Goal: Task Accomplishment & Management: Manage account settings

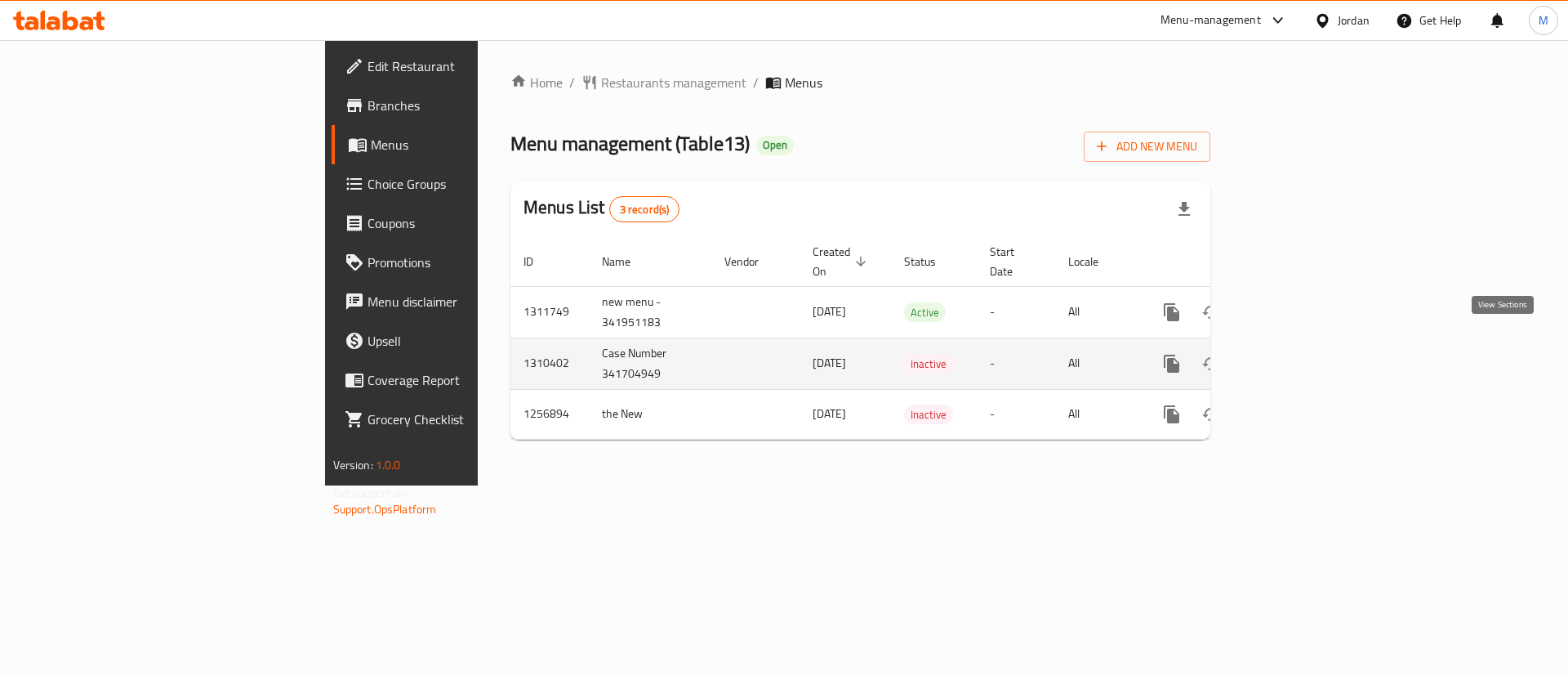
click at [1299, 354] on icon "enhanced table" at bounding box center [1290, 363] width 20 height 20
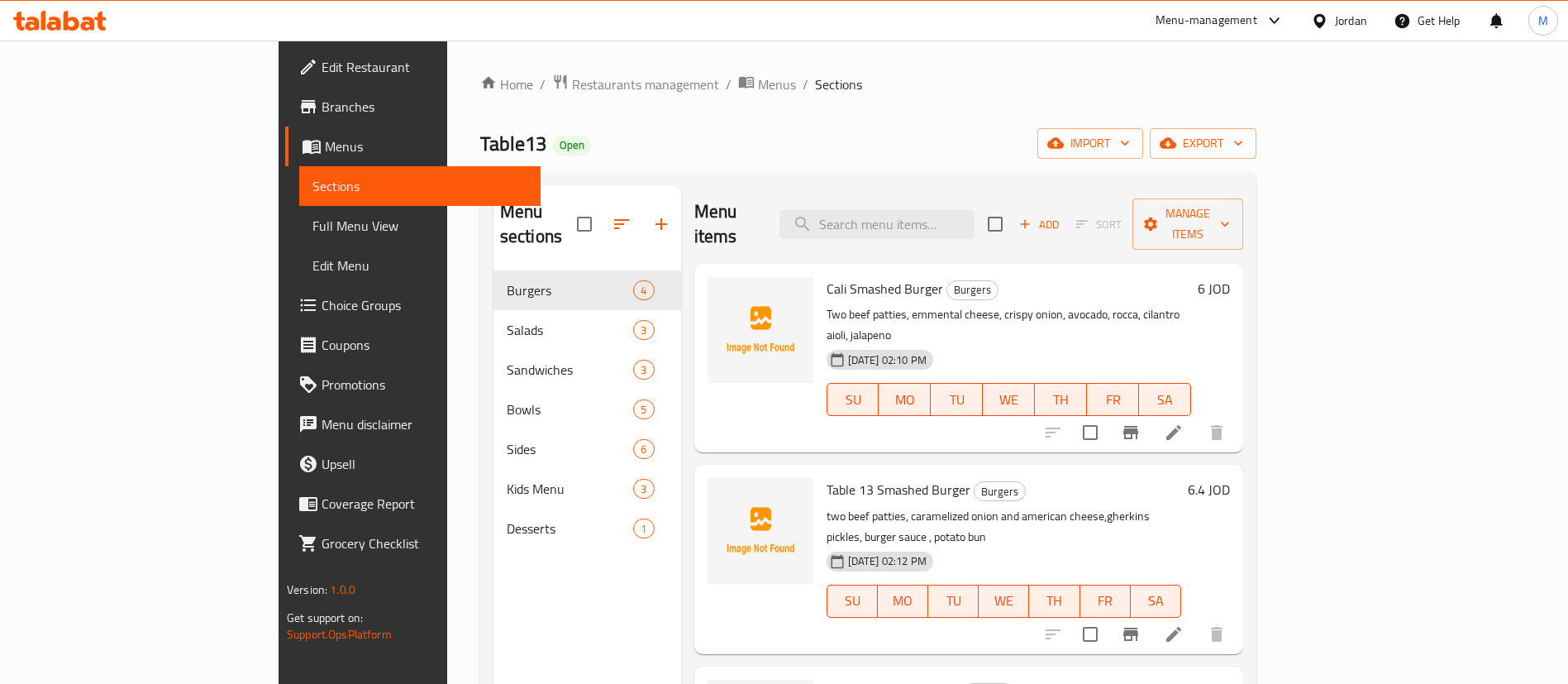
click at [285, 160] on link "Menus" at bounding box center [413, 146] width 256 height 40
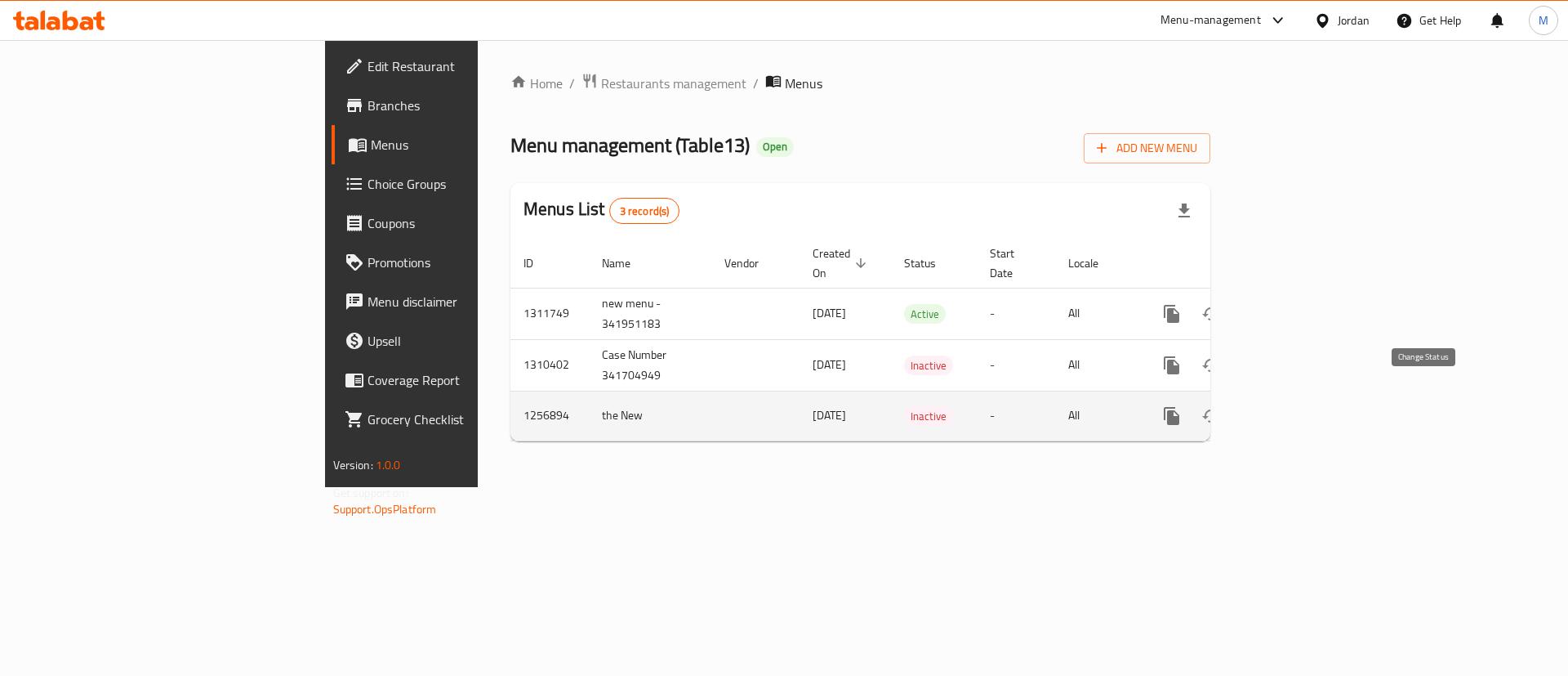
click at [1221, 406] on icon "enhanced table" at bounding box center [1211, 416] width 20 height 20
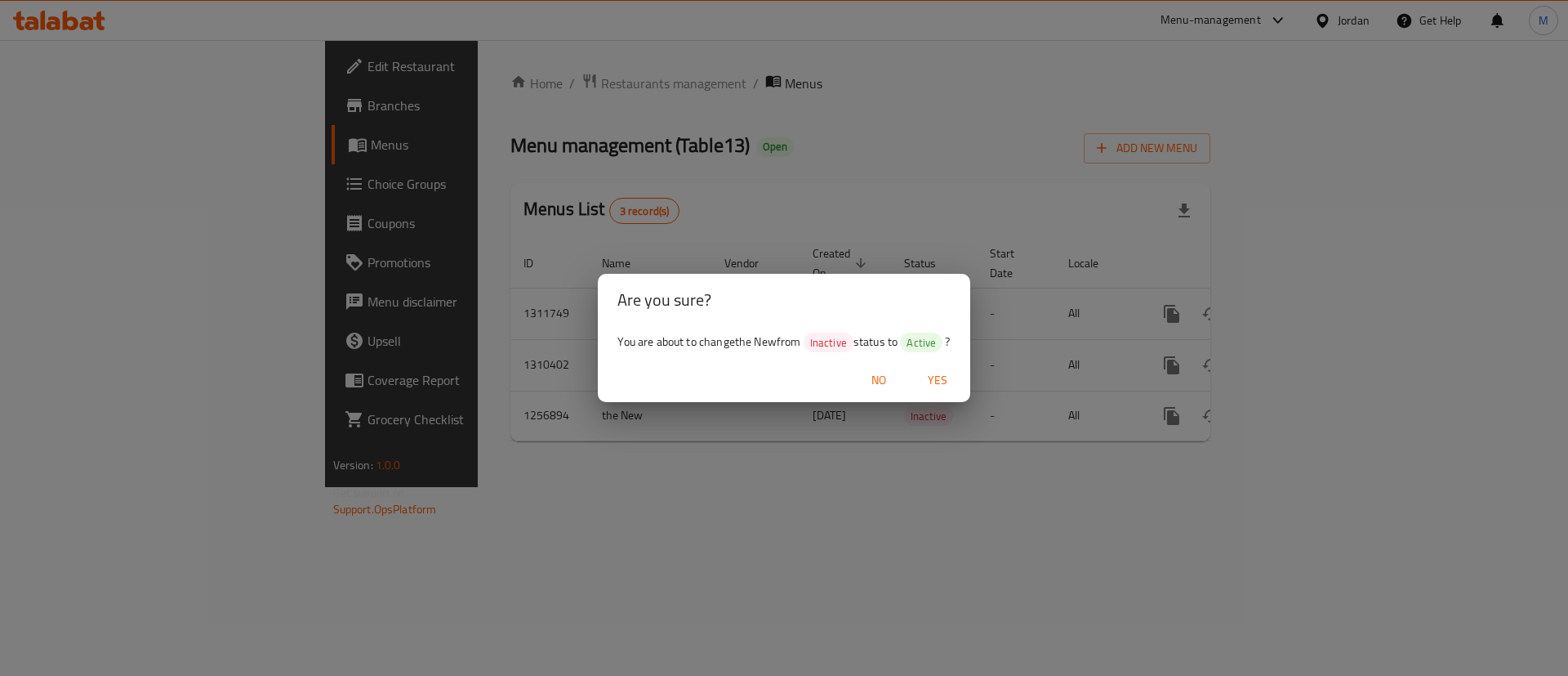
click at [933, 388] on span "Yes" at bounding box center [937, 379] width 39 height 20
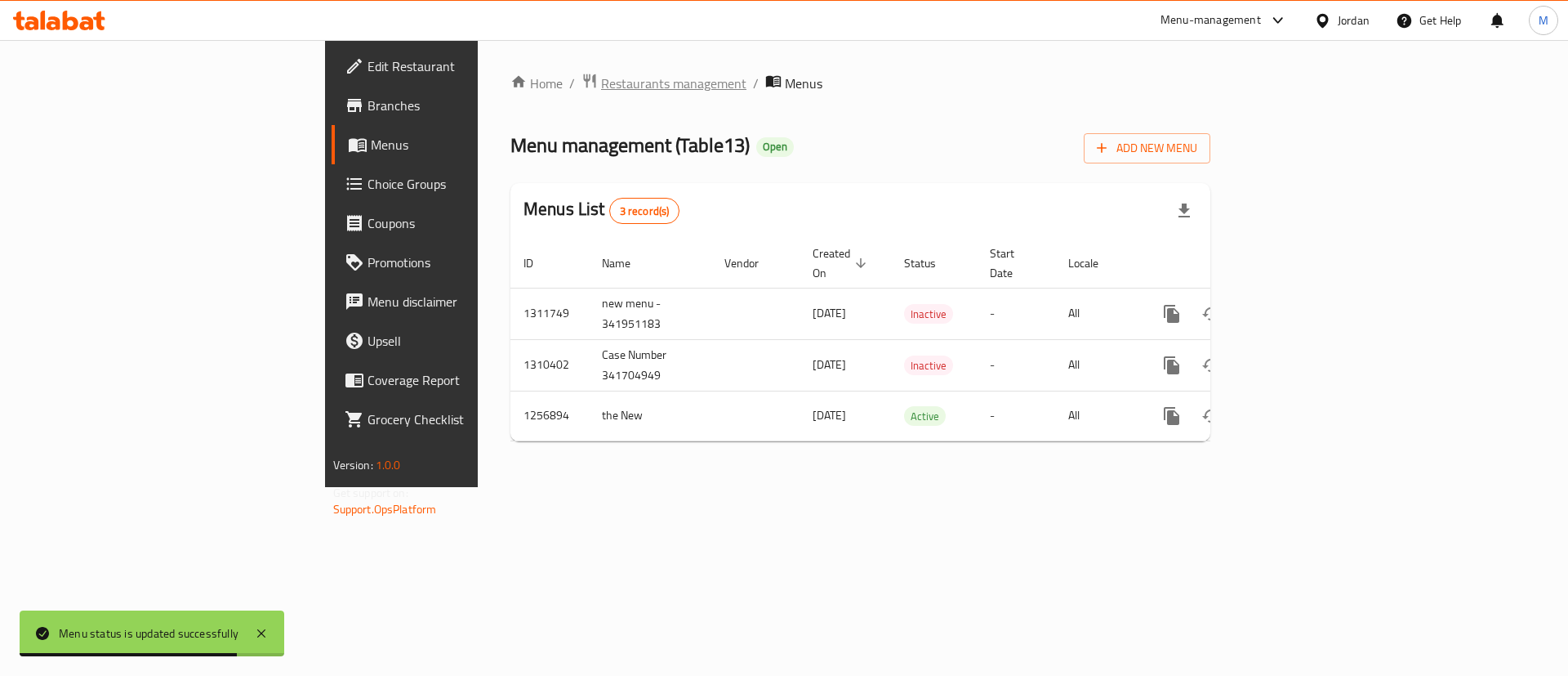
click at [601, 87] on span "Restaurants management" at bounding box center [674, 83] width 146 height 20
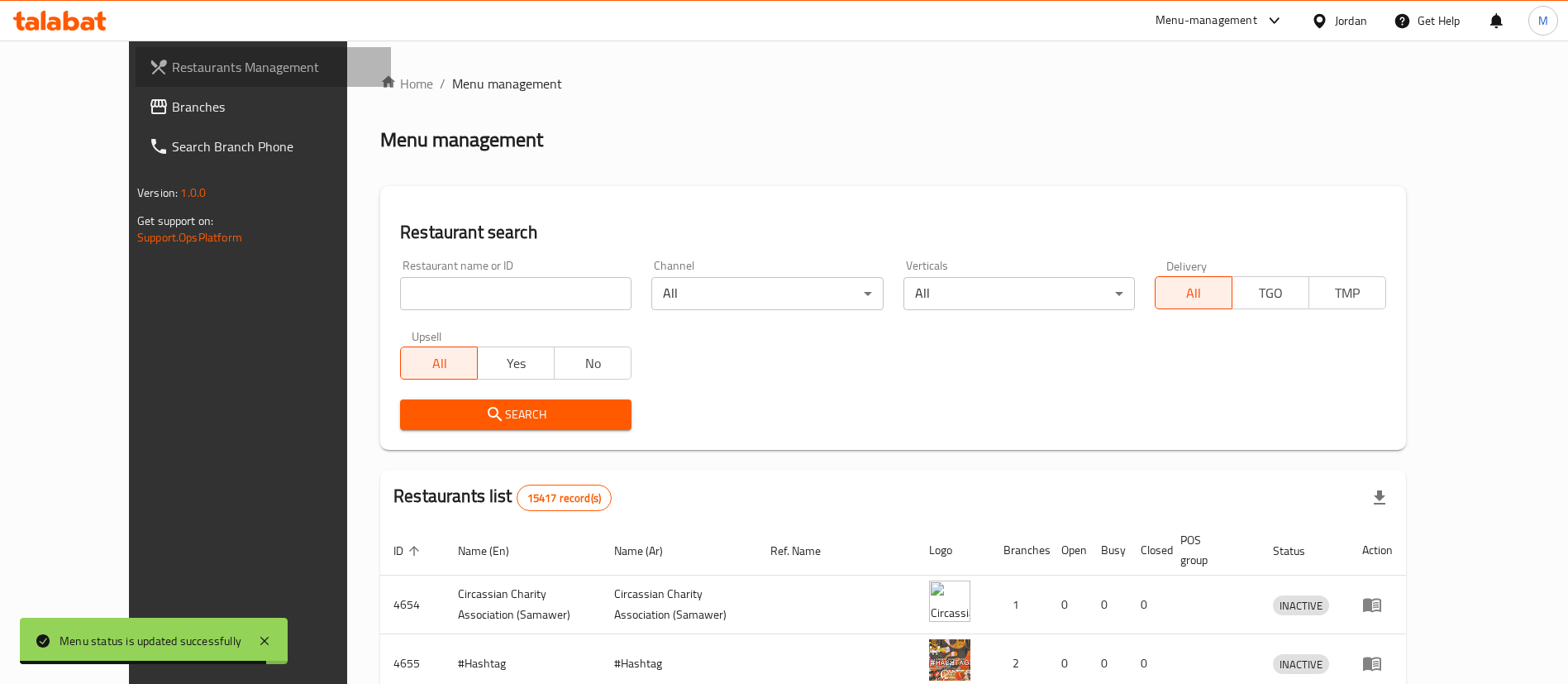
click at [172, 63] on span "Restaurants Management" at bounding box center [274, 67] width 205 height 20
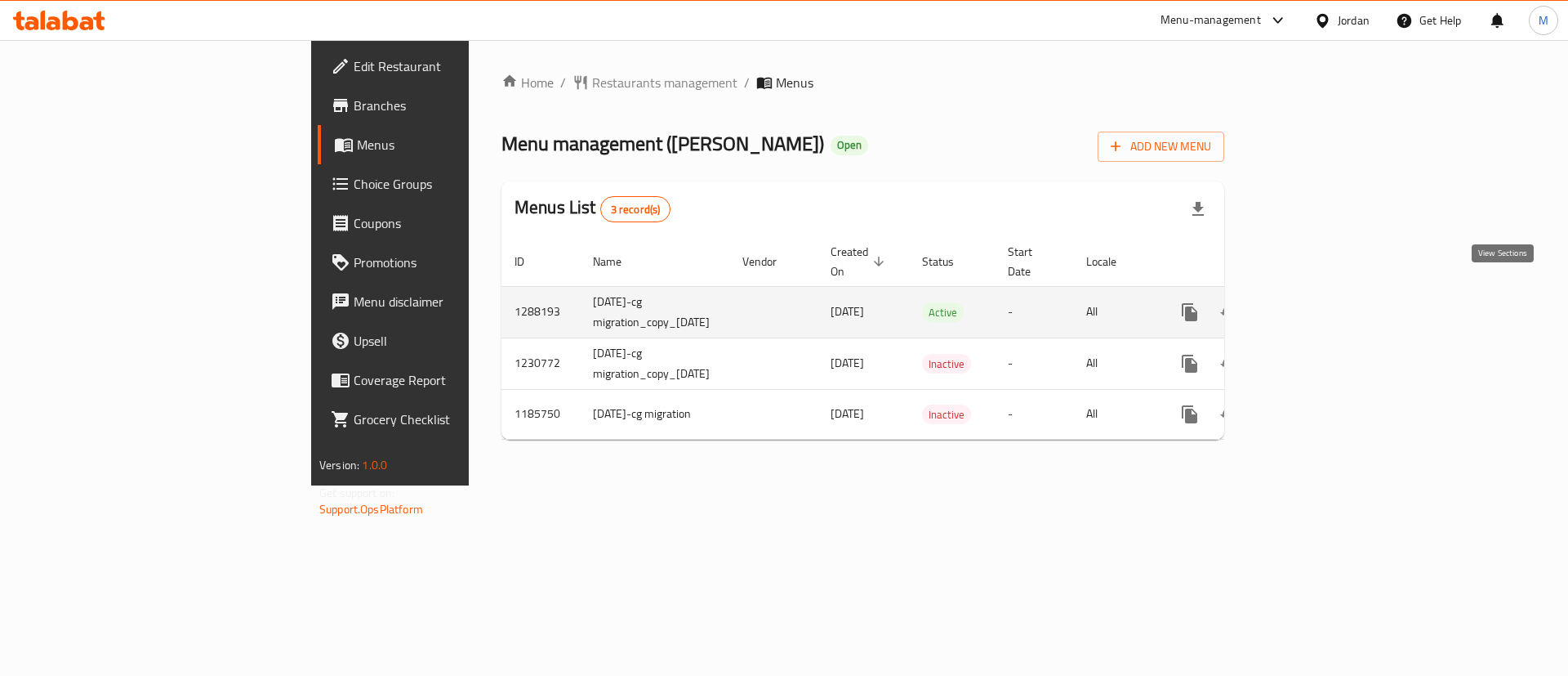
click at [1327, 293] on link "enhanced table" at bounding box center [1307, 312] width 39 height 39
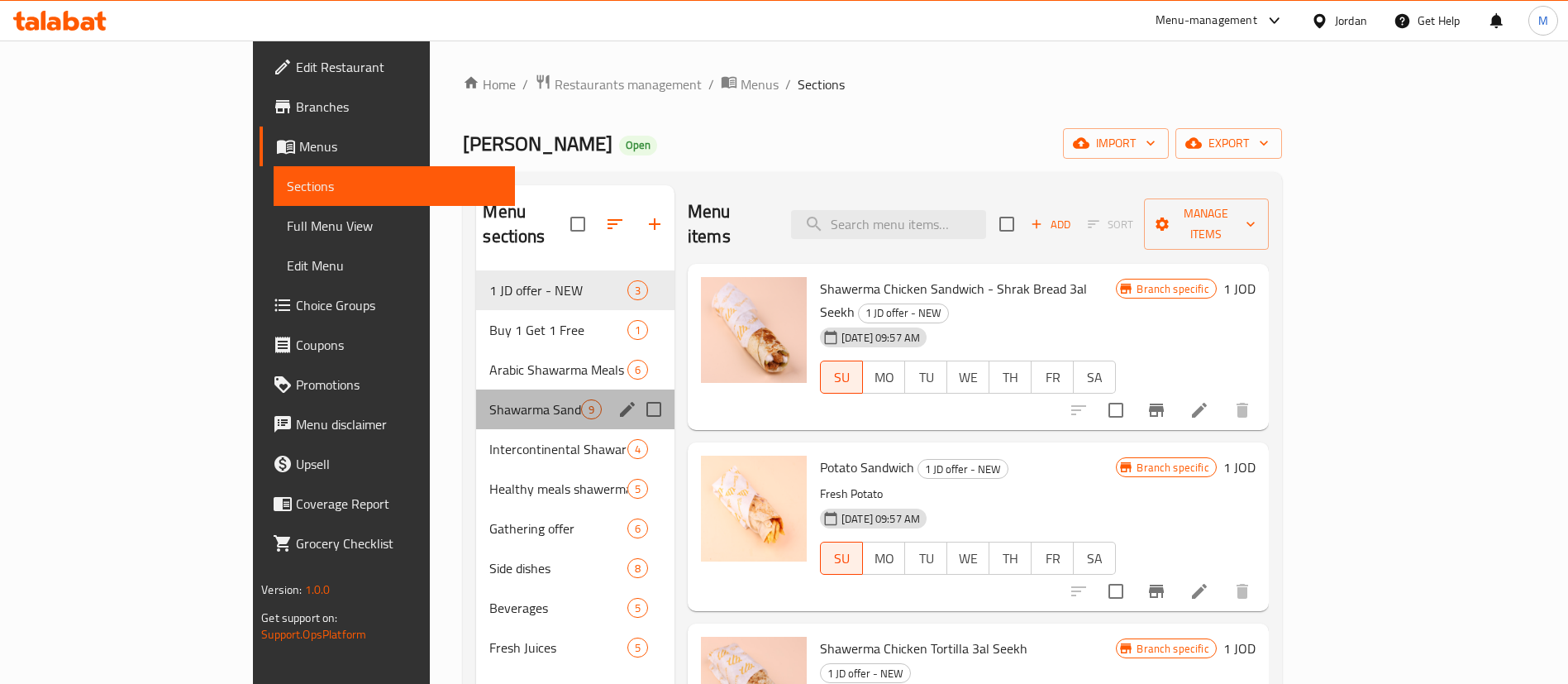
click at [476, 390] on div "Shawarma Sandwiches 9" at bounding box center [576, 409] width 199 height 40
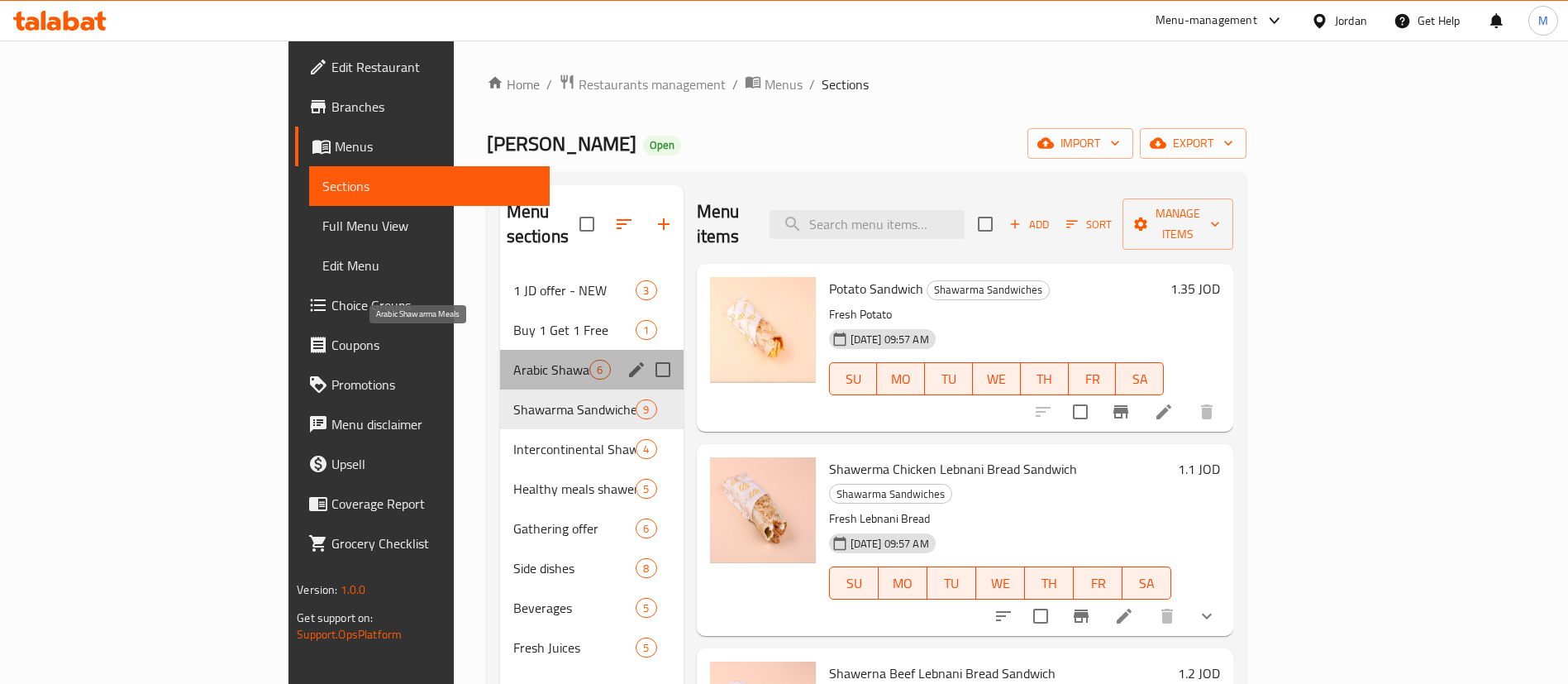
click at [513, 360] on span "Arabic Shawarma Meals" at bounding box center [552, 369] width 77 height 20
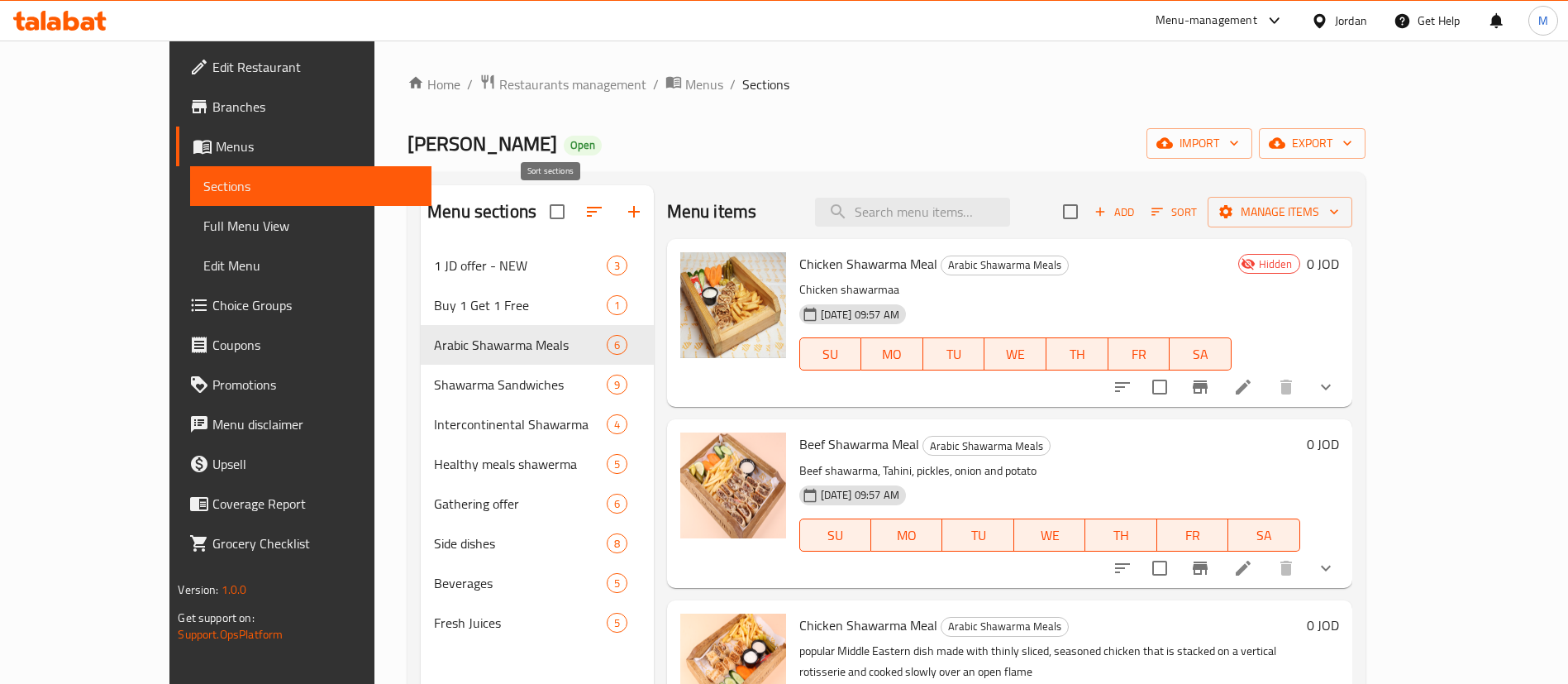
click at [584, 205] on icon "button" at bounding box center [594, 211] width 20 height 20
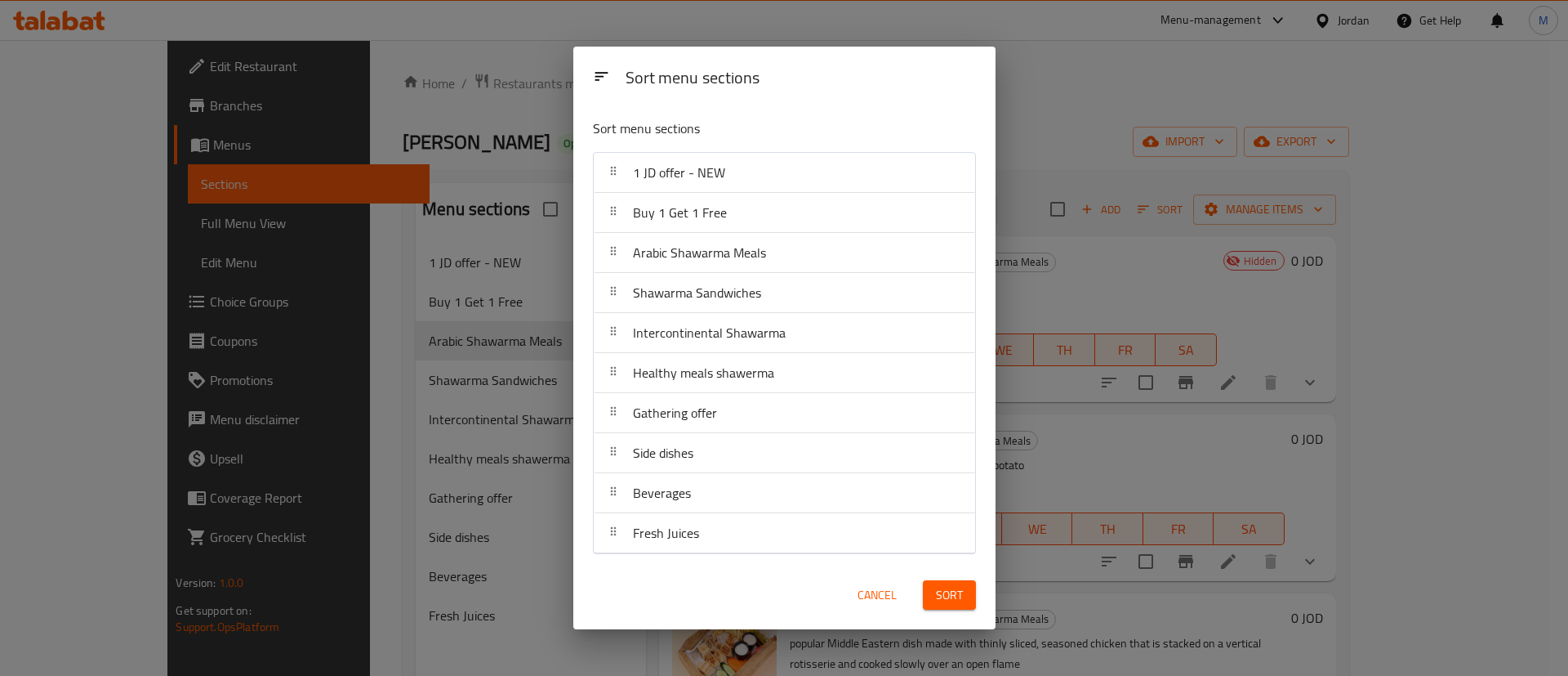
click at [881, 595] on span "Cancel" at bounding box center [877, 595] width 39 height 20
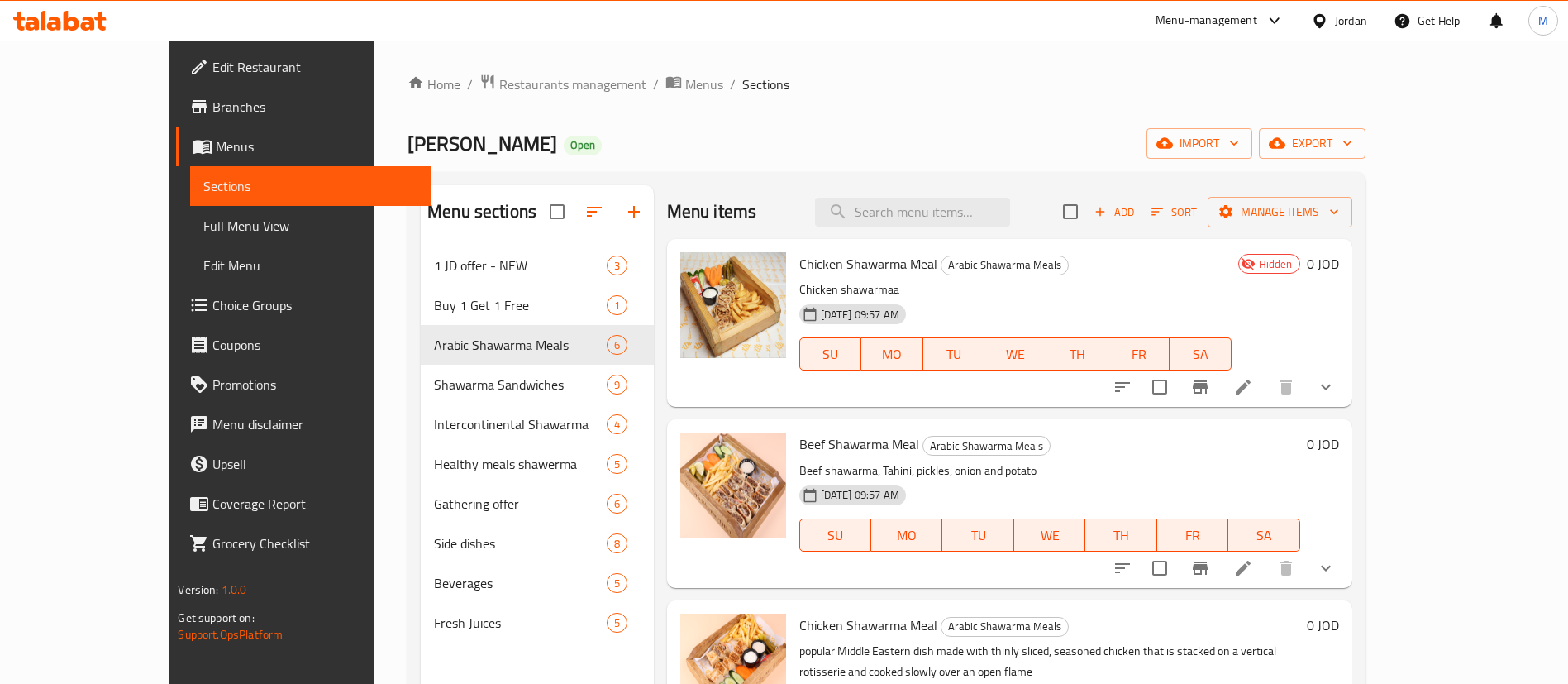
click at [628, 209] on icon "button" at bounding box center [634, 211] width 12 height 12
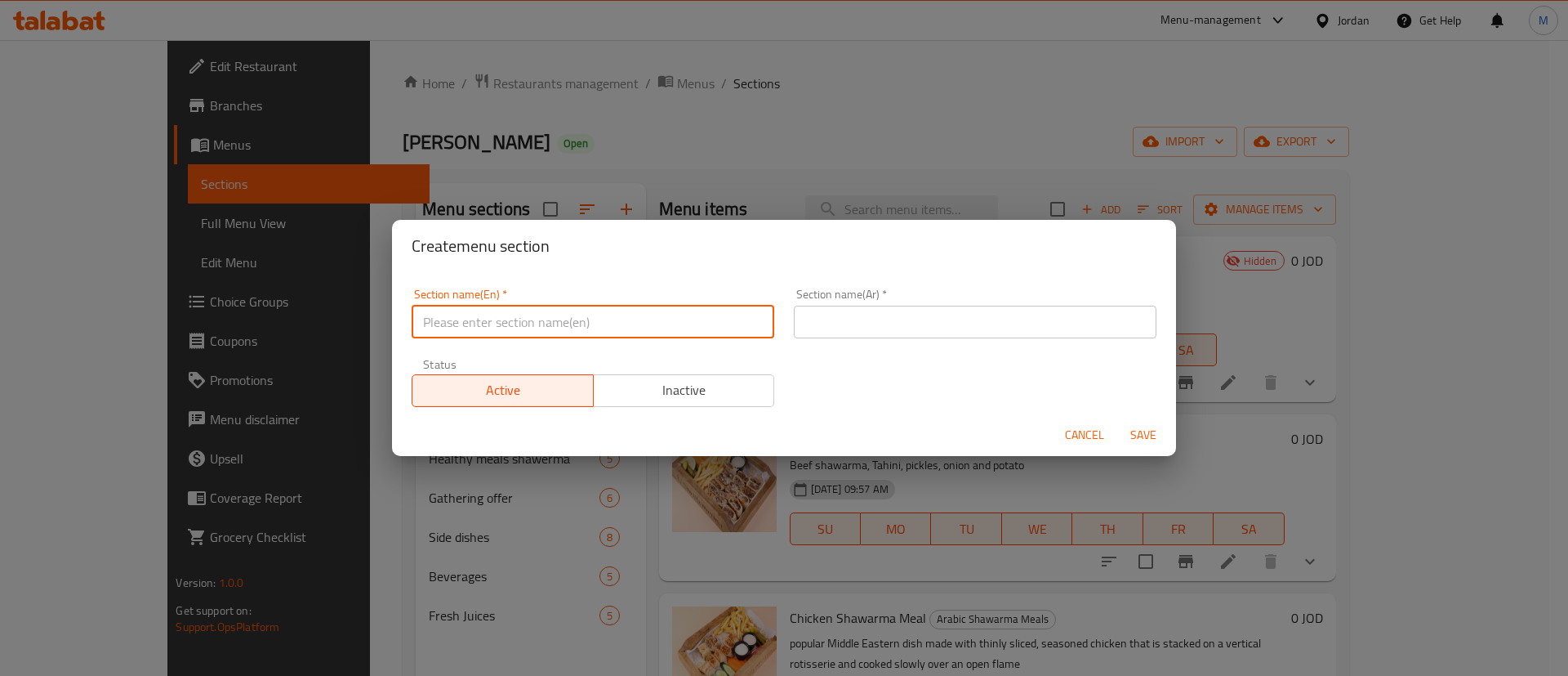
click at [712, 314] on input "text" at bounding box center [593, 321] width 362 height 32
type input "3al Seekh"
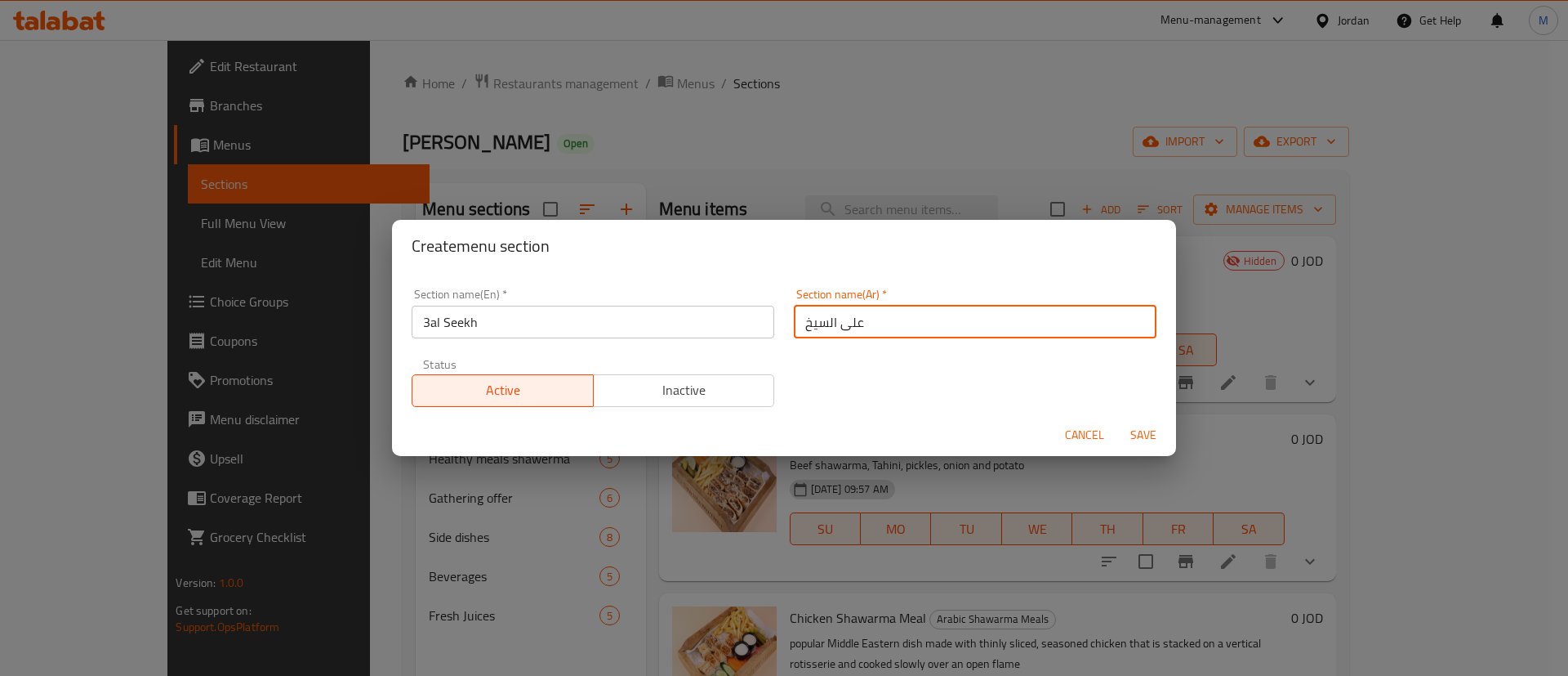
type input "على السيخ"
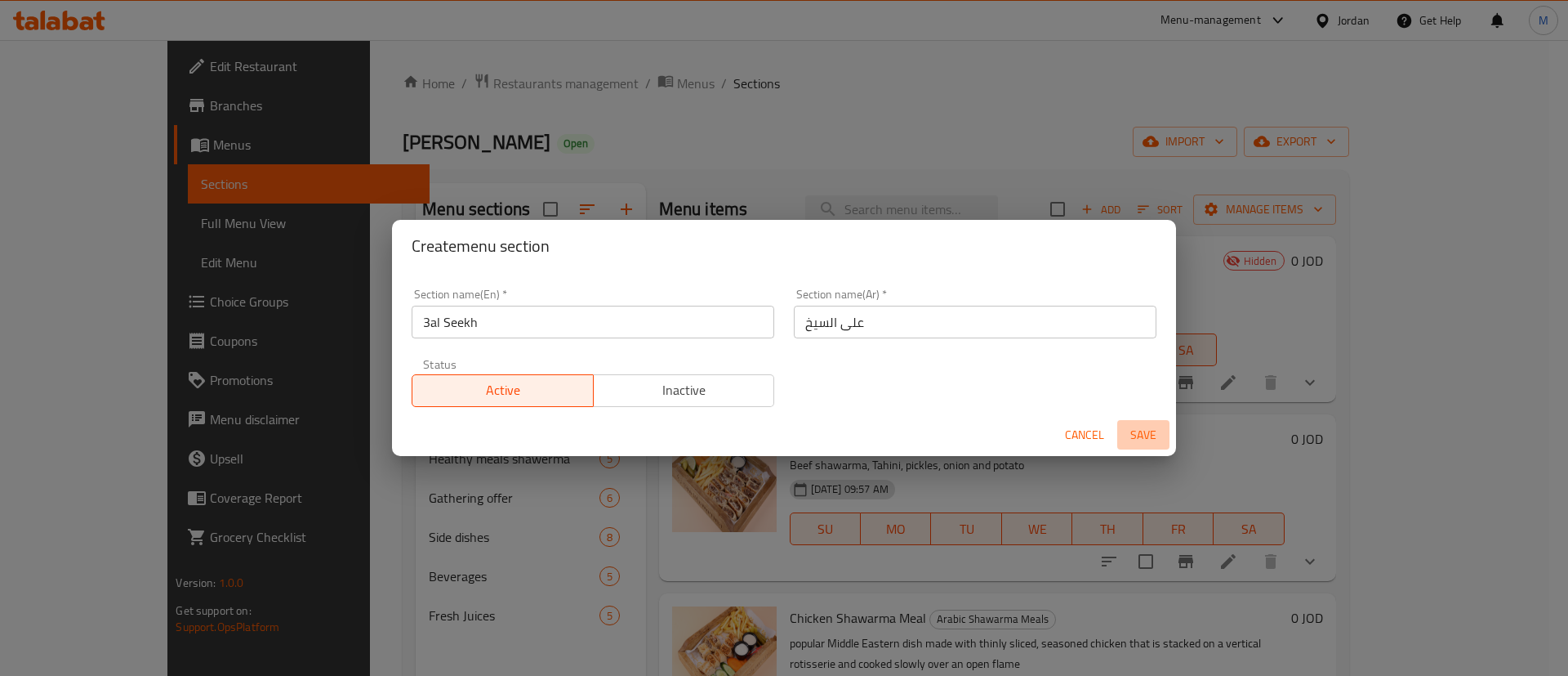
click at [1131, 440] on span "Save" at bounding box center [1143, 435] width 39 height 20
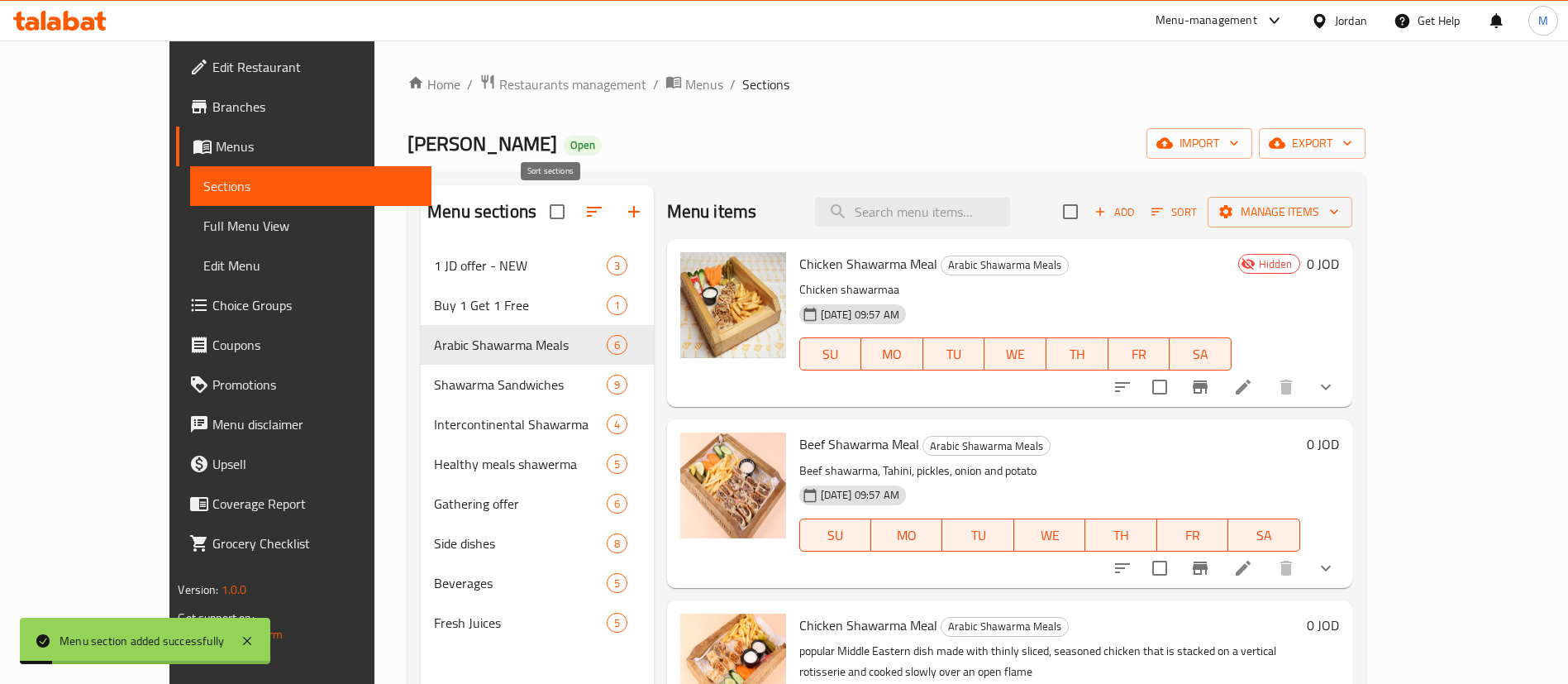
click at [584, 217] on icon "button" at bounding box center [594, 211] width 20 height 20
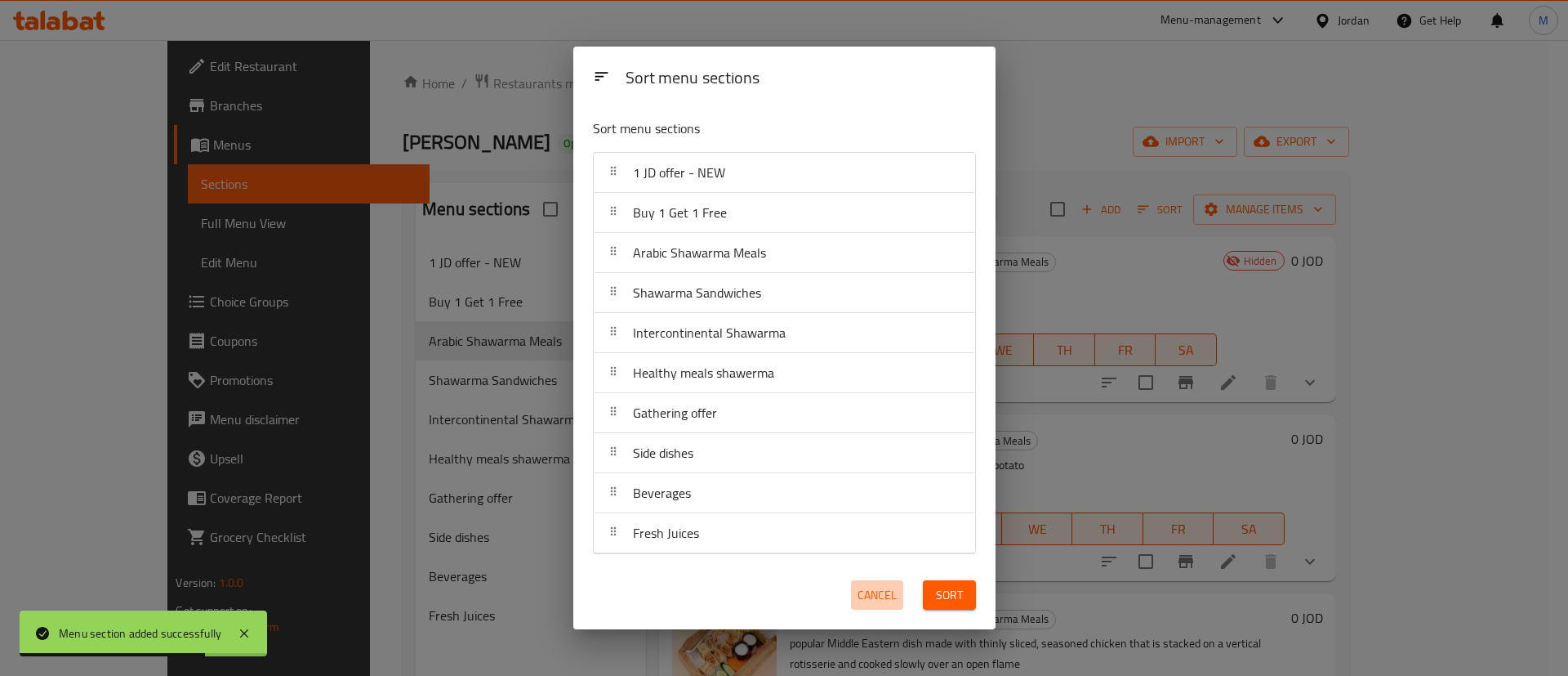
click at [871, 597] on span "Cancel" at bounding box center [877, 595] width 39 height 20
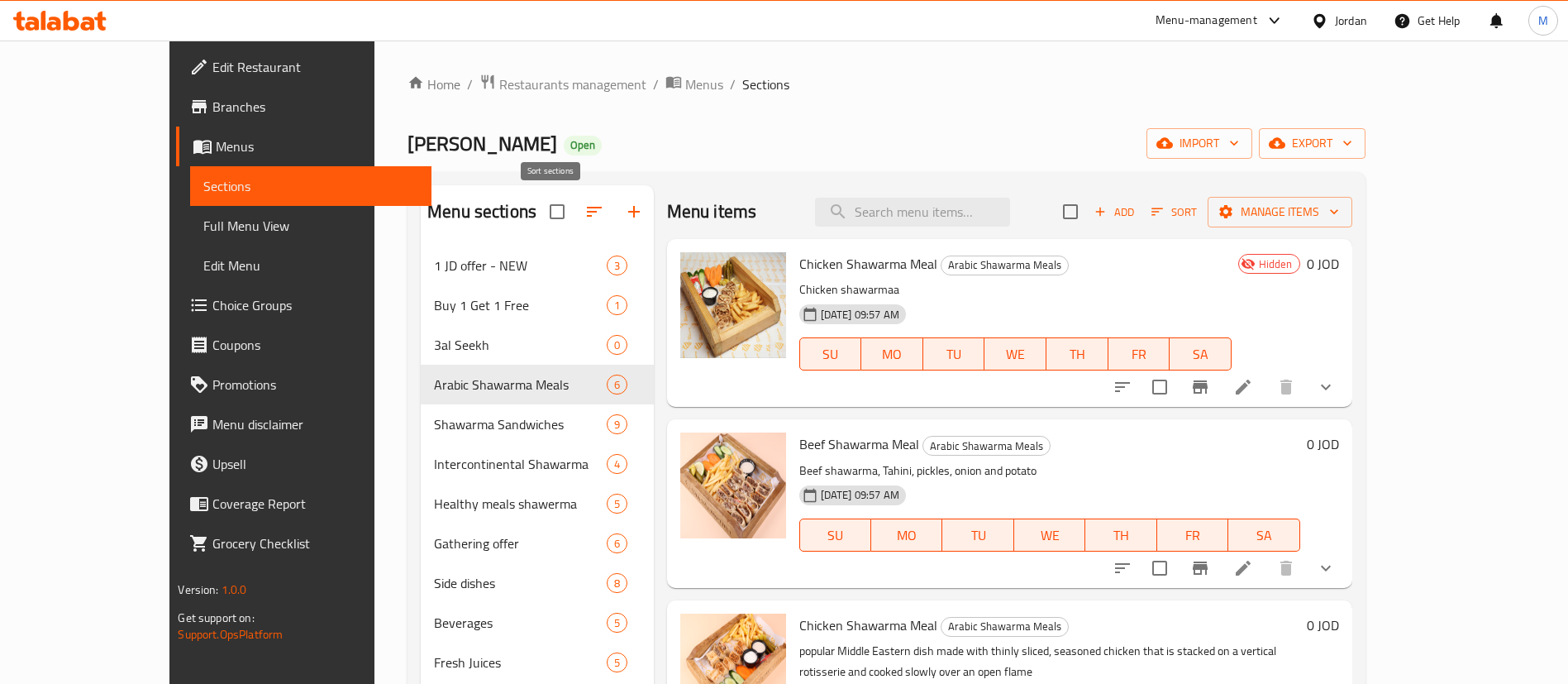
click at [584, 202] on icon "button" at bounding box center [594, 211] width 20 height 20
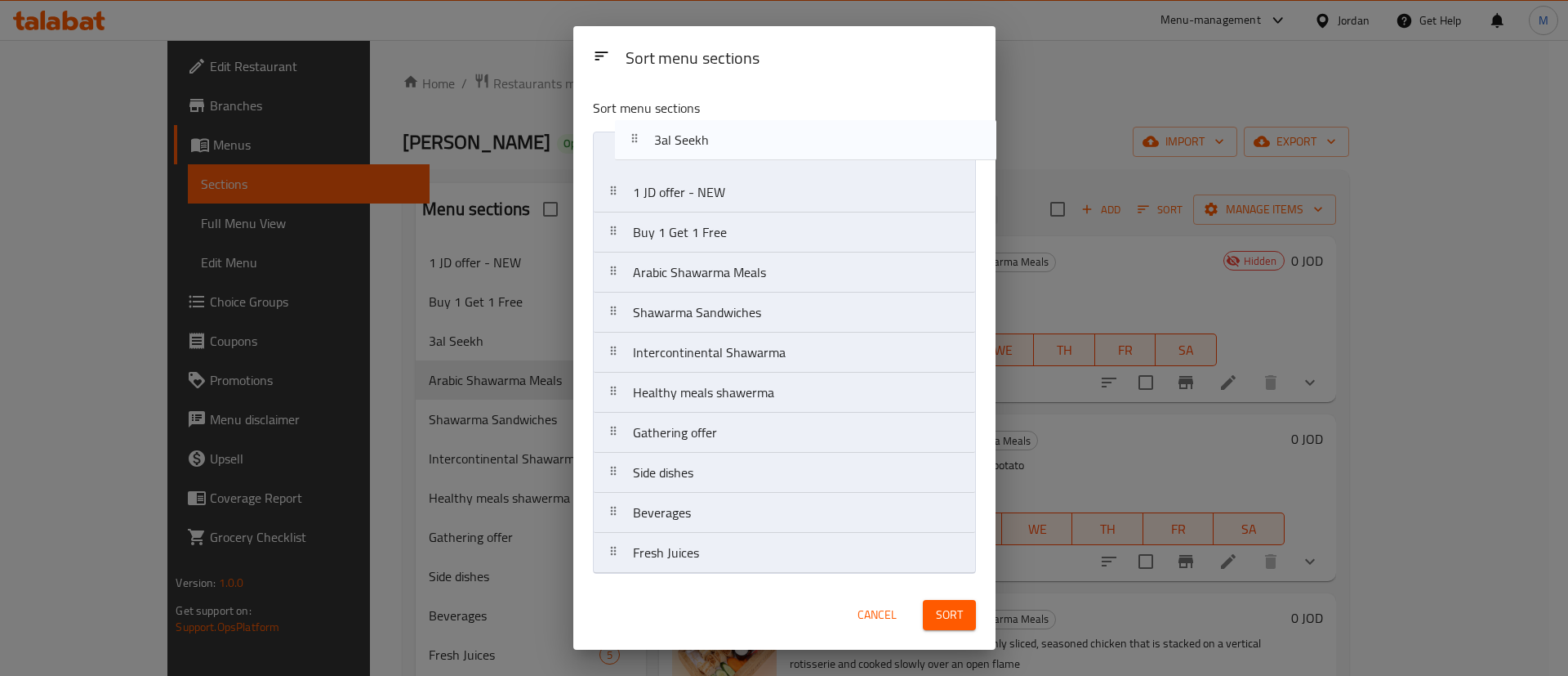
drag, startPoint x: 654, startPoint y: 236, endPoint x: 681, endPoint y: 133, distance: 106.5
click at [681, 133] on nav "1 JD offer - NEW Buy 1 Get 1 Free 3al Seekh Arabic Shawarma Meals Shawarma Sand…" at bounding box center [784, 353] width 383 height 442
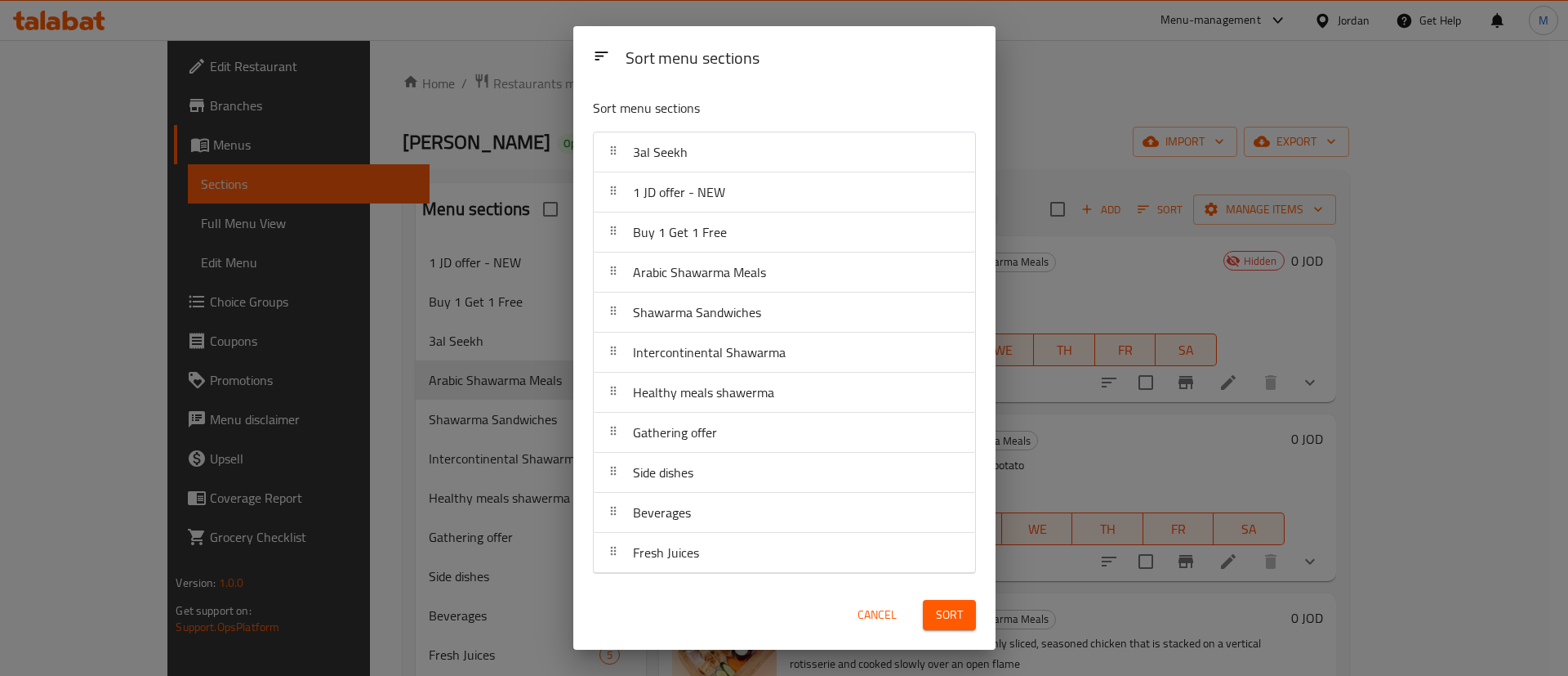
click at [939, 607] on span "Sort" at bounding box center [949, 614] width 27 height 20
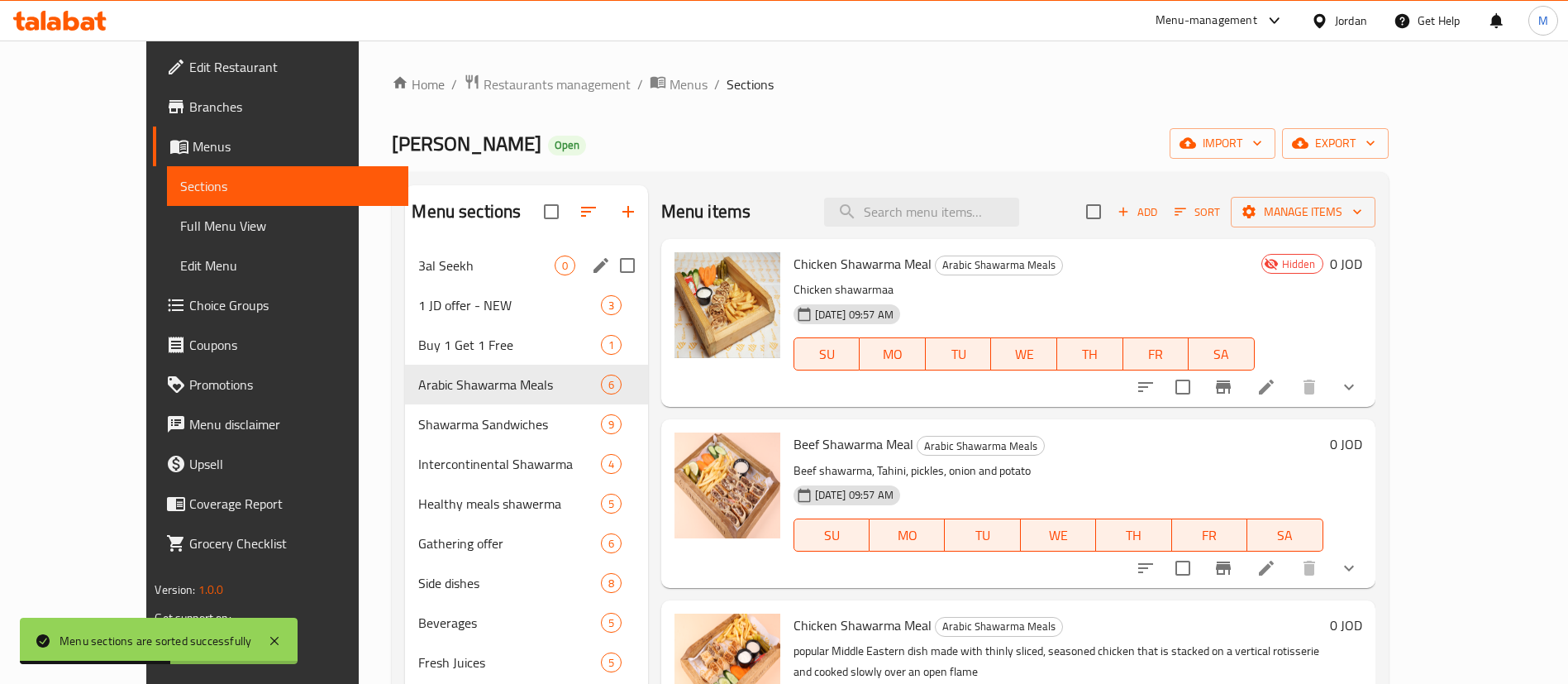
click at [427, 266] on span "3al Seekh" at bounding box center [486, 265] width 136 height 20
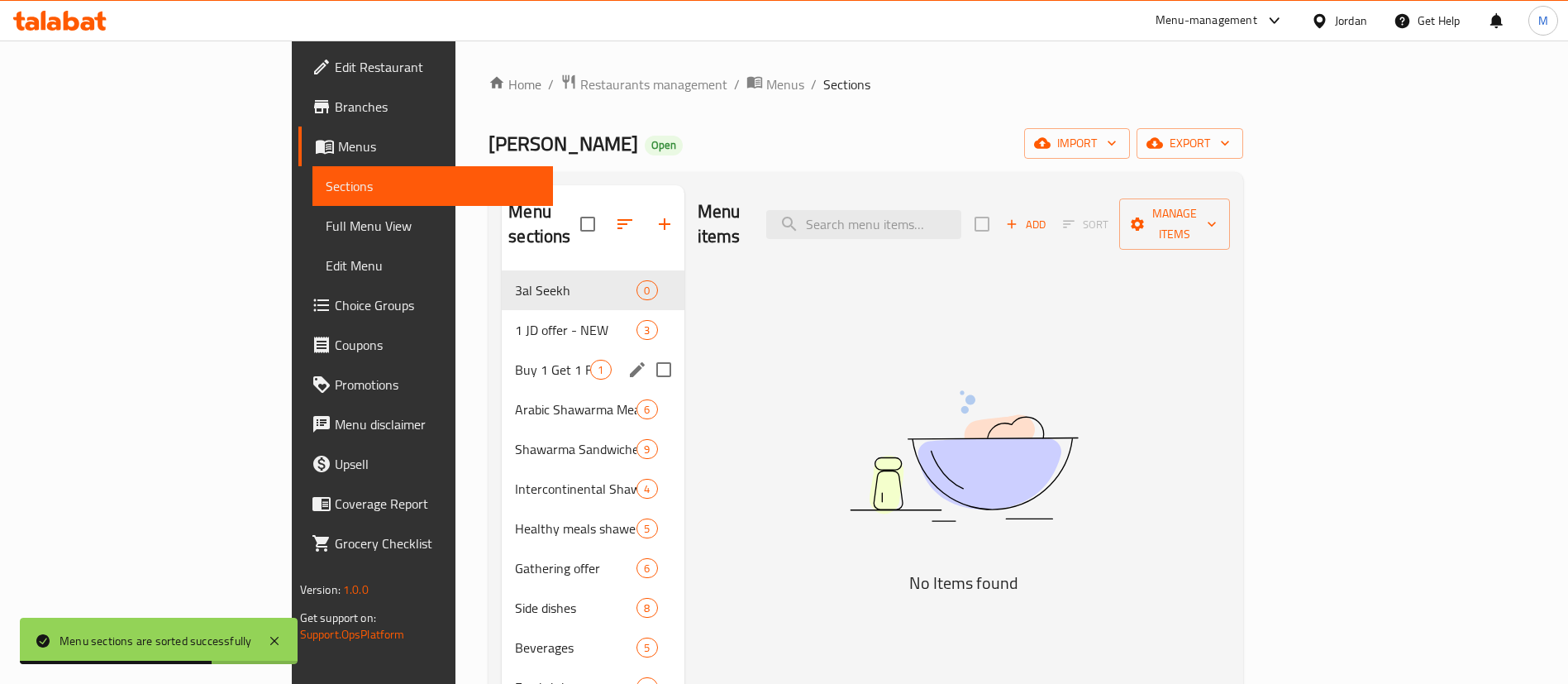
click at [501, 349] on div "Buy 1 Get 1 Free 1" at bounding box center [592, 369] width 182 height 40
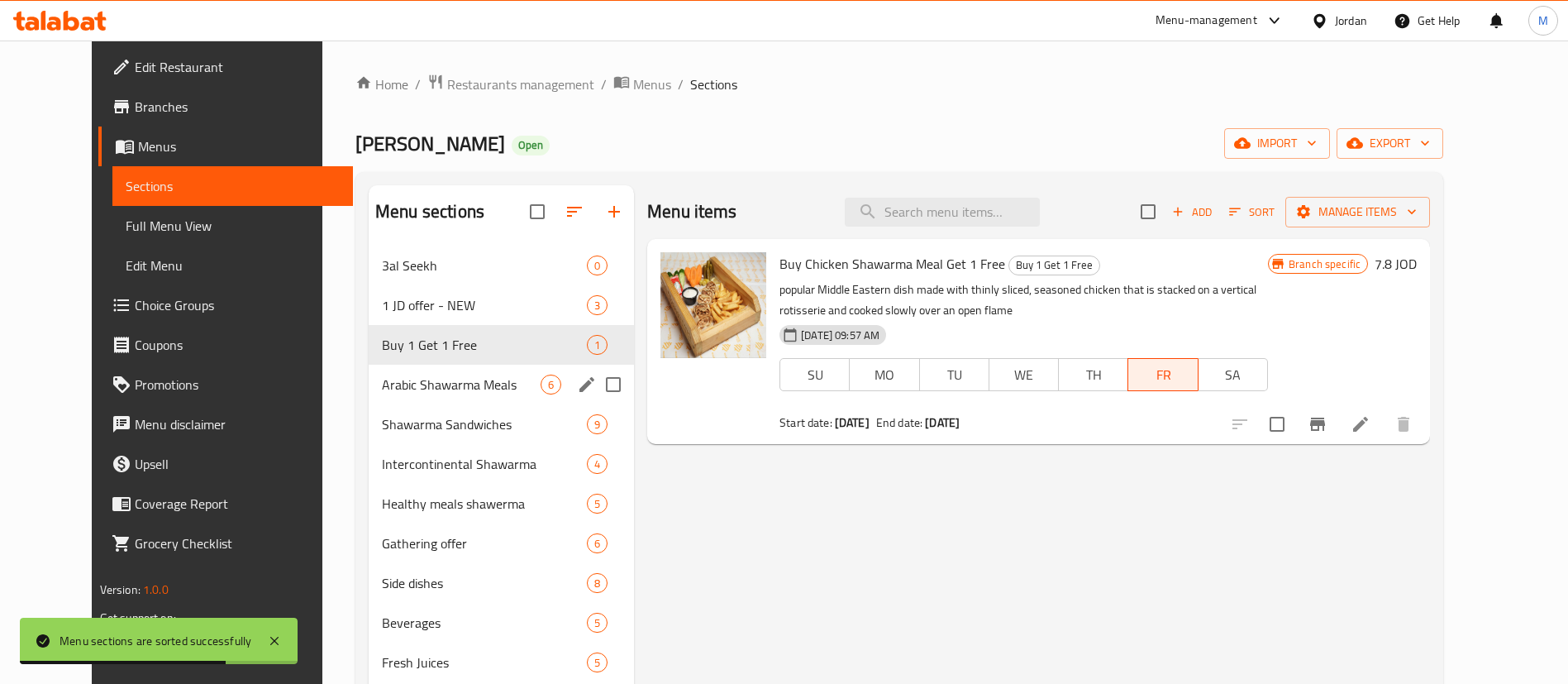
click at [457, 382] on span "Arabic Shawarma Meals" at bounding box center [461, 384] width 159 height 20
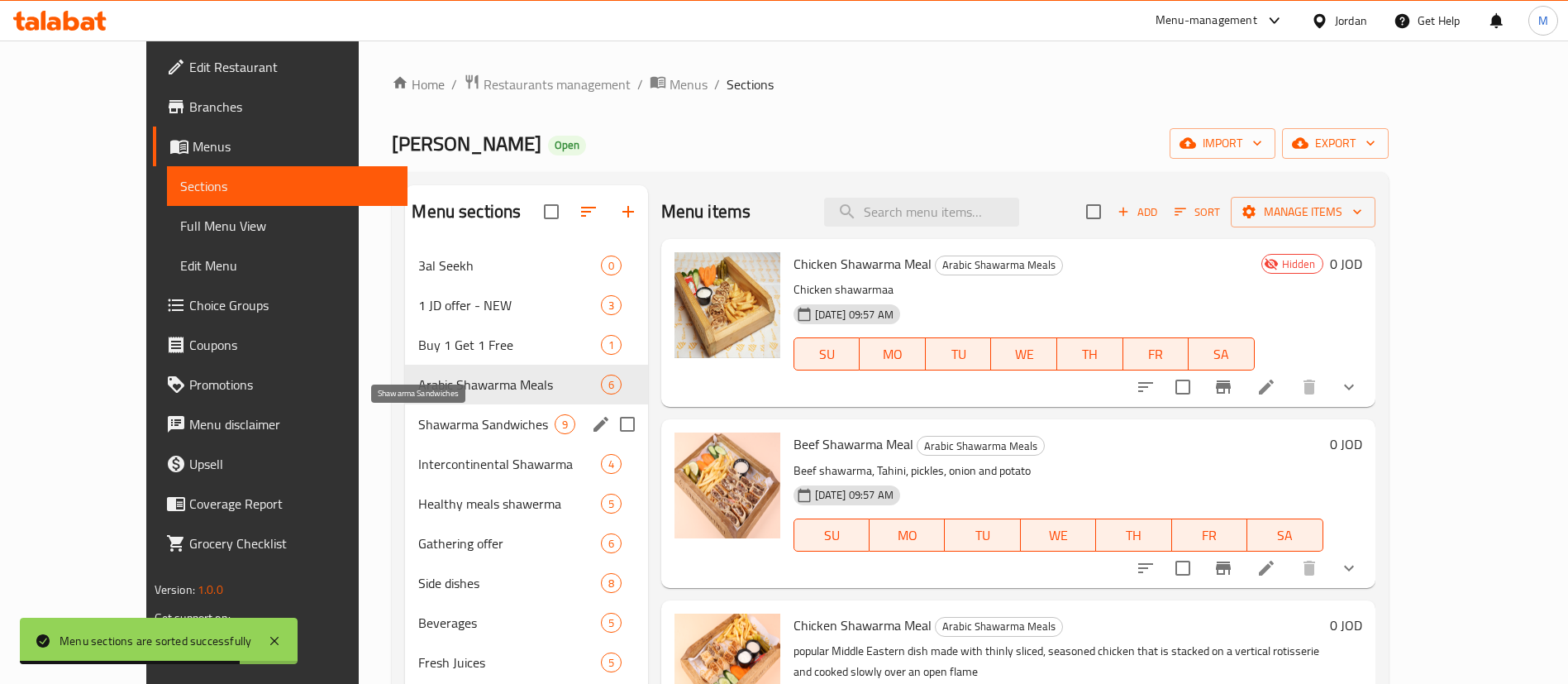
click at [456, 414] on span "Shawarma Sandwiches" at bounding box center [486, 424] width 136 height 20
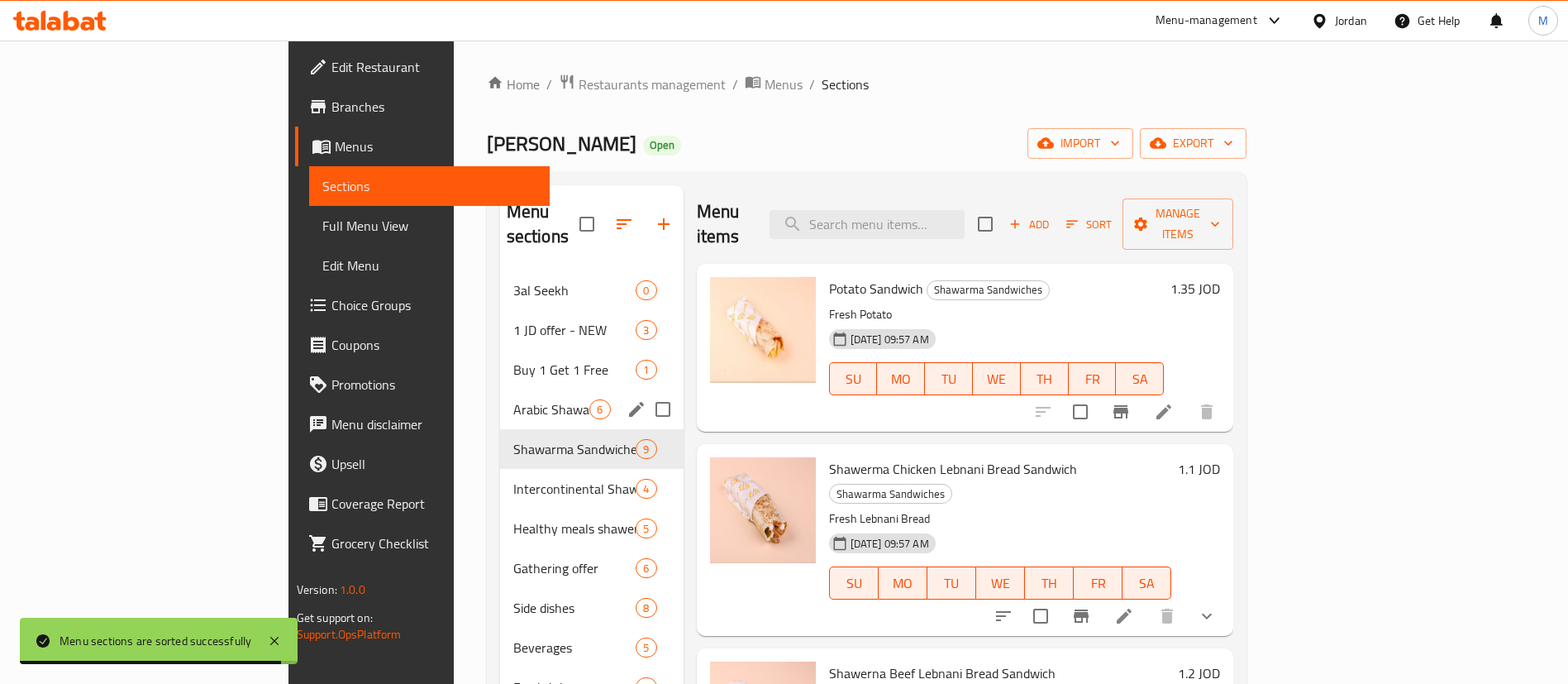
click at [500, 399] on div "Arabic Shawarma Meals 6" at bounding box center [591, 409] width 183 height 40
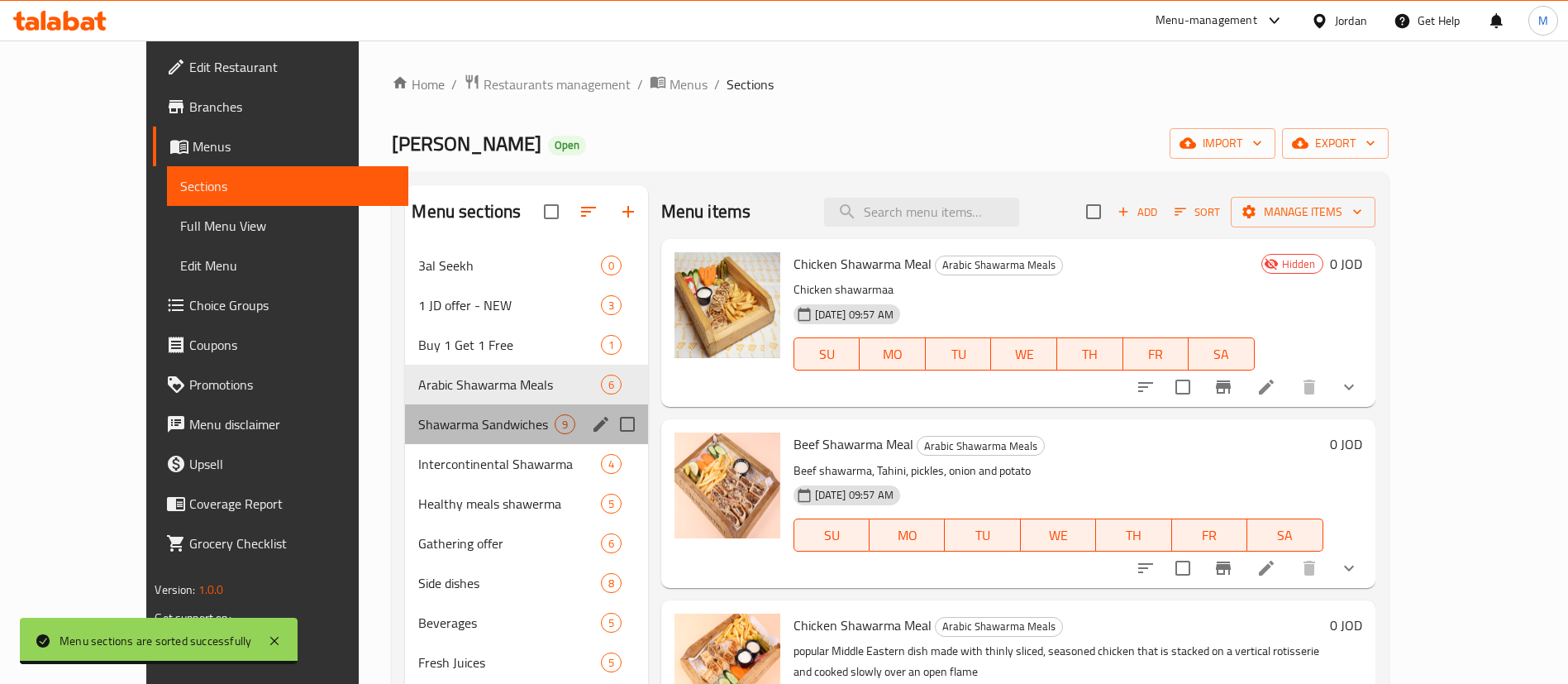
click at [461, 410] on div "Shawarma Sandwiches 9" at bounding box center [526, 424] width 242 height 40
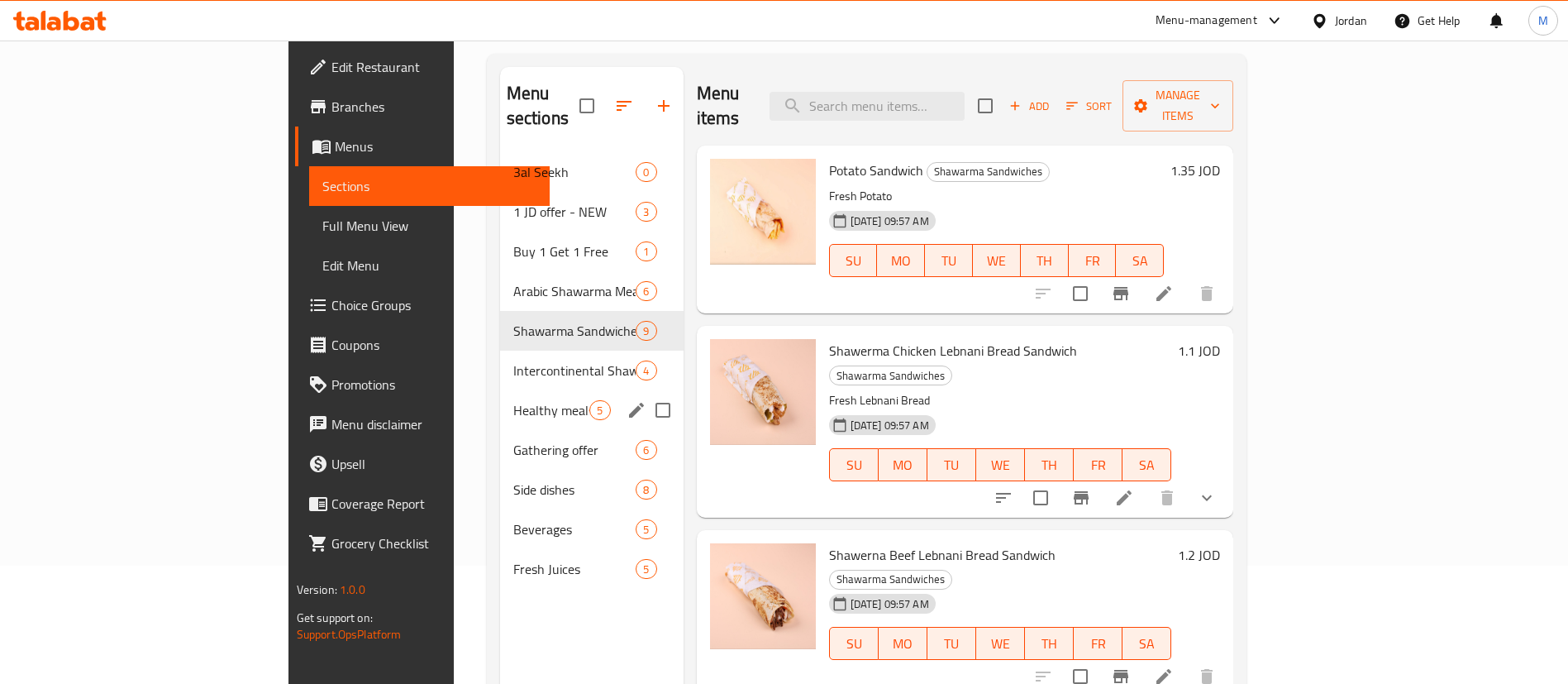
scroll to position [122, 0]
click at [500, 426] on div "Gathering offer 6" at bounding box center [591, 446] width 183 height 40
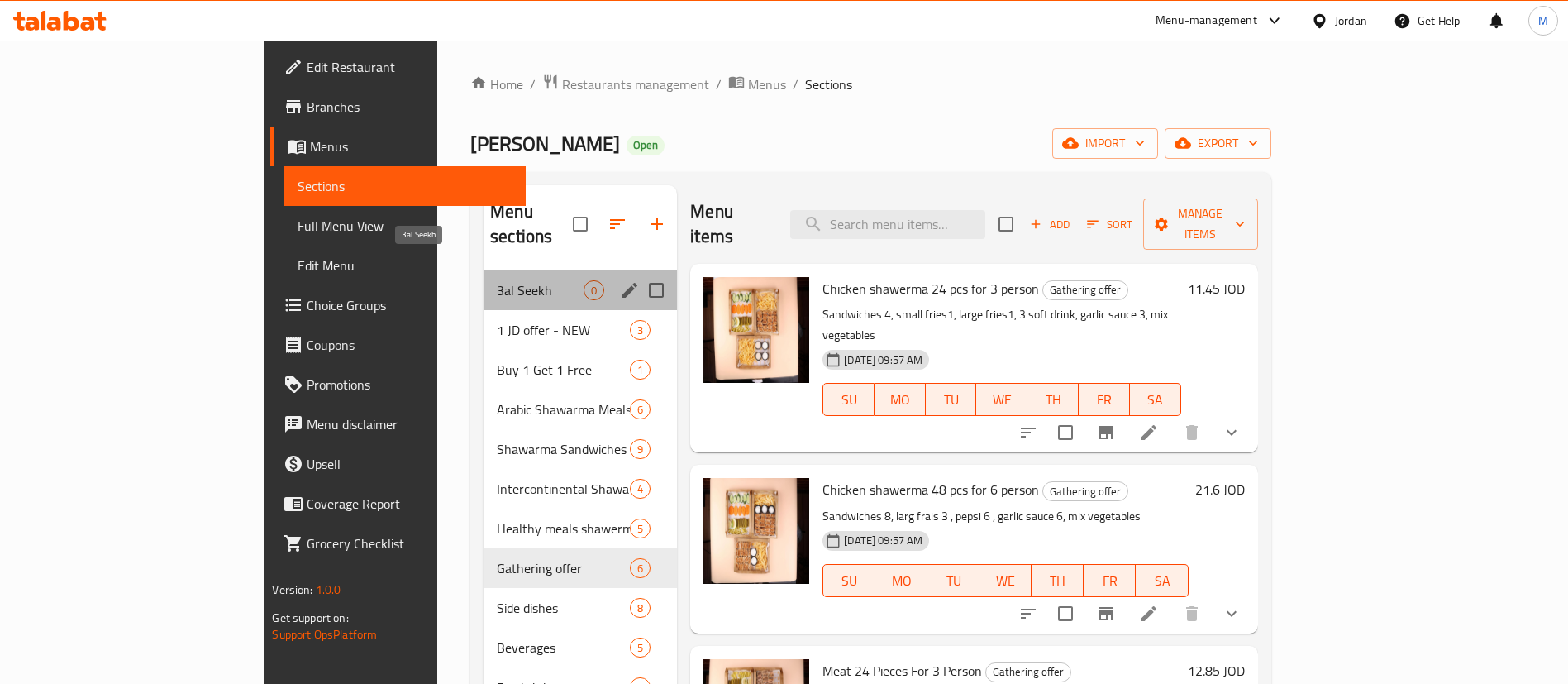
click at [497, 280] on span "3al Seekh" at bounding box center [540, 289] width 87 height 20
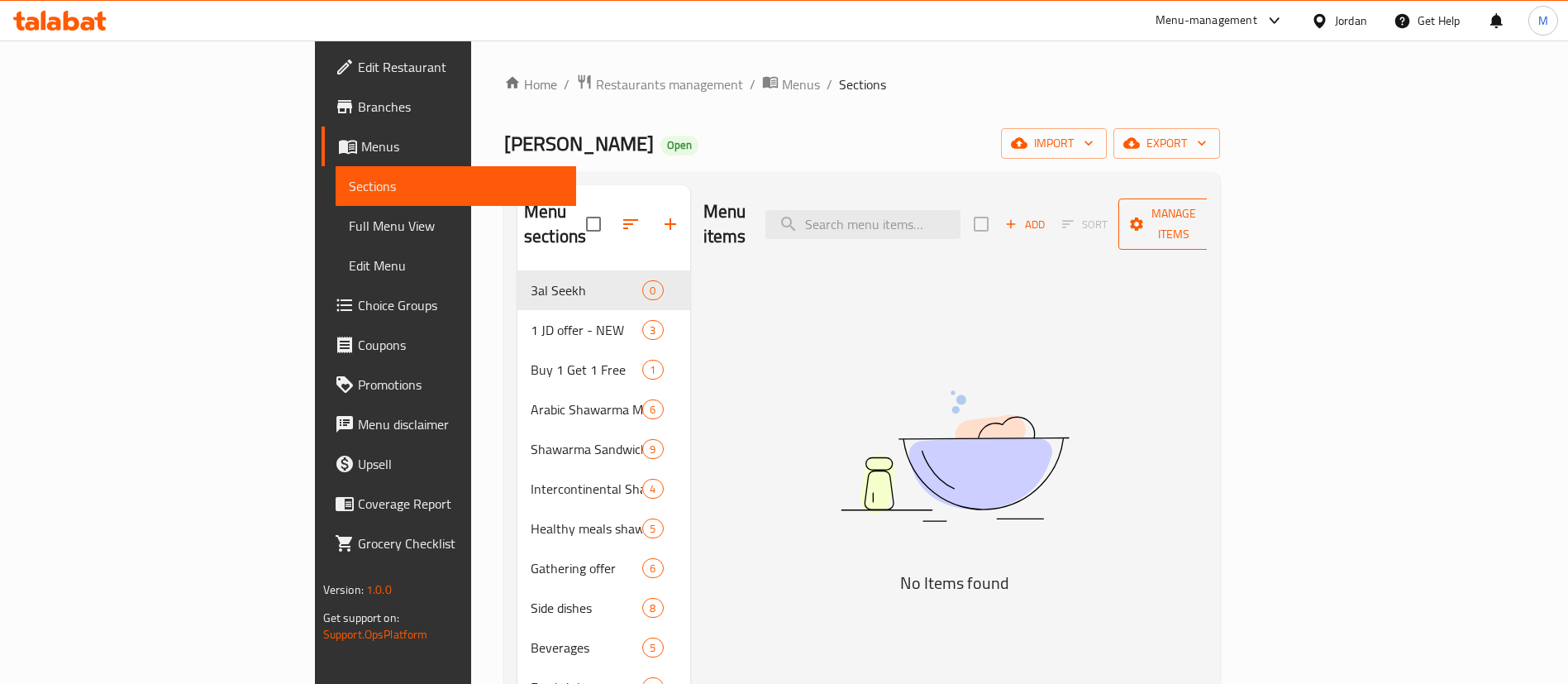
click at [1215, 205] on span "Manage items" at bounding box center [1173, 224] width 84 height 41
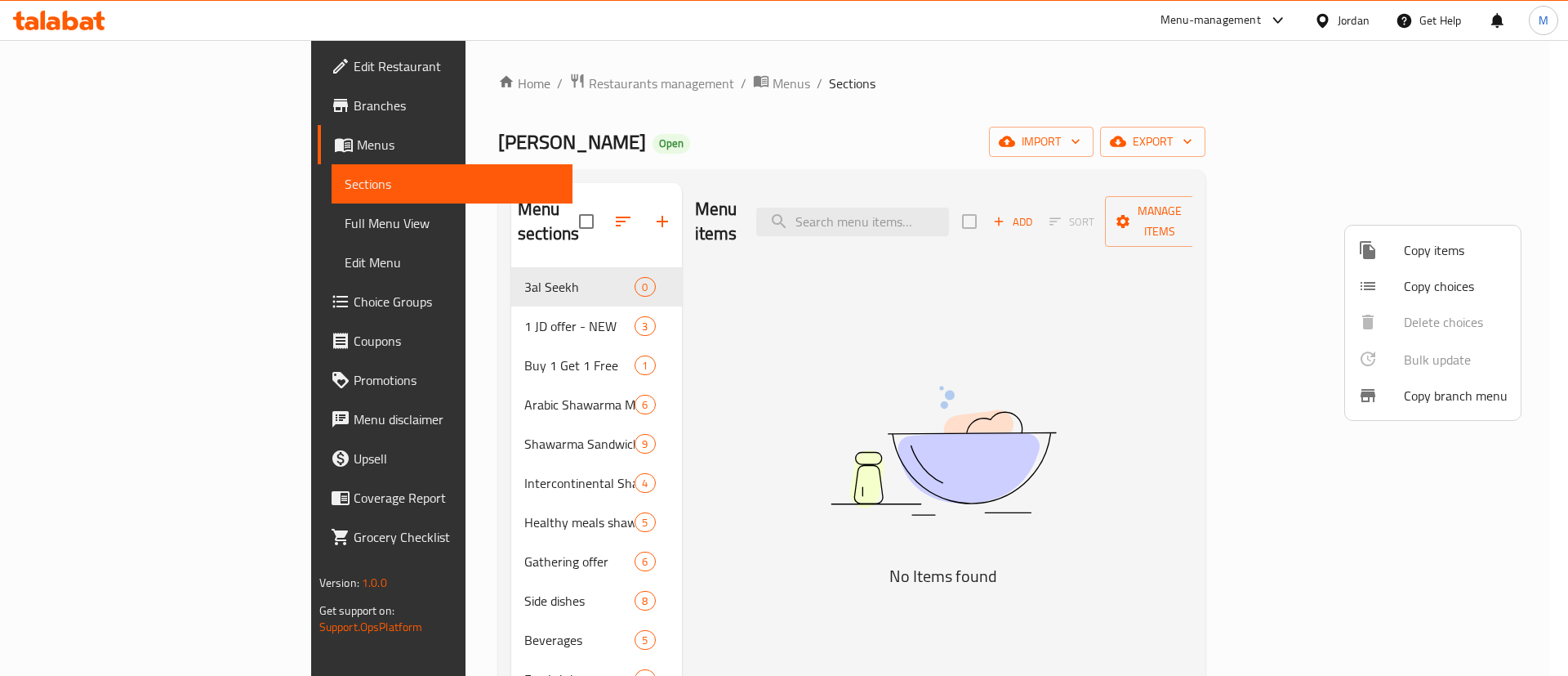
click at [1395, 244] on div at bounding box center [1381, 250] width 46 height 20
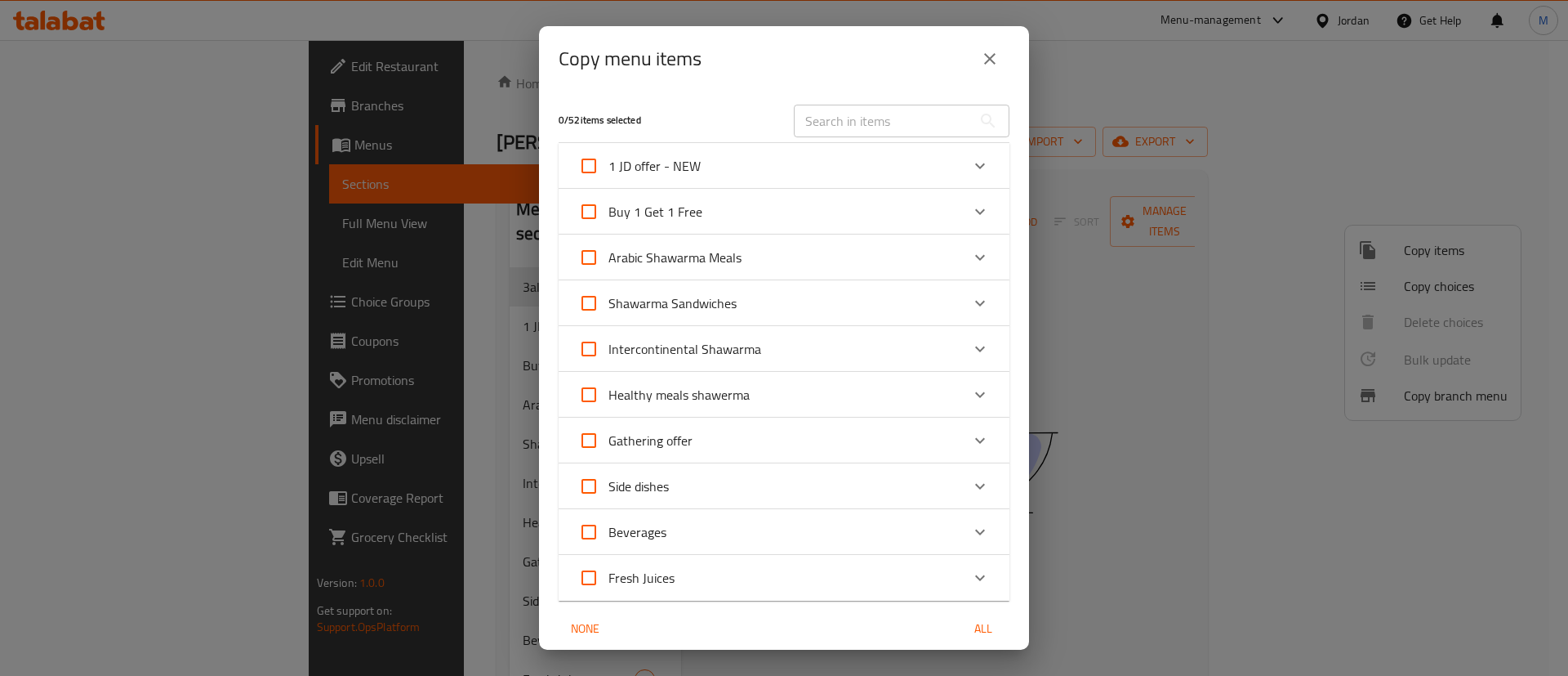
click at [779, 256] on div "Arabic Shawarma Meals" at bounding box center [769, 256] width 382 height 39
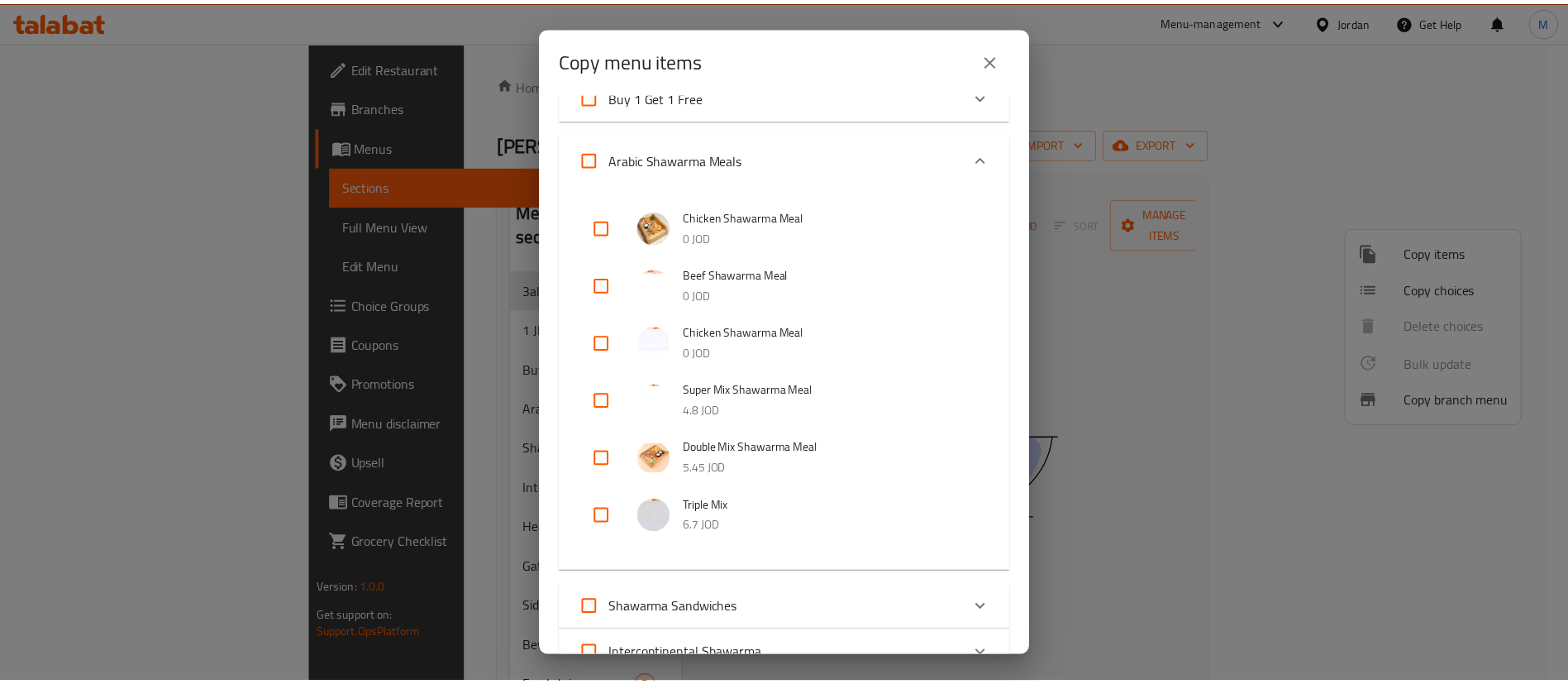
scroll to position [121, 0]
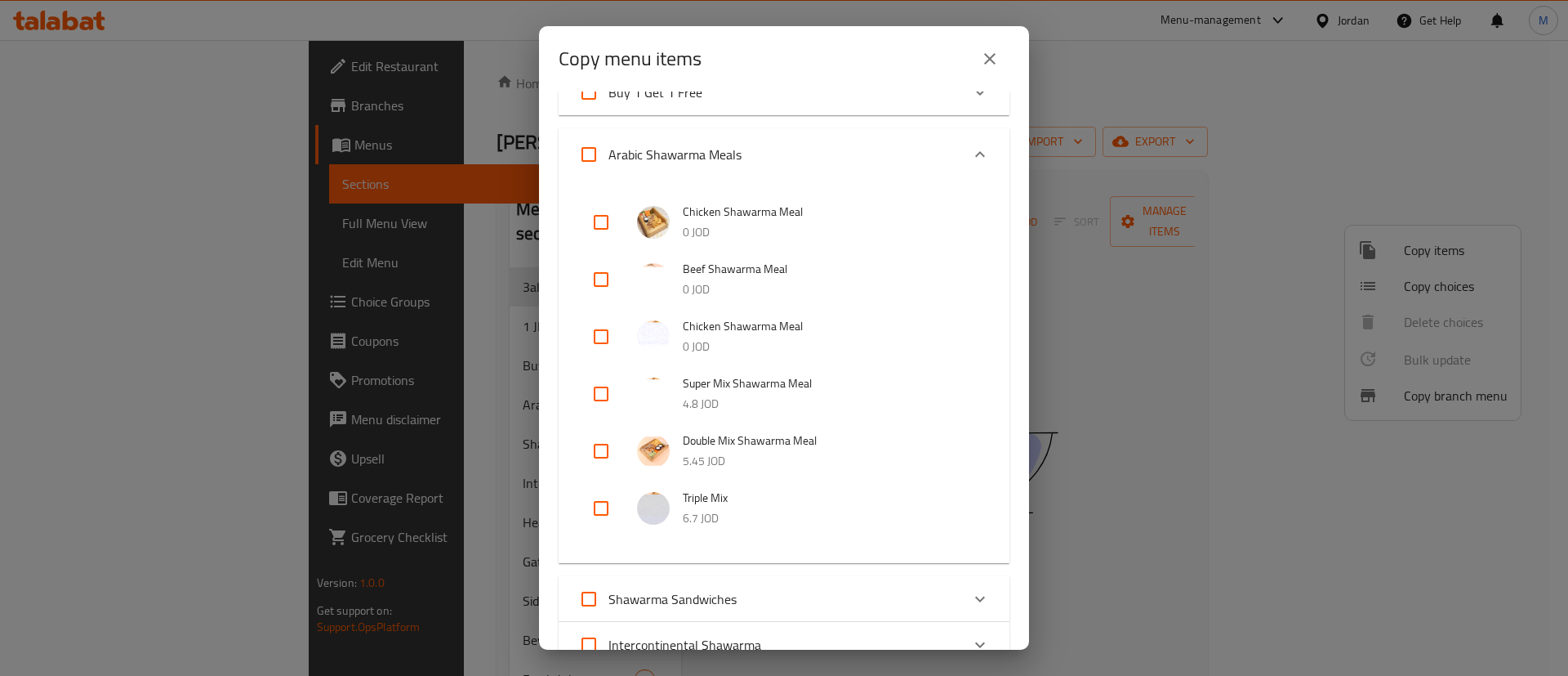
click at [999, 44] on button "close" at bounding box center [989, 58] width 39 height 39
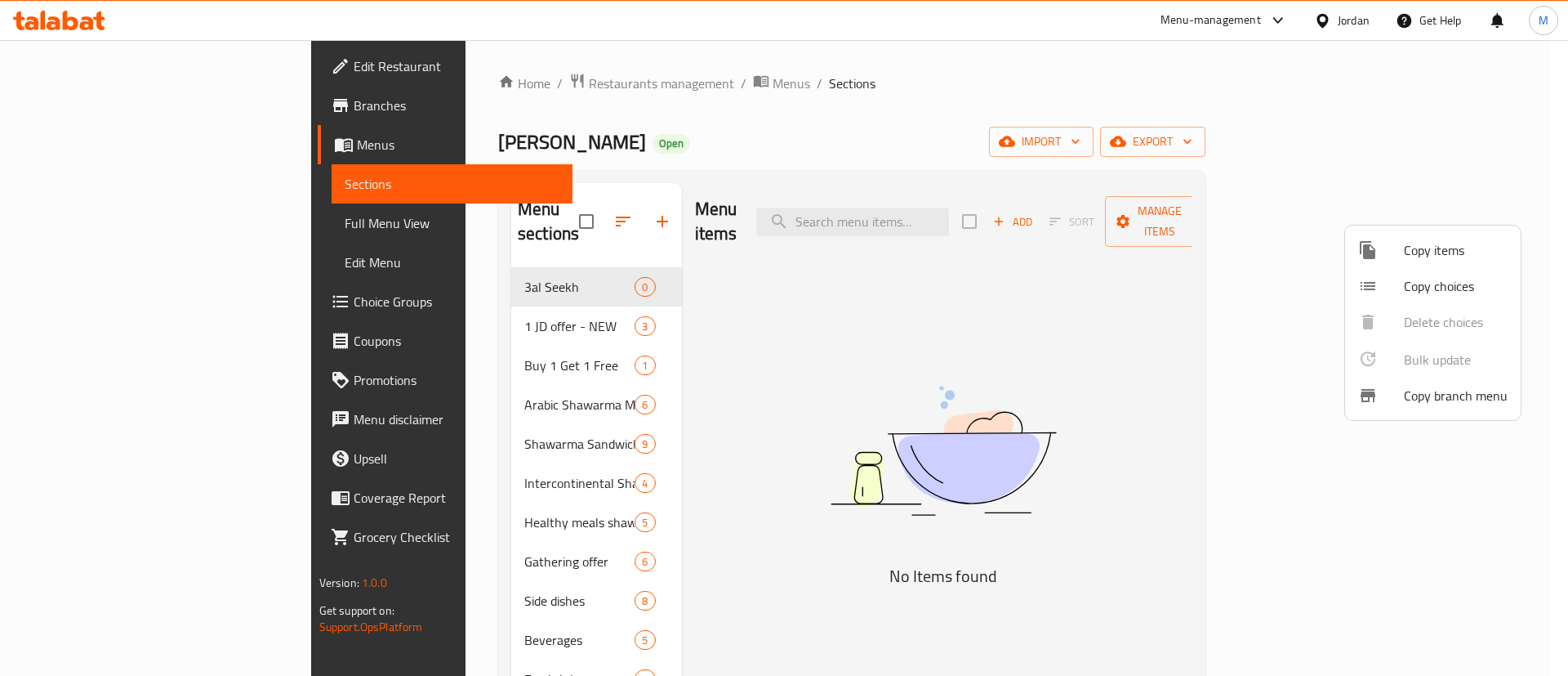
click at [425, 379] on div at bounding box center [784, 338] width 1568 height 676
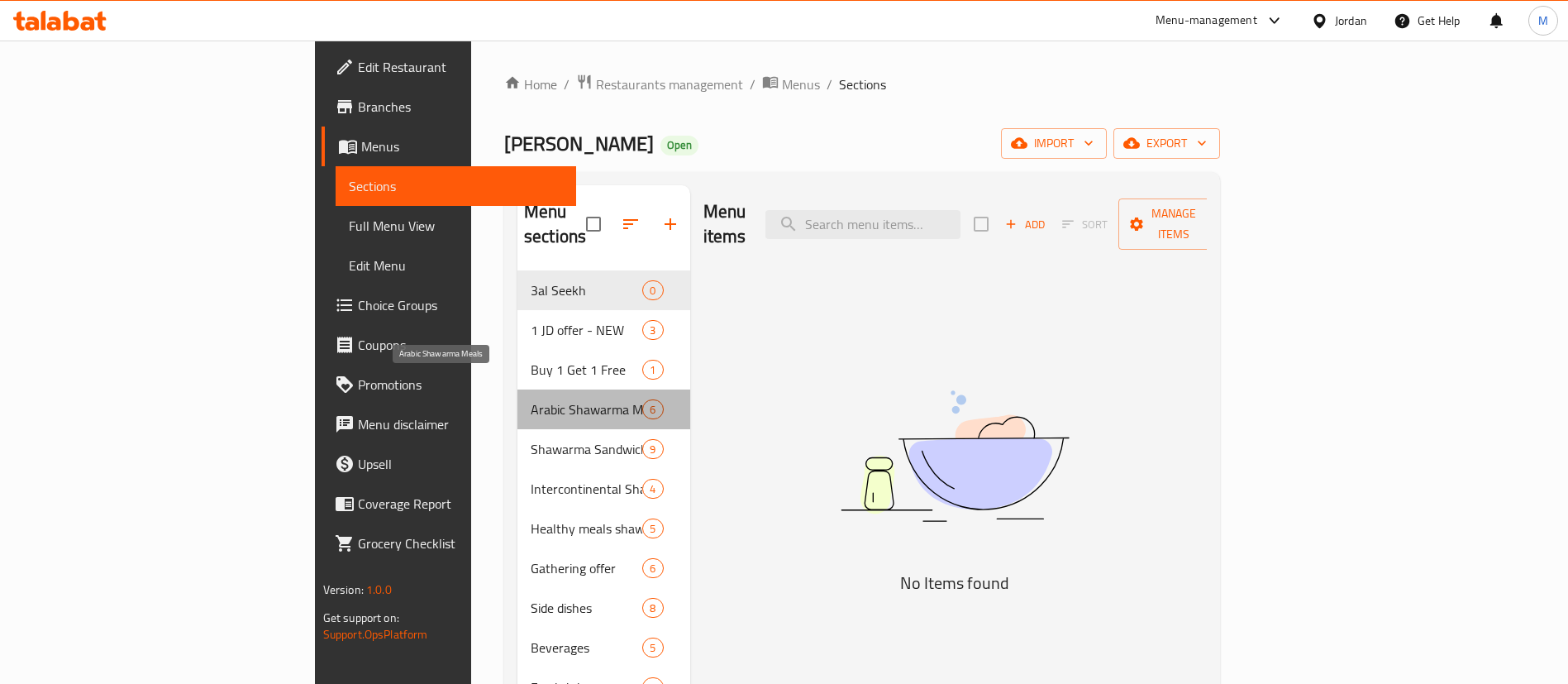
click at [530, 399] on span "Arabic Shawarma Meals" at bounding box center [586, 409] width 112 height 20
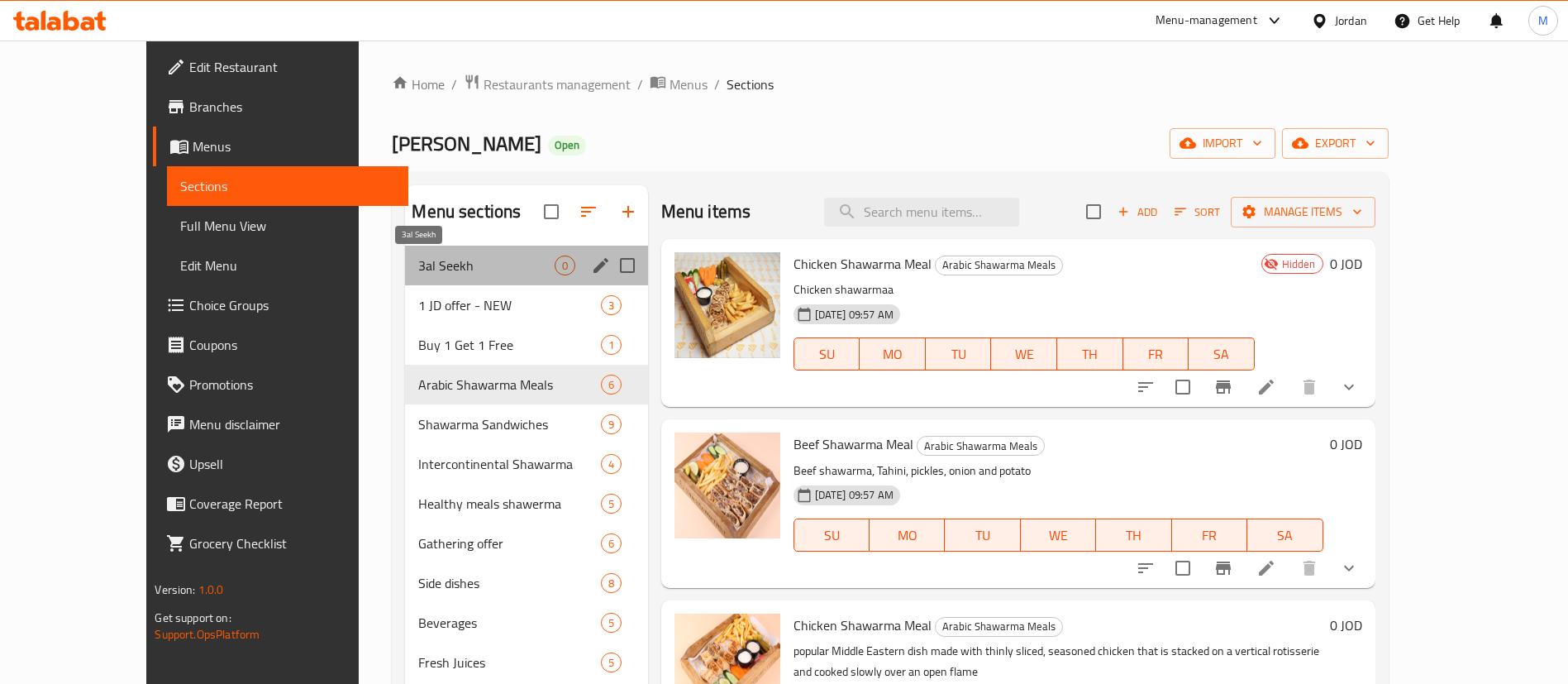
click at [433, 265] on span "3al Seekh" at bounding box center [486, 265] width 136 height 20
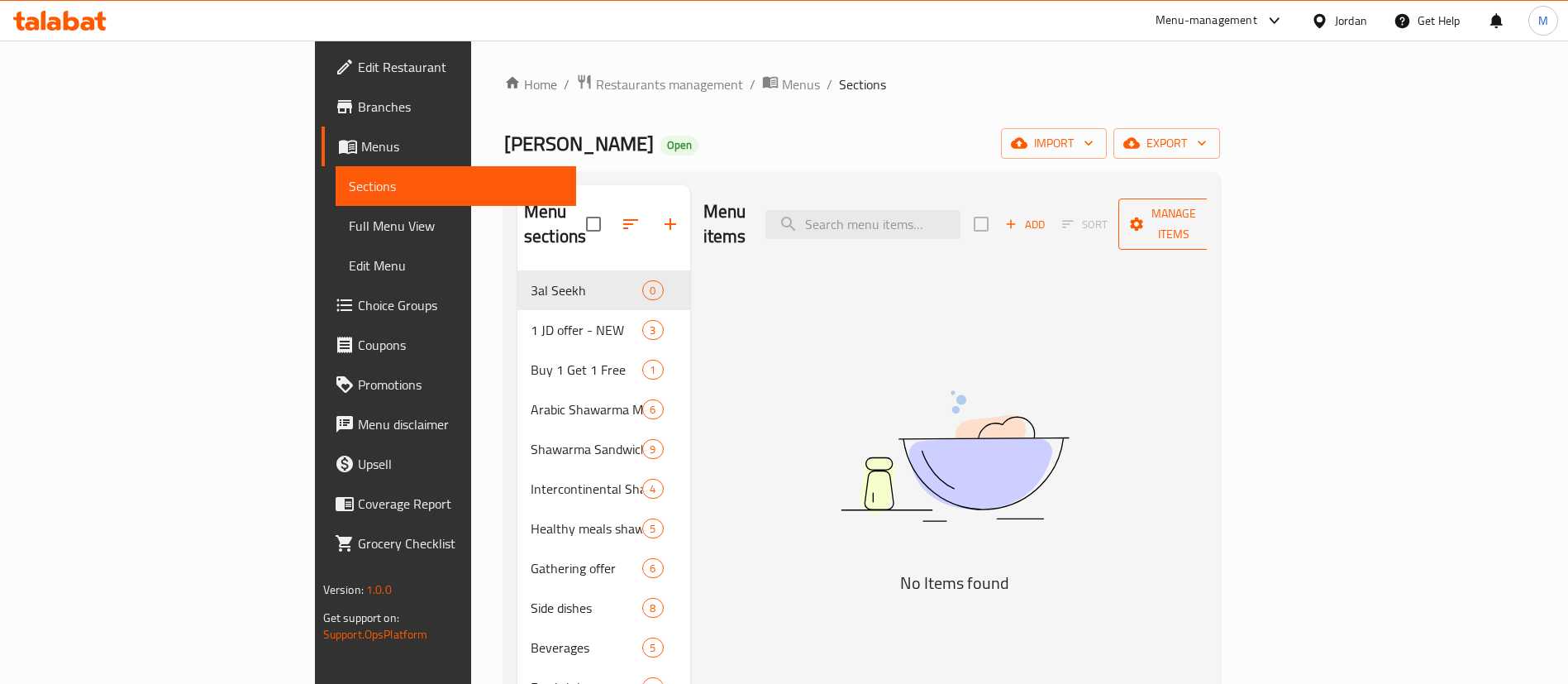
click at [1215, 211] on span "Manage items" at bounding box center [1173, 224] width 84 height 41
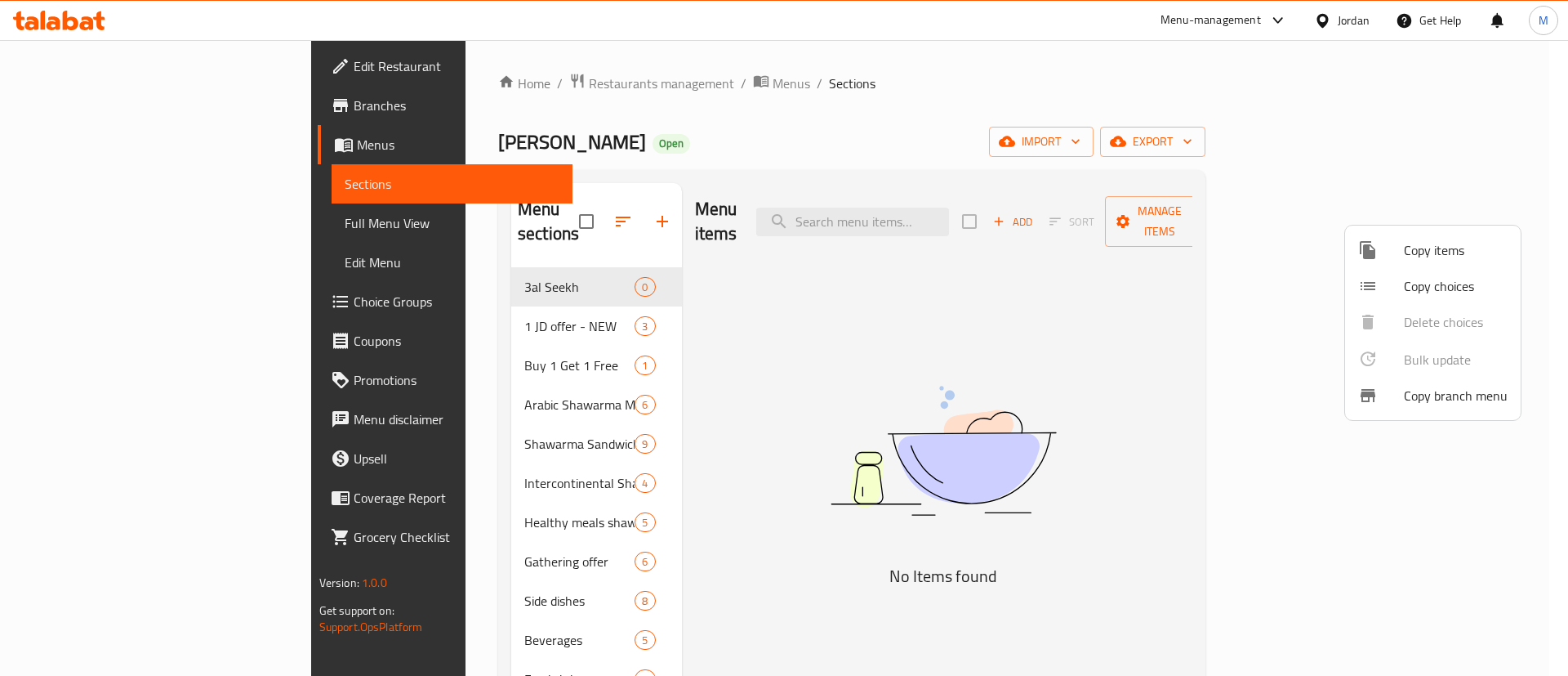
click at [1424, 255] on span "Copy items" at bounding box center [1456, 250] width 104 height 20
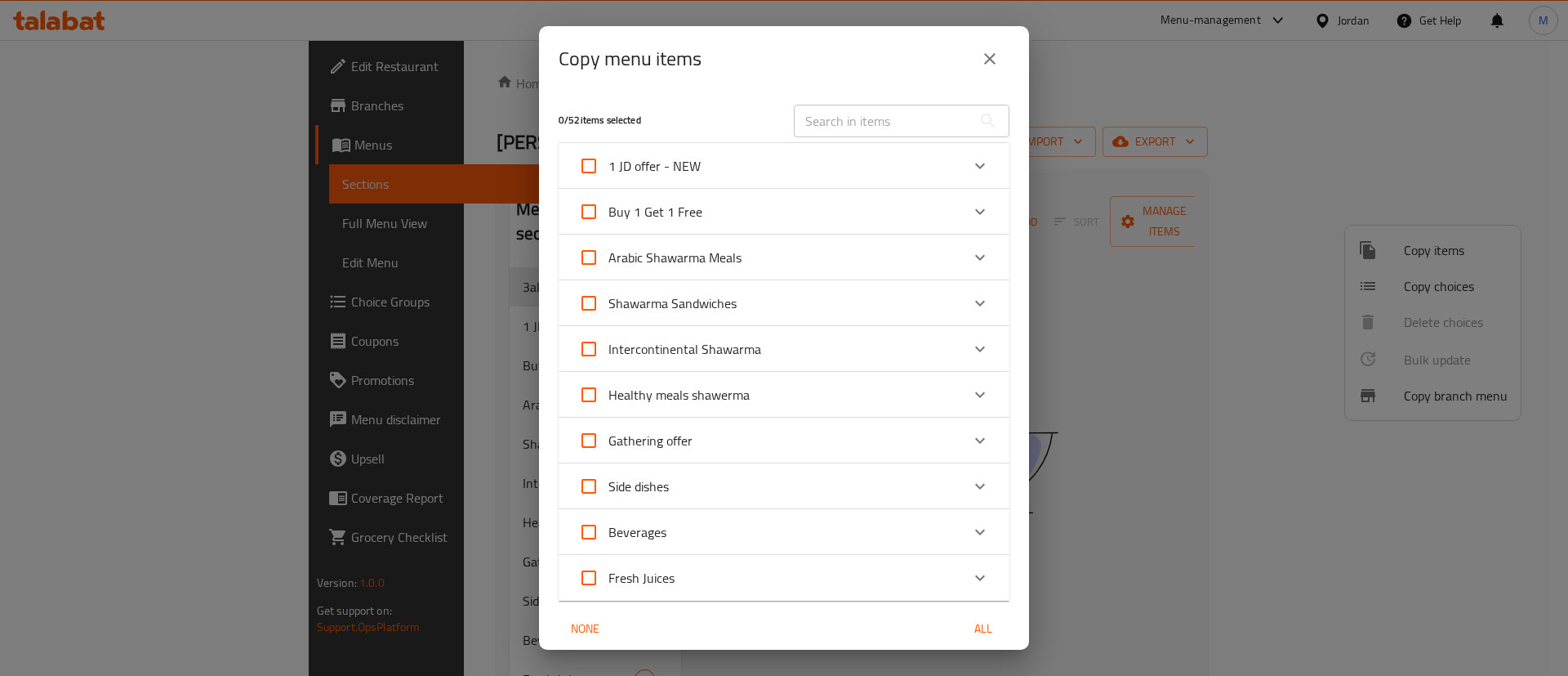
click at [808, 292] on div "Shawarma Sandwiches" at bounding box center [769, 302] width 382 height 39
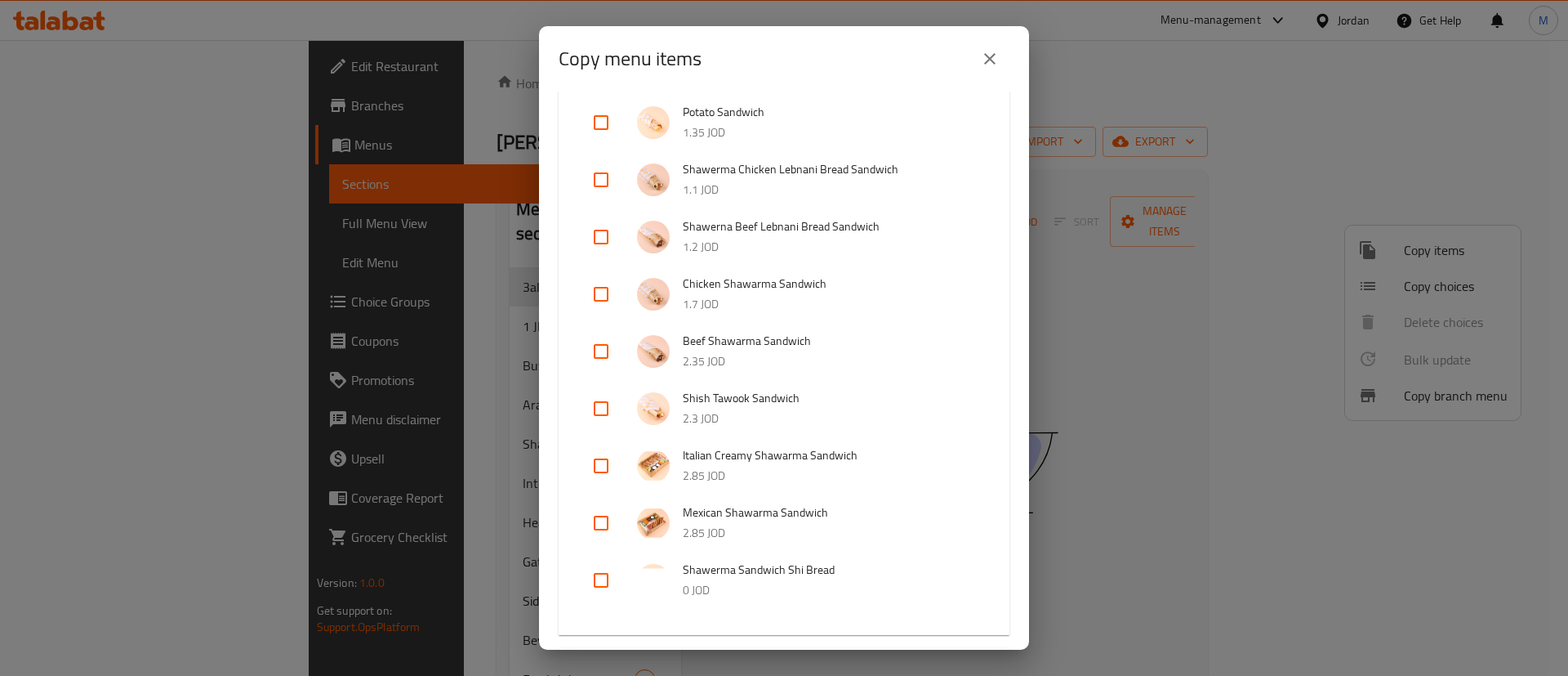
scroll to position [271, 0]
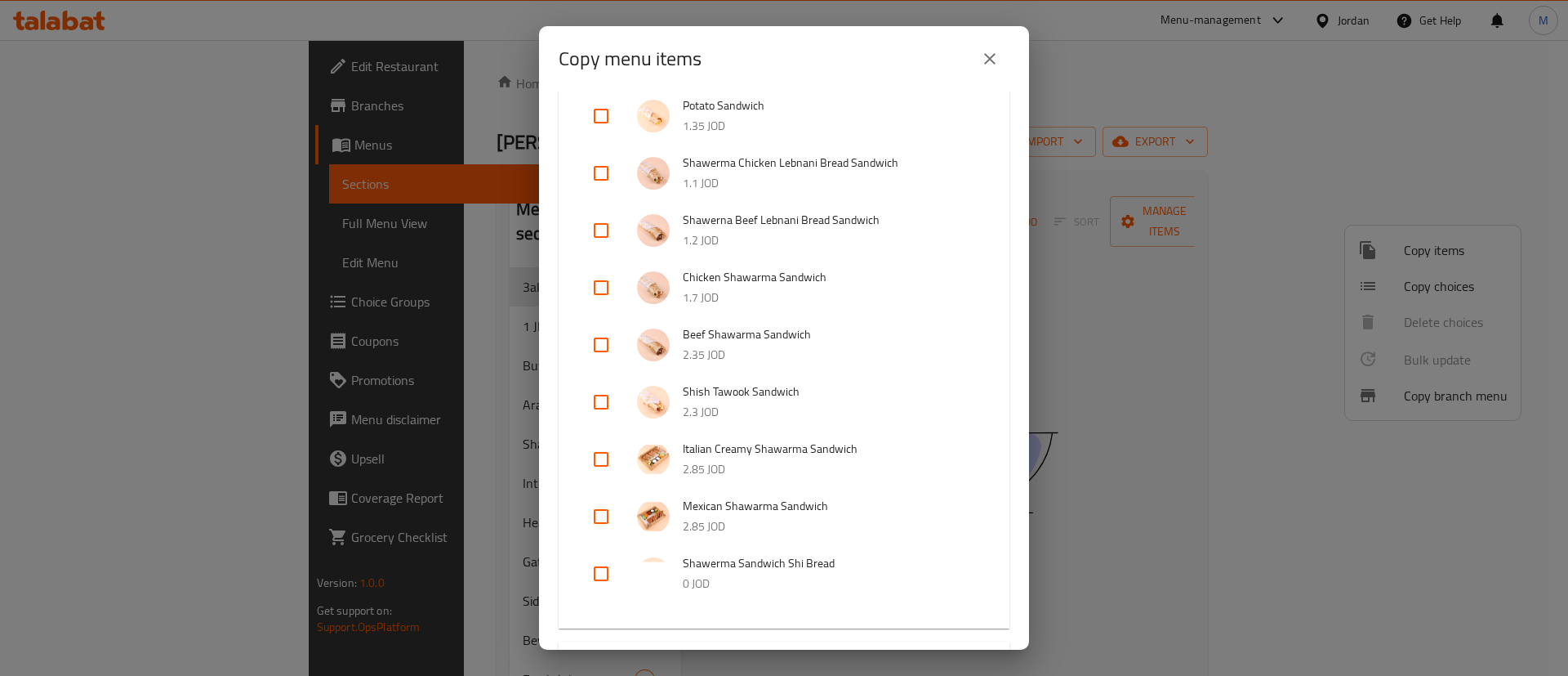
click at [996, 63] on icon "close" at bounding box center [989, 58] width 20 height 20
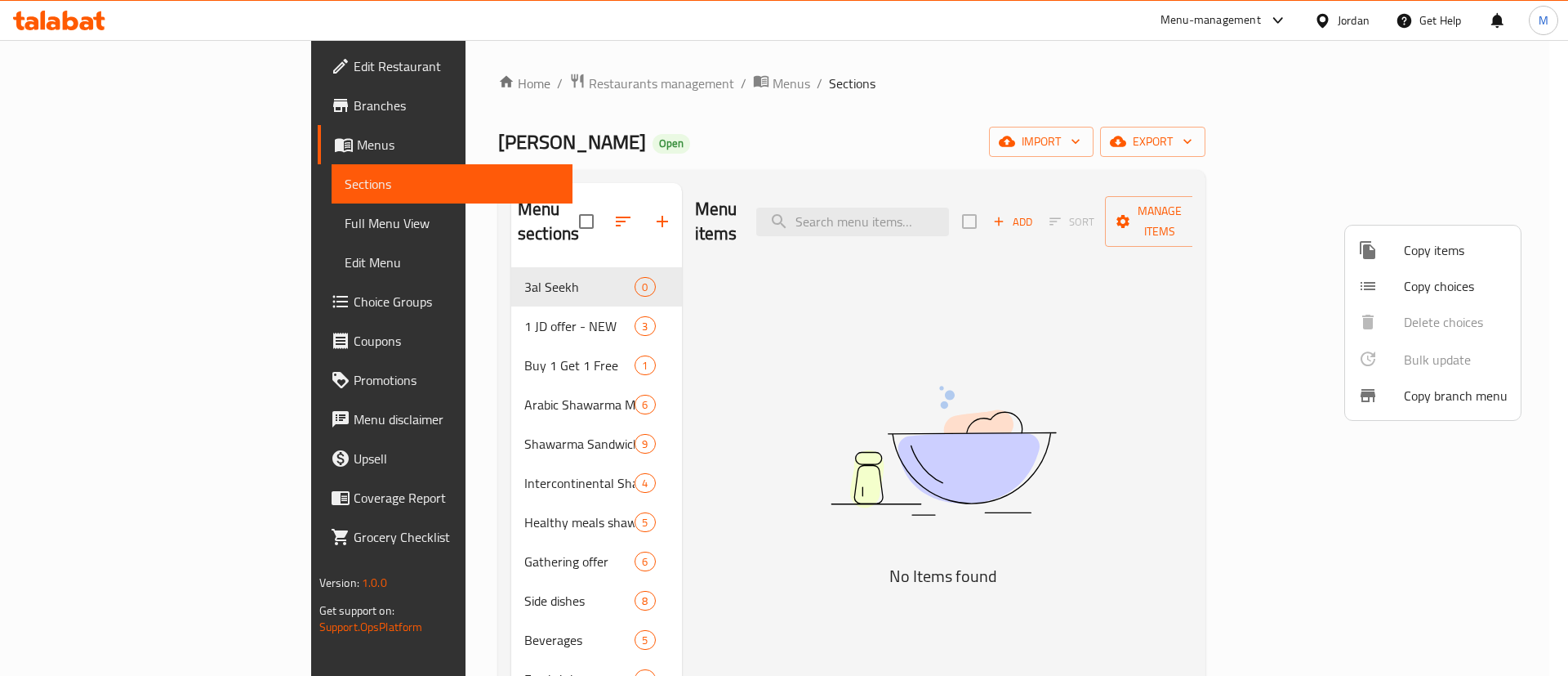
click at [1415, 233] on li "Copy items" at bounding box center [1433, 250] width 175 height 36
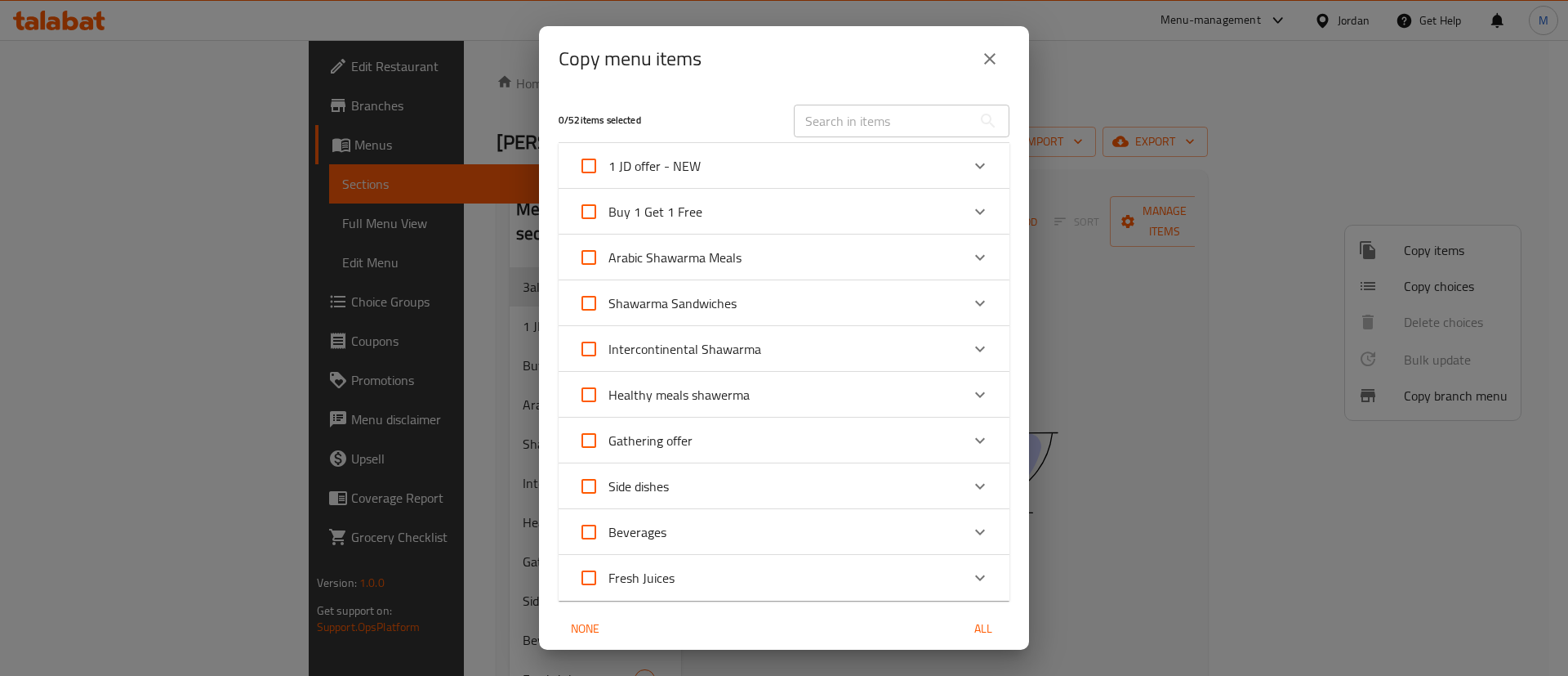
click at [868, 174] on div "1 JD offer - NEW" at bounding box center [769, 165] width 382 height 39
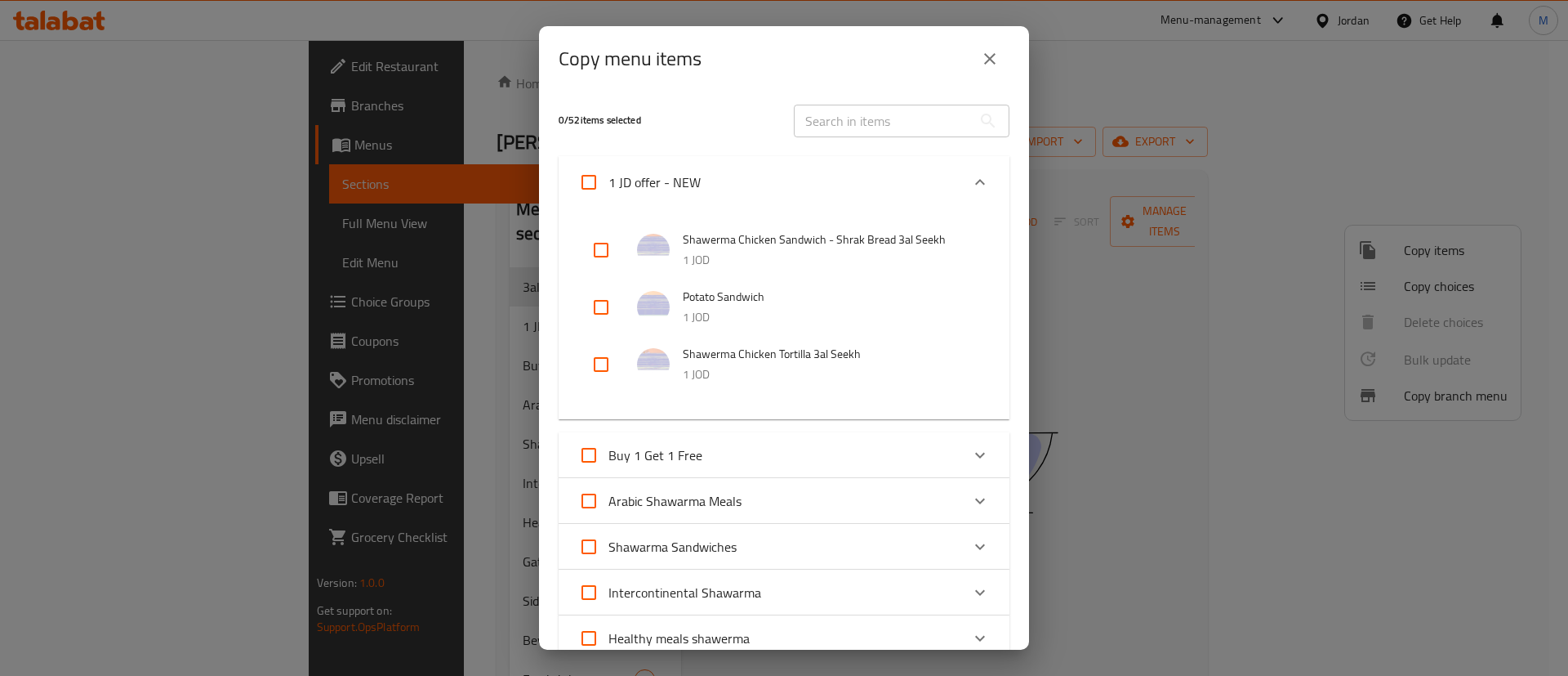
click at [593, 236] on input "checkbox" at bounding box center [601, 250] width 39 height 39
checkbox input "true"
click at [595, 361] on input "checkbox" at bounding box center [601, 364] width 39 height 39
checkbox input "true"
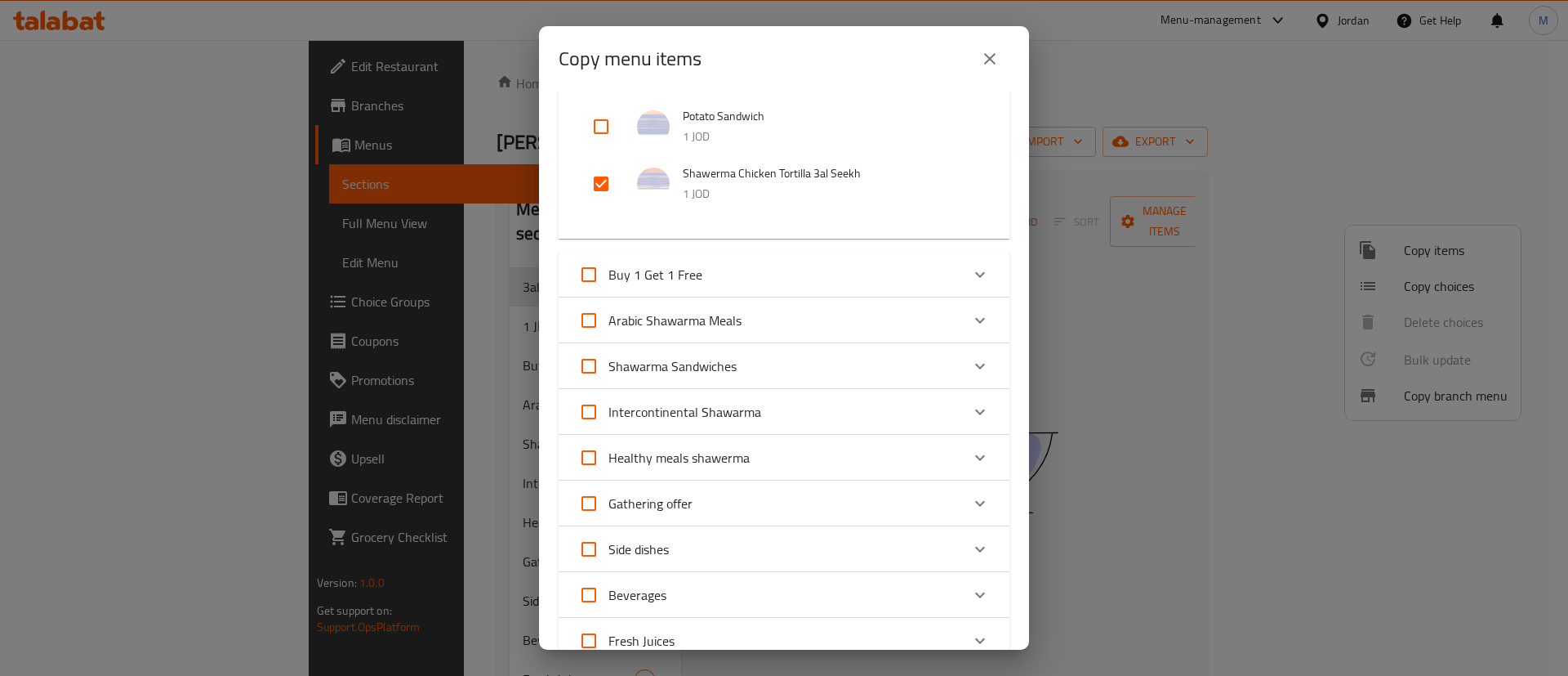
scroll to position [181, 0]
click at [776, 323] on div "Arabic Shawarma Meals" at bounding box center [769, 318] width 382 height 39
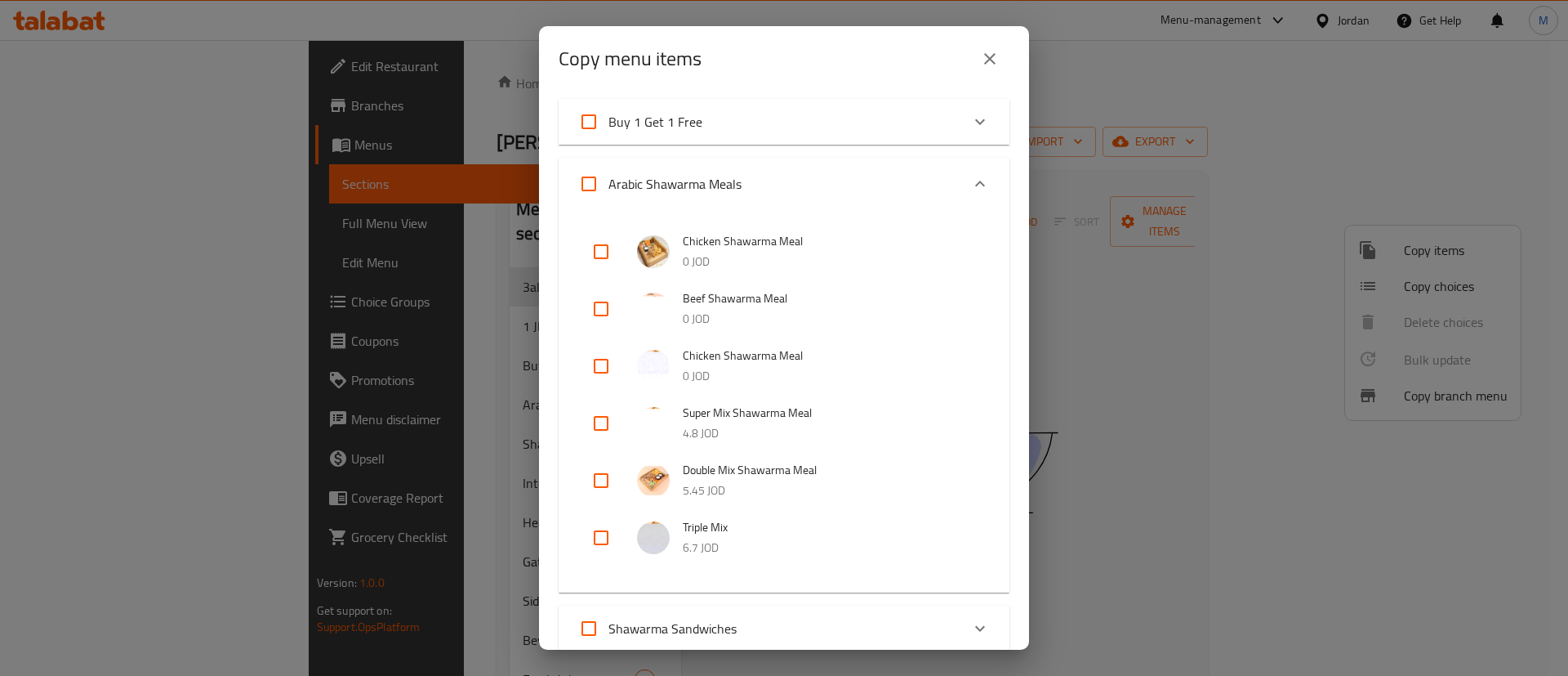
scroll to position [335, 0]
click at [595, 368] on input "checkbox" at bounding box center [601, 364] width 39 height 39
checkbox input "true"
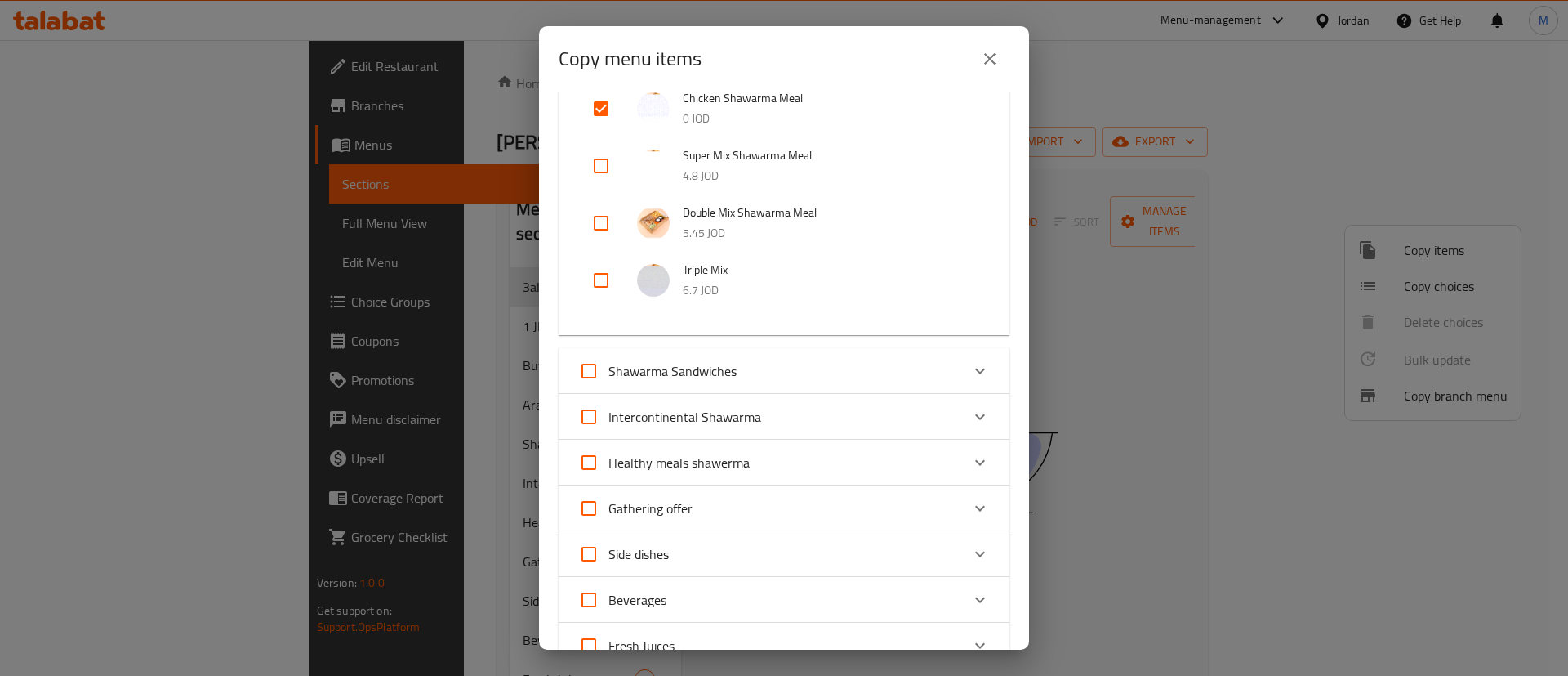
scroll to position [592, 0]
click at [727, 358] on span "Shawarma Sandwiches" at bounding box center [672, 369] width 129 height 25
click at [608, 358] on input "Shawarma Sandwiches" at bounding box center [588, 369] width 39 height 39
checkbox input "true"
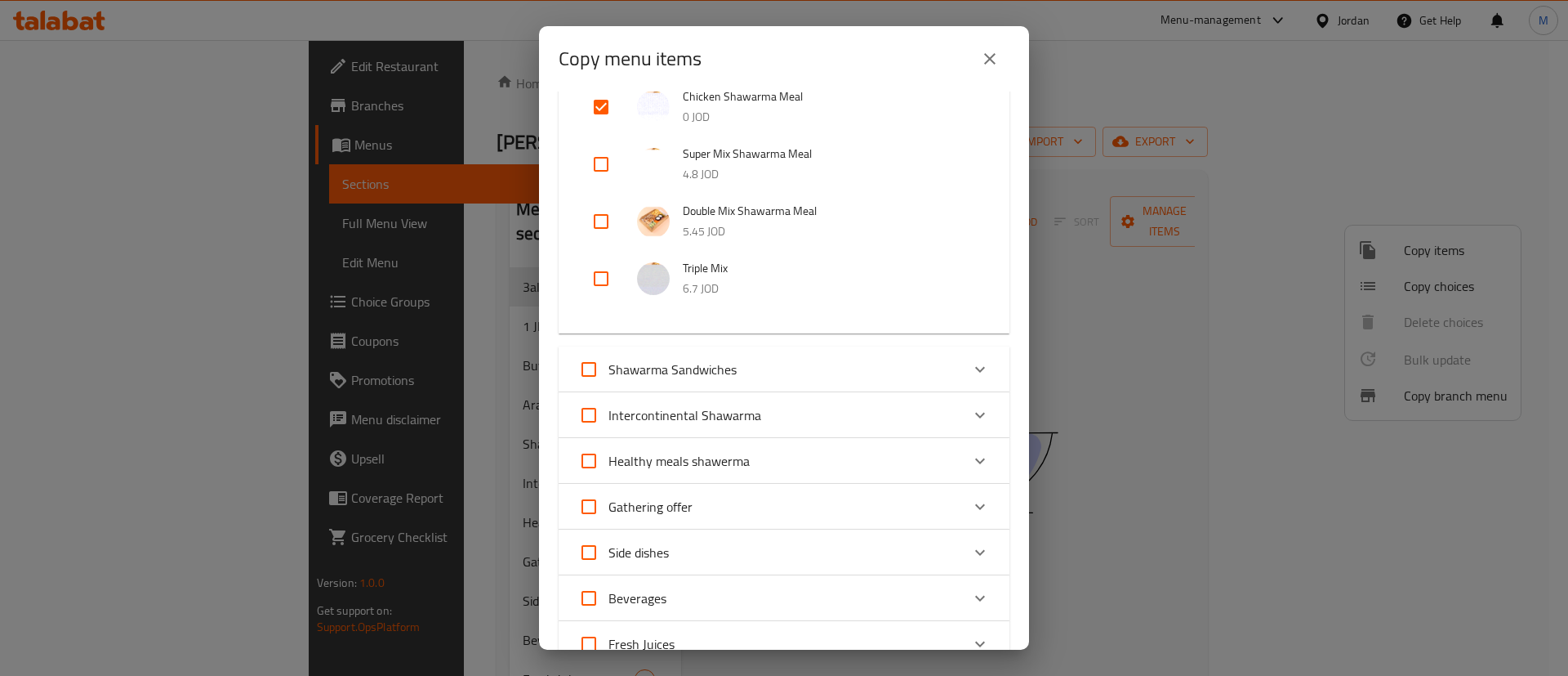
checkbox input "true"
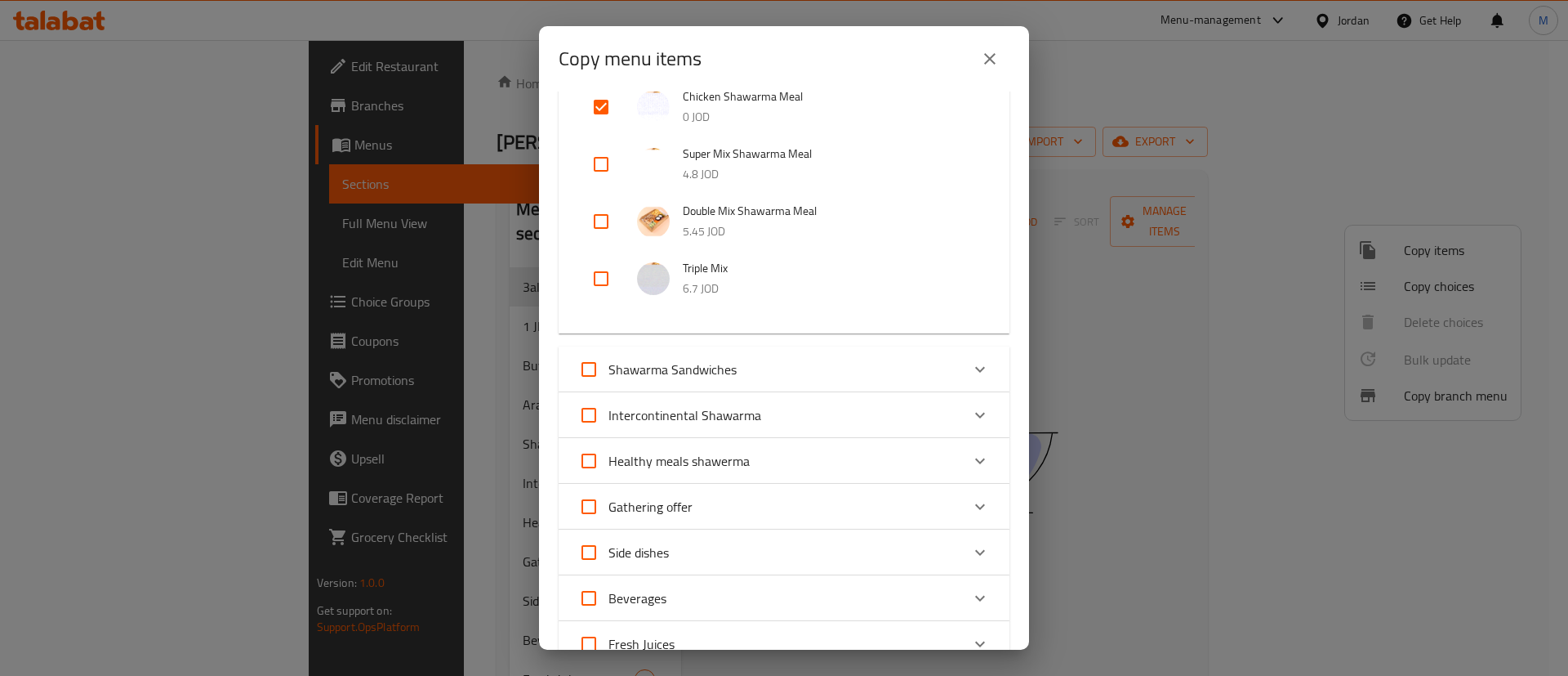
checkbox input "true"
click at [730, 361] on span "Shawarma Sandwiches" at bounding box center [672, 369] width 129 height 25
click at [608, 361] on input "Shawarma Sandwiches" at bounding box center [588, 369] width 39 height 39
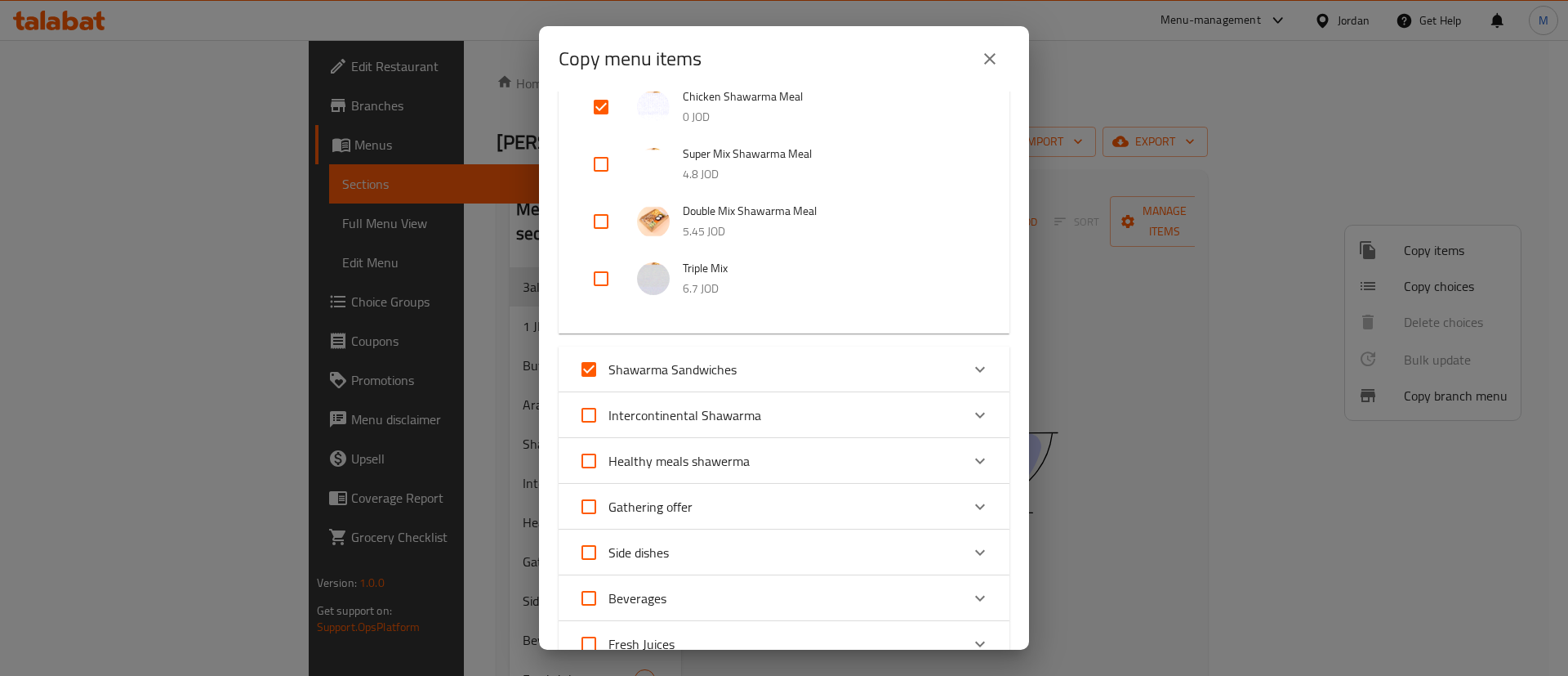
checkbox input "false"
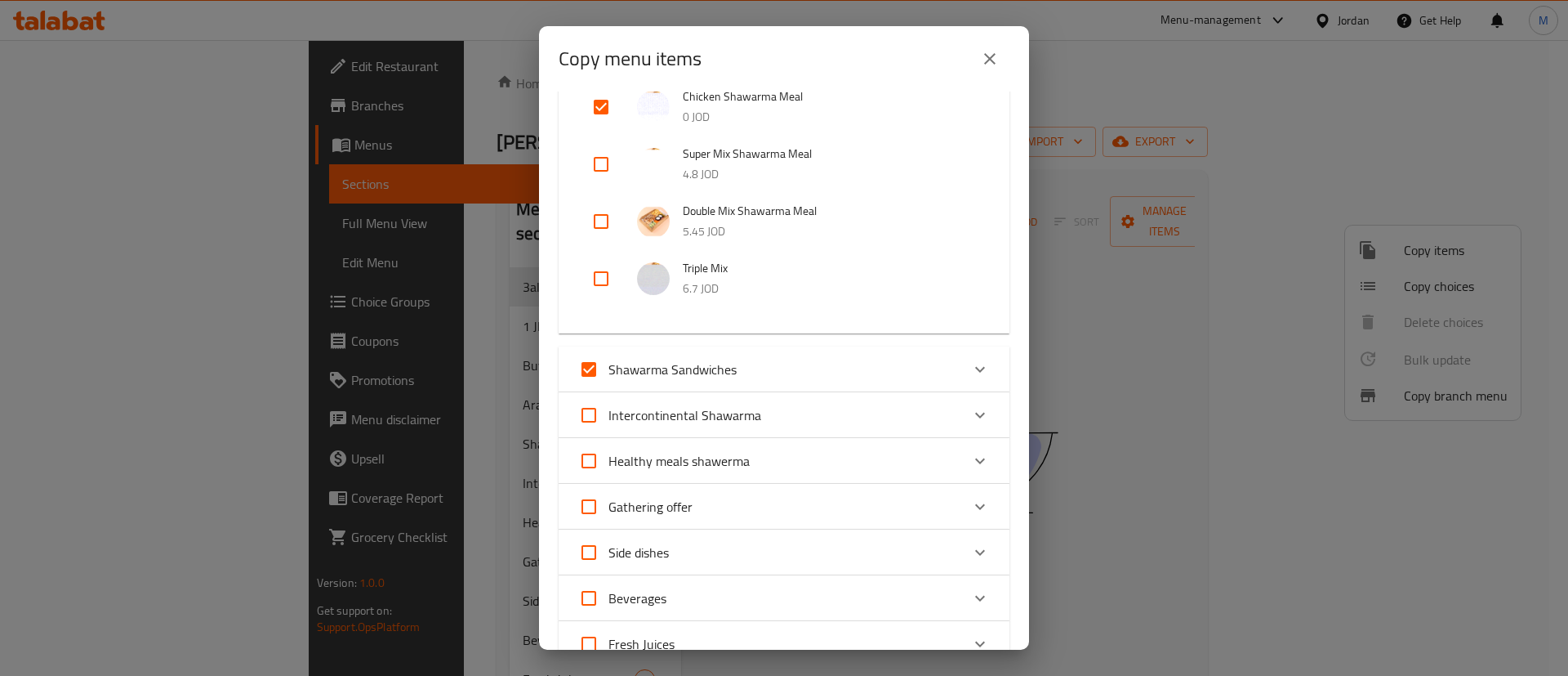
checkbox input "false"
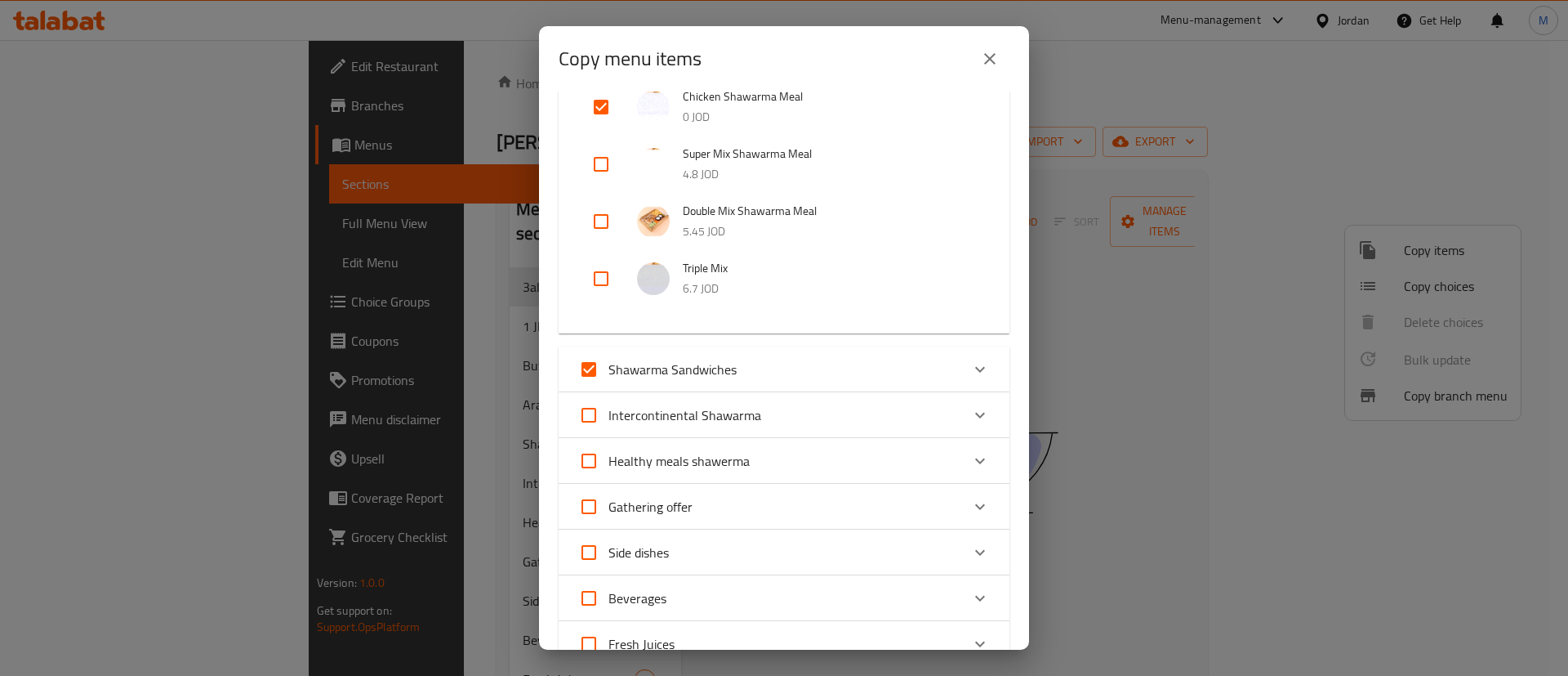
checkbox input "false"
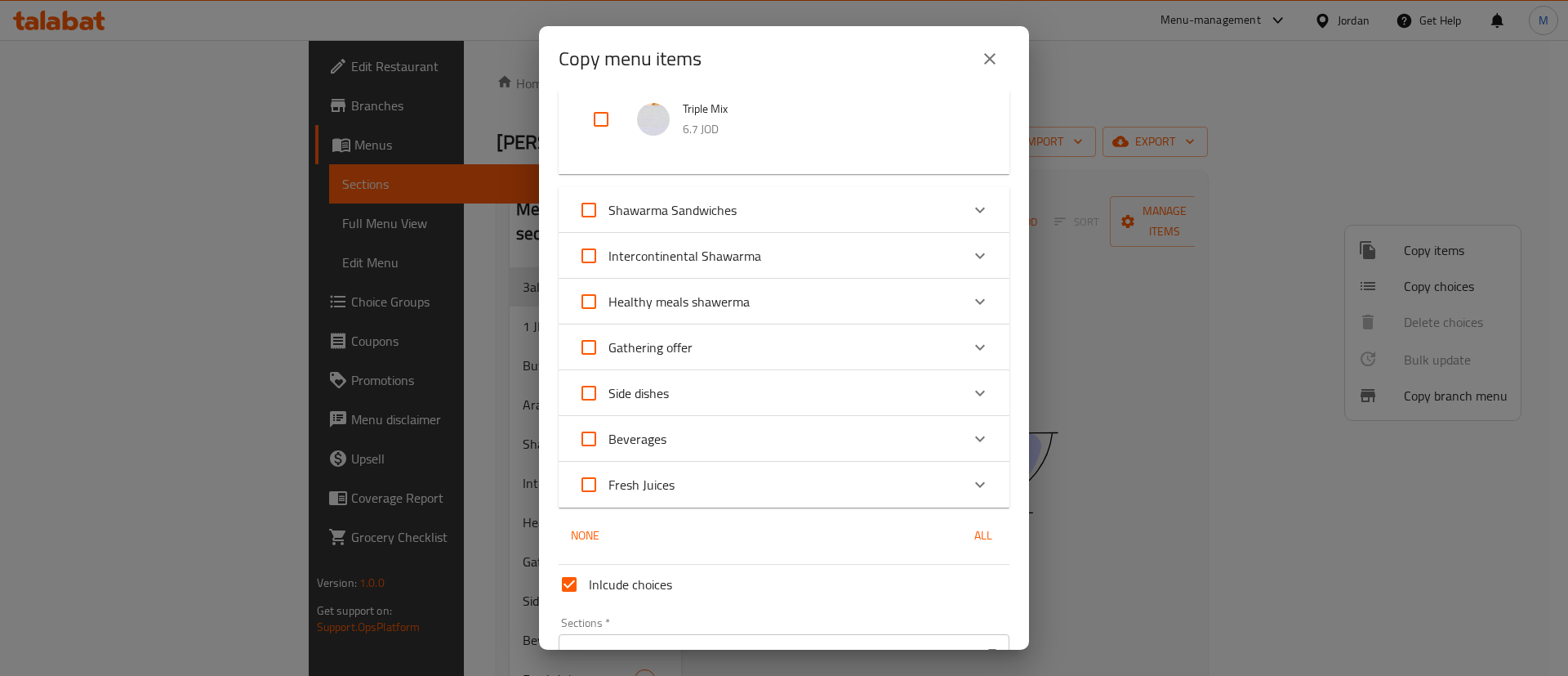
scroll to position [752, 0]
click at [970, 208] on icon "Expand" at bounding box center [980, 209] width 20 height 20
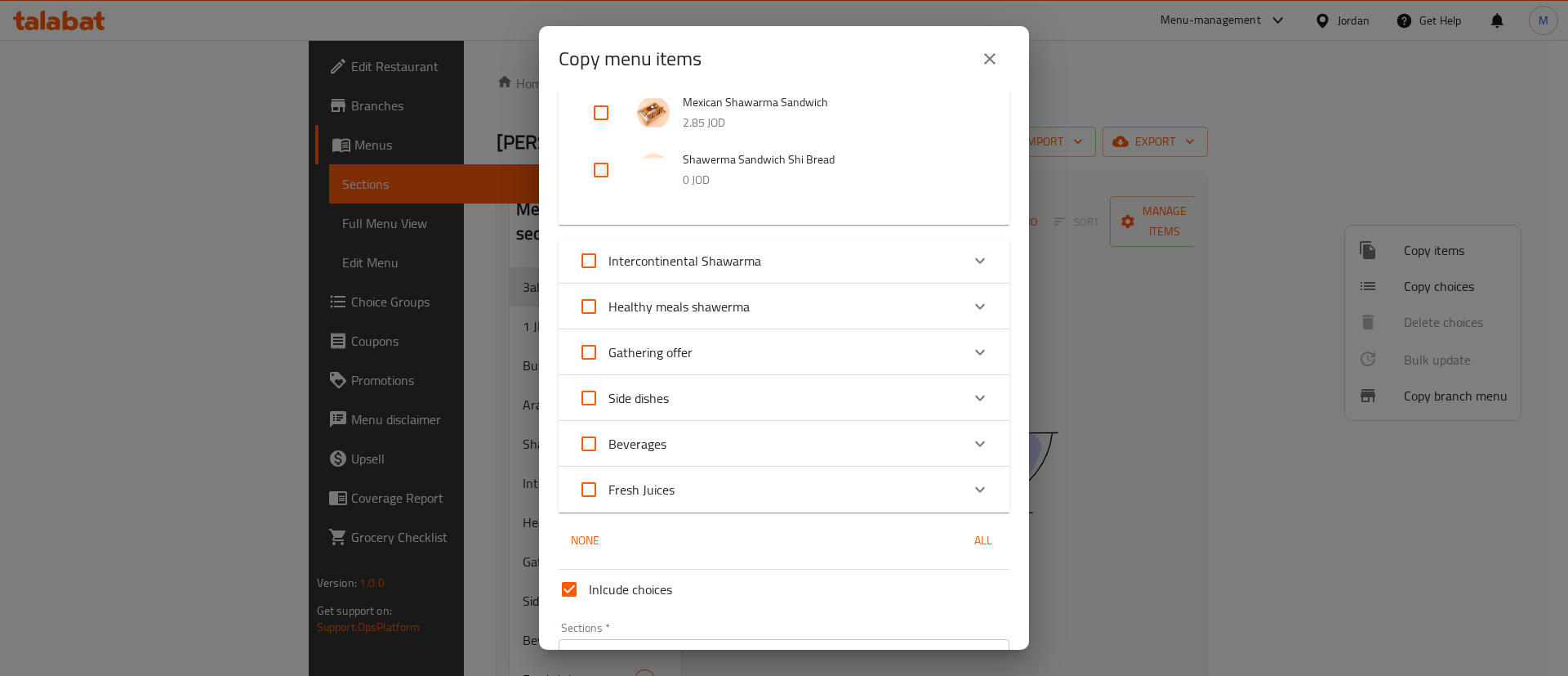
scroll to position [1326, 0]
click at [961, 349] on div "Expand" at bounding box center [980, 346] width 39 height 39
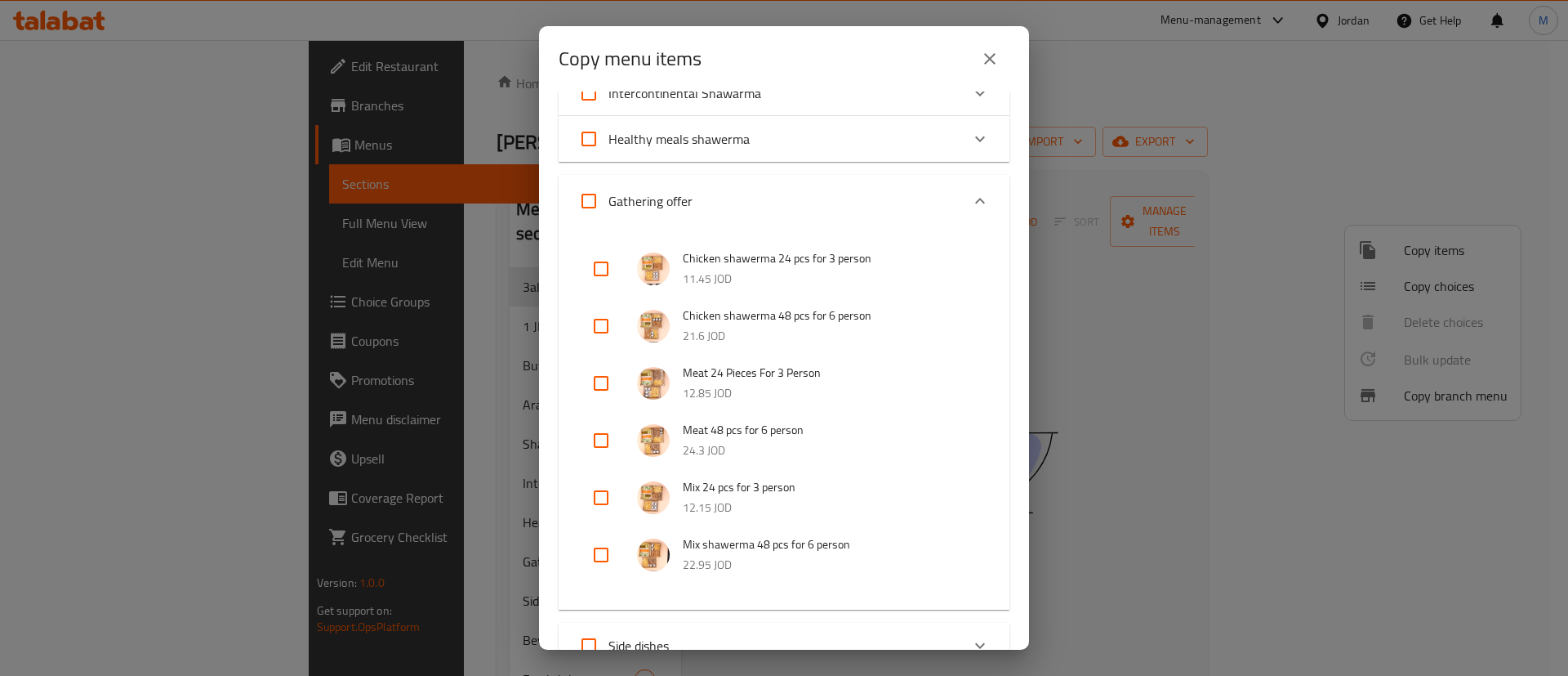
scroll to position [1487, 0]
click at [608, 325] on input "checkbox" at bounding box center [601, 325] width 39 height 39
checkbox input "true"
click at [604, 273] on input "checkbox" at bounding box center [601, 268] width 39 height 39
checkbox input "true"
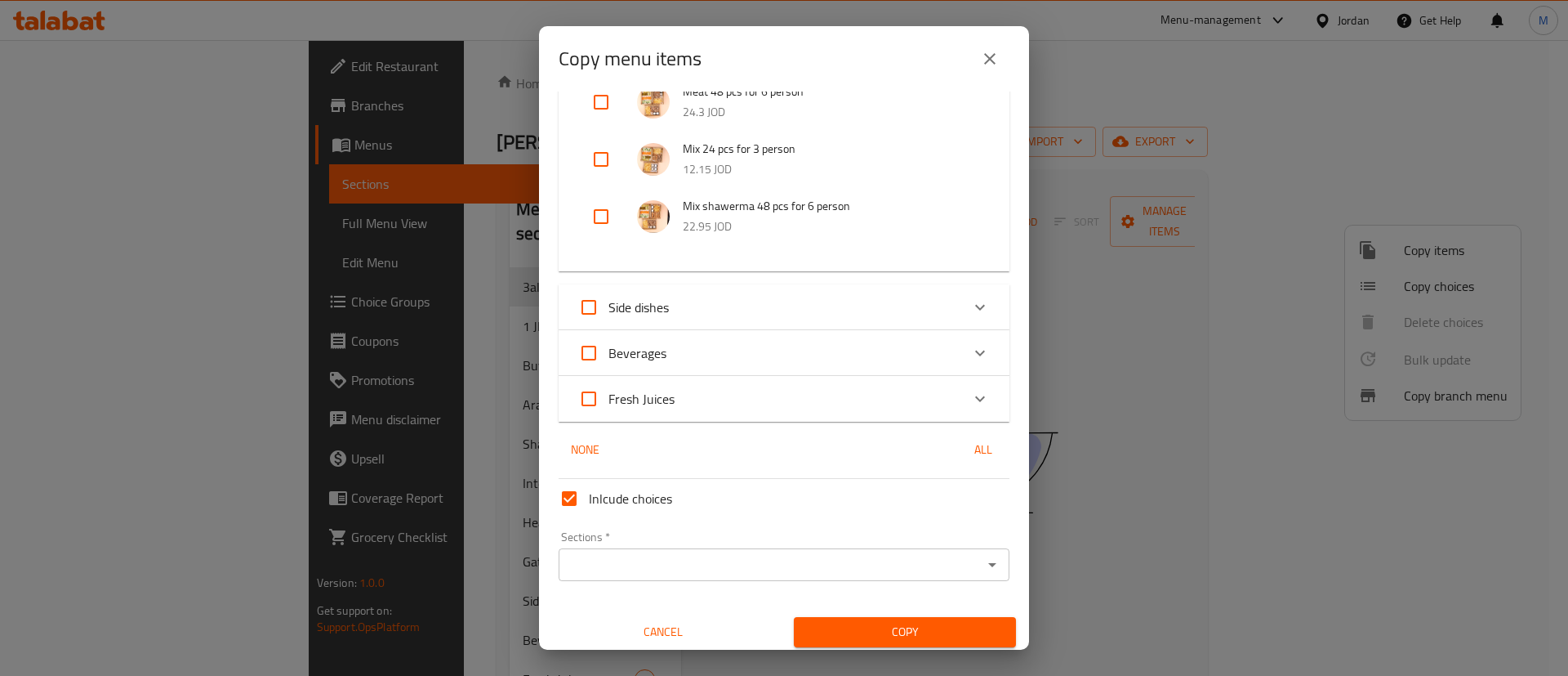
scroll to position [1829, 0]
click at [975, 306] on icon "Expand" at bounding box center [980, 304] width 10 height 6
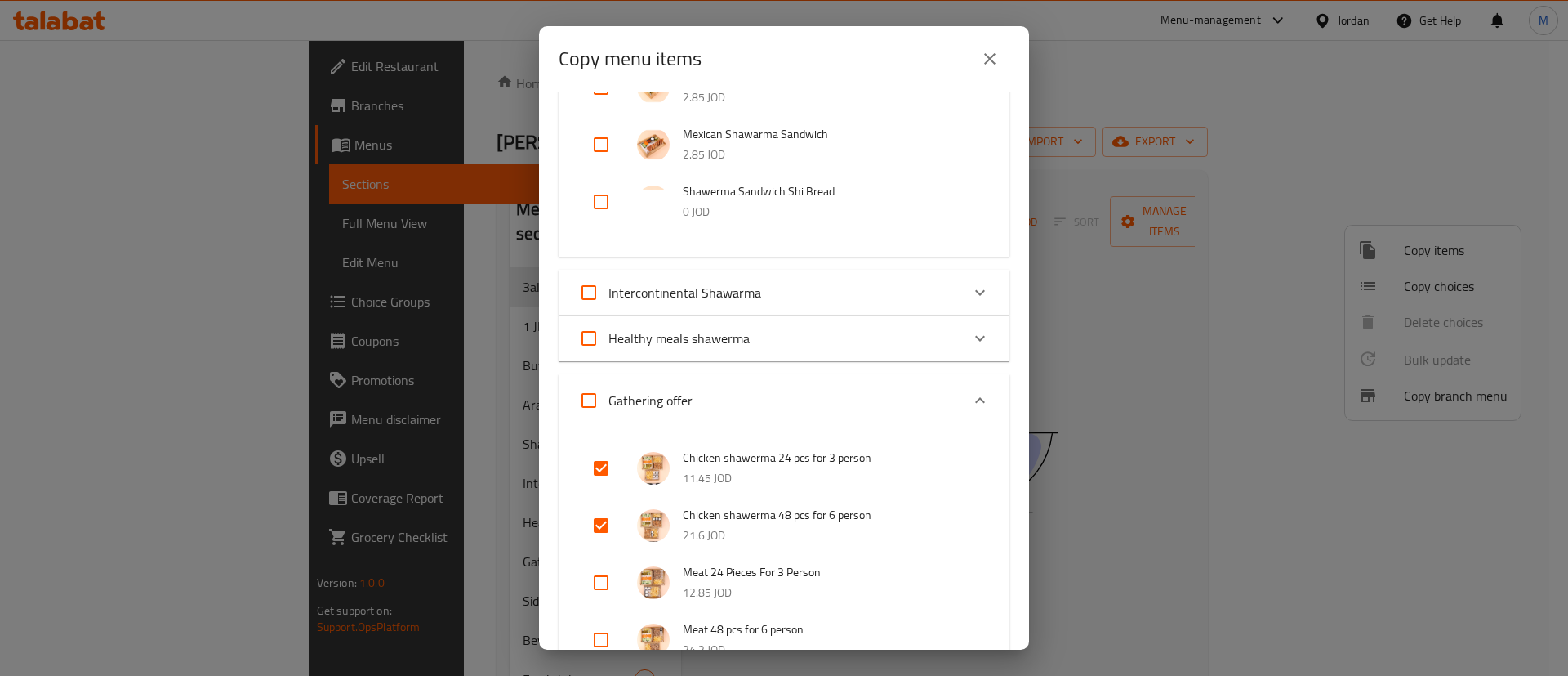
scroll to position [1286, 0]
click at [940, 340] on div "Healthy meals shawerma" at bounding box center [769, 340] width 382 height 39
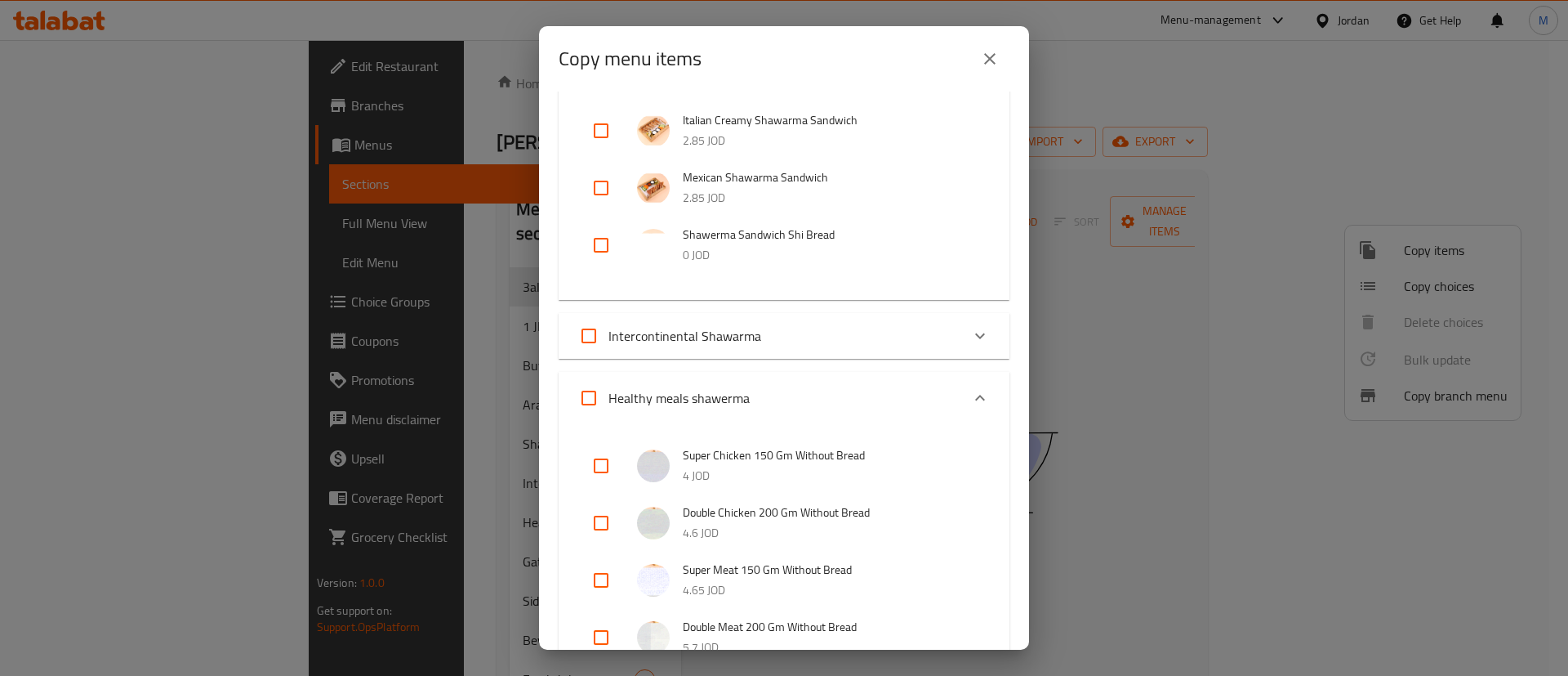
scroll to position [1247, 0]
click at [961, 333] on div "Expand" at bounding box center [980, 334] width 39 height 39
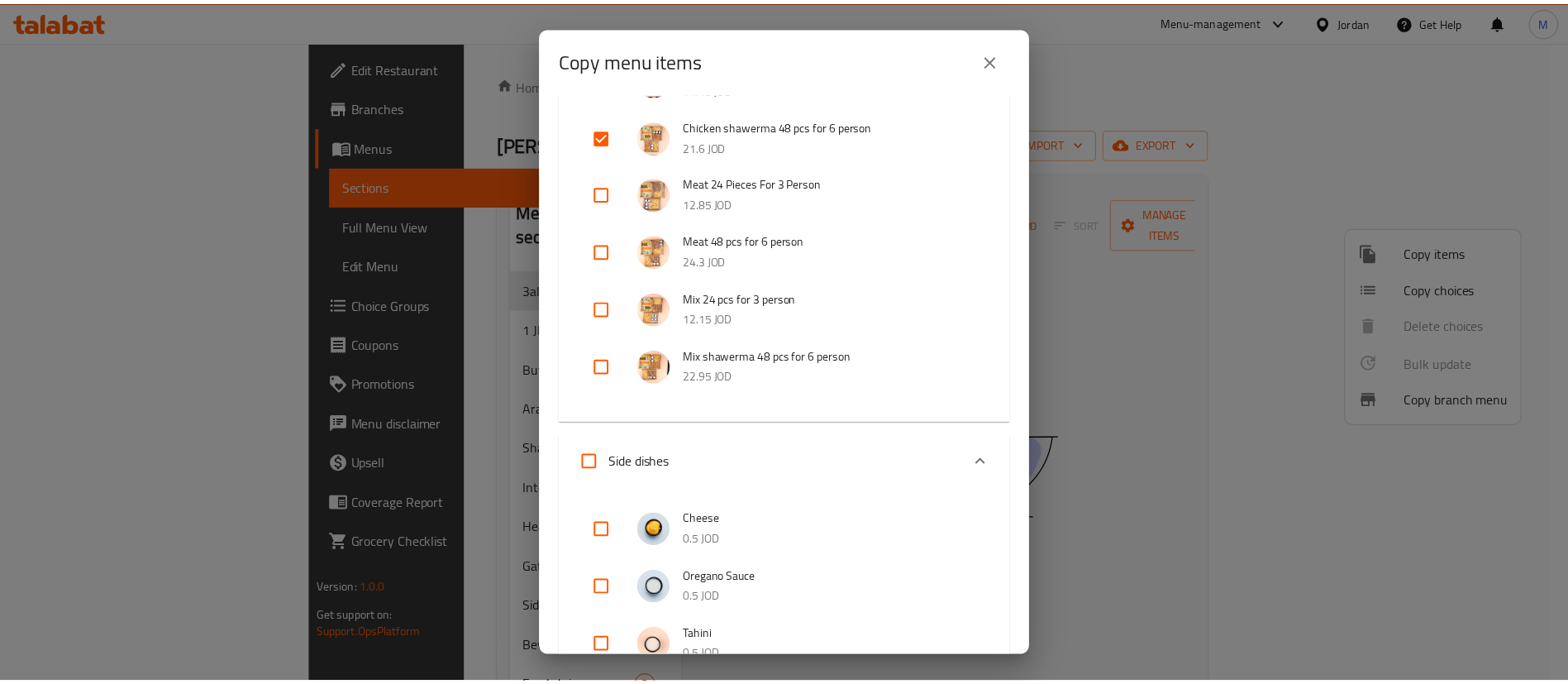
scroll to position [3003, 0]
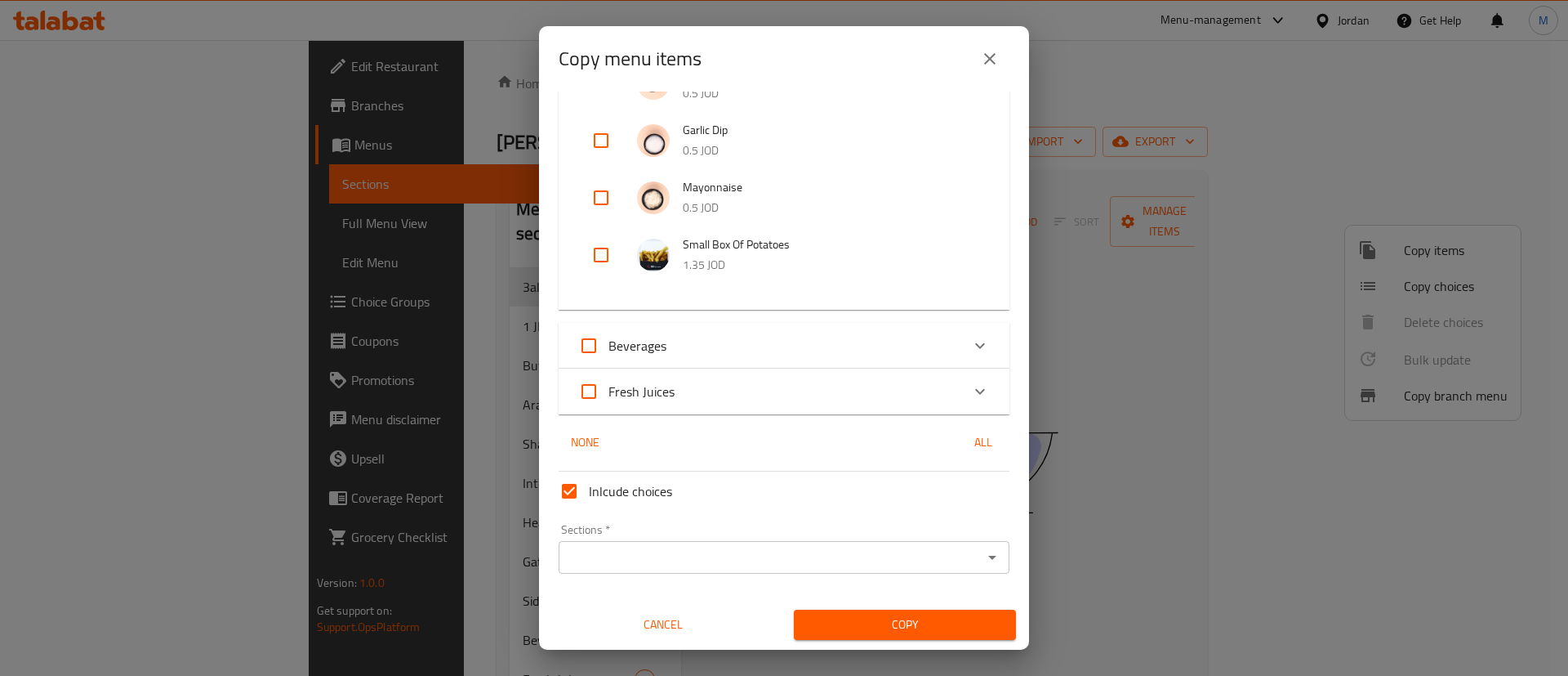
click at [764, 561] on input "Sections   *" at bounding box center [770, 557] width 414 height 23
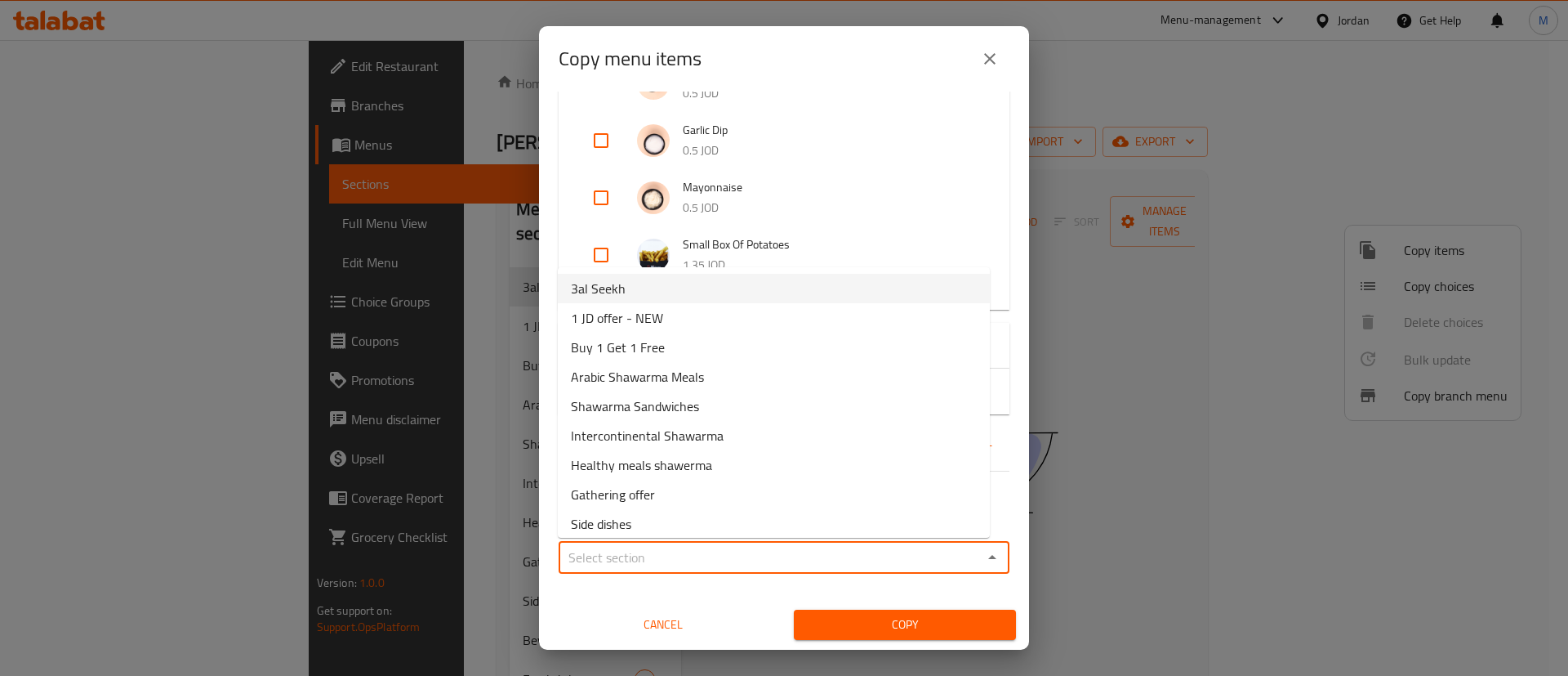
click at [649, 294] on li "3al Seekh" at bounding box center [773, 288] width 432 height 30
type input "3al Seekh"
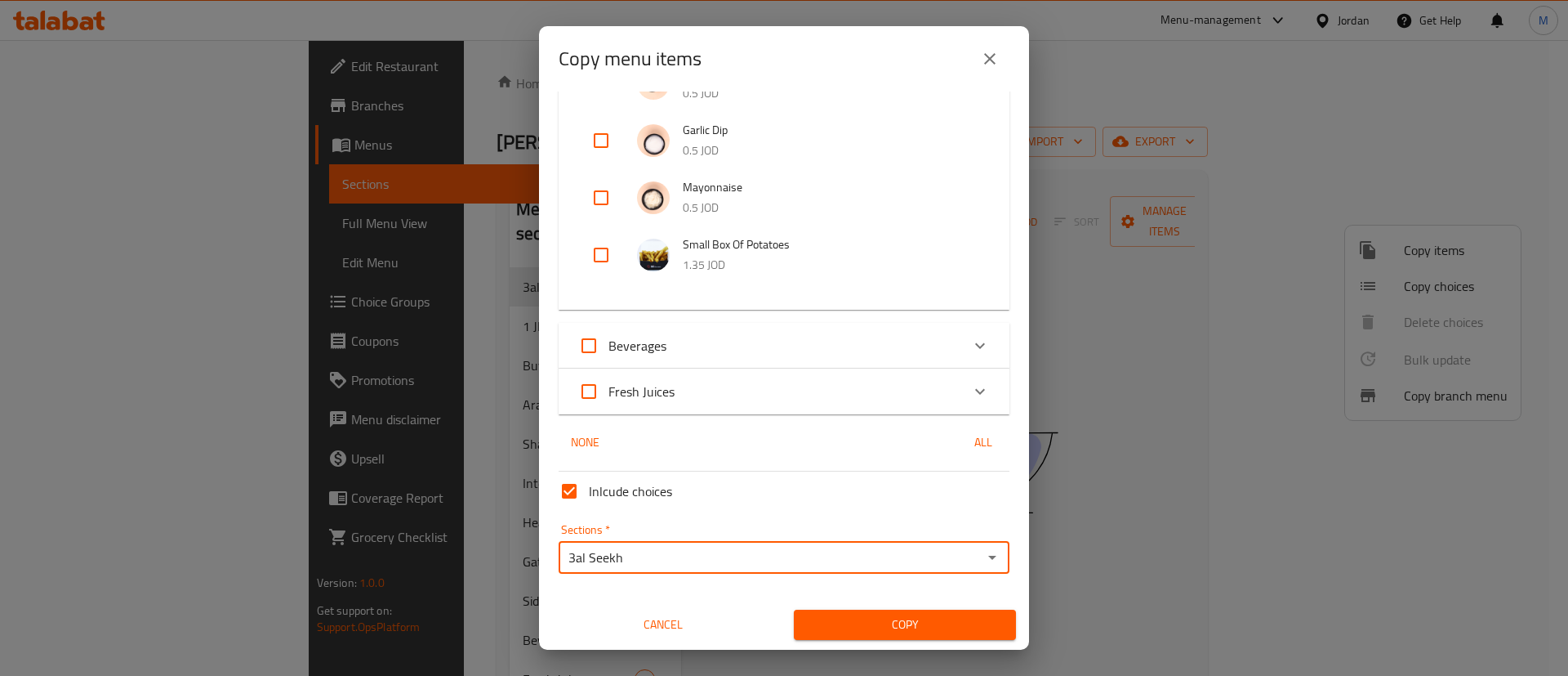
click at [860, 623] on span "Copy" at bounding box center [906, 624] width 196 height 20
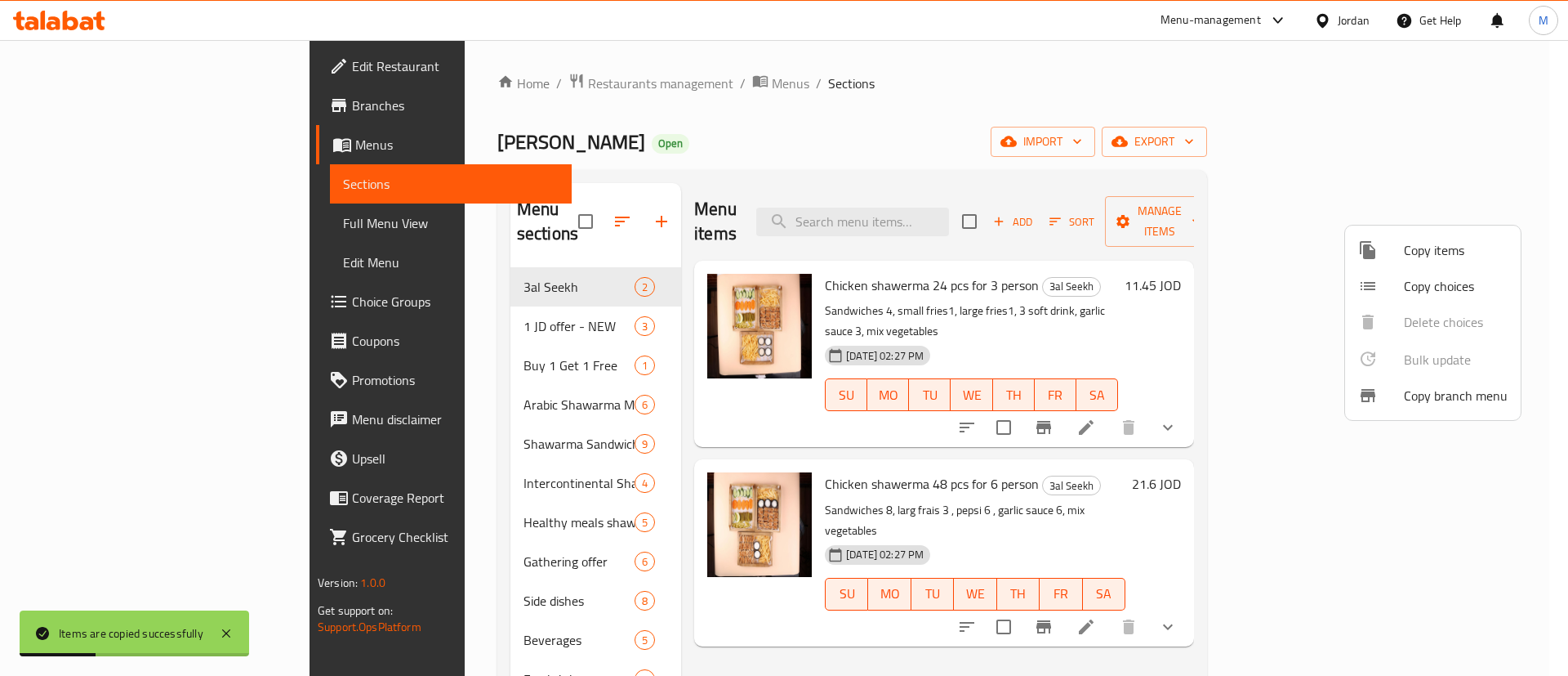
click at [838, 113] on div at bounding box center [784, 338] width 1568 height 676
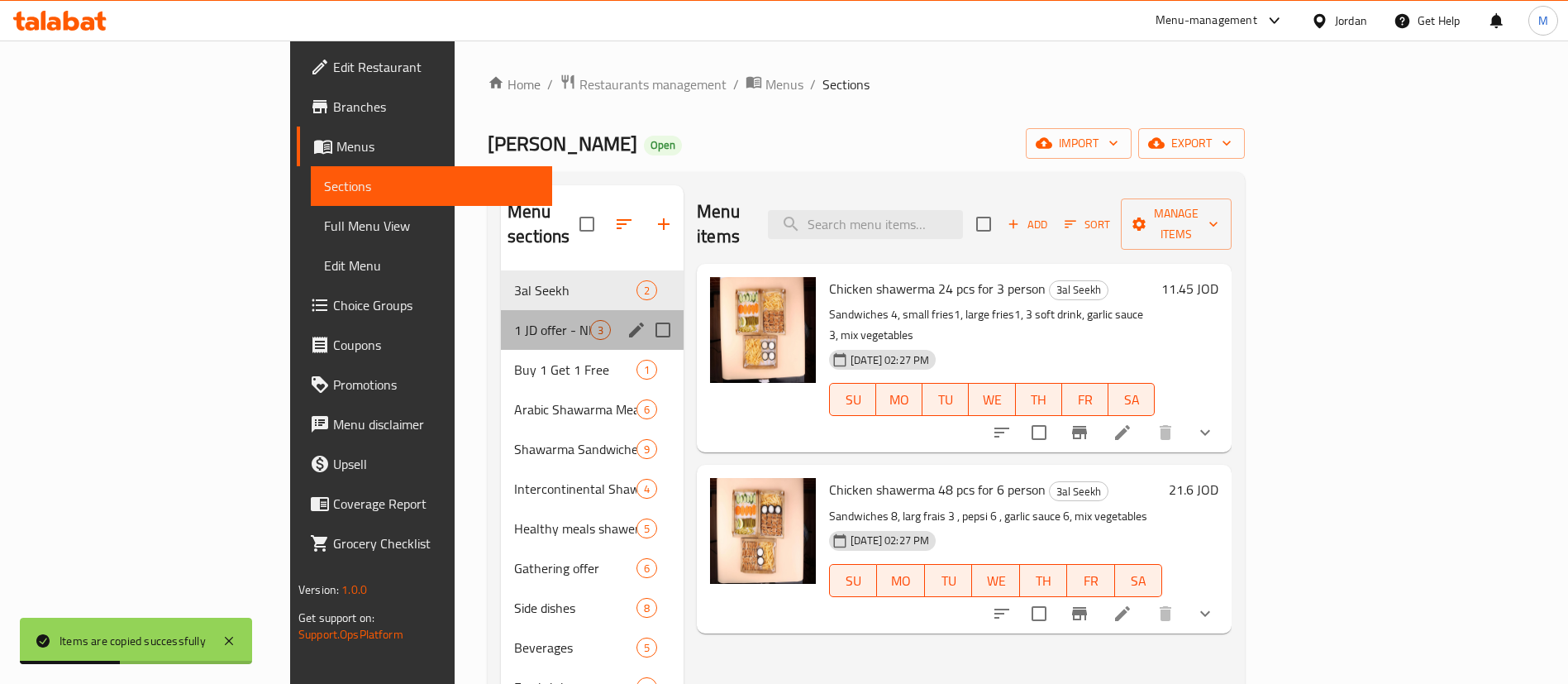
click at [539, 310] on div "1 JD offer - NEW 3" at bounding box center [591, 329] width 182 height 40
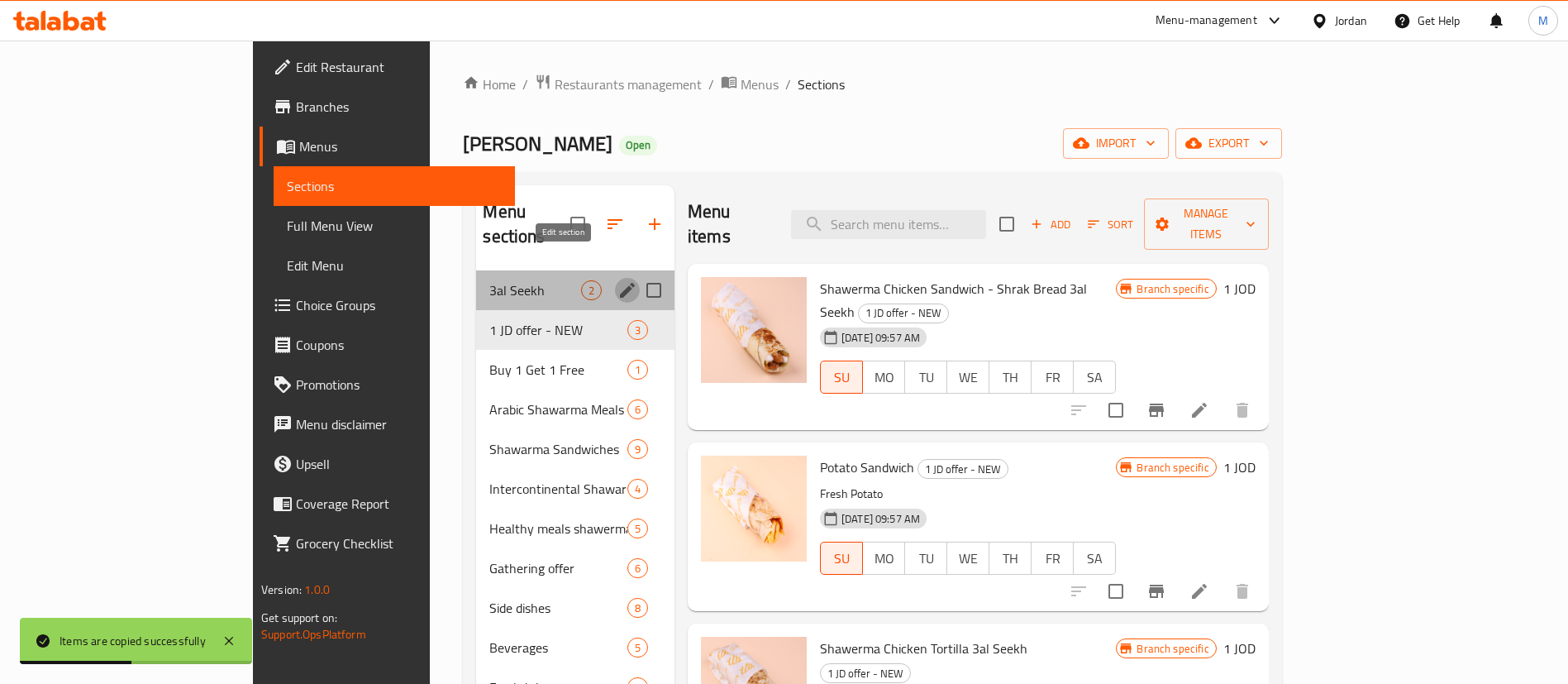
click at [617, 280] on icon "edit" at bounding box center [627, 289] width 20 height 20
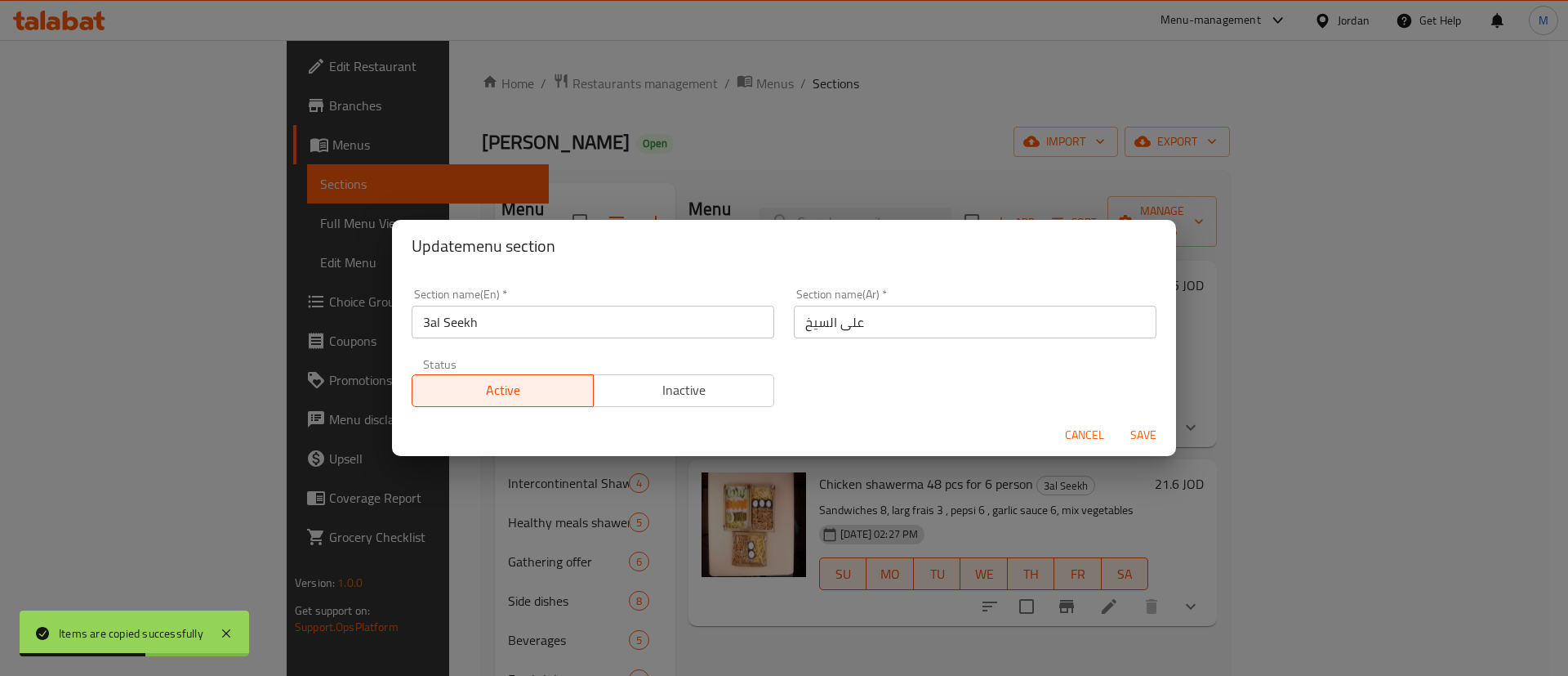
click at [666, 397] on span "Inactive" at bounding box center [684, 390] width 169 height 24
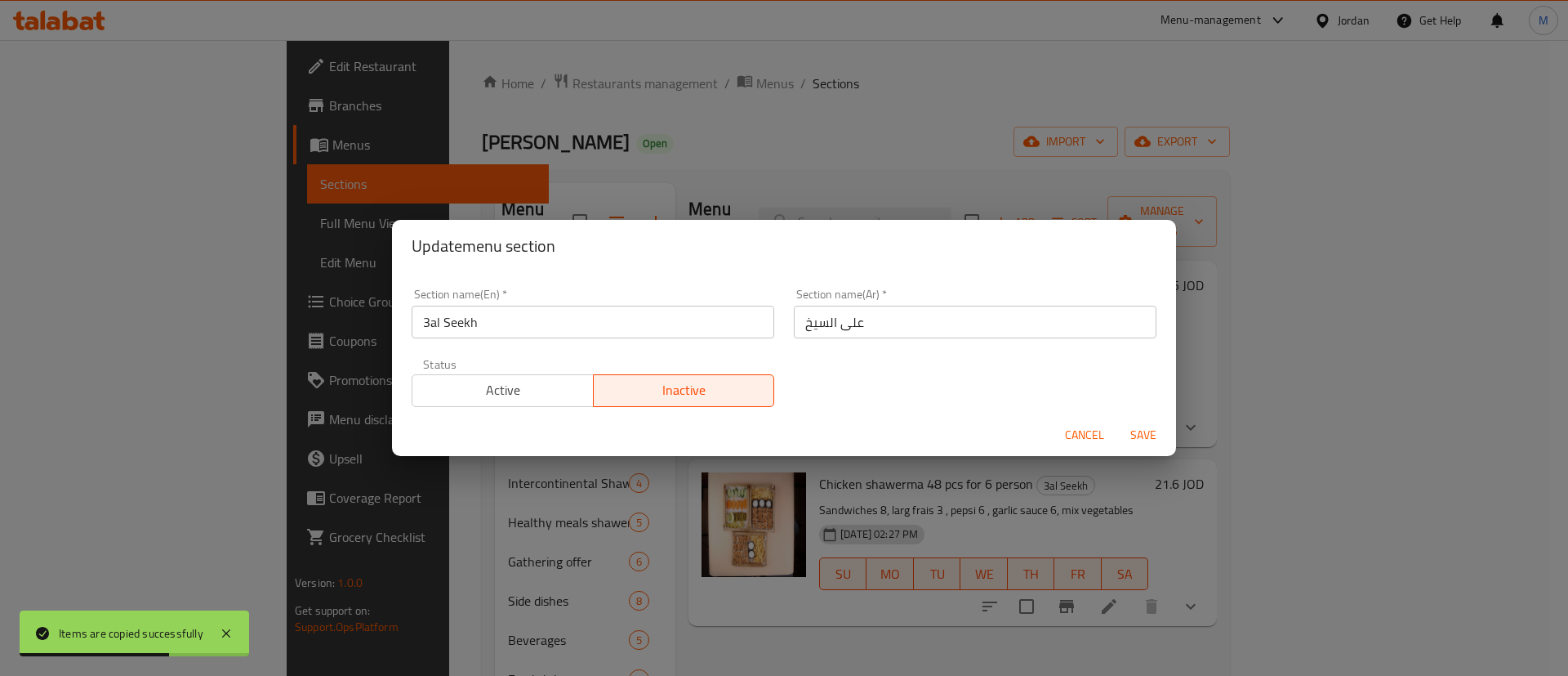
click at [1134, 425] on span "Save" at bounding box center [1143, 435] width 39 height 20
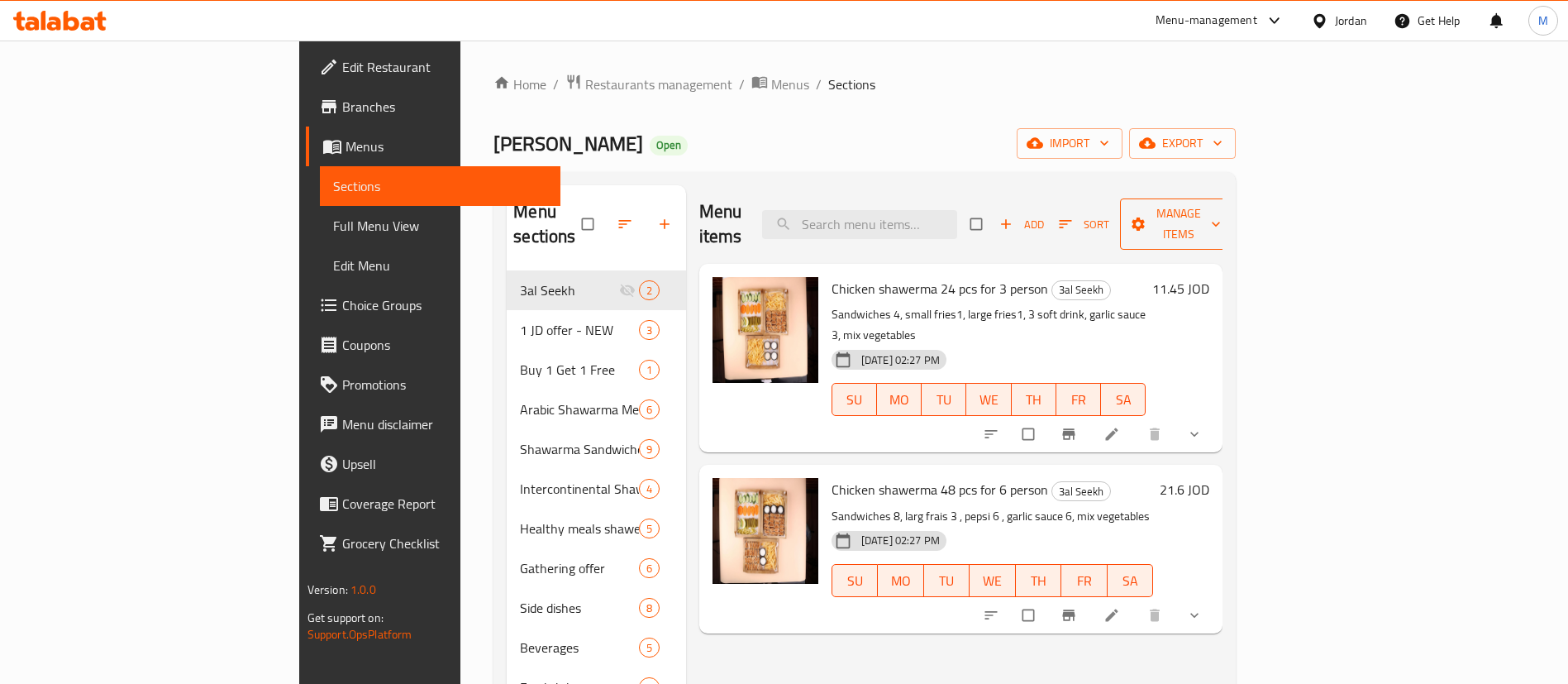
click at [1224, 218] on span "Manage items" at bounding box center [1178, 224] width 91 height 41
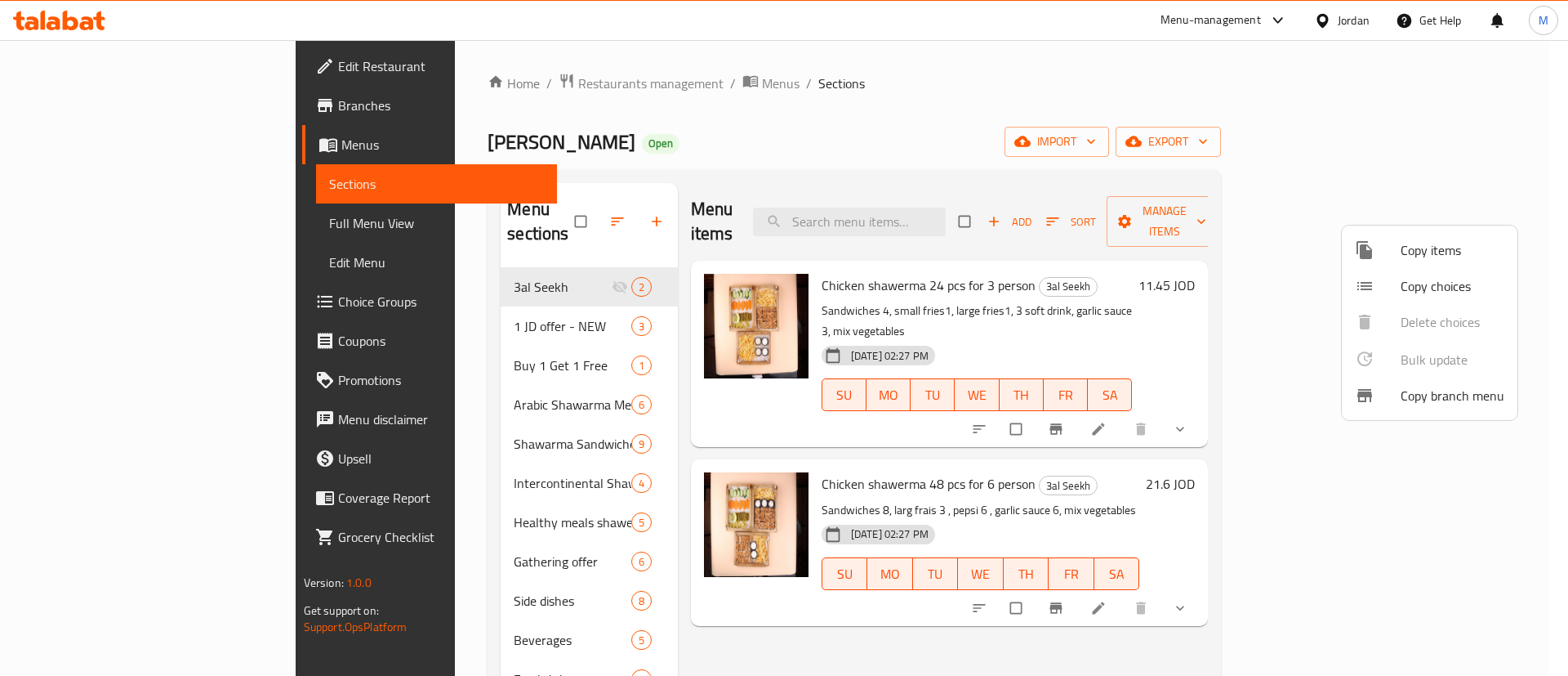
click at [1402, 245] on span "Copy items" at bounding box center [1453, 250] width 104 height 20
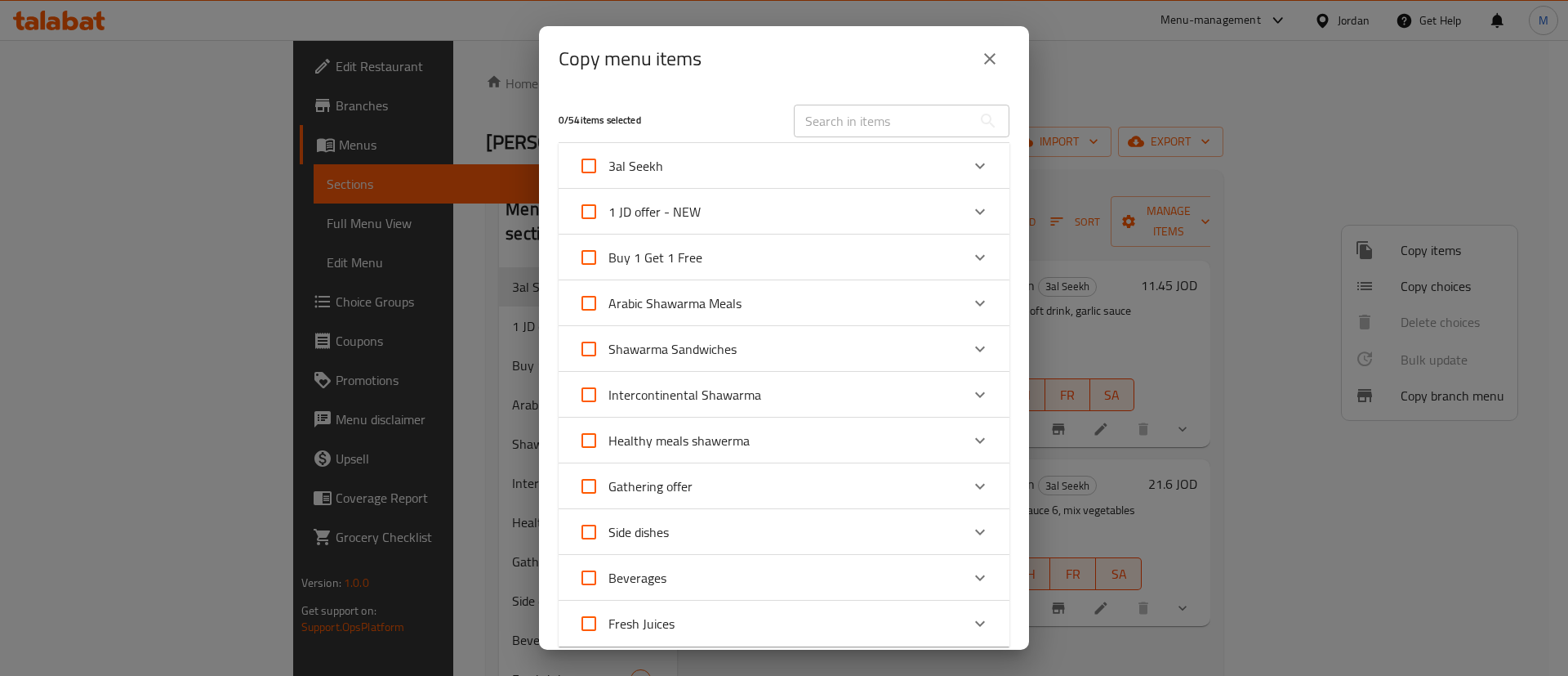
click at [590, 208] on input "1 JD offer - NEW" at bounding box center [588, 211] width 39 height 39
checkbox input "true"
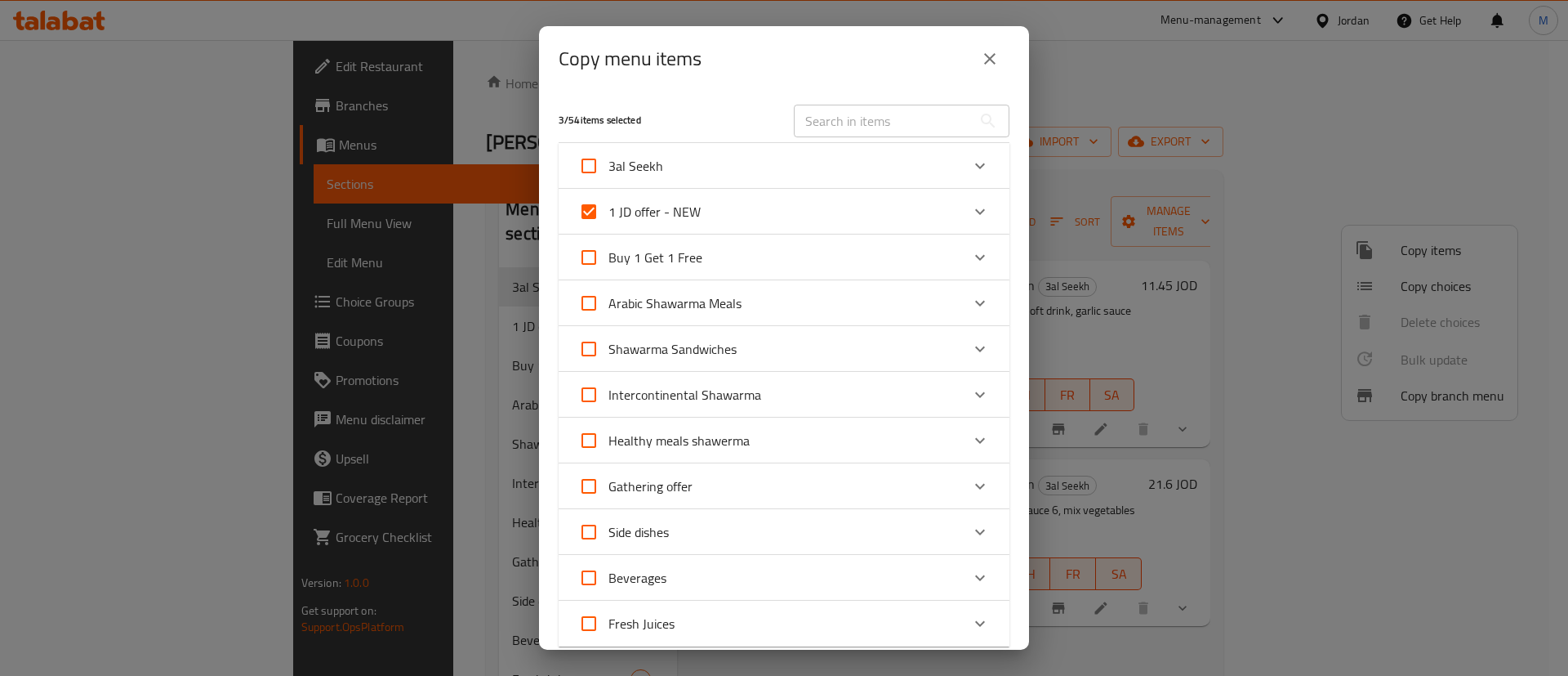
click at [590, 208] on input "1 JD offer - NEW" at bounding box center [588, 211] width 39 height 39
checkbox input "false"
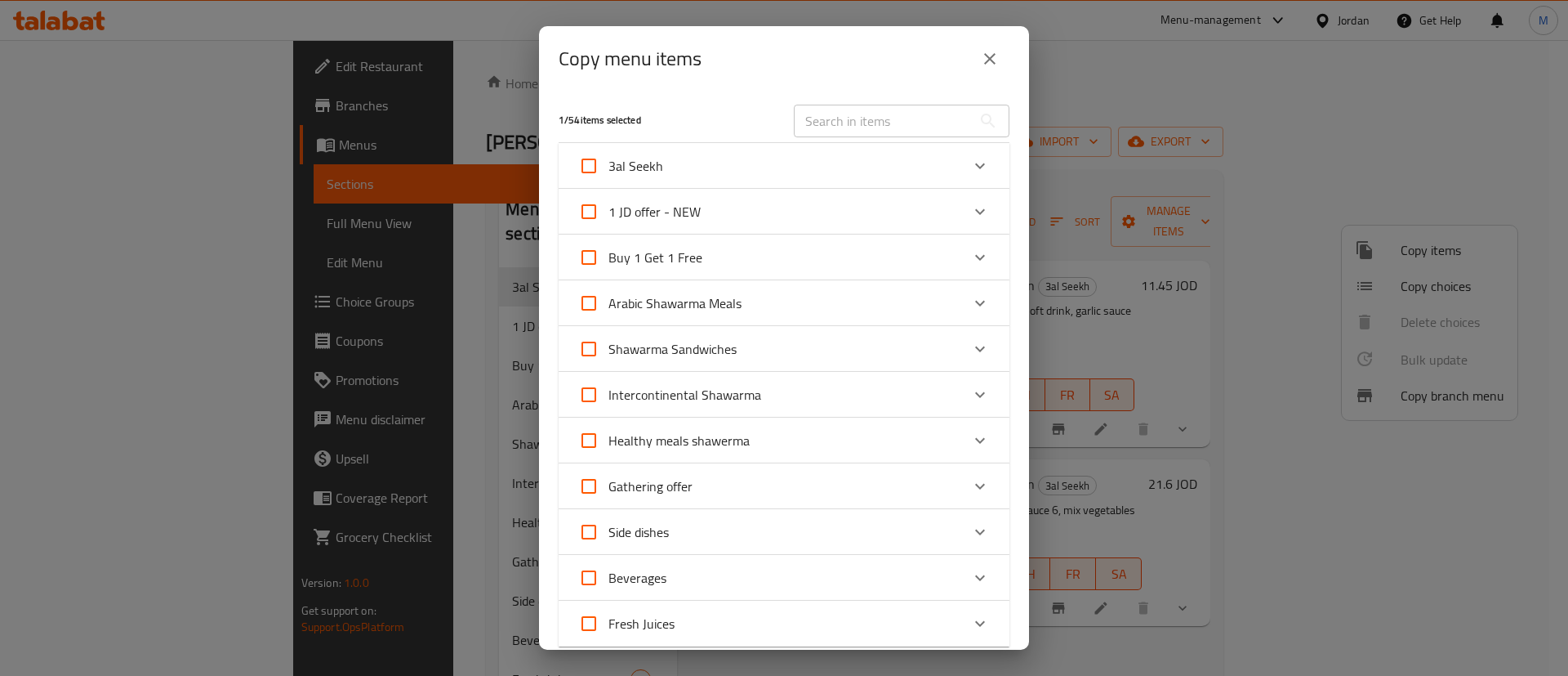
click at [683, 215] on span "1 JD offer - NEW" at bounding box center [654, 212] width 92 height 25
click at [608, 215] on input "1 JD offer - NEW" at bounding box center [588, 211] width 39 height 39
checkbox input "true"
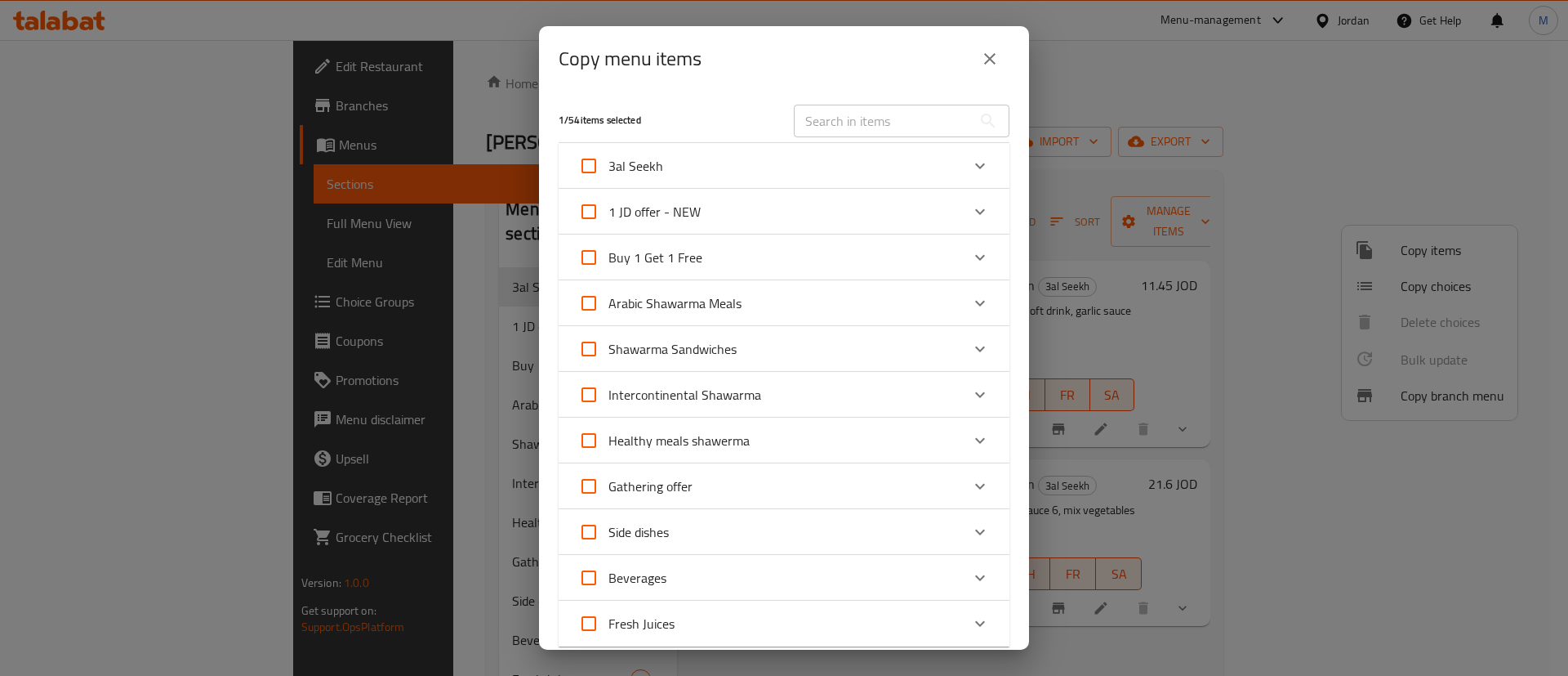
checkbox input "true"
click at [598, 208] on input "1 JD offer - NEW" at bounding box center [588, 211] width 39 height 39
checkbox input "false"
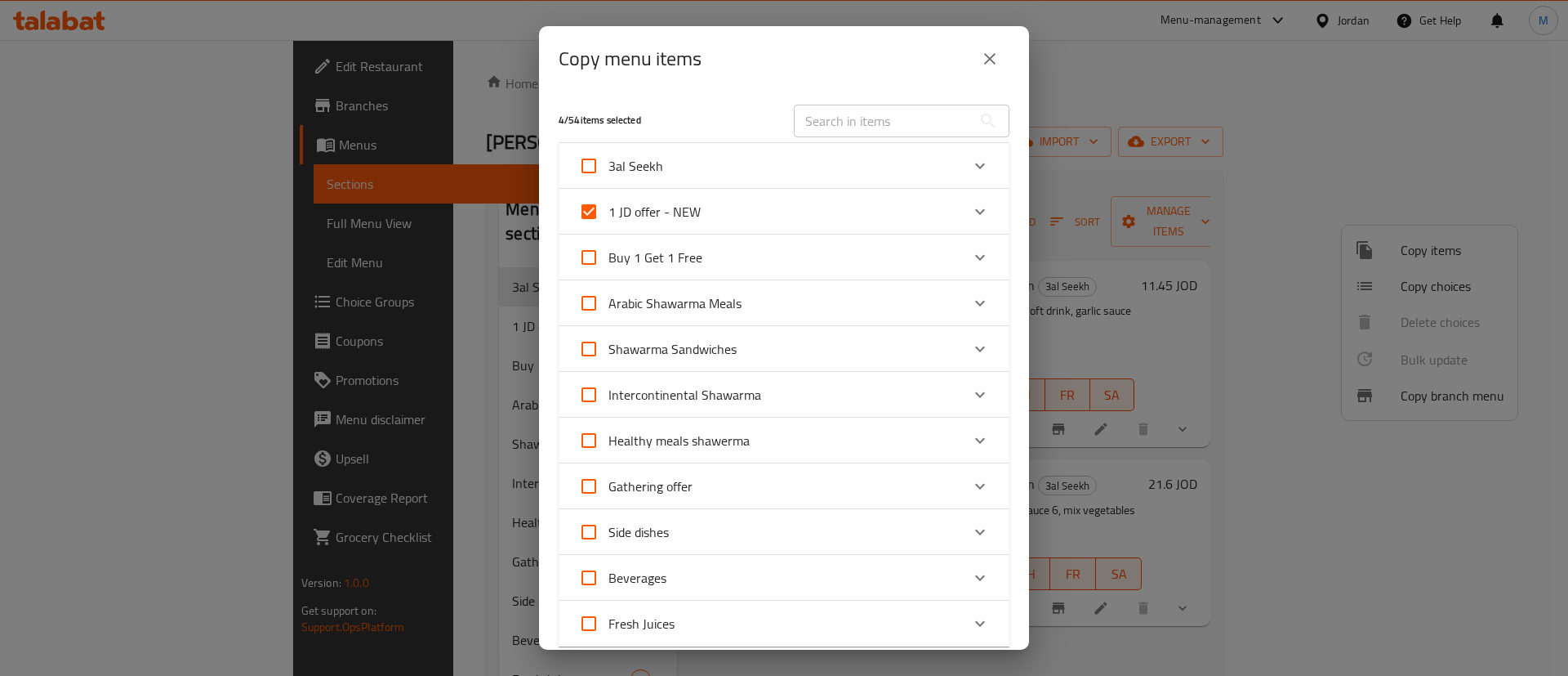
checkbox input "false"
click at [961, 219] on div "Expand" at bounding box center [980, 211] width 39 height 39
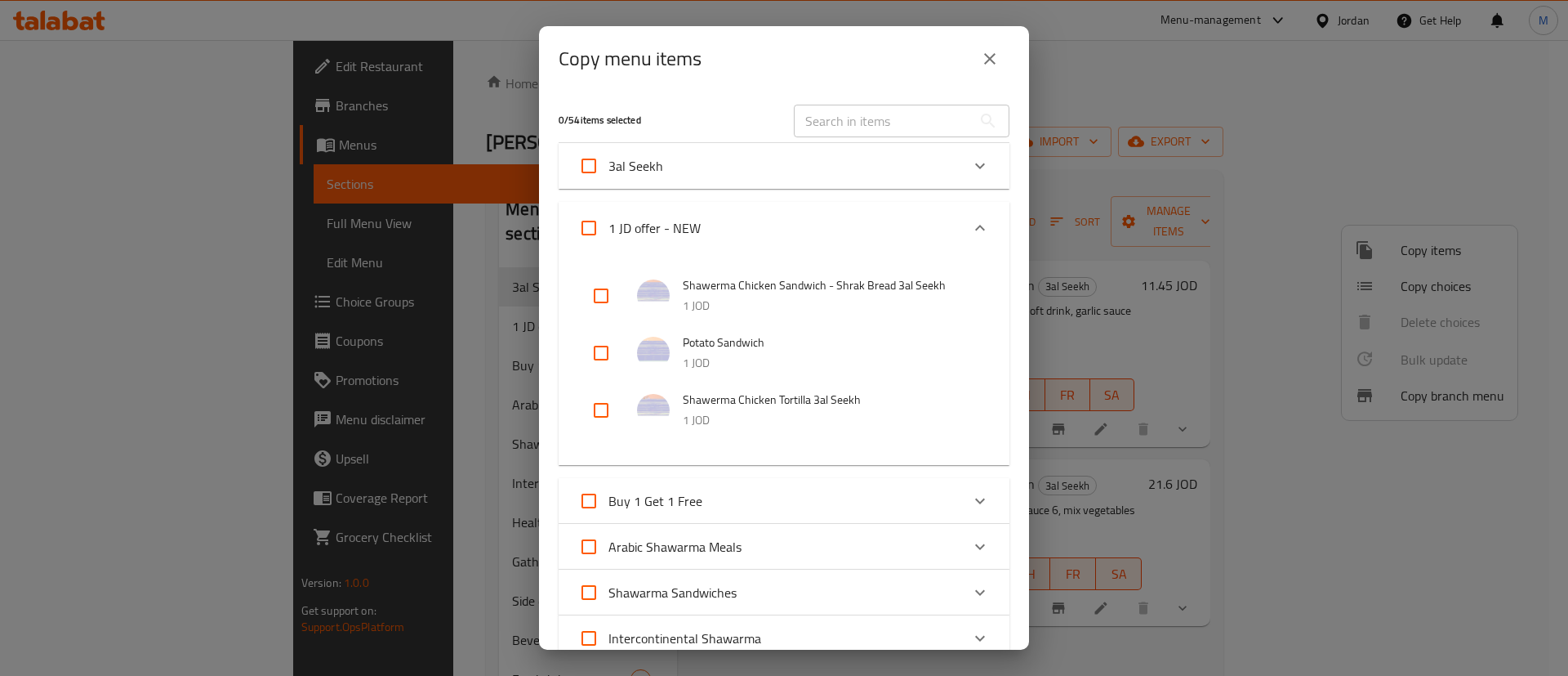
click at [612, 291] on input "checkbox" at bounding box center [601, 296] width 39 height 39
checkbox input "true"
click at [604, 408] on input "checkbox" at bounding box center [601, 410] width 39 height 39
checkbox input "true"
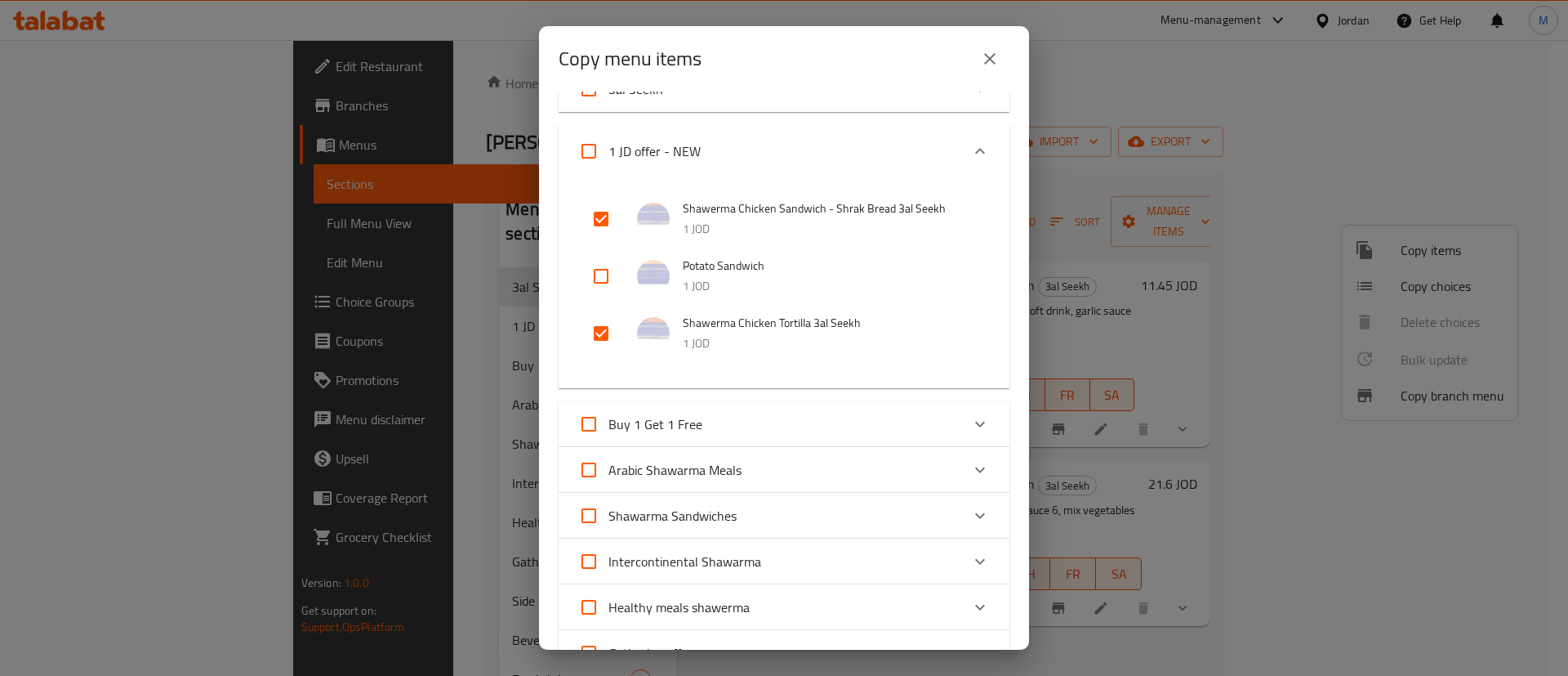
scroll to position [123, 0]
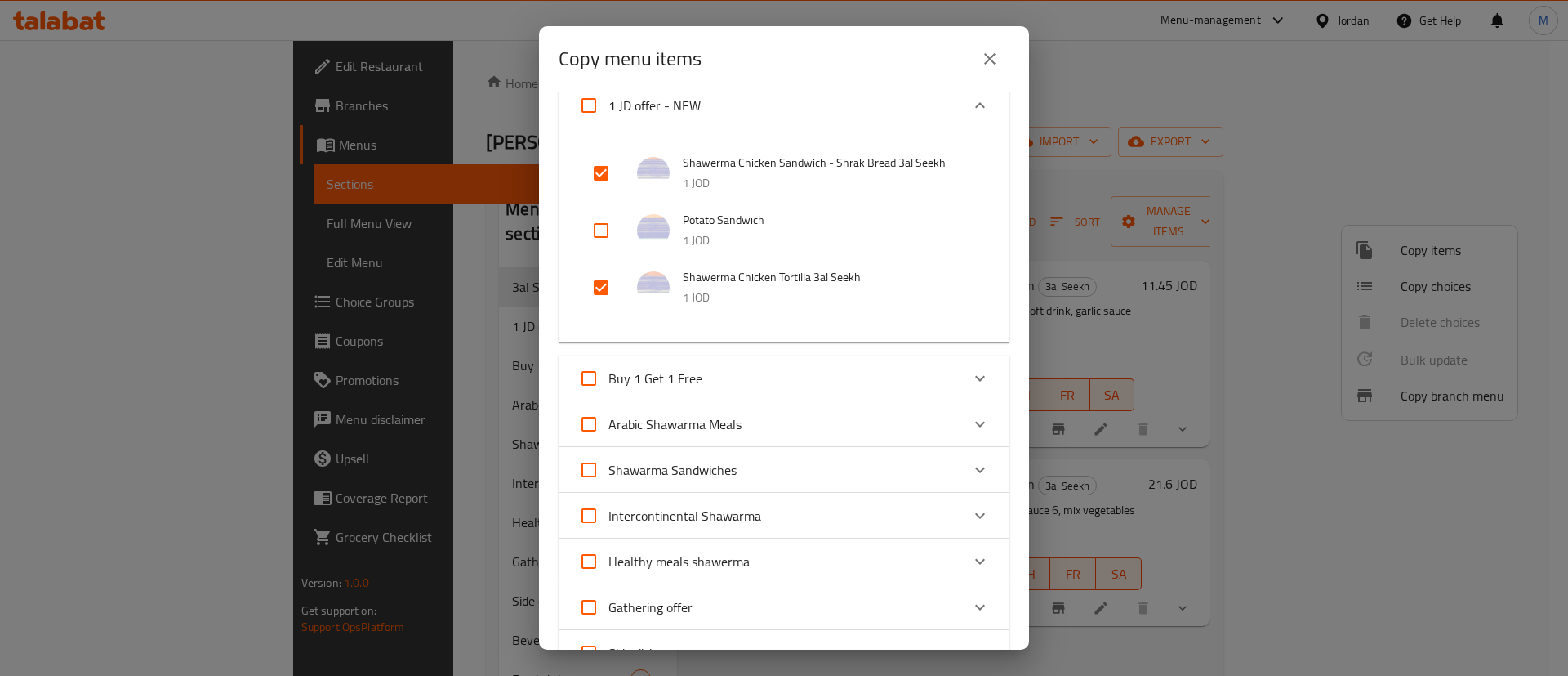
click at [807, 421] on div "Arabic Shawarma Meals" at bounding box center [769, 423] width 382 height 39
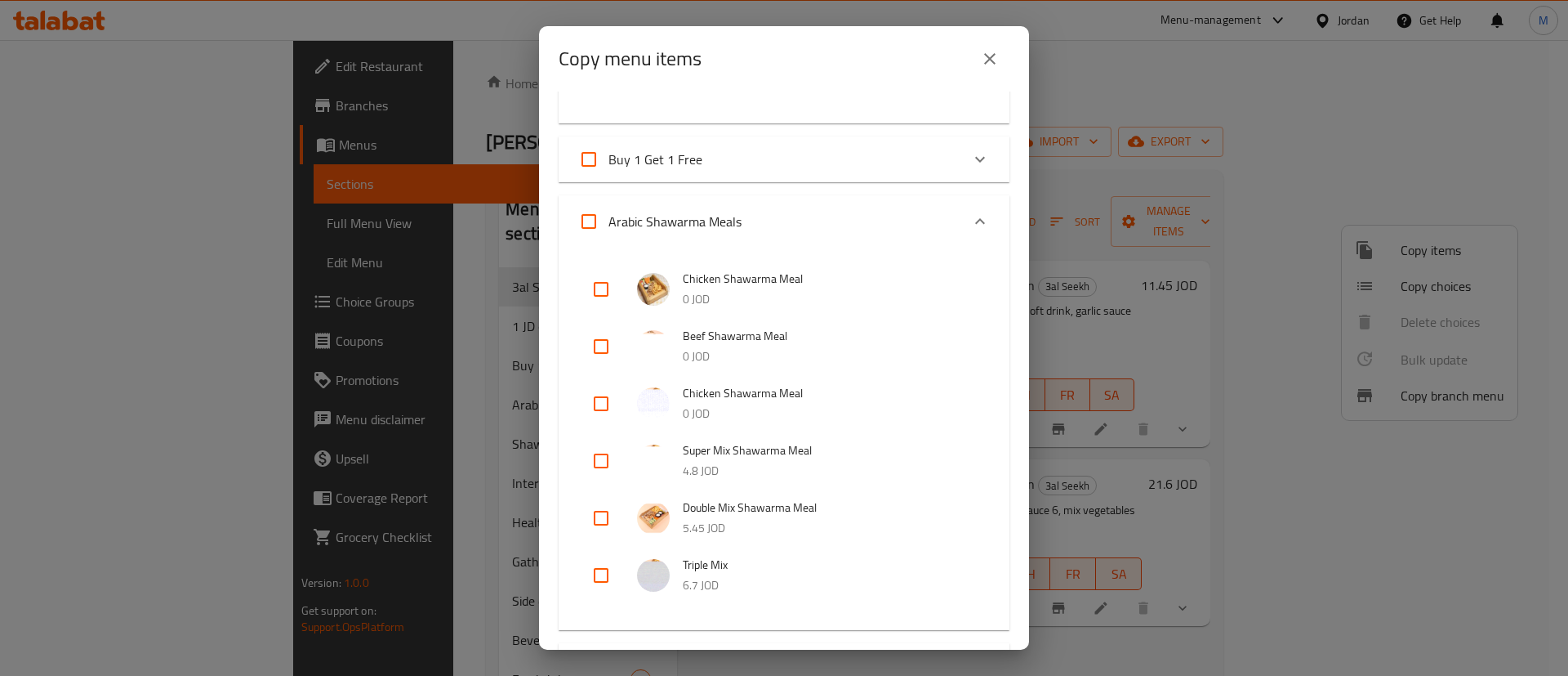
scroll to position [368, 0]
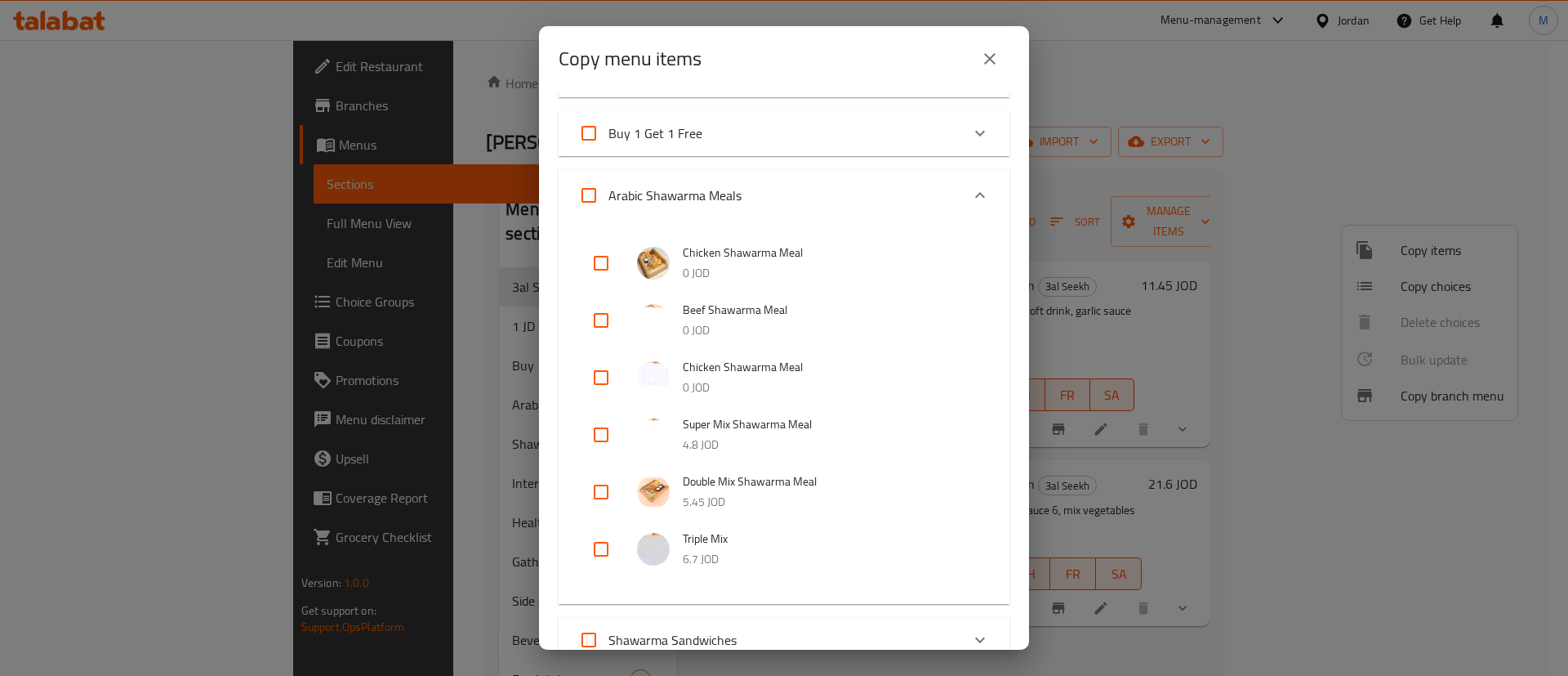
click at [604, 383] on input "checkbox" at bounding box center [601, 377] width 39 height 39
checkbox input "true"
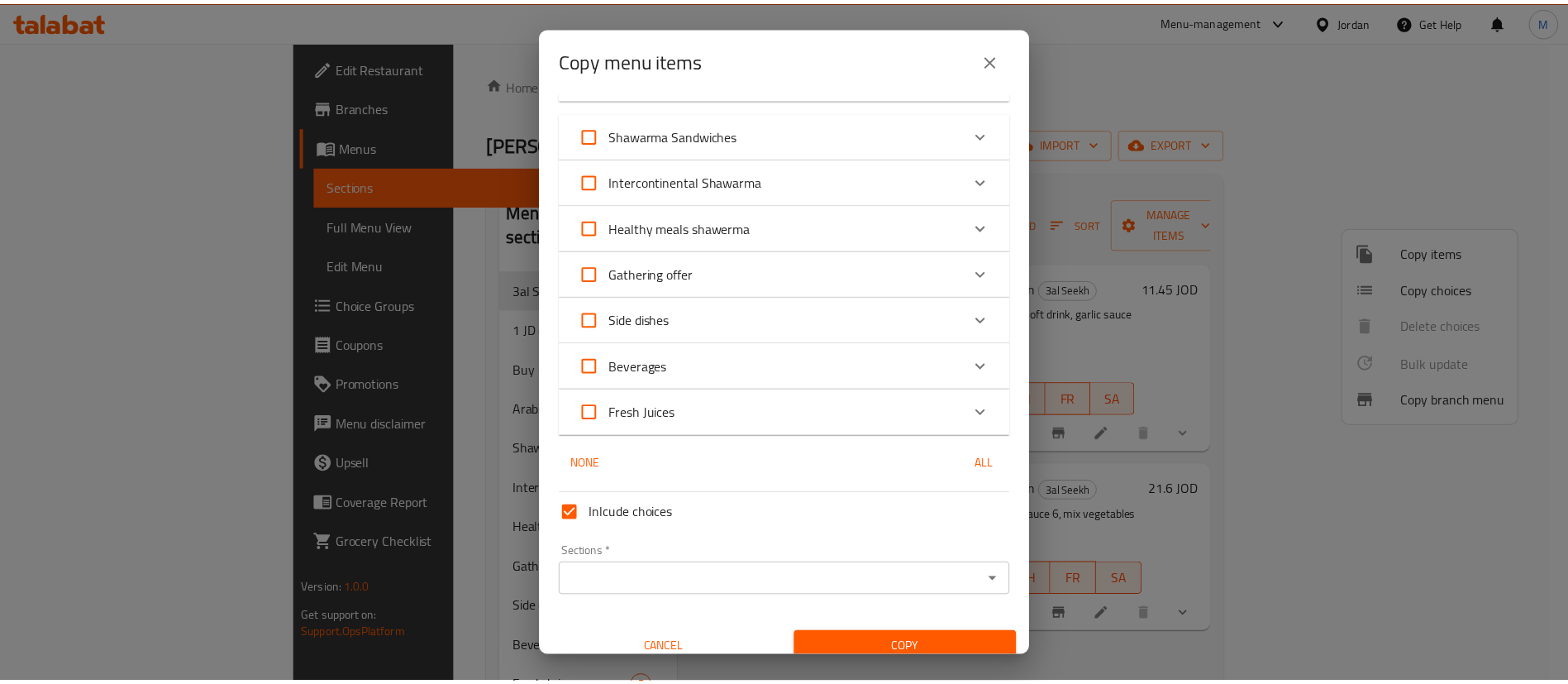
scroll to position [901, 0]
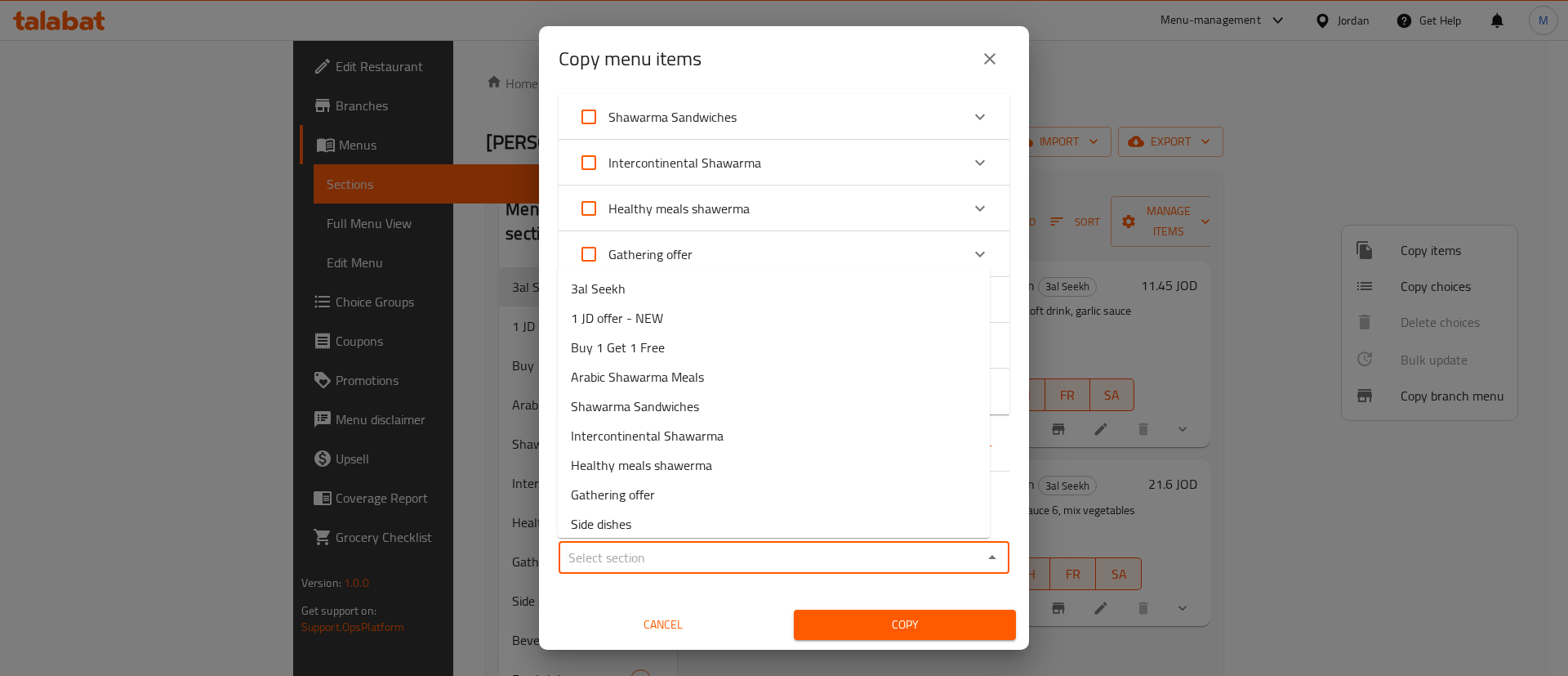
click at [769, 552] on input "Sections   *" at bounding box center [770, 557] width 414 height 23
click at [710, 291] on li "3al Seekh" at bounding box center [773, 288] width 432 height 30
type input "3al Seekh"
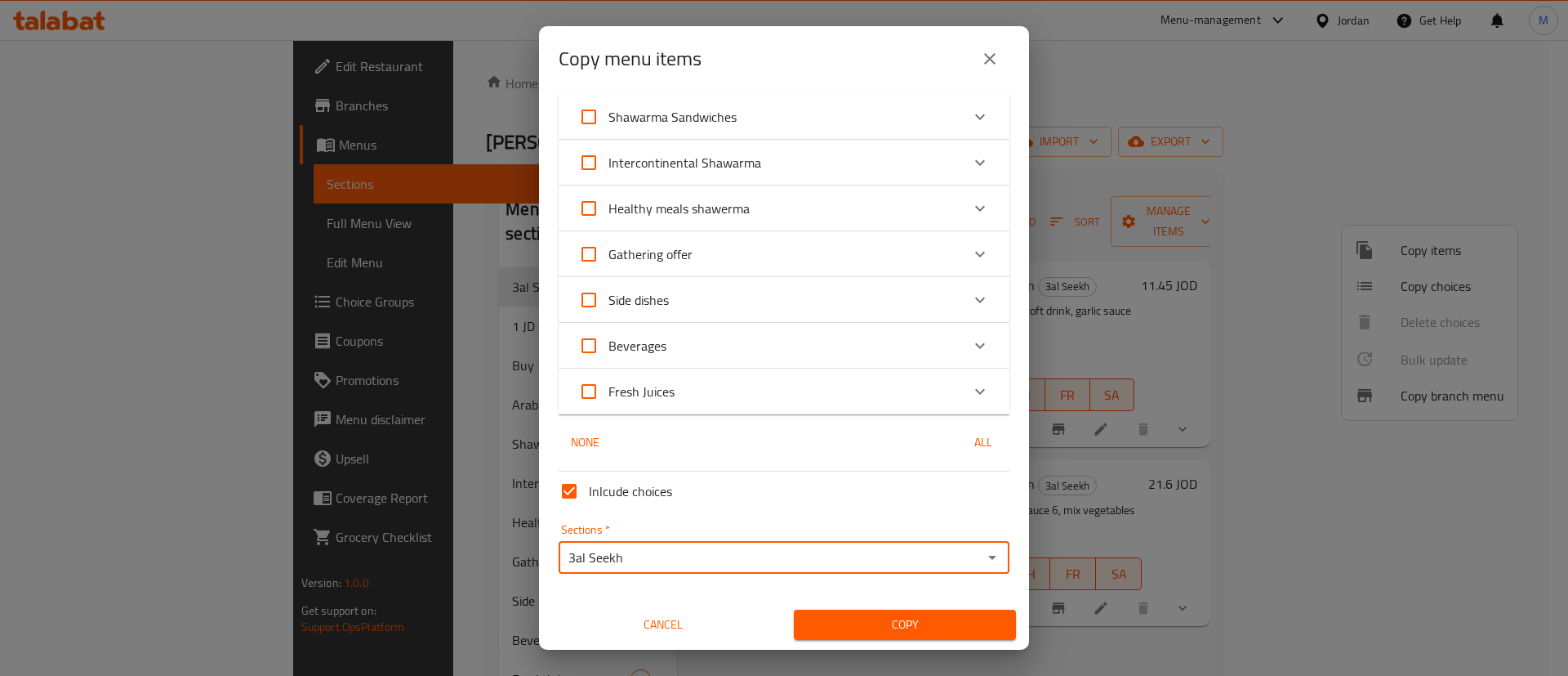
click at [886, 620] on span "Copy" at bounding box center [906, 624] width 196 height 20
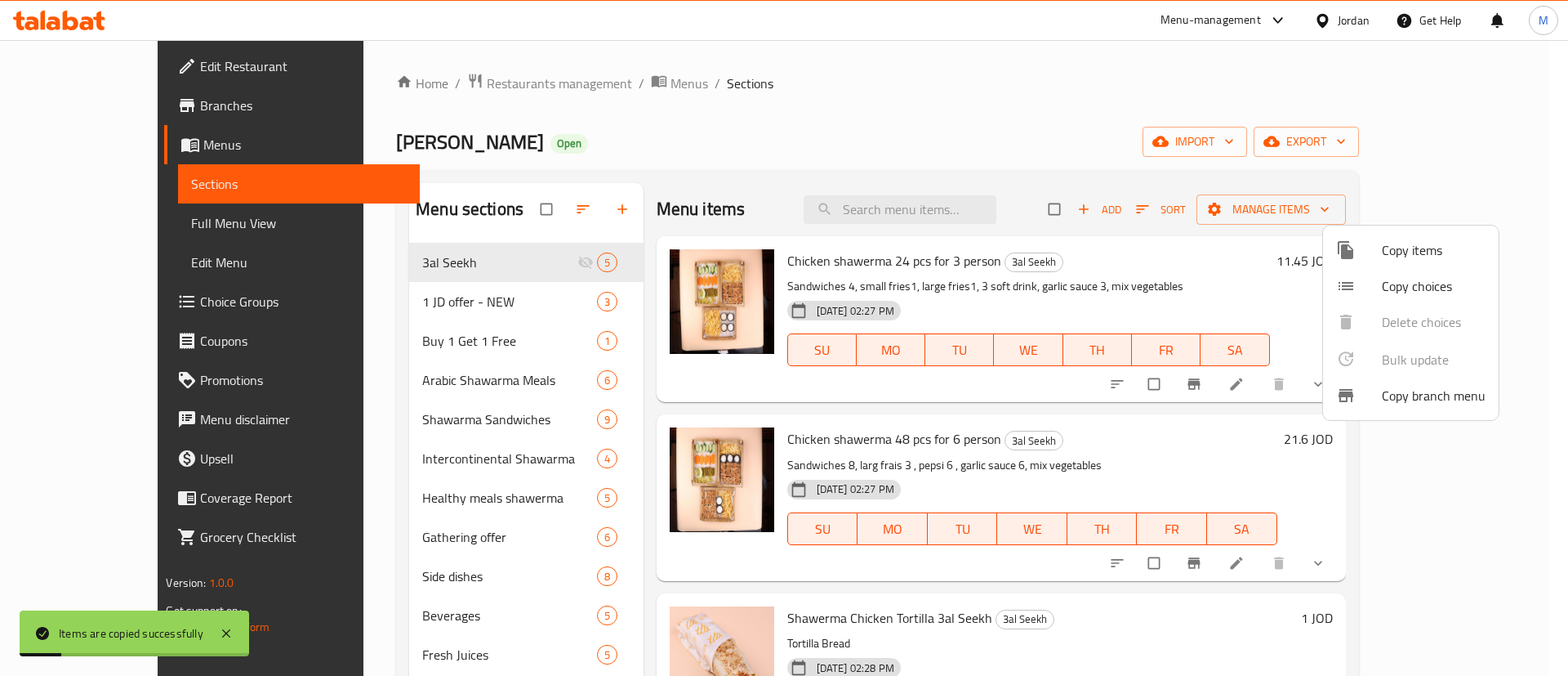
click at [1104, 168] on div at bounding box center [784, 338] width 1568 height 676
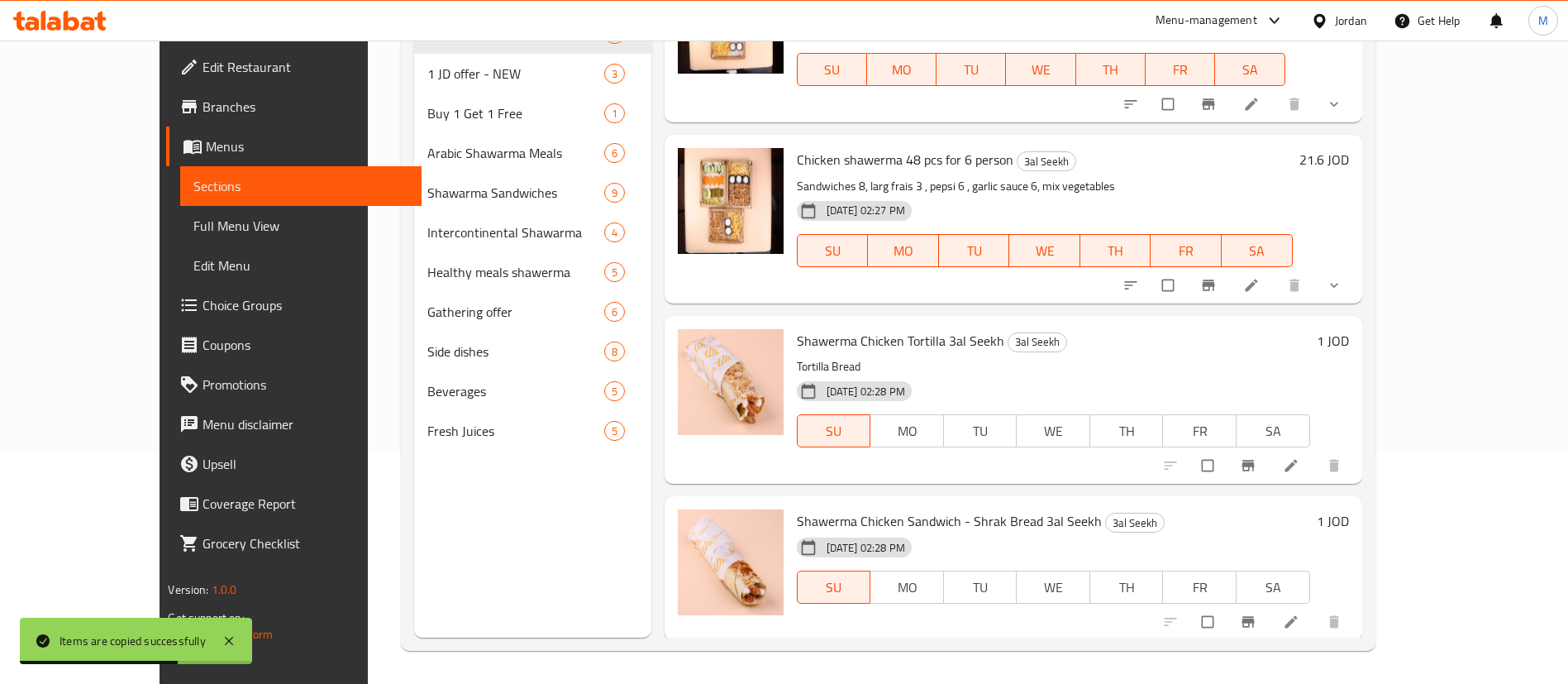
scroll to position [257, 0]
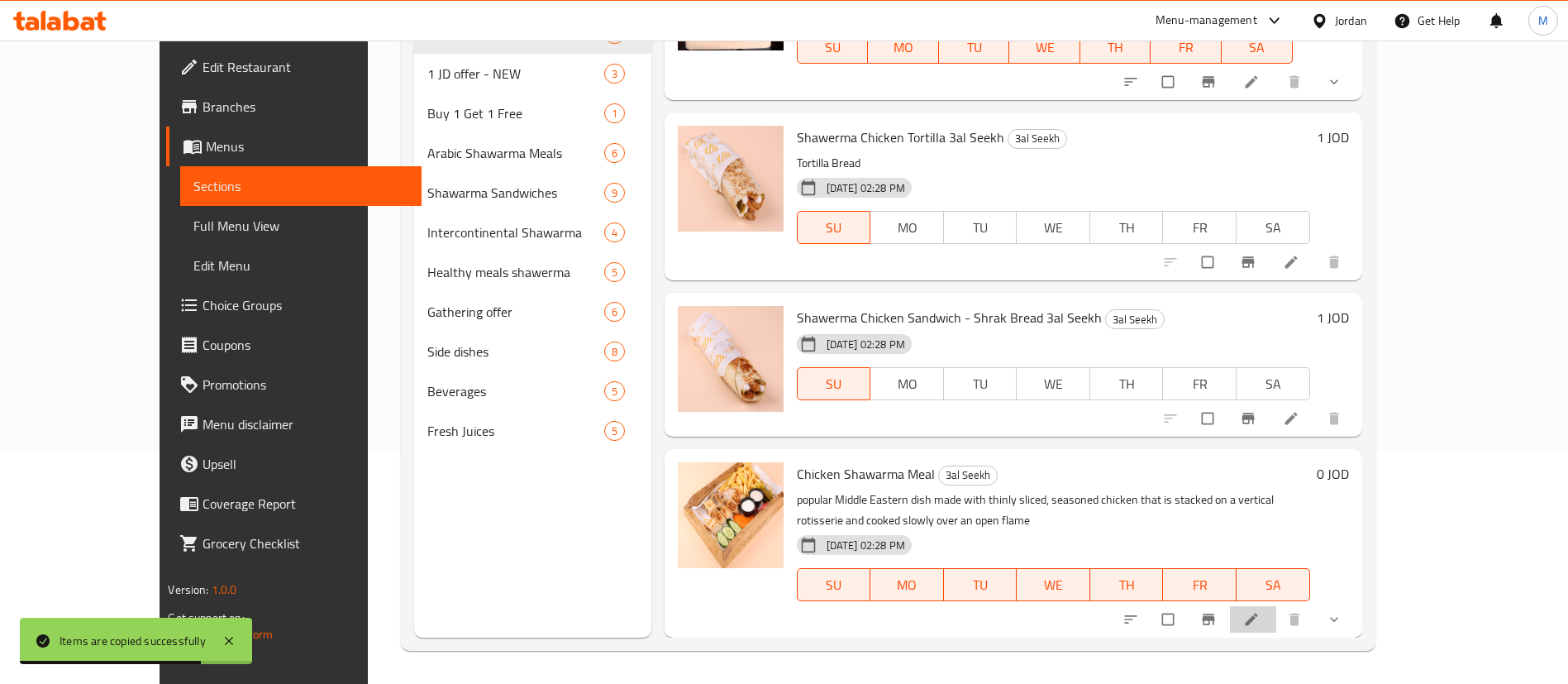
click at [1276, 630] on li at bounding box center [1253, 618] width 46 height 26
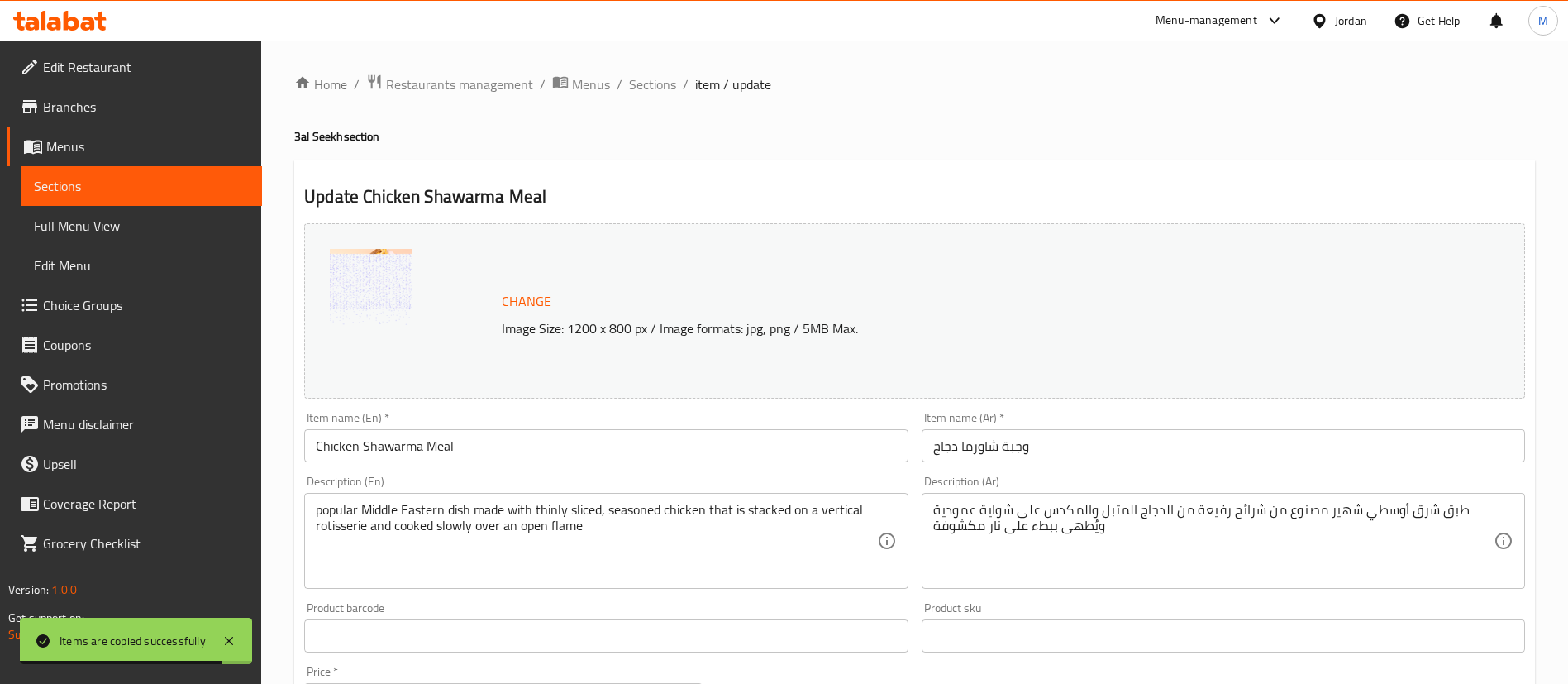
click at [600, 445] on input "Chicken Shawarma Meal" at bounding box center [606, 446] width 604 height 33
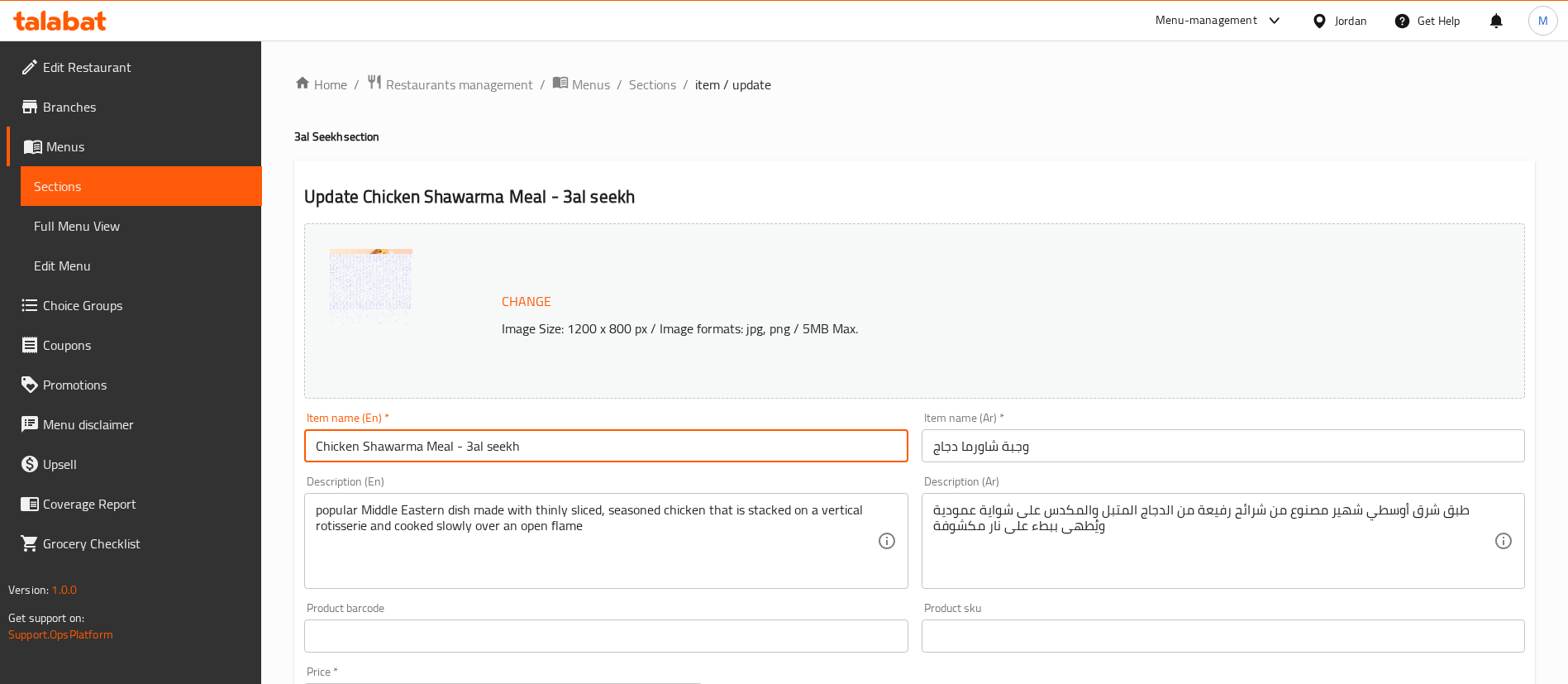
type input "Chicken Shawarma Meal - 3al seekh"
click at [1174, 448] on input "وجبة شاورما دجاج" at bounding box center [1223, 446] width 604 height 33
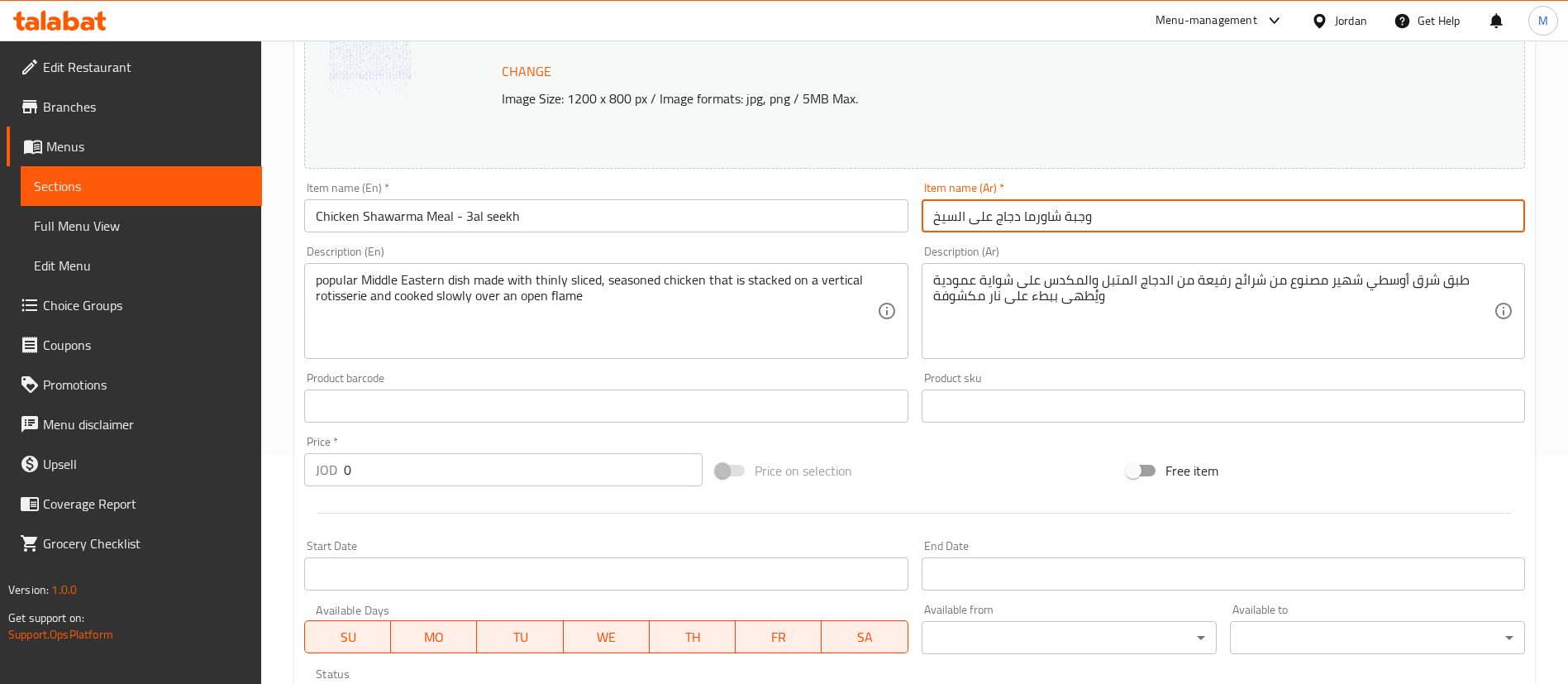
scroll to position [739, 0]
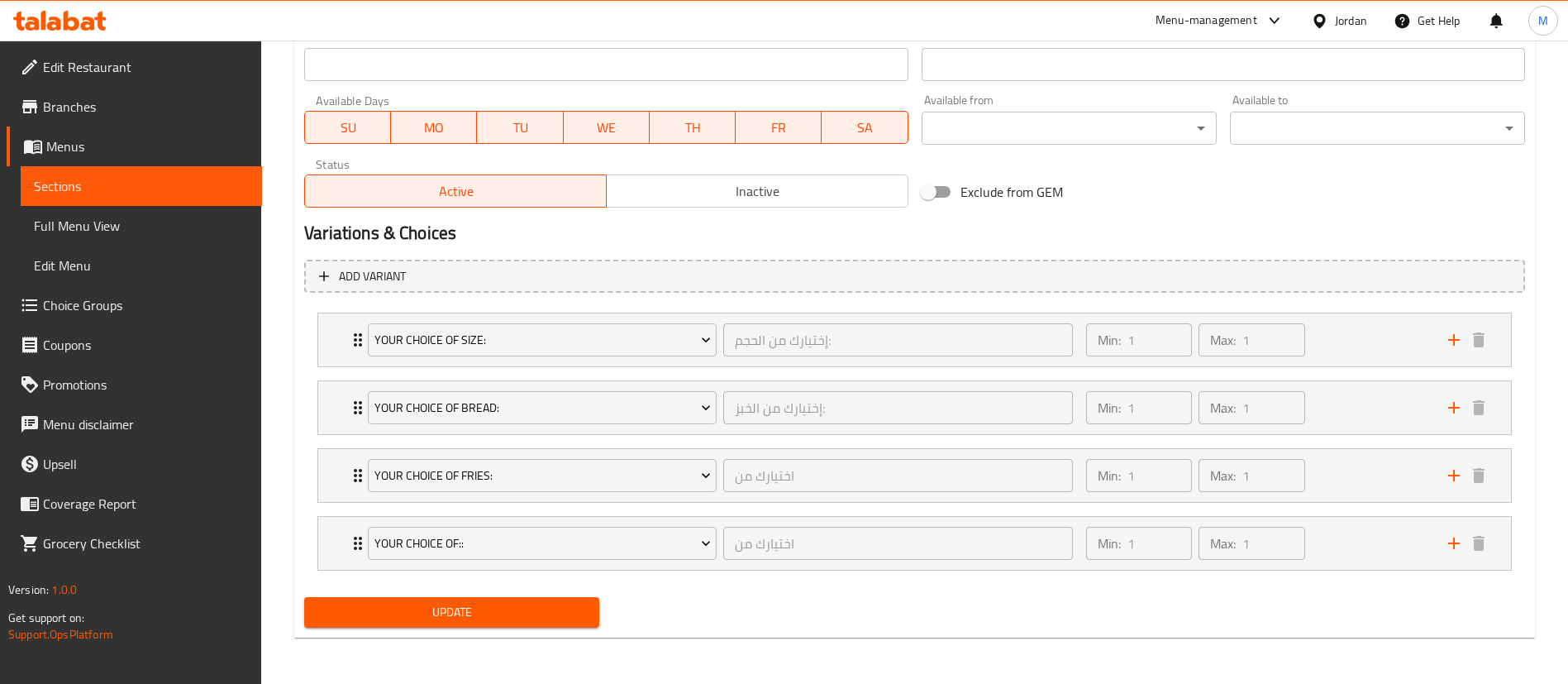
type input "وجبة شاورما دجاج على السيخ"
click at [581, 604] on span "Update" at bounding box center [451, 612] width 268 height 20
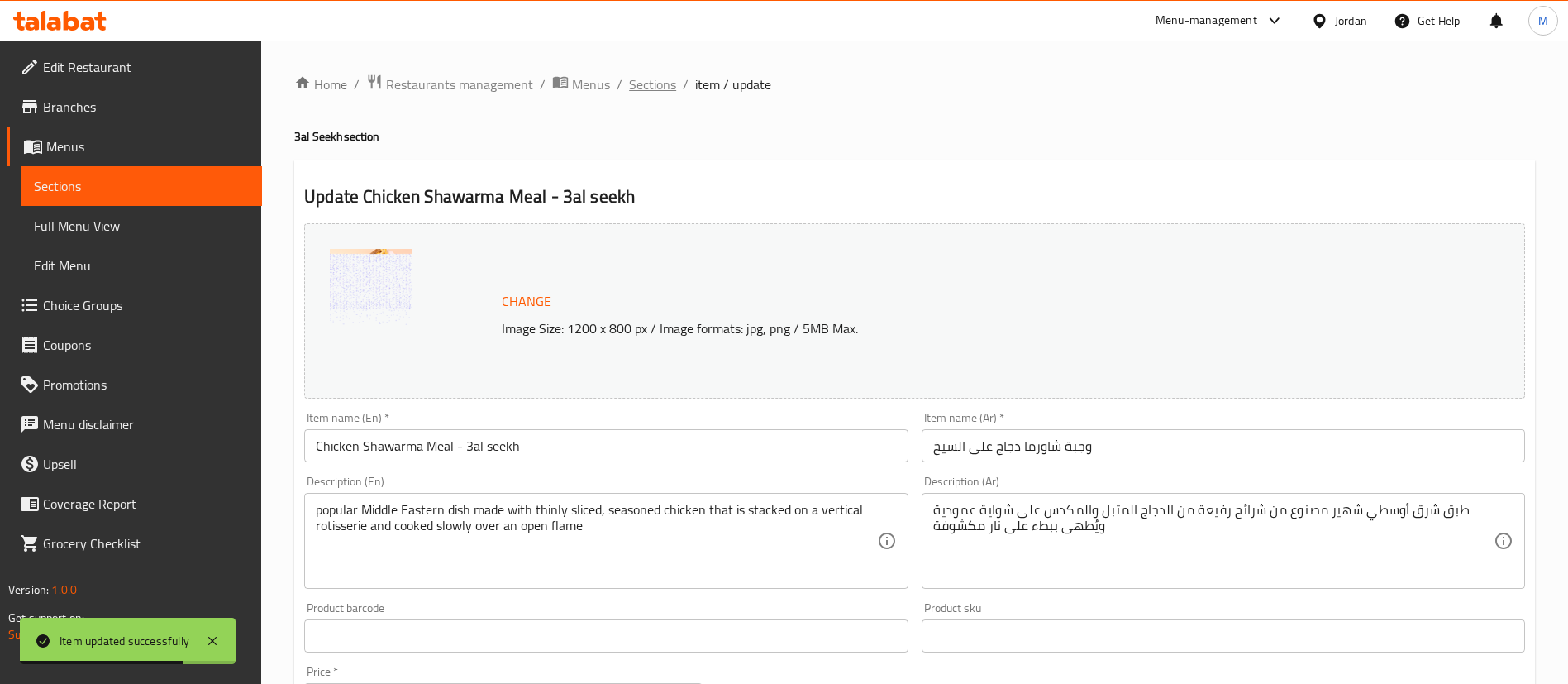
click at [658, 76] on span "Sections" at bounding box center [652, 84] width 47 height 20
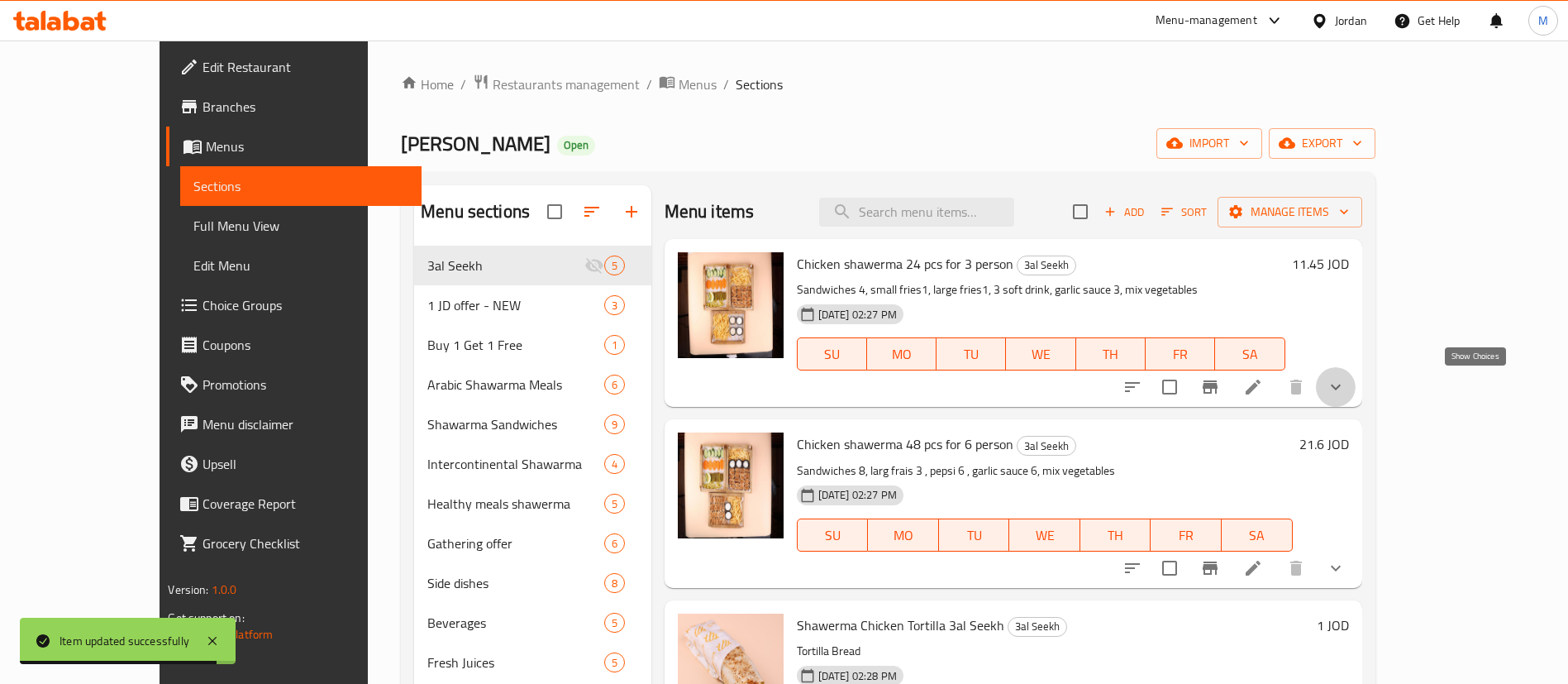
click at [1345, 386] on icon "show more" at bounding box center [1335, 387] width 20 height 20
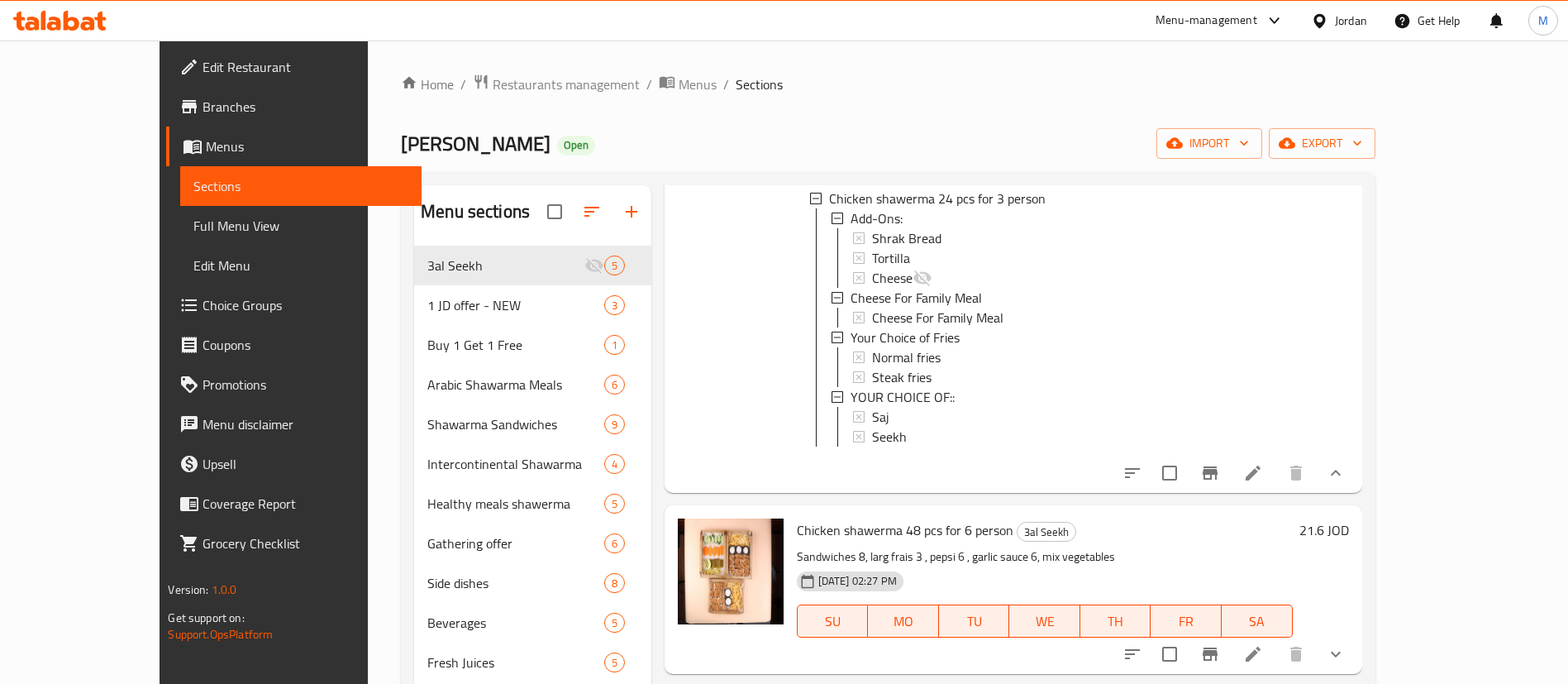
scroll to position [223, 0]
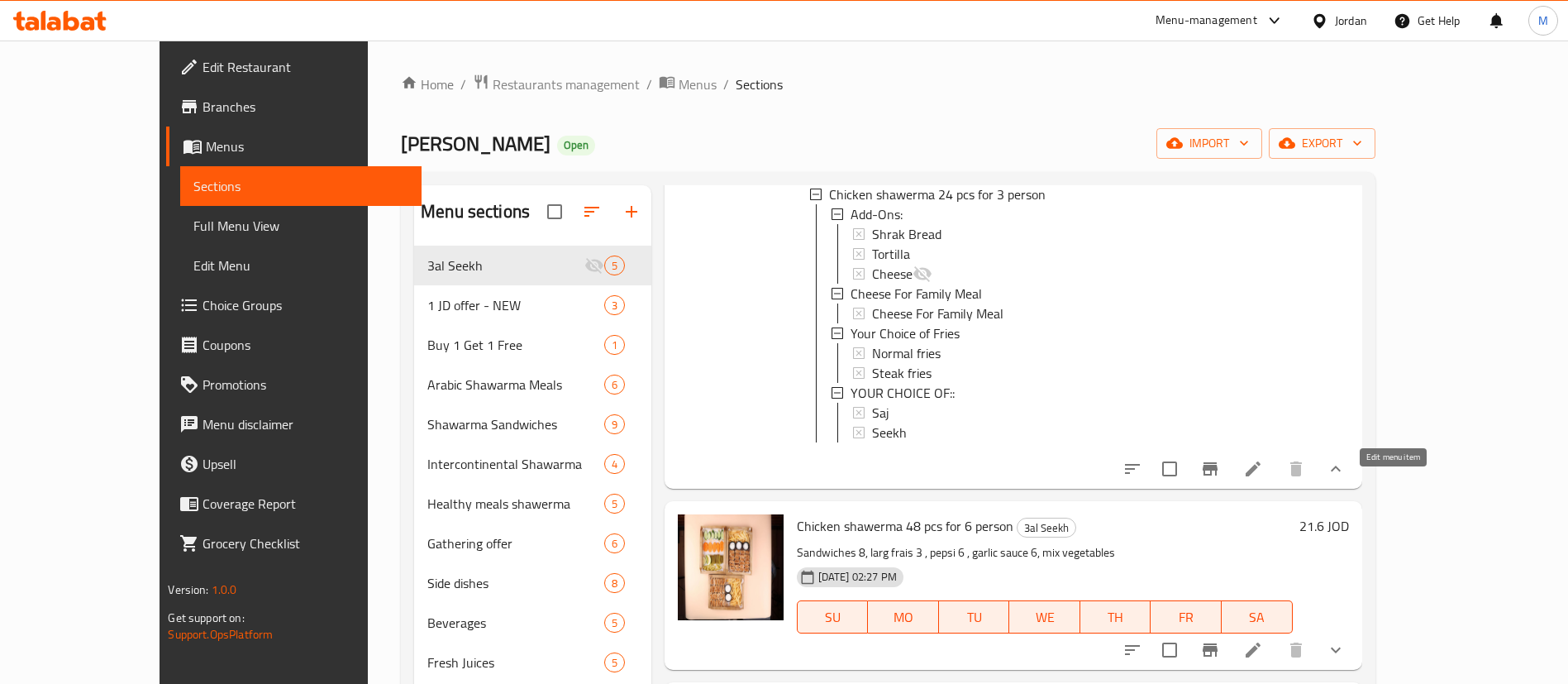
click at [1262, 479] on icon at bounding box center [1253, 469] width 20 height 20
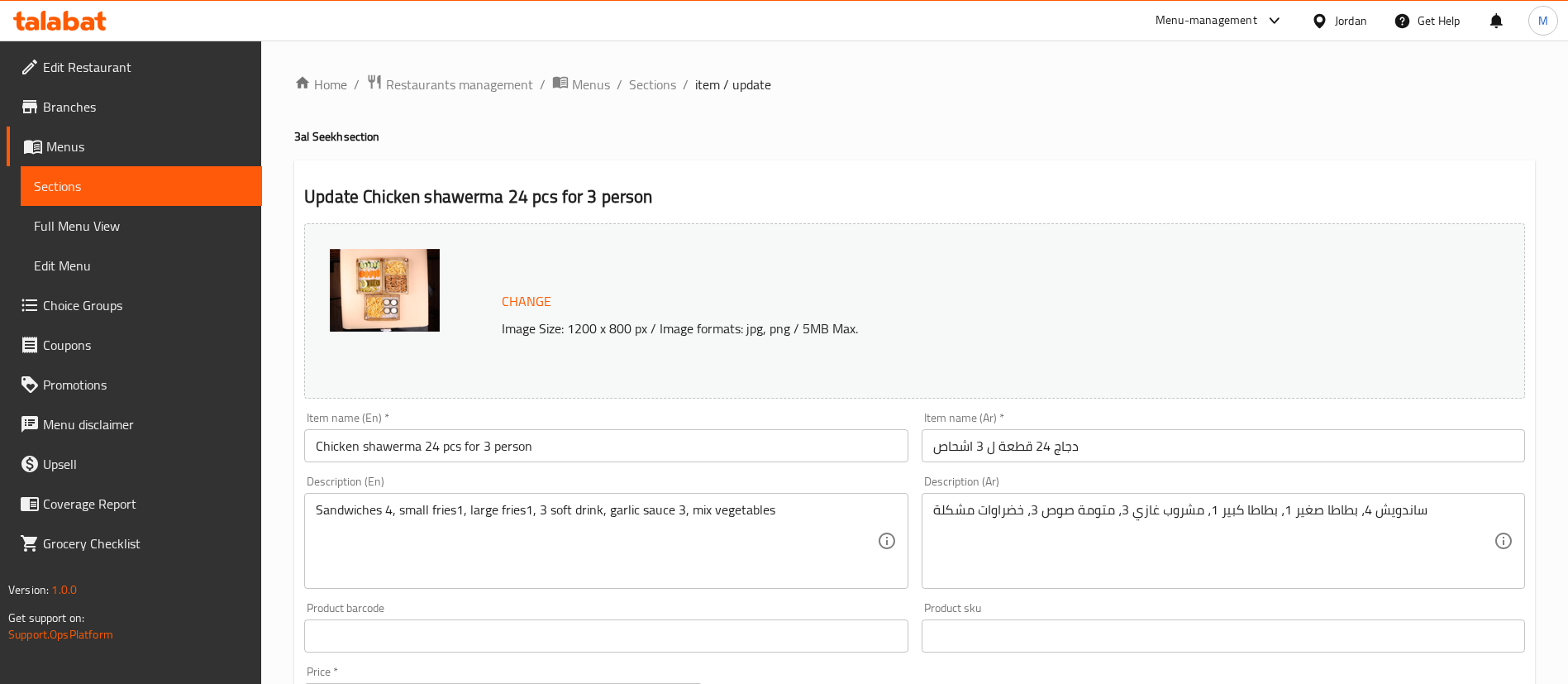
click at [776, 430] on input "Chicken shawerma 24 pcs for 3 person" at bounding box center [606, 446] width 604 height 33
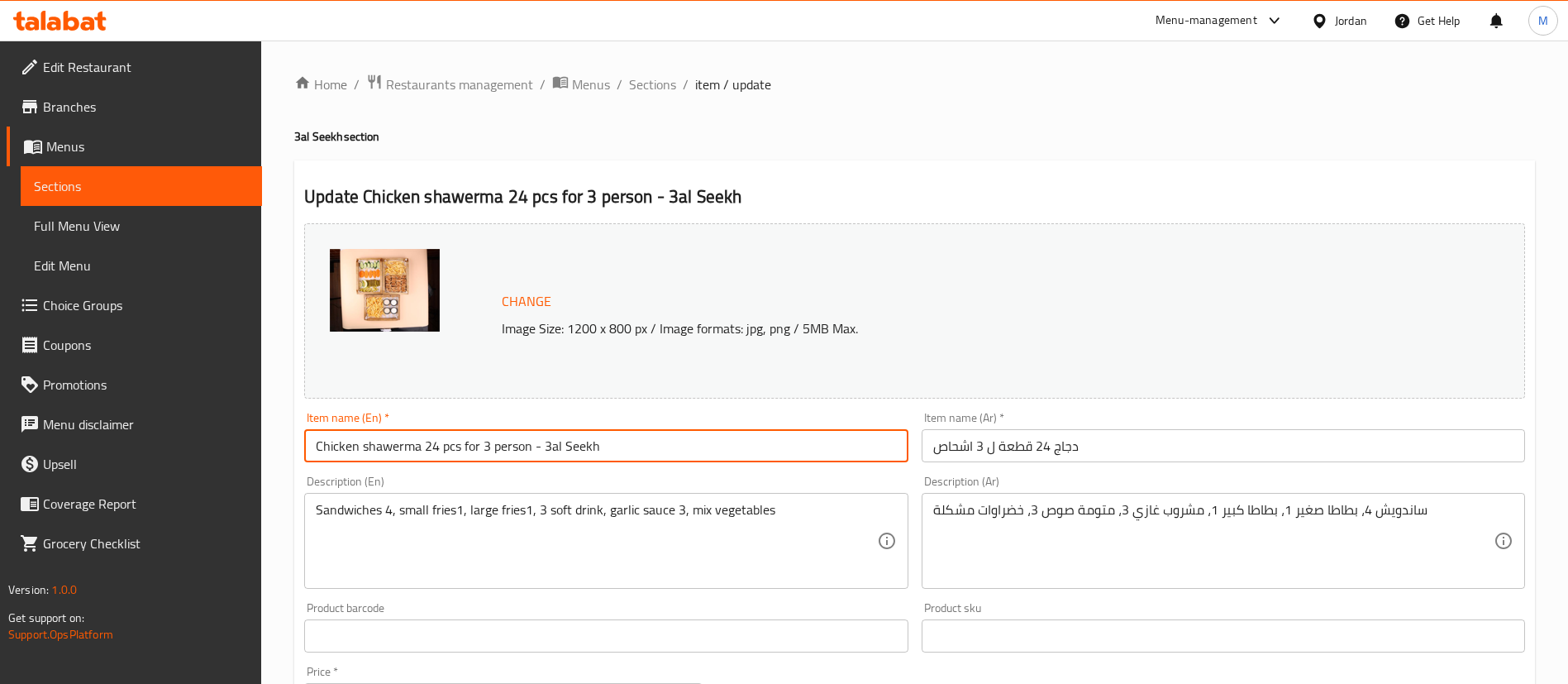
type input "Chicken shawerma 24 pcs for 3 person - 3al Seekh"
click at [1281, 438] on input "دجاج 24 قطعة ل 3 اشحاص" at bounding box center [1223, 446] width 604 height 33
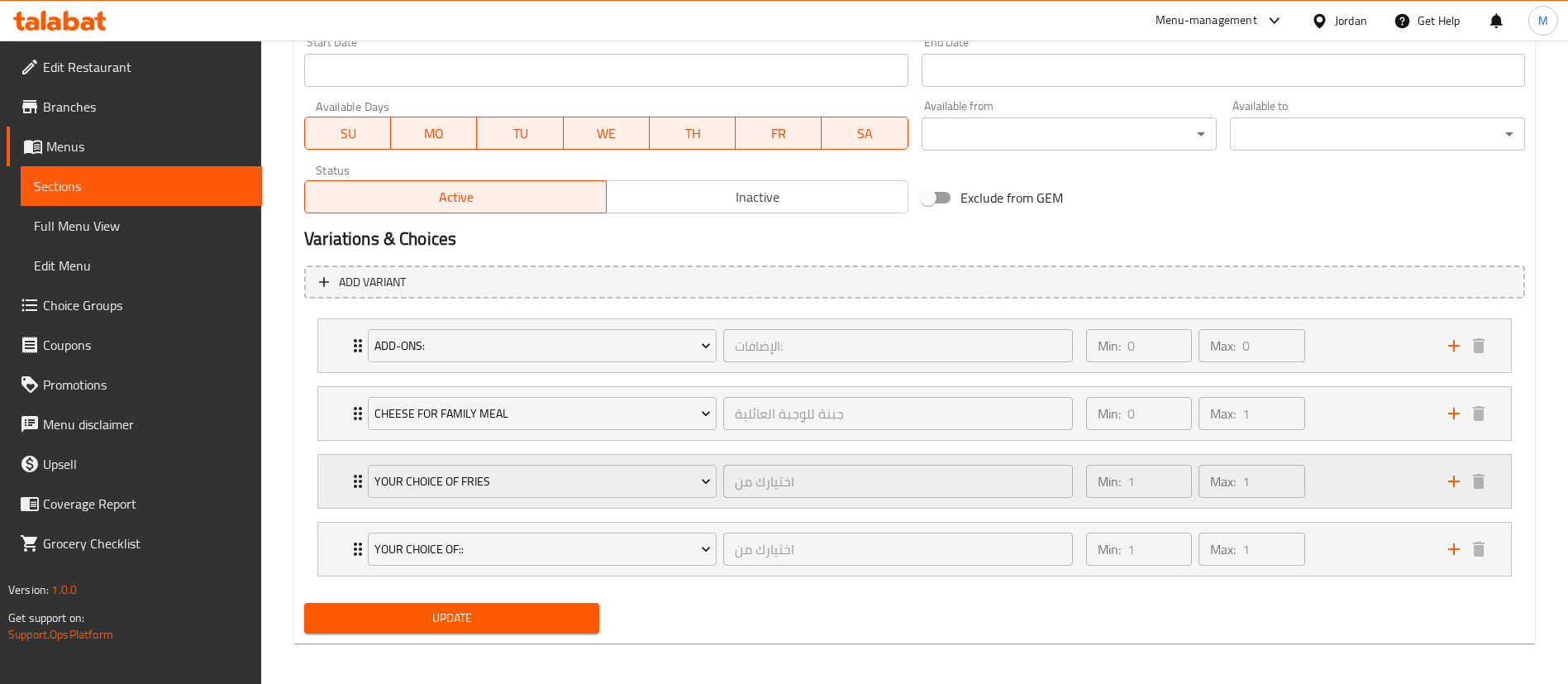
scroll to position [739, 0]
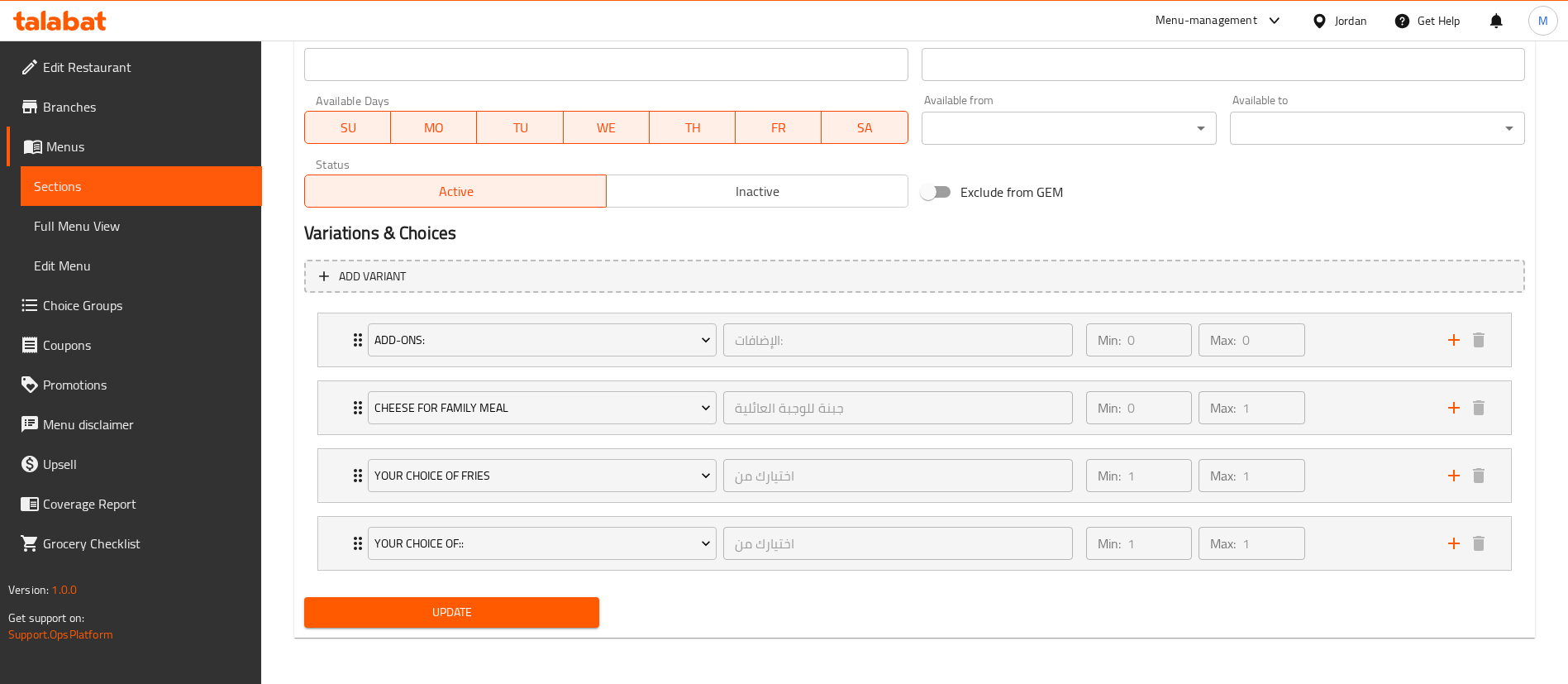
type input "دجاج 24 قطعة ل 3 اشحاص على السيخ"
click at [546, 627] on button "Update" at bounding box center [451, 613] width 295 height 31
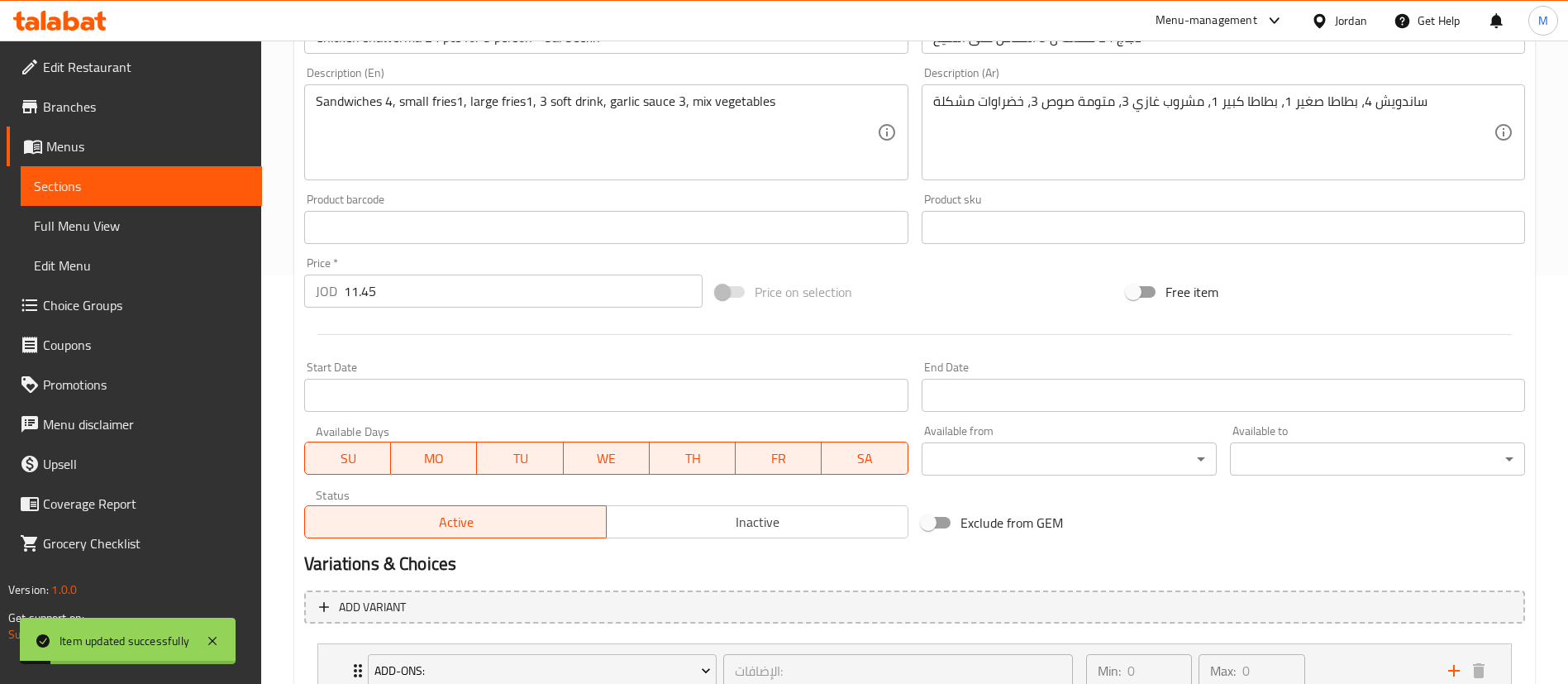
scroll to position [0, 0]
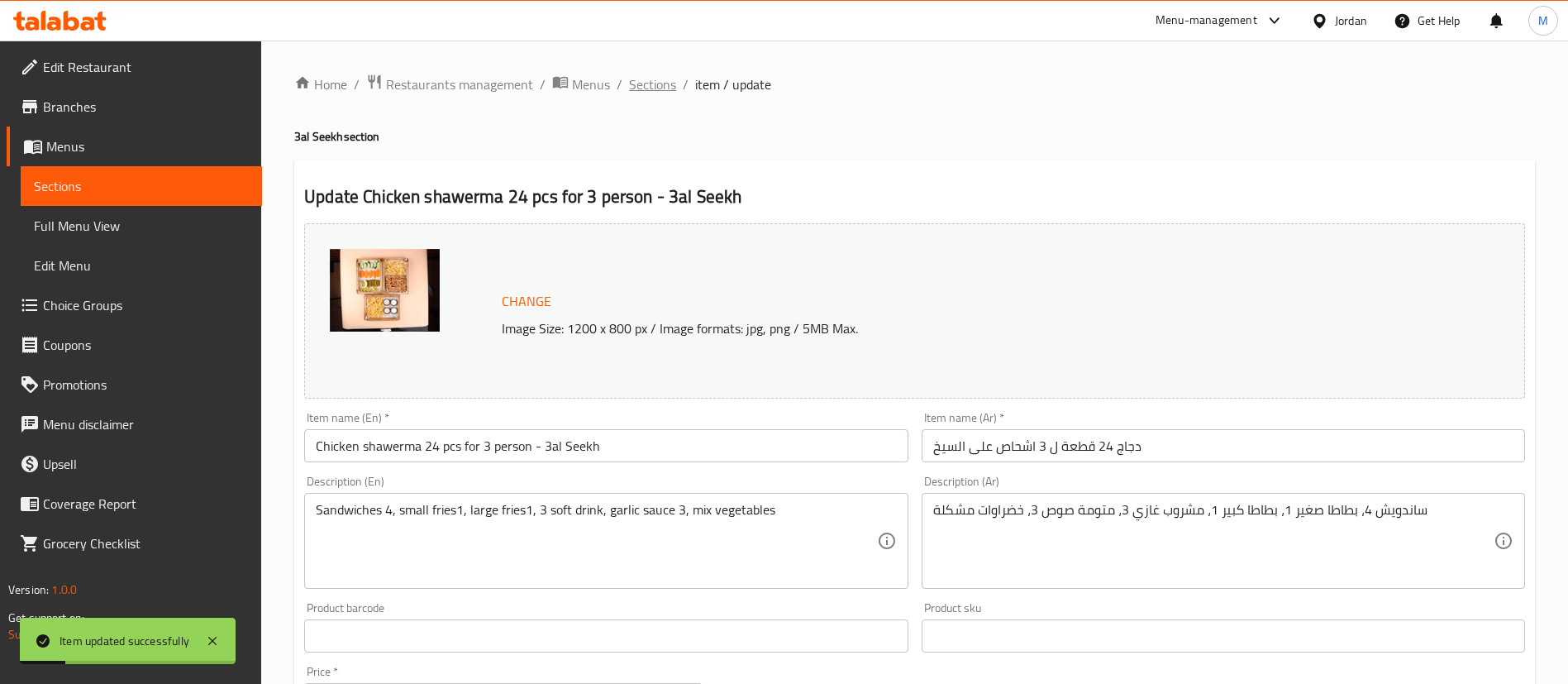
click at [655, 74] on span "Sections" at bounding box center [652, 84] width 47 height 20
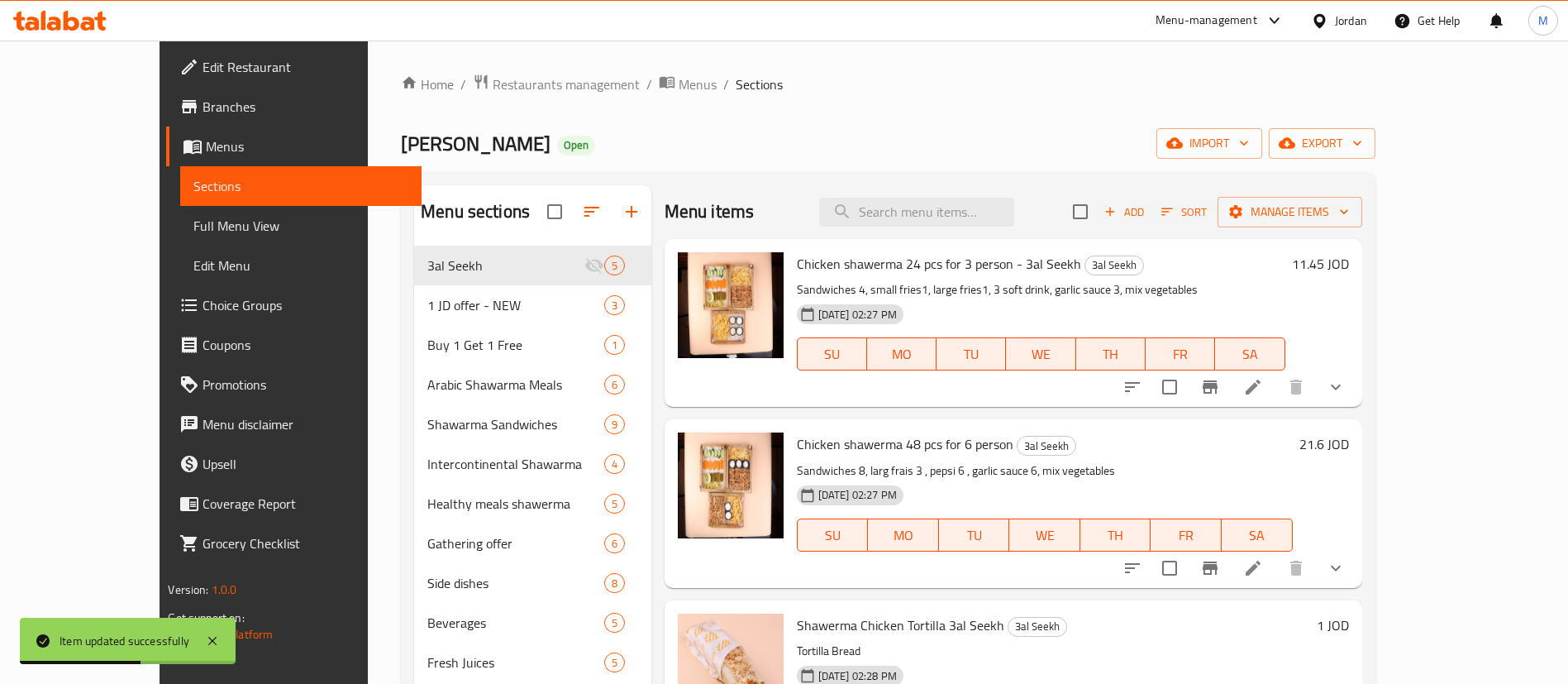
click at [1276, 567] on li at bounding box center [1253, 567] width 46 height 30
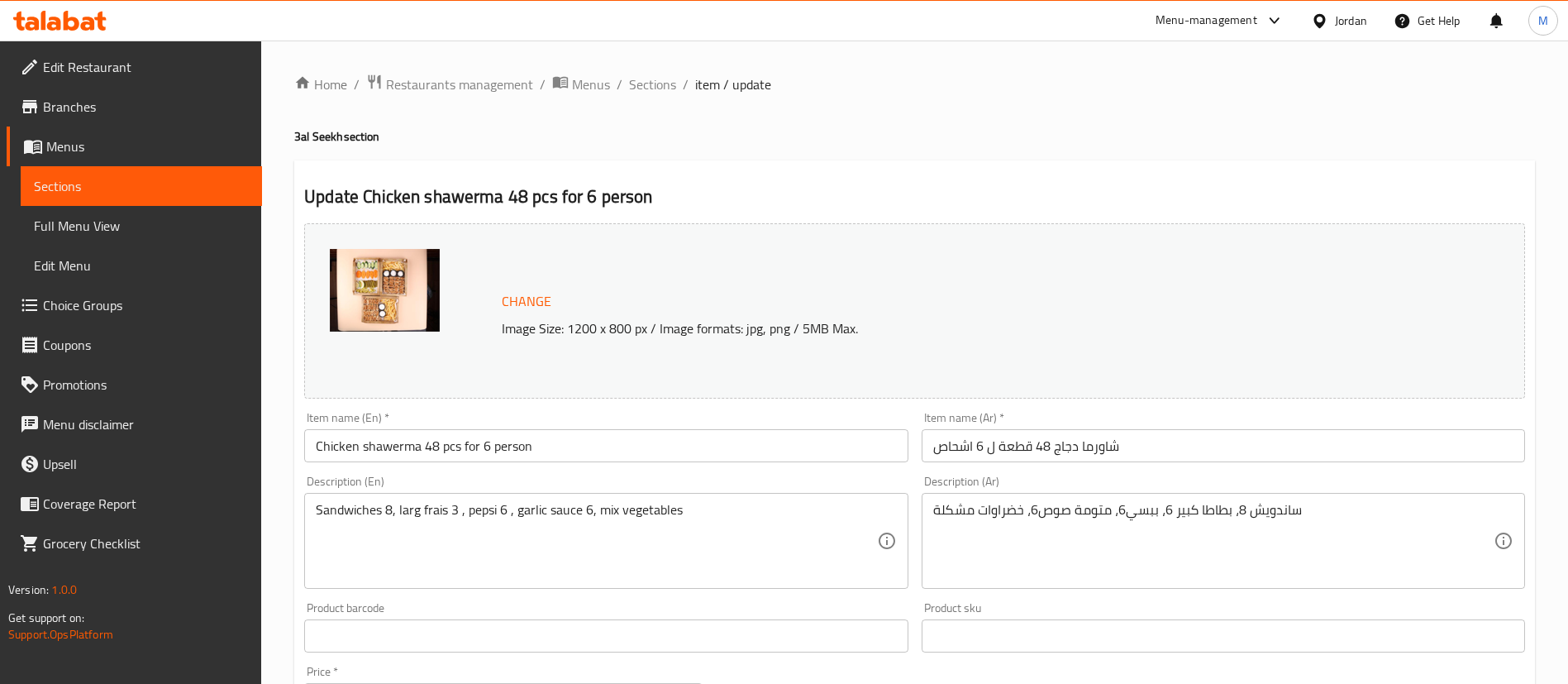
click at [828, 461] on input "Chicken shawerma 48 pcs for 6 person" at bounding box center [606, 446] width 604 height 33
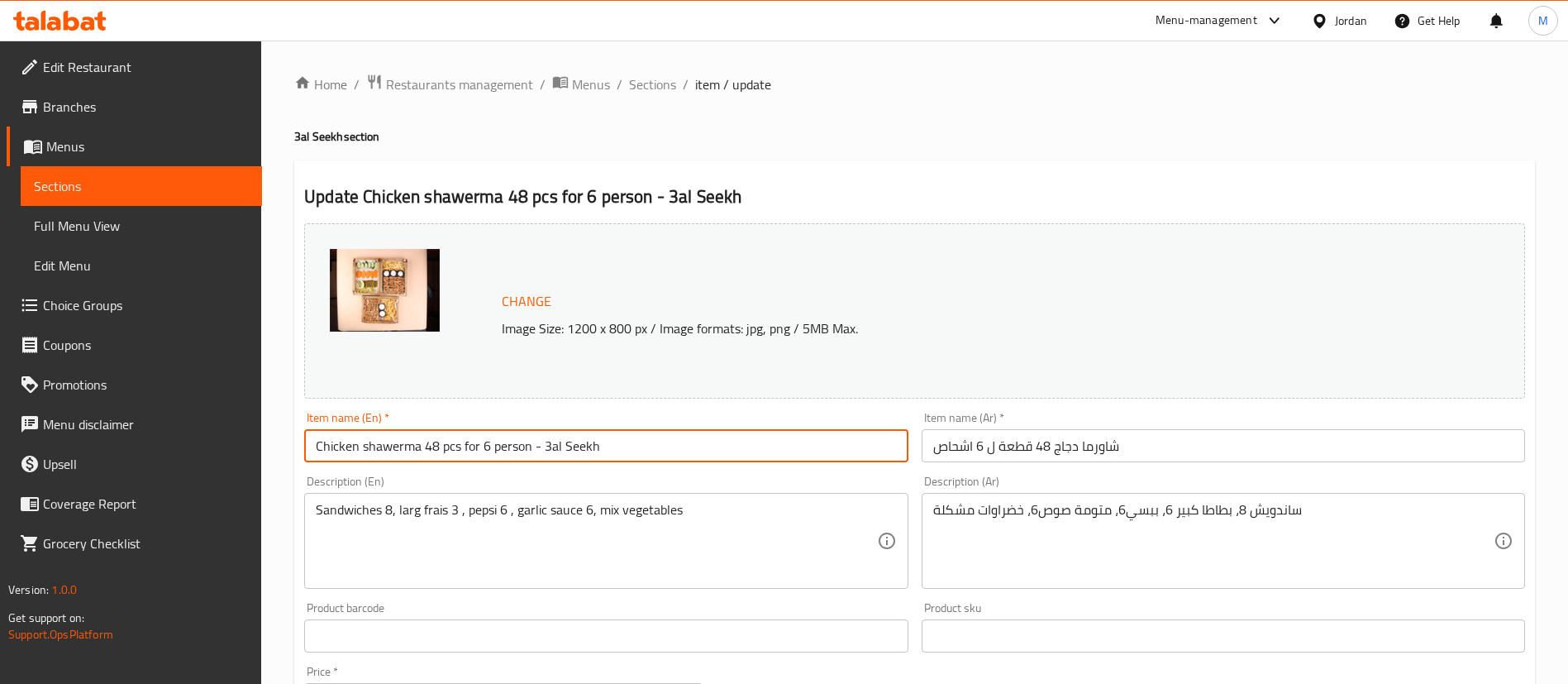
type input "Chicken shawerma 48 pcs for 6 person - 3al Seekh"
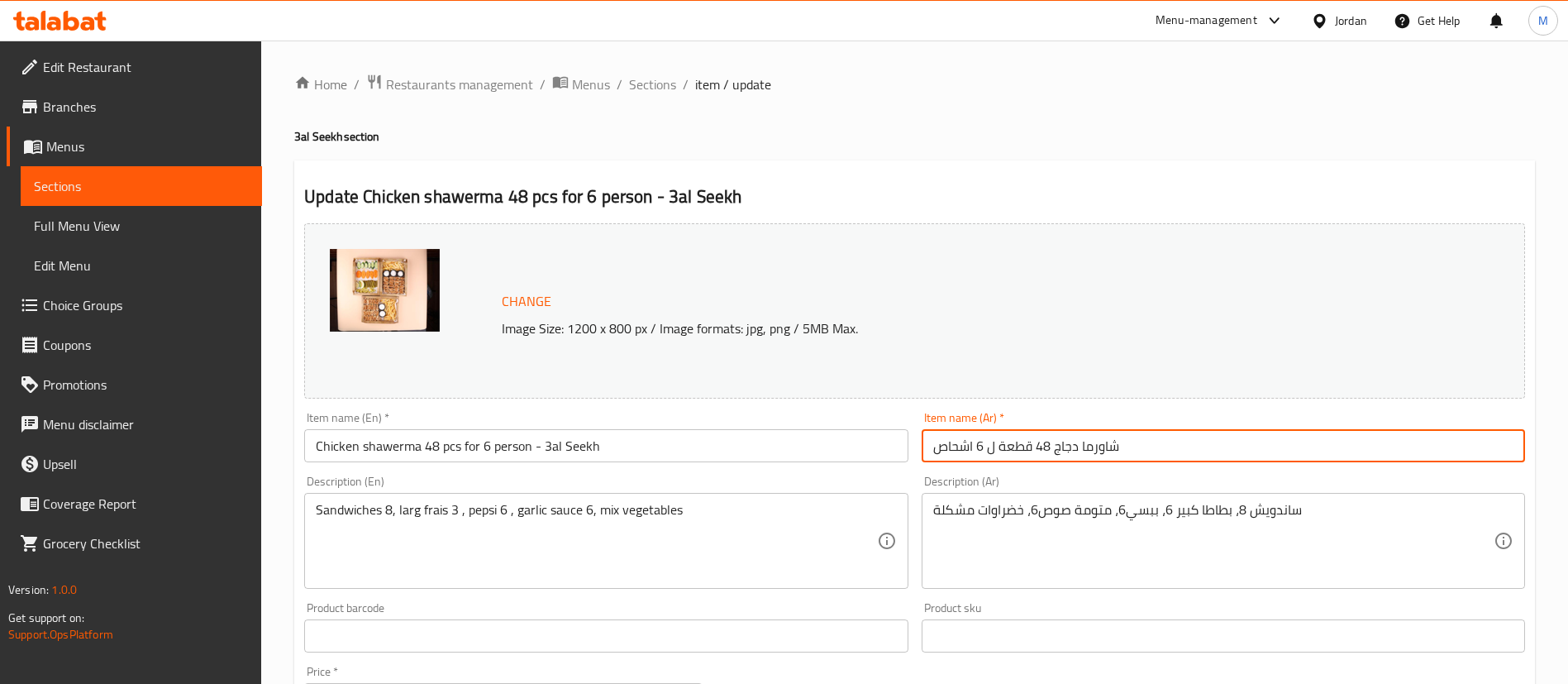
click at [1191, 433] on input "شاورما دجاج 48 قطعة ل 6 اشحاص" at bounding box center [1223, 446] width 604 height 33
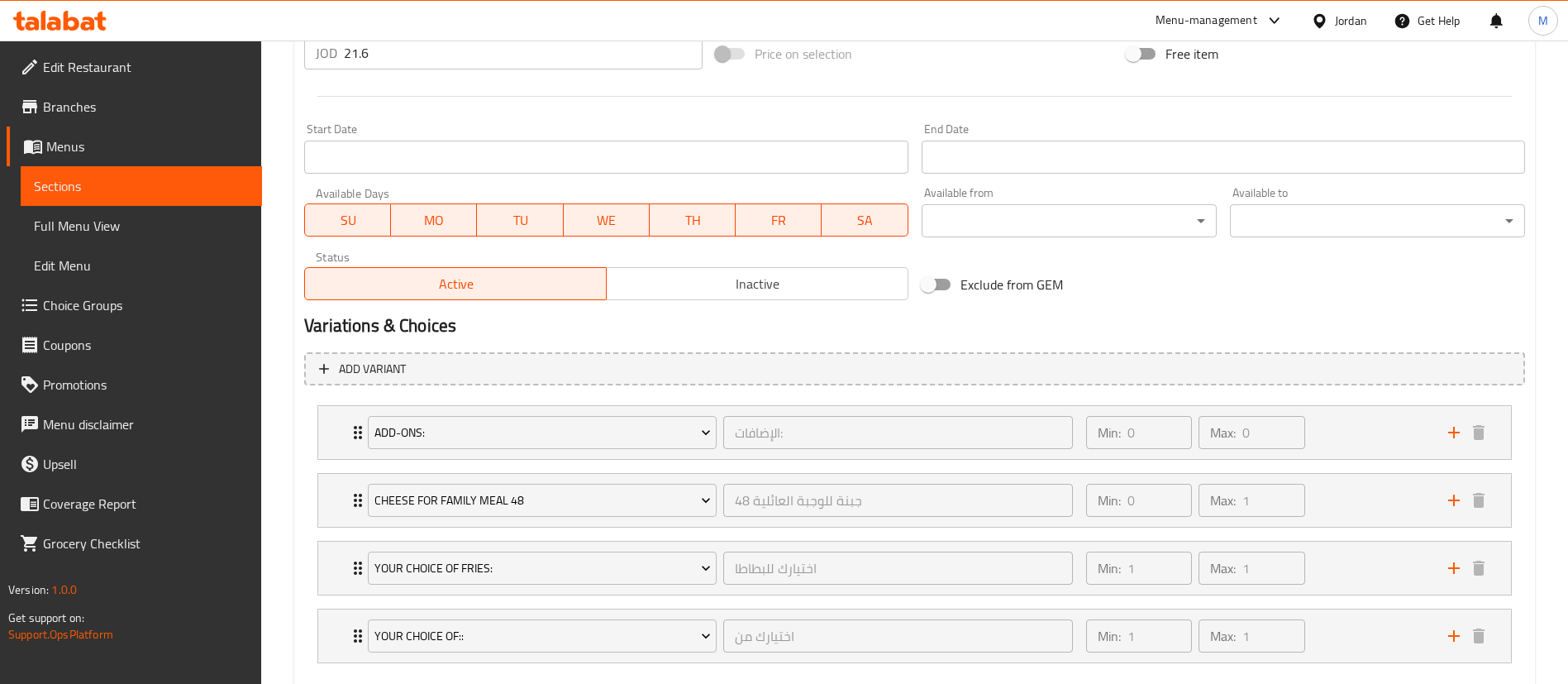
scroll to position [739, 0]
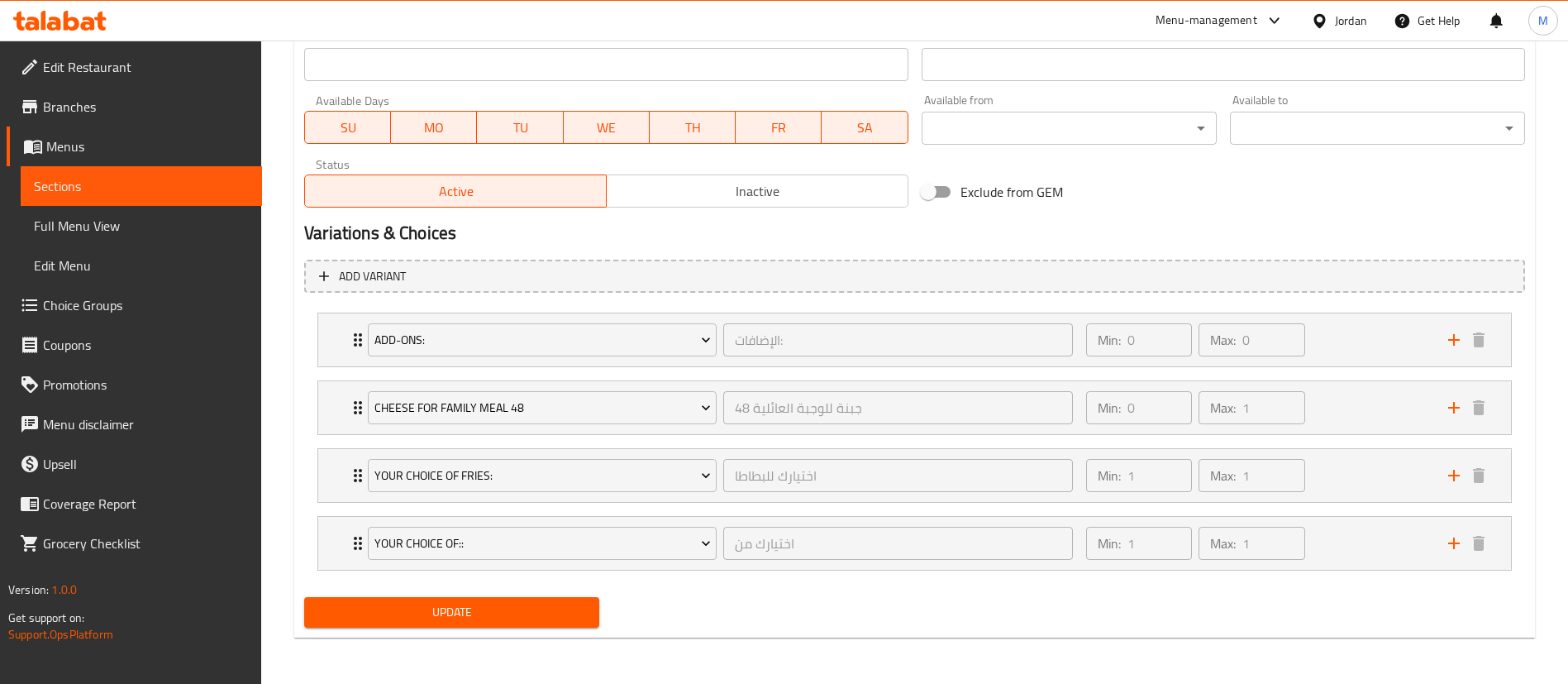
type input "شاورما دجاج 48 قطعة ل 6 اشحاص على السيخ"
click at [488, 615] on span "Update" at bounding box center [451, 612] width 268 height 20
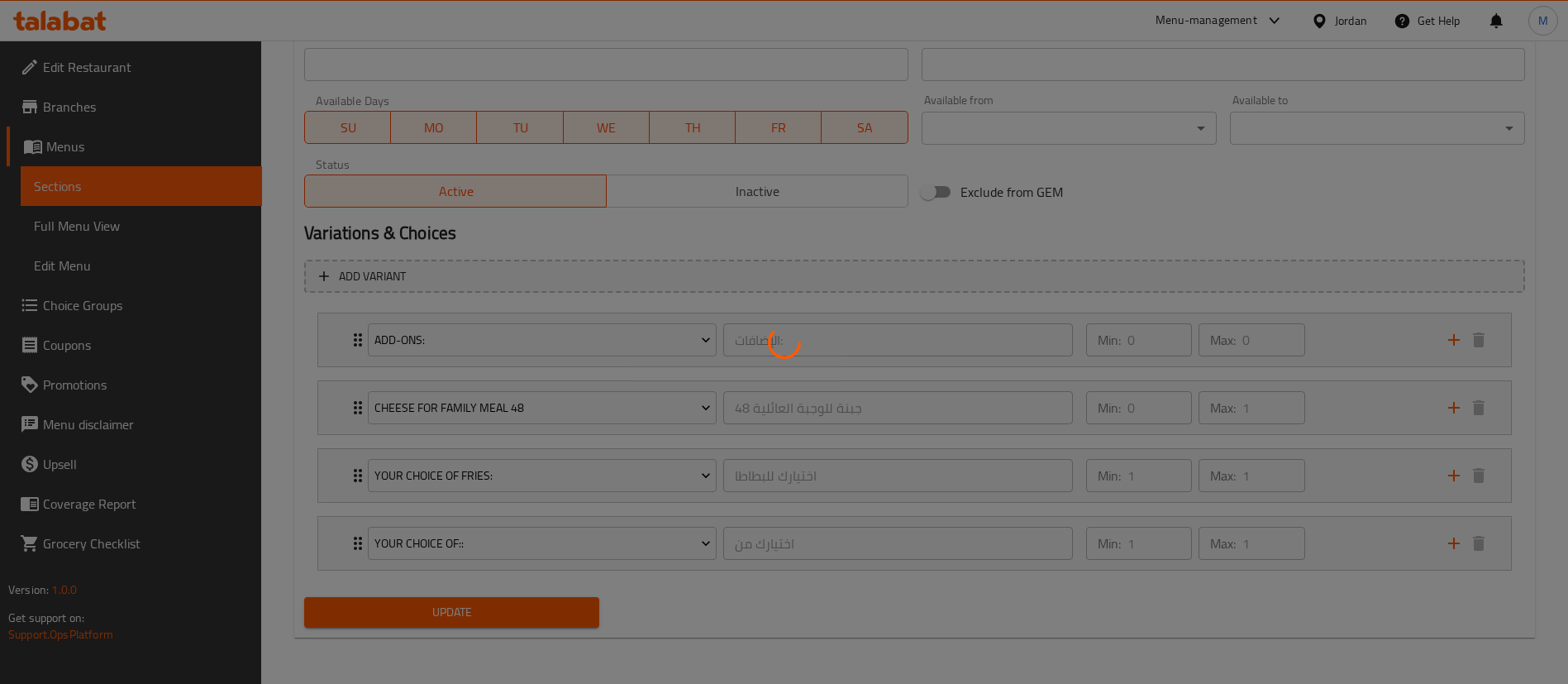
scroll to position [0, 0]
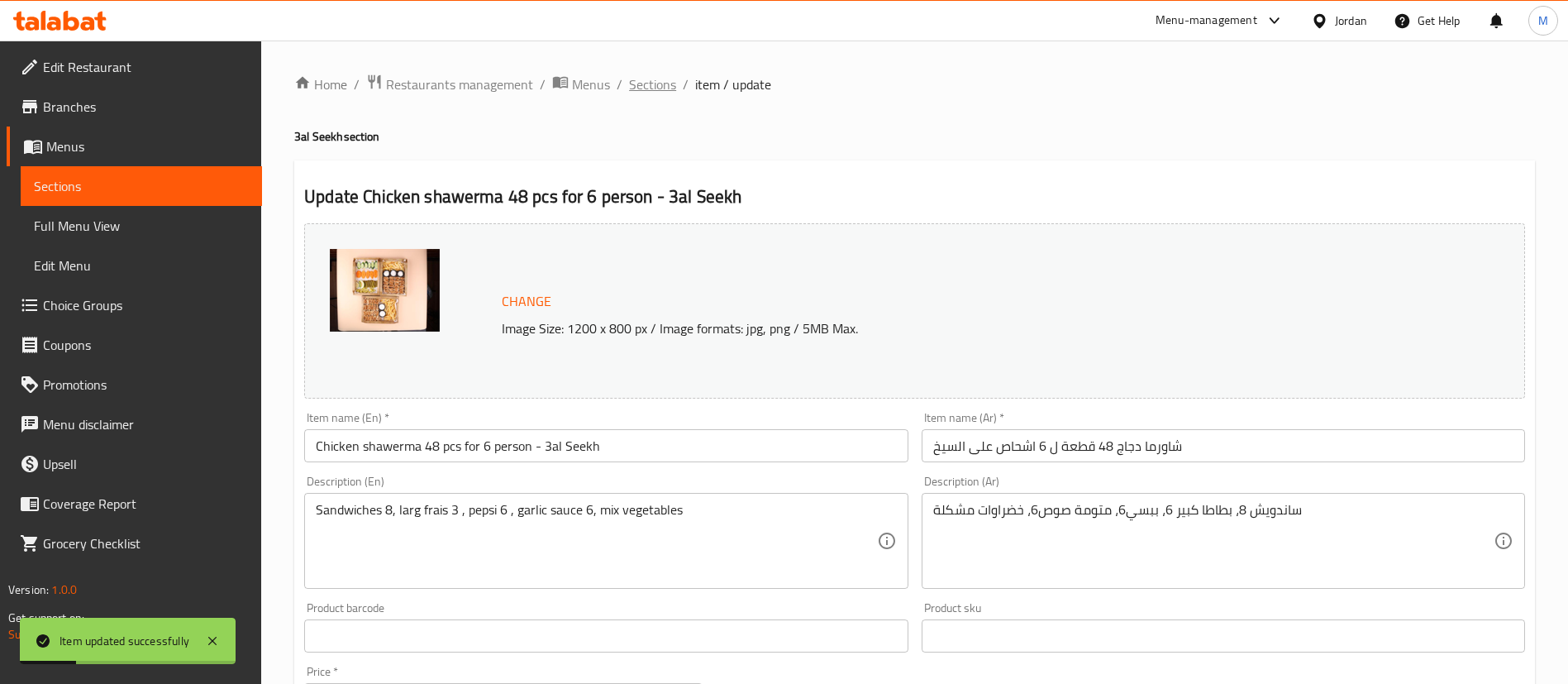
click at [638, 78] on span "Sections" at bounding box center [652, 84] width 47 height 20
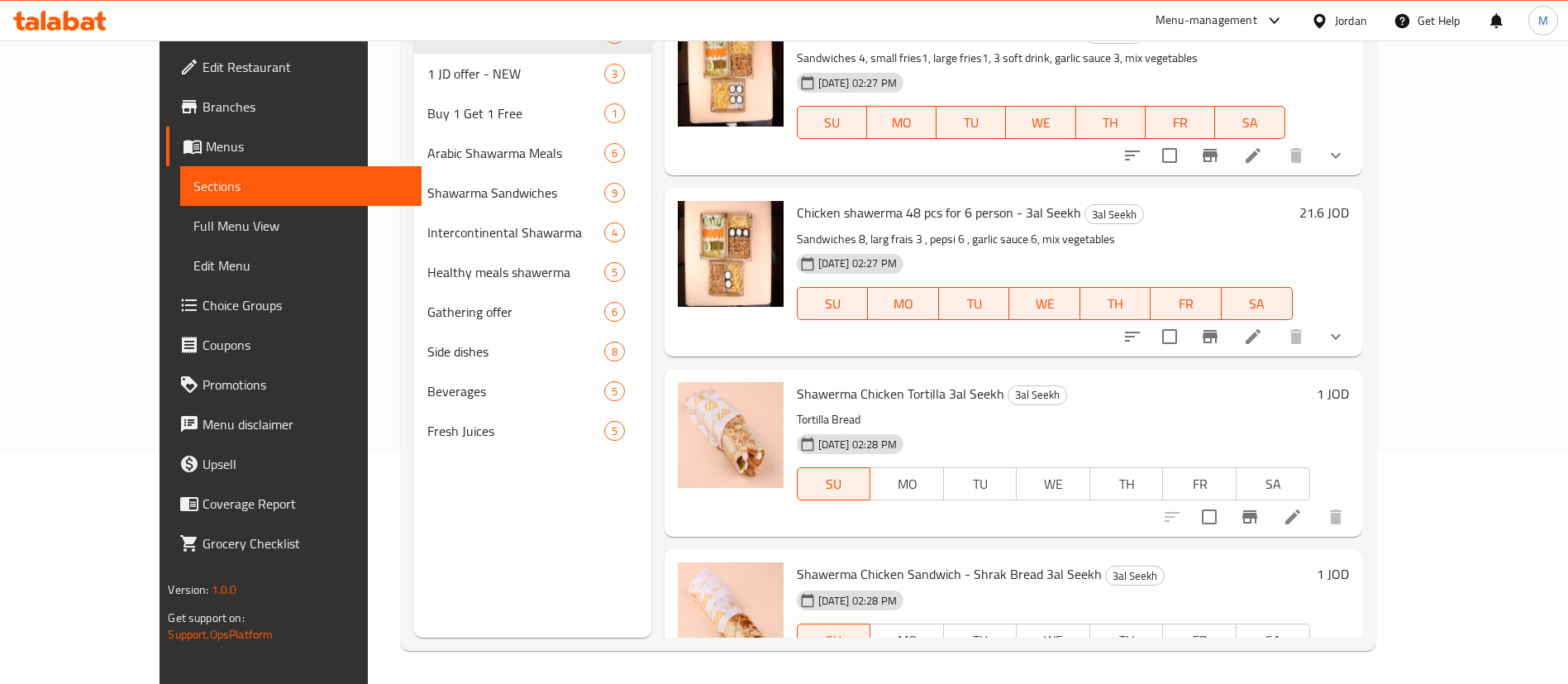
scroll to position [257, 0]
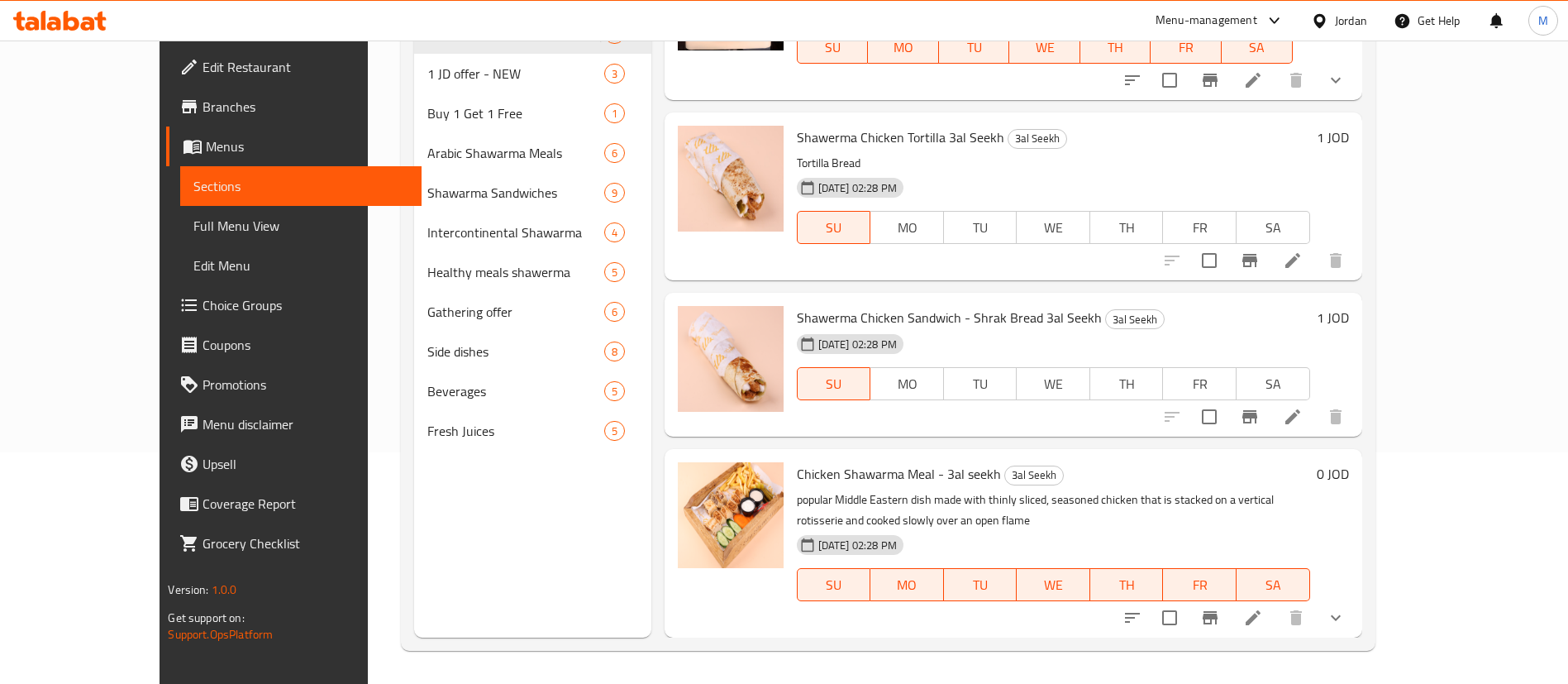
click at [1302, 407] on icon at bounding box center [1292, 417] width 20 height 20
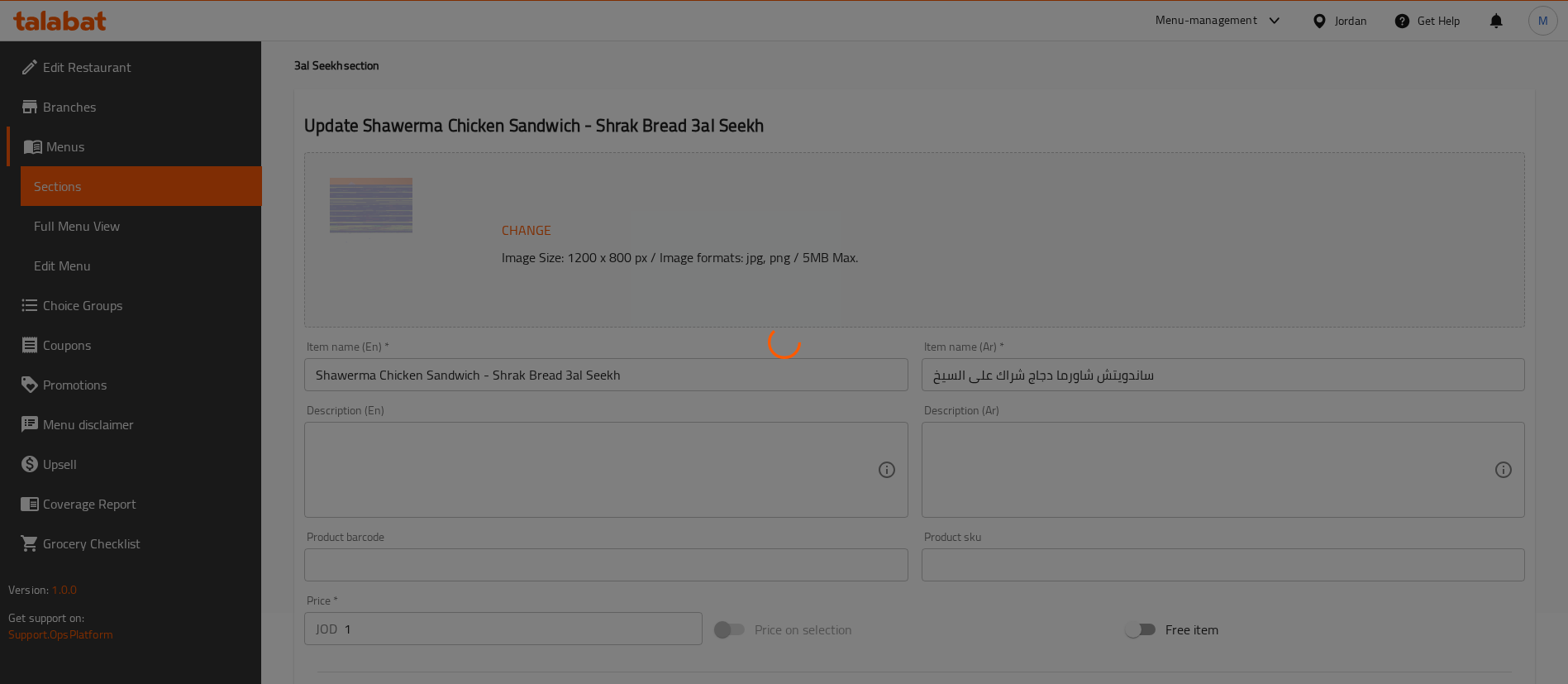
scroll to position [508, 0]
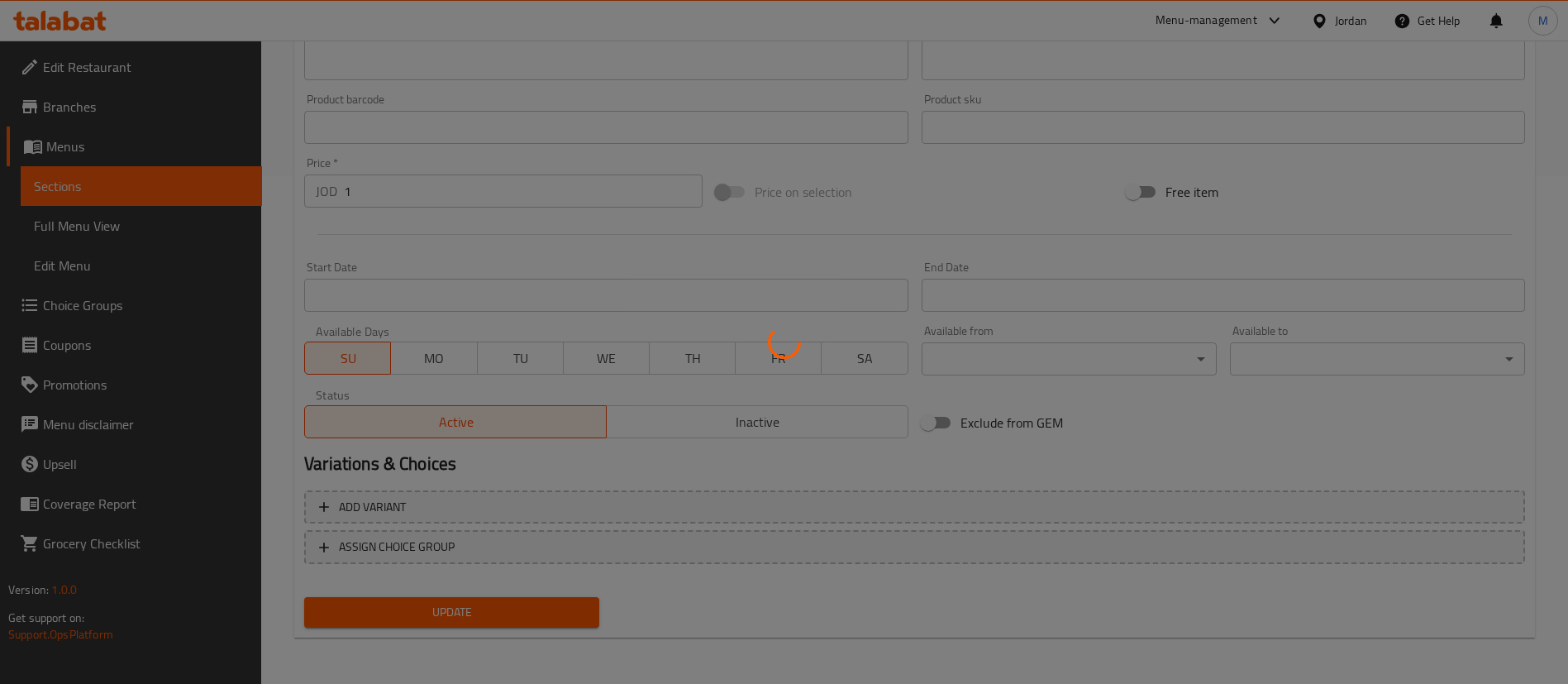
click at [432, 361] on div at bounding box center [784, 342] width 1568 height 684
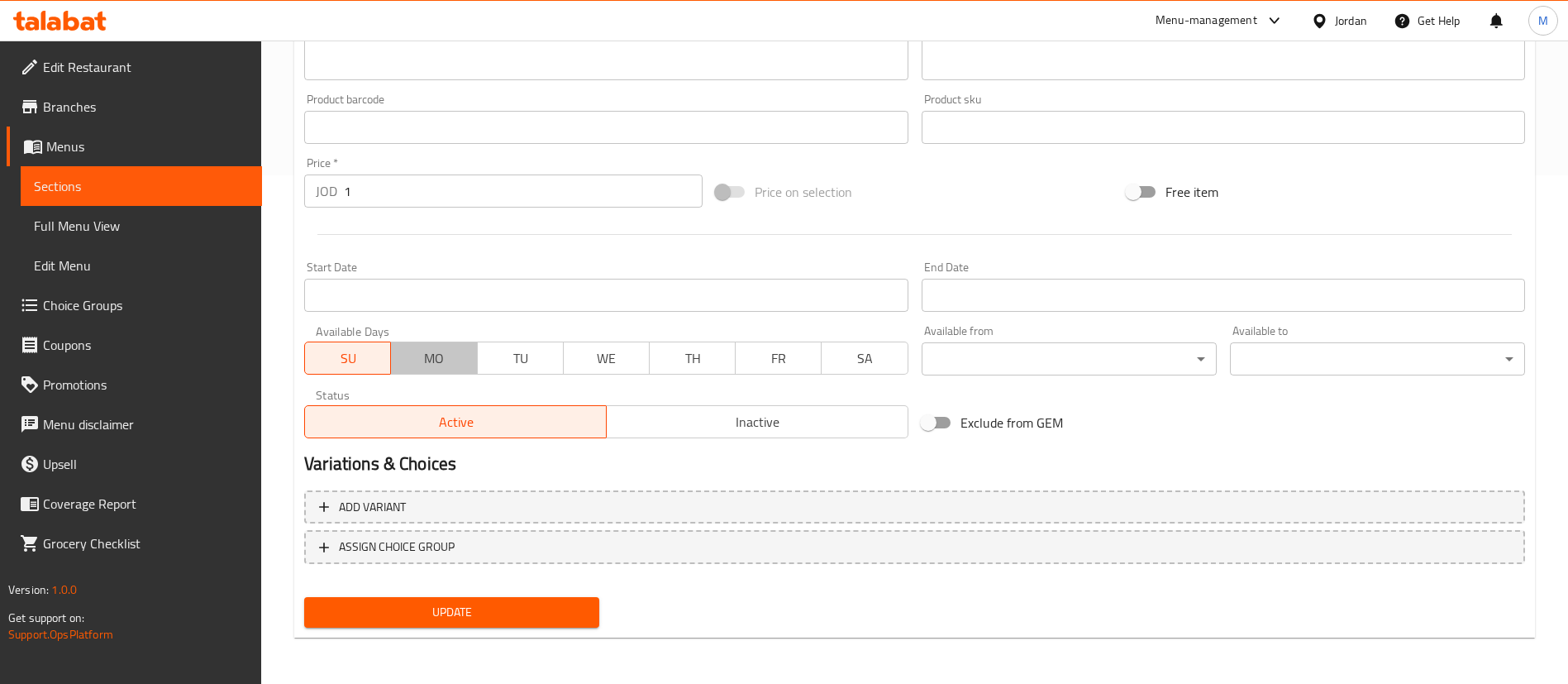
click at [431, 358] on span "MO" at bounding box center [433, 358] width 72 height 24
click at [372, 359] on span "SU" at bounding box center [347, 358] width 72 height 24
click at [407, 358] on span "MO" at bounding box center [433, 358] width 72 height 24
click at [523, 369] on span "TU" at bounding box center [520, 358] width 72 height 24
click at [581, 355] on span "WE" at bounding box center [606, 358] width 72 height 24
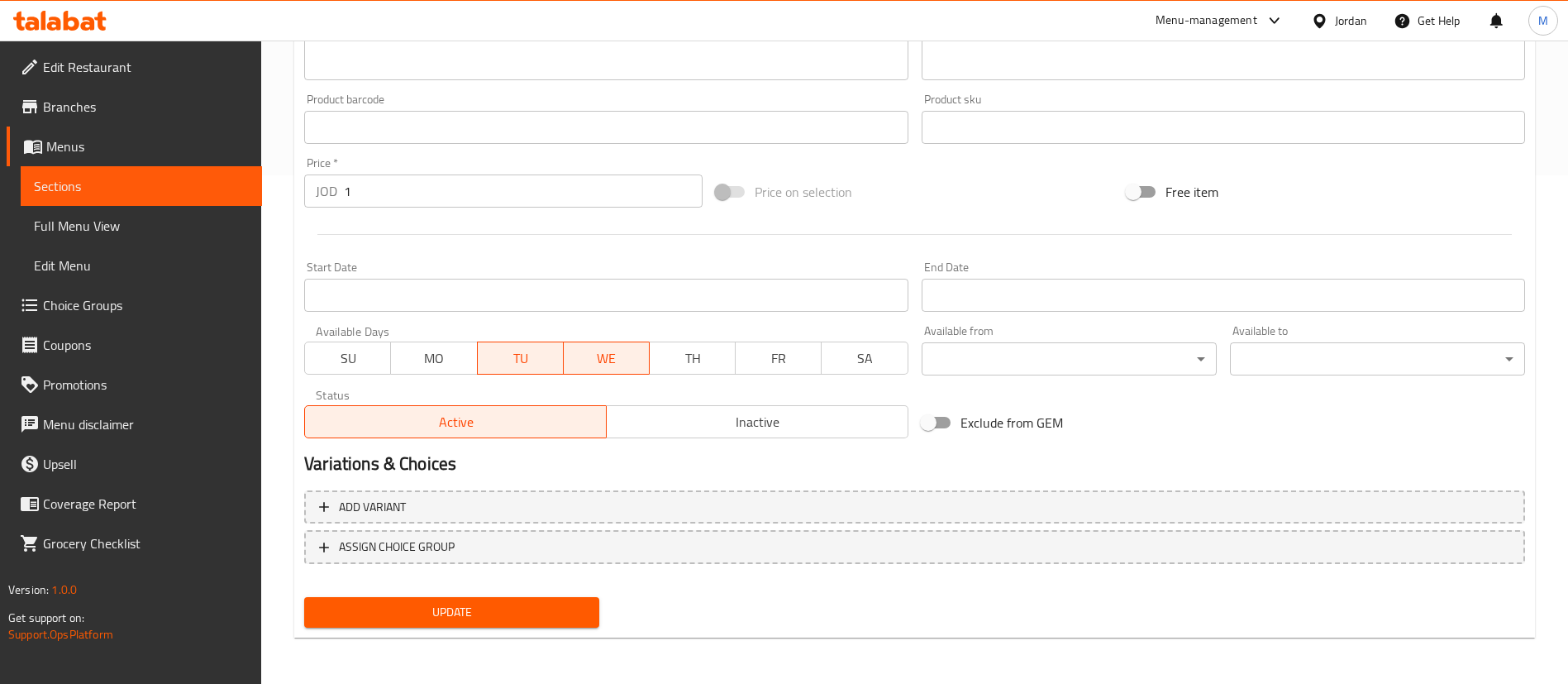
click at [690, 361] on span "TH" at bounding box center [691, 358] width 72 height 24
drag, startPoint x: 770, startPoint y: 361, endPoint x: 802, endPoint y: 365, distance: 32.2
click at [777, 361] on span "FR" at bounding box center [777, 358] width 72 height 24
click at [836, 365] on span "SA" at bounding box center [864, 358] width 72 height 24
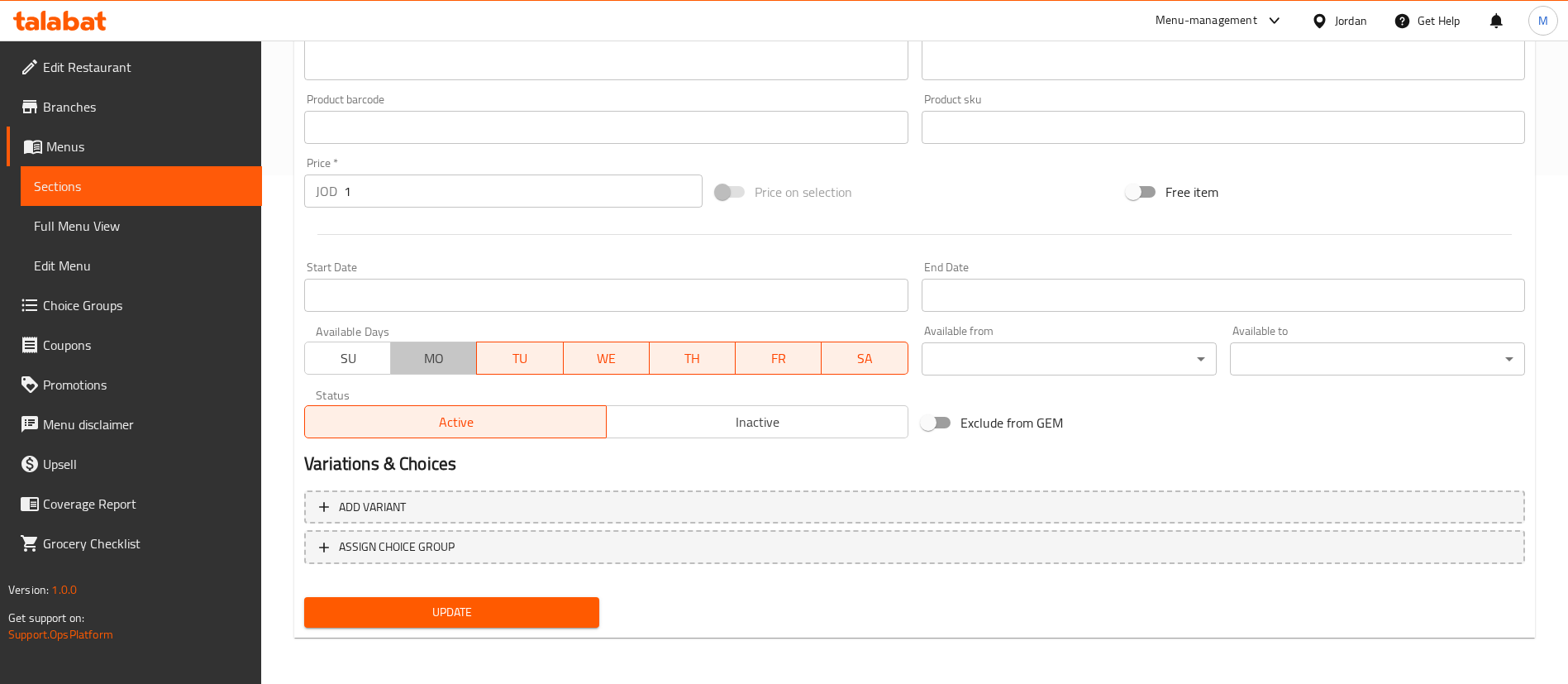
click at [446, 369] on span "MO" at bounding box center [433, 358] width 72 height 24
click at [354, 366] on span "SU" at bounding box center [347, 358] width 72 height 24
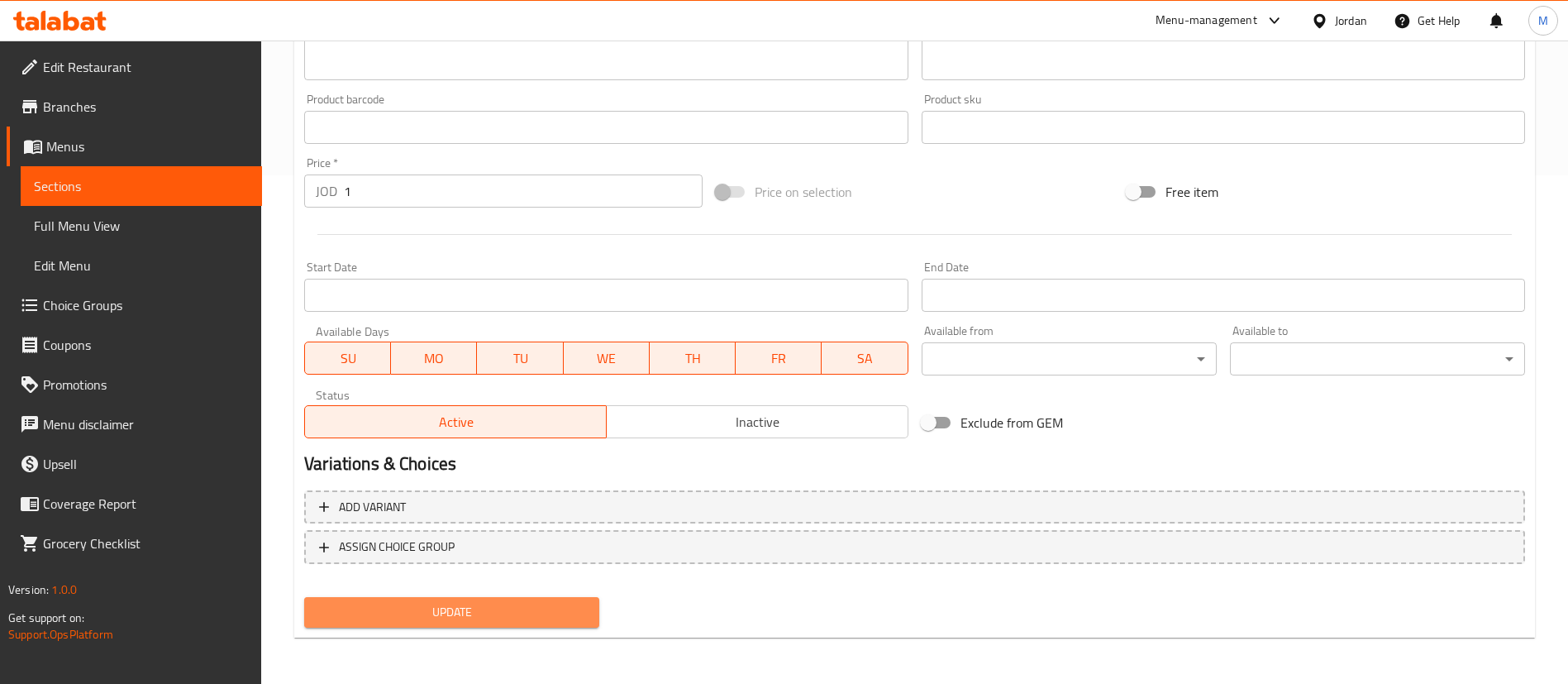
click at [496, 612] on span "Update" at bounding box center [451, 612] width 268 height 20
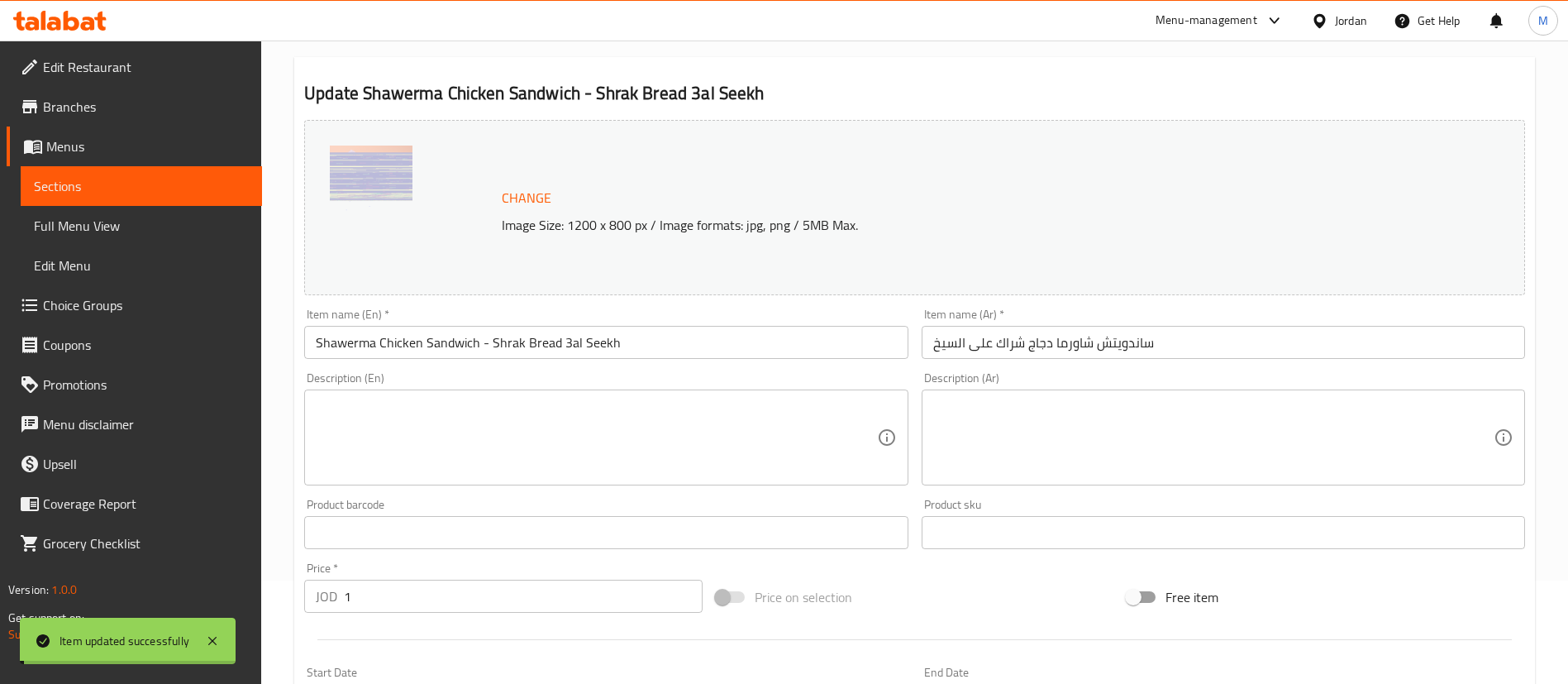
scroll to position [0, 0]
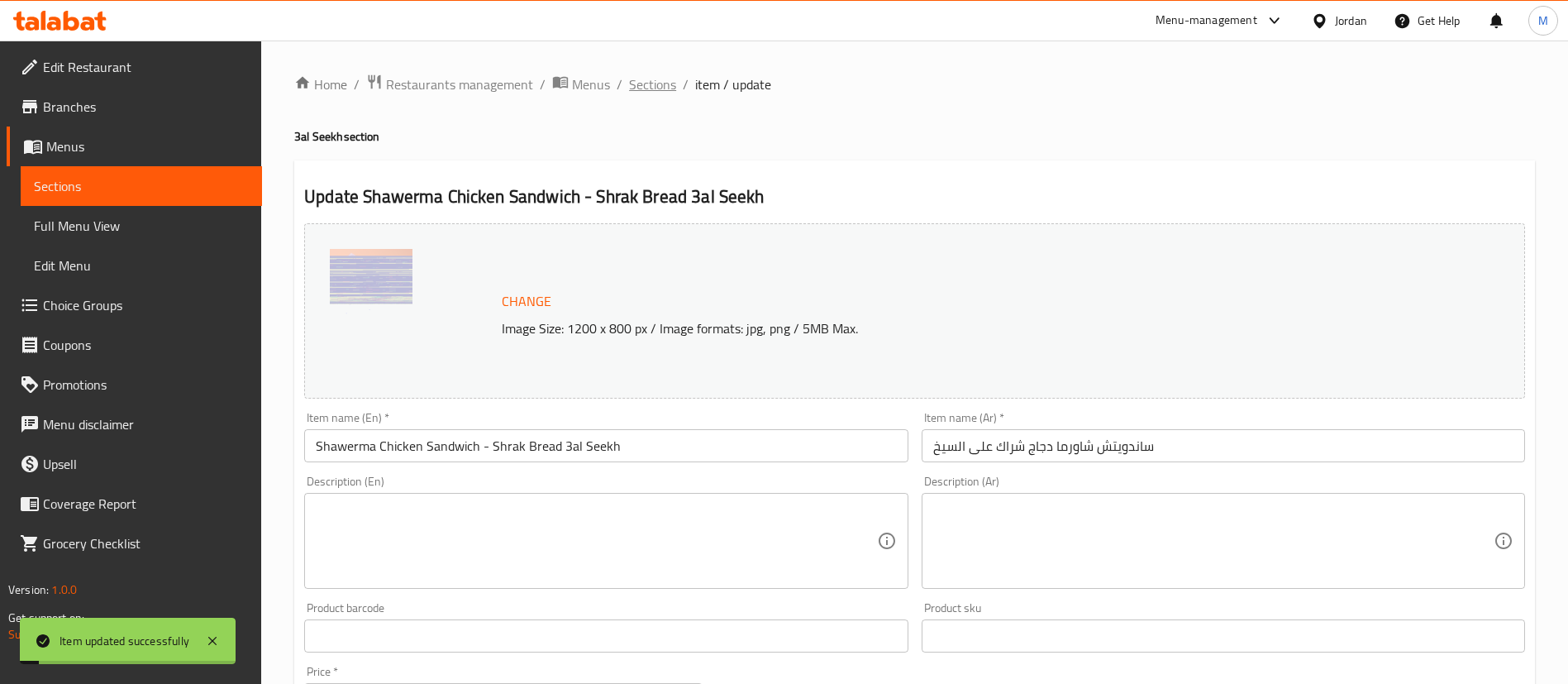
click at [662, 78] on span "Sections" at bounding box center [652, 84] width 47 height 20
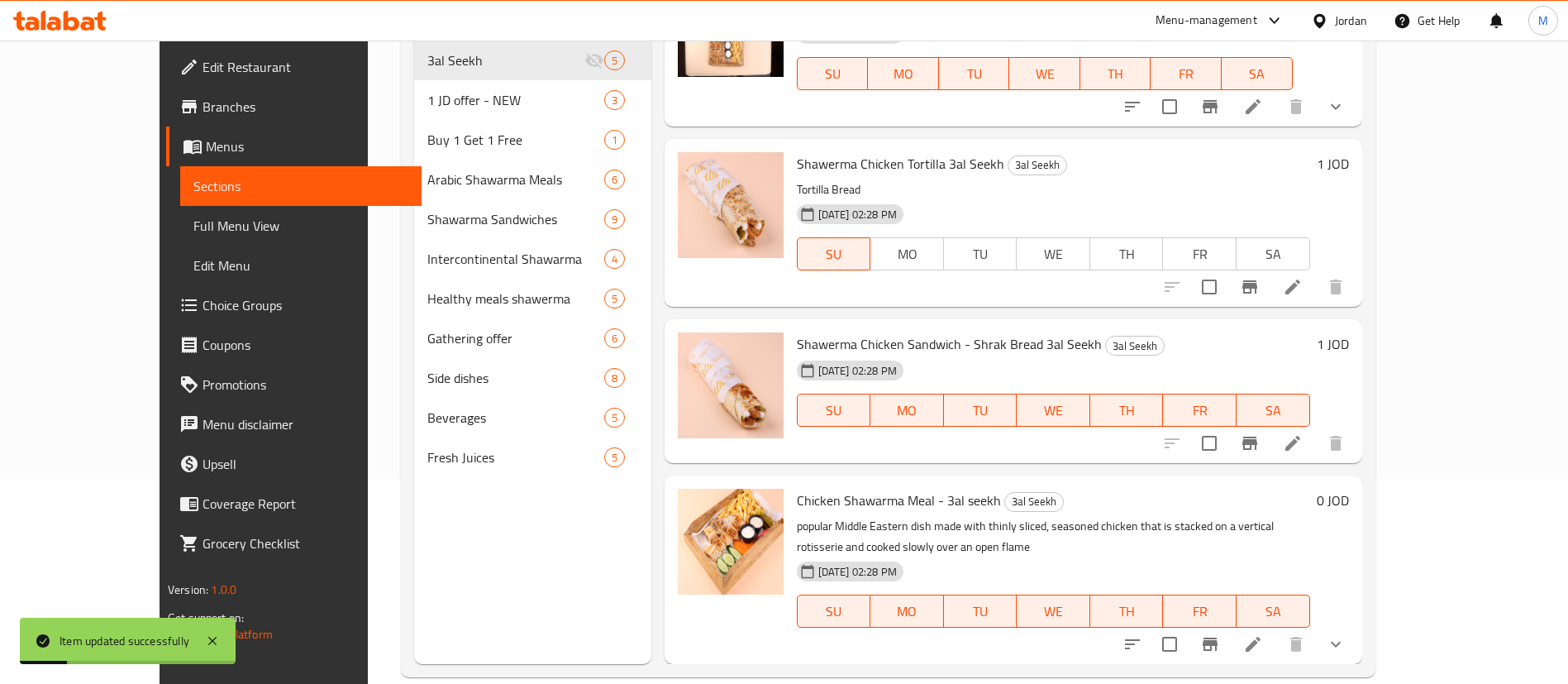
scroll to position [207, 0]
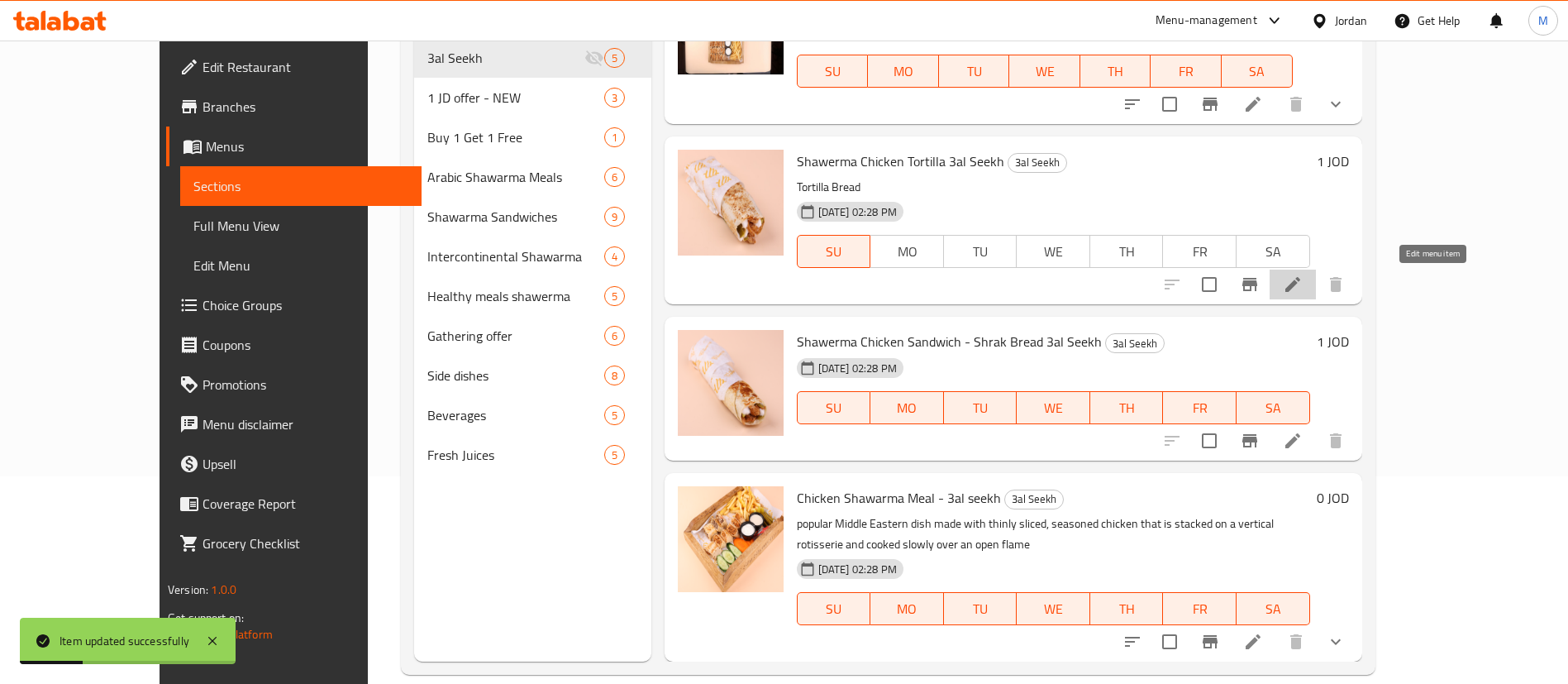
click at [1302, 286] on icon at bounding box center [1292, 284] width 20 height 20
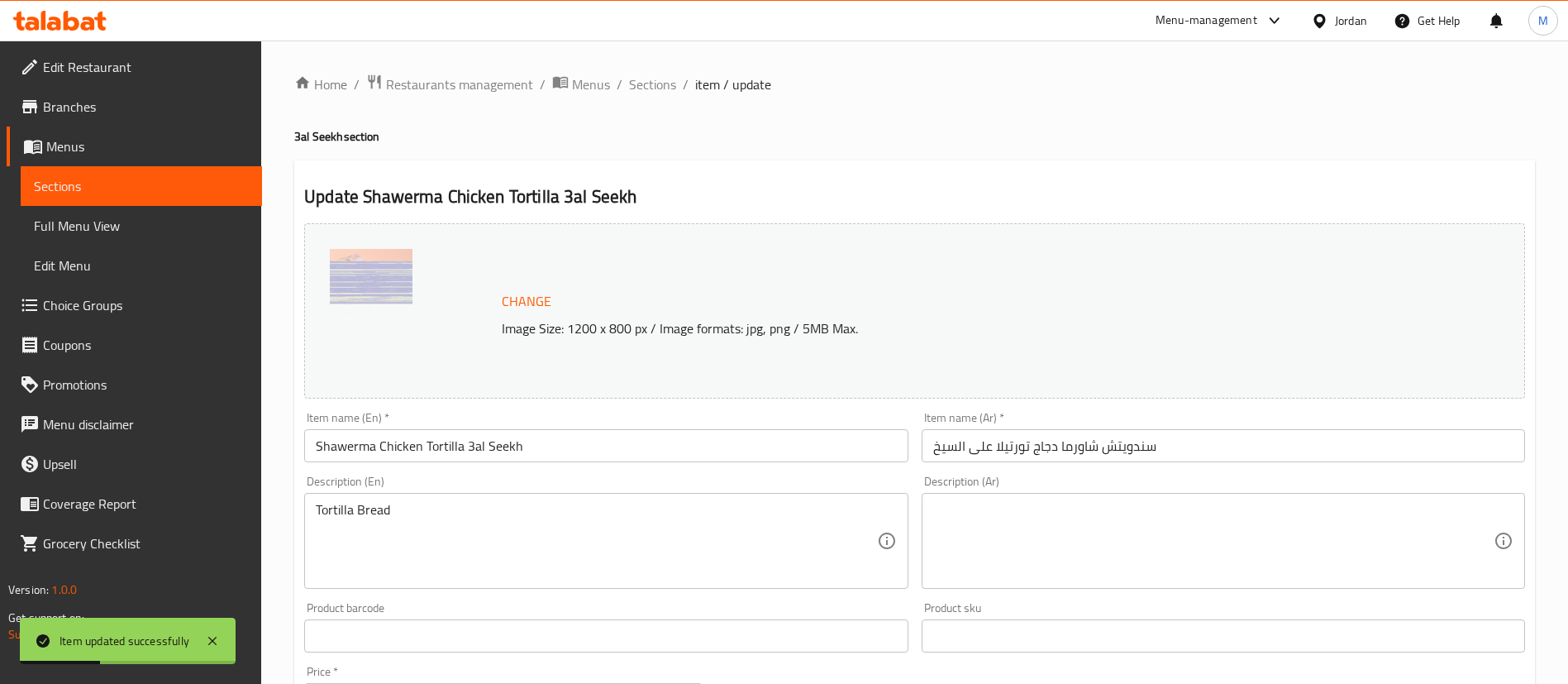
scroll to position [508, 0]
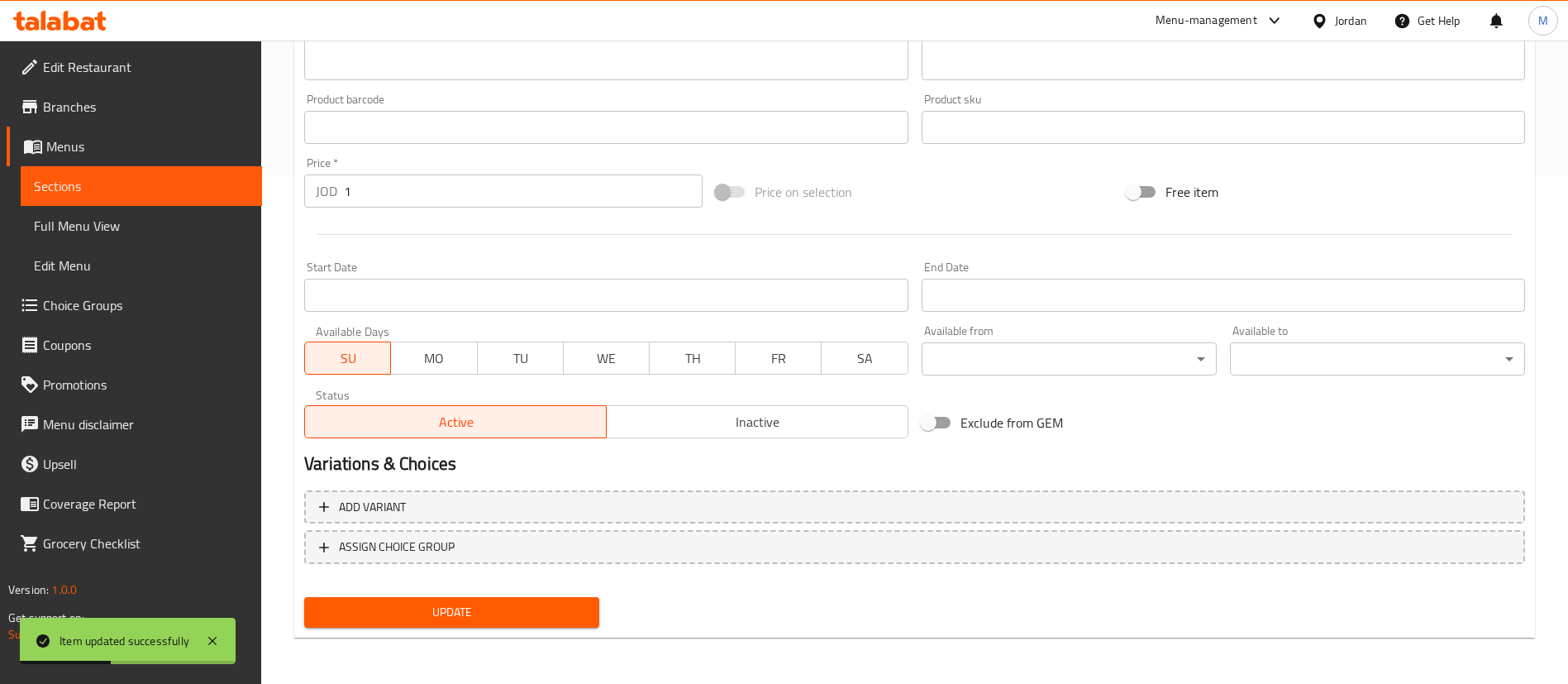
click at [451, 378] on div "Available Days SU MO TU WE TH FR SA" at bounding box center [605, 350] width 616 height 64
click at [571, 365] on span "WE" at bounding box center [606, 358] width 72 height 24
click at [485, 359] on span "TU" at bounding box center [520, 358] width 72 height 24
click at [418, 361] on span "MO" at bounding box center [433, 358] width 72 height 24
click at [681, 367] on span "TH" at bounding box center [691, 358] width 72 height 24
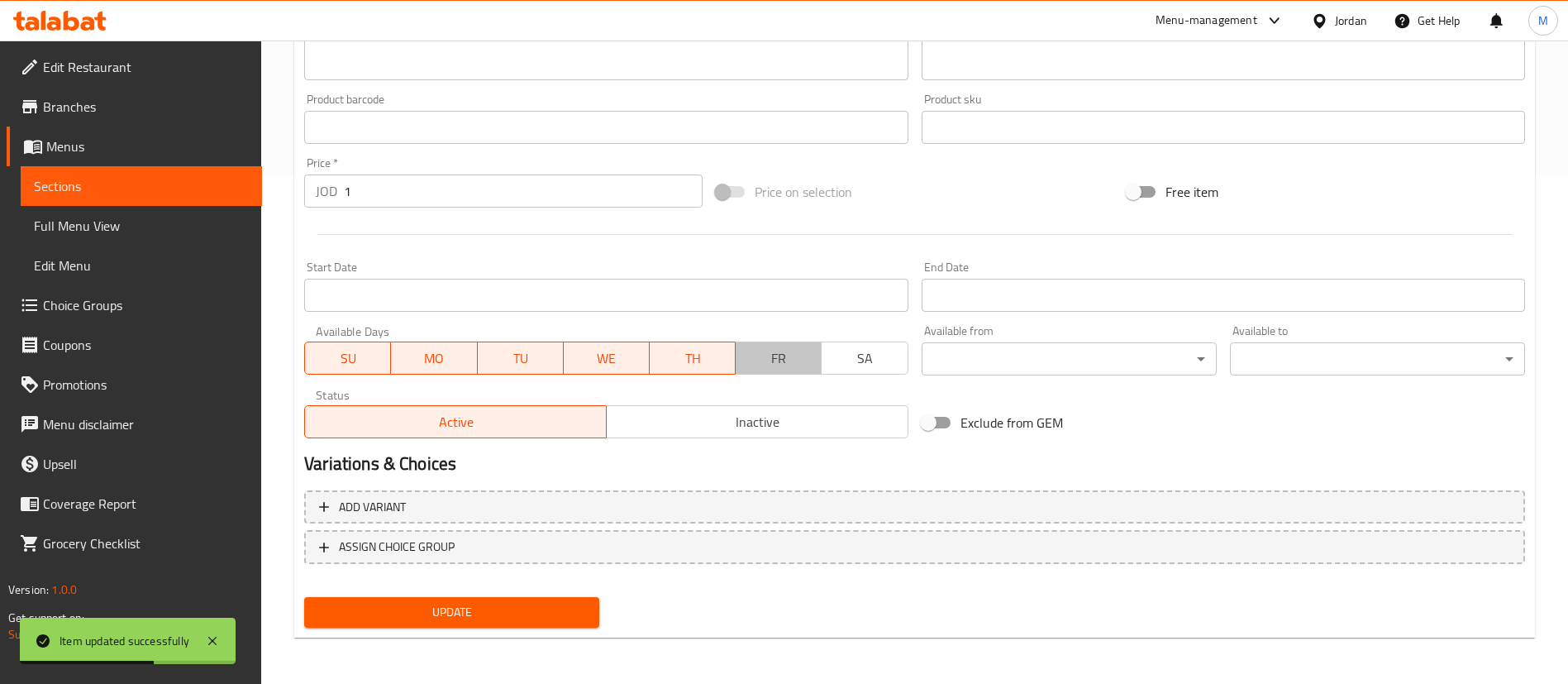
click at [753, 355] on span "FR" at bounding box center [777, 358] width 72 height 24
click at [847, 346] on span "SA" at bounding box center [864, 358] width 72 height 24
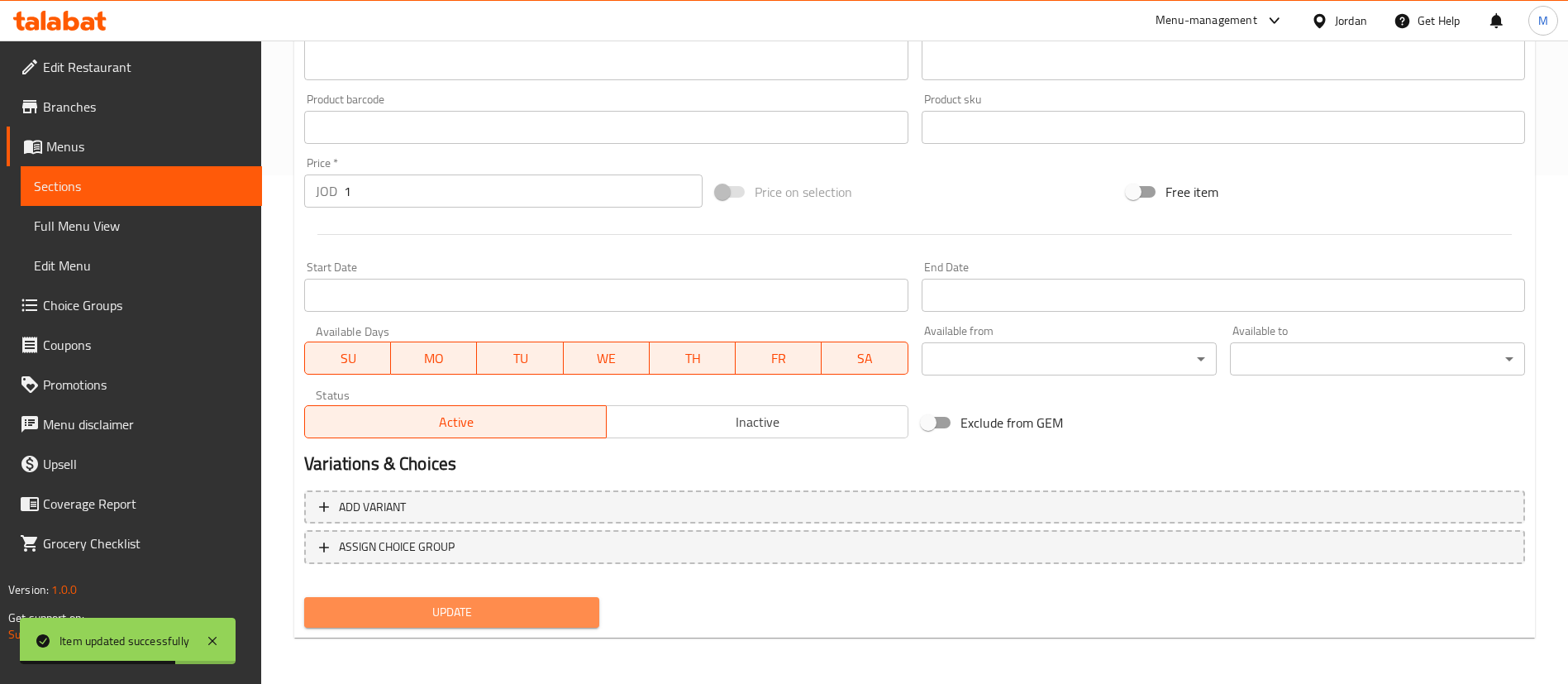
click at [521, 618] on span "Update" at bounding box center [451, 612] width 268 height 20
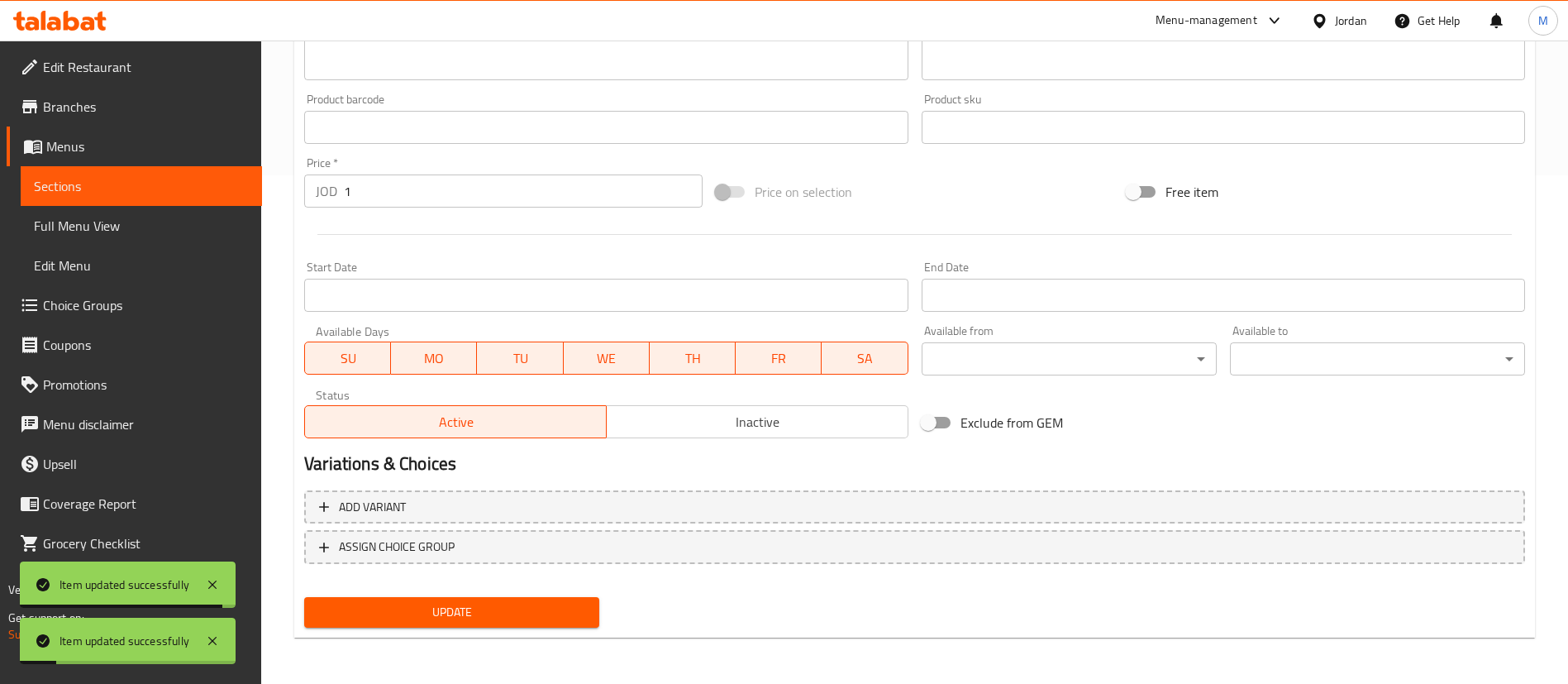
scroll to position [0, 0]
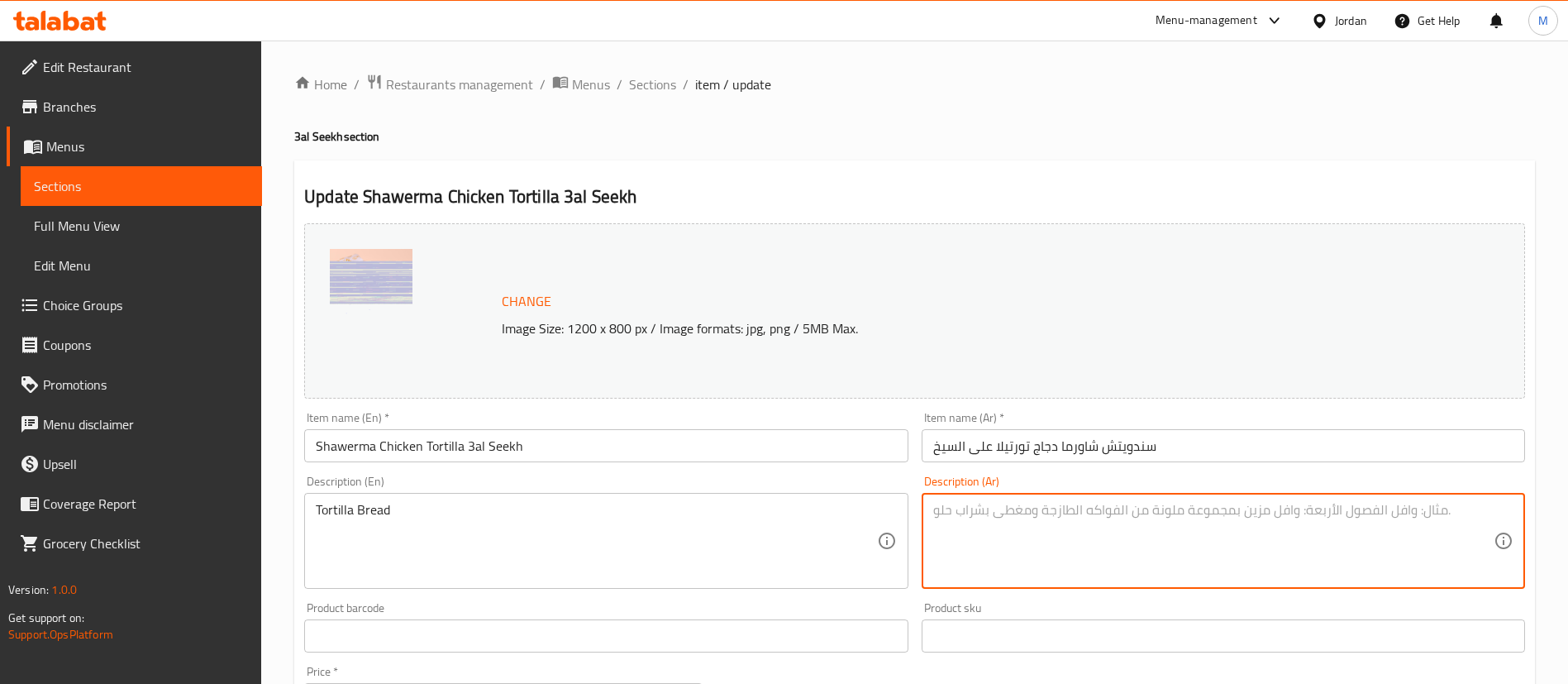
click at [1093, 523] on textarea at bounding box center [1212, 540] width 560 height 78
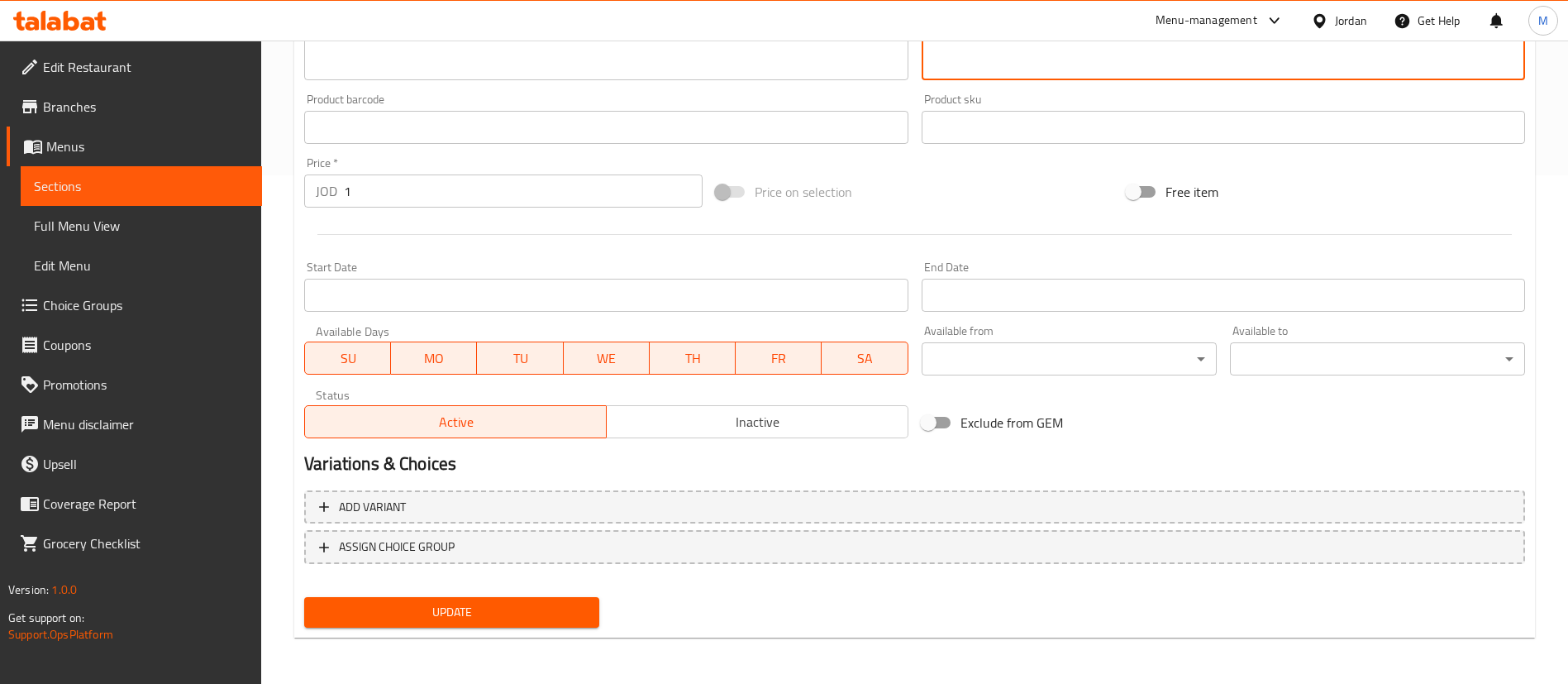
type textarea "خبز تورتيلا"
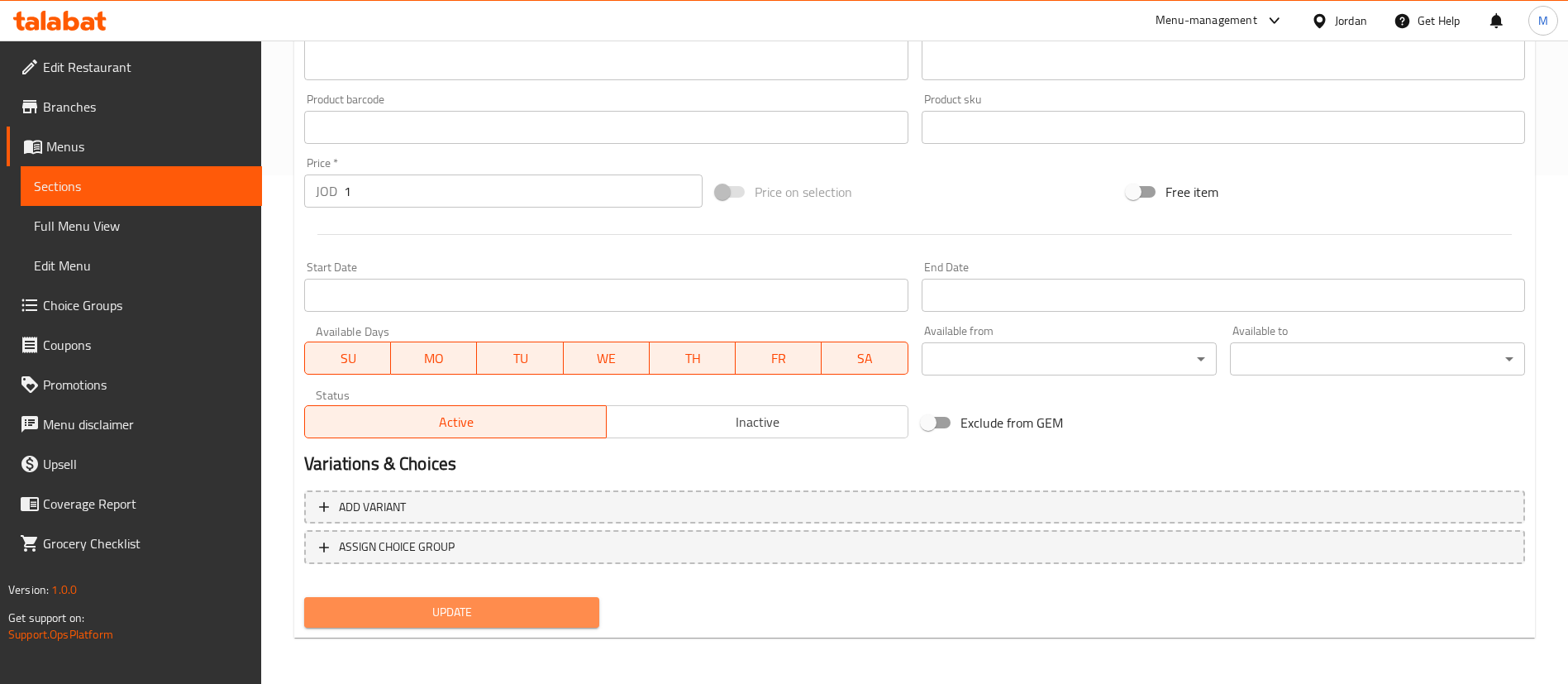
click at [447, 616] on span "Update" at bounding box center [451, 612] width 268 height 20
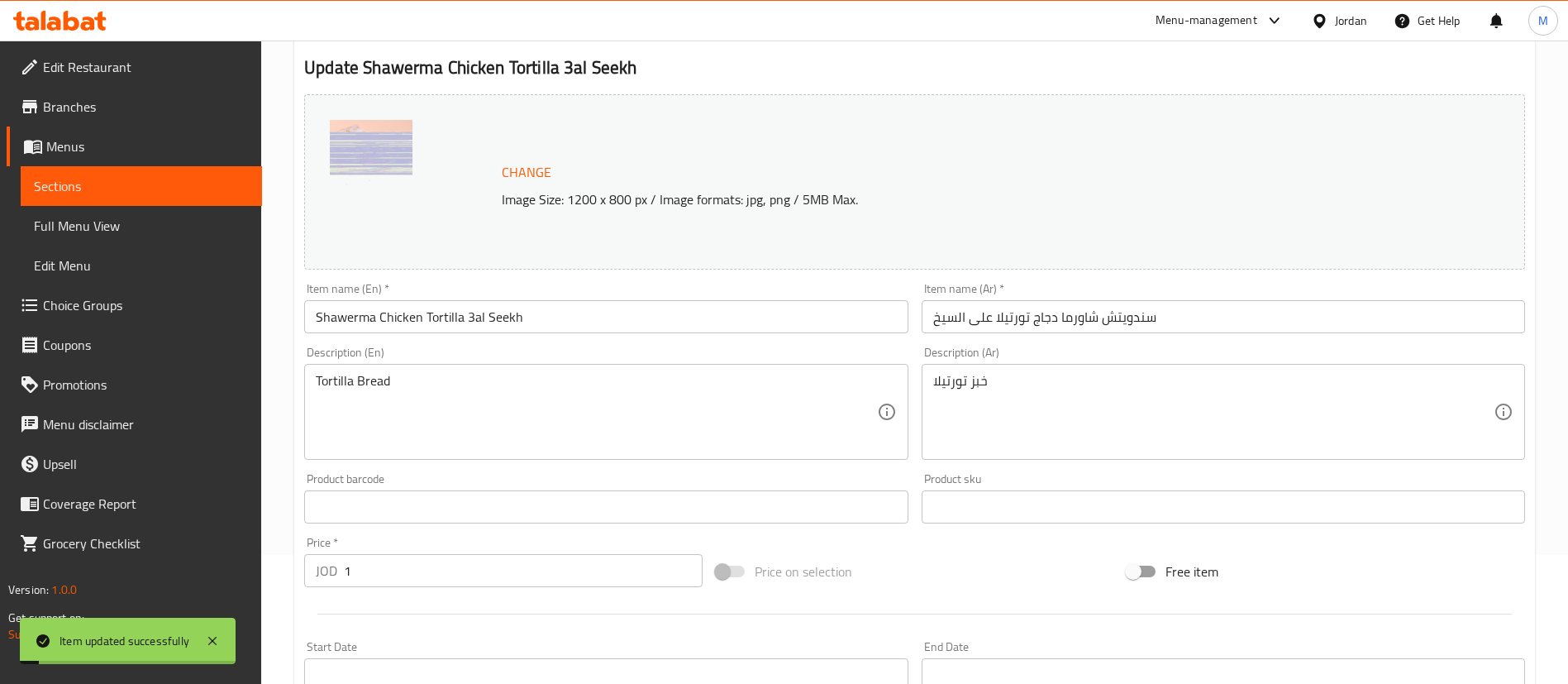
scroll to position [0, 0]
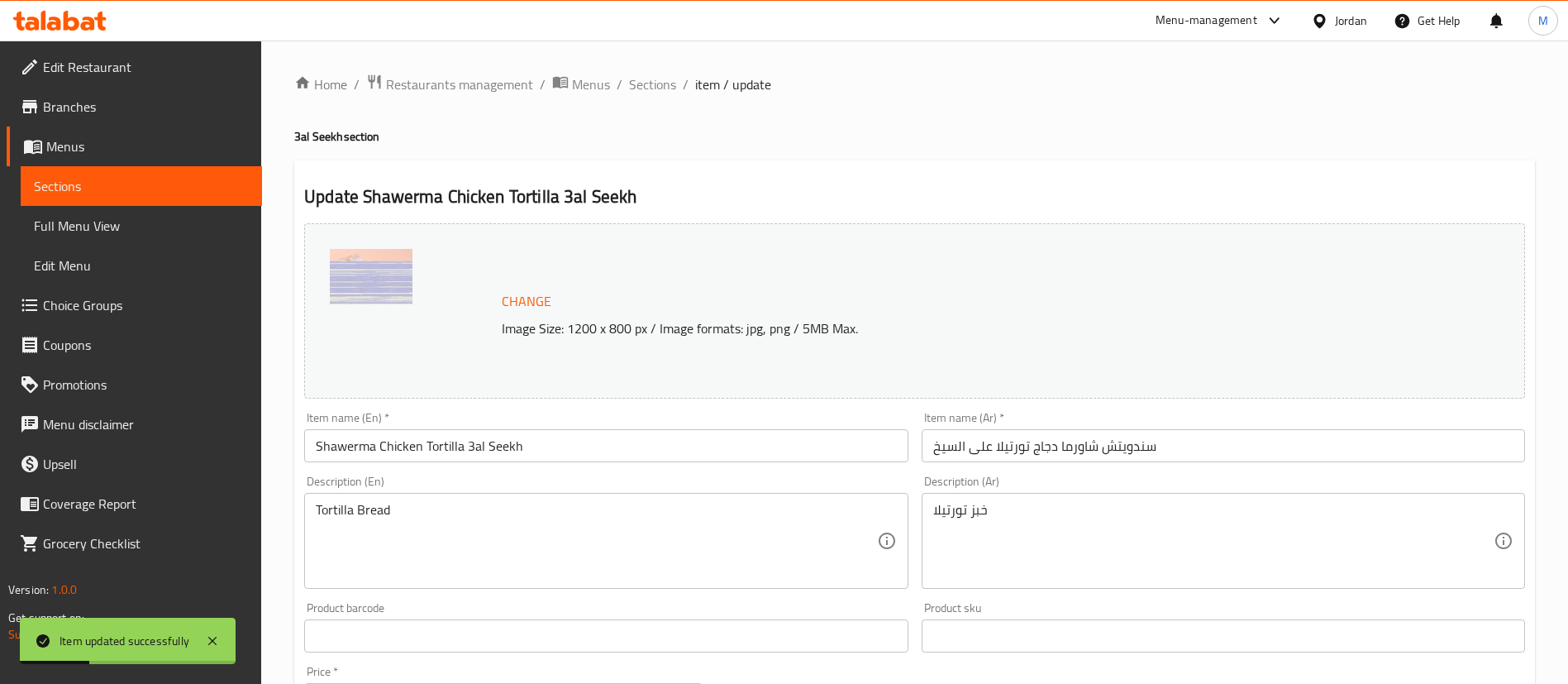
click at [653, 95] on span "Sections" at bounding box center [652, 84] width 47 height 20
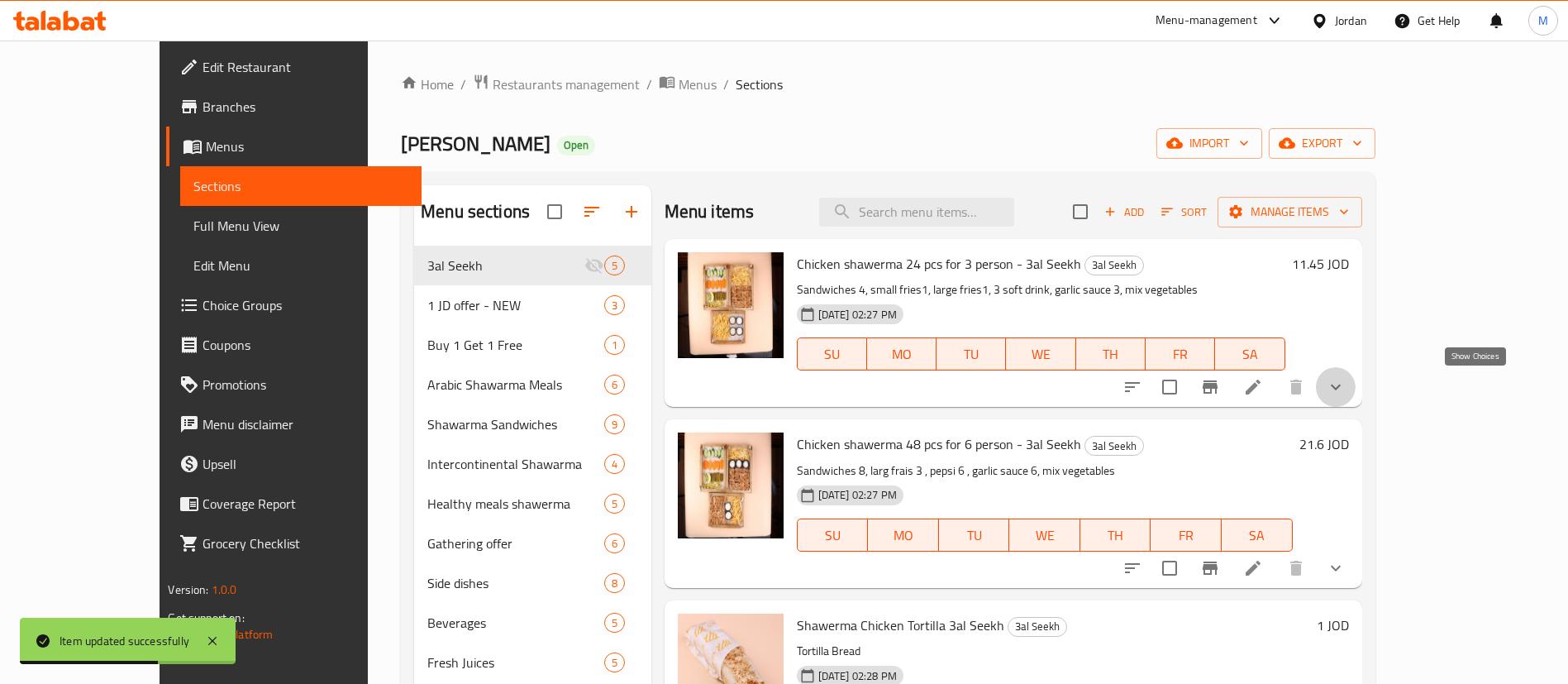
click at [1345, 389] on icon "show more" at bounding box center [1335, 387] width 20 height 20
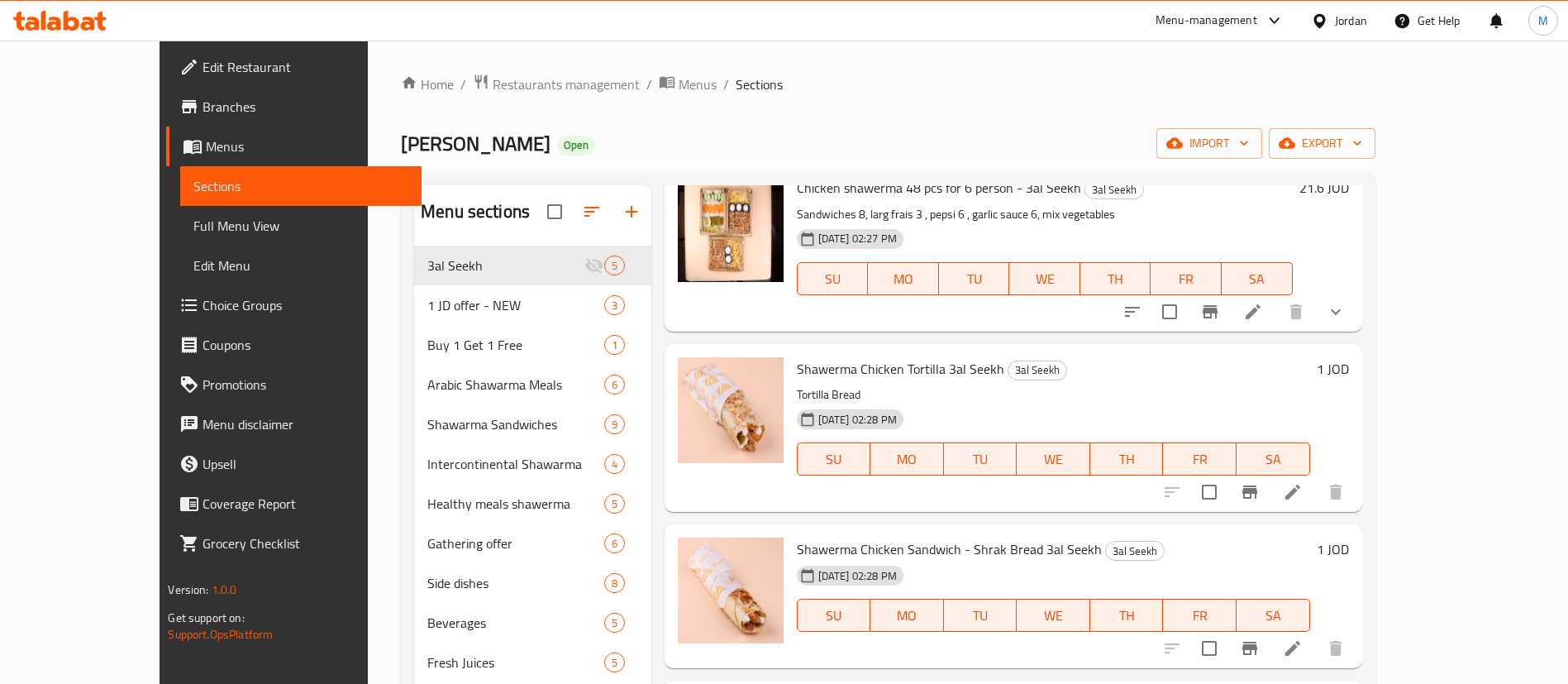
scroll to position [232, 0]
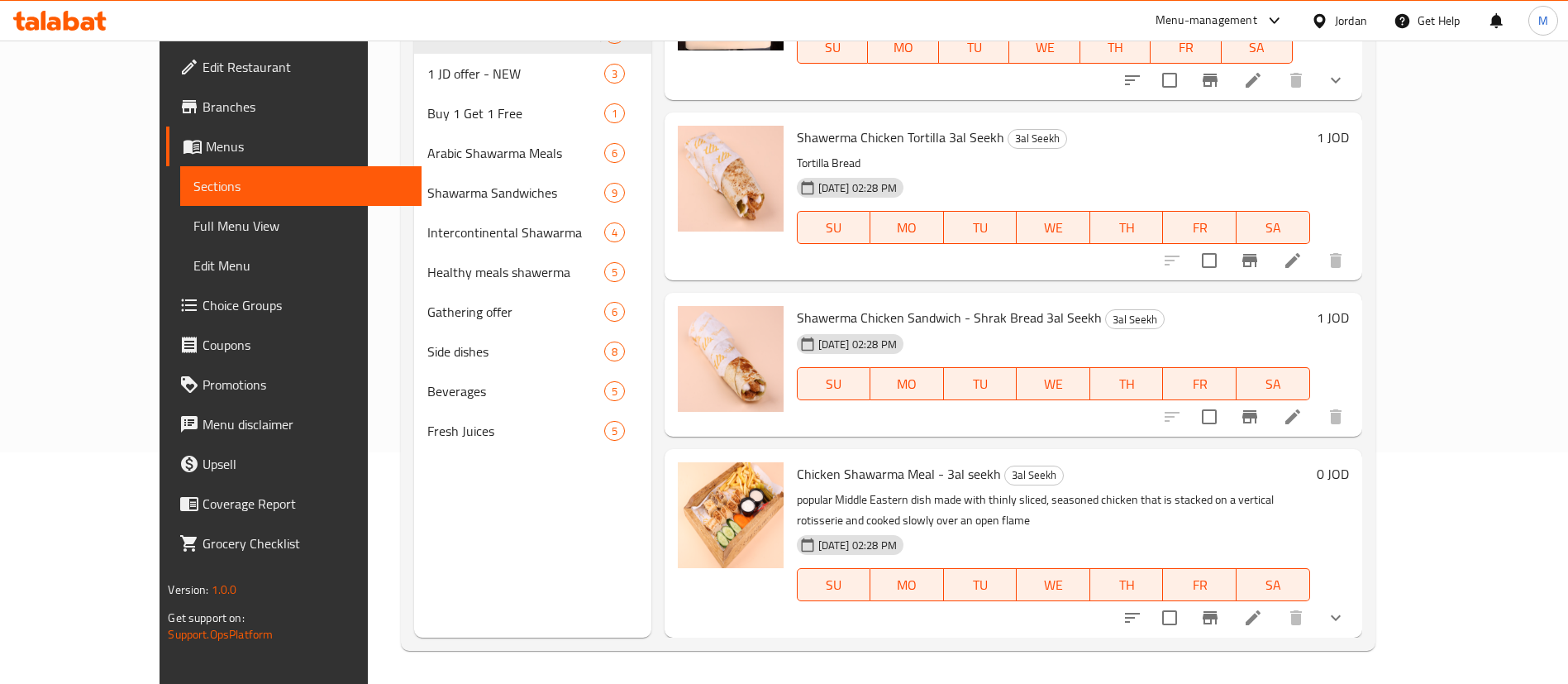
click at [1355, 615] on button "show more" at bounding box center [1335, 617] width 40 height 40
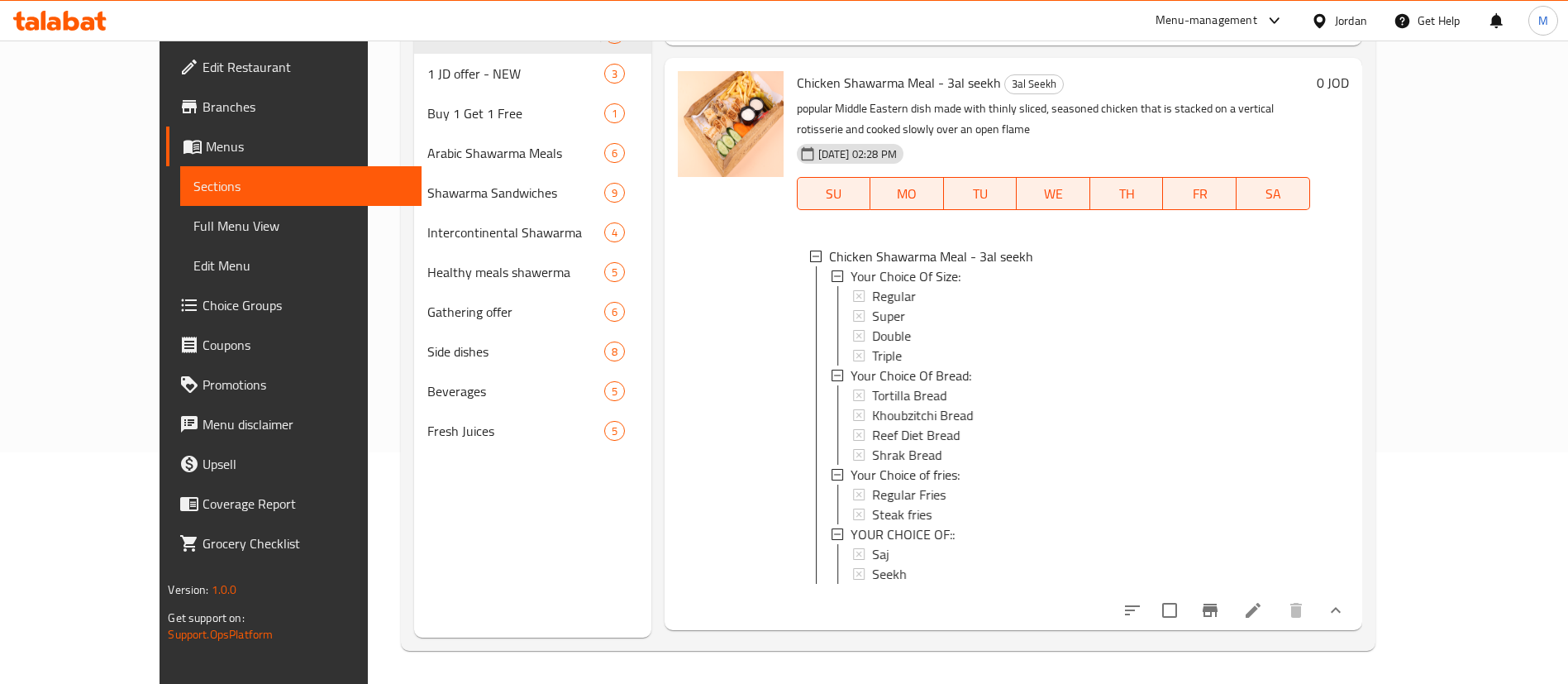
scroll to position [980, 0]
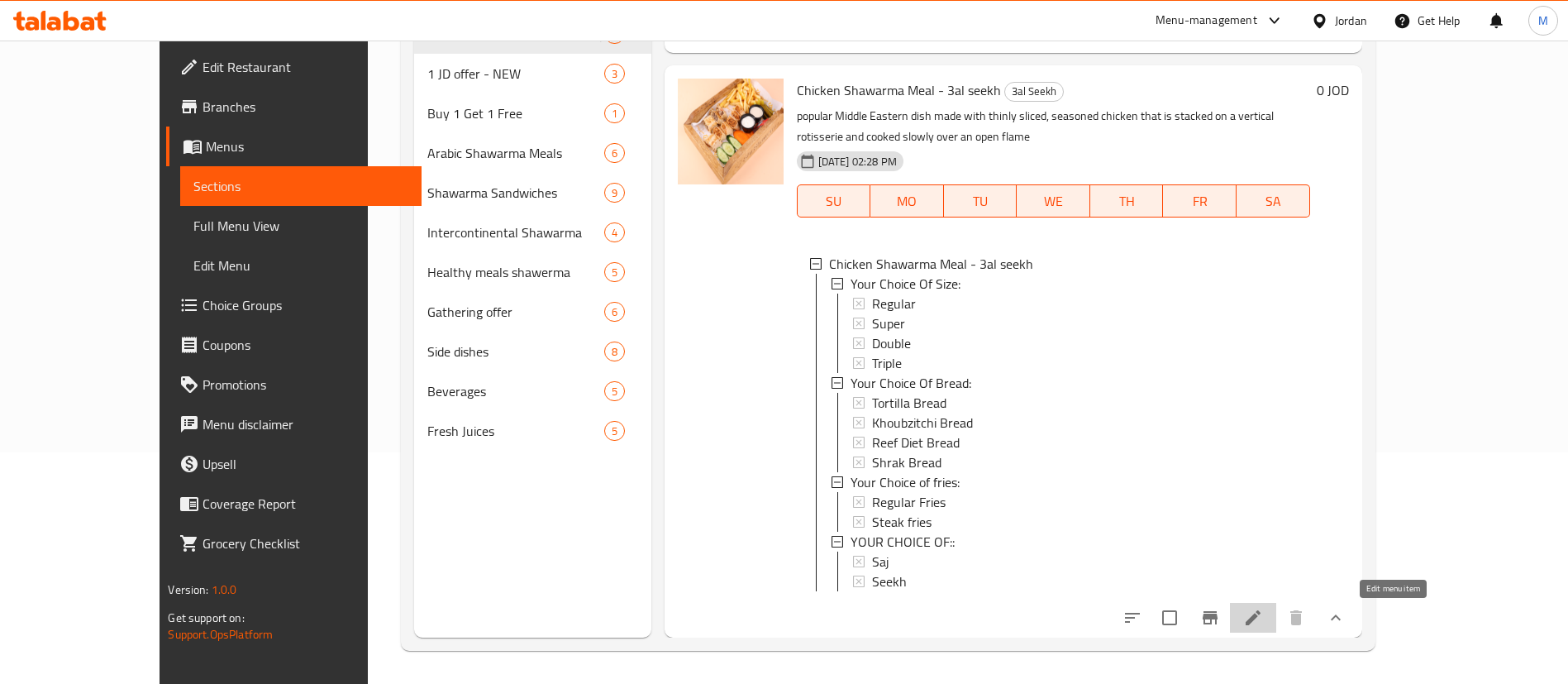
click at [1262, 620] on icon at bounding box center [1253, 617] width 20 height 20
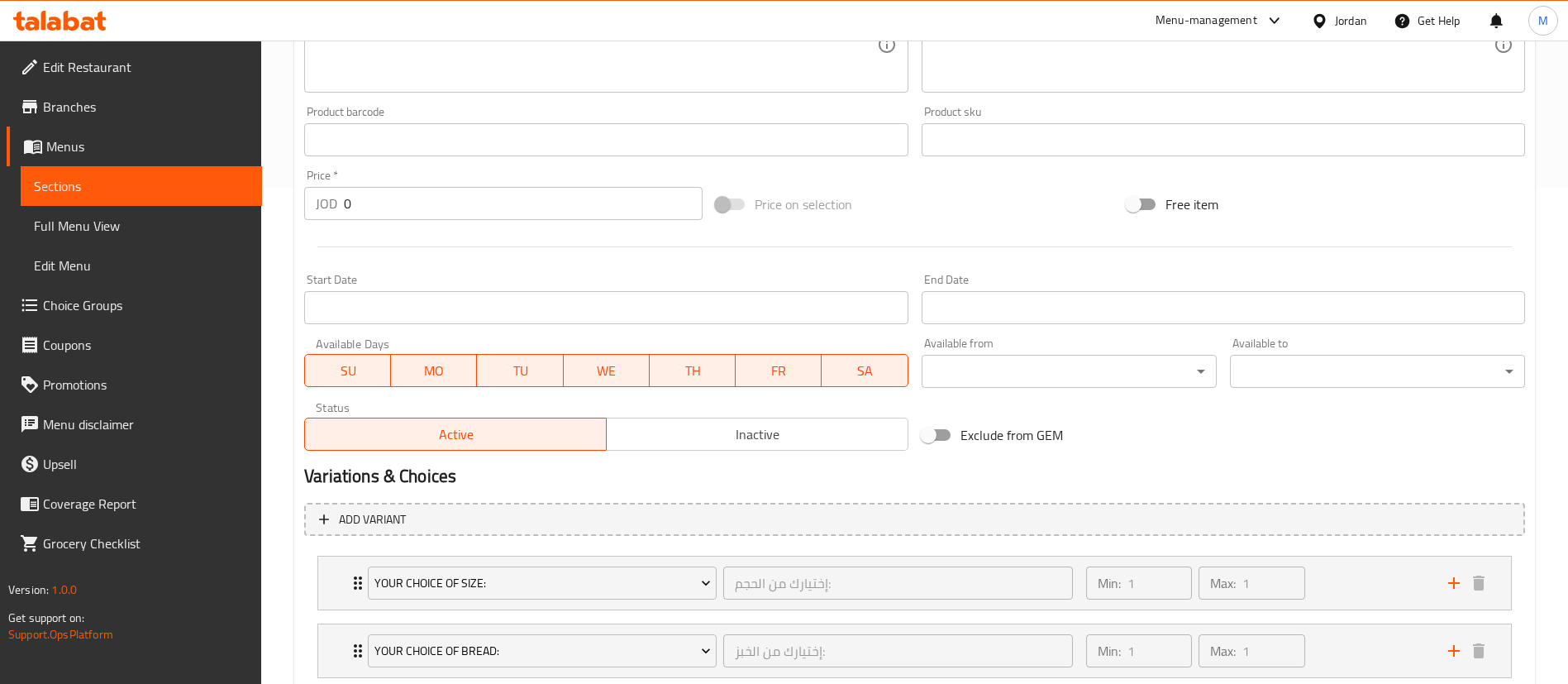
scroll to position [739, 0]
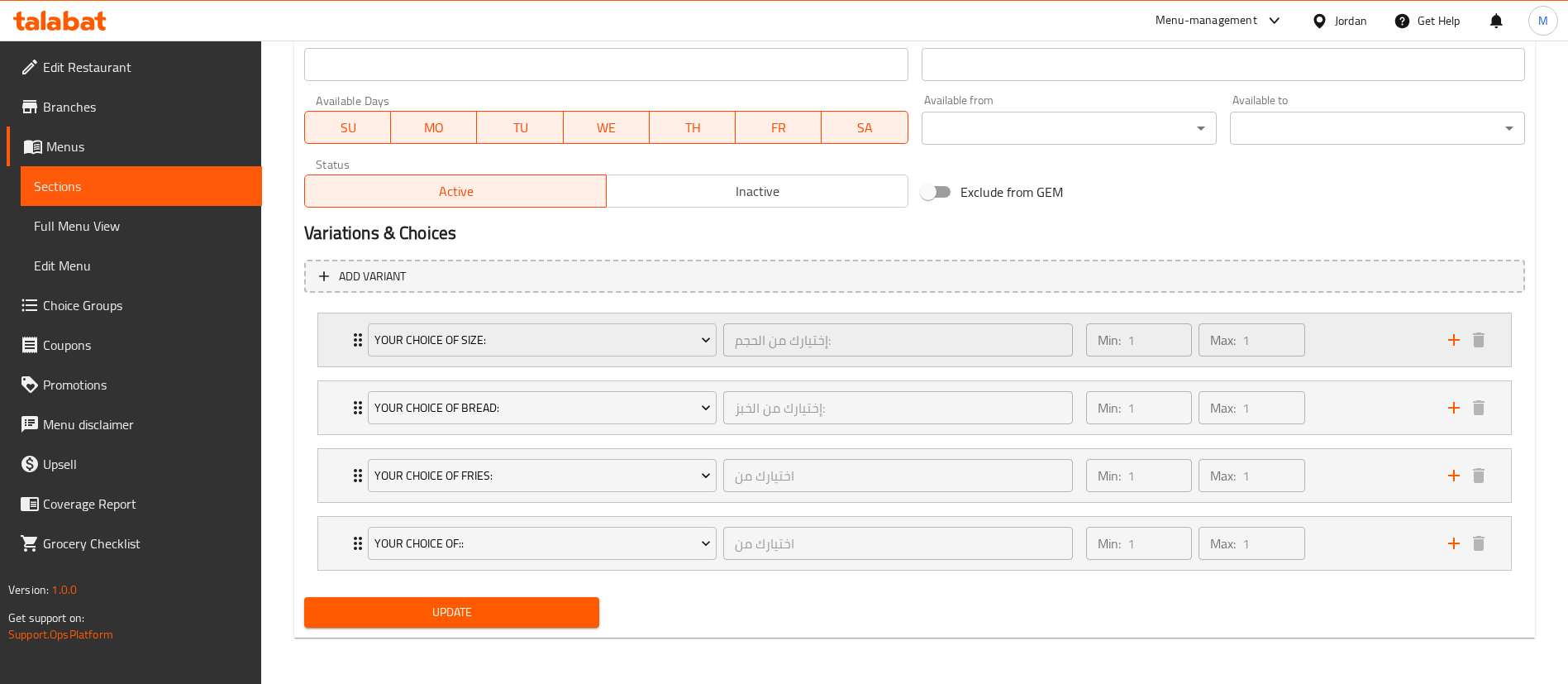
click at [1359, 332] on div "Min: 1 ​ Max: 1 ​" at bounding box center [1257, 340] width 362 height 53
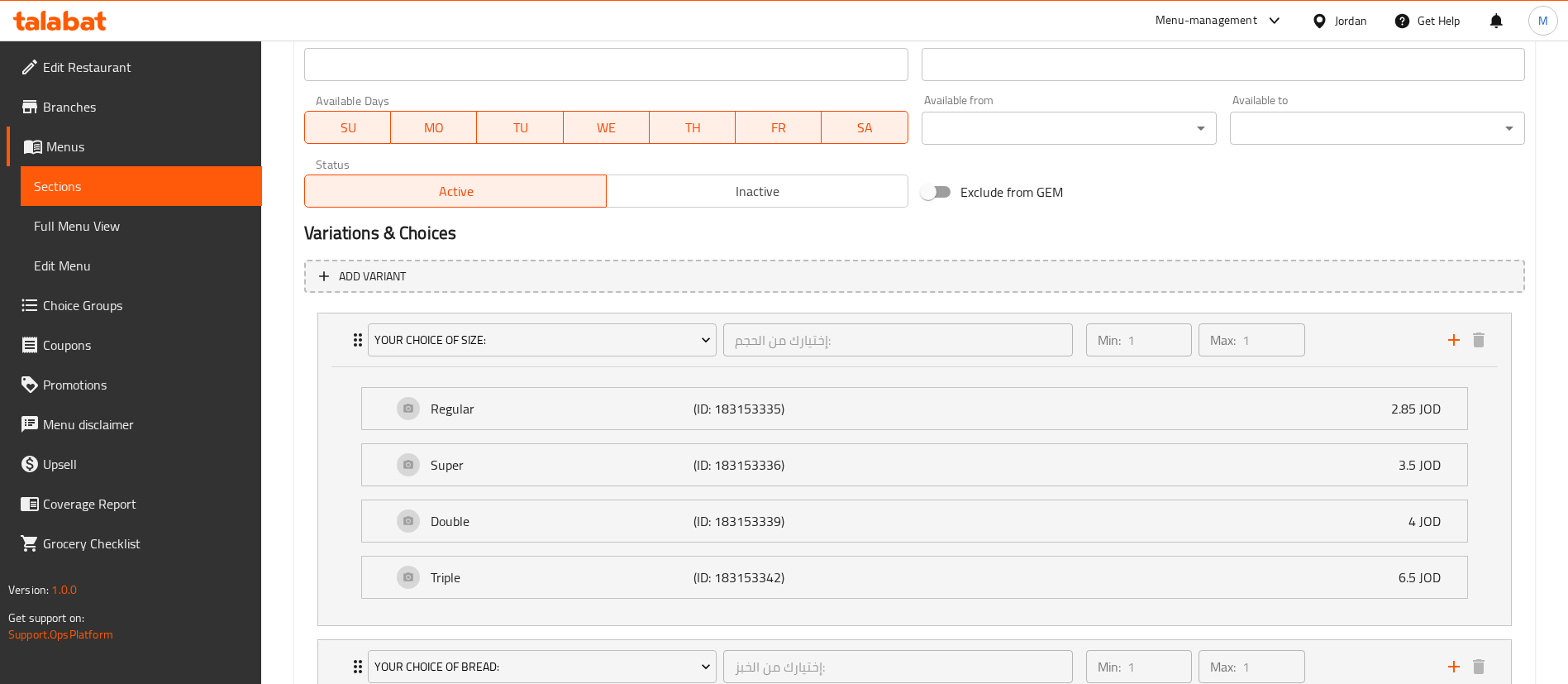
scroll to position [998, 0]
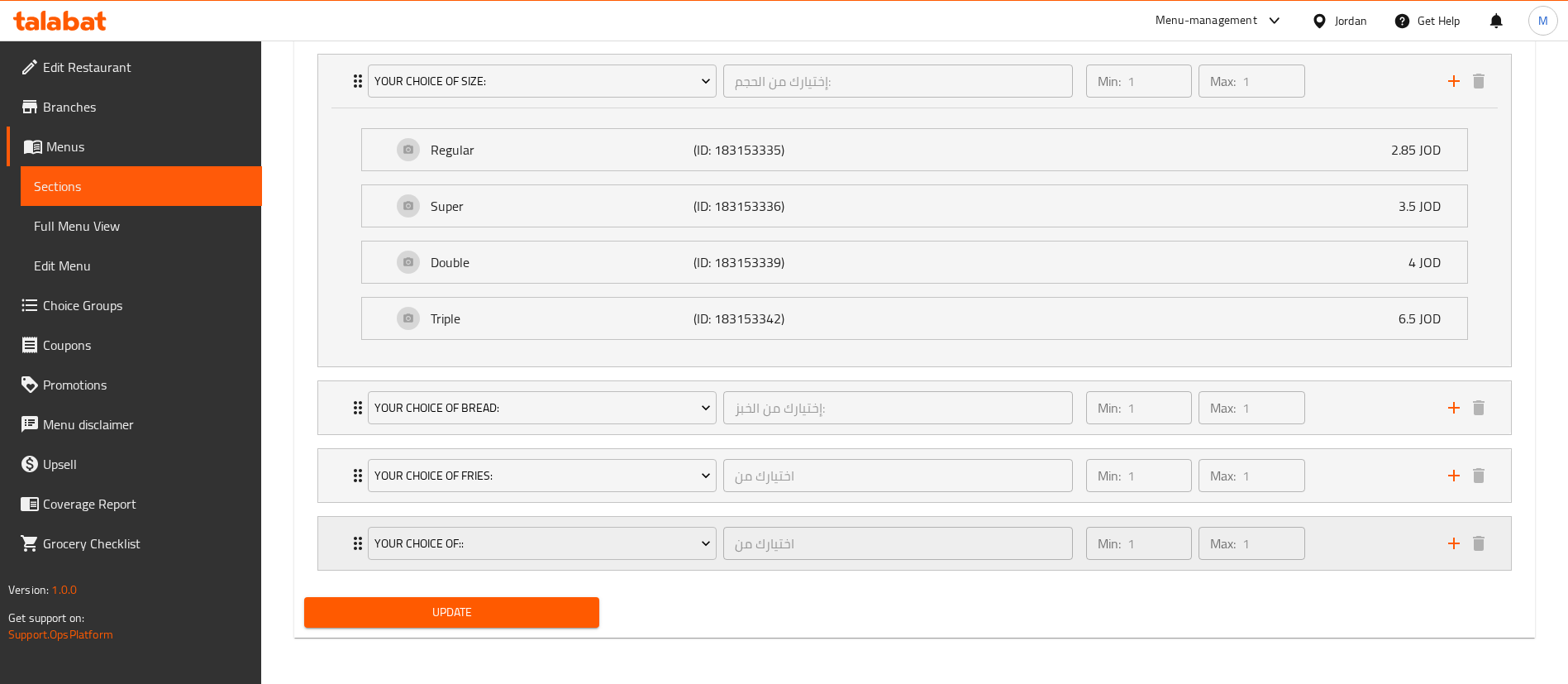
click at [1350, 562] on div "Min: 1 ​ Max: 1 ​" at bounding box center [1257, 543] width 362 height 53
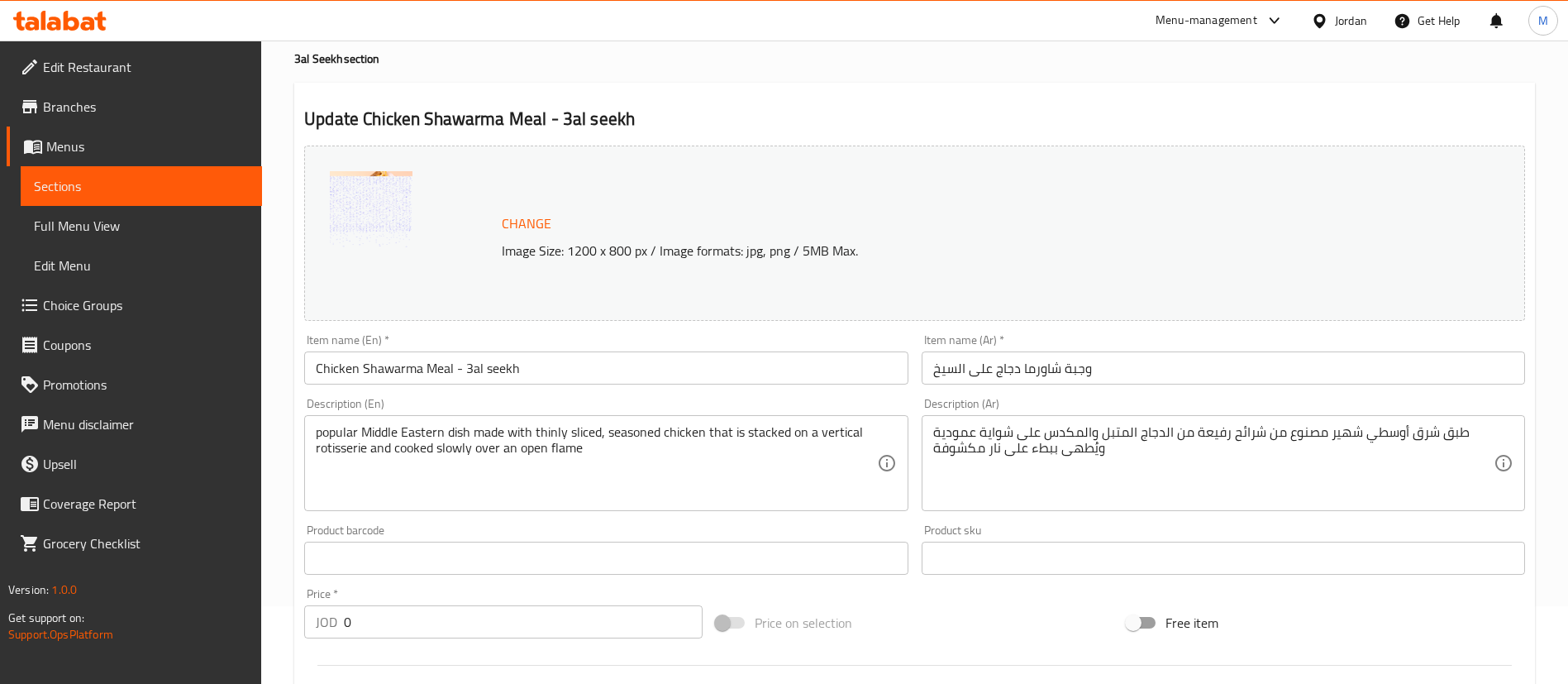
scroll to position [0, 0]
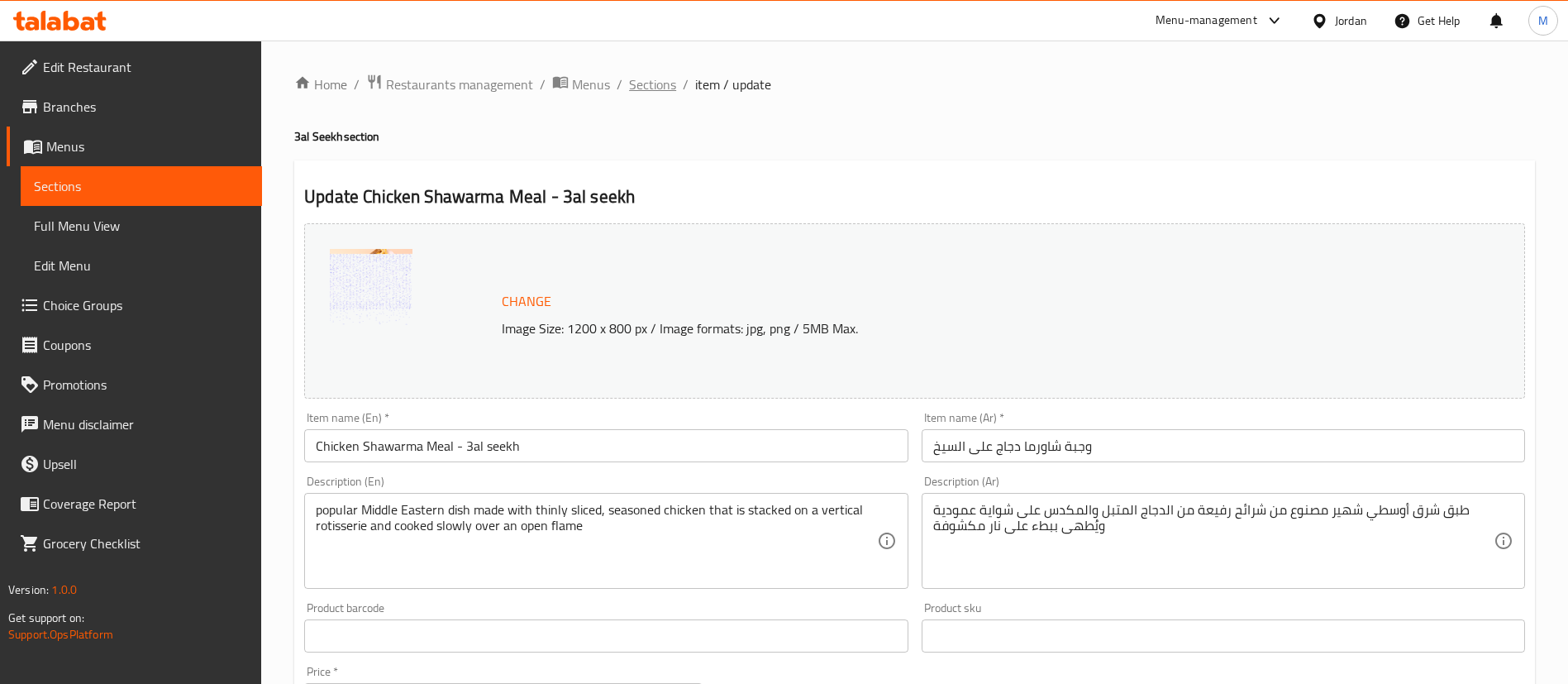
click at [644, 80] on span "Sections" at bounding box center [652, 84] width 47 height 20
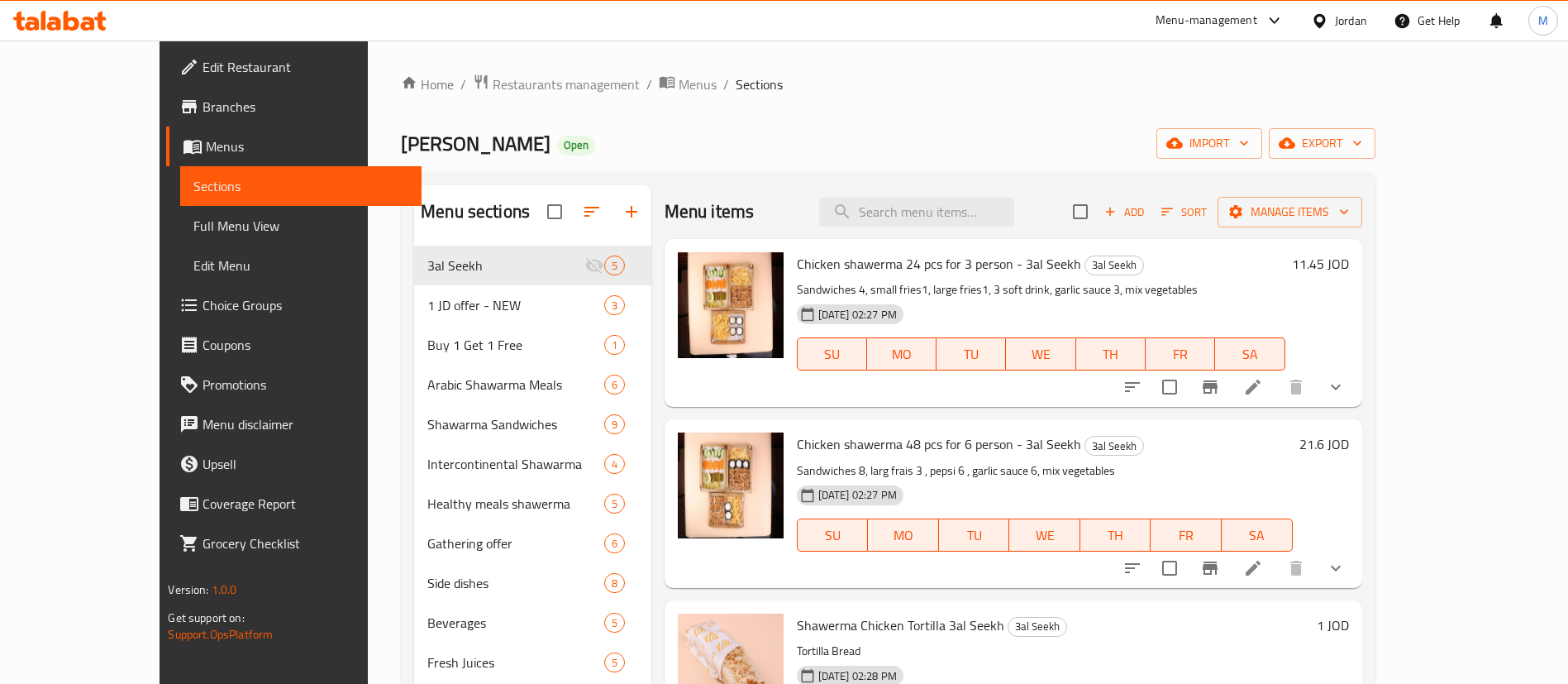
click at [203, 106] on span "Branches" at bounding box center [305, 106] width 205 height 20
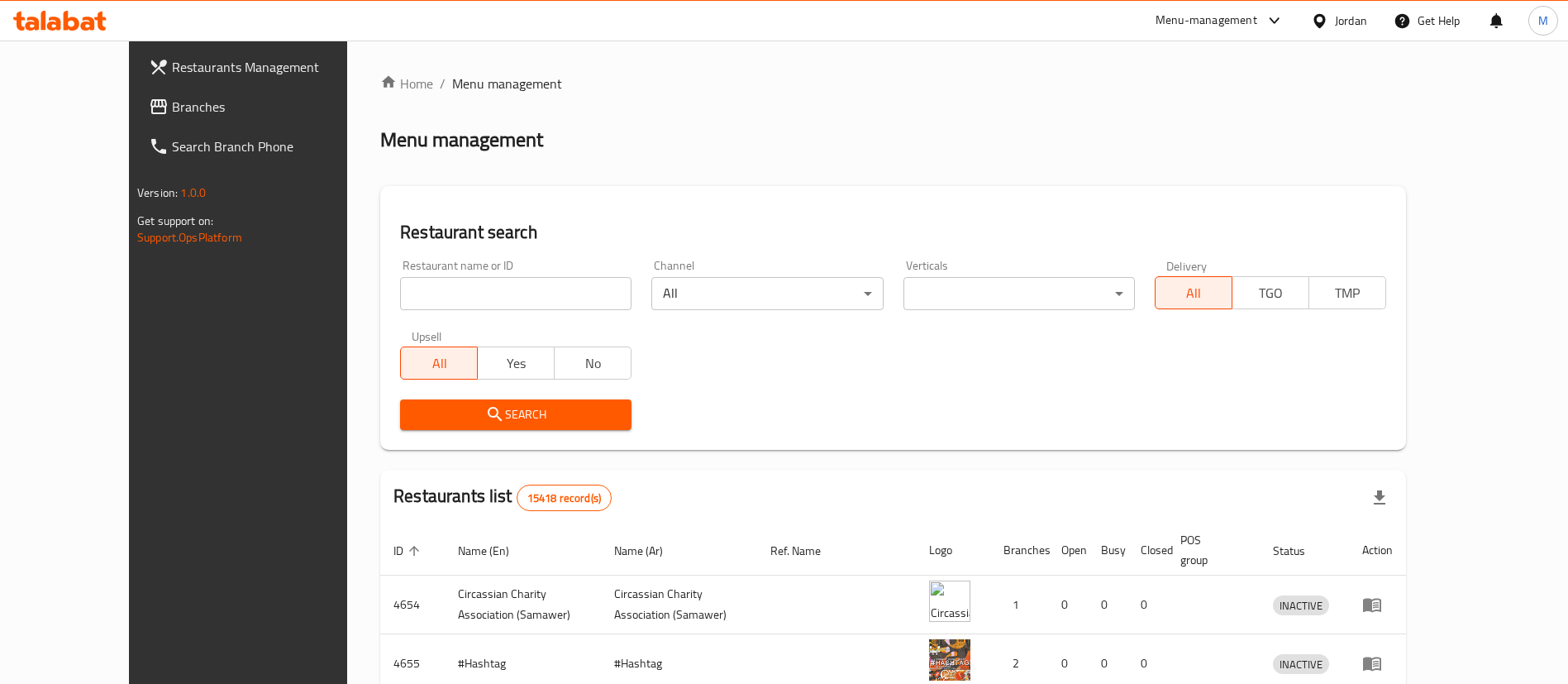
click at [400, 297] on input "search" at bounding box center [516, 293] width 231 height 33
type input "Shawermerz"
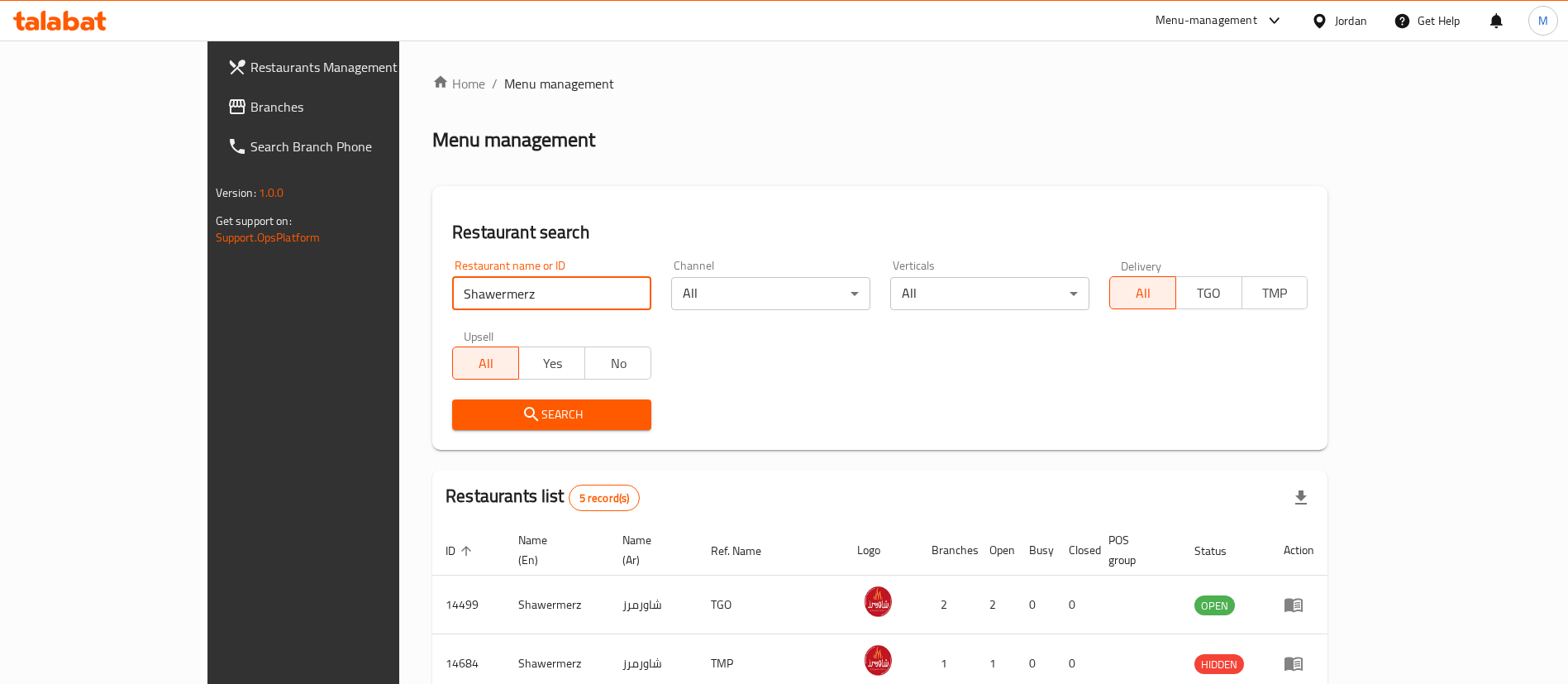
scroll to position [257, 0]
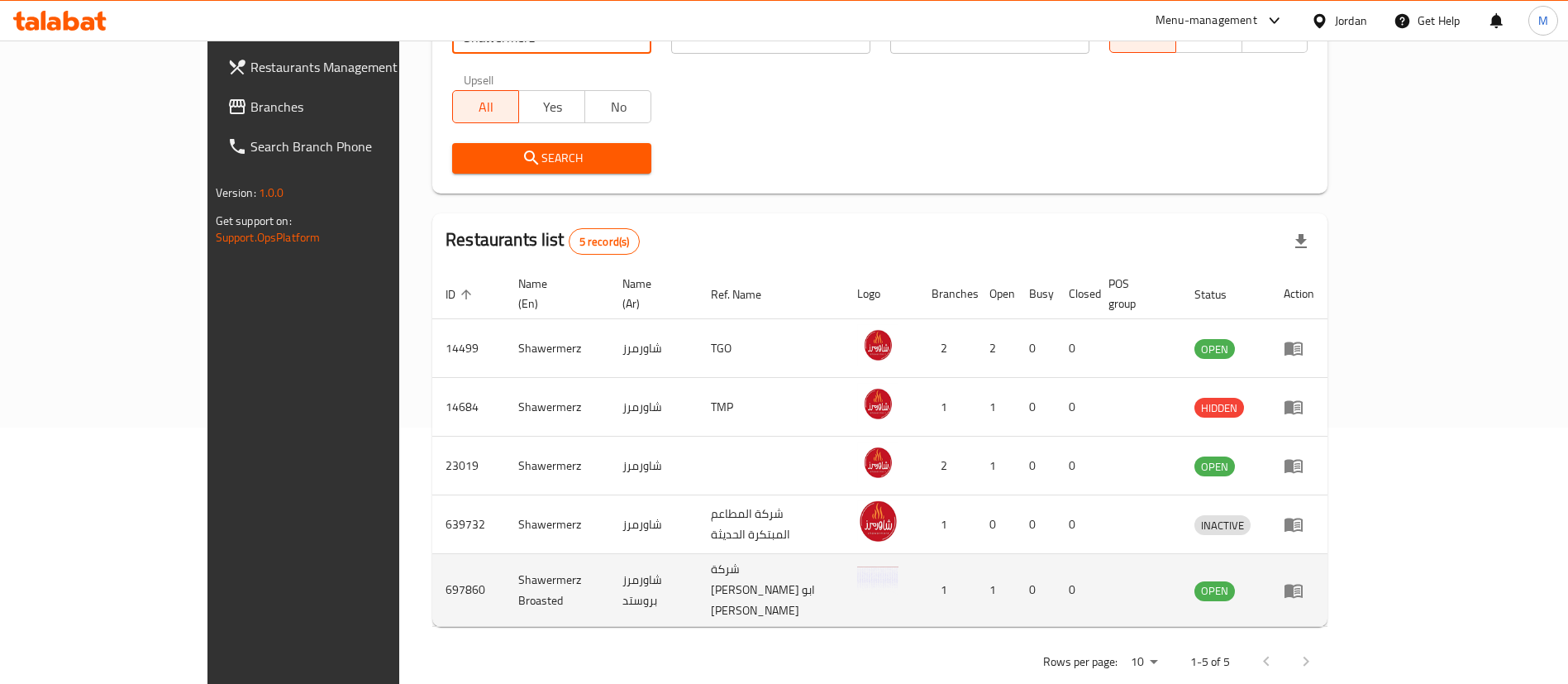
click at [1302, 584] on icon "enhanced table" at bounding box center [1293, 590] width 18 height 14
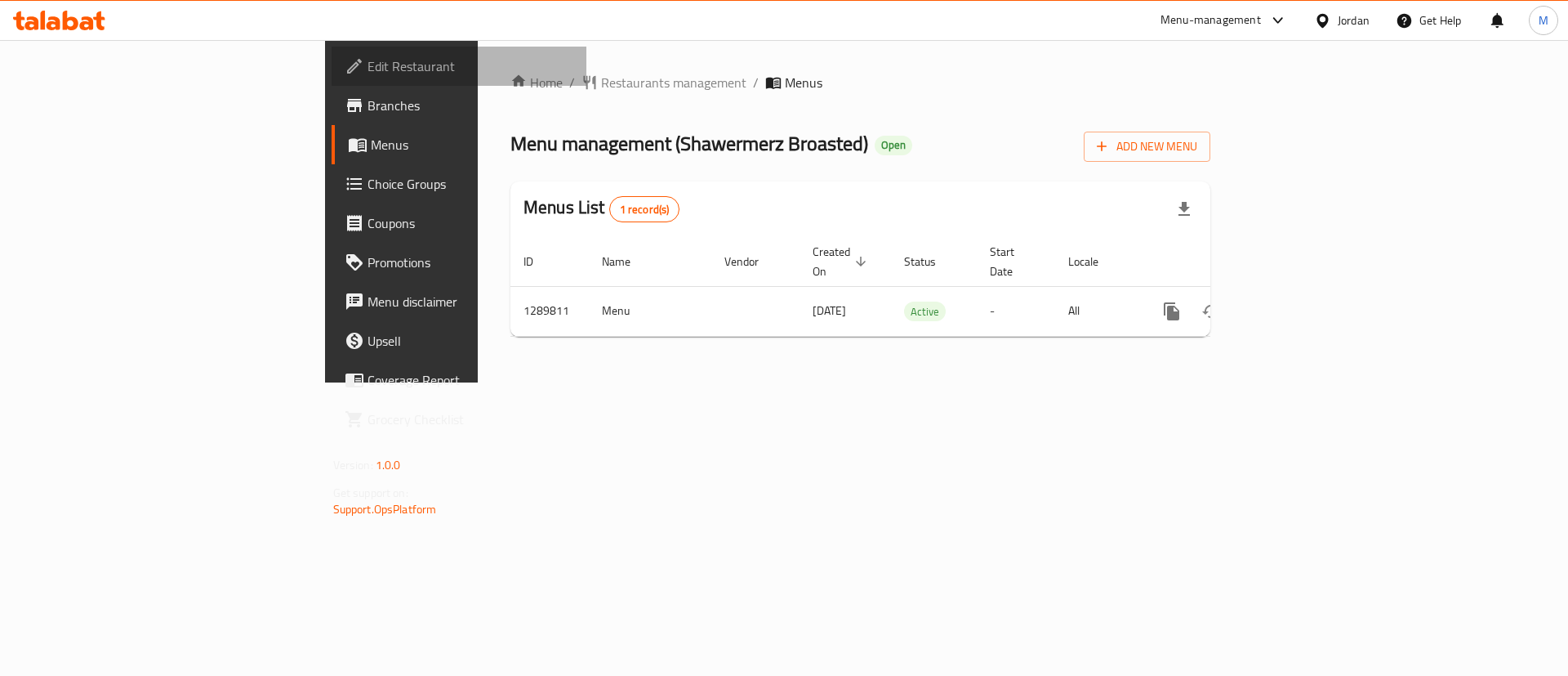
click at [368, 64] on span "Edit Restaurant" at bounding box center [471, 66] width 207 height 20
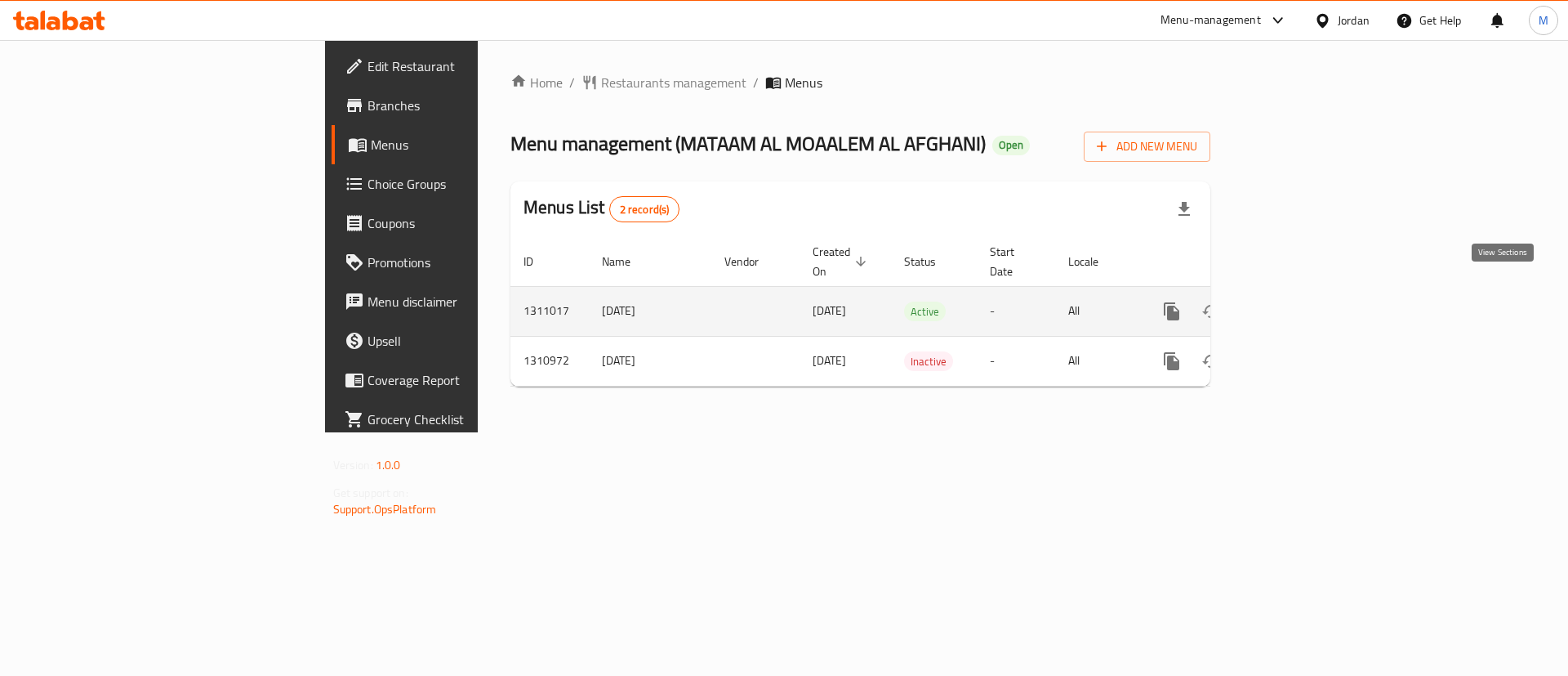
click at [1310, 292] on link "enhanced table" at bounding box center [1289, 311] width 39 height 39
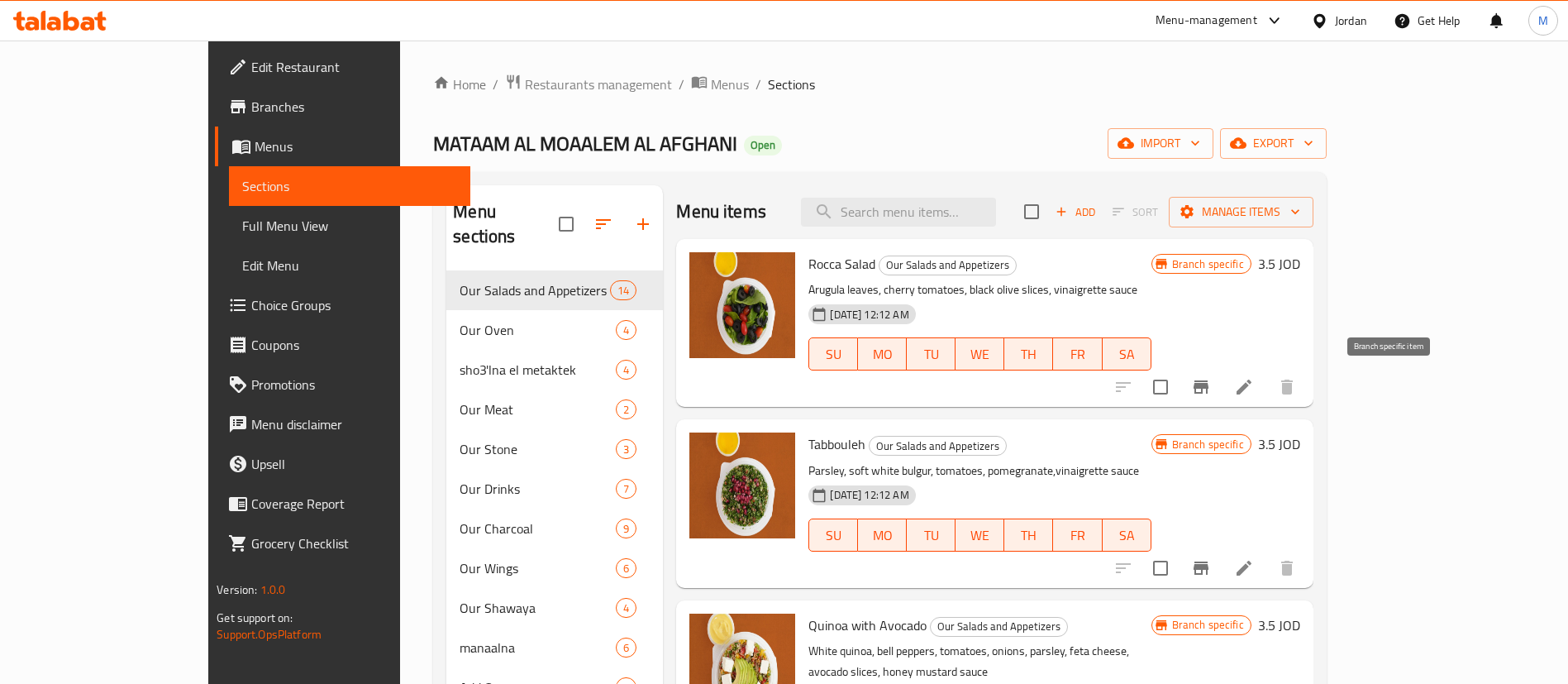
click at [1210, 383] on icon "Branch-specific-item" at bounding box center [1201, 387] width 20 height 20
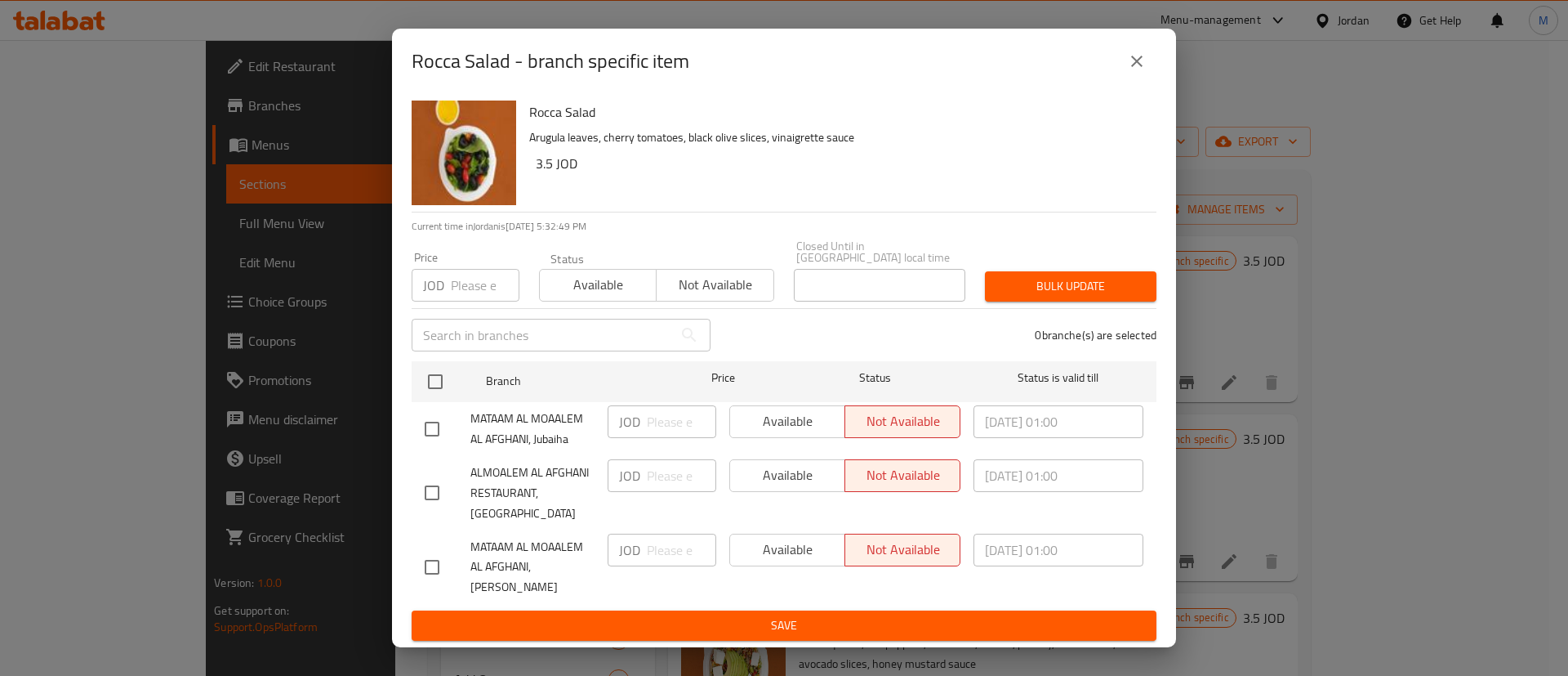
click at [1138, 72] on icon "close" at bounding box center [1136, 61] width 20 height 20
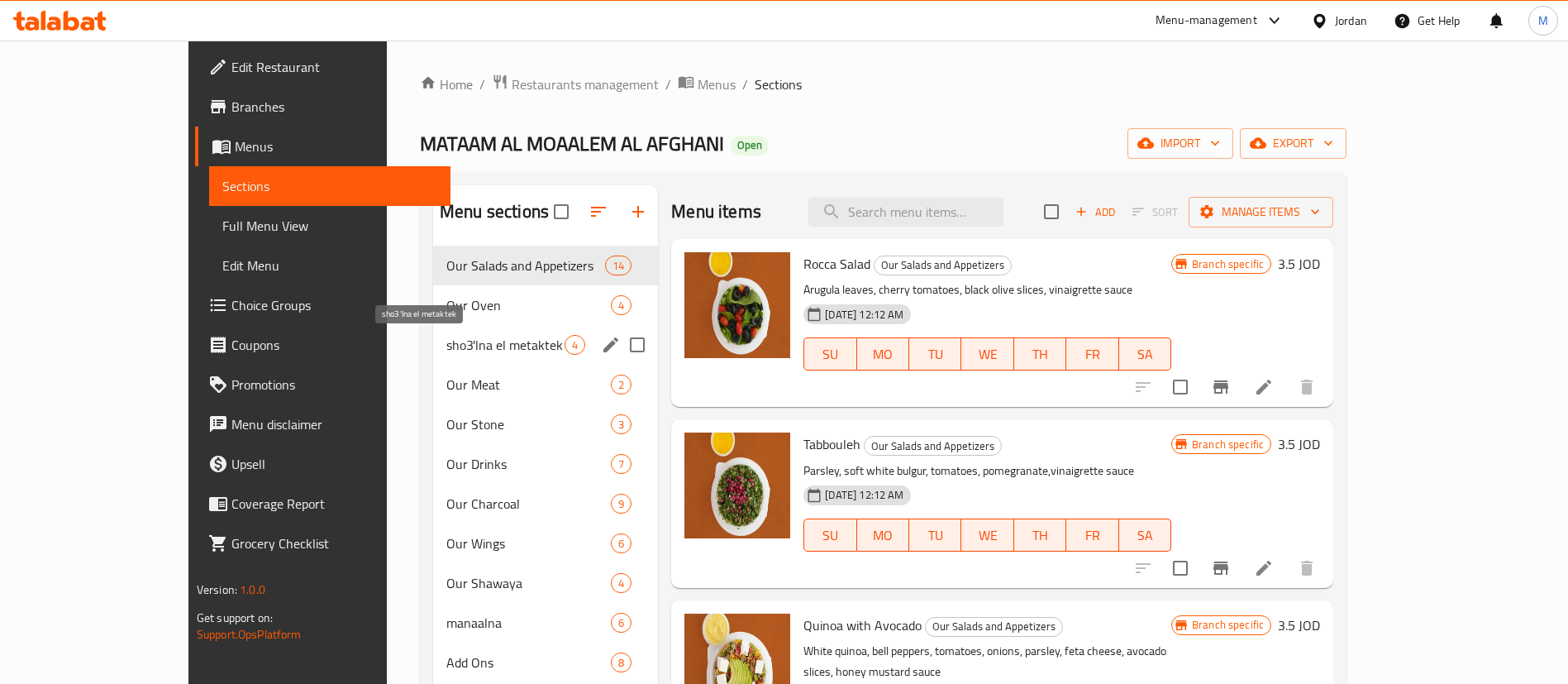
click at [446, 339] on span "sho3'lna el metaktek" at bounding box center [505, 344] width 119 height 20
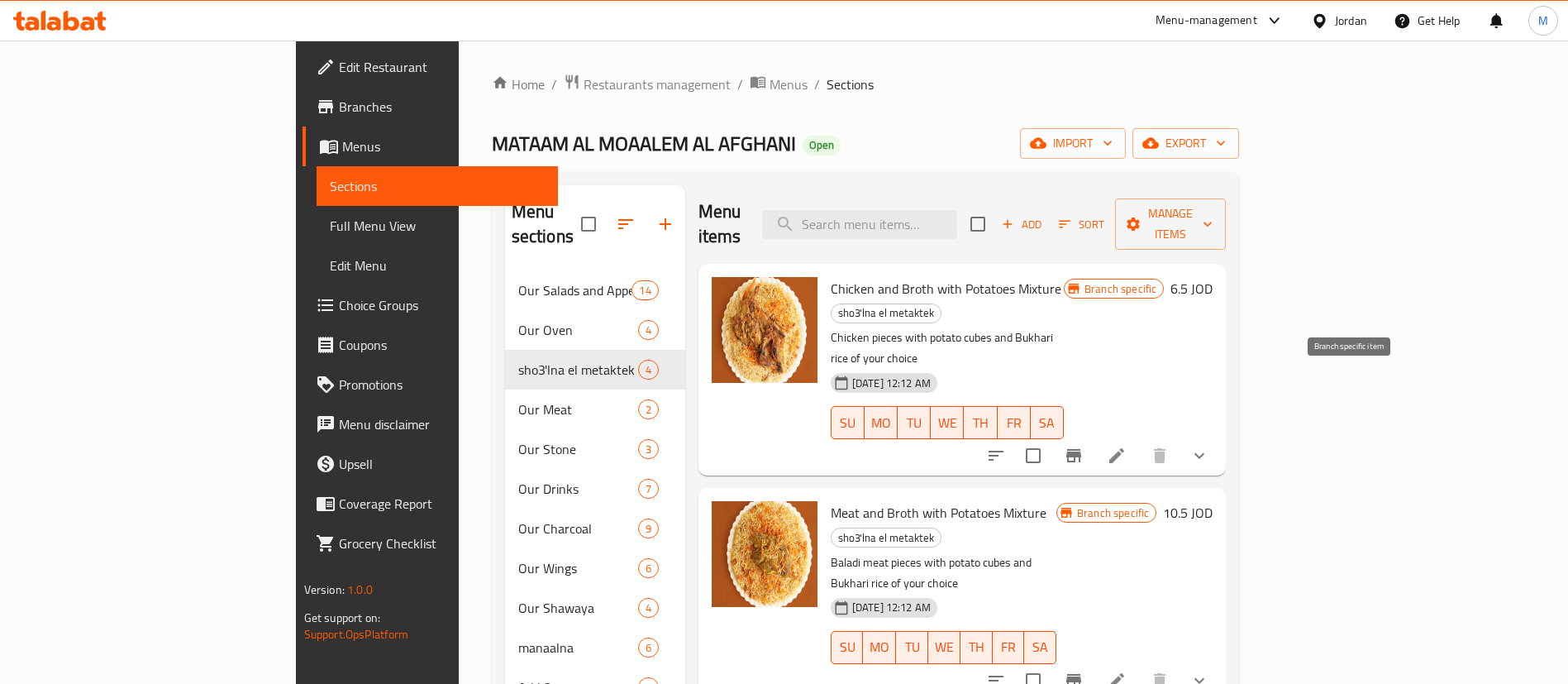
click at [1094, 436] on button "Branch-specific-item" at bounding box center [1073, 455] width 40 height 40
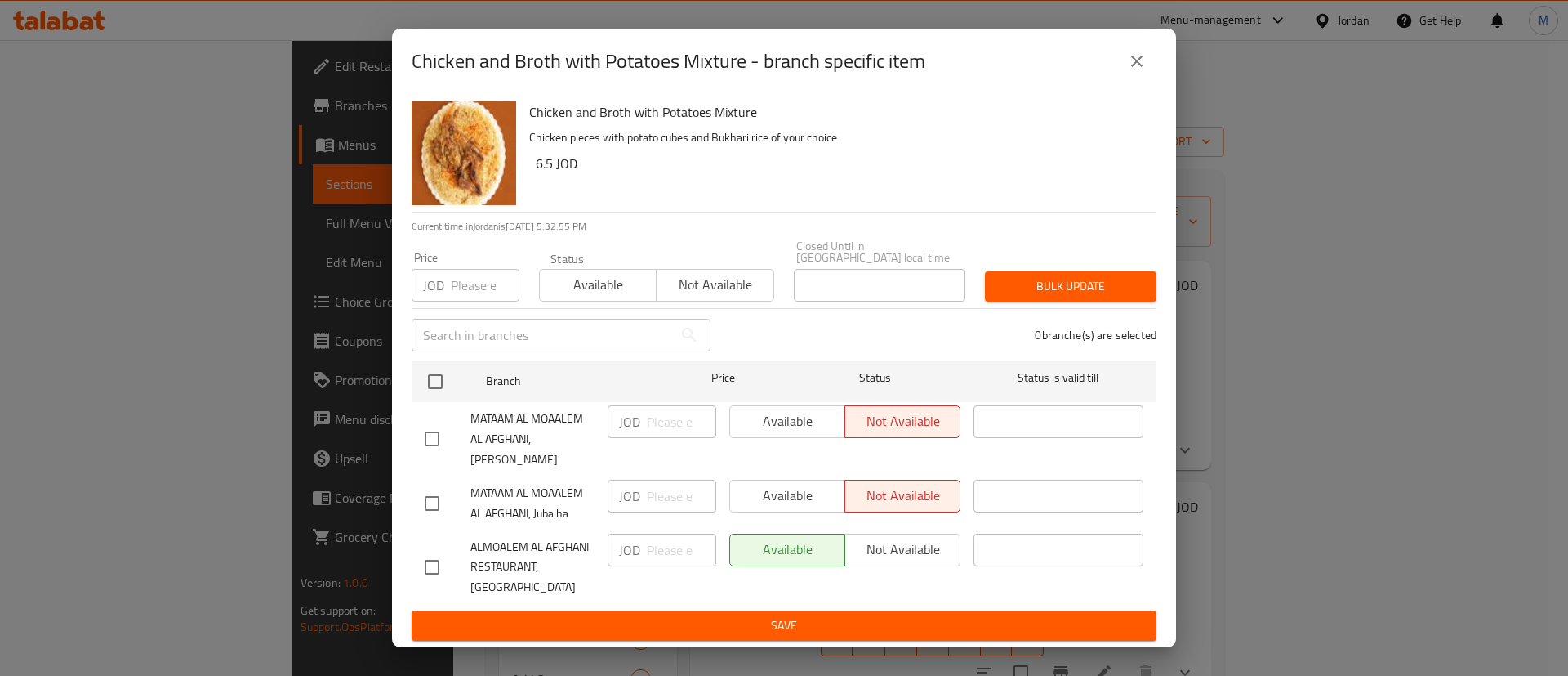
click at [1132, 72] on icon "close" at bounding box center [1136, 61] width 20 height 20
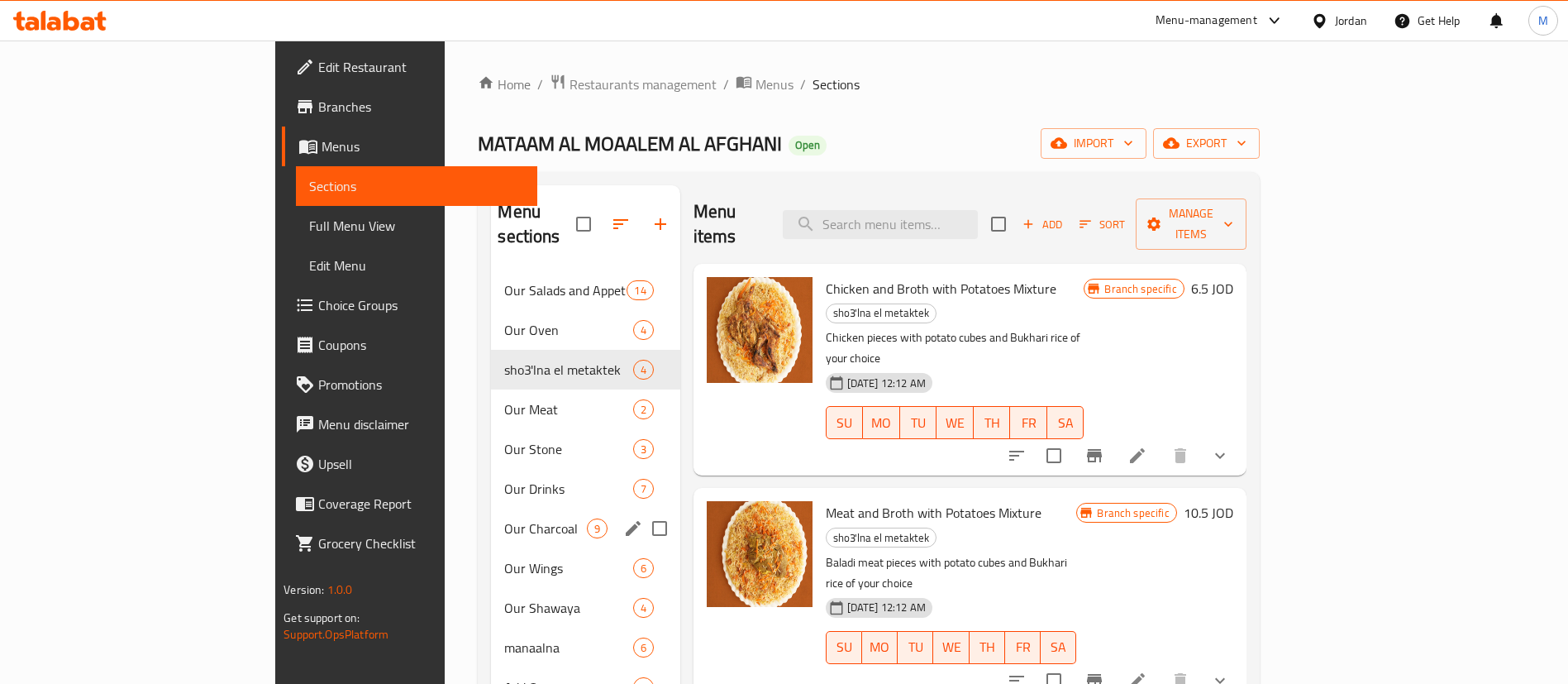
scroll to position [232, 0]
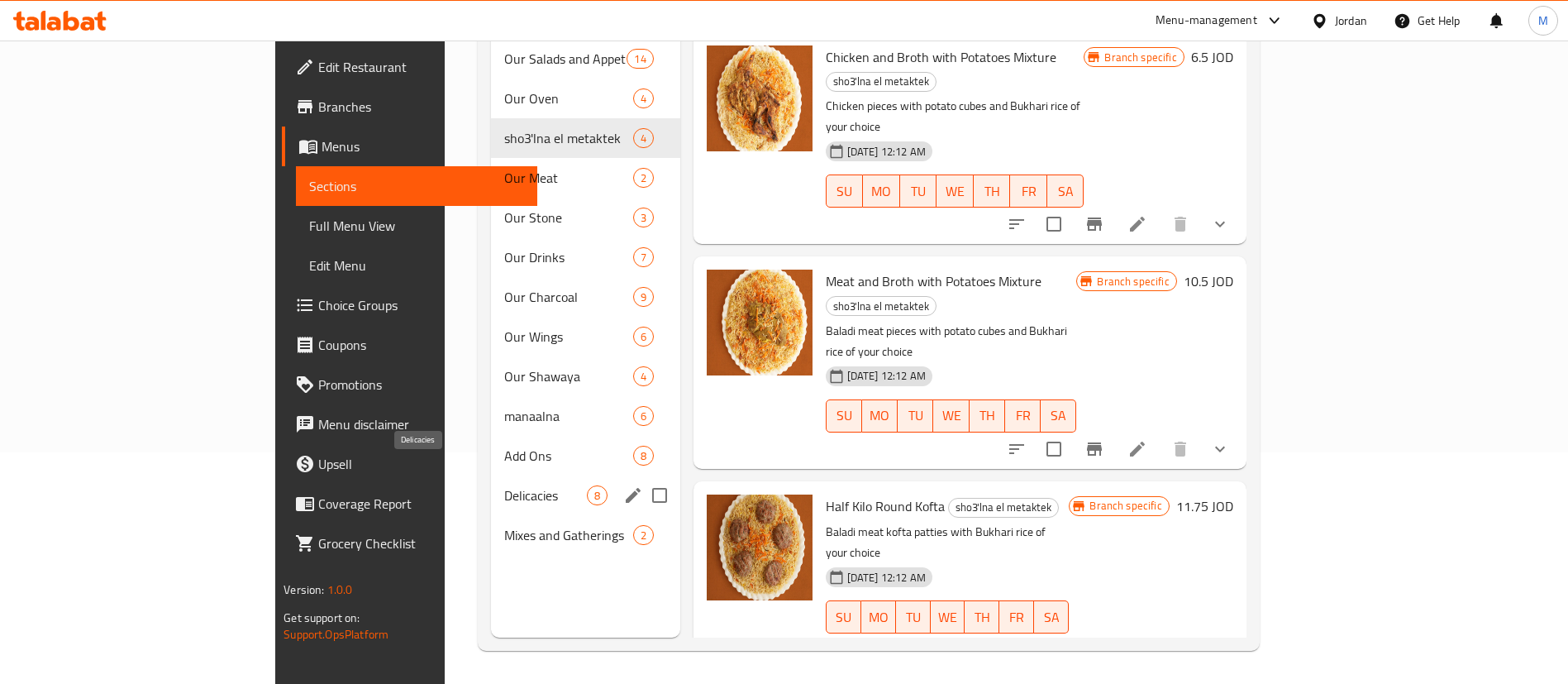
click at [504, 446] on span "Add Ons" at bounding box center [568, 455] width 128 height 20
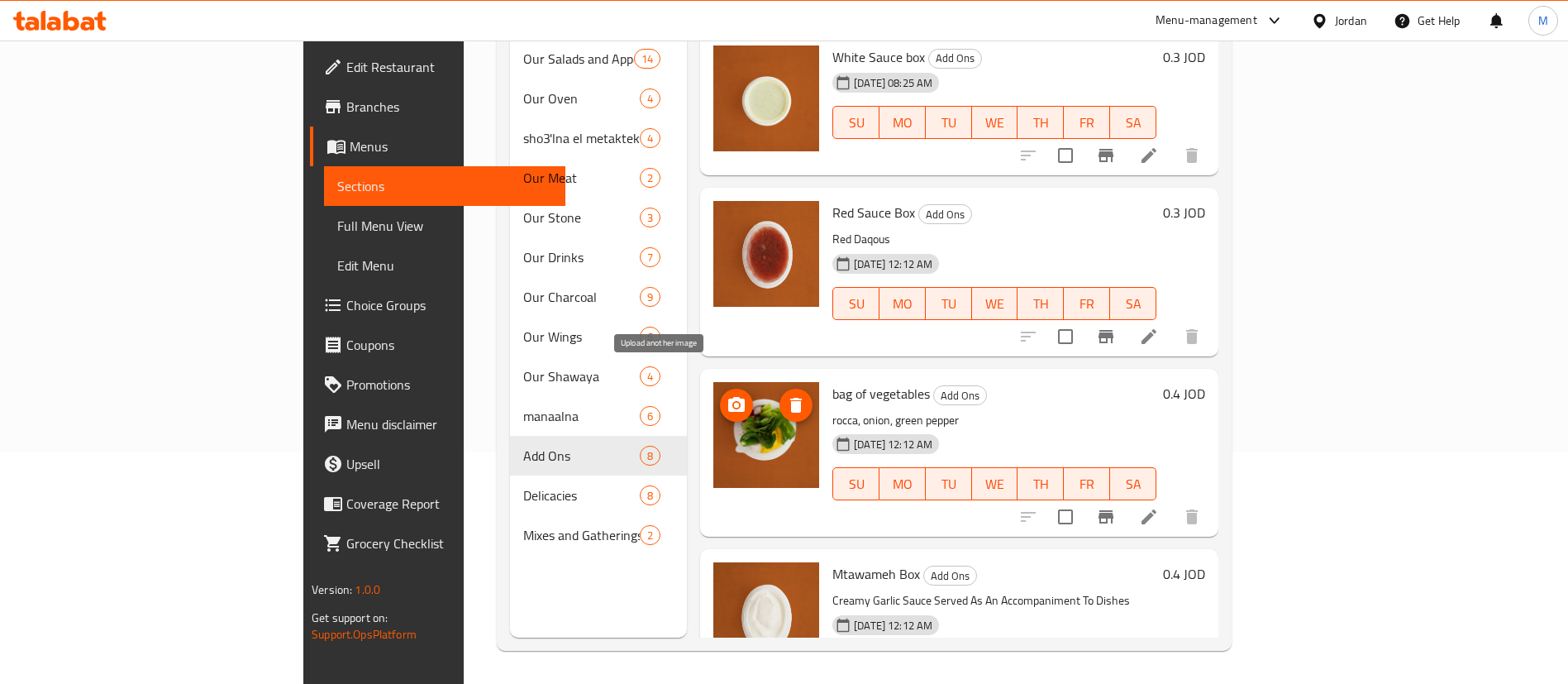
click at [719, 396] on span "upload picture" at bounding box center [736, 405] width 33 height 20
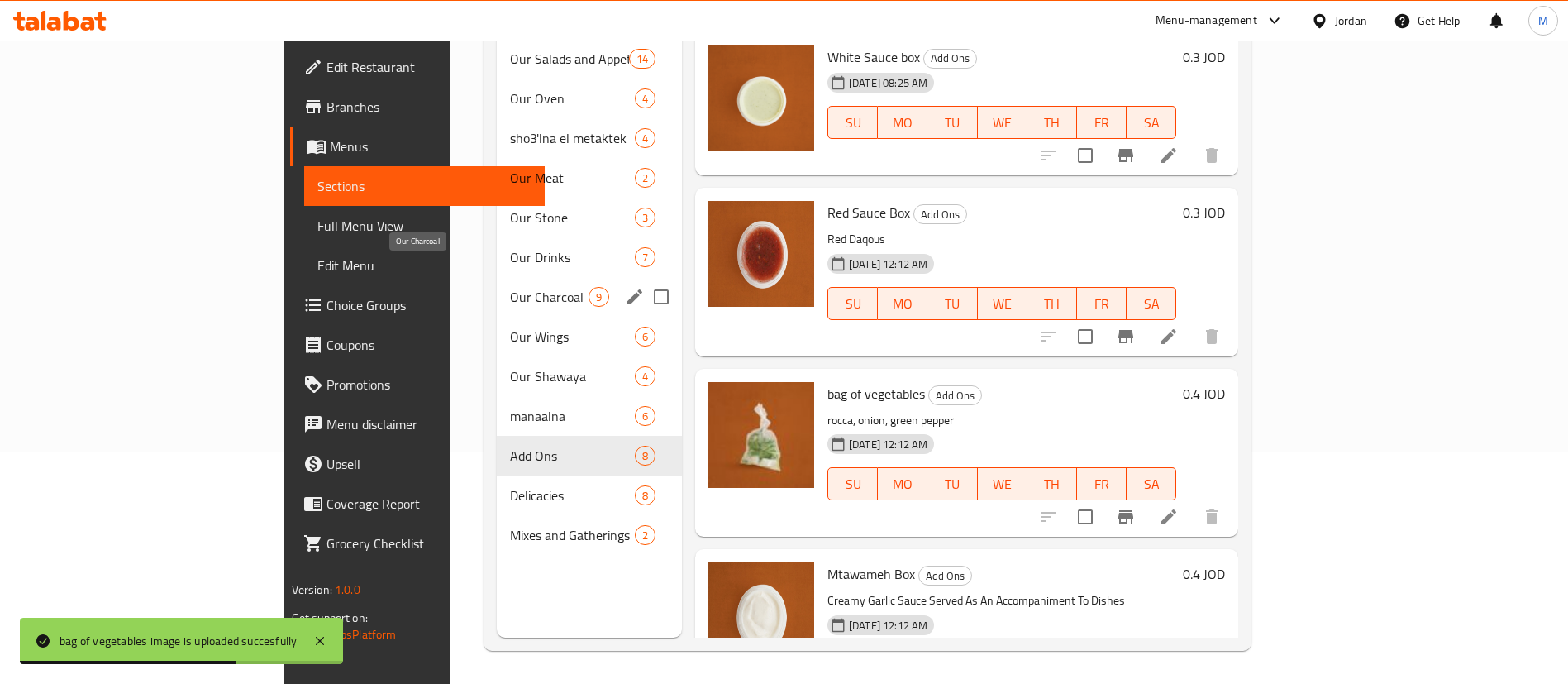
scroll to position [107, 0]
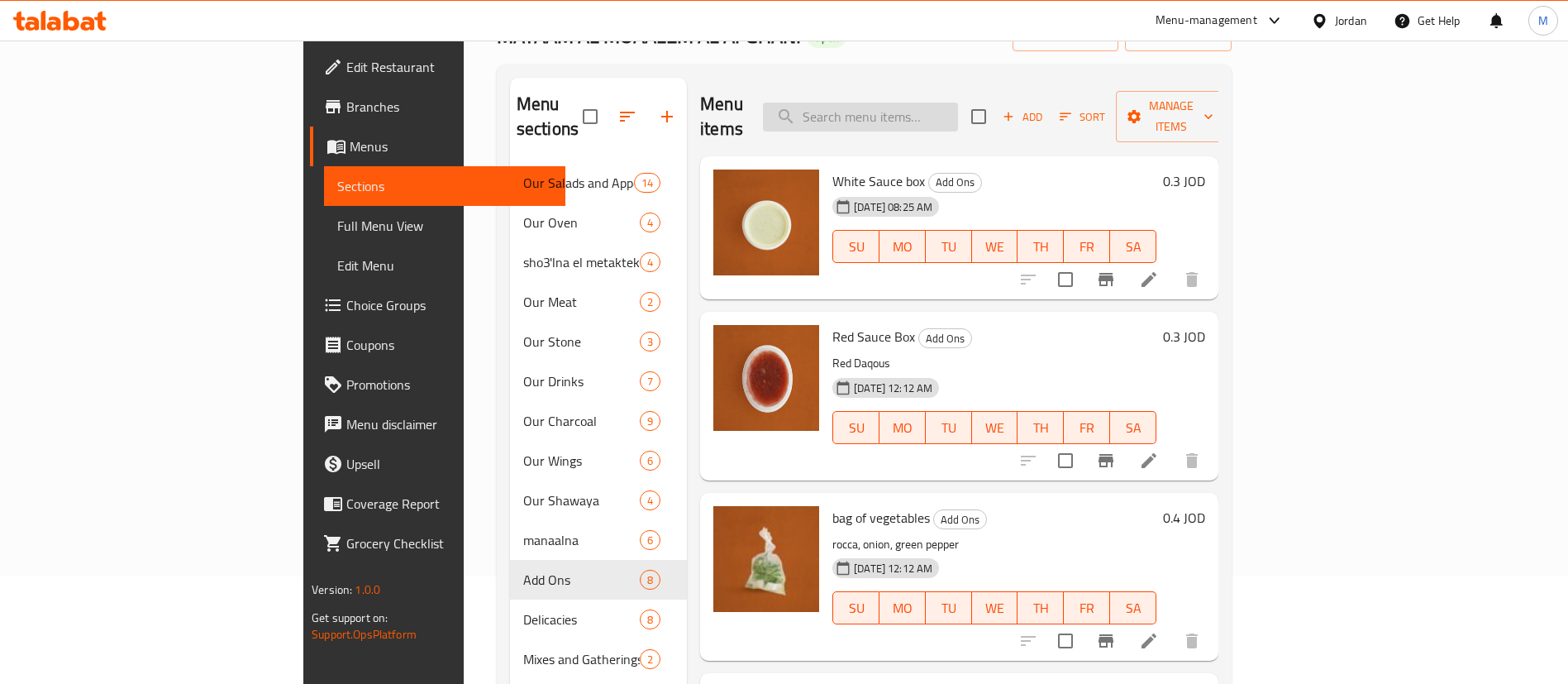
click at [924, 102] on input "search" at bounding box center [860, 117] width 195 height 29
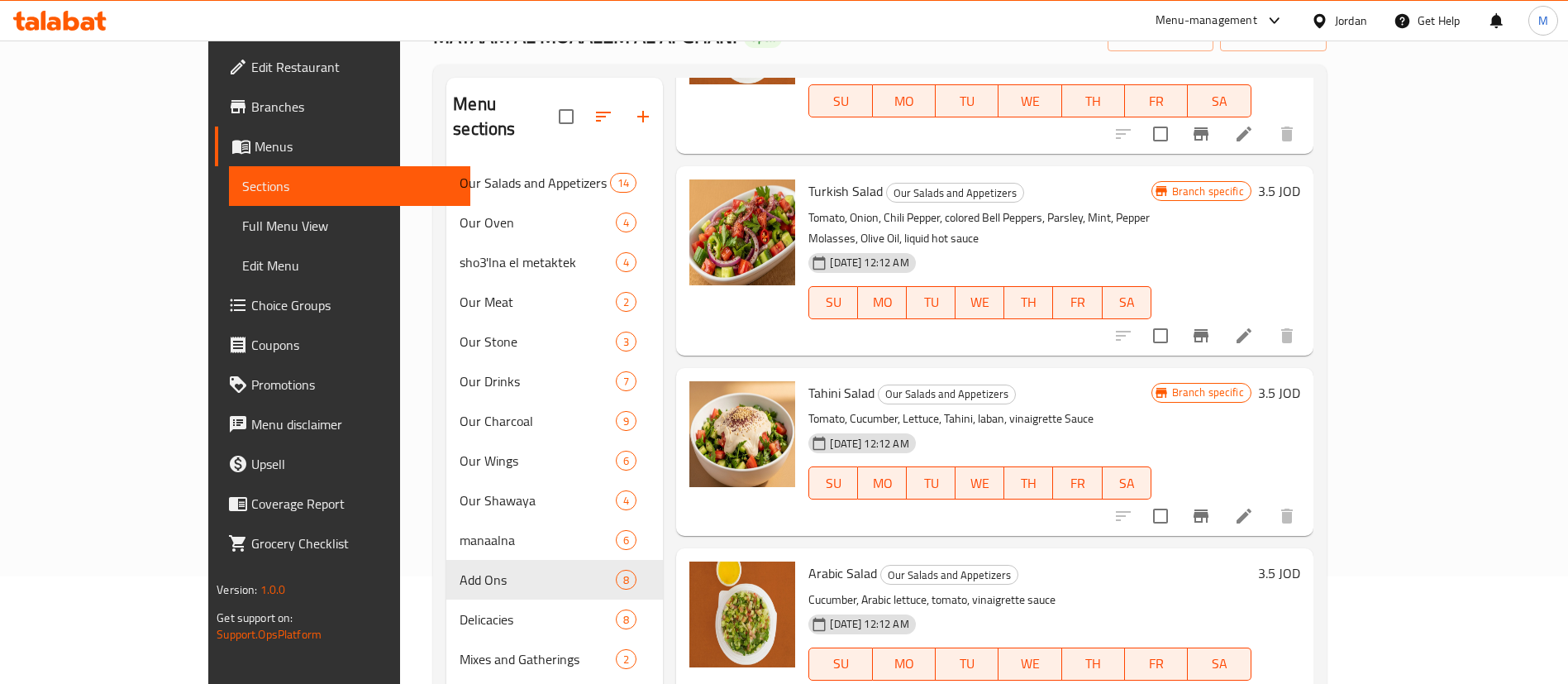
scroll to position [902, 0]
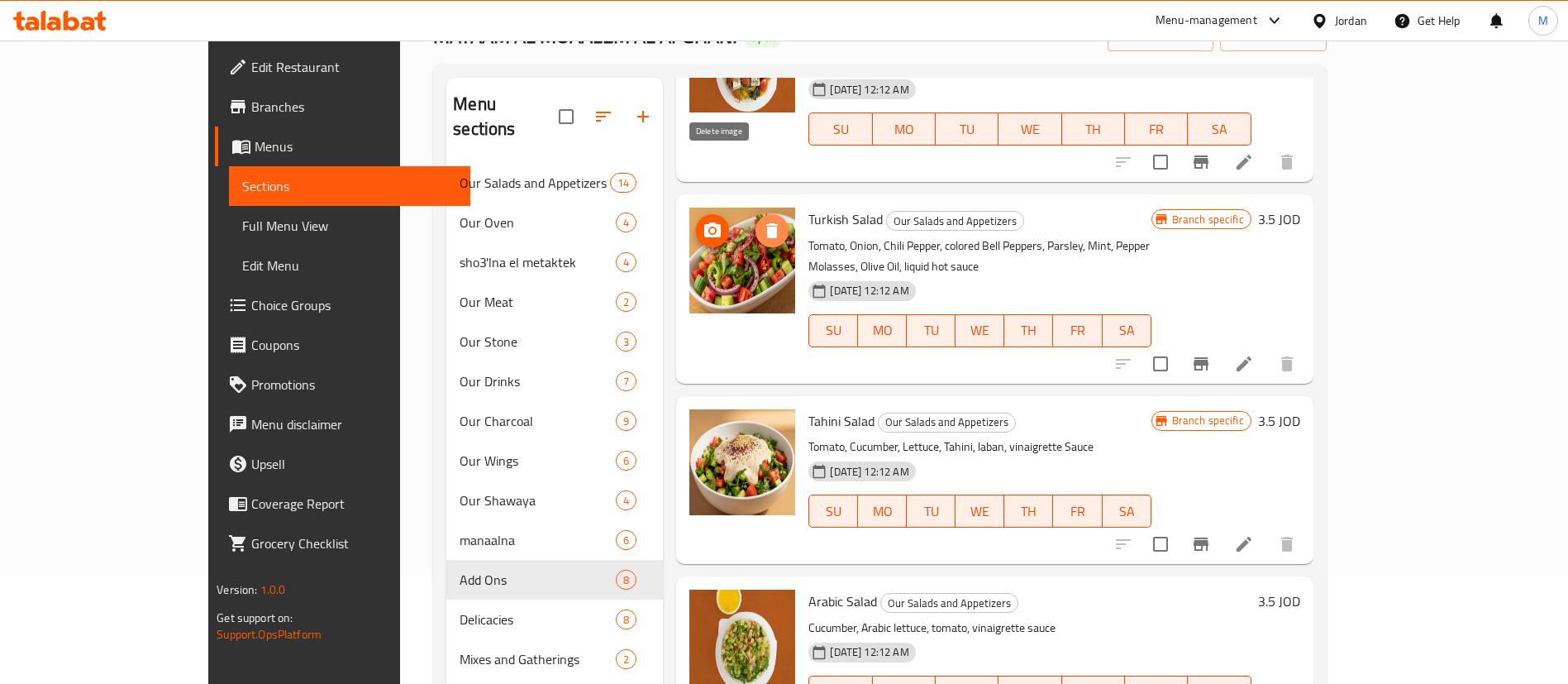
click at [766, 223] on icon "delete image" at bounding box center [771, 230] width 12 height 14
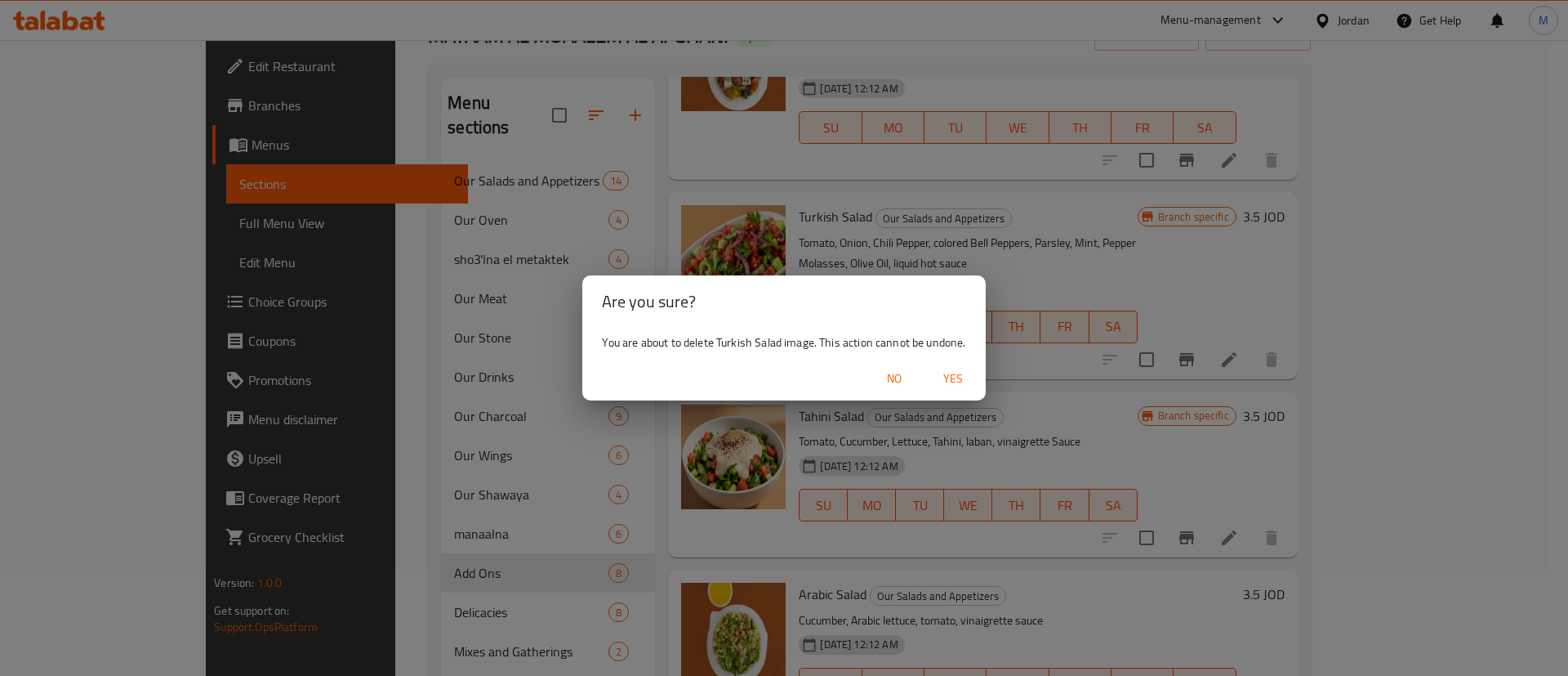
click at [967, 378] on span "Yes" at bounding box center [952, 378] width 39 height 20
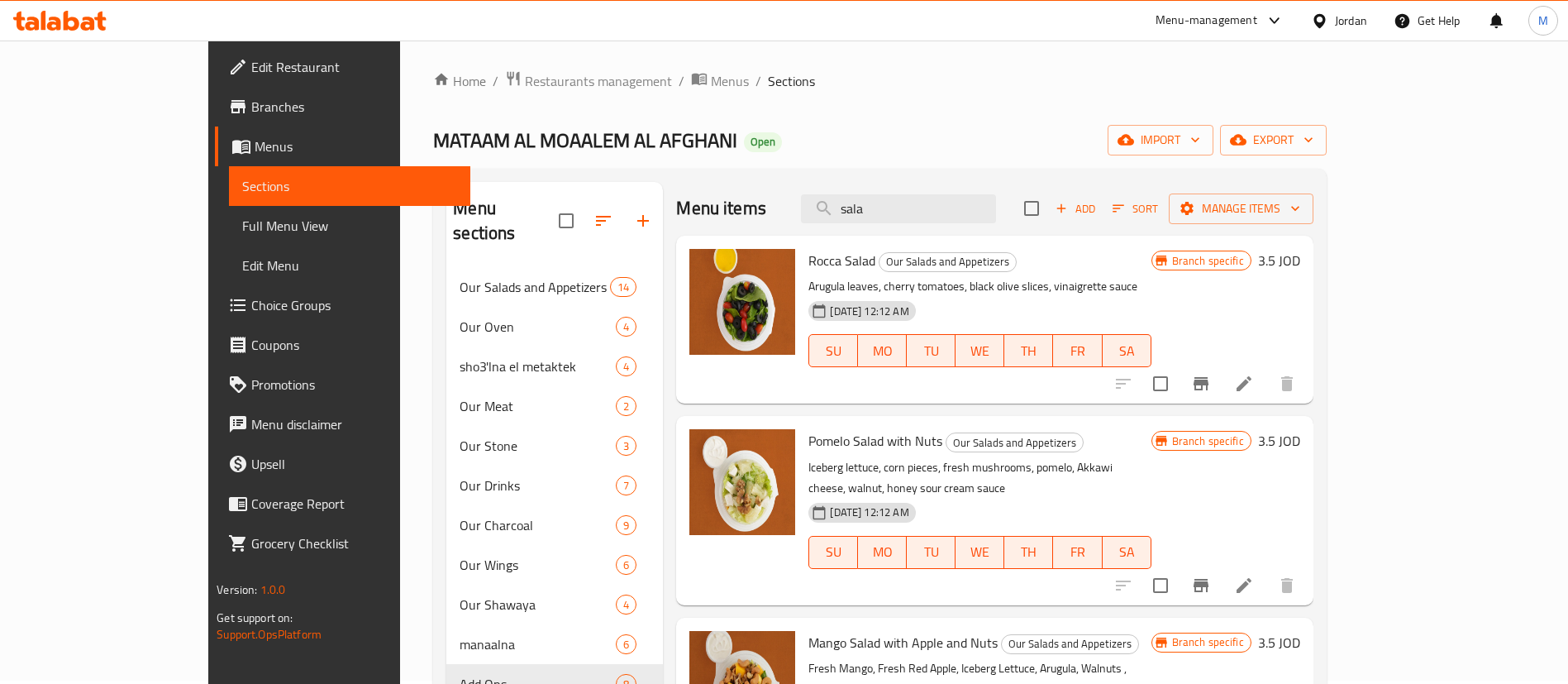
scroll to position [0, 0]
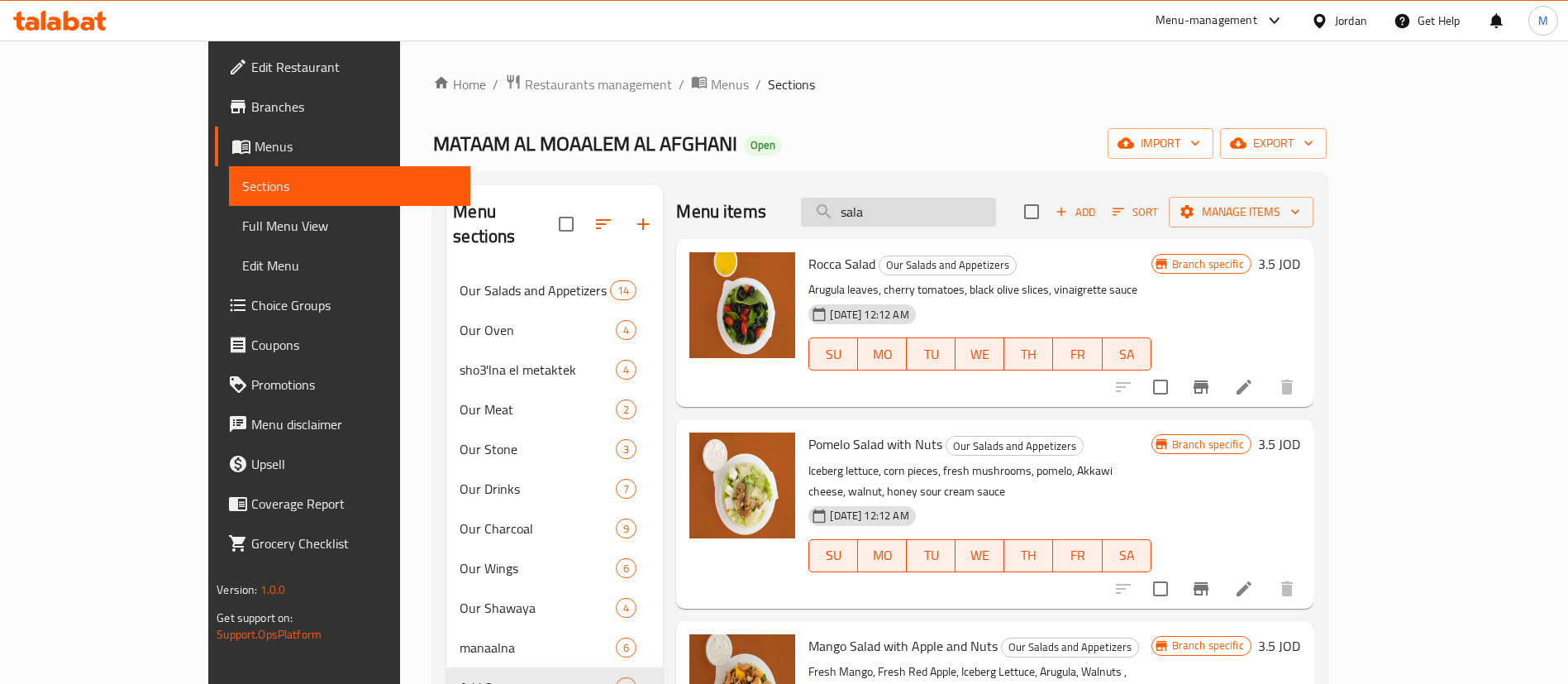
click at [996, 218] on input "sala" at bounding box center [898, 212] width 195 height 29
type input "w"
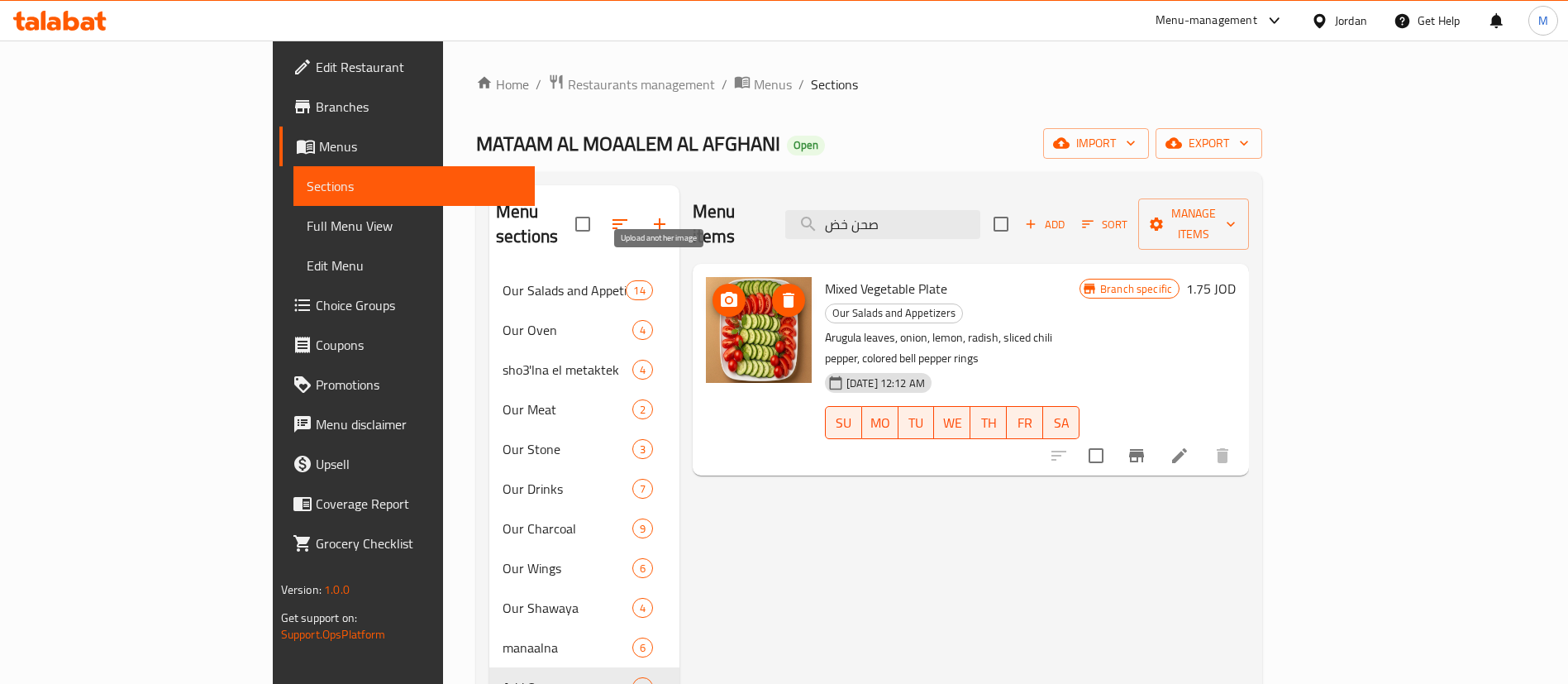
click at [720, 291] on icon "upload picture" at bounding box center [728, 298] width 16 height 14
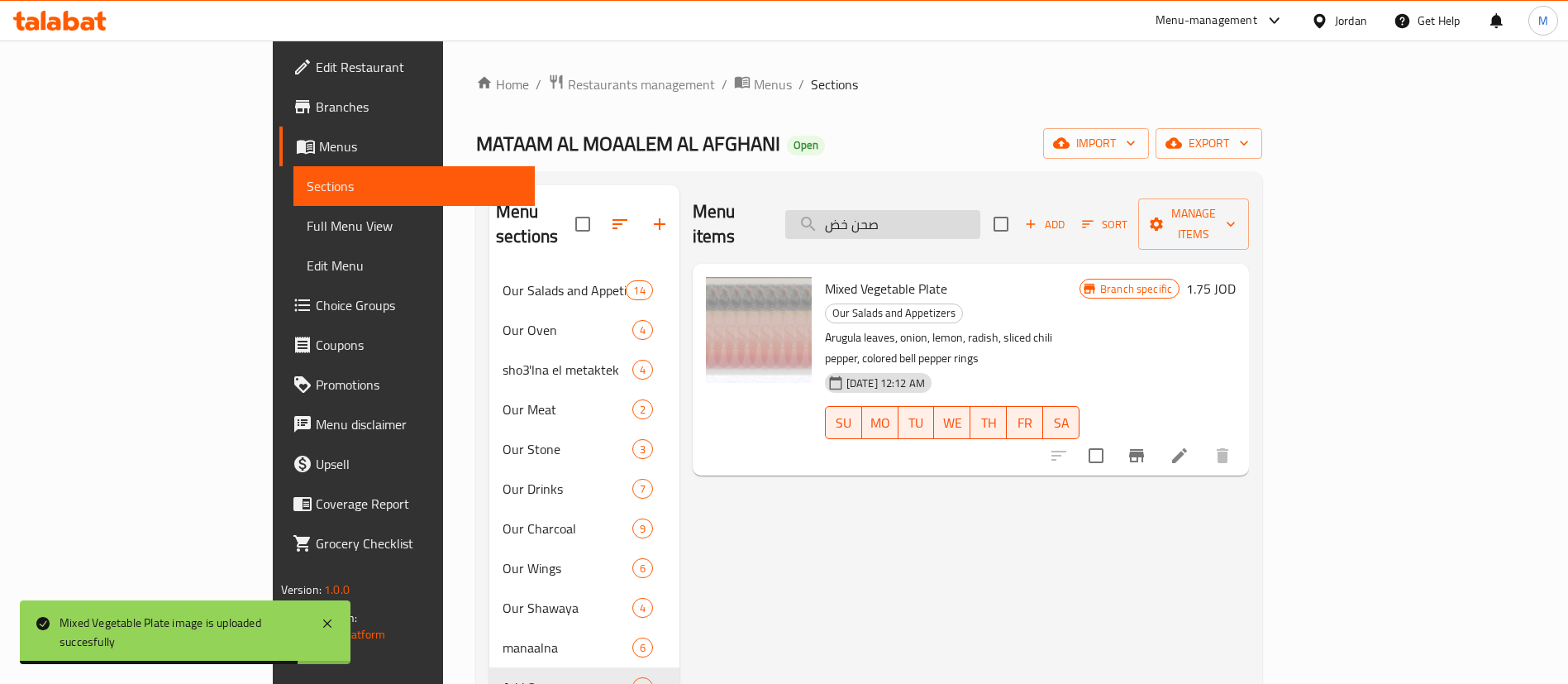
click at [967, 210] on input "صحن خض" at bounding box center [882, 225] width 195 height 29
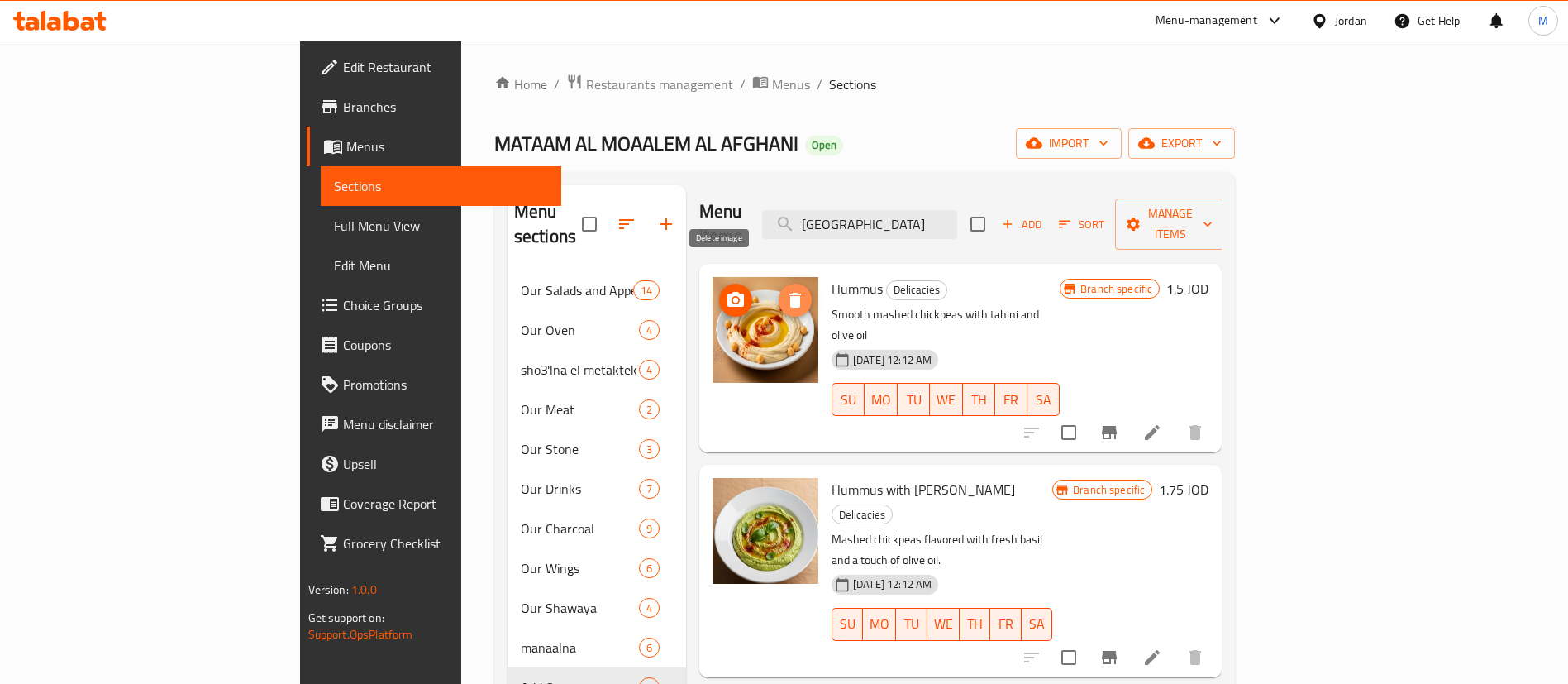
click at [789, 292] on icon "delete image" at bounding box center [795, 299] width 12 height 14
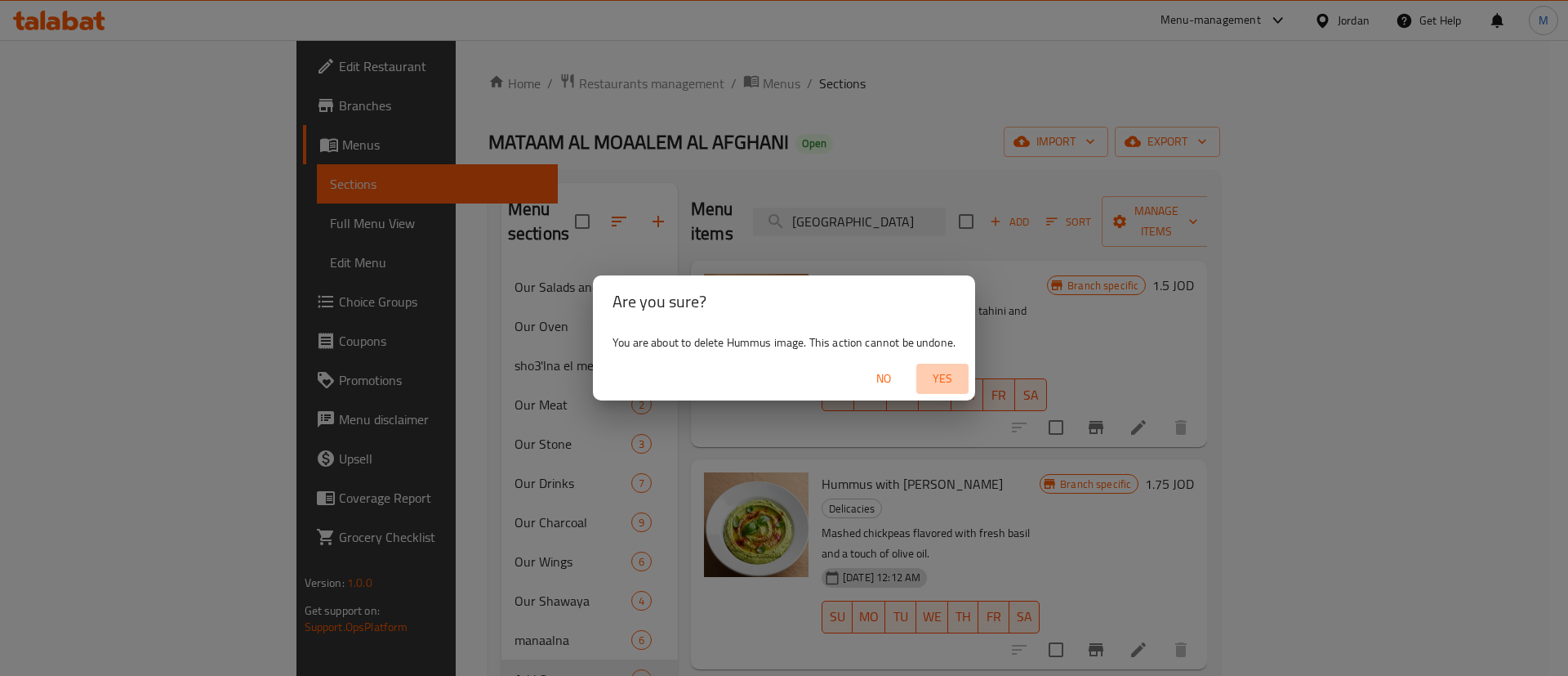
click at [942, 376] on span "Yes" at bounding box center [942, 378] width 39 height 20
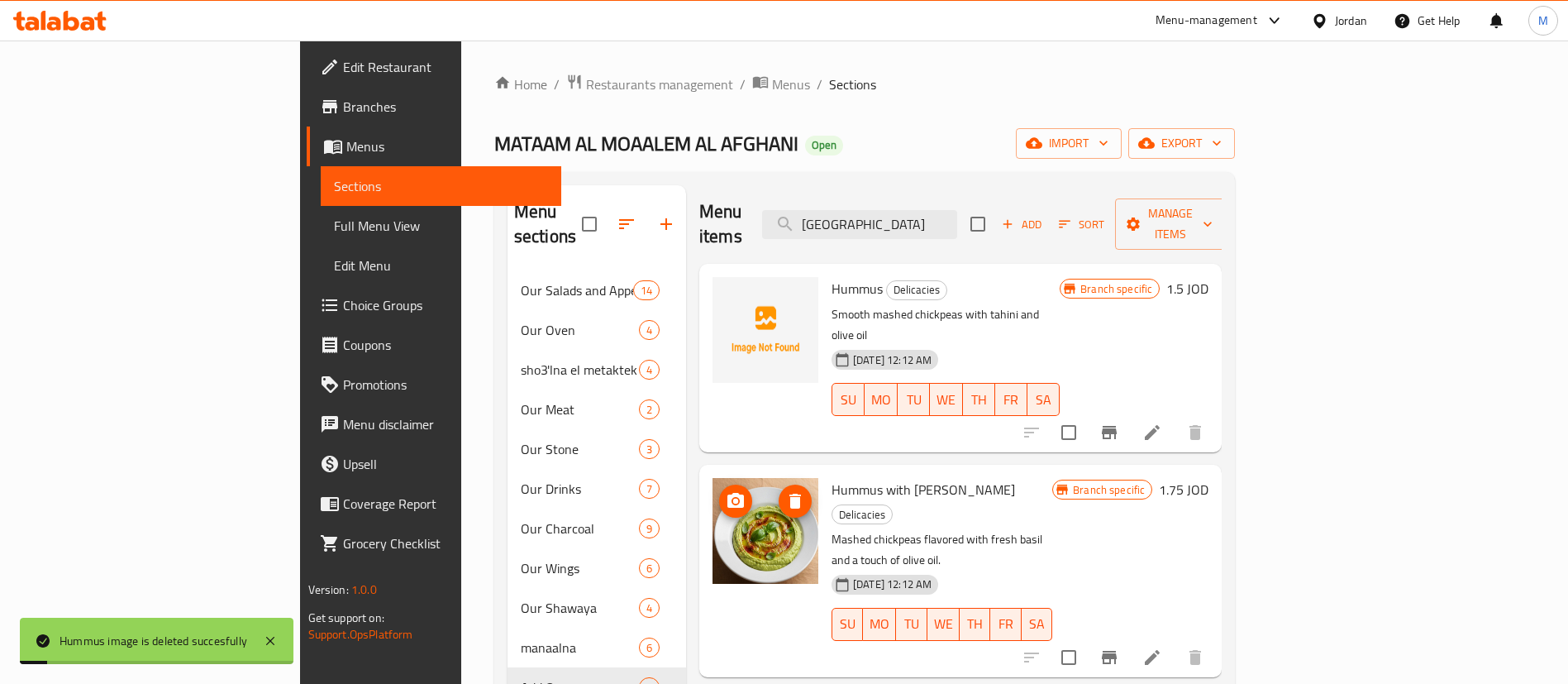
click at [785, 491] on icon "delete image" at bounding box center [795, 501] width 20 height 20
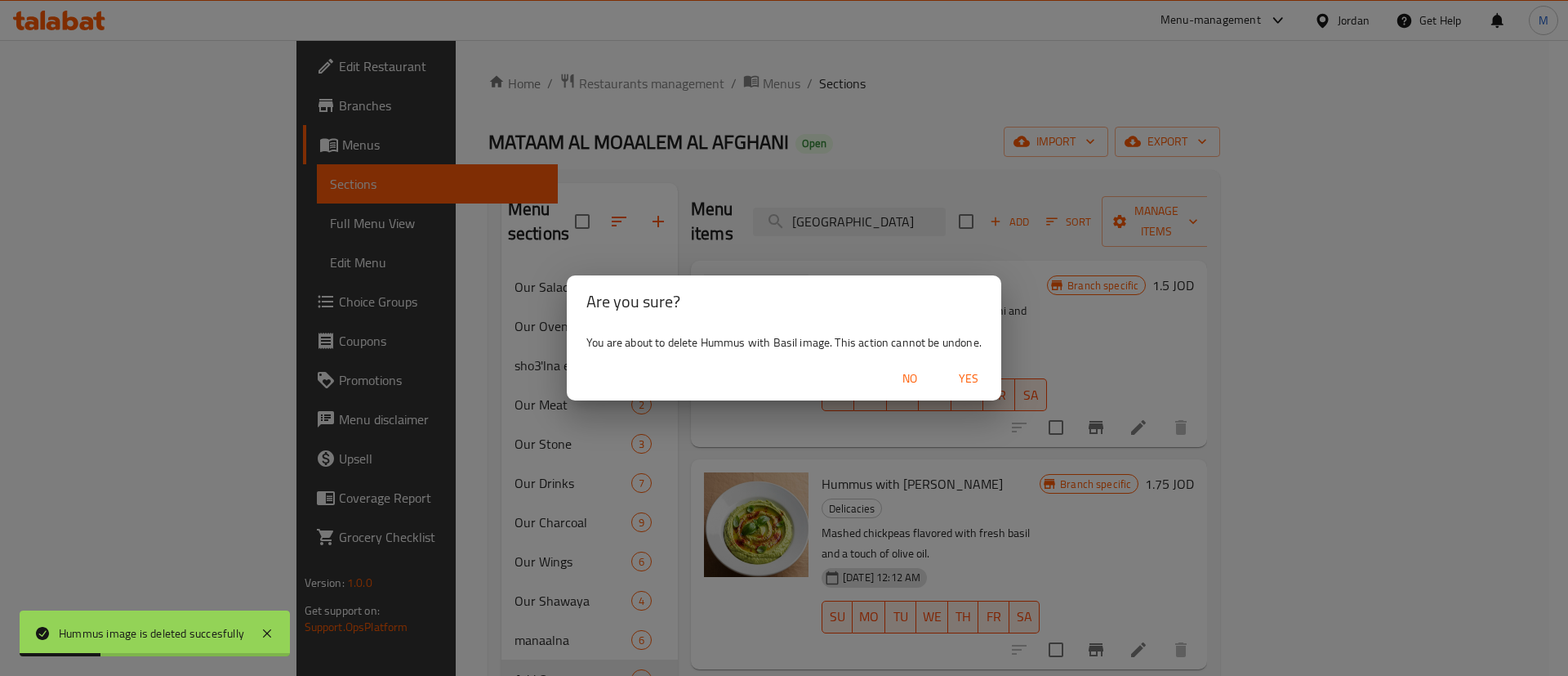
click at [969, 379] on span "Yes" at bounding box center [968, 378] width 39 height 20
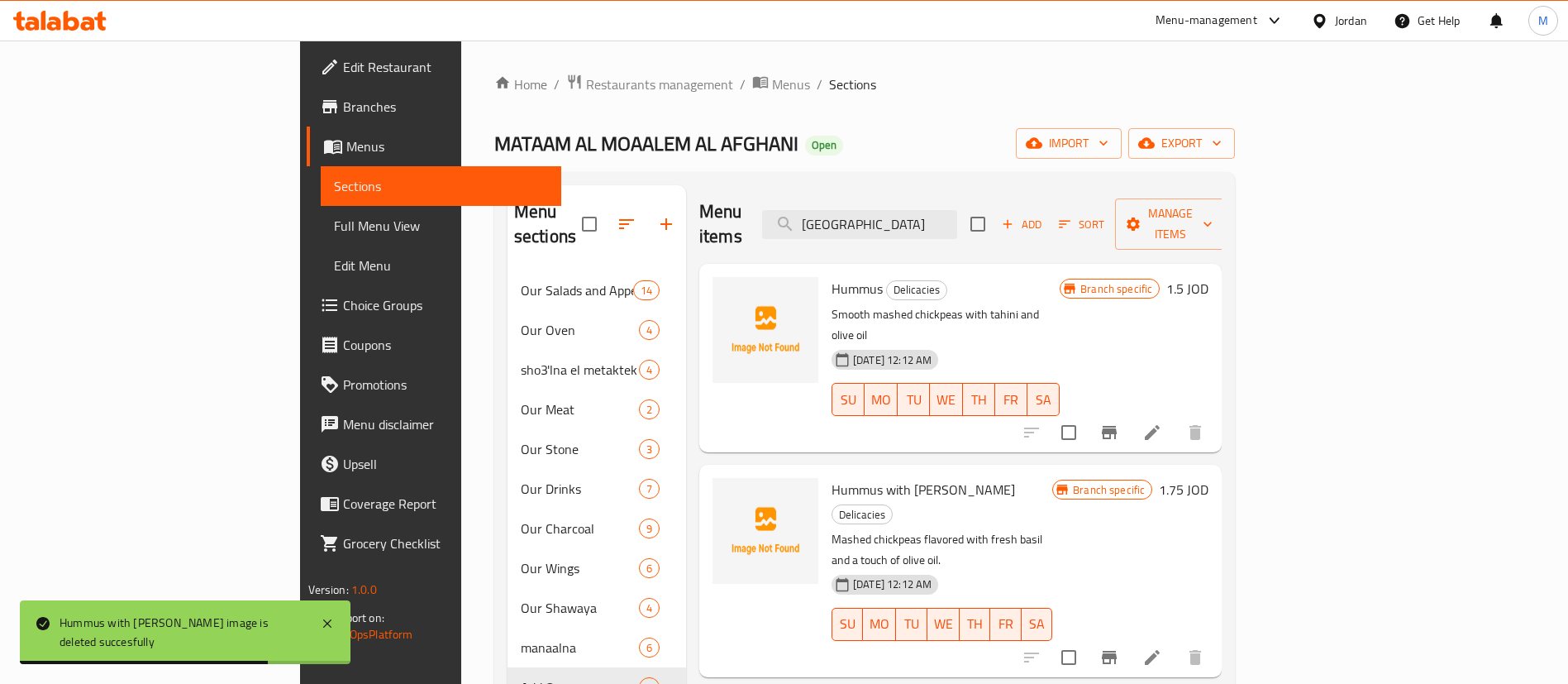
click at [990, 230] on div "Menu items حمص Add Sort Manage items" at bounding box center [960, 224] width 523 height 78
click at [957, 210] on input "حمص" at bounding box center [859, 225] width 195 height 29
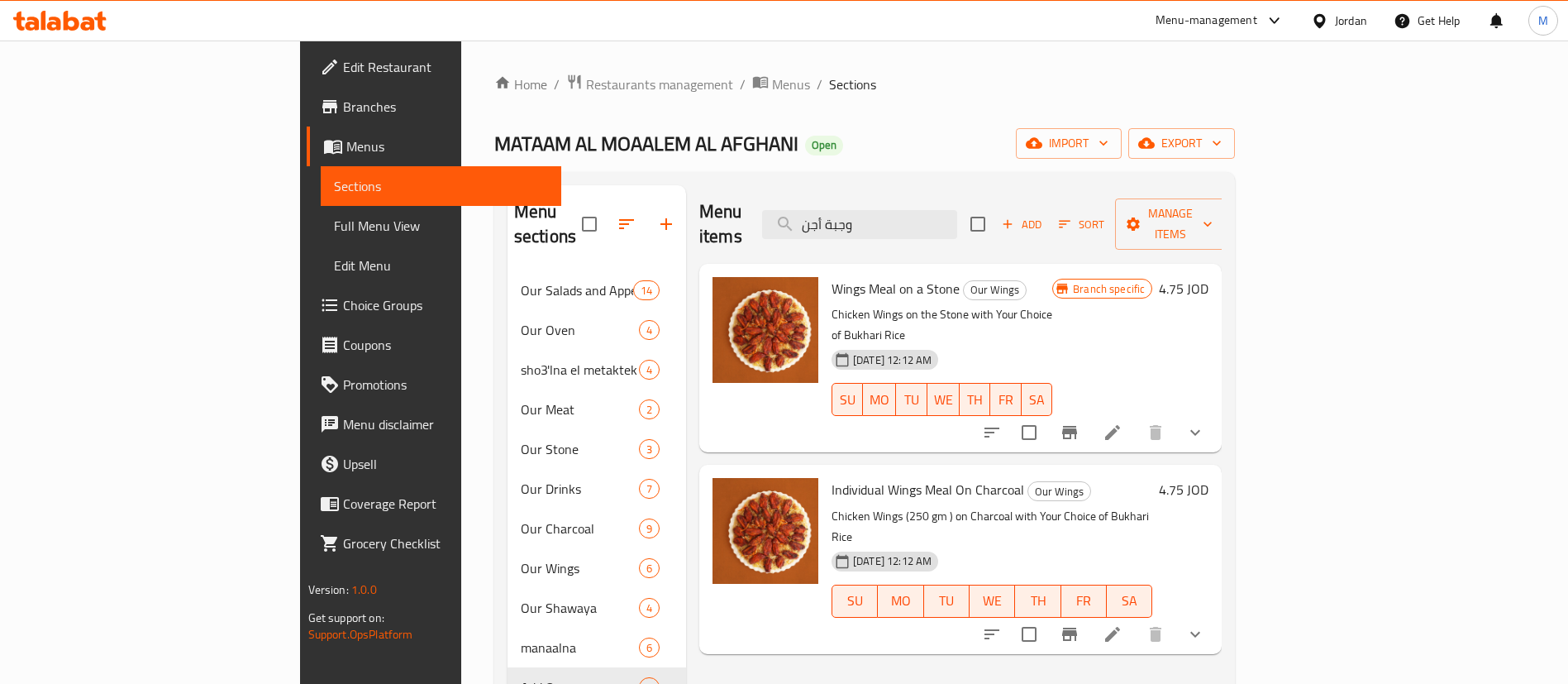
type input "وجبة أجن"
click at [1135, 418] on li at bounding box center [1112, 432] width 46 height 30
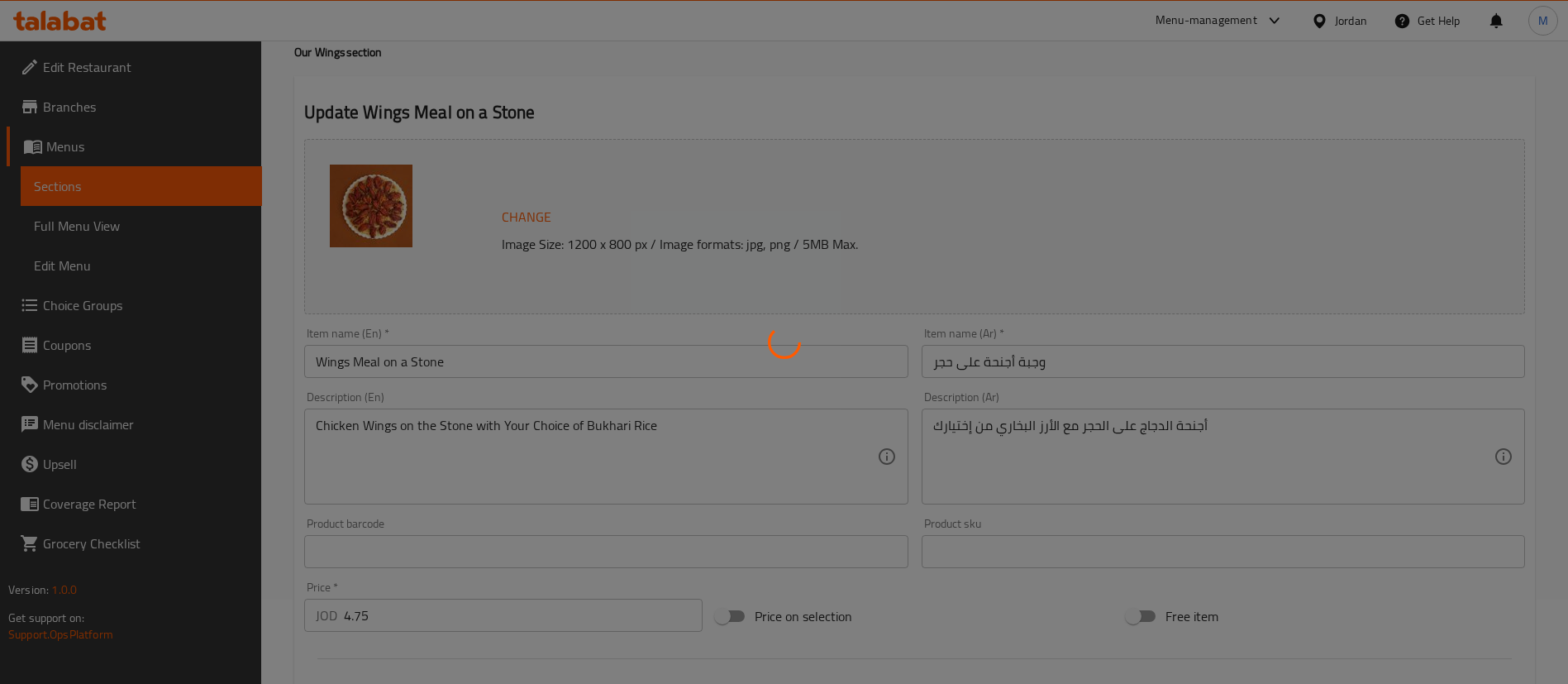
scroll to position [21, 0]
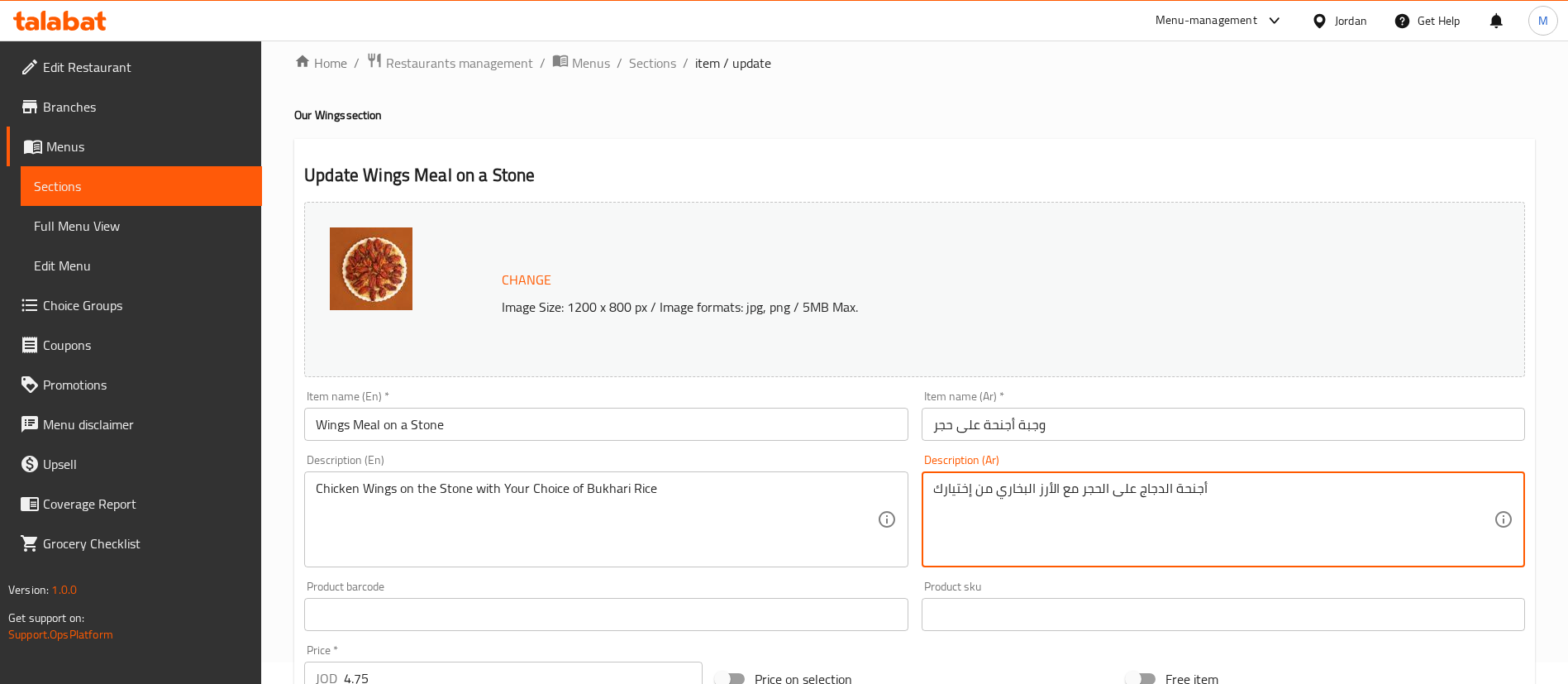
click at [1198, 503] on textarea "أجنحة الدجاج على الحجر مع الأرز البخاري من إختيارك" at bounding box center [1212, 519] width 560 height 78
type textarea "وجبة أجنحة فردية على الحجر"
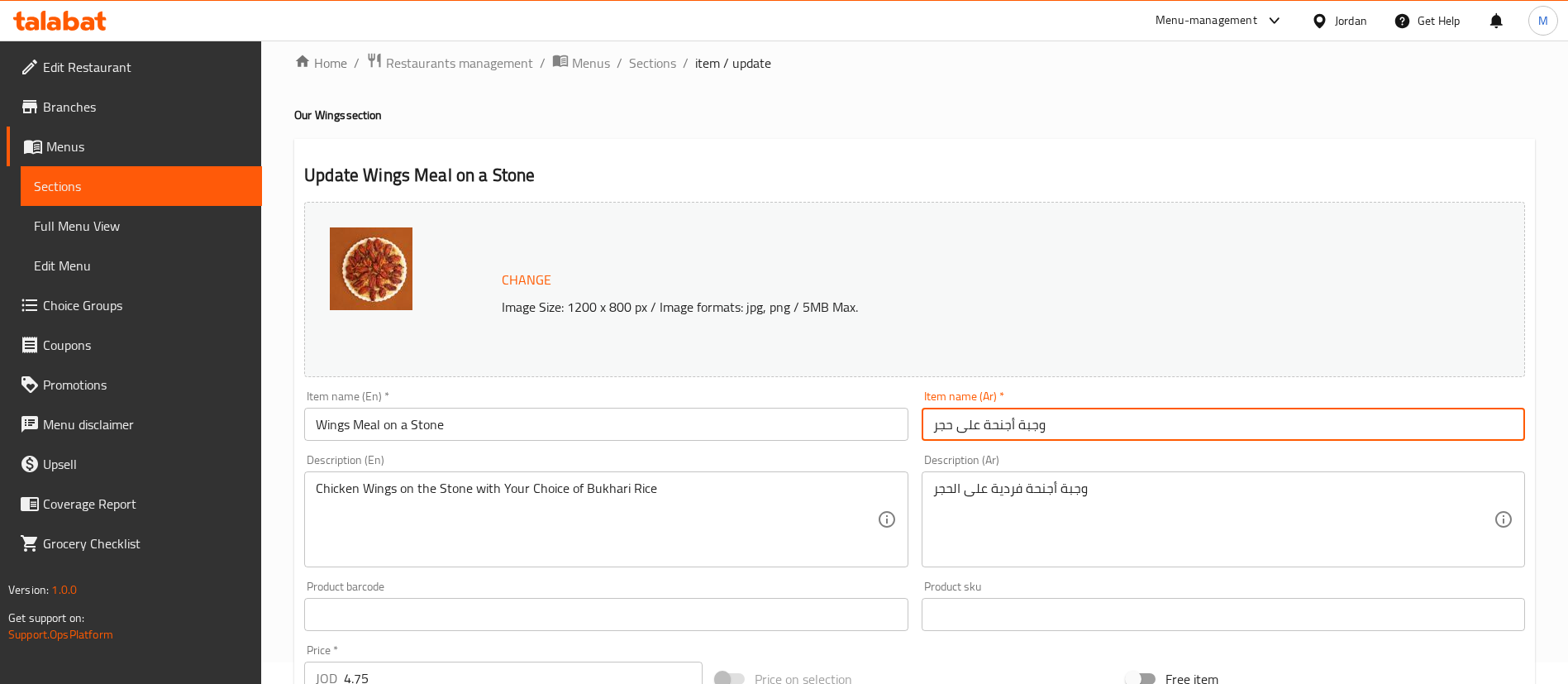
click at [1077, 424] on input "وجبة أجنحة على حجر" at bounding box center [1223, 424] width 604 height 33
paste input "فردية على ال"
type input "وجبة أجنحة فردية على الحجر"
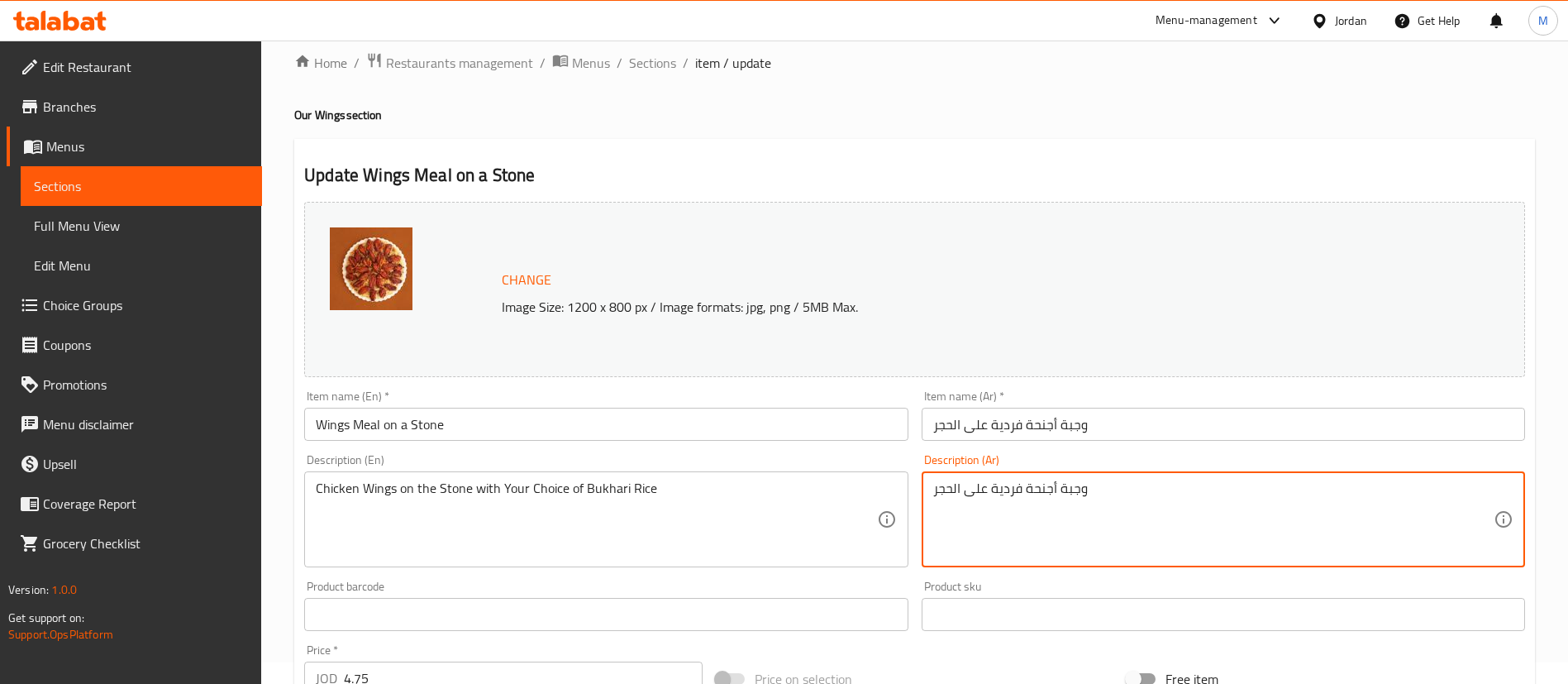
click at [1122, 499] on textarea "وجبة أجنحة فردية على الحجر" at bounding box center [1212, 519] width 560 height 78
type textarea "ا"
type textarea "أجنحة دجاج 250 غرام على الحجر مع الأرز البخاري من اختيارك"
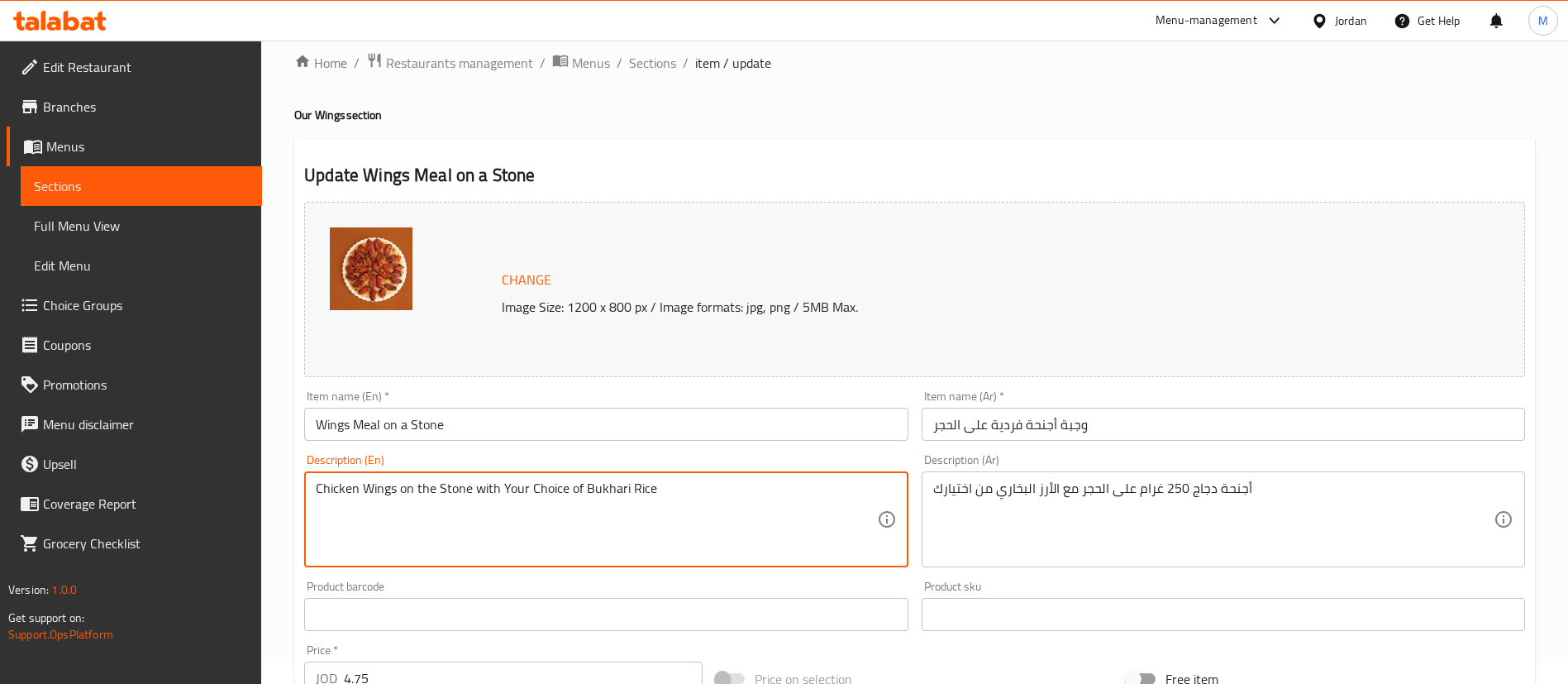
paste textarea "250g stone-baked chicken wings with steamed rice of your cho"
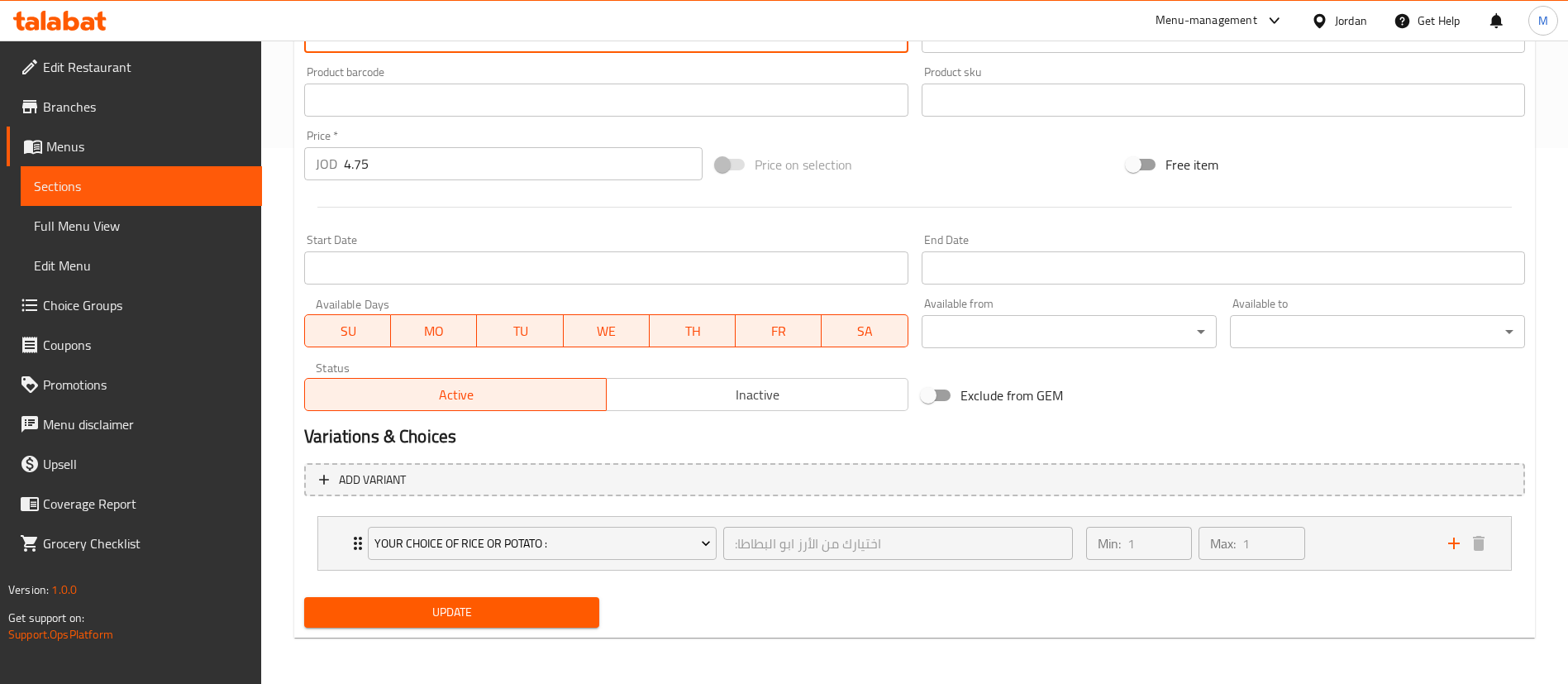
type textarea "250g stone-baked chicken wings with steamed rice of your choice"
click at [577, 626] on button "Update" at bounding box center [451, 613] width 295 height 31
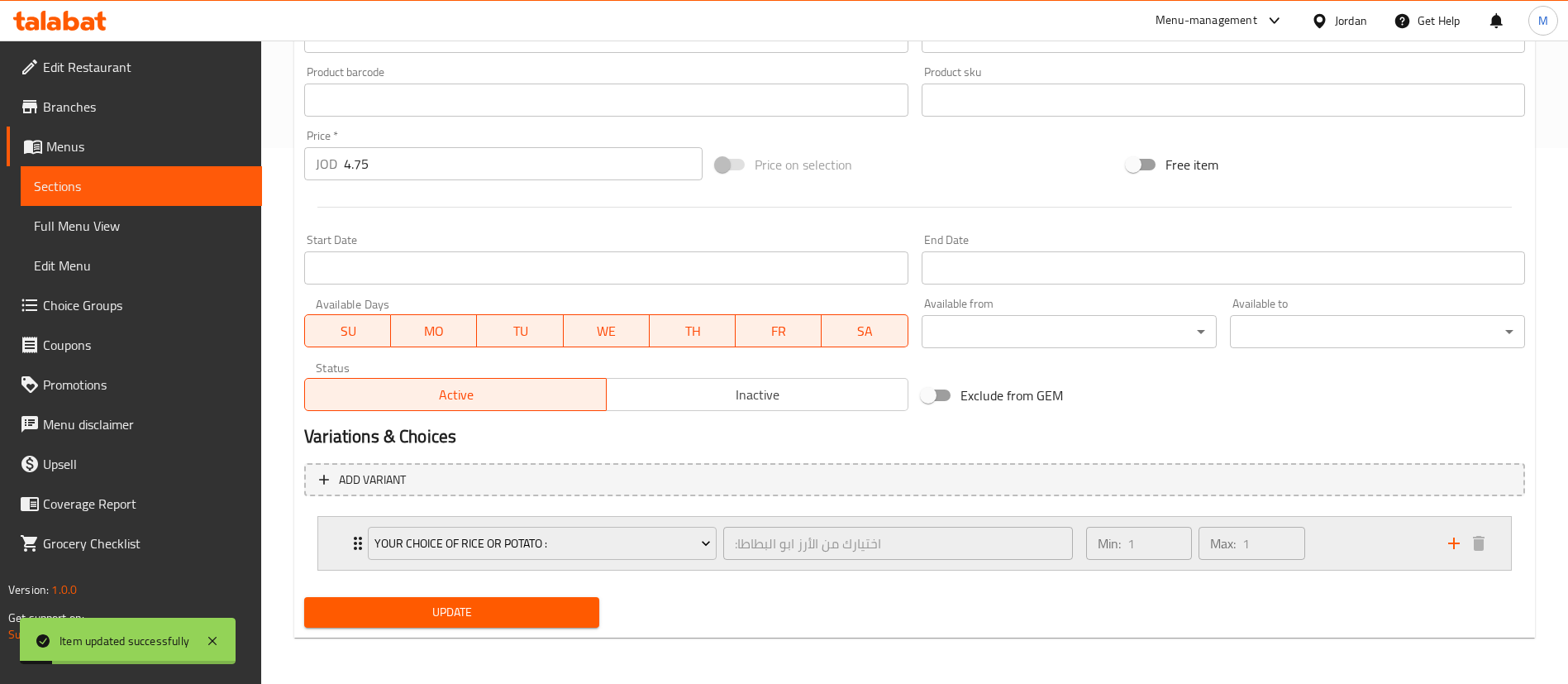
click at [1340, 542] on div "Min: 1 ​ Max: 1 ​" at bounding box center [1257, 543] width 362 height 53
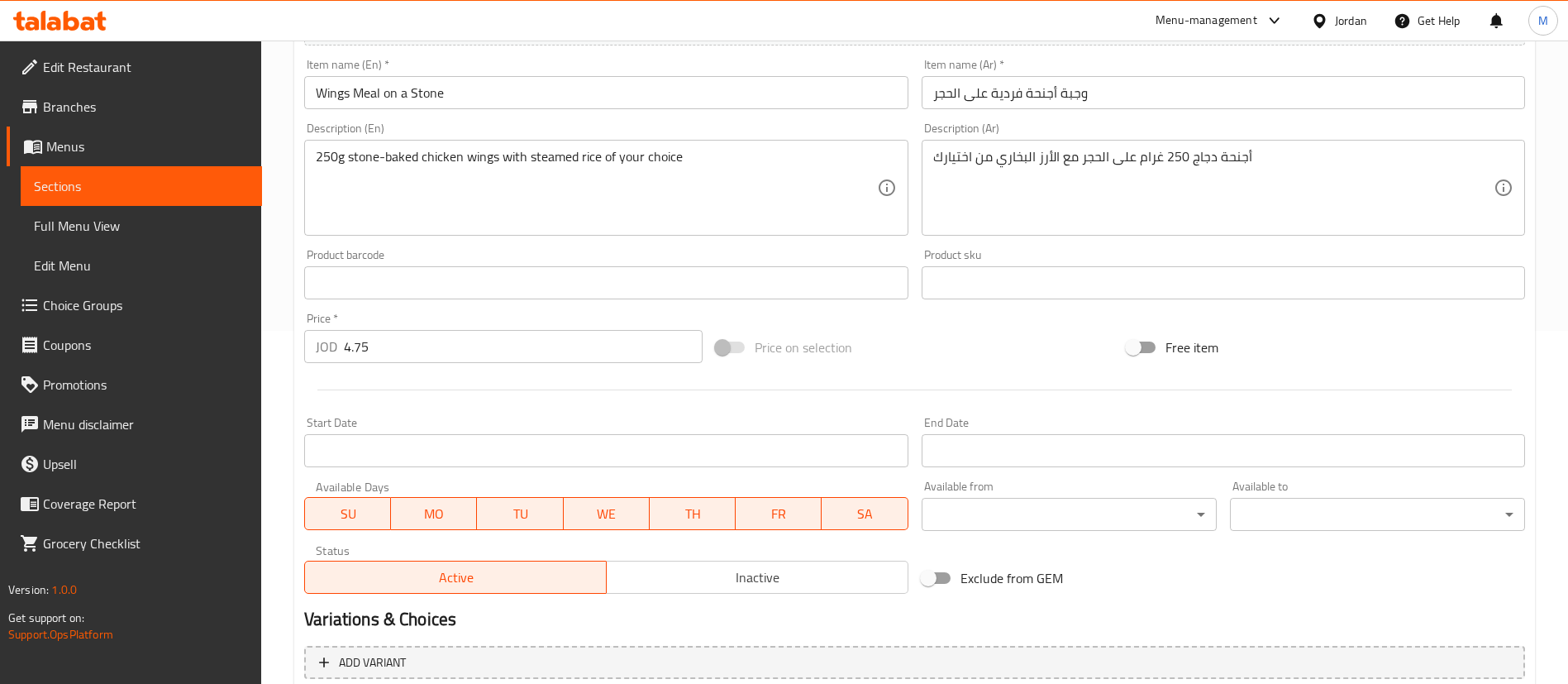
scroll to position [0, 0]
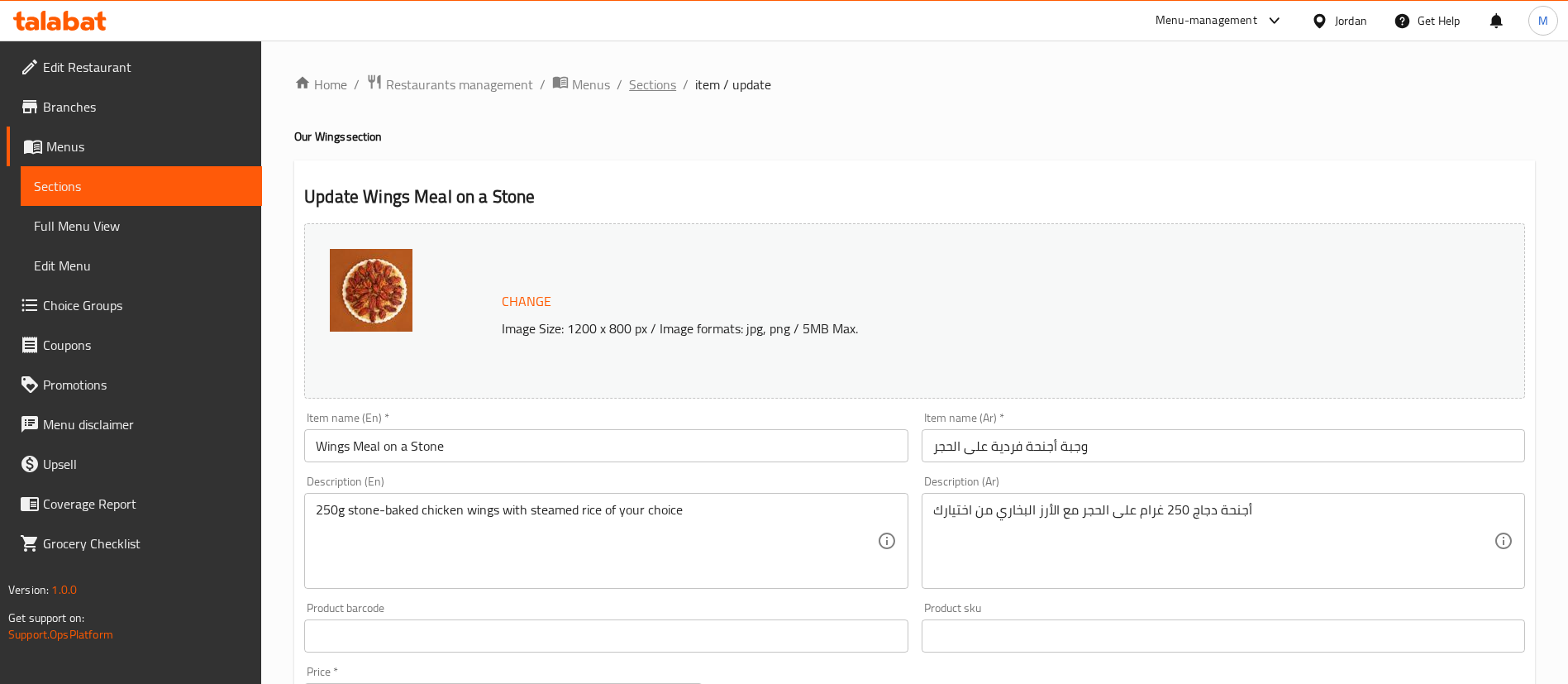
click at [673, 91] on span "Sections" at bounding box center [652, 84] width 47 height 20
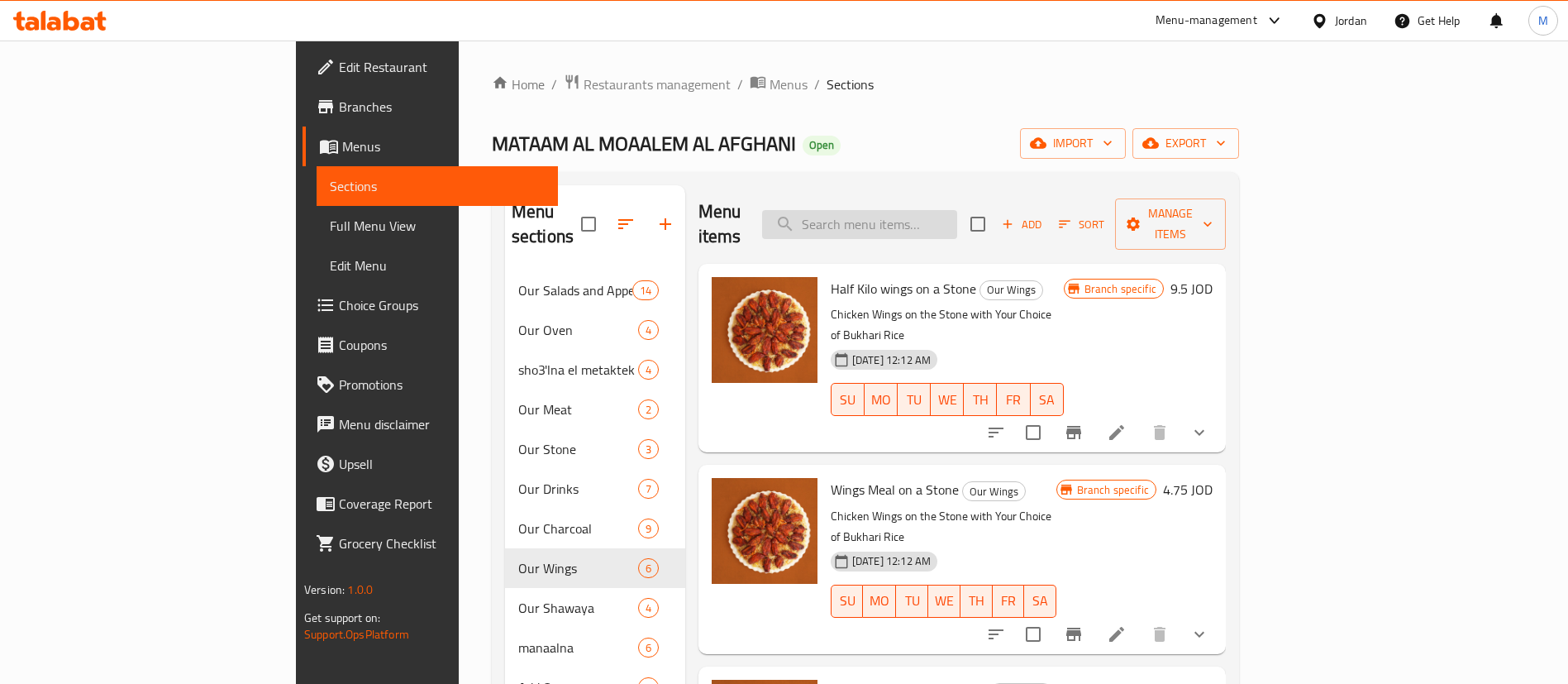
click at [957, 215] on input "search" at bounding box center [859, 225] width 195 height 29
type input "l"
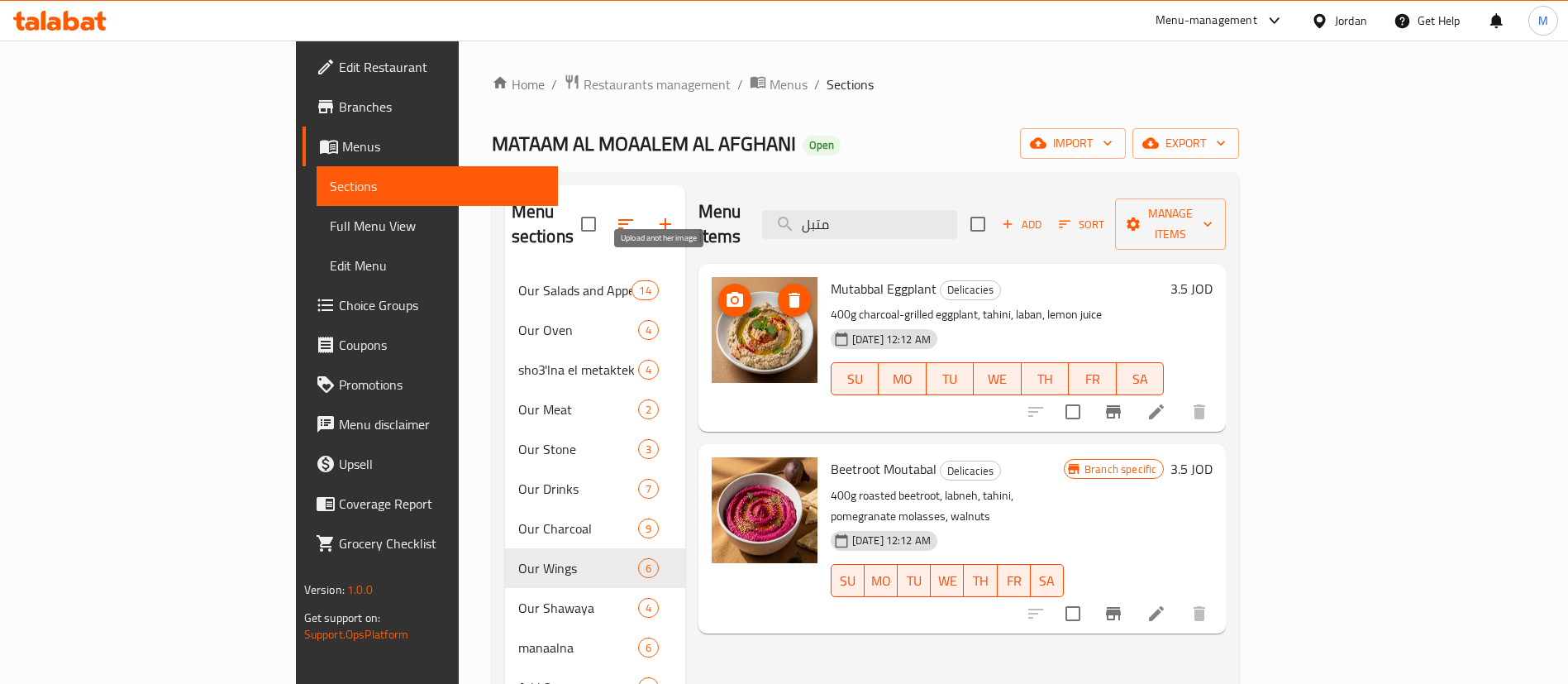
click at [724, 290] on icon "upload picture" at bounding box center [734, 300] width 20 height 20
click at [788, 292] on icon "delete image" at bounding box center [794, 299] width 12 height 14
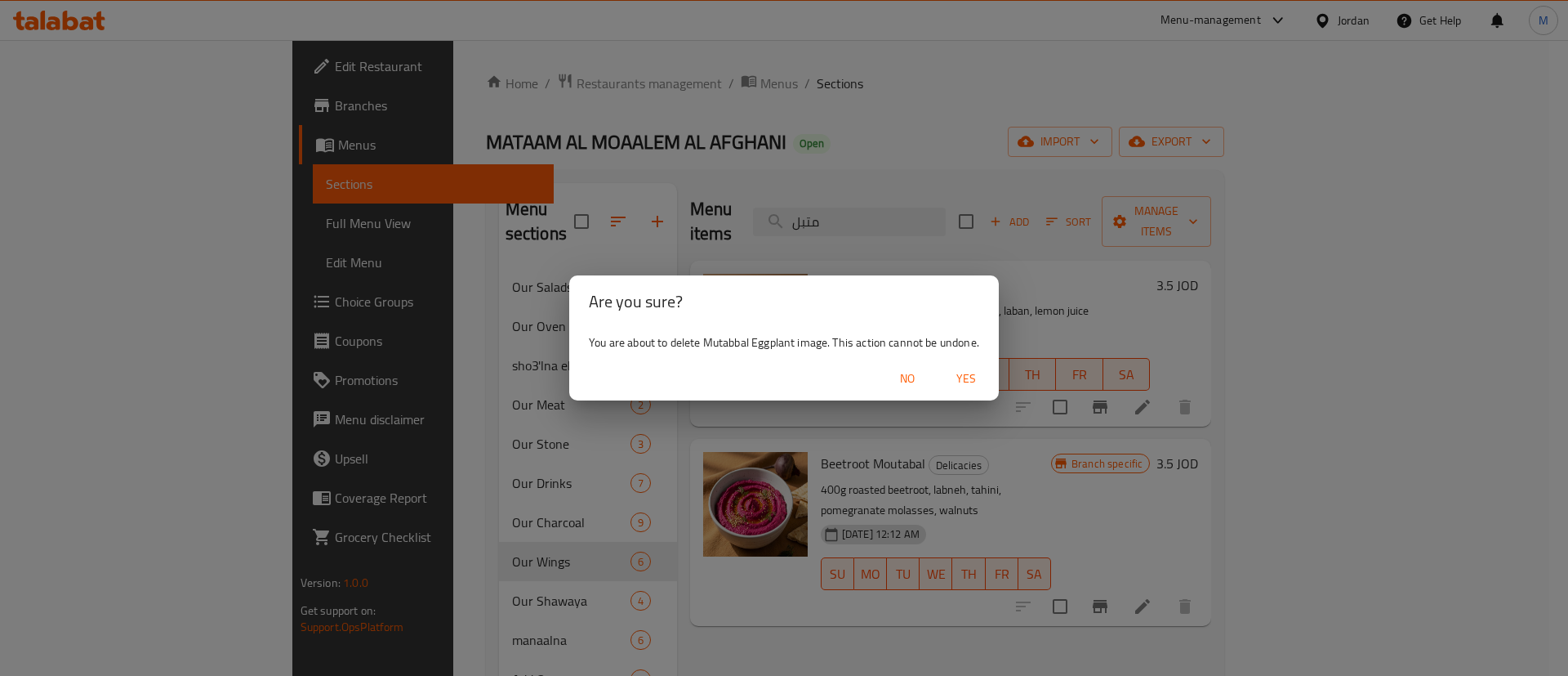
click at [964, 379] on span "Yes" at bounding box center [966, 378] width 39 height 20
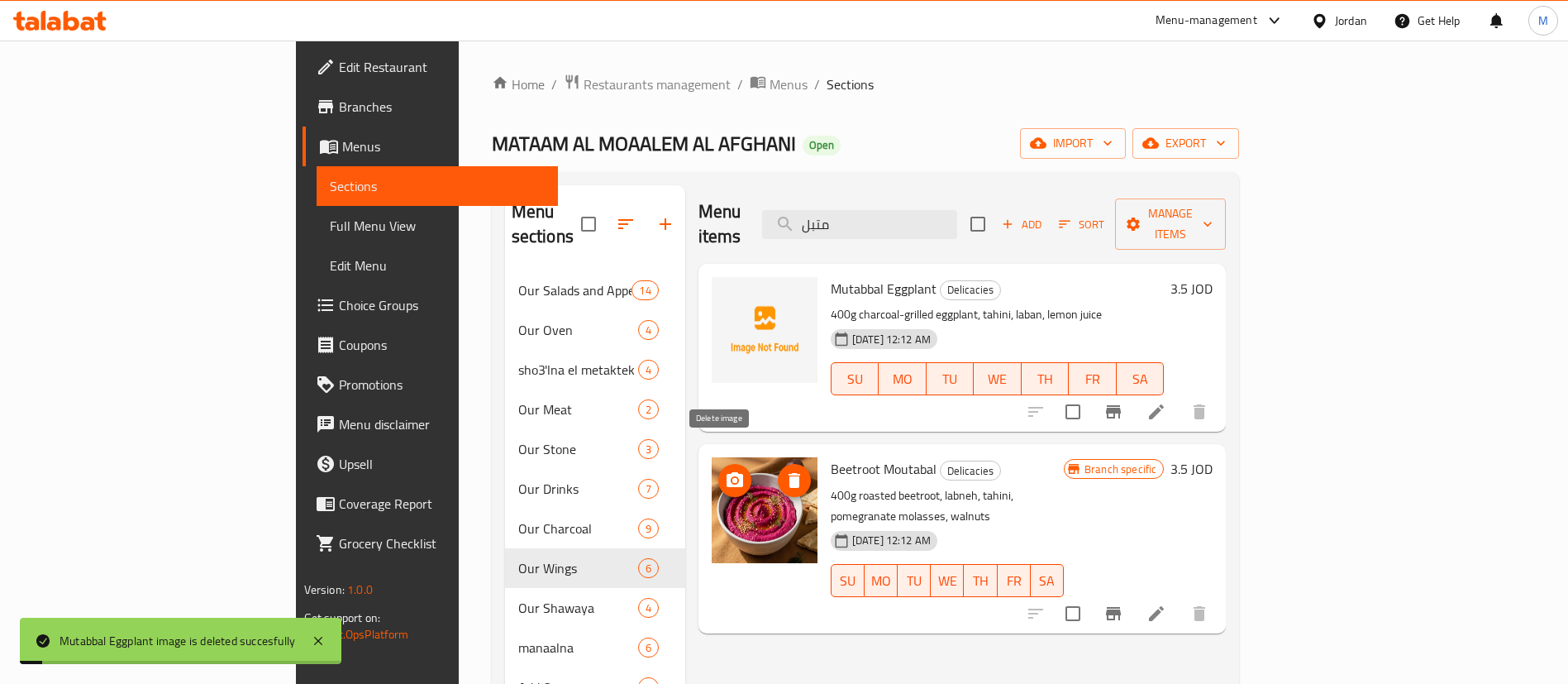
click at [788, 473] on icon "delete image" at bounding box center [794, 479] width 12 height 14
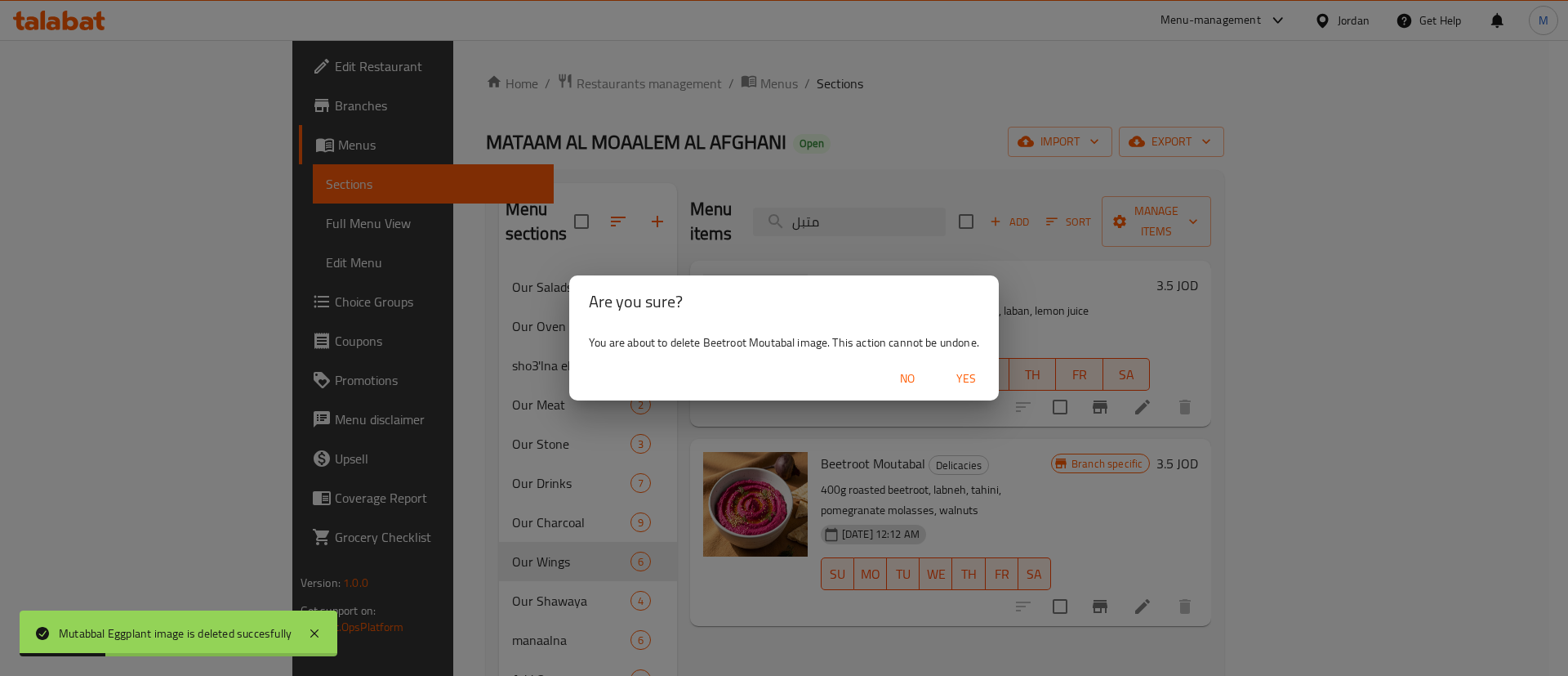
click at [973, 381] on span "Yes" at bounding box center [966, 378] width 39 height 20
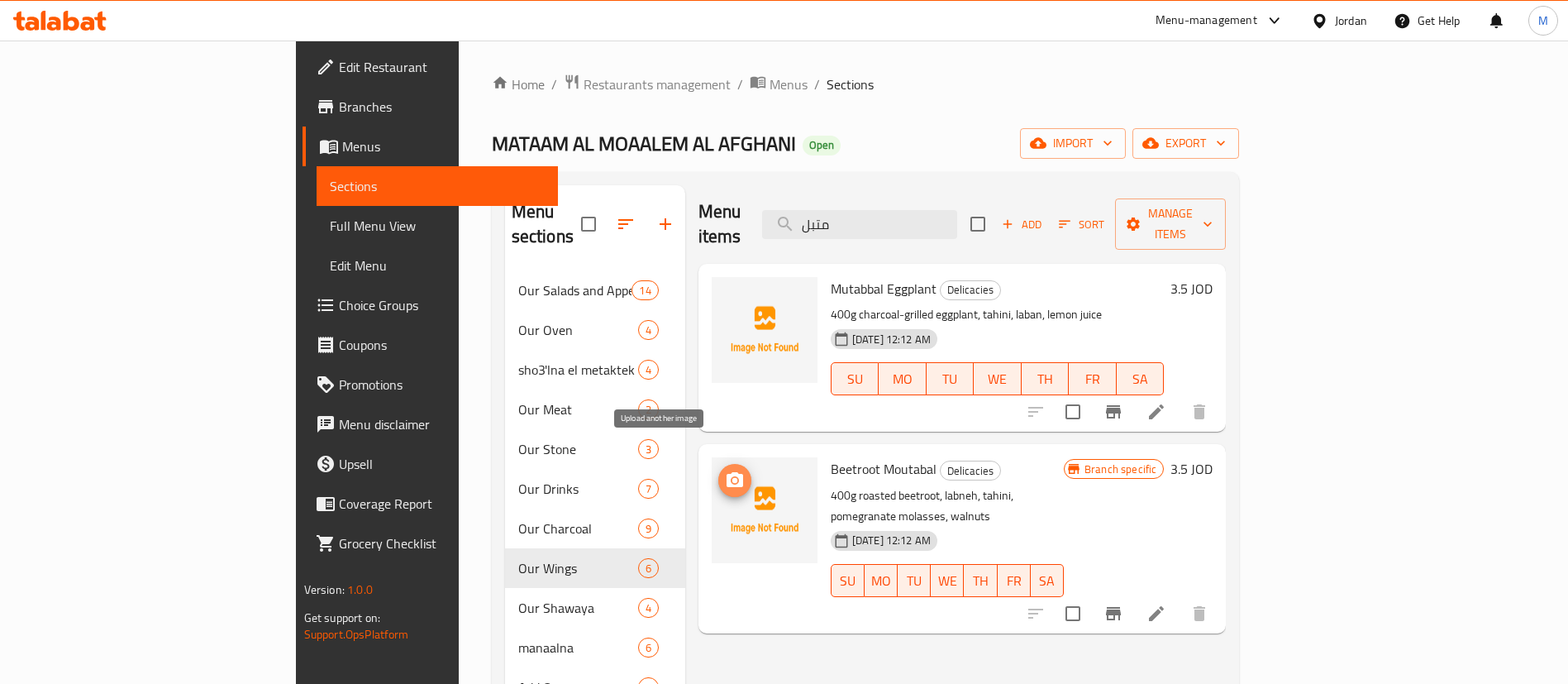
click at [726, 472] on icon "upload picture" at bounding box center [734, 479] width 16 height 14
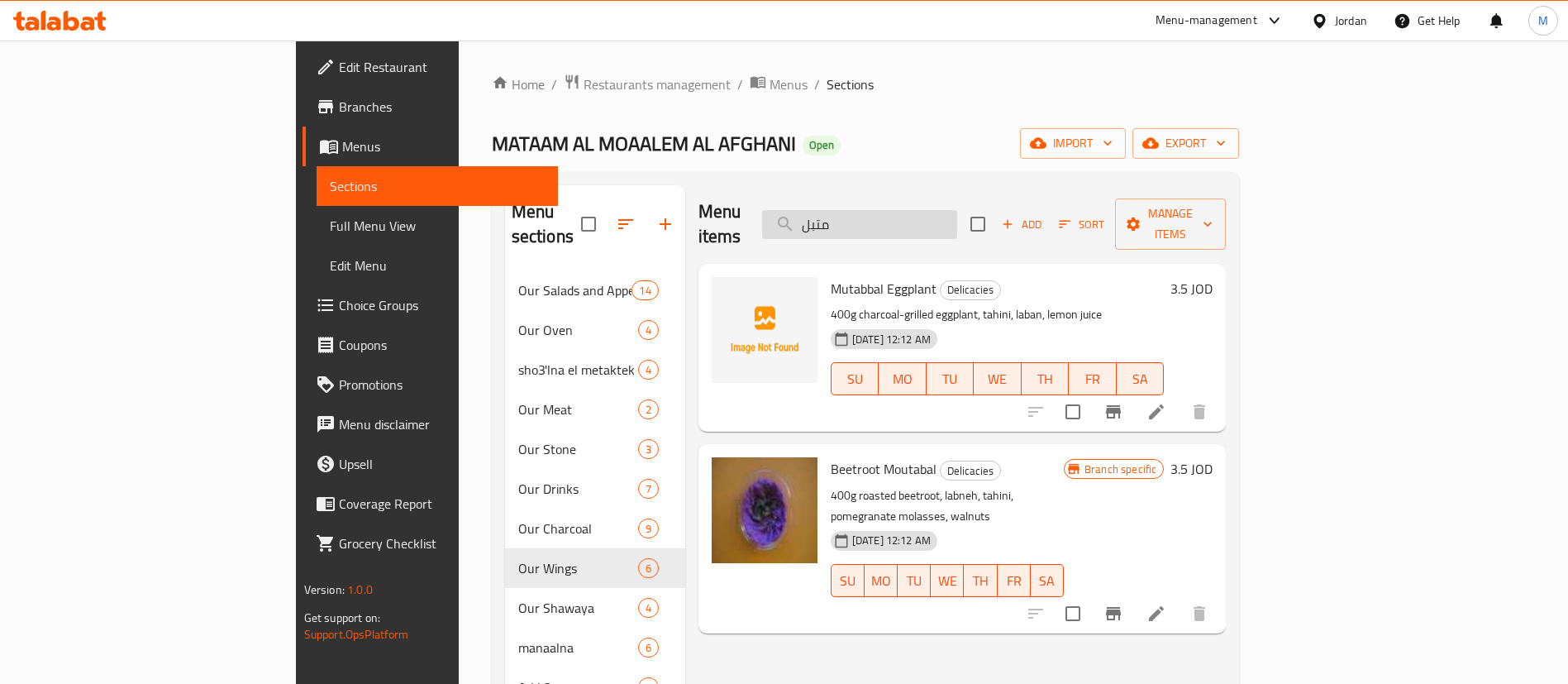
click at [957, 219] on input "متبل" at bounding box center [859, 225] width 195 height 29
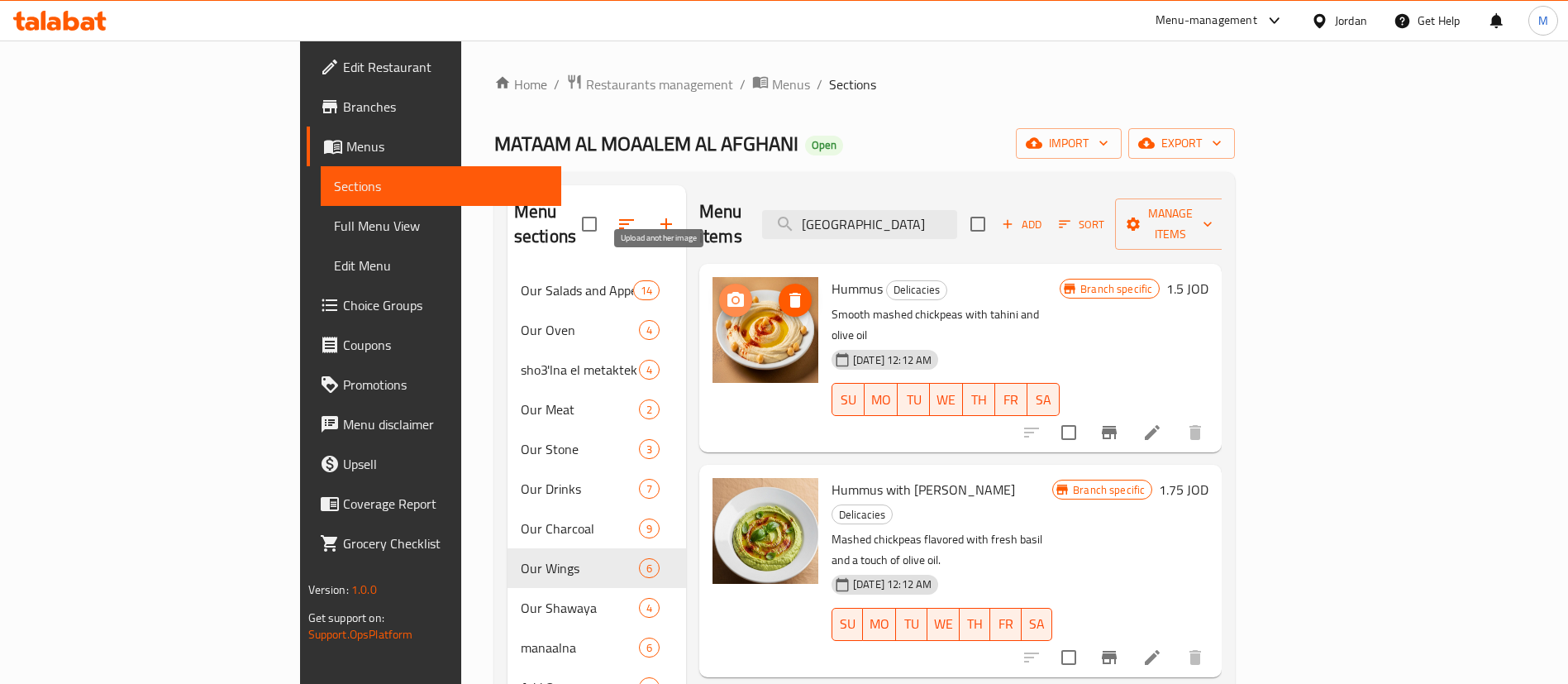
click at [733, 297] on circle "upload picture" at bounding box center [735, 299] width 5 height 5
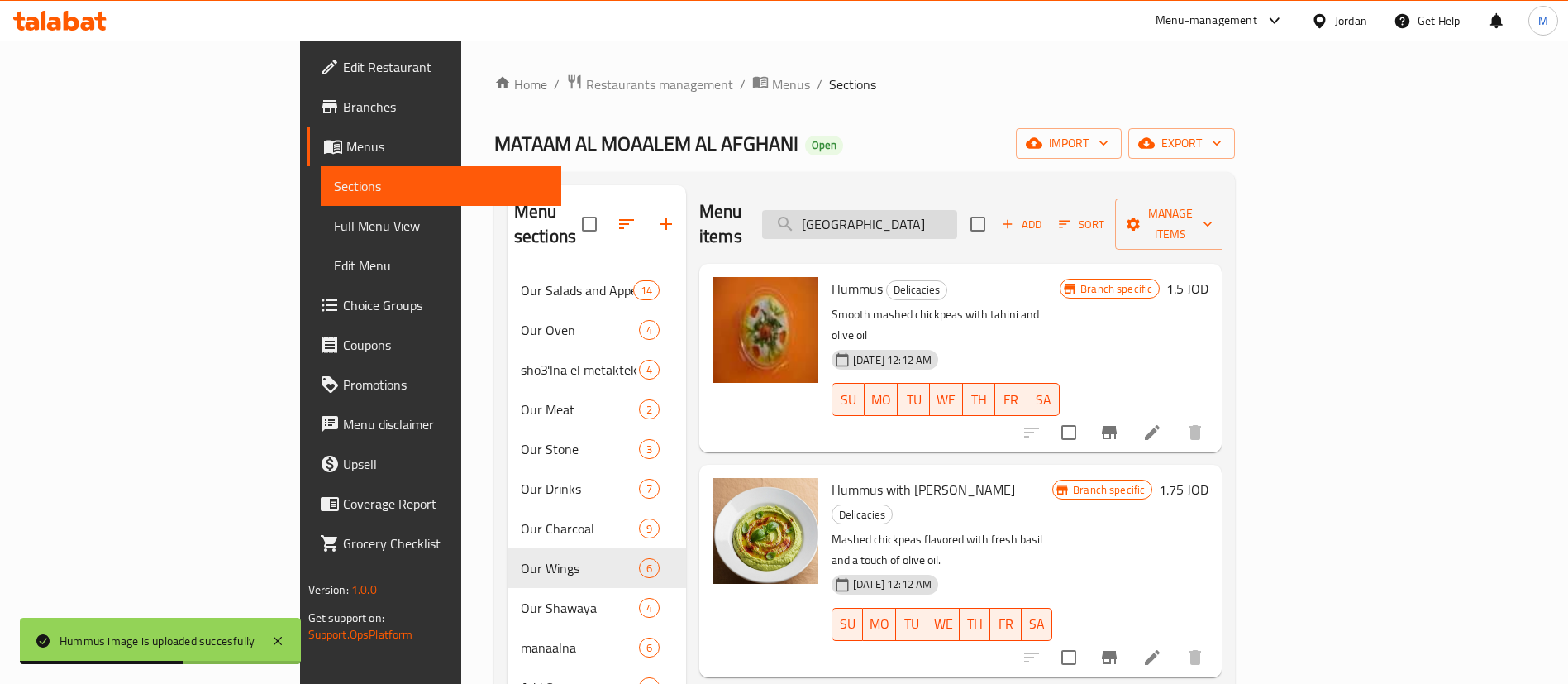
click at [957, 210] on input "حمص" at bounding box center [859, 225] width 195 height 29
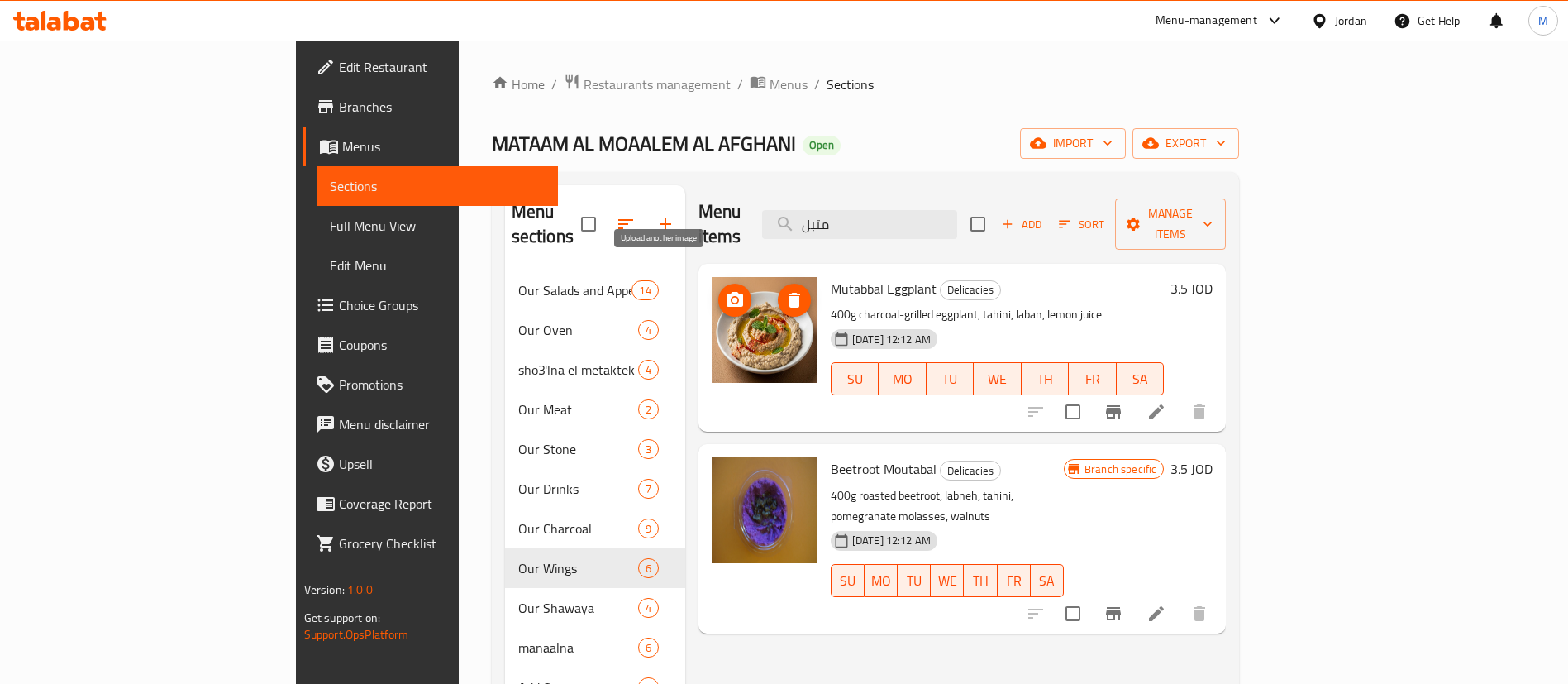
click at [718, 284] on button "upload picture" at bounding box center [735, 300] width 33 height 33
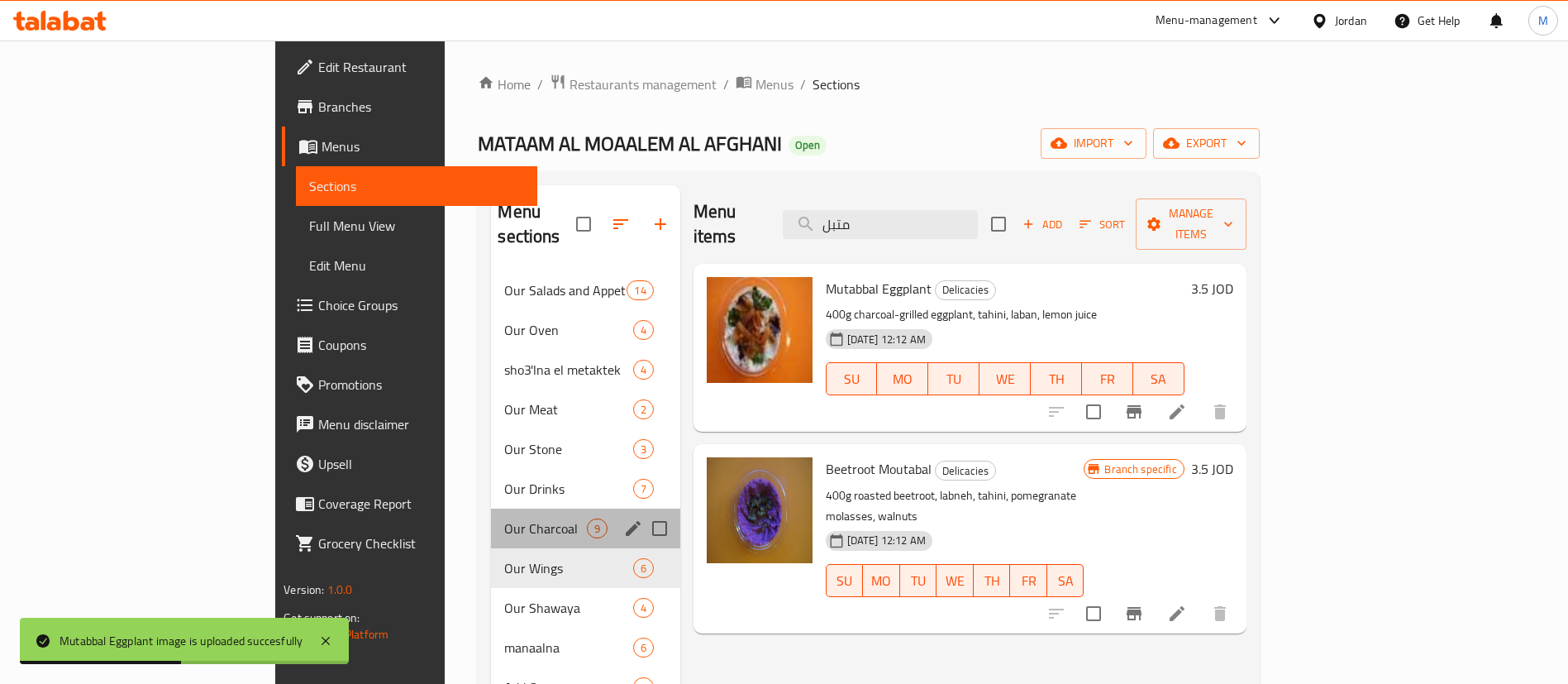
click at [491, 513] on div "Our Charcoal 9" at bounding box center [584, 528] width 188 height 40
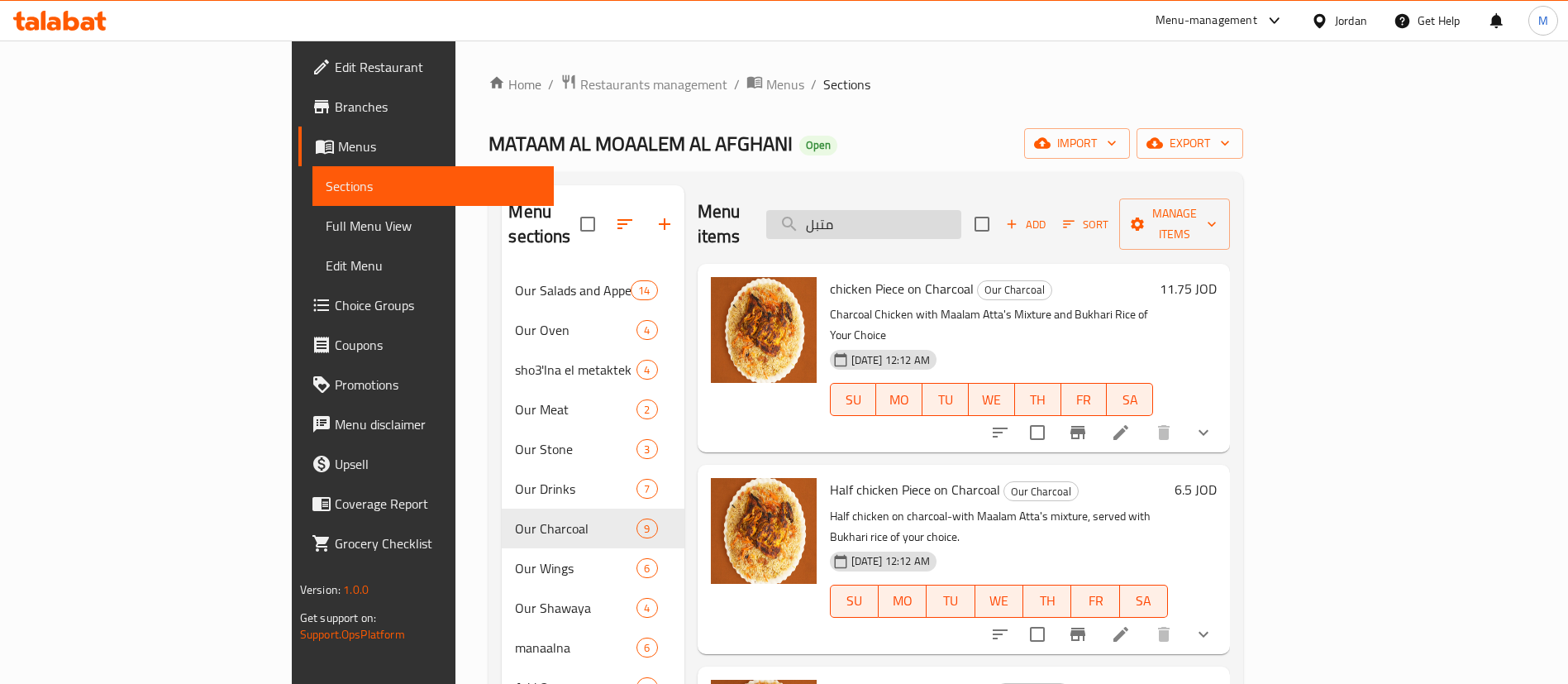
click at [961, 211] on input "متبل" at bounding box center [863, 225] width 195 height 29
paste input "سلطة الافغاني الصحيه"
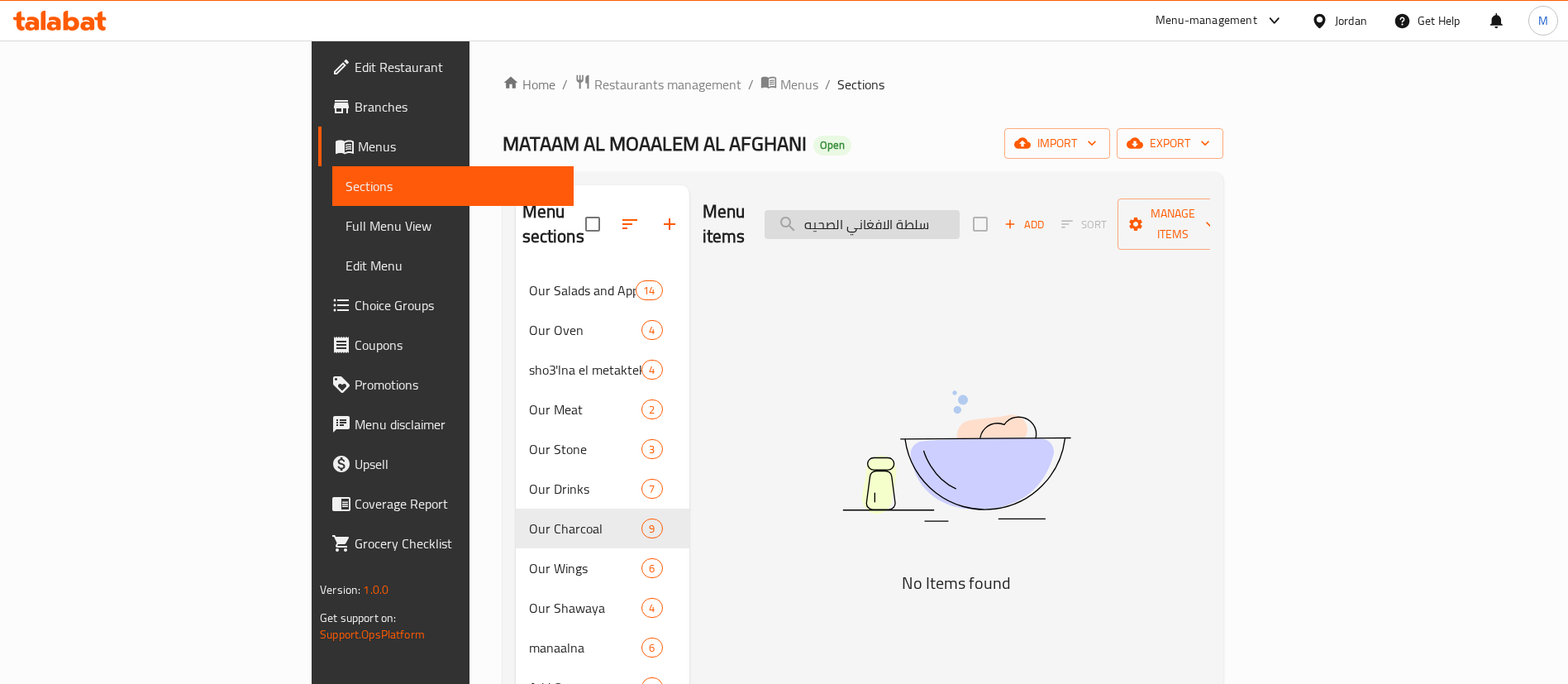
click at [960, 210] on input "سلطة الافغاني الصحيه" at bounding box center [862, 225] width 195 height 29
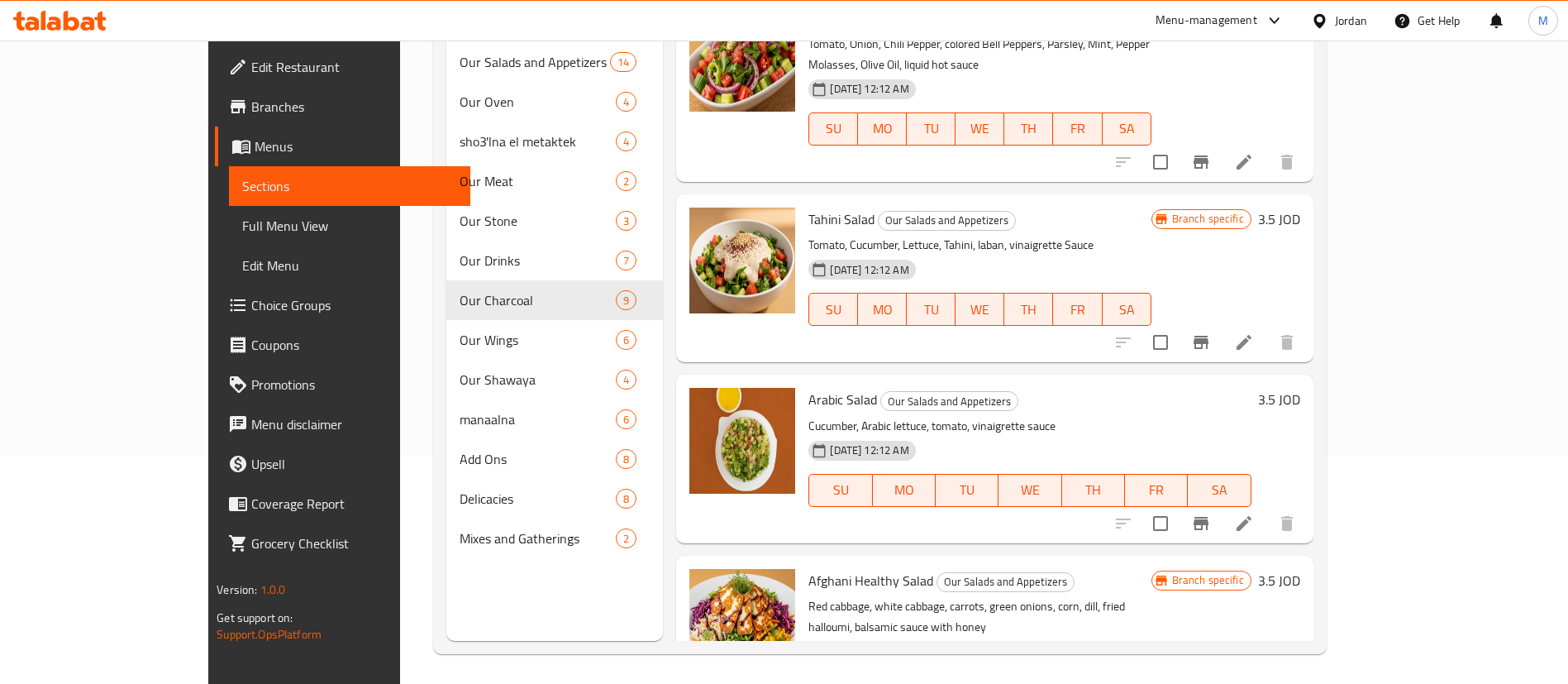
scroll to position [232, 0]
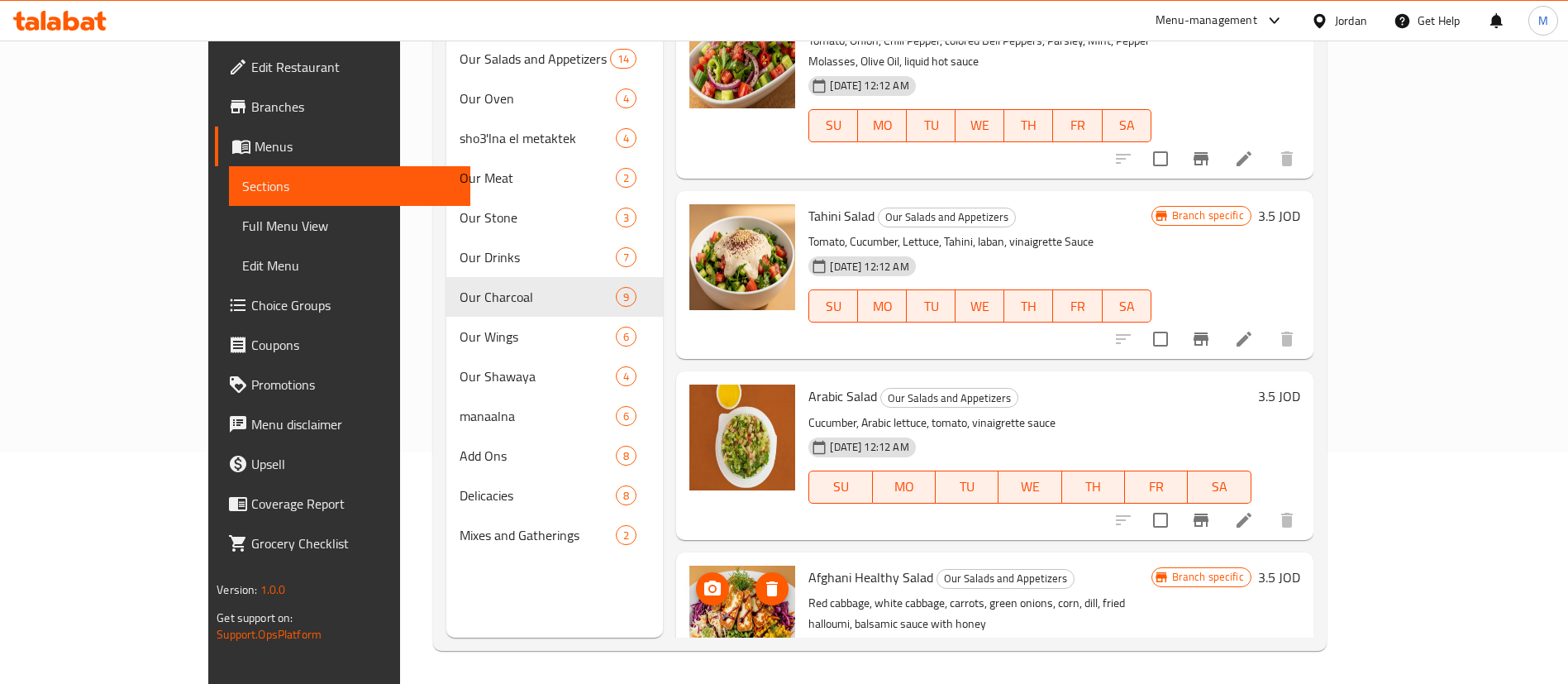
type input "سلطة"
click at [710, 586] on circle "upload picture" at bounding box center [712, 588] width 5 height 5
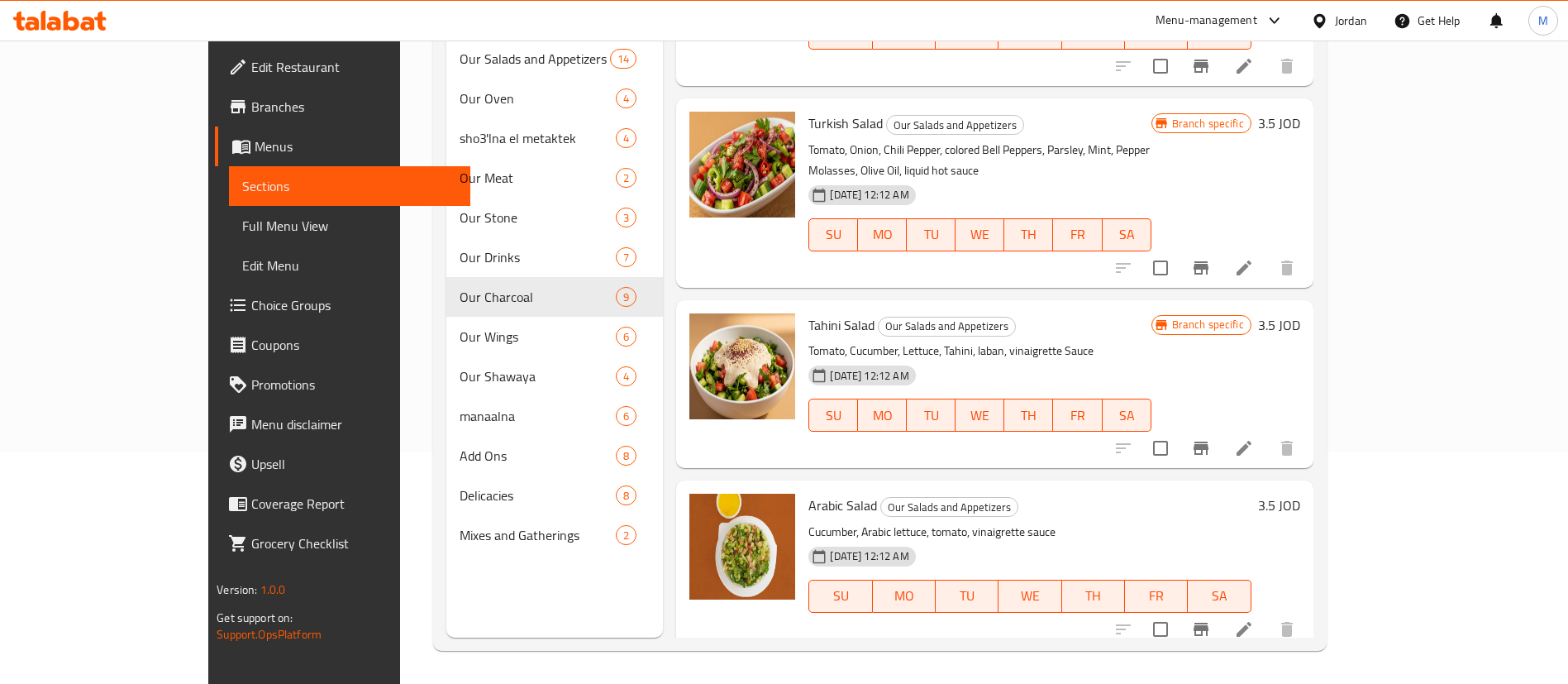
scroll to position [782, 0]
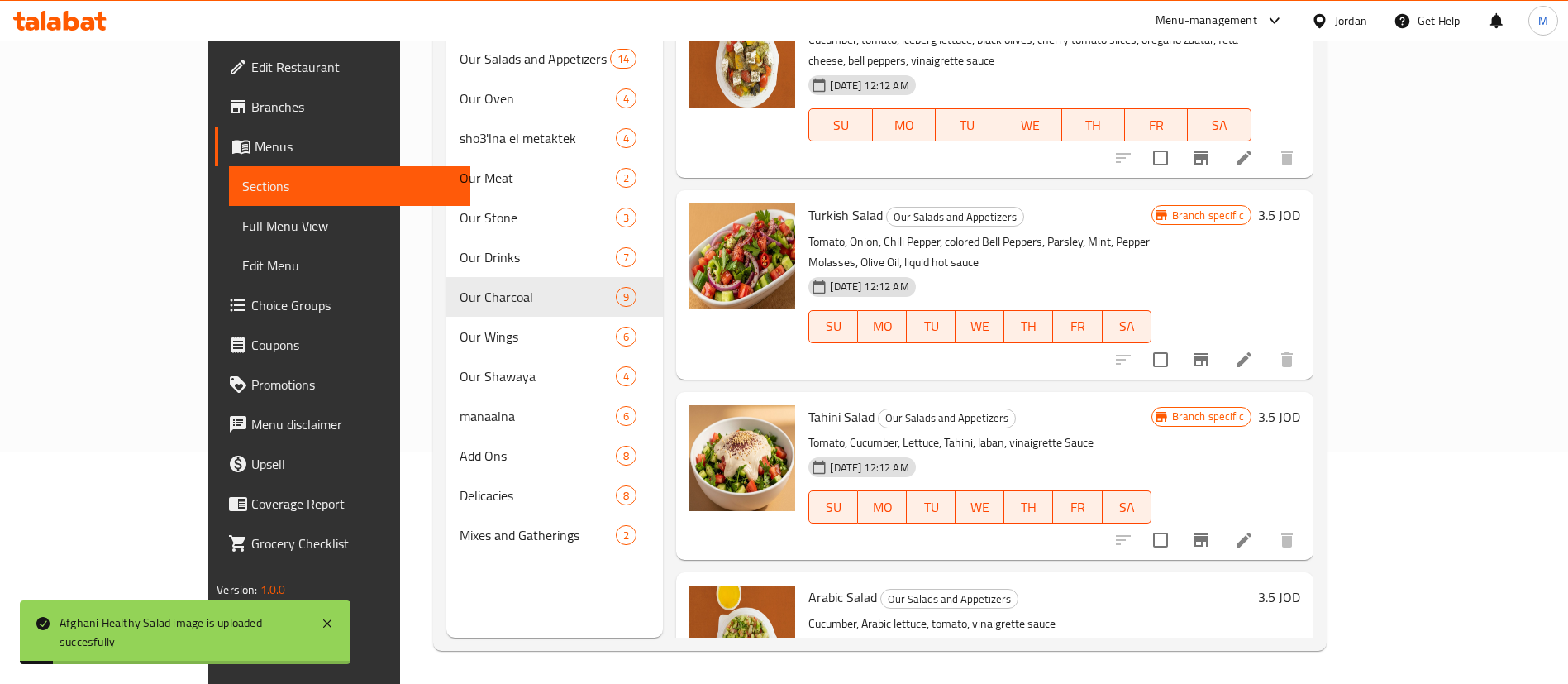
click at [1254, 349] on icon at bounding box center [1243, 359] width 20 height 20
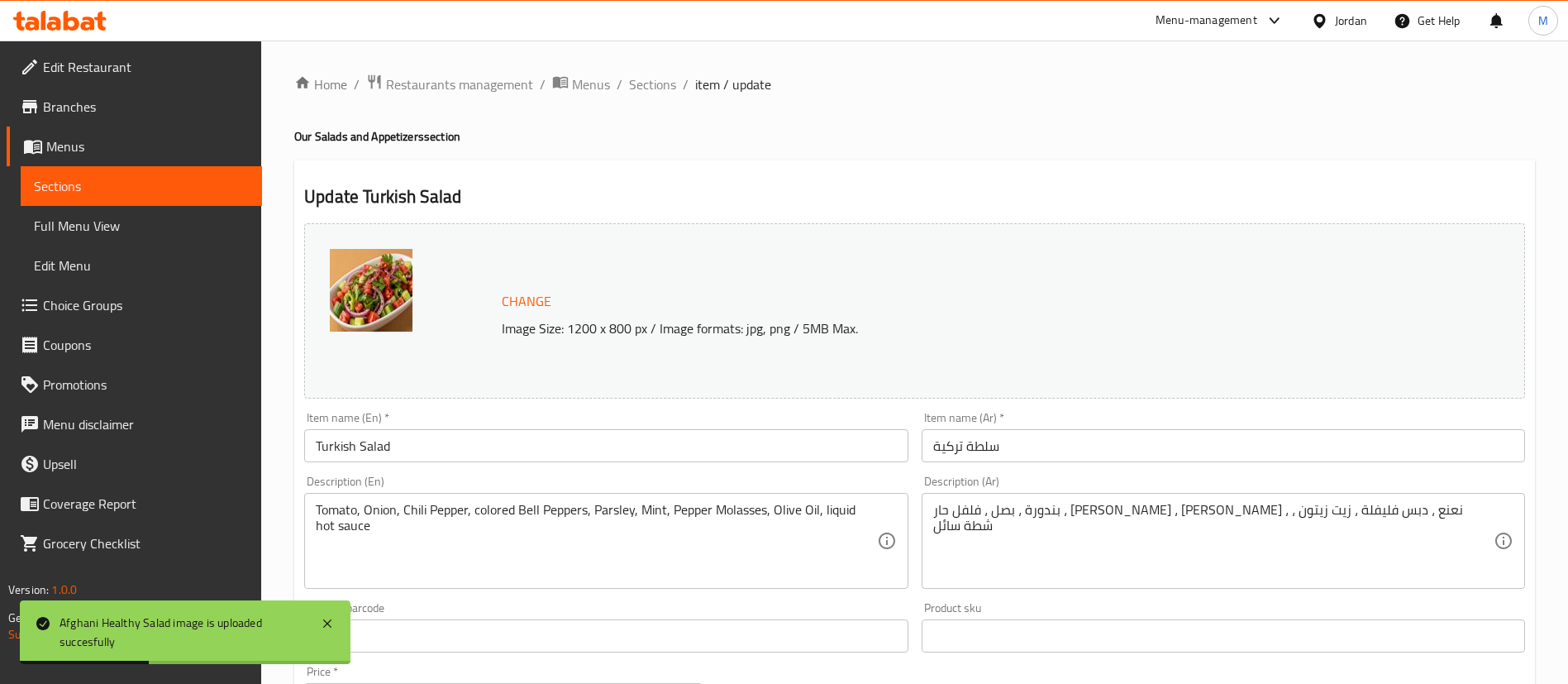
click at [375, 298] on img at bounding box center [371, 290] width 83 height 83
click at [540, 298] on span "Change" at bounding box center [526, 301] width 49 height 24
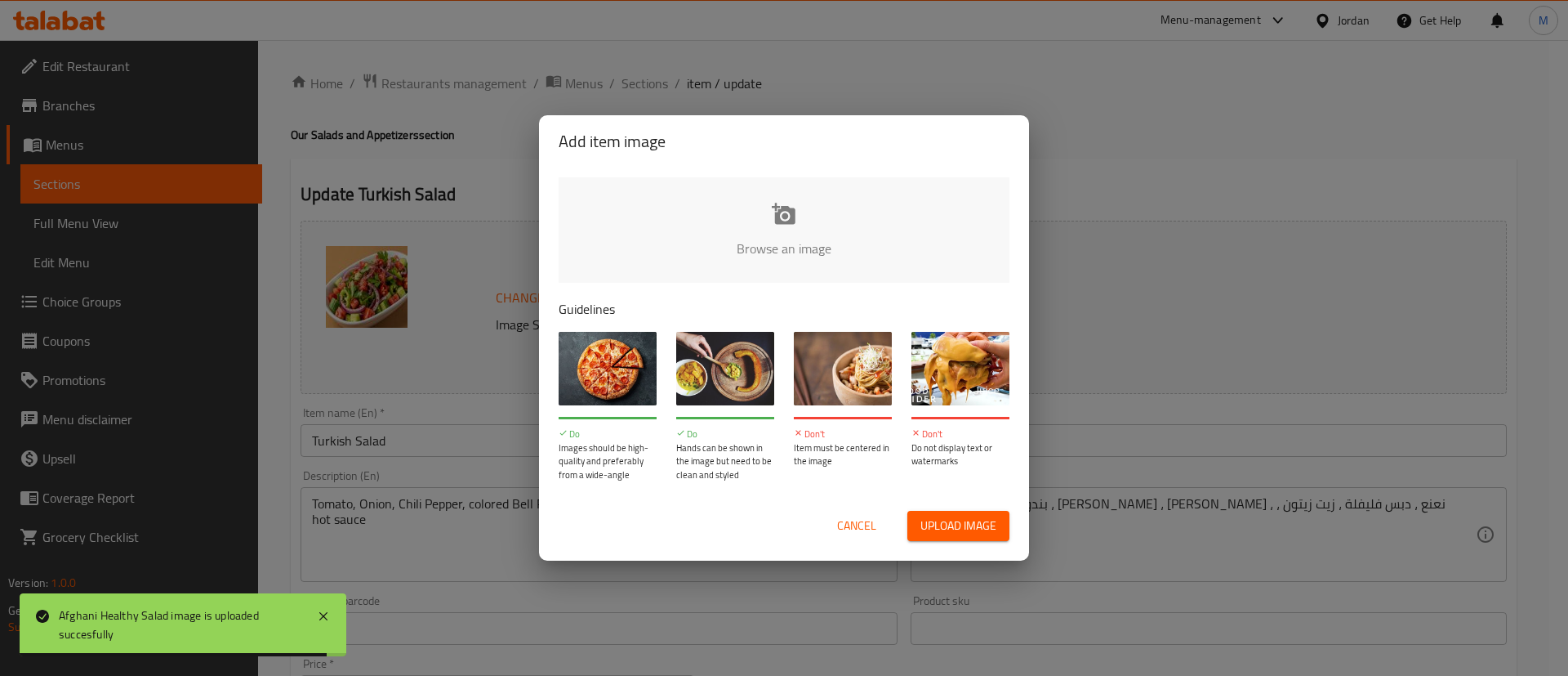
click at [852, 521] on span "Cancel" at bounding box center [856, 525] width 39 height 20
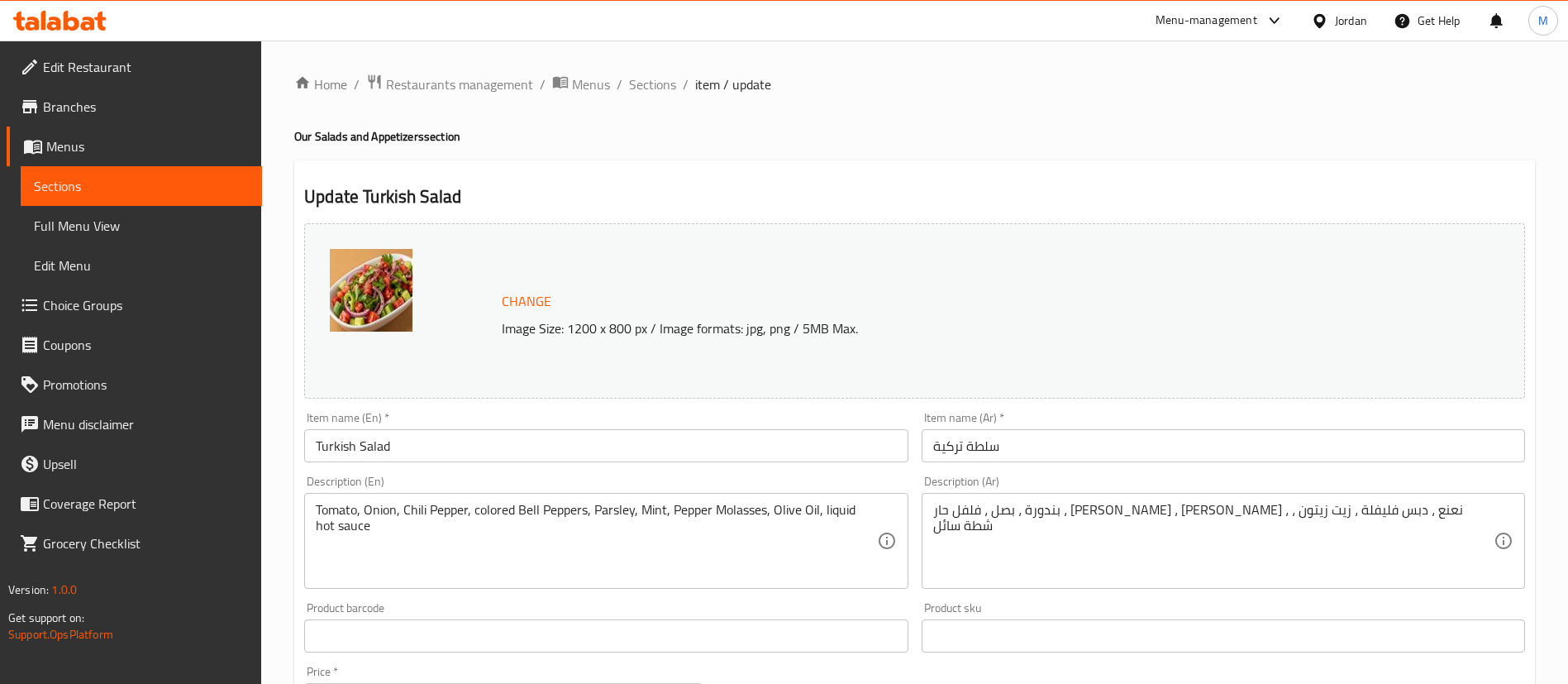
click at [508, 287] on button "Change" at bounding box center [526, 301] width 63 height 34
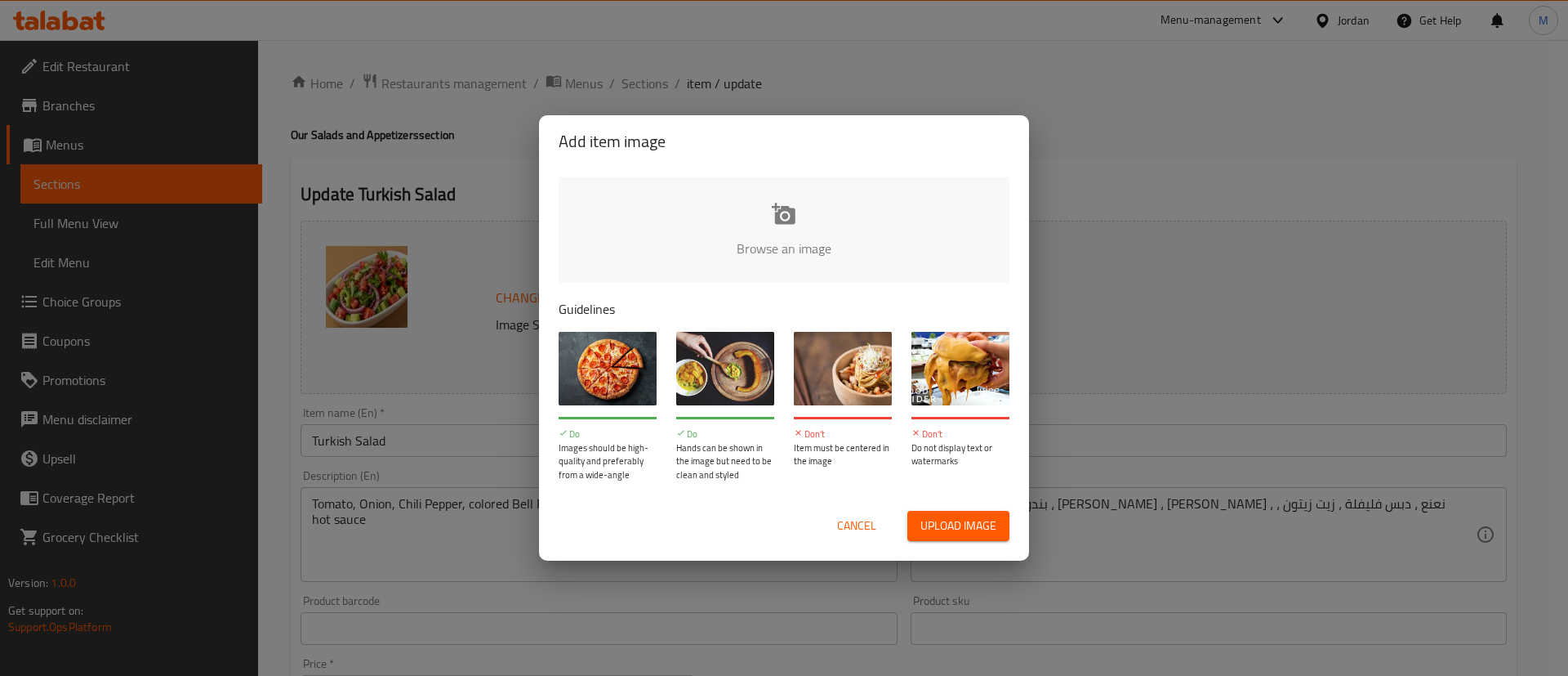
click at [769, 222] on input "file" at bounding box center [1336, 254] width 1556 height 153
type input "C:\fakepath\Screenshot 2025-09-15 174242.png"
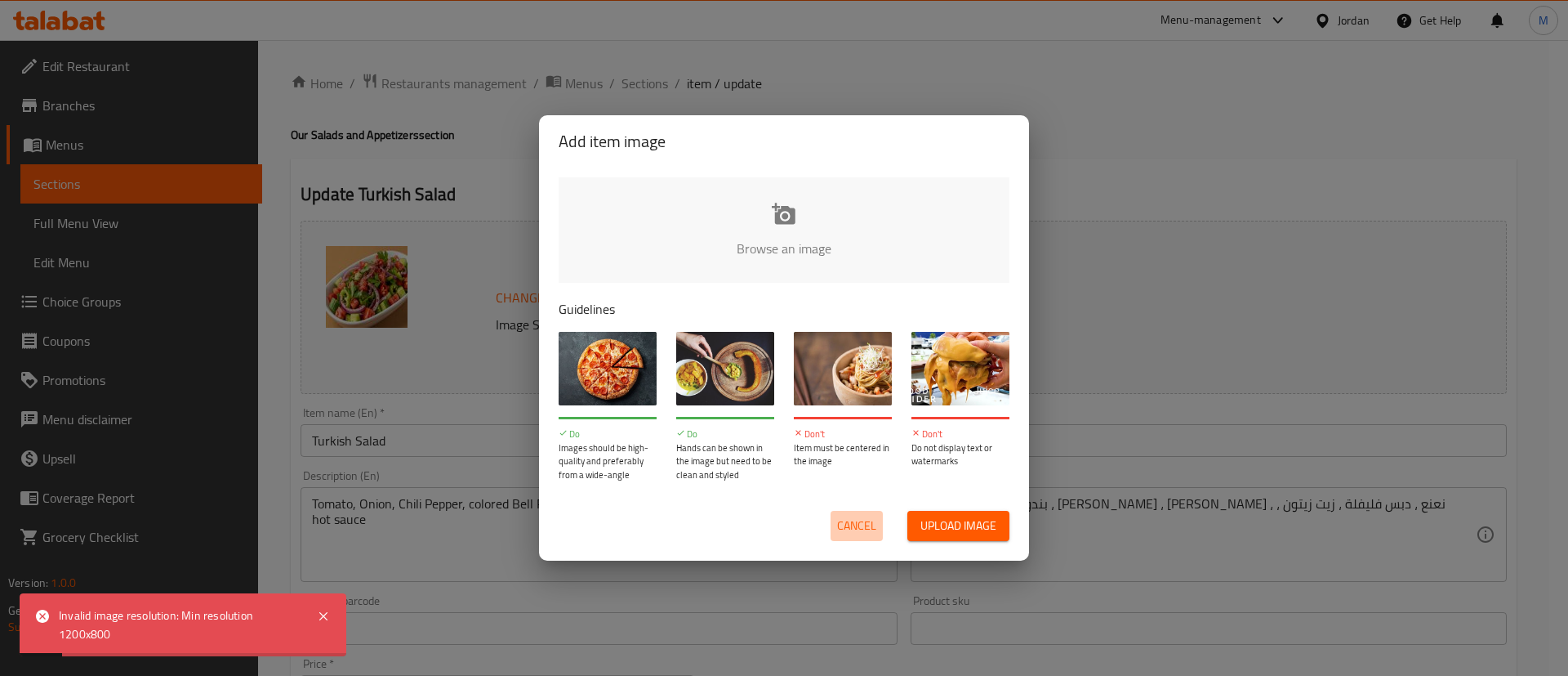
click at [840, 528] on span "Cancel" at bounding box center [856, 525] width 39 height 20
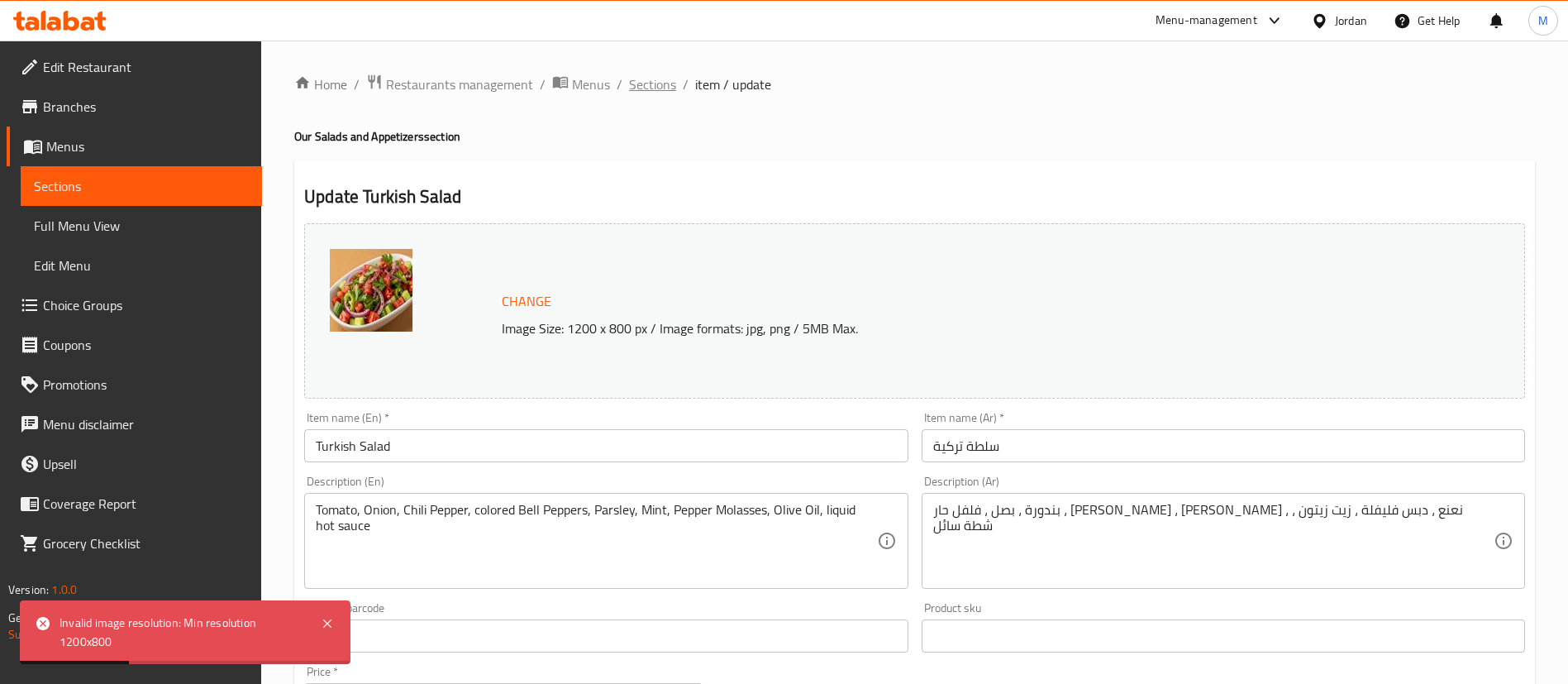
click at [636, 95] on span "Sections" at bounding box center [652, 84] width 47 height 20
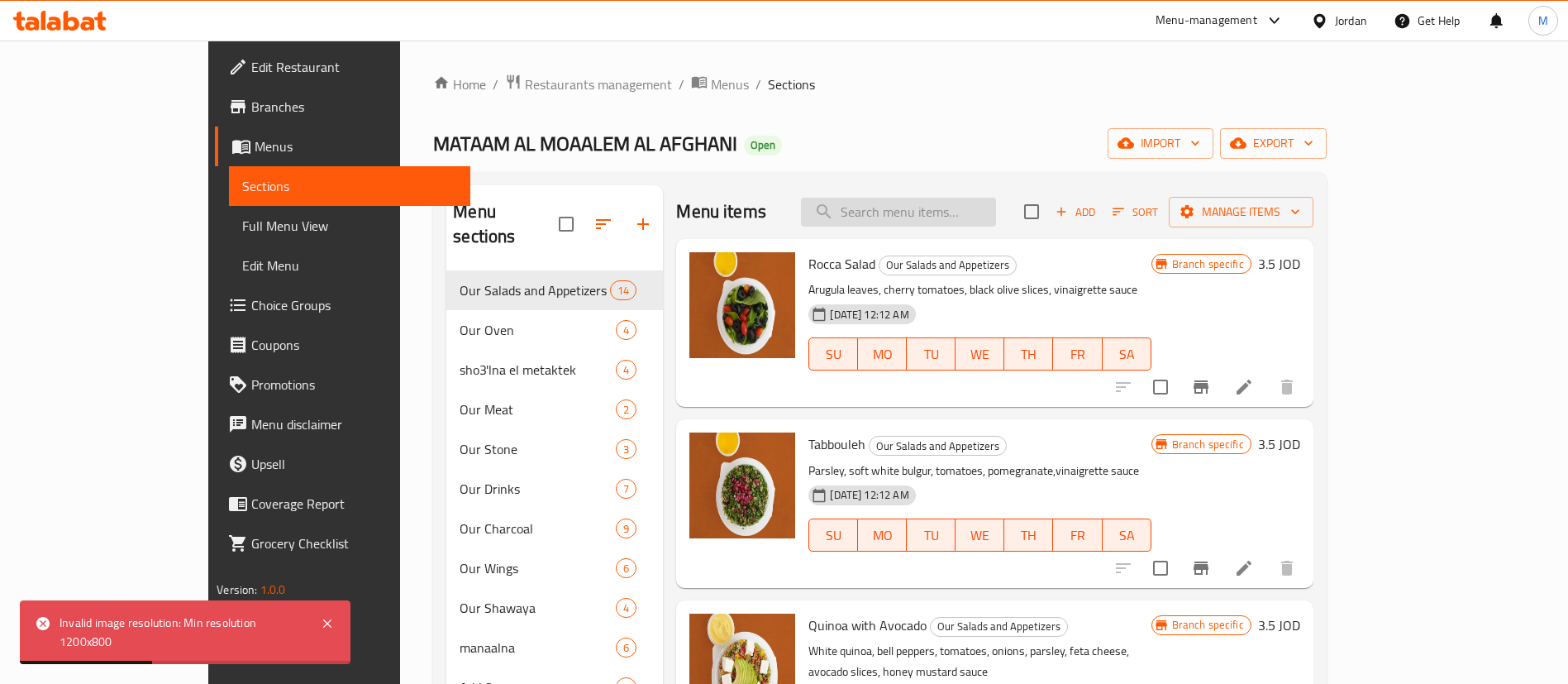
click at [971, 198] on input "search" at bounding box center [898, 212] width 195 height 29
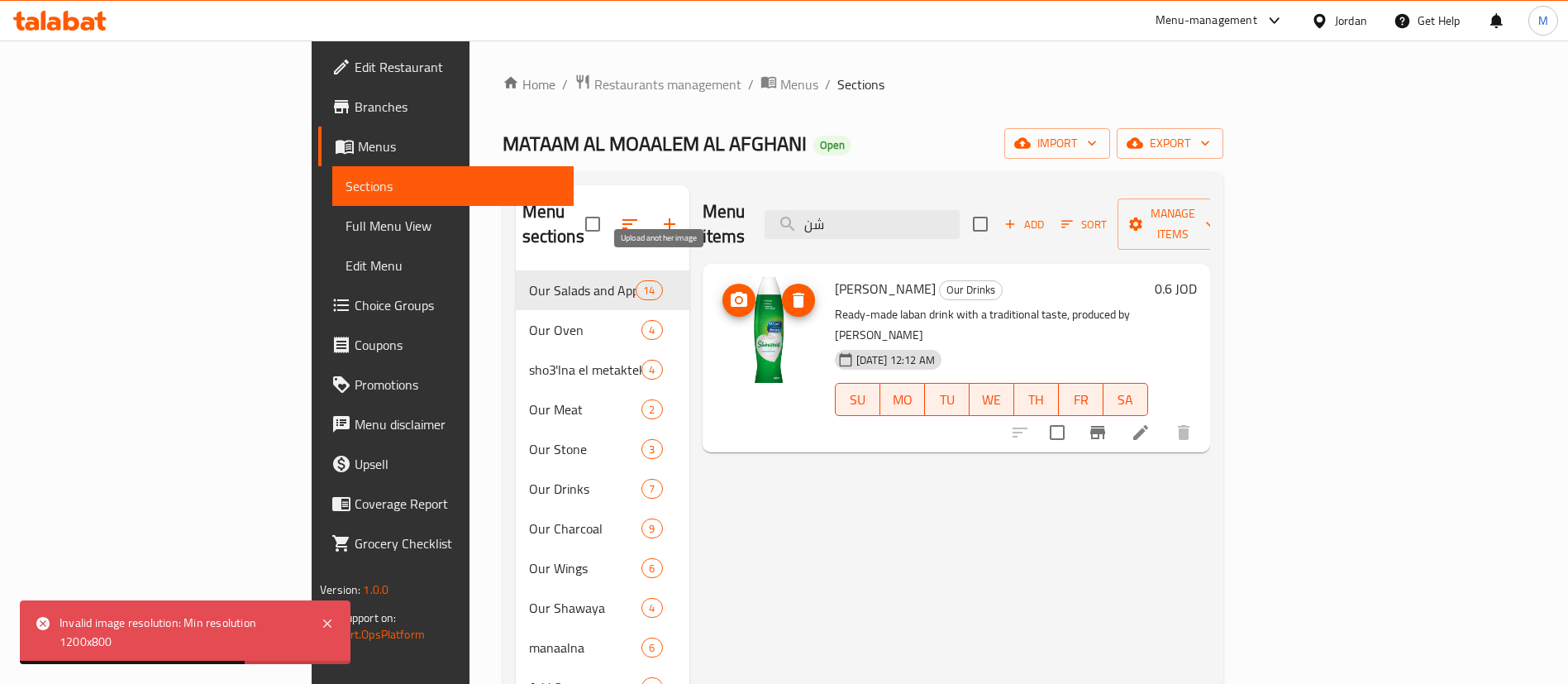
click at [730, 291] on icon "upload picture" at bounding box center [738, 298] width 16 height 14
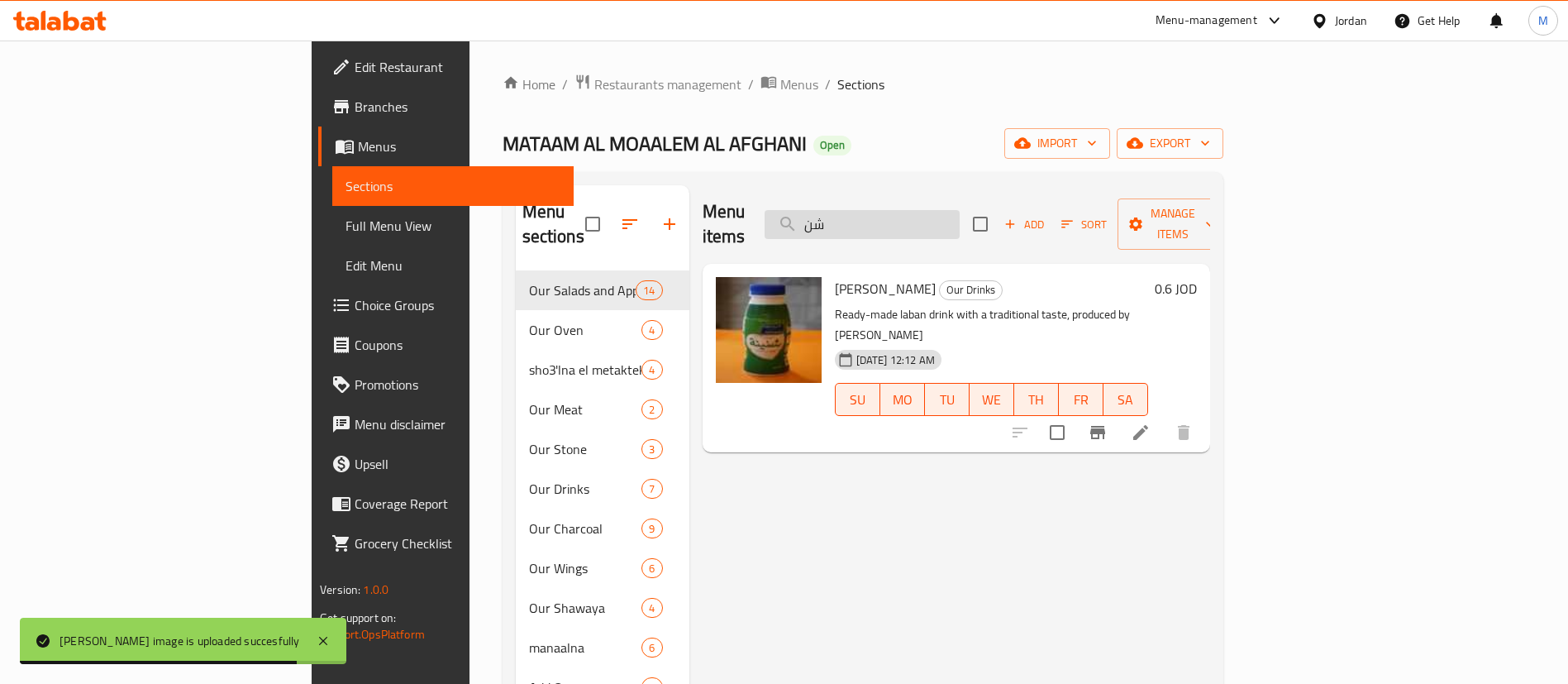
click at [960, 213] on input "شن" at bounding box center [862, 225] width 195 height 29
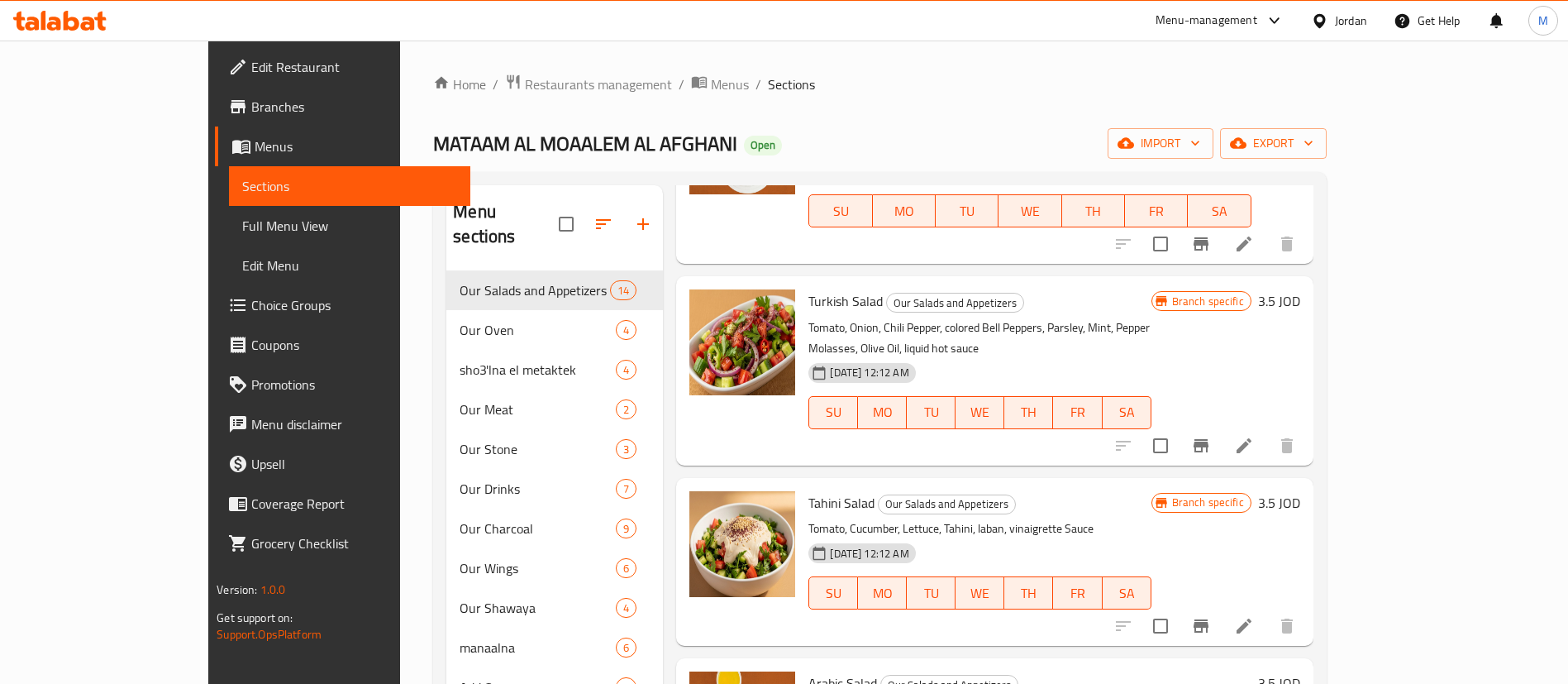
scroll to position [923, 0]
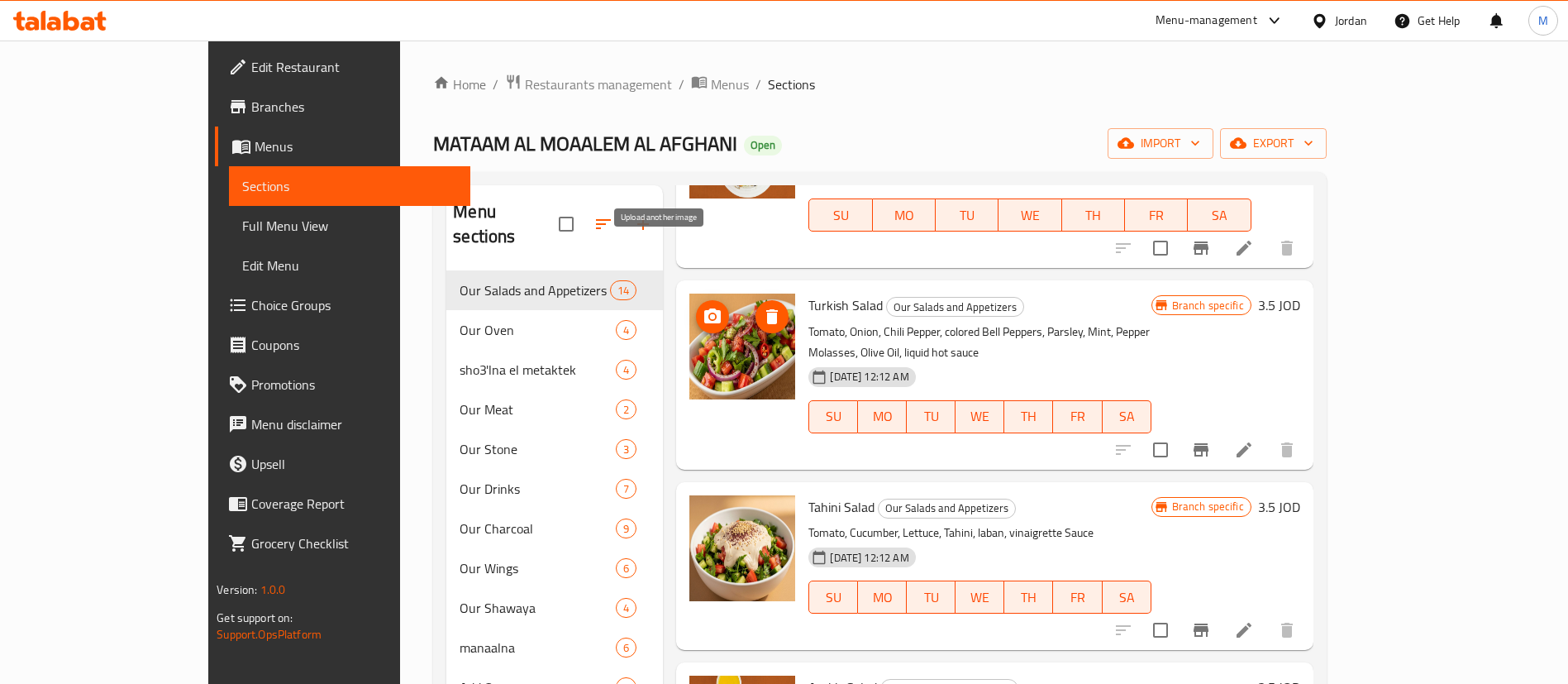
click at [704, 309] on icon "upload picture" at bounding box center [712, 315] width 16 height 14
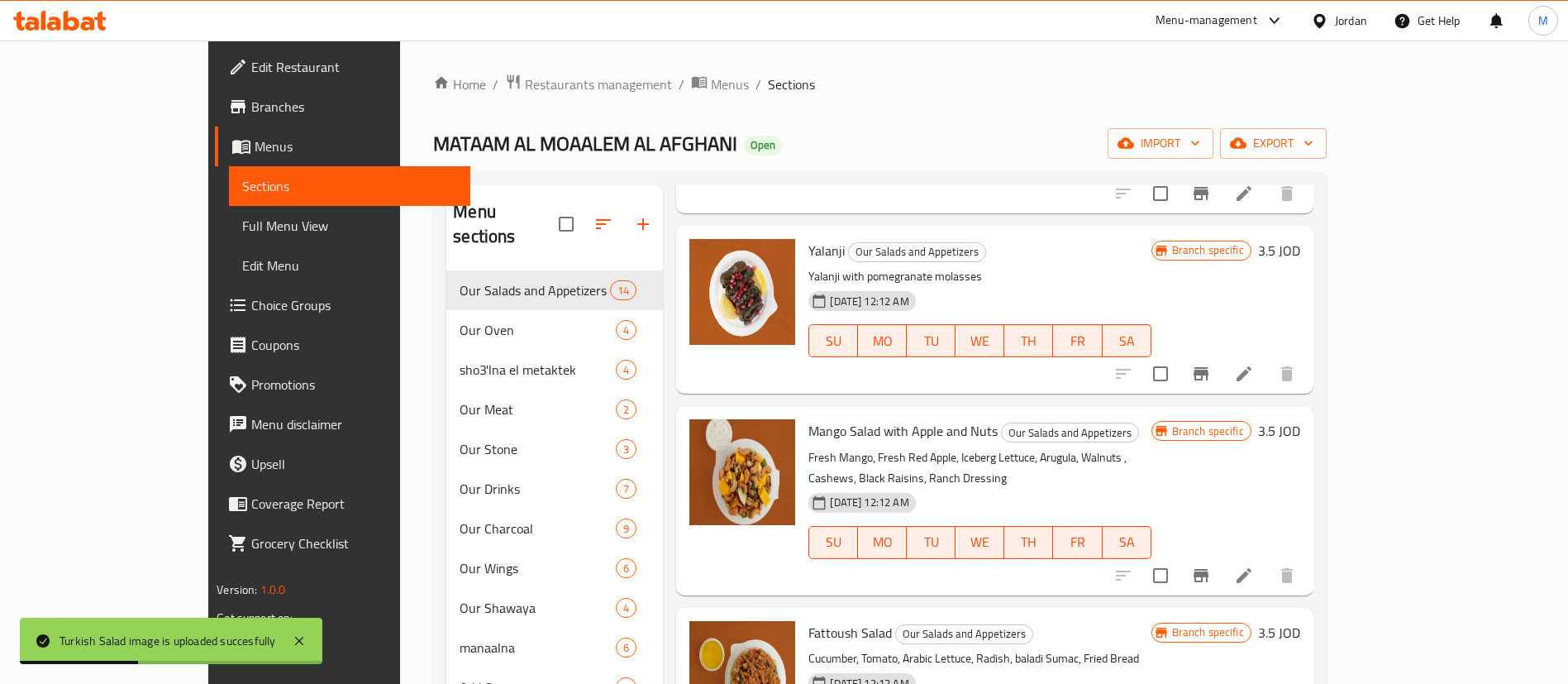
scroll to position [0, 0]
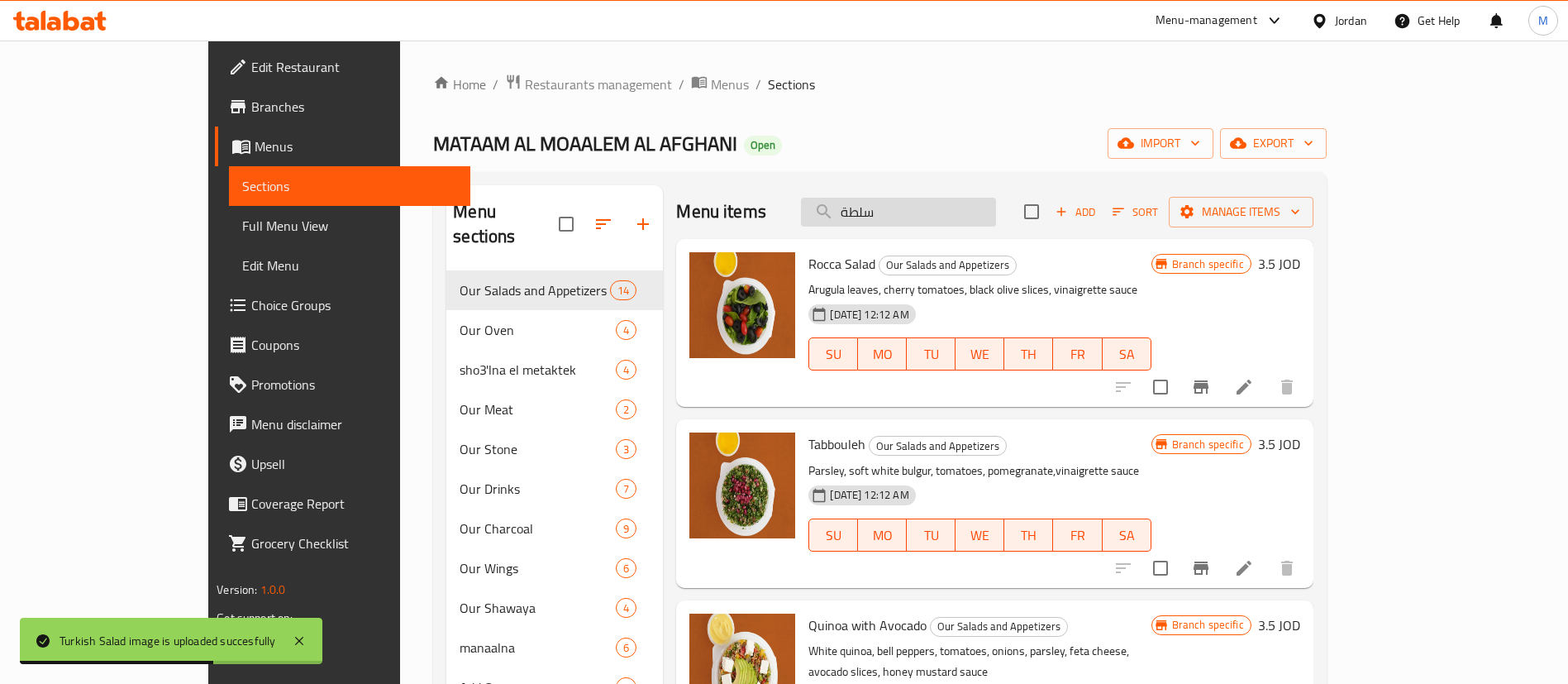
click at [961, 210] on input "سلطة" at bounding box center [898, 212] width 195 height 29
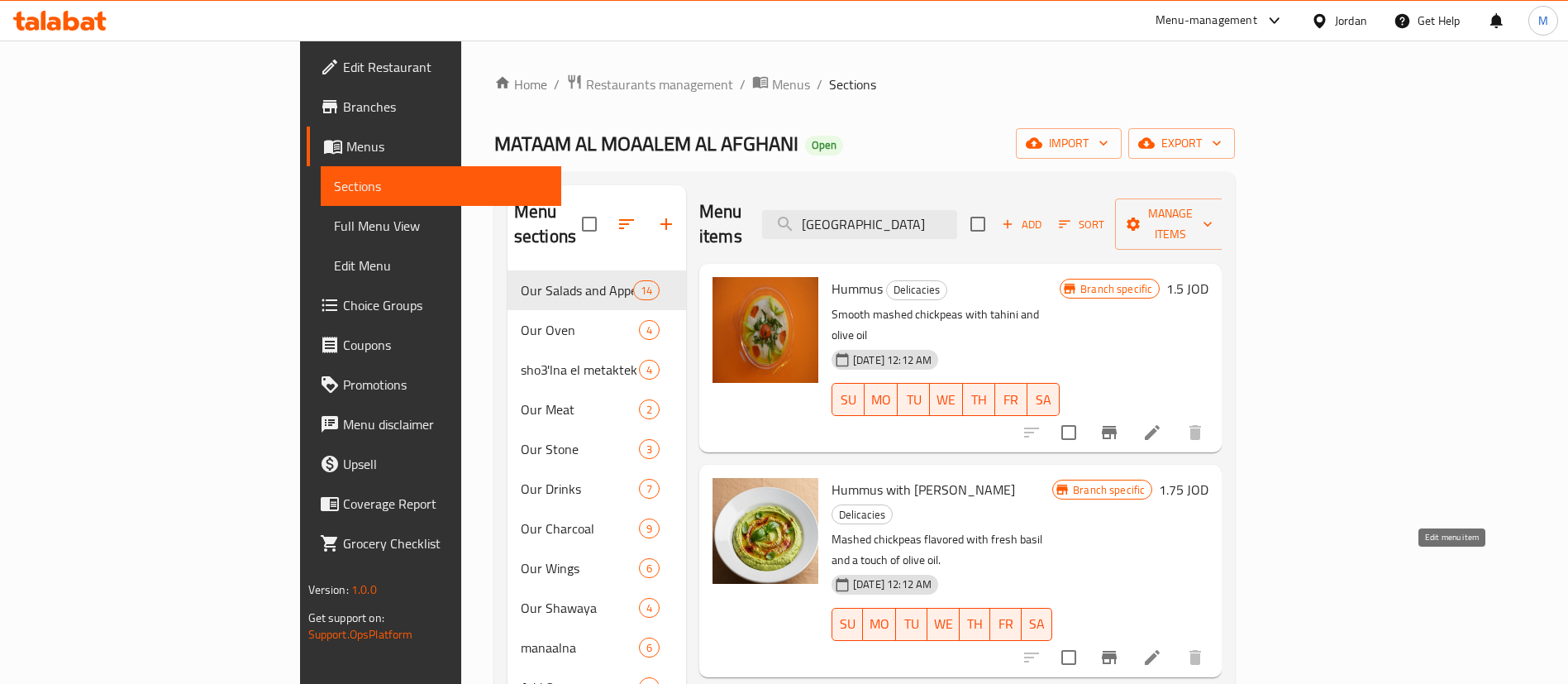
type input "حمص"
click at [1162, 647] on icon at bounding box center [1151, 657] width 20 height 20
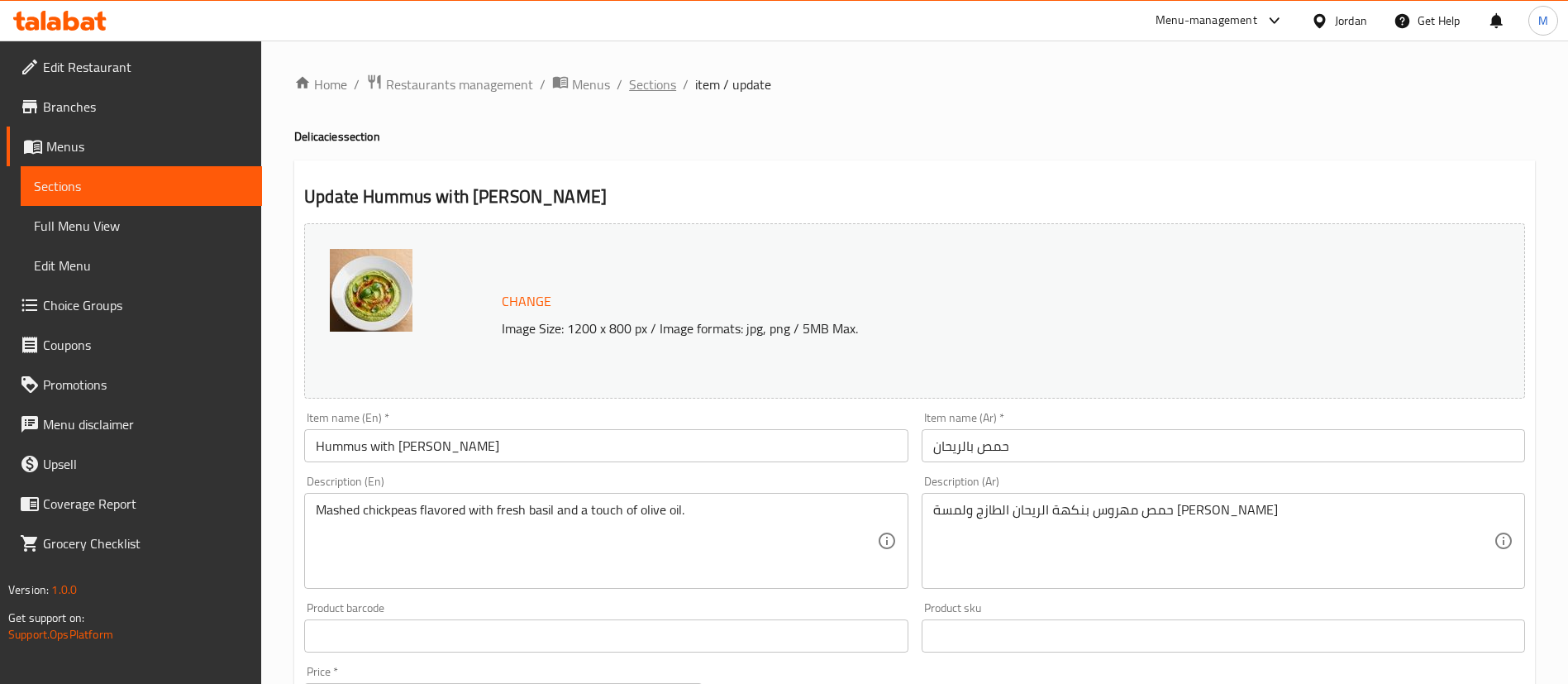
click at [662, 80] on span "Sections" at bounding box center [652, 84] width 47 height 20
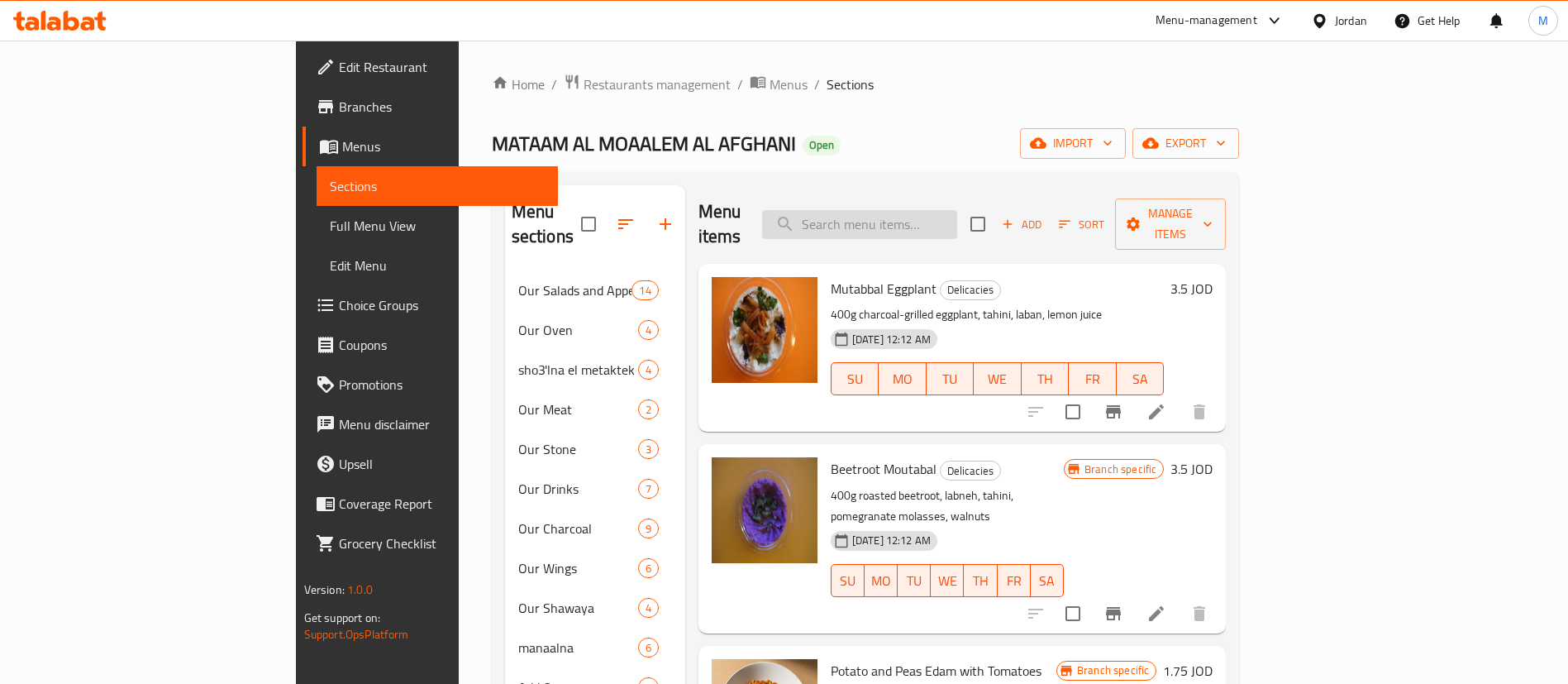
click at [957, 210] on input "search" at bounding box center [859, 225] width 195 height 29
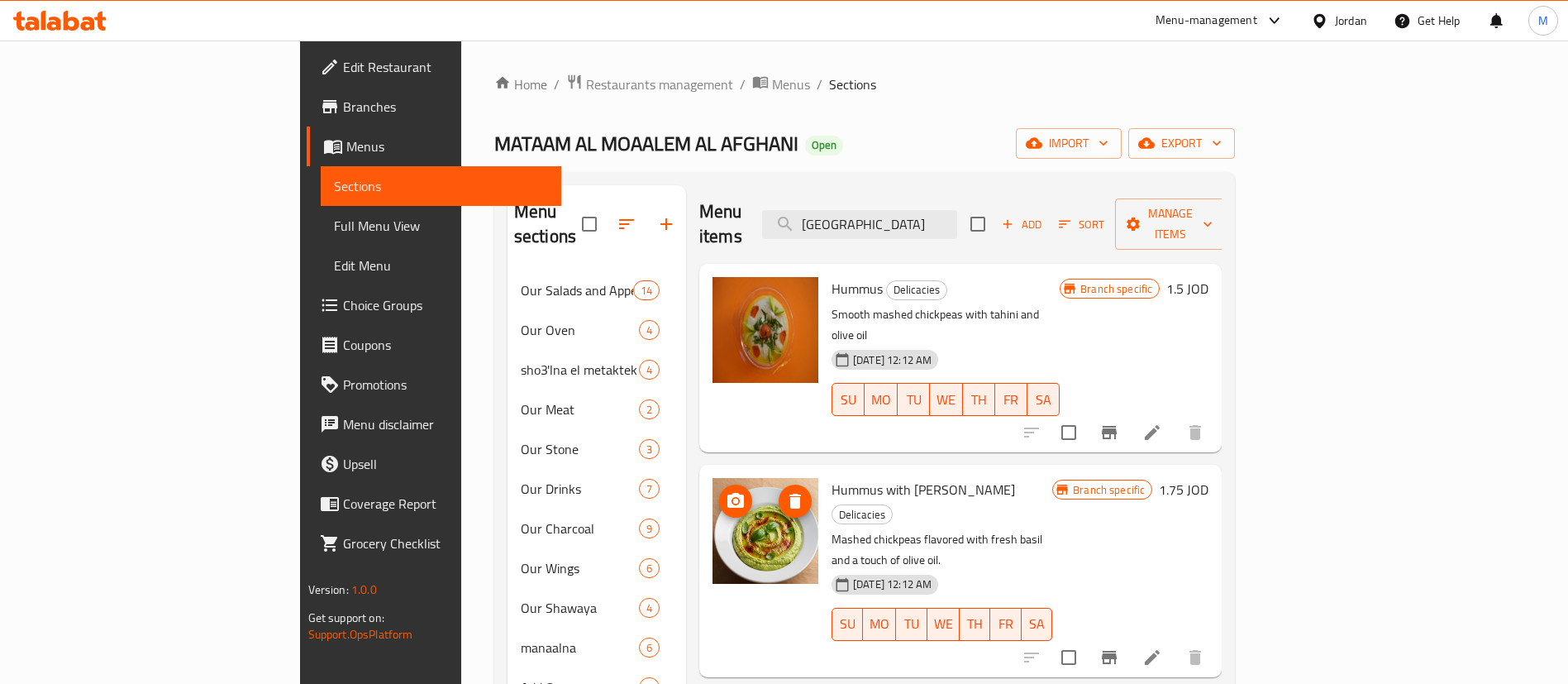
type input "حمص"
click at [727, 493] on icon "upload picture" at bounding box center [735, 500] width 16 height 14
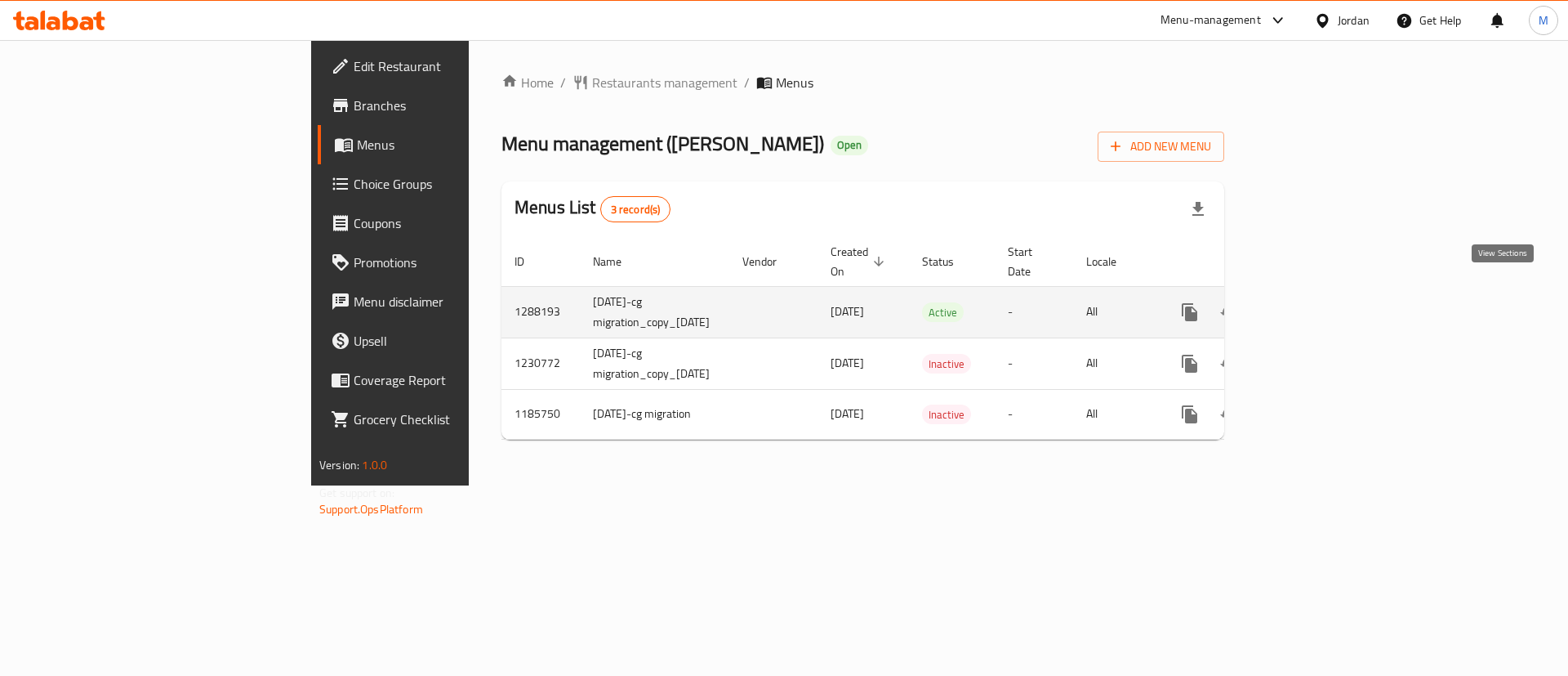
click at [1317, 302] on icon "enhanced table" at bounding box center [1308, 312] width 20 height 20
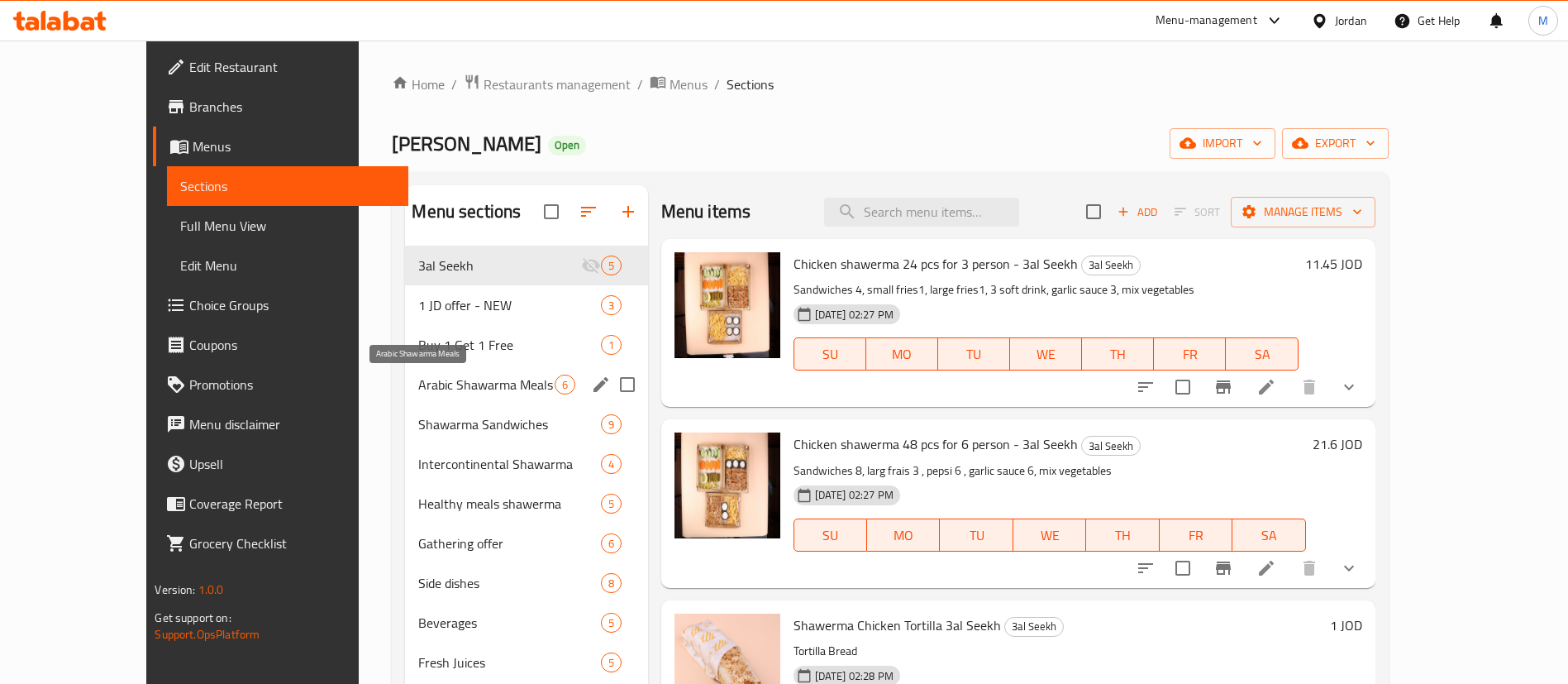
click at [437, 390] on span "Arabic Shawarma Meals" at bounding box center [486, 384] width 136 height 20
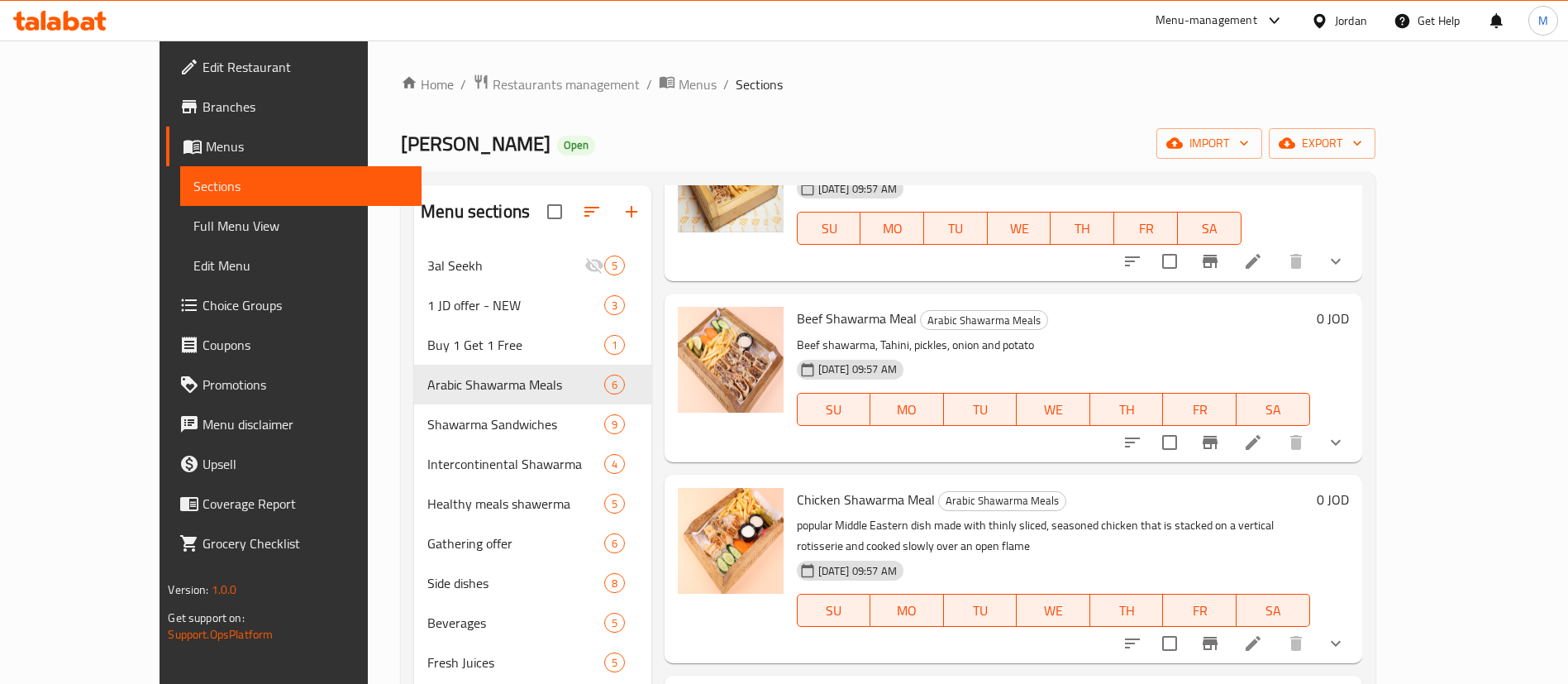
scroll to position [248, 0]
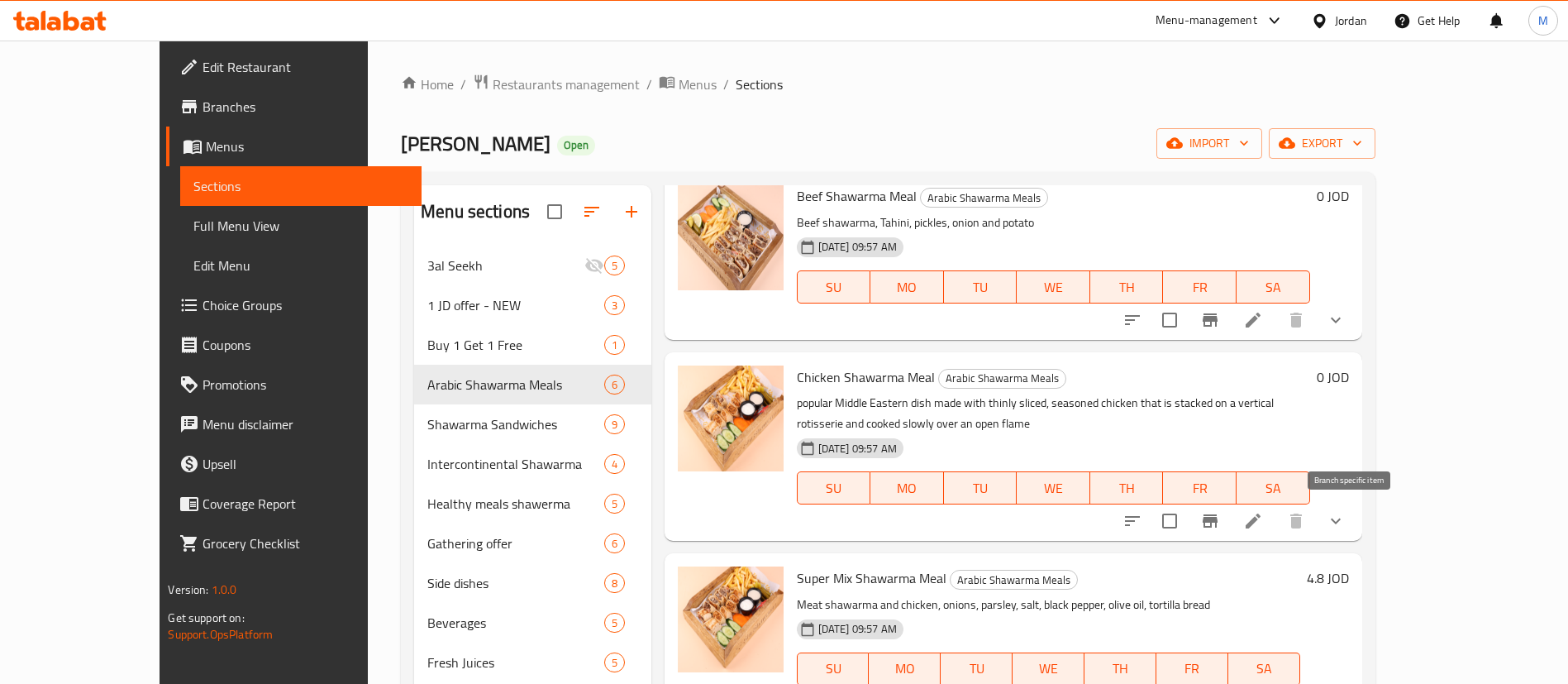
click at [1220, 520] on icon "Branch-specific-item" at bounding box center [1209, 521] width 20 height 20
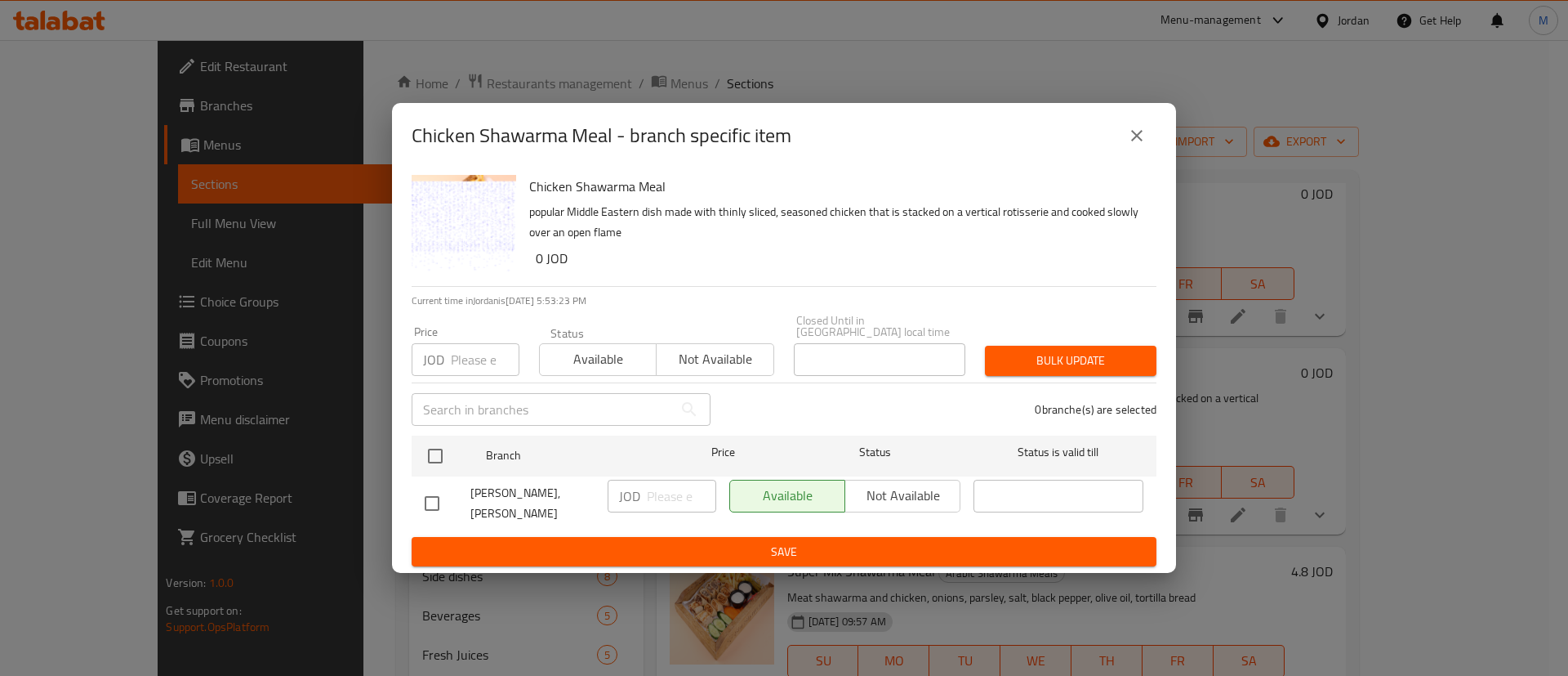
click at [1142, 155] on button "close" at bounding box center [1136, 135] width 39 height 39
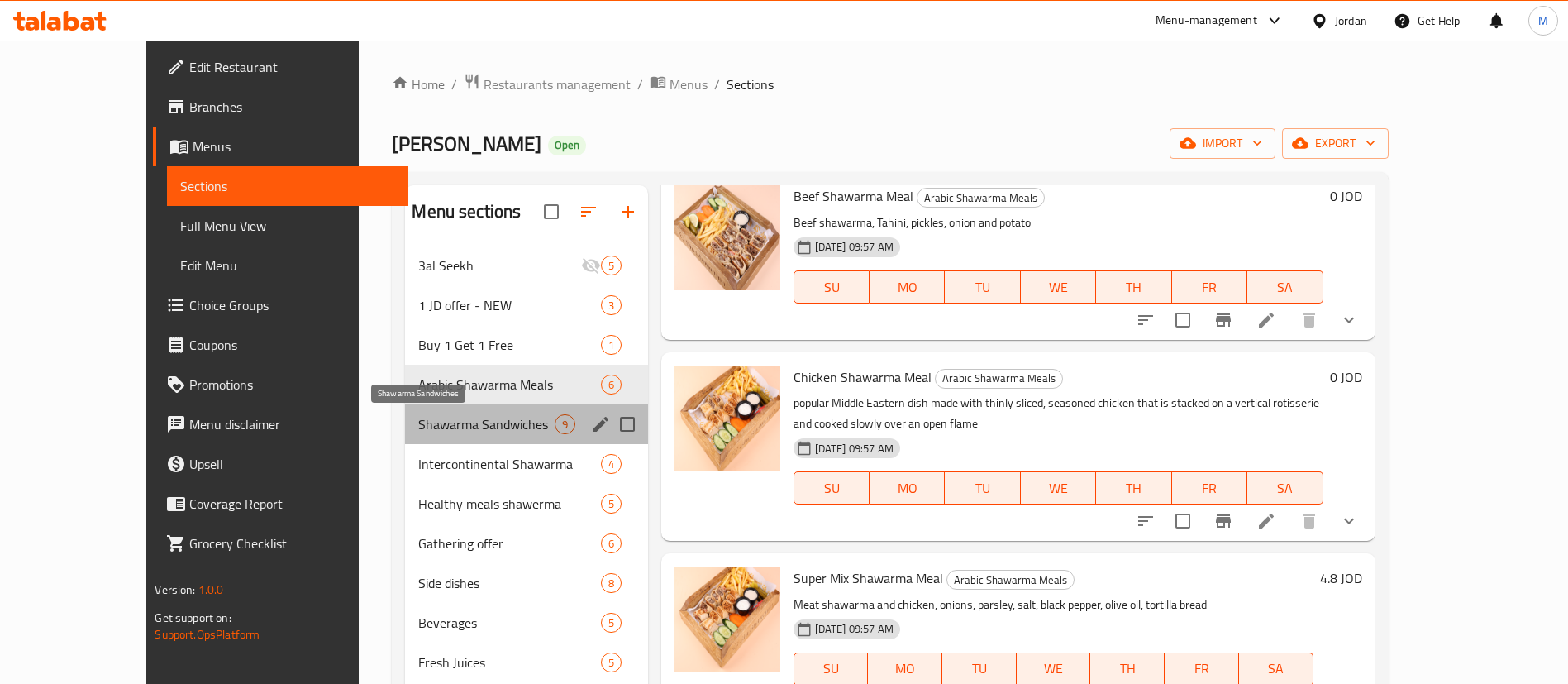
click at [482, 427] on span "Shawarma Sandwiches" at bounding box center [486, 424] width 136 height 20
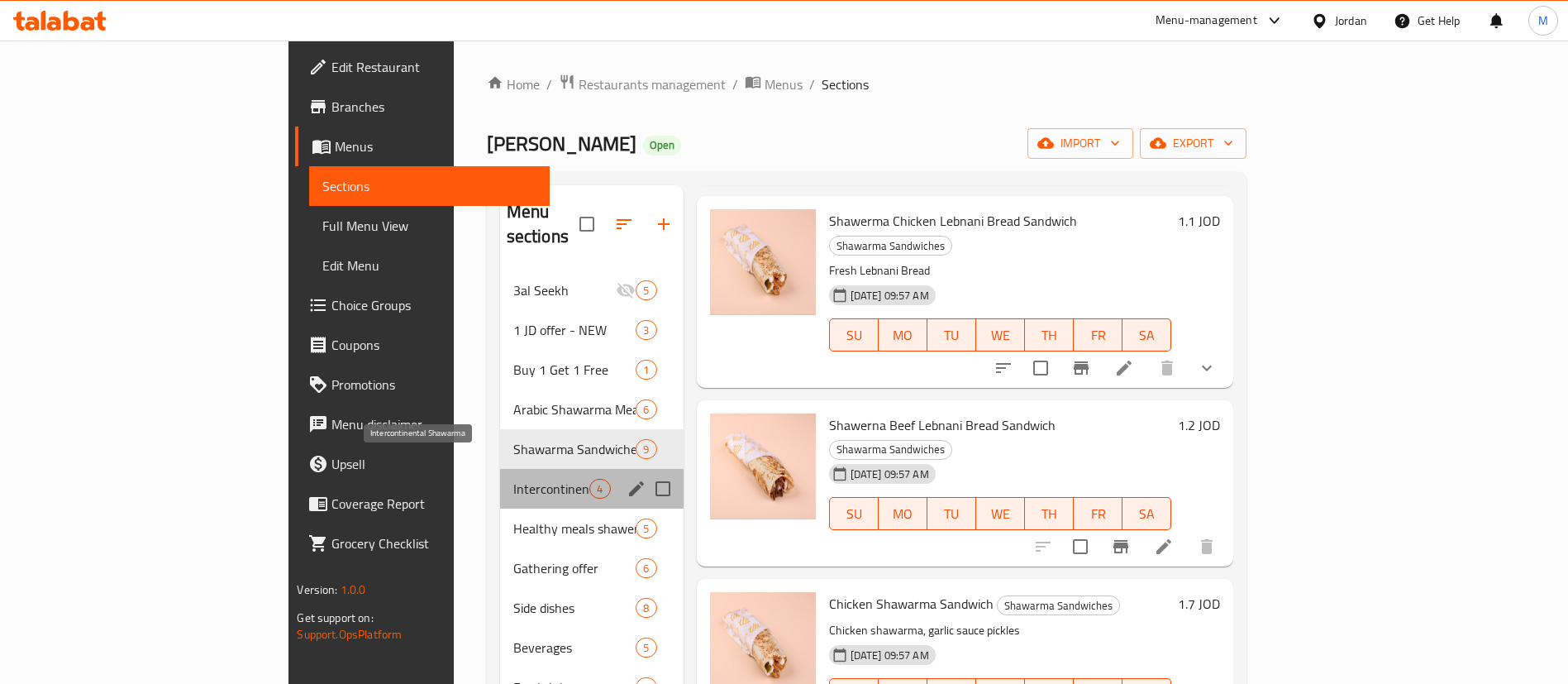
click at [513, 479] on span "Intercontinental Shawarma" at bounding box center [552, 488] width 77 height 20
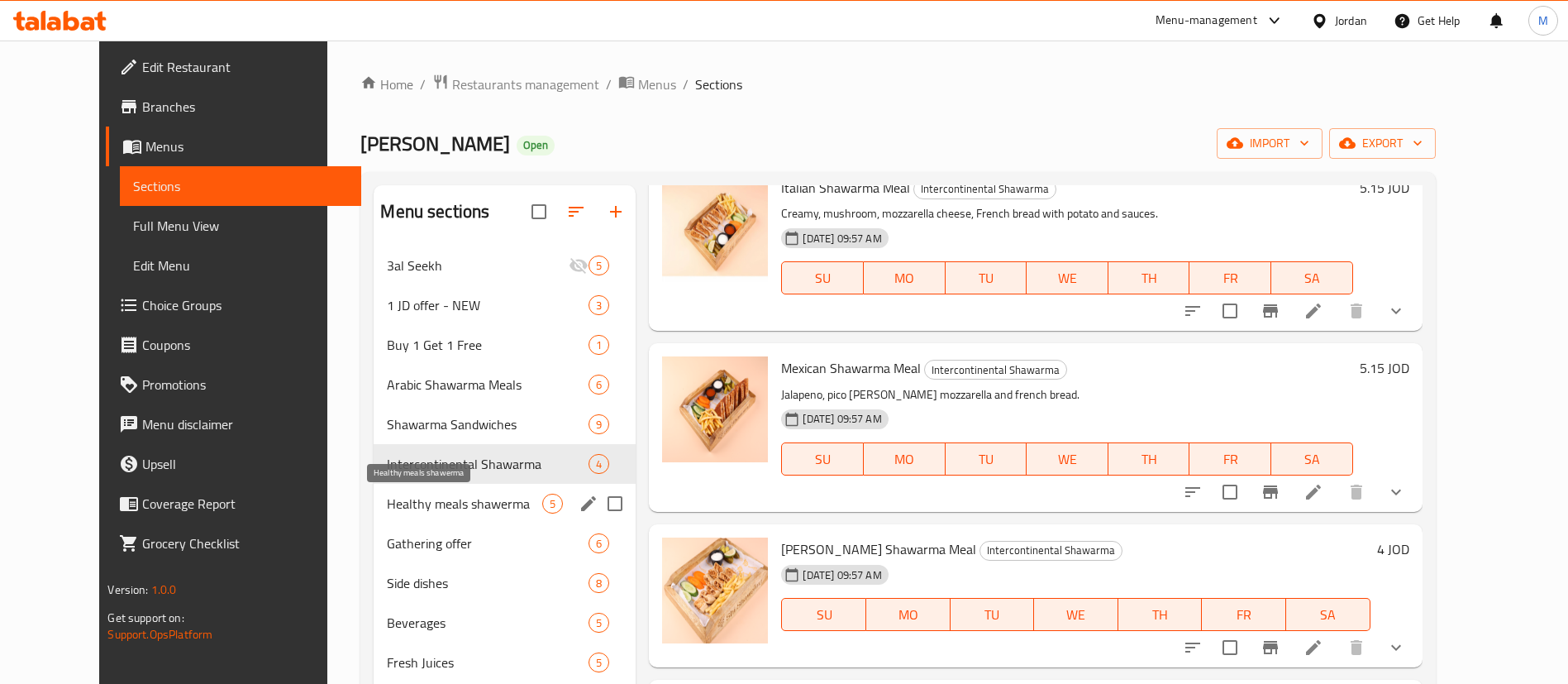
click at [454, 504] on span "Healthy meals shawerma" at bounding box center [464, 504] width 155 height 20
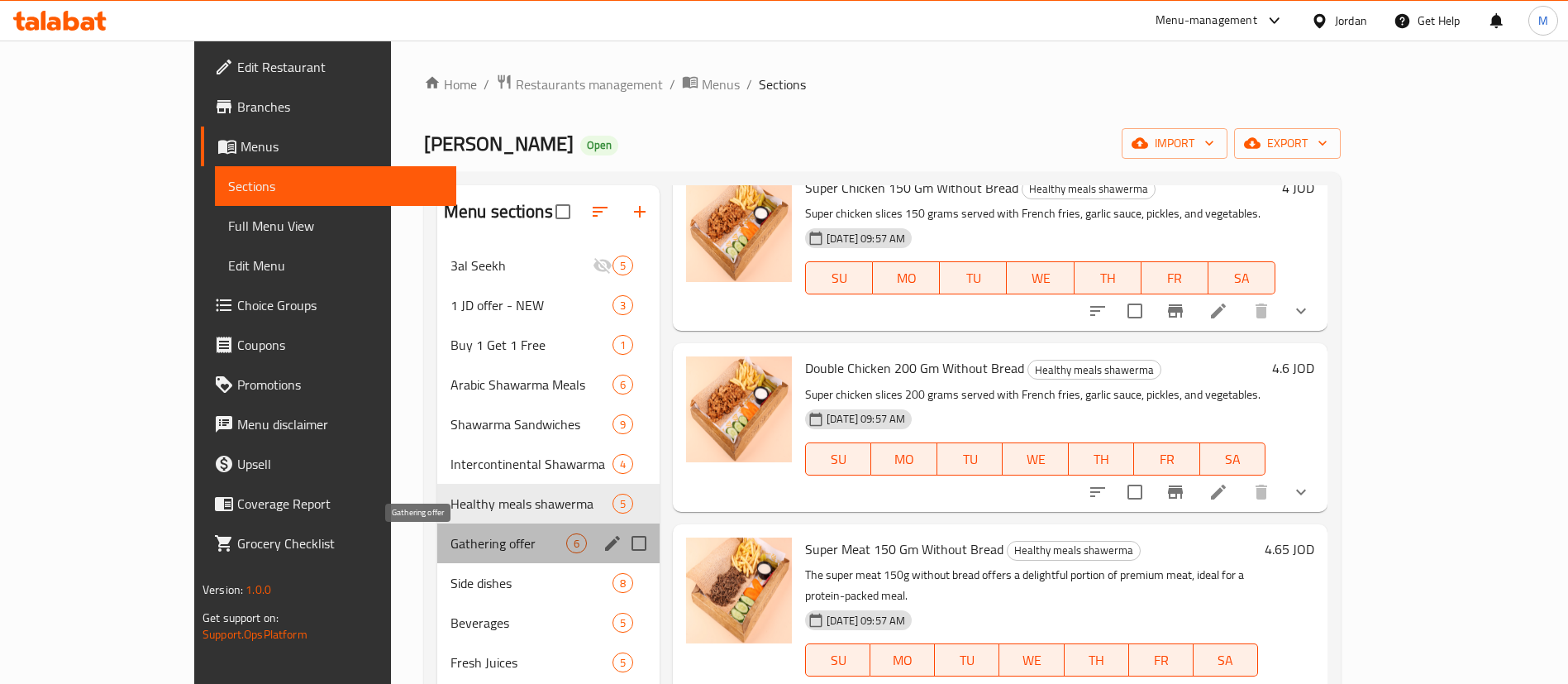
click at [467, 538] on span "Gathering offer" at bounding box center [508, 543] width 116 height 20
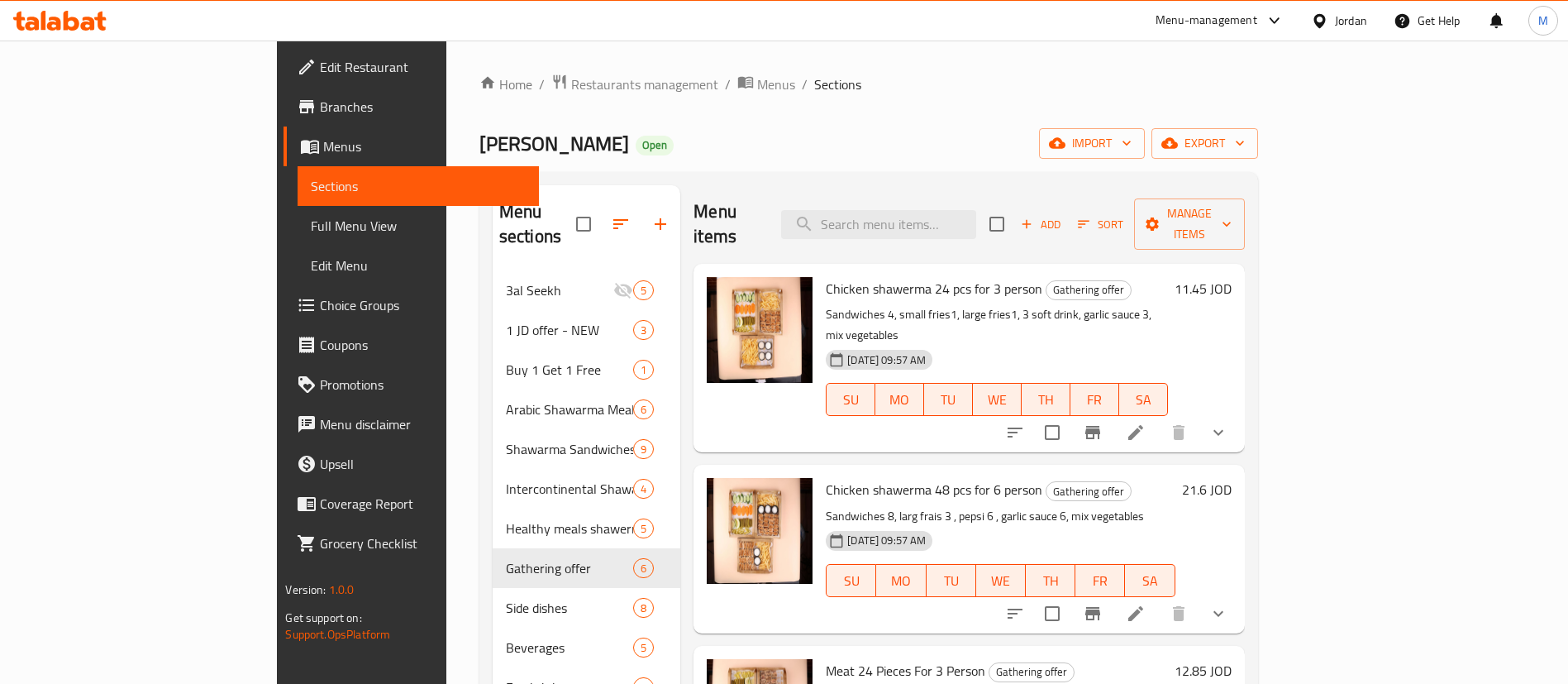
click at [1238, 413] on button "show more" at bounding box center [1217, 432] width 40 height 40
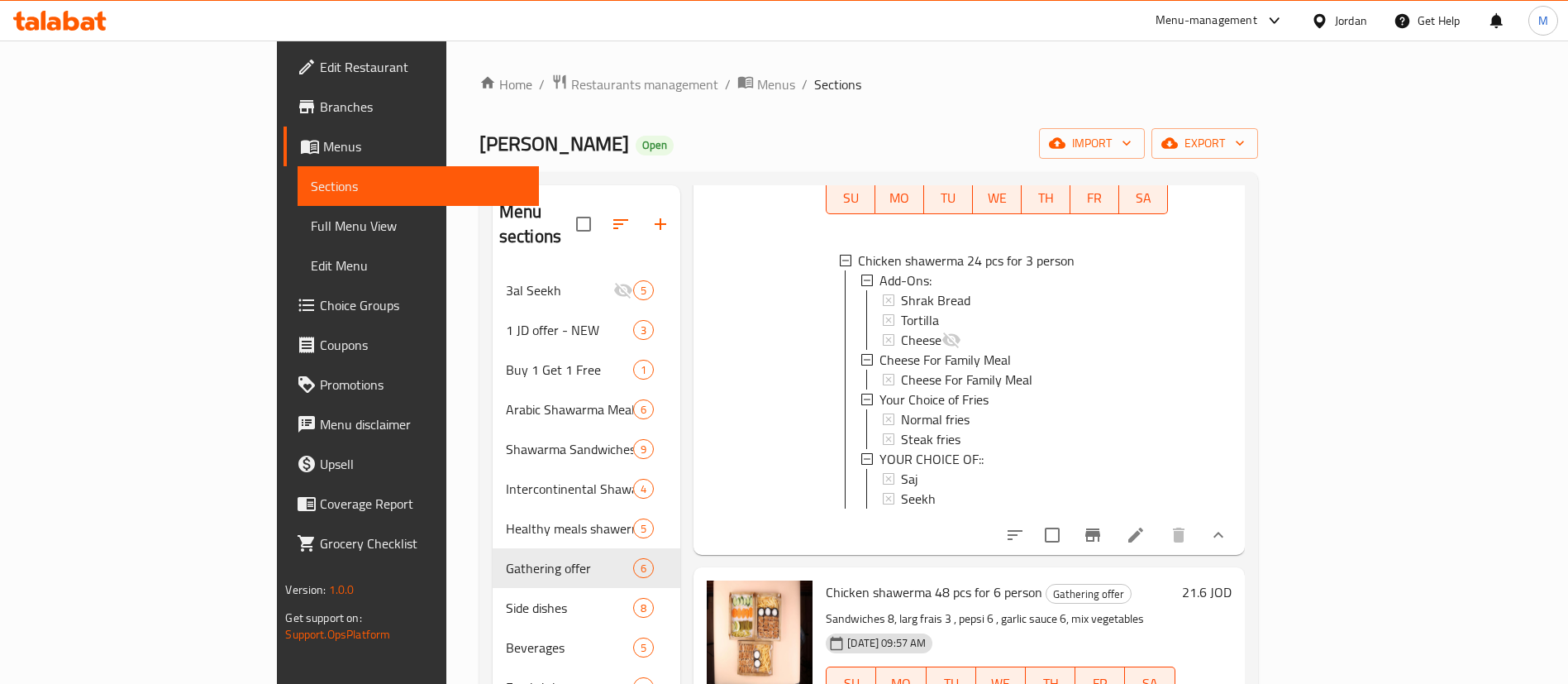
scroll to position [248, 0]
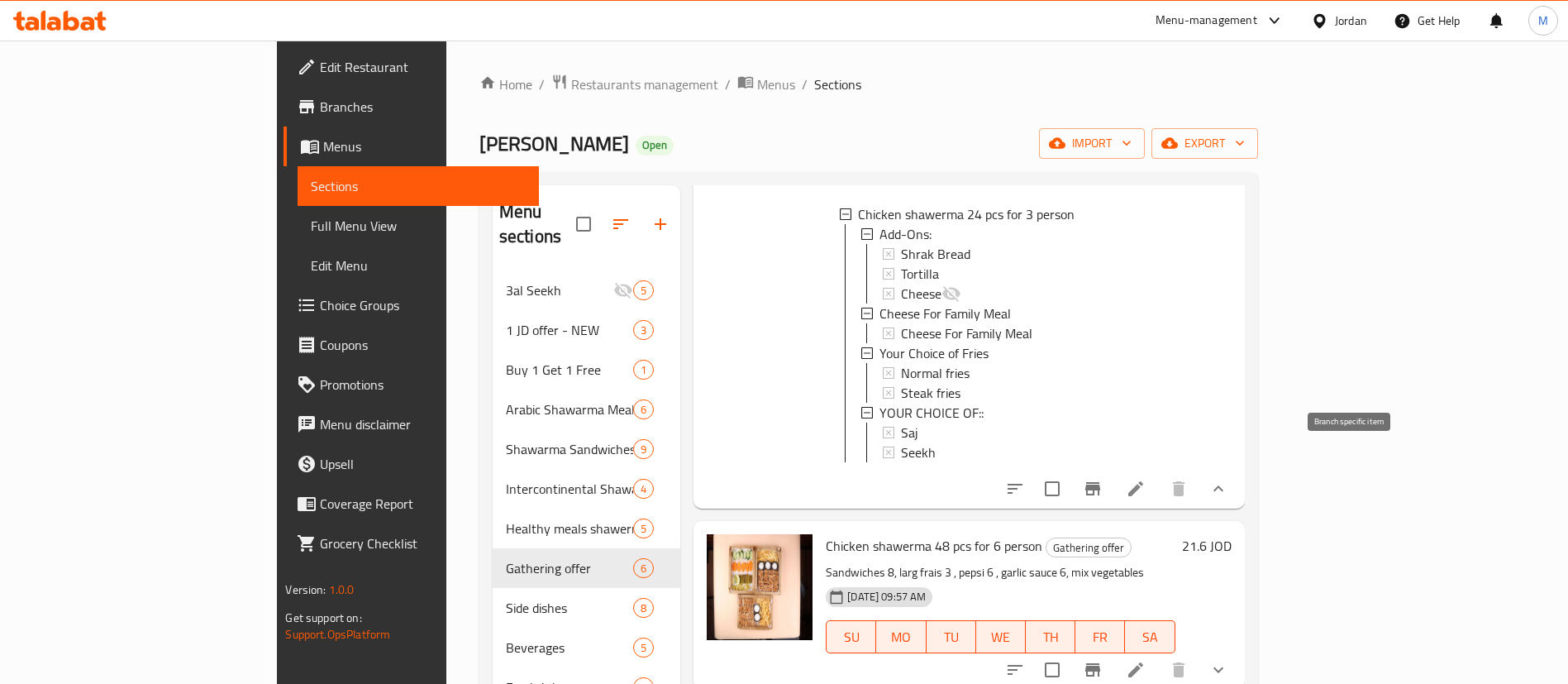
click at [1112, 469] on button "Branch-specific-item" at bounding box center [1092, 488] width 40 height 40
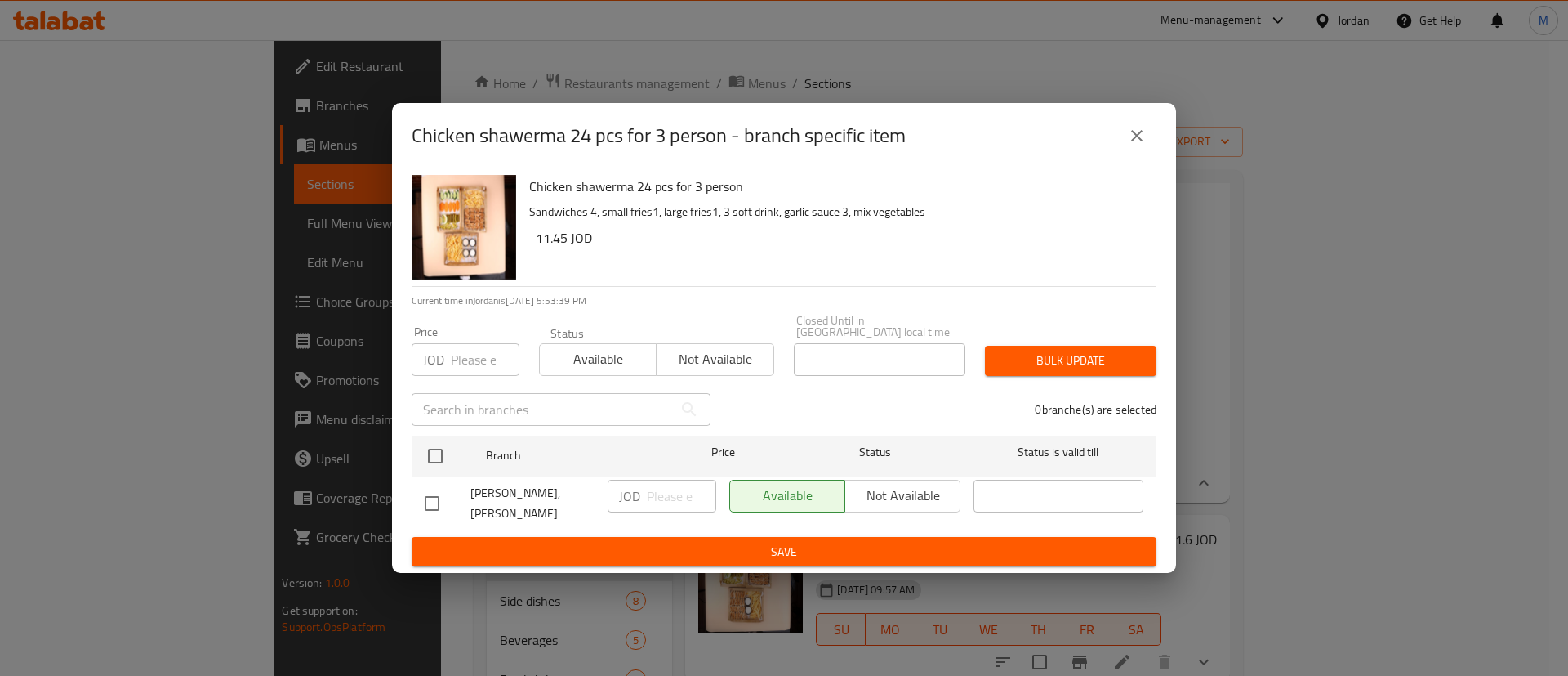
click at [1130, 143] on icon "close" at bounding box center [1136, 135] width 20 height 20
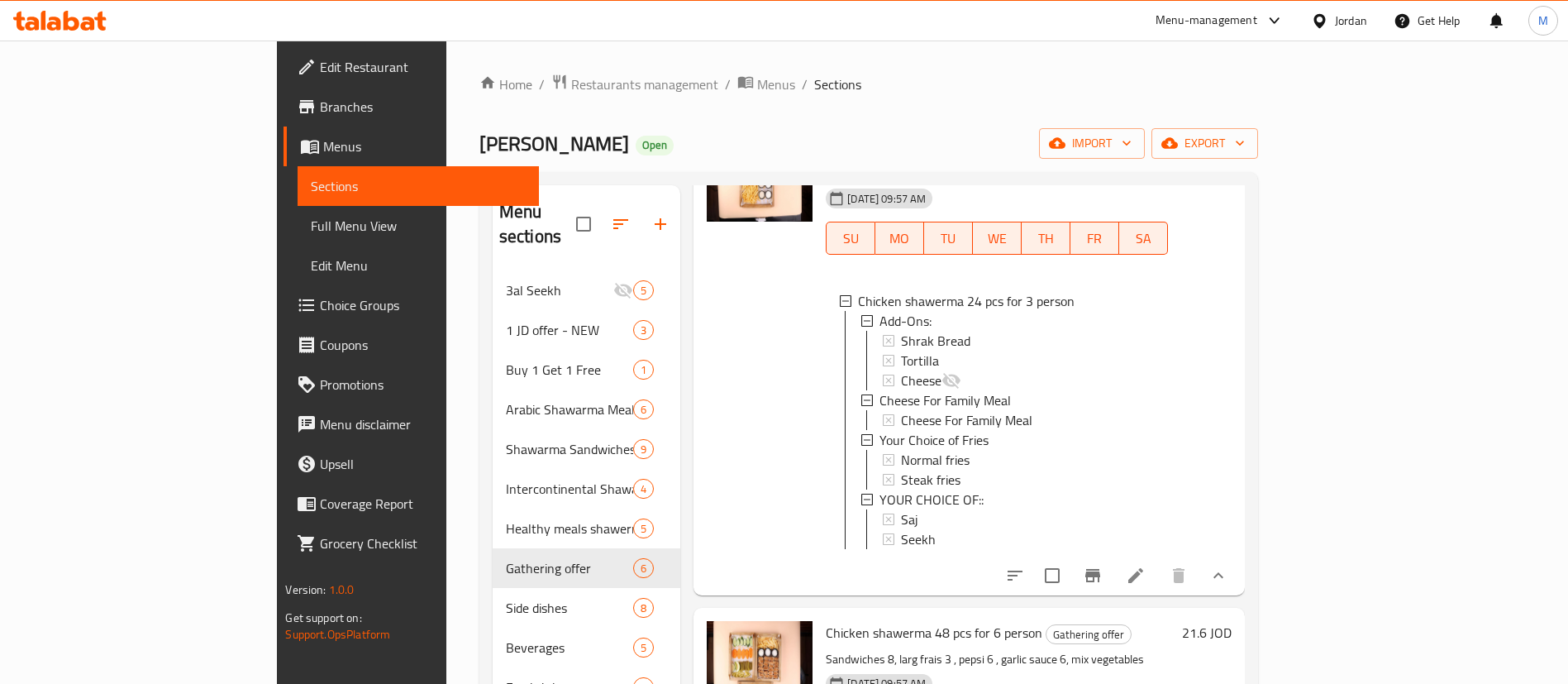
scroll to position [0, 0]
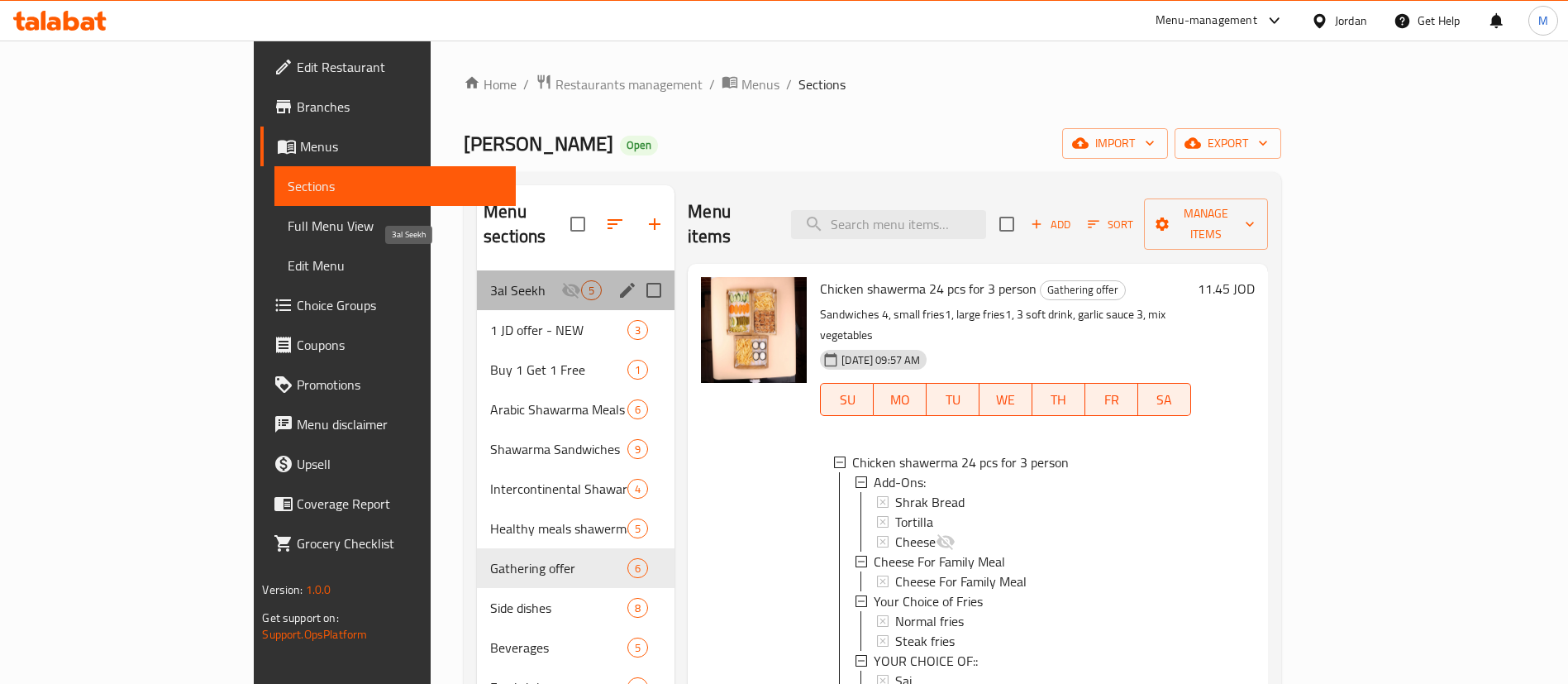
click at [490, 280] on span "3al Seekh" at bounding box center [526, 289] width 71 height 20
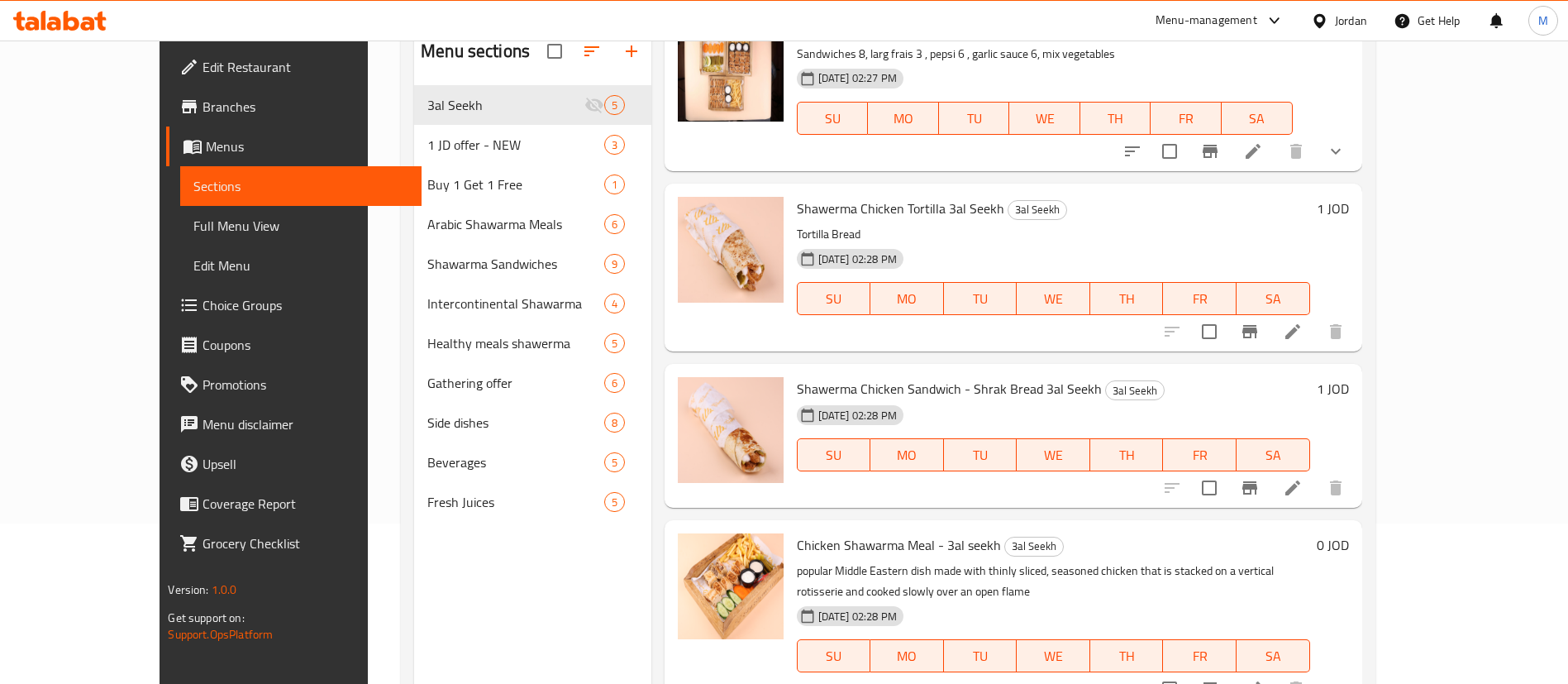
scroll to position [190, 0]
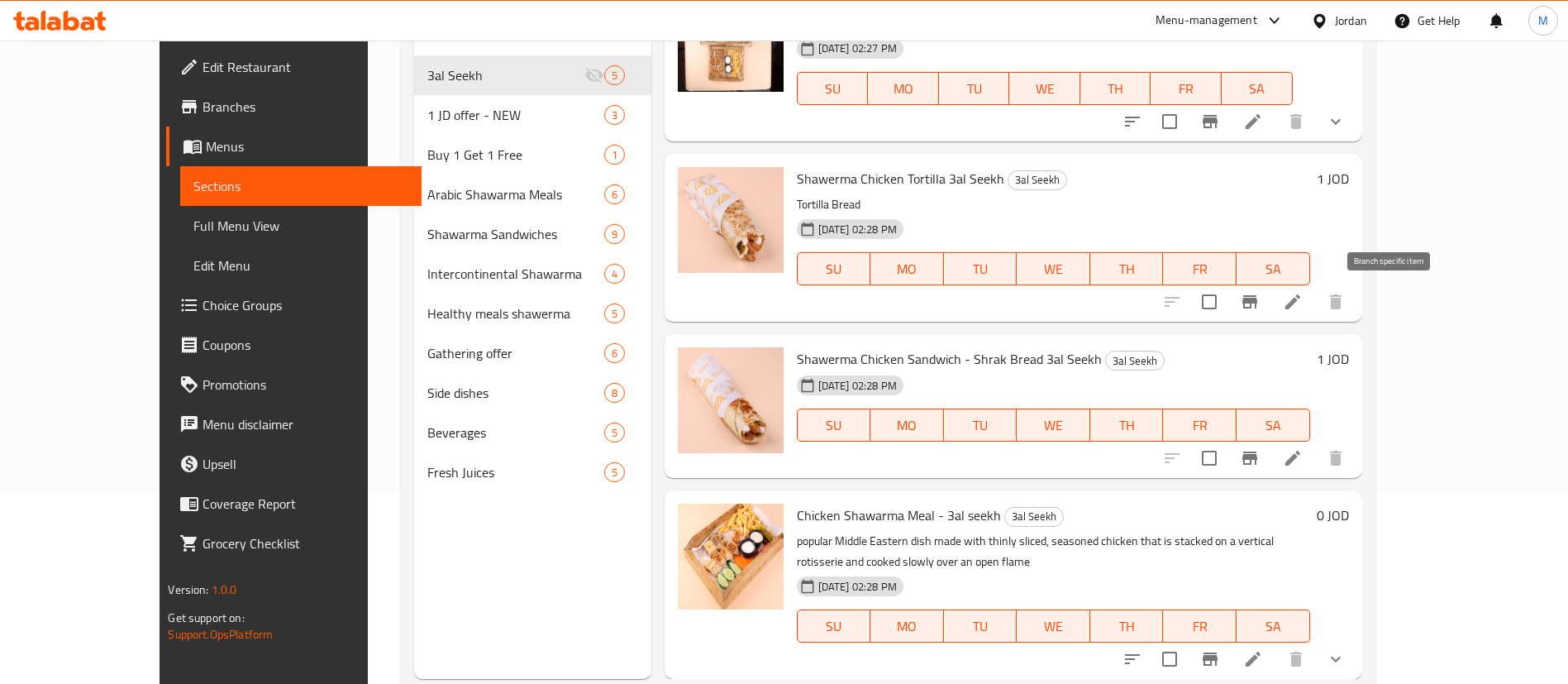
click at [1259, 291] on icon "Branch-specific-item" at bounding box center [1249, 301] width 20 height 20
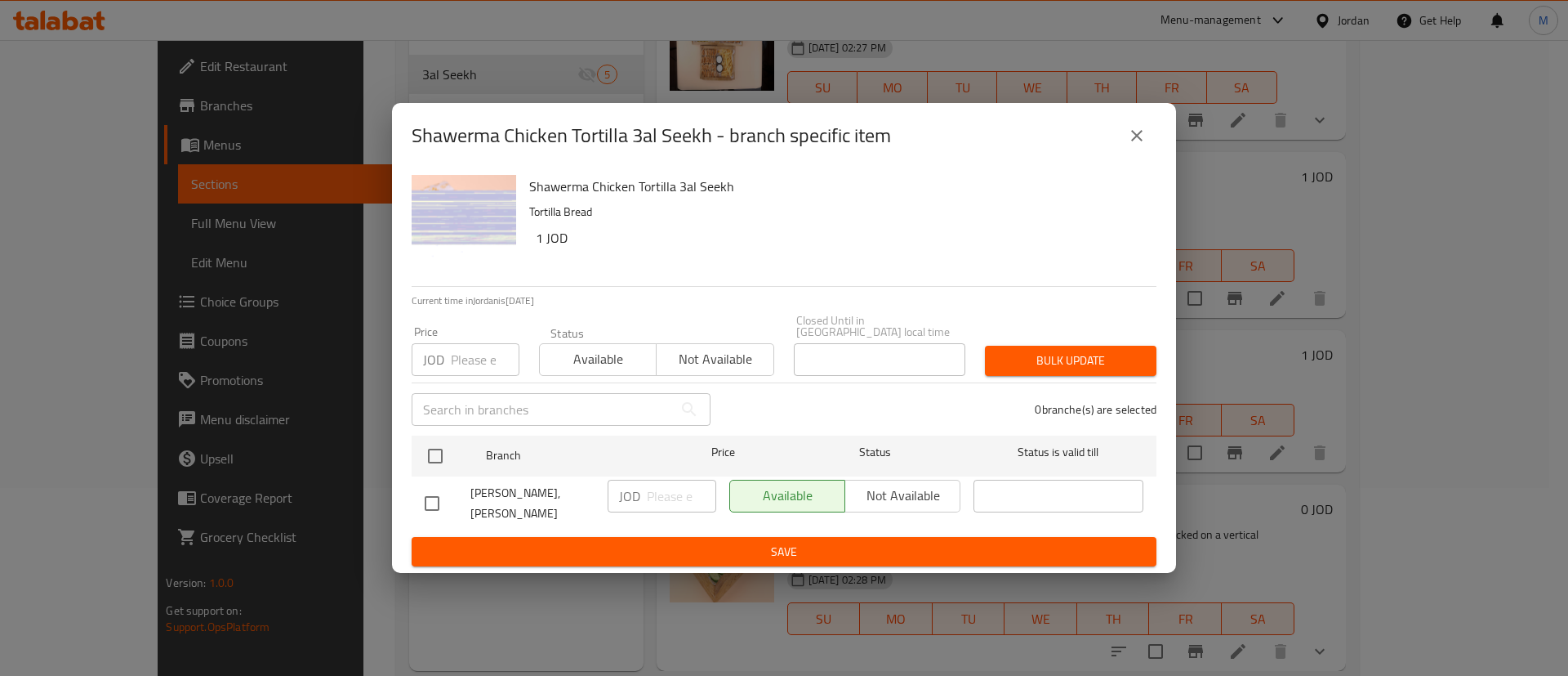
click at [488, 359] on input "number" at bounding box center [485, 359] width 69 height 32
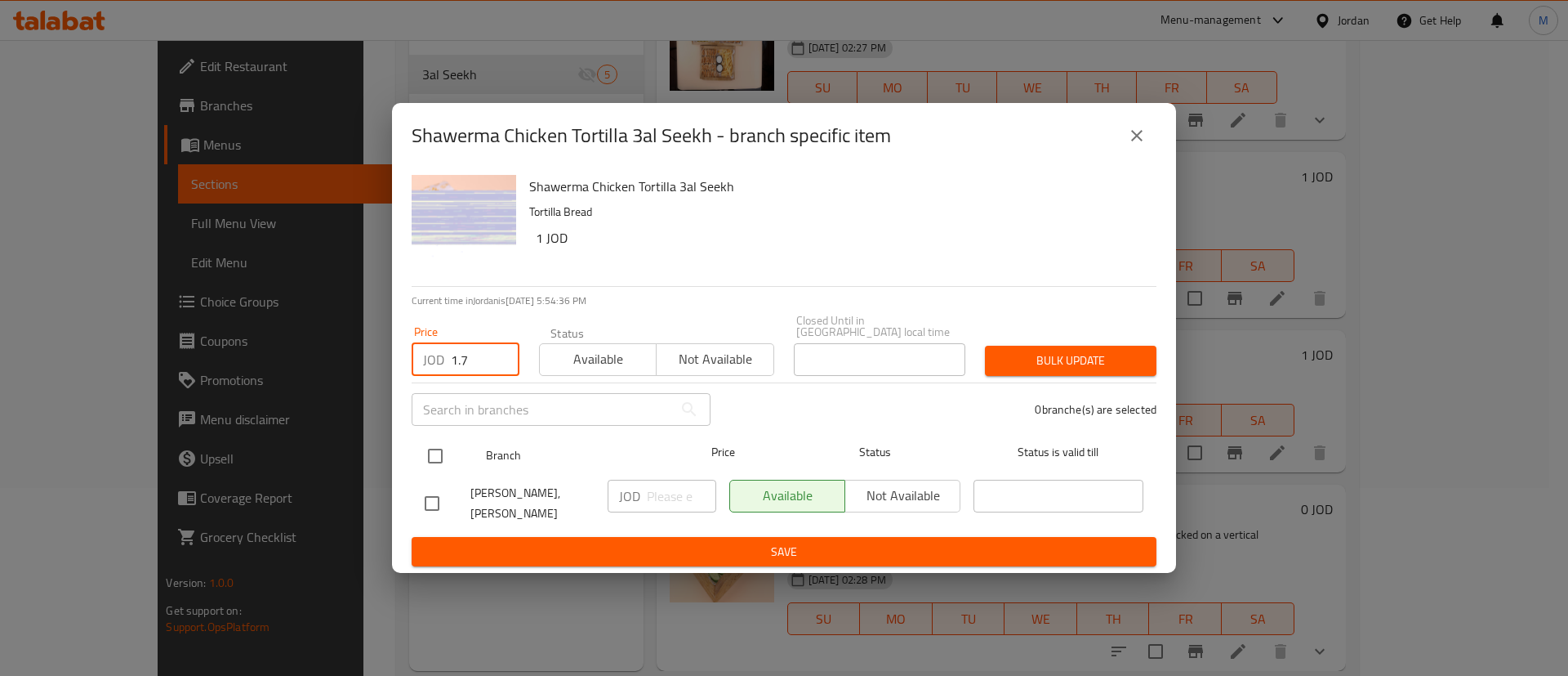
type input "1.7"
click at [447, 460] on input "checkbox" at bounding box center [436, 456] width 34 height 34
checkbox input "true"
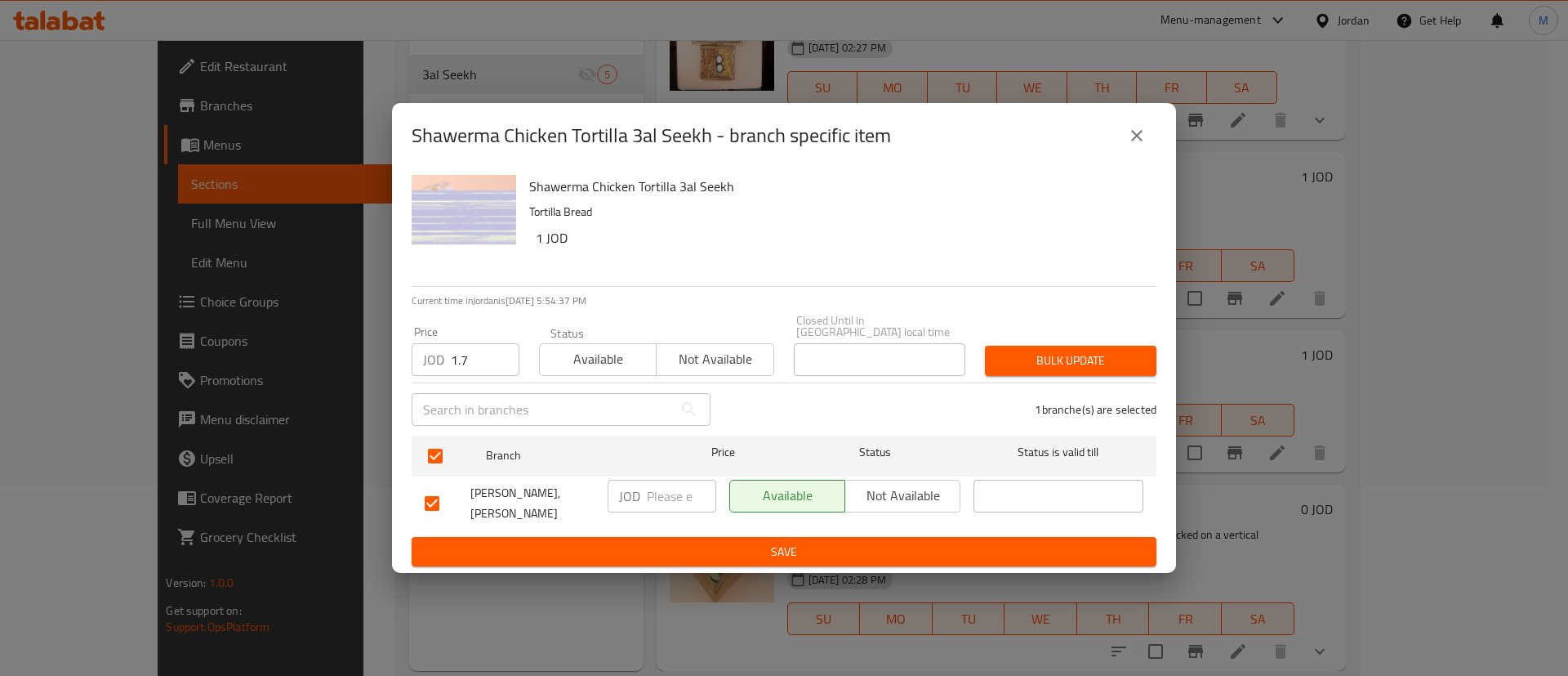
click at [471, 360] on input "1.7" at bounding box center [485, 359] width 69 height 32
click at [1046, 362] on span "Bulk update" at bounding box center [1070, 360] width 146 height 20
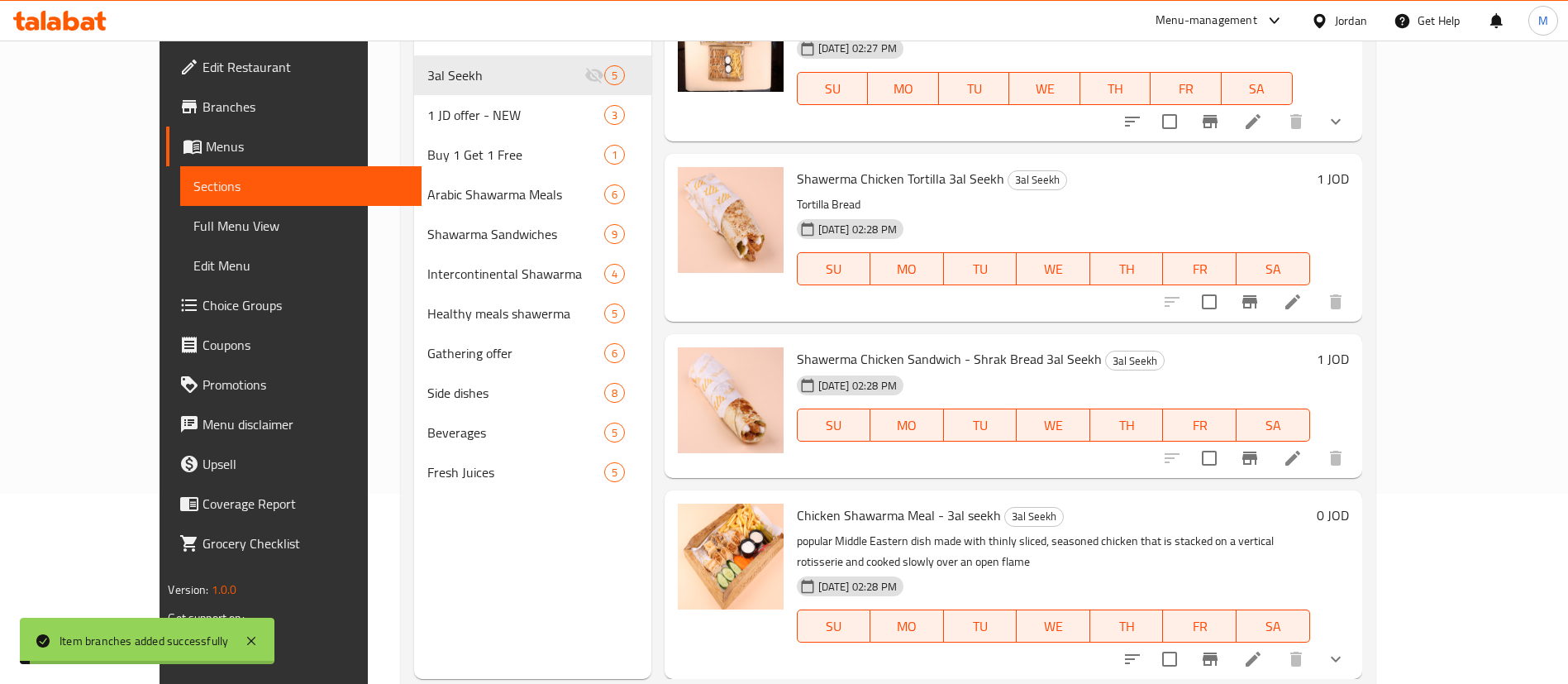
click at [1259, 461] on icon "Branch-specific-item" at bounding box center [1249, 457] width 20 height 20
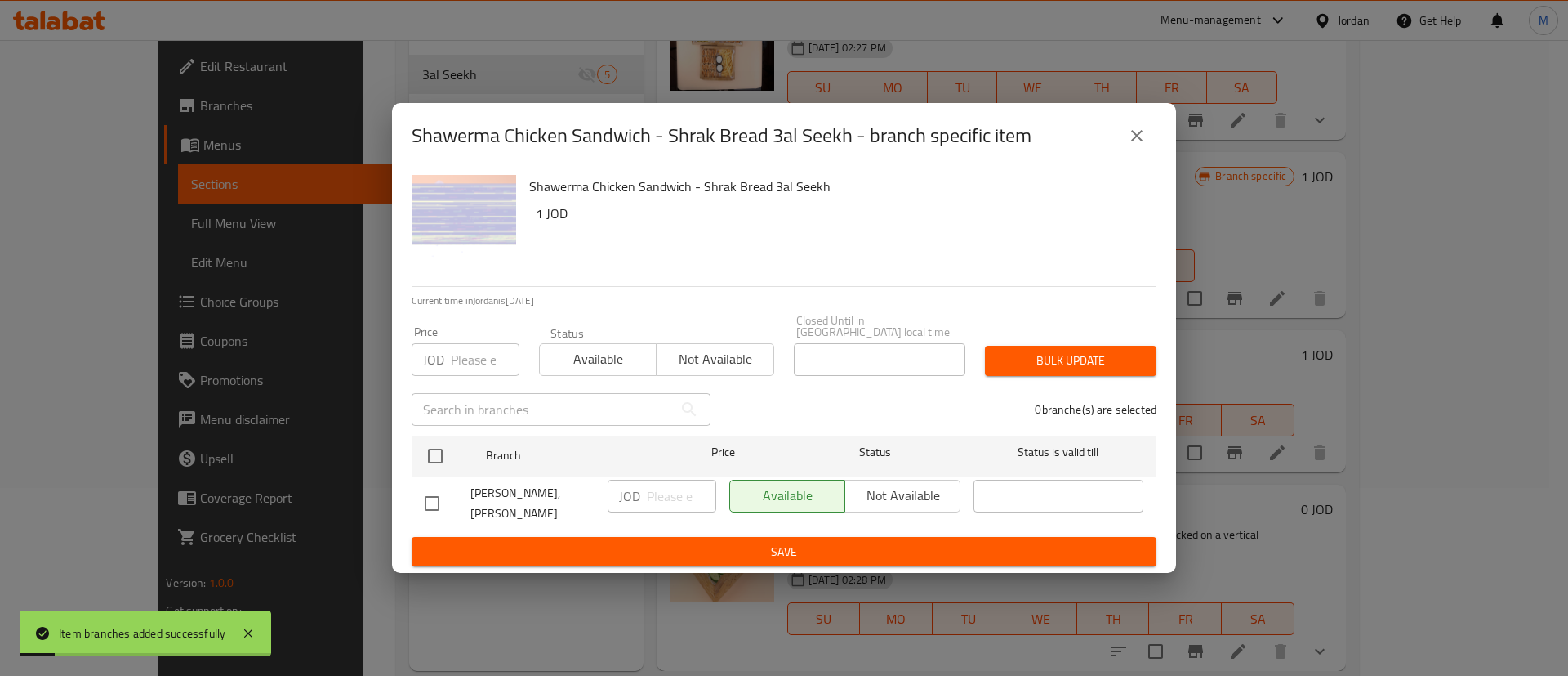
click at [470, 365] on input "number" at bounding box center [485, 359] width 69 height 32
paste input "1.7"
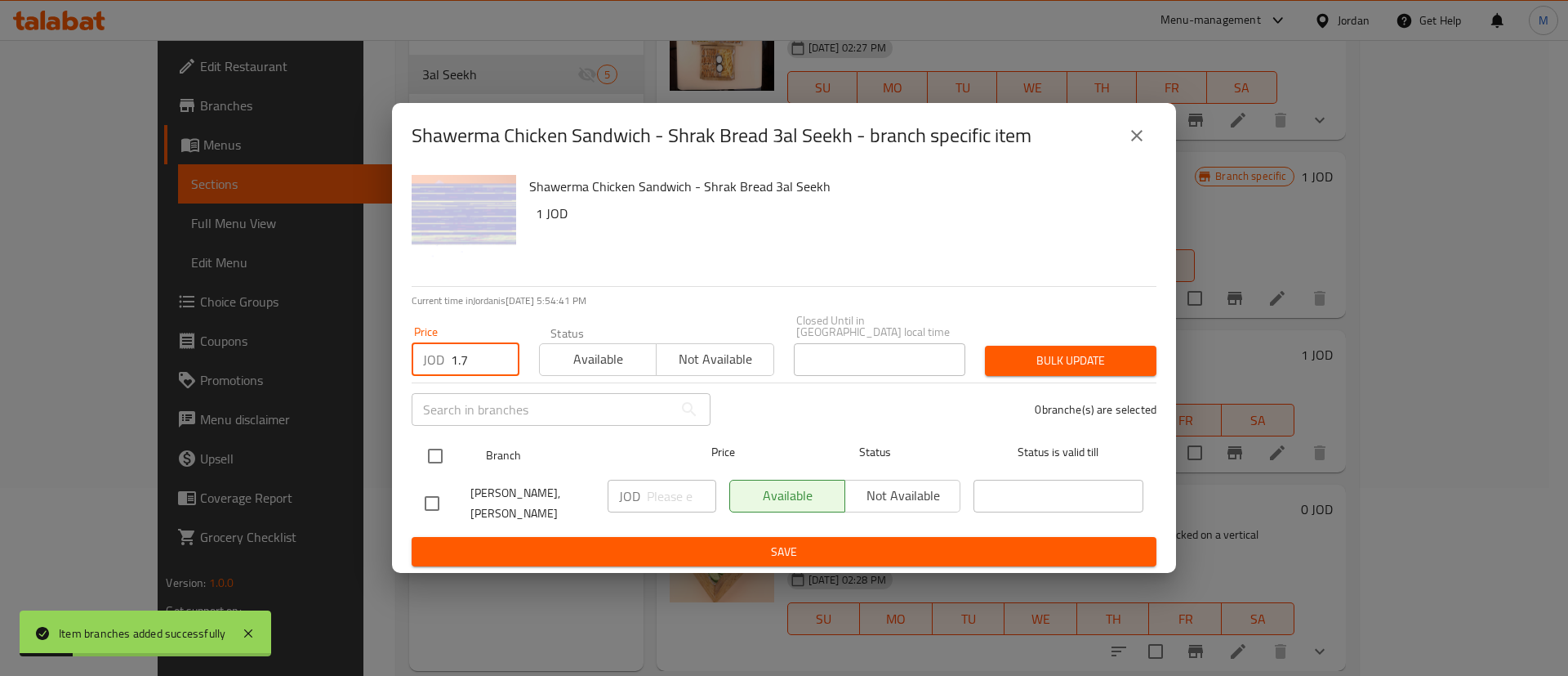
type input "1.7"
click at [439, 460] on input "checkbox" at bounding box center [436, 456] width 34 height 34
checkbox input "true"
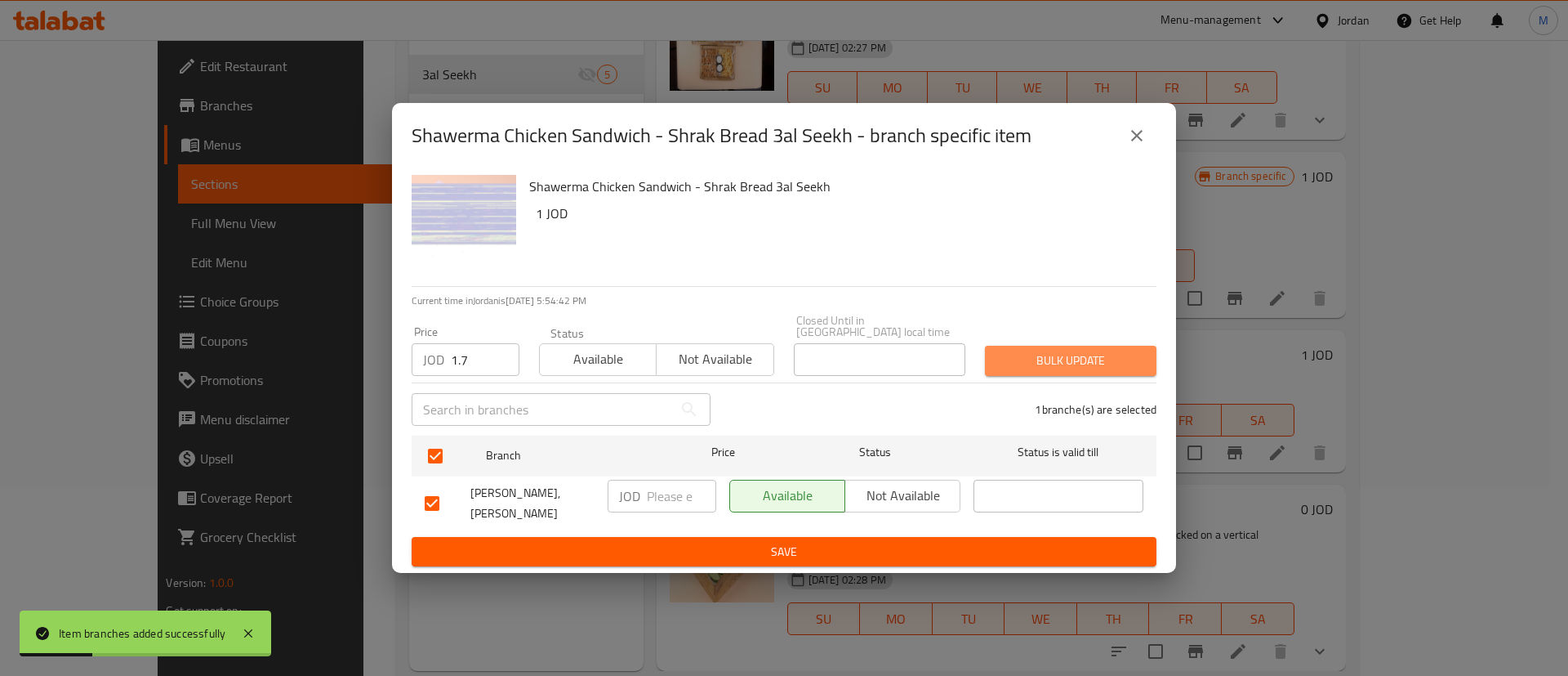
click at [1051, 351] on span "Bulk update" at bounding box center [1070, 360] width 146 height 20
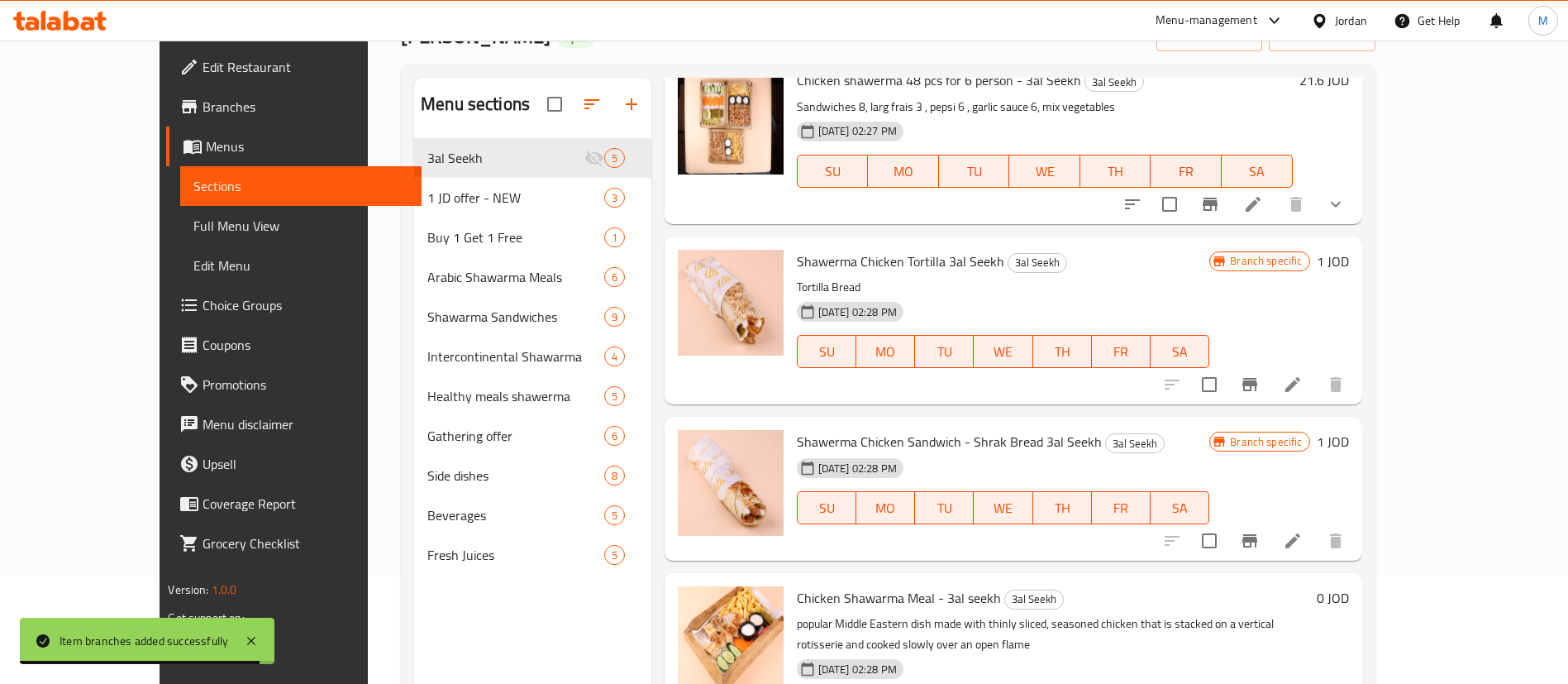
scroll to position [232, 0]
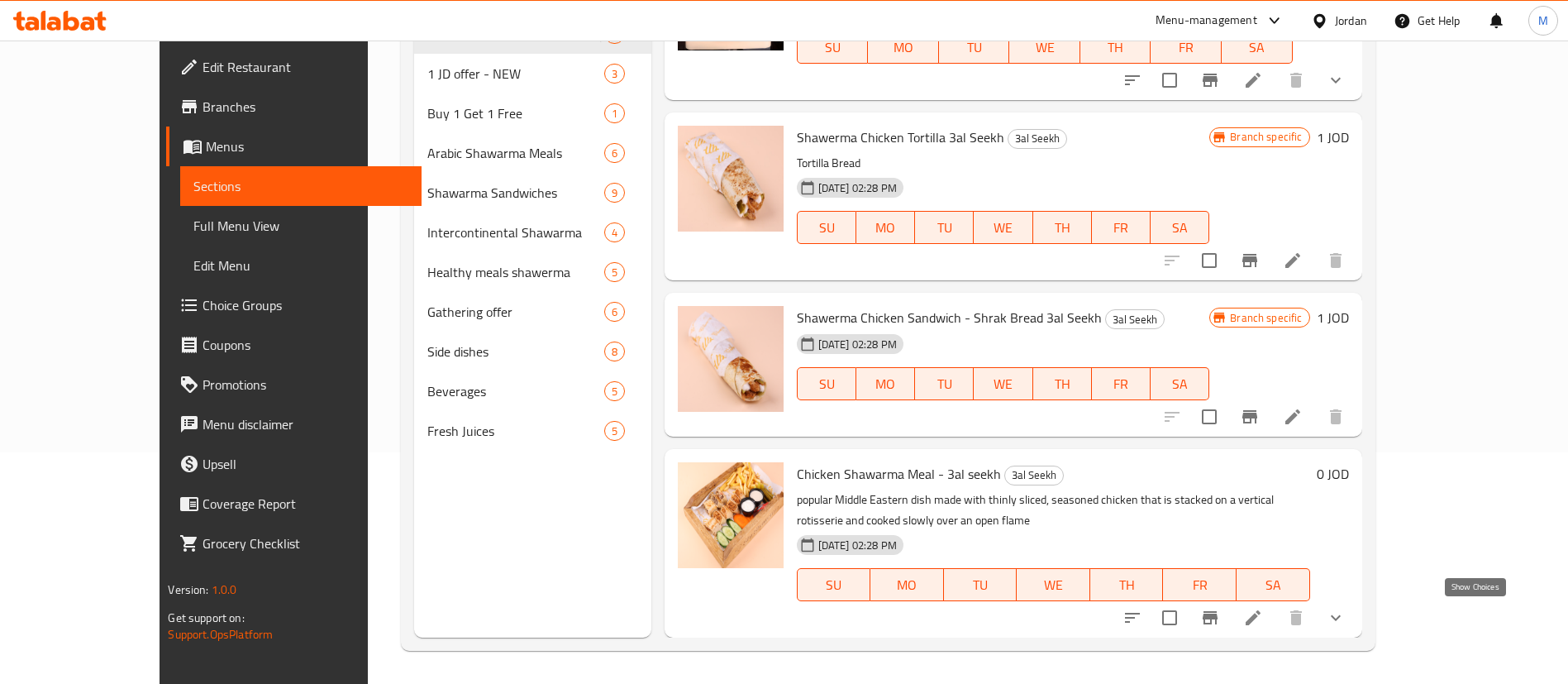
click at [1345, 616] on icon "show more" at bounding box center [1335, 617] width 20 height 20
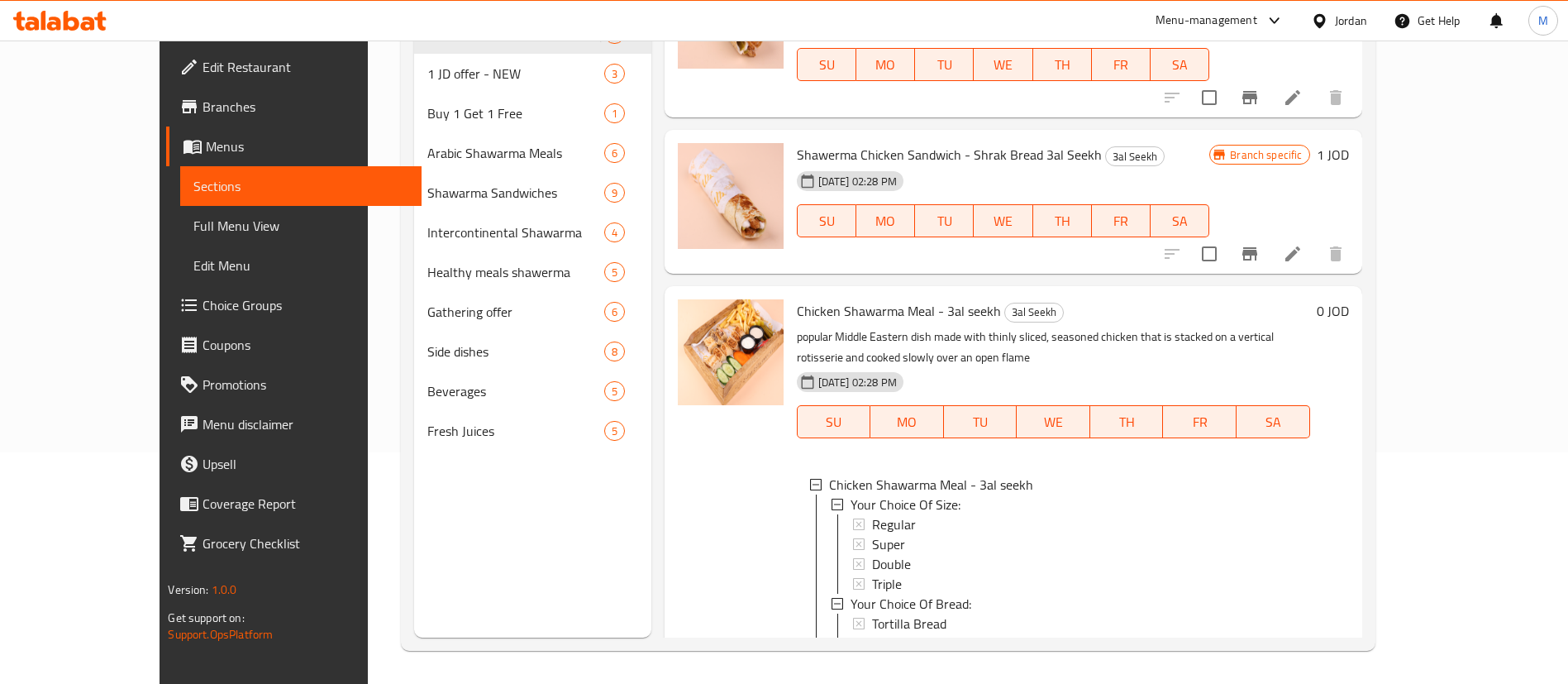
scroll to position [659, 0]
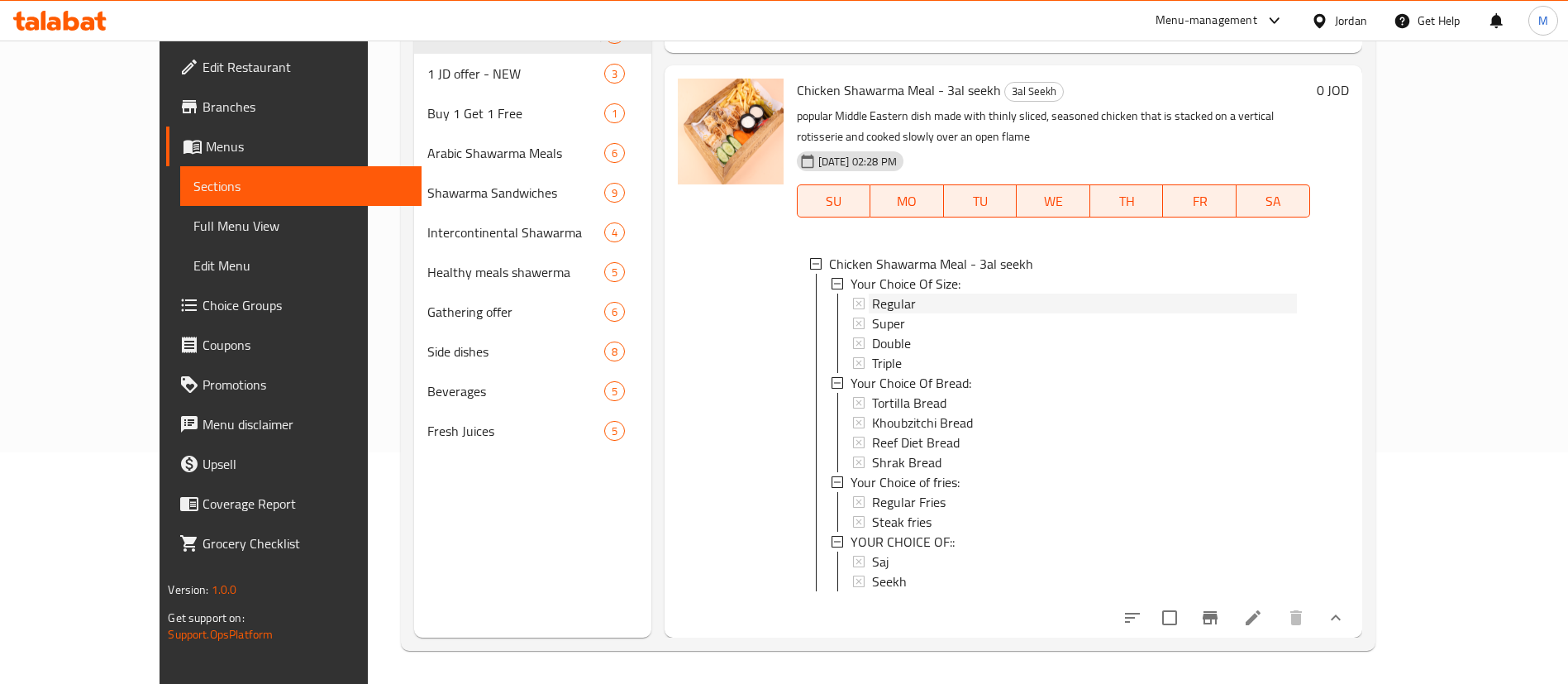
click at [1018, 293] on div "Regular" at bounding box center [1084, 303] width 424 height 20
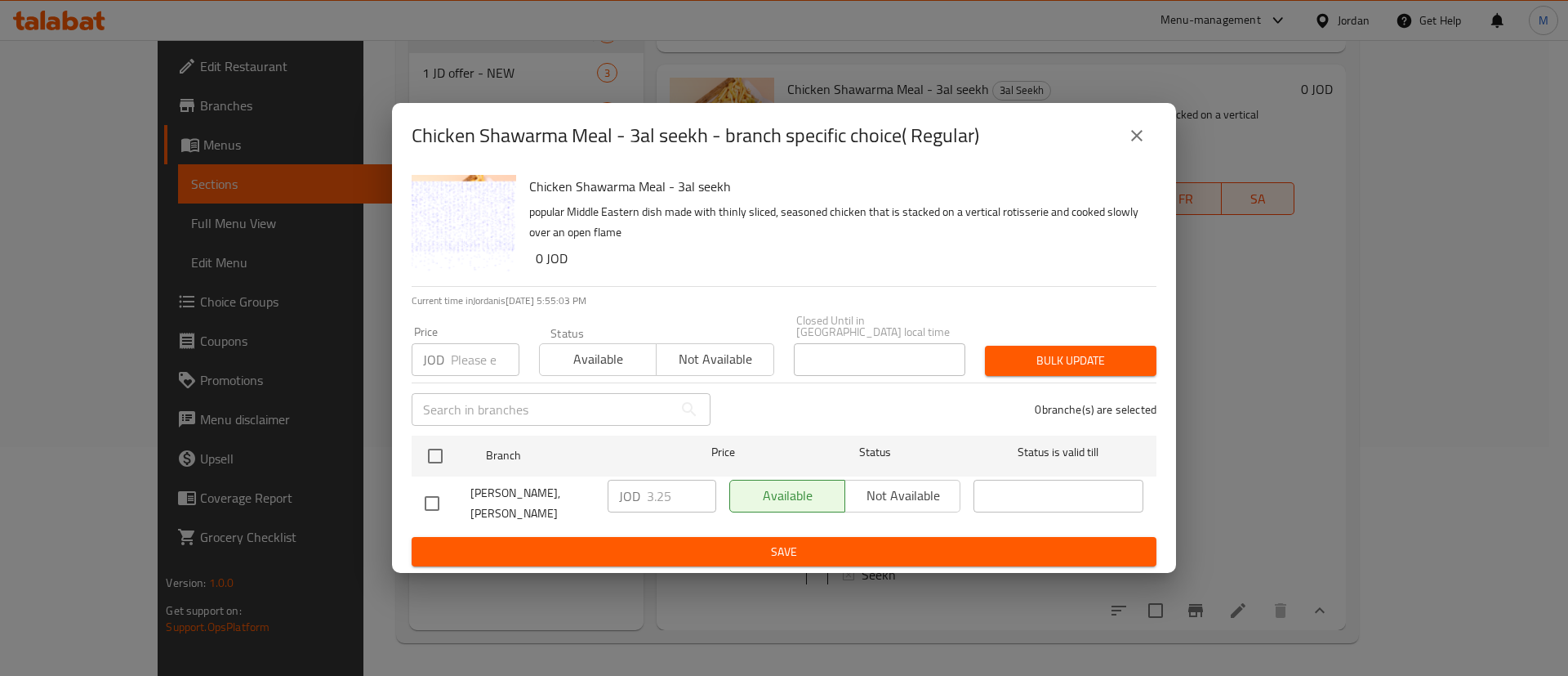
click at [1290, 421] on div "Chicken Shawarma Meal - 3al seekh - branch specific choice( Regular) Chicken Sh…" at bounding box center [784, 338] width 1568 height 676
click at [1144, 146] on icon "close" at bounding box center [1136, 135] width 20 height 20
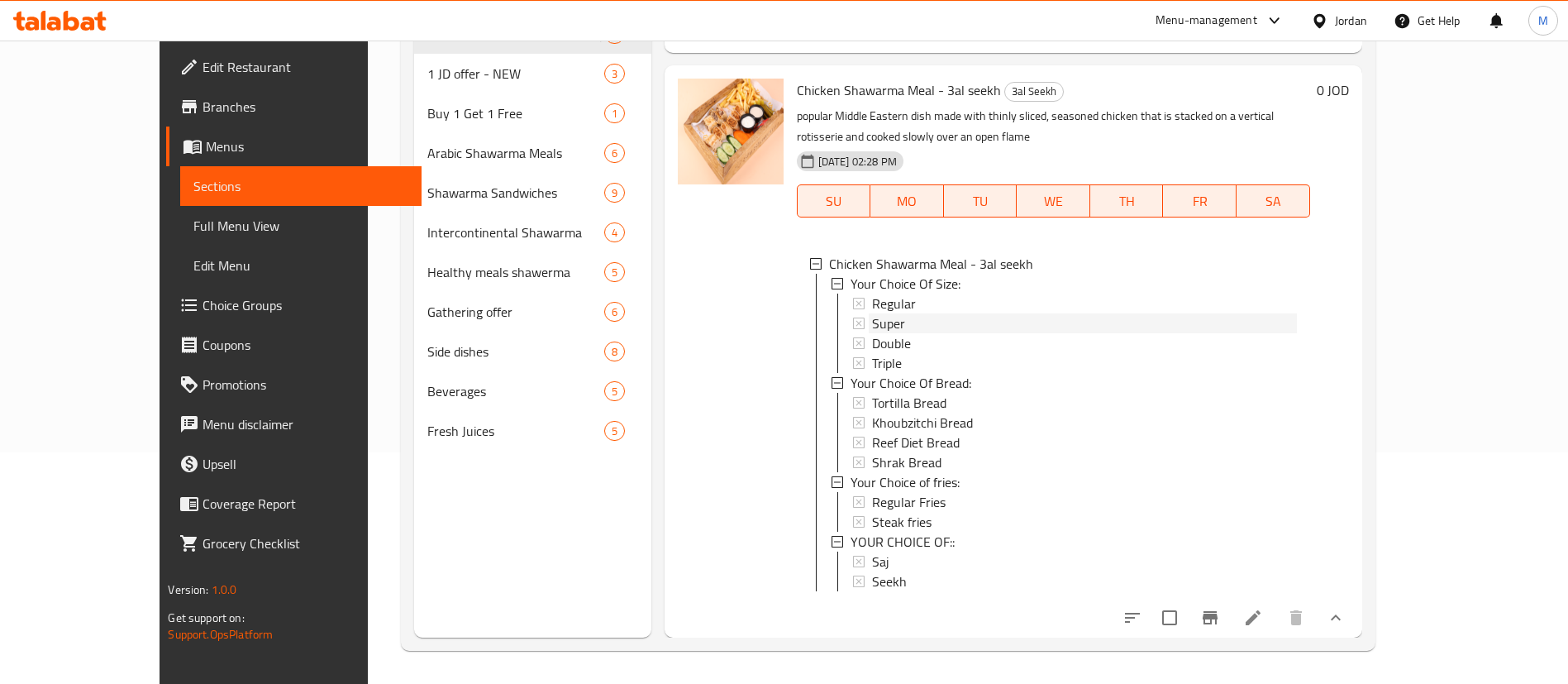
click at [886, 314] on div "Super" at bounding box center [1084, 323] width 424 height 20
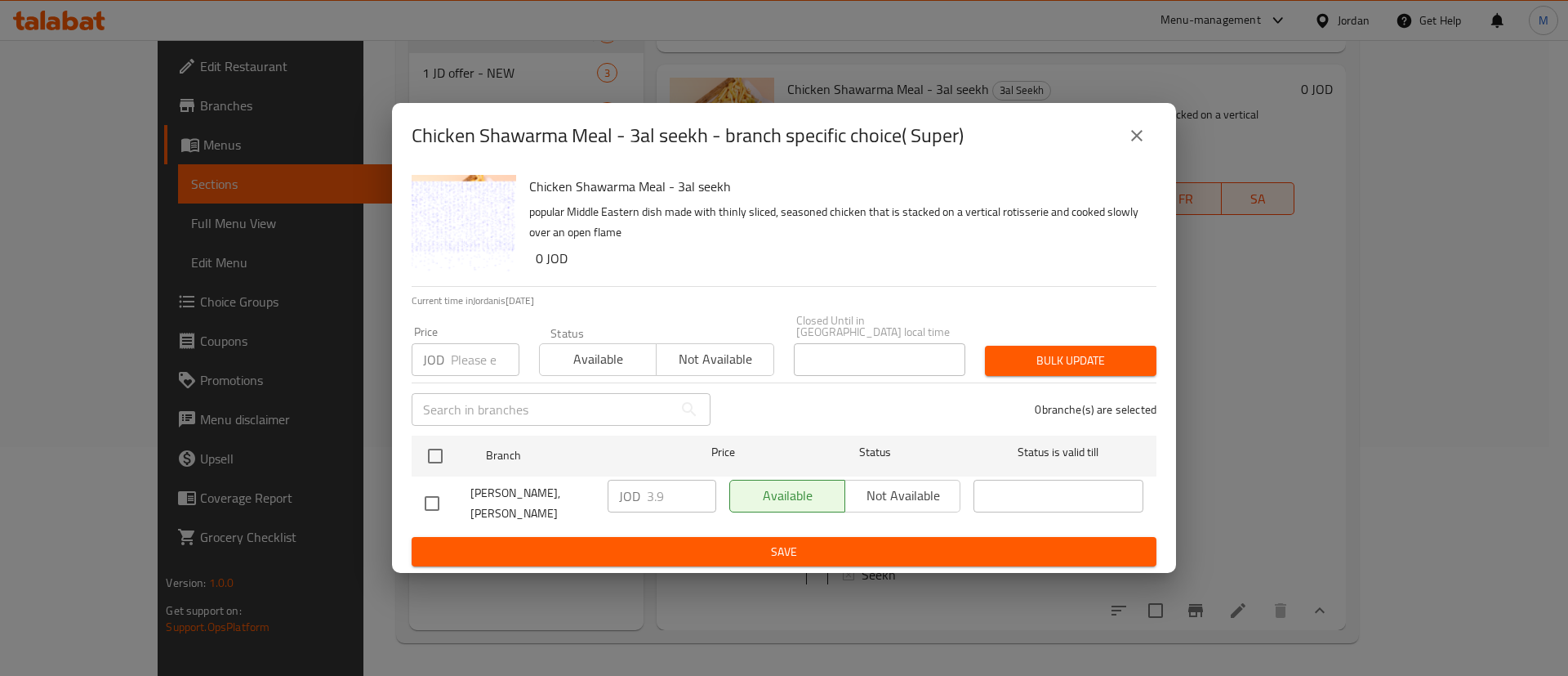
click at [1140, 133] on button "close" at bounding box center [1136, 135] width 39 height 39
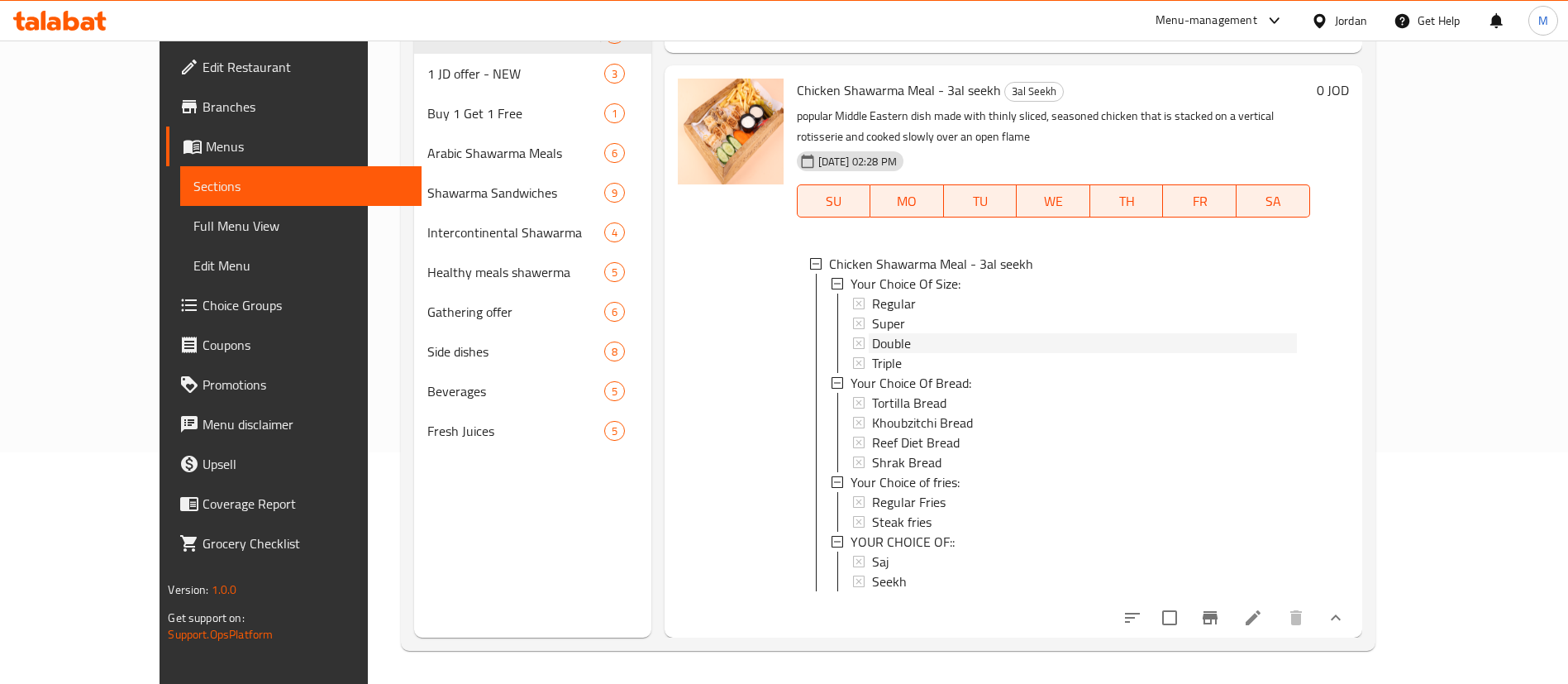
click at [925, 333] on div "Double" at bounding box center [1084, 342] width 424 height 20
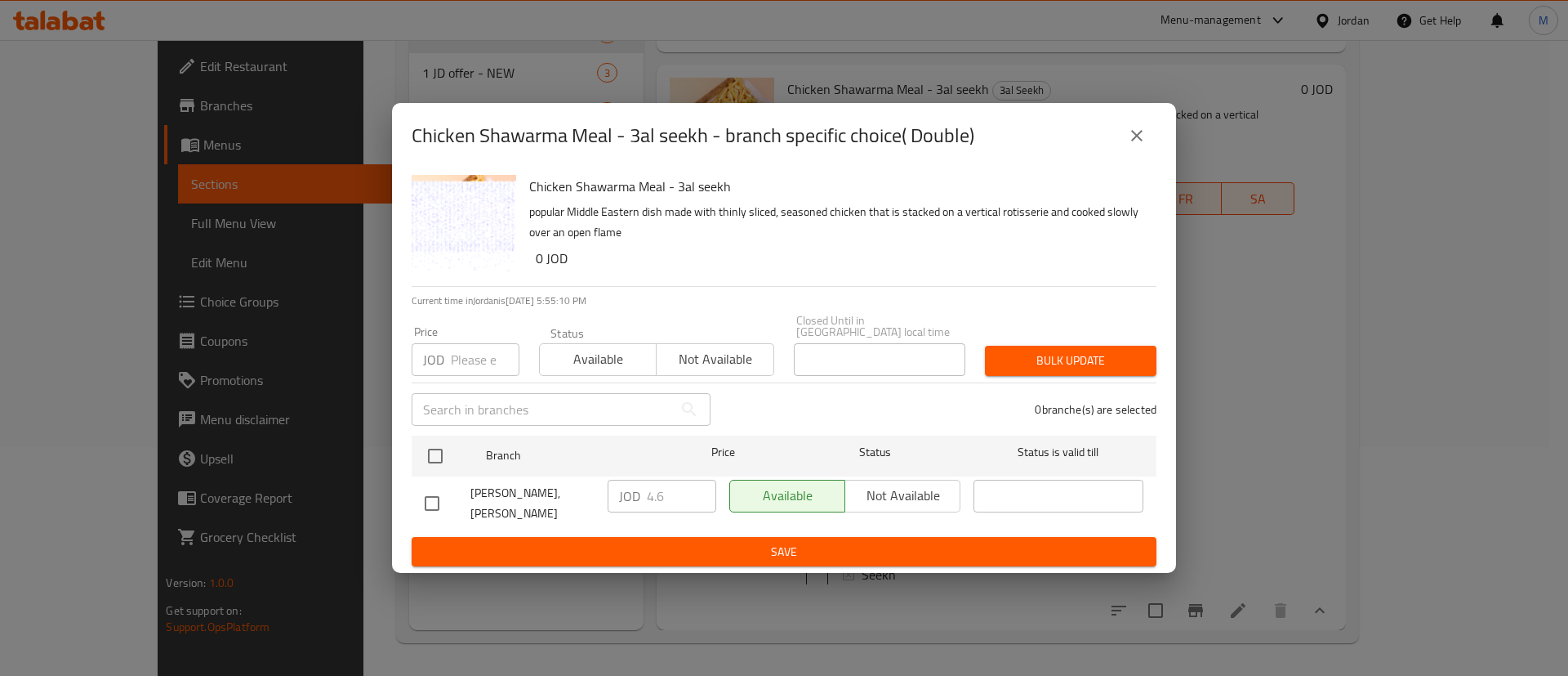
click at [1137, 141] on icon "close" at bounding box center [1137, 135] width 11 height 11
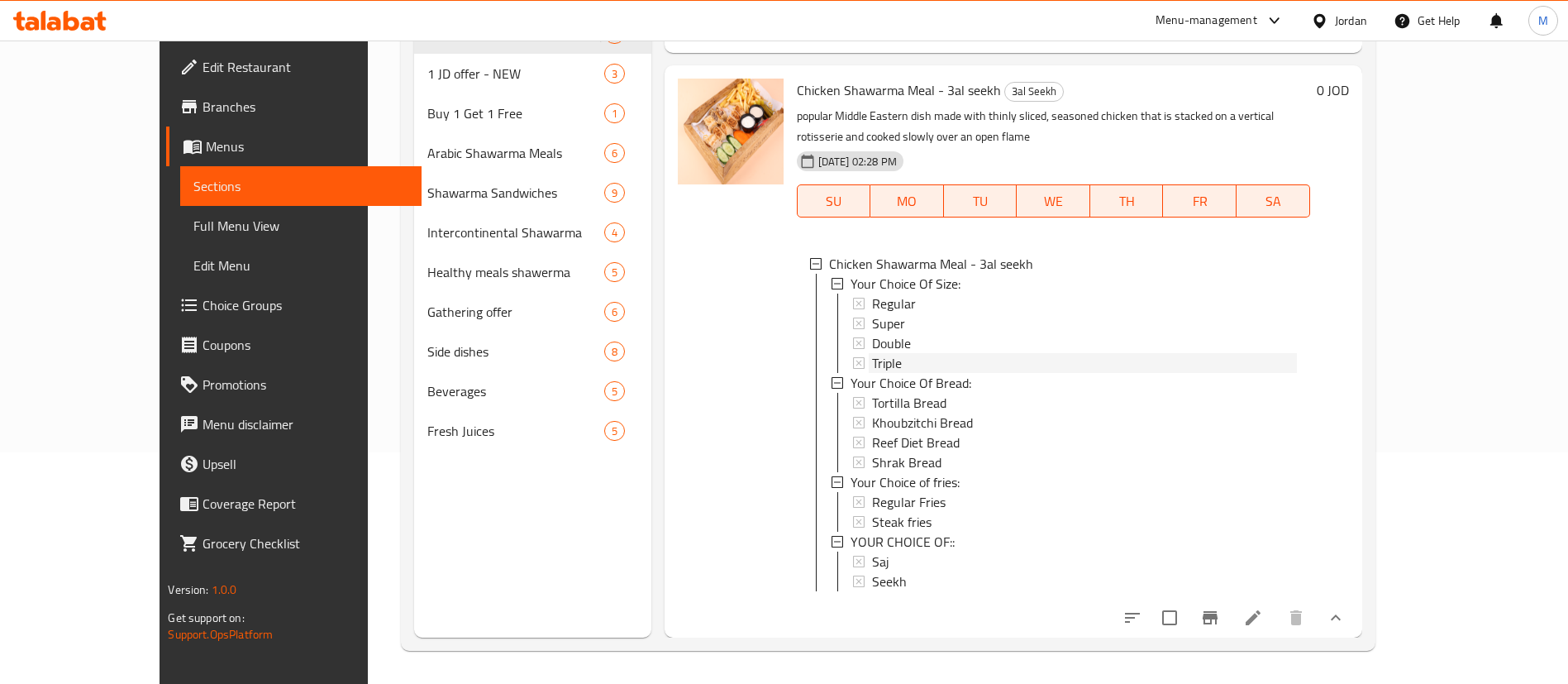
click at [912, 353] on div "Triple" at bounding box center [1084, 363] width 424 height 20
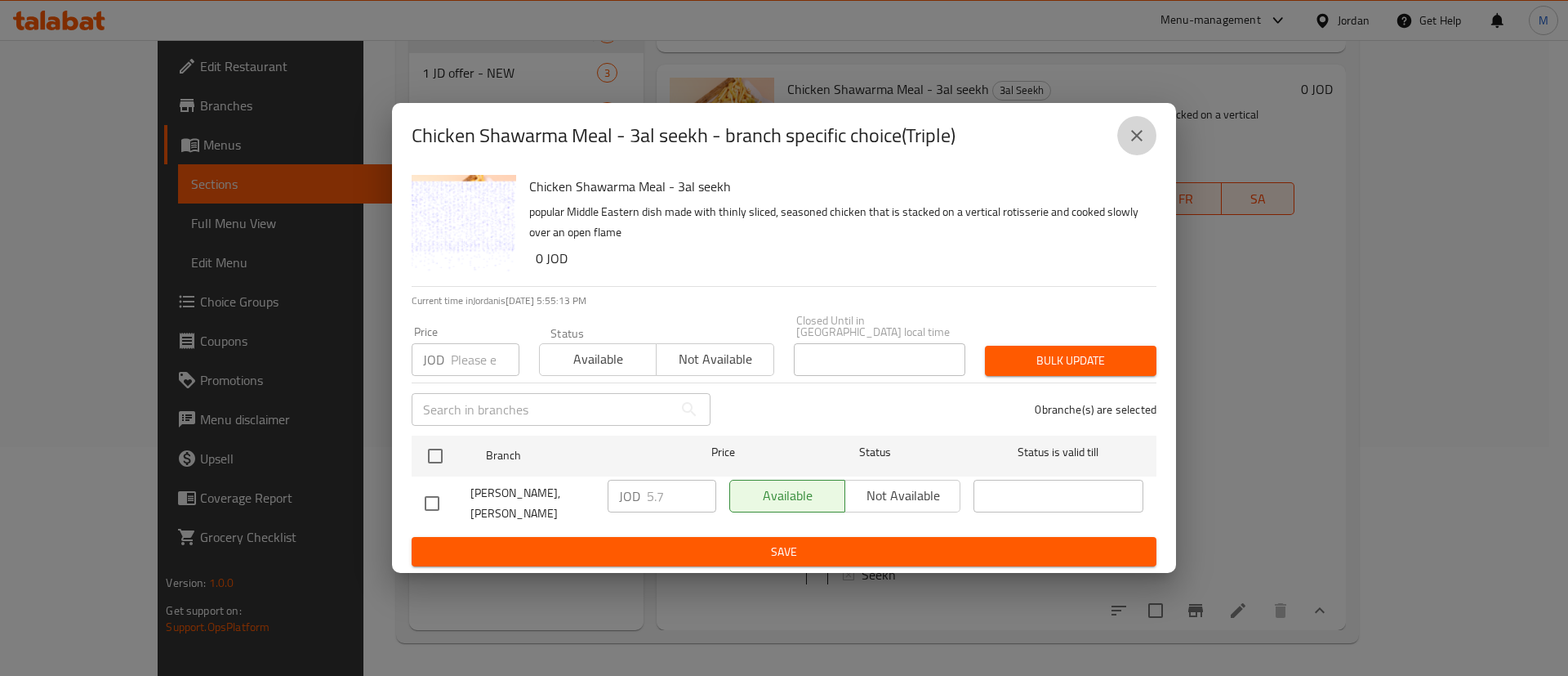
click at [1129, 146] on icon "close" at bounding box center [1136, 135] width 20 height 20
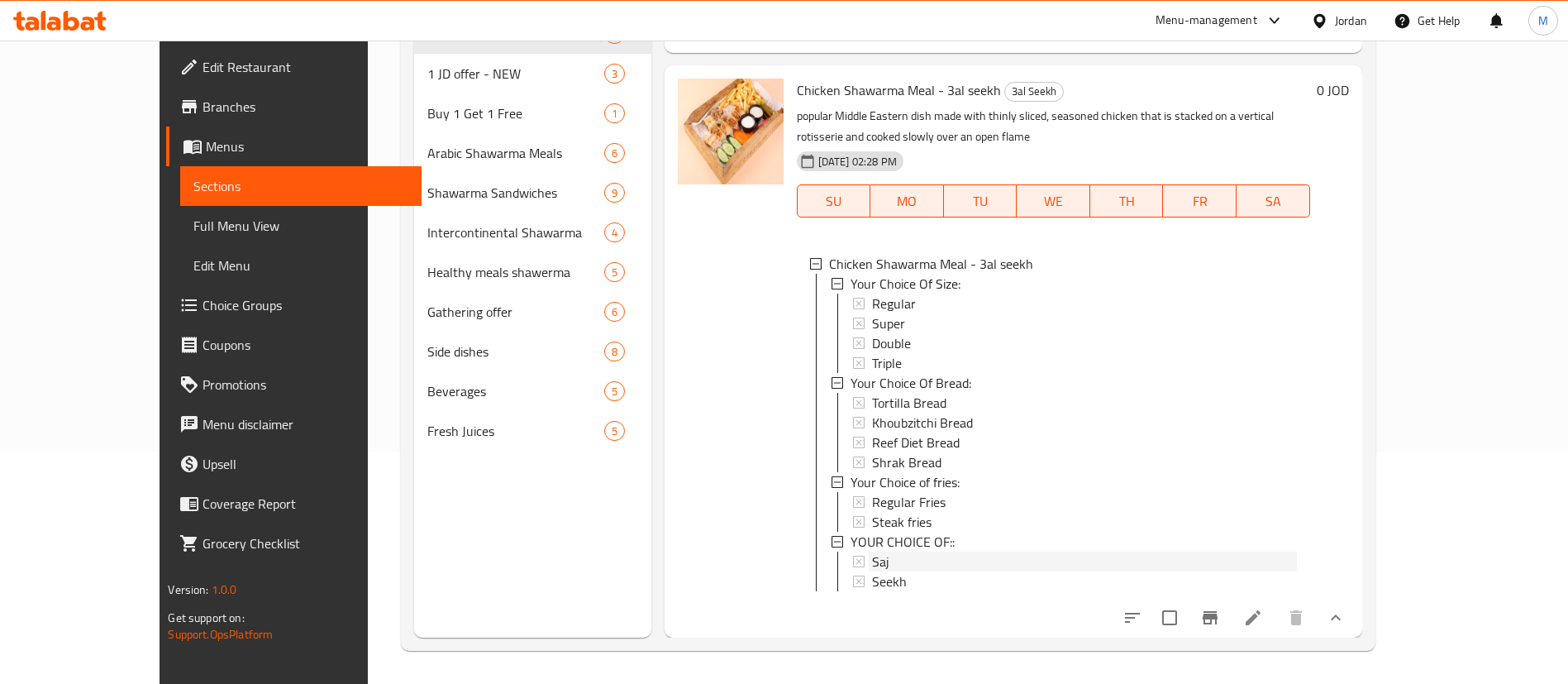
click at [914, 552] on div "Saj" at bounding box center [1084, 561] width 424 height 20
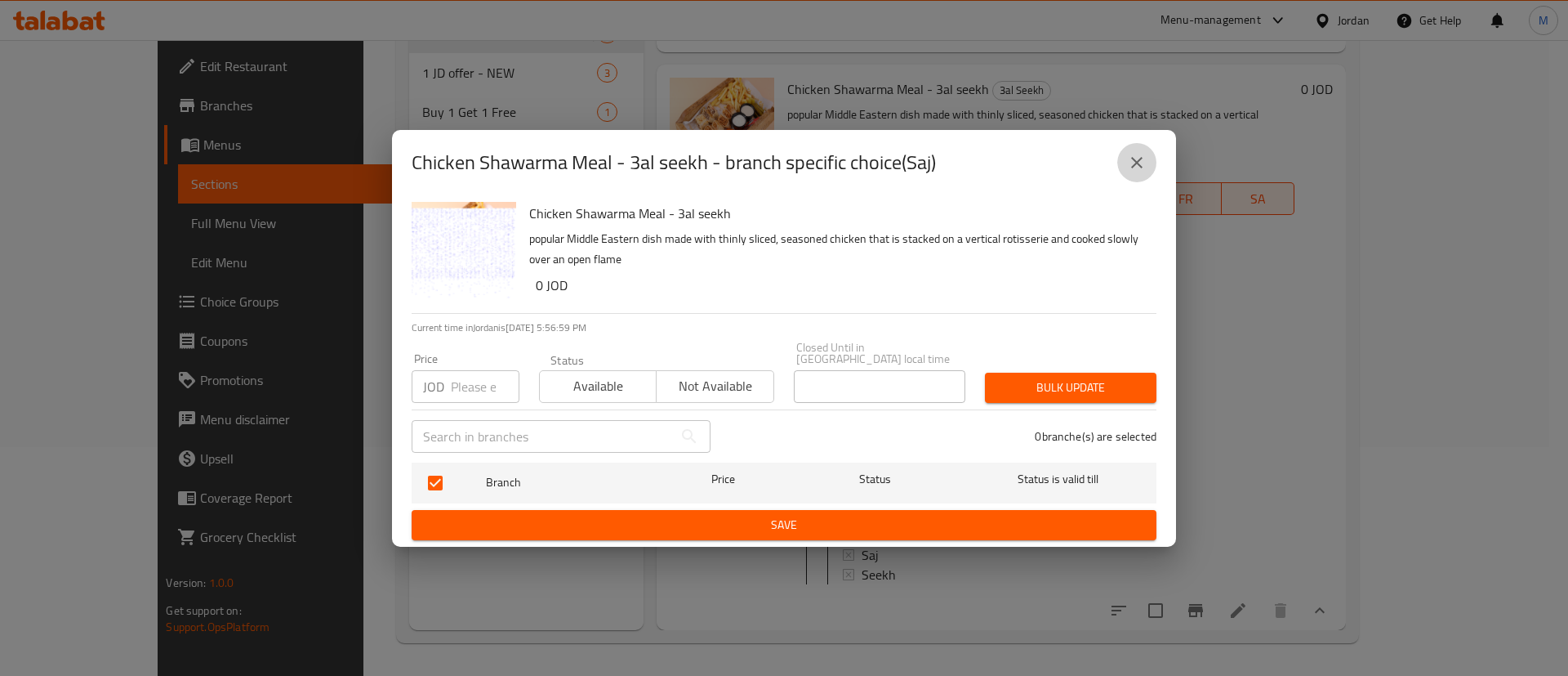
click at [1148, 174] on button "close" at bounding box center [1136, 162] width 39 height 39
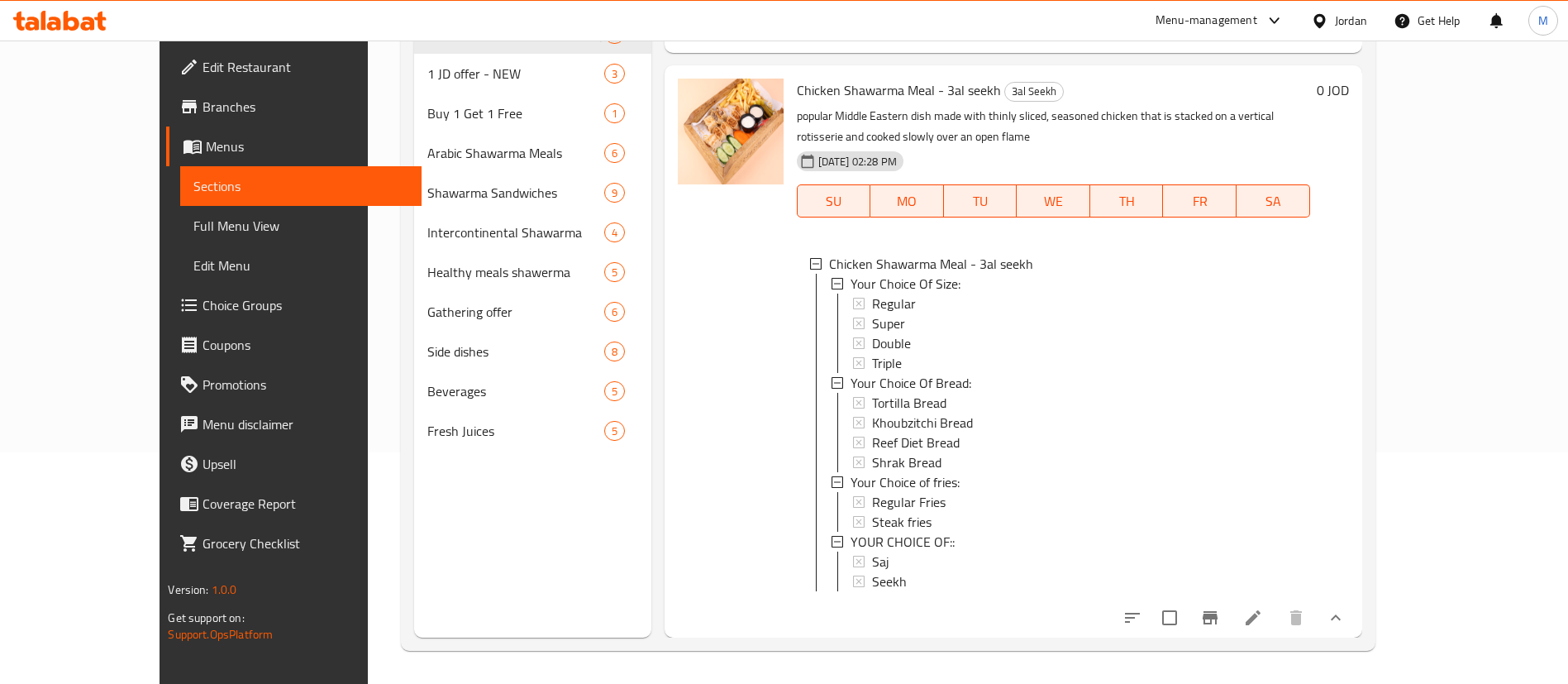
click at [922, 552] on div "Saj" at bounding box center [1084, 561] width 424 height 20
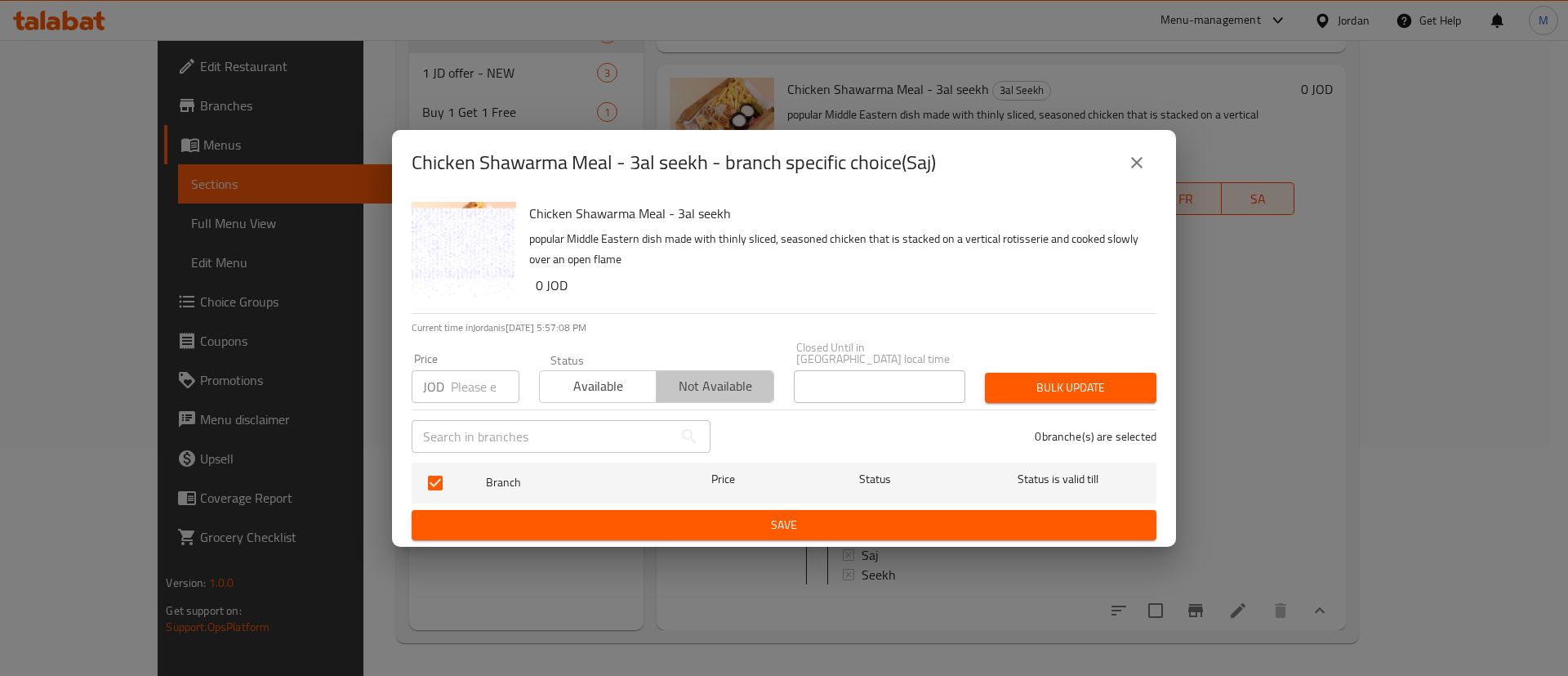
click at [686, 374] on span "Not available" at bounding box center [715, 385] width 104 height 24
click at [779, 522] on span "Save" at bounding box center [784, 524] width 719 height 20
click at [766, 535] on div "Chicken Shawarma Meal - 3al seekh popular Middle Eastern dish made with thinly …" at bounding box center [784, 371] width 784 height 351
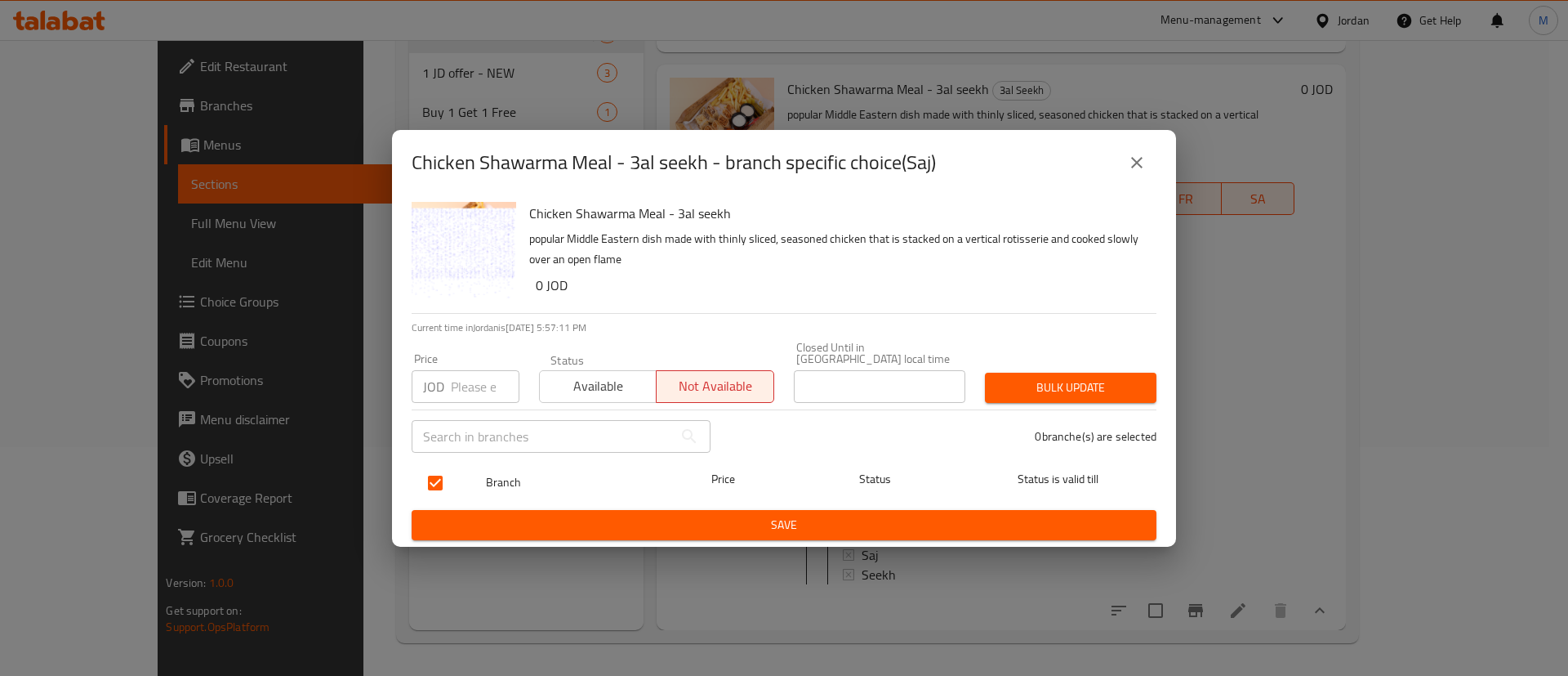
click at [438, 474] on input "checkbox" at bounding box center [436, 482] width 34 height 34
click at [522, 515] on span "Save" at bounding box center [784, 524] width 719 height 20
click at [448, 471] on input "checkbox" at bounding box center [436, 482] width 34 height 34
checkbox input "true"
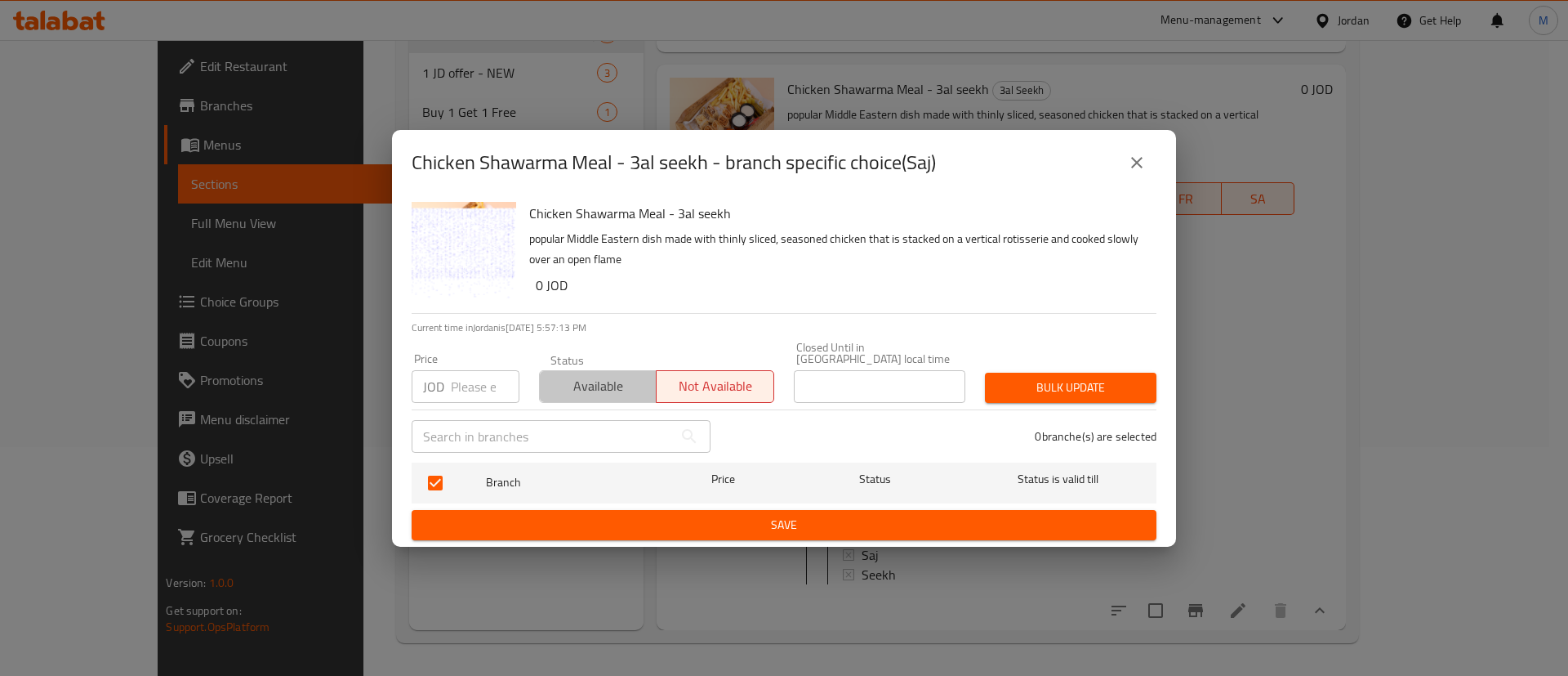
click at [577, 374] on span "Available" at bounding box center [598, 385] width 104 height 24
click at [677, 515] on span "Save" at bounding box center [784, 524] width 719 height 20
click at [686, 510] on button "Save" at bounding box center [784, 525] width 744 height 31
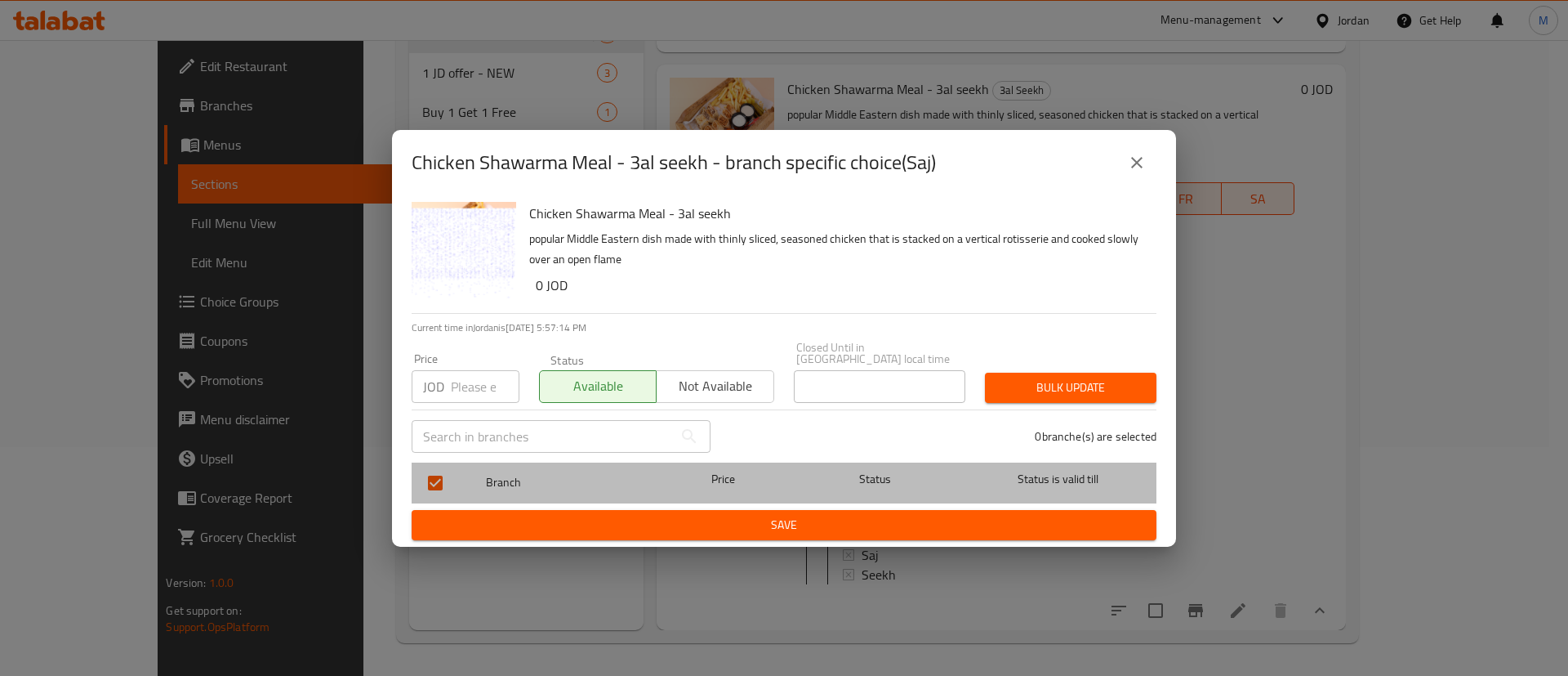
drag, startPoint x: 633, startPoint y: 482, endPoint x: 599, endPoint y: 456, distance: 42.8
click at [631, 481] on span "Branch" at bounding box center [571, 481] width 170 height 20
click at [576, 460] on div "Branch" at bounding box center [571, 483] width 183 height 48
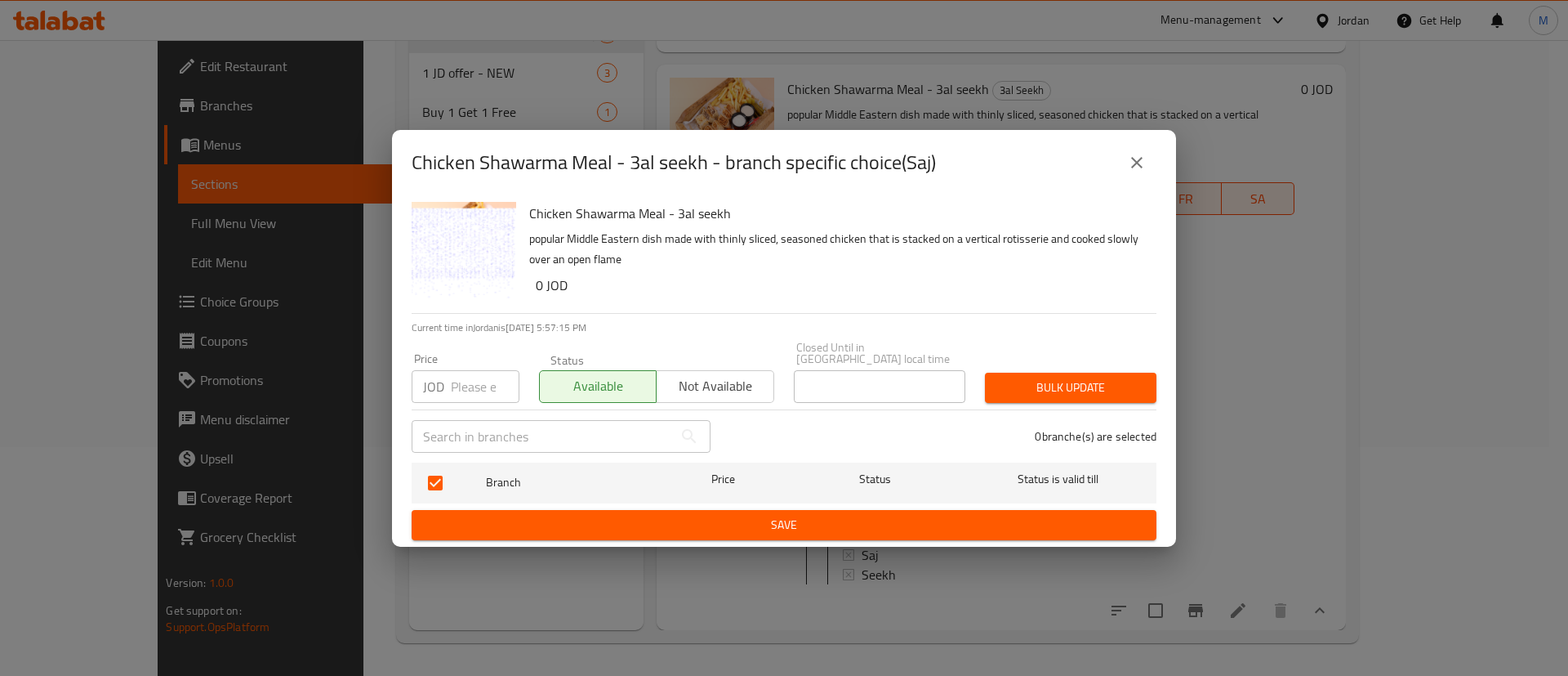
click at [487, 357] on div "Price JOD Price" at bounding box center [465, 378] width 108 height 50
click at [1144, 164] on icon "close" at bounding box center [1136, 162] width 20 height 20
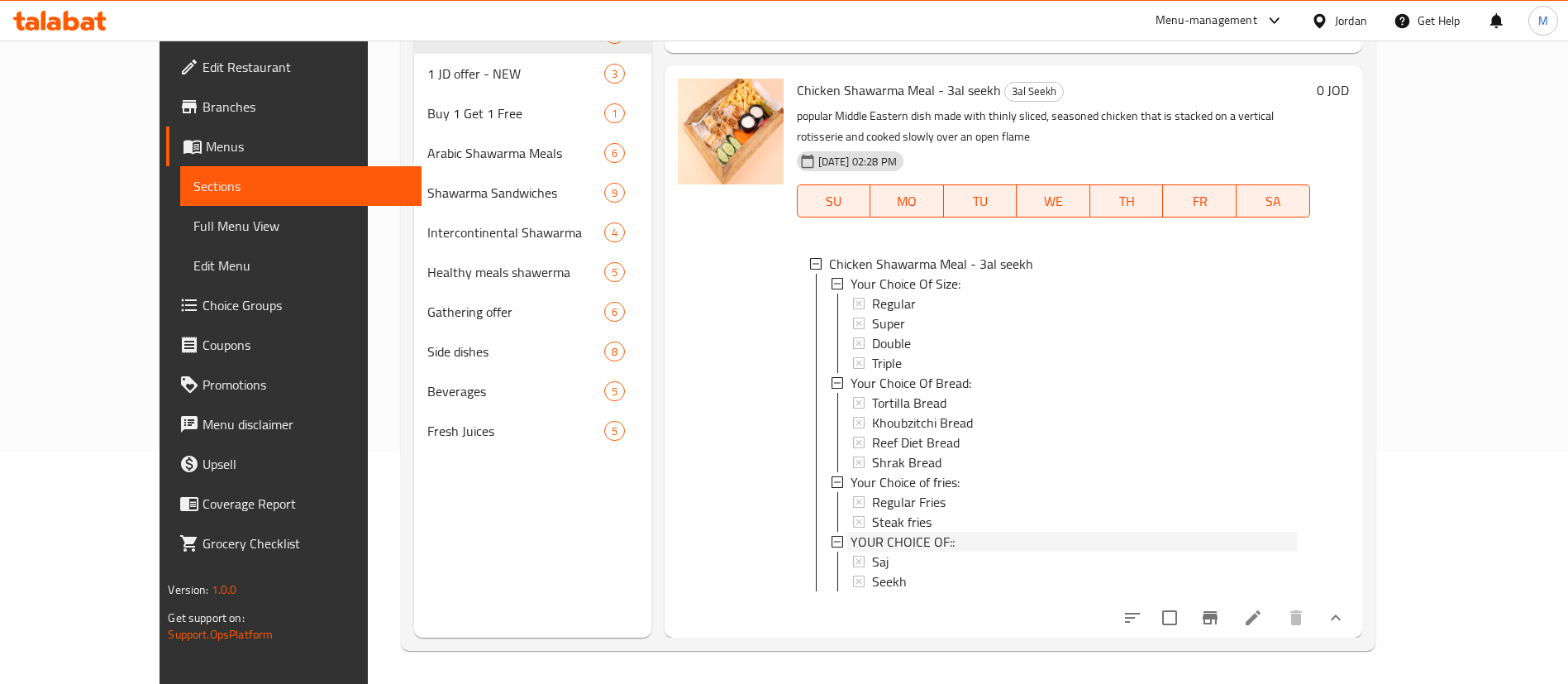
click at [944, 532] on div "YOUR CHOICE OF::" at bounding box center [1073, 541] width 446 height 20
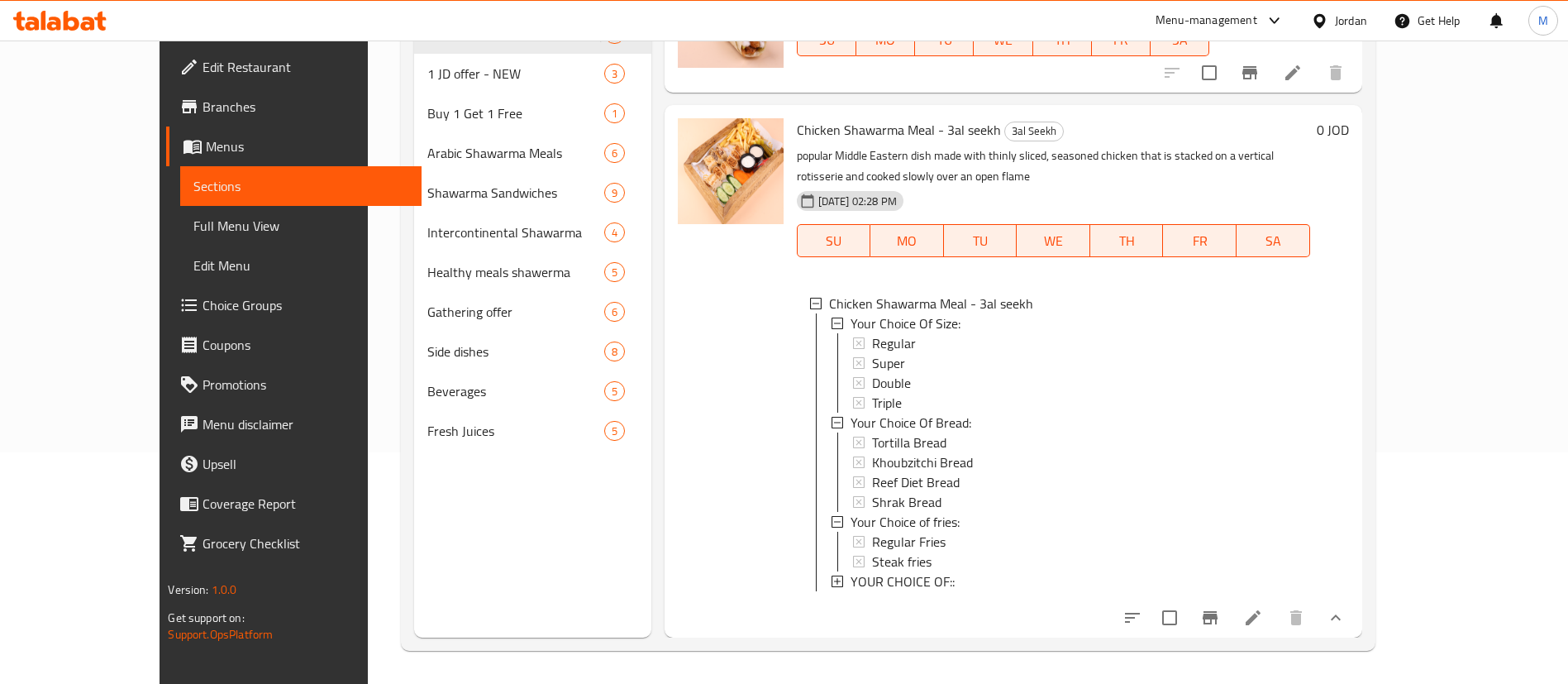
click at [934, 571] on div "YOUR CHOICE OF::" at bounding box center [1073, 581] width 446 height 20
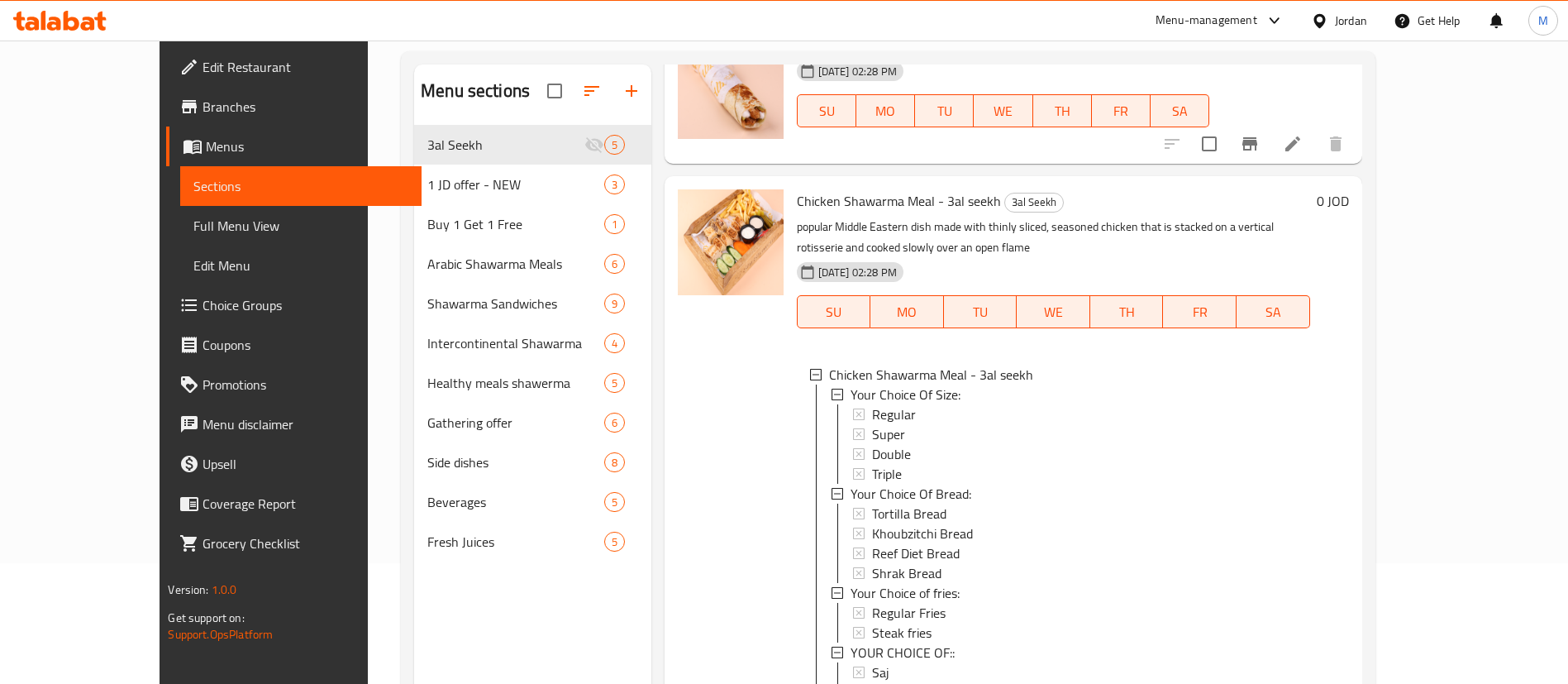
scroll to position [232, 0]
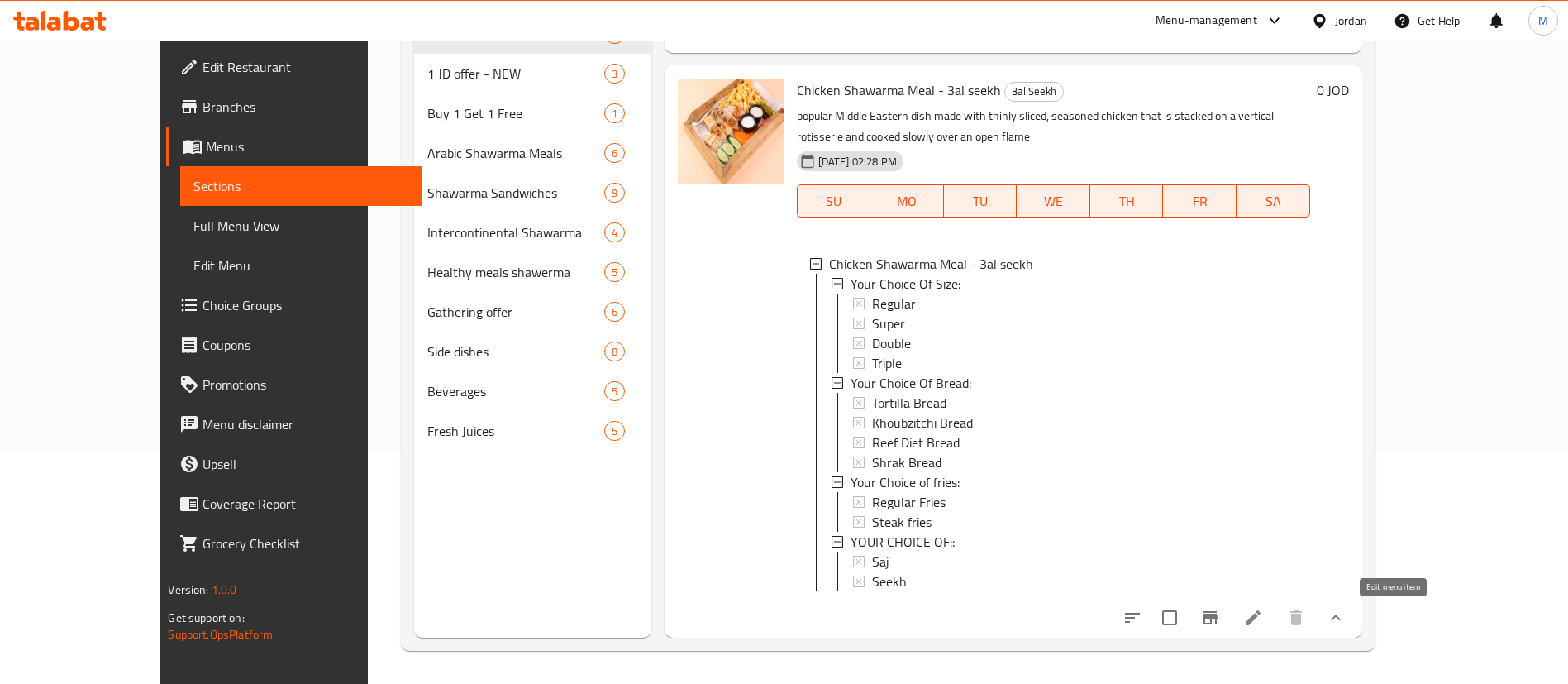
click at [1260, 618] on icon at bounding box center [1252, 616] width 14 height 14
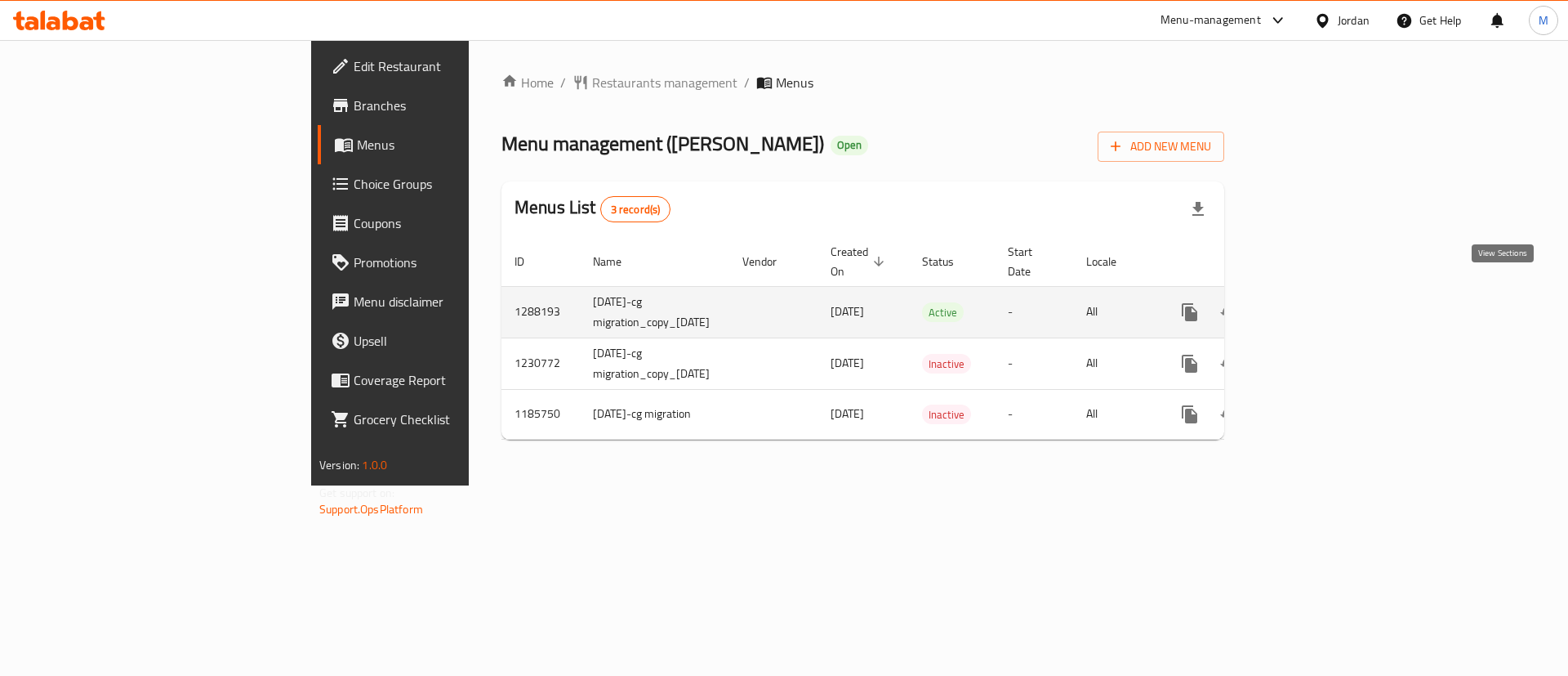
click at [1327, 293] on link "enhanced table" at bounding box center [1307, 312] width 39 height 39
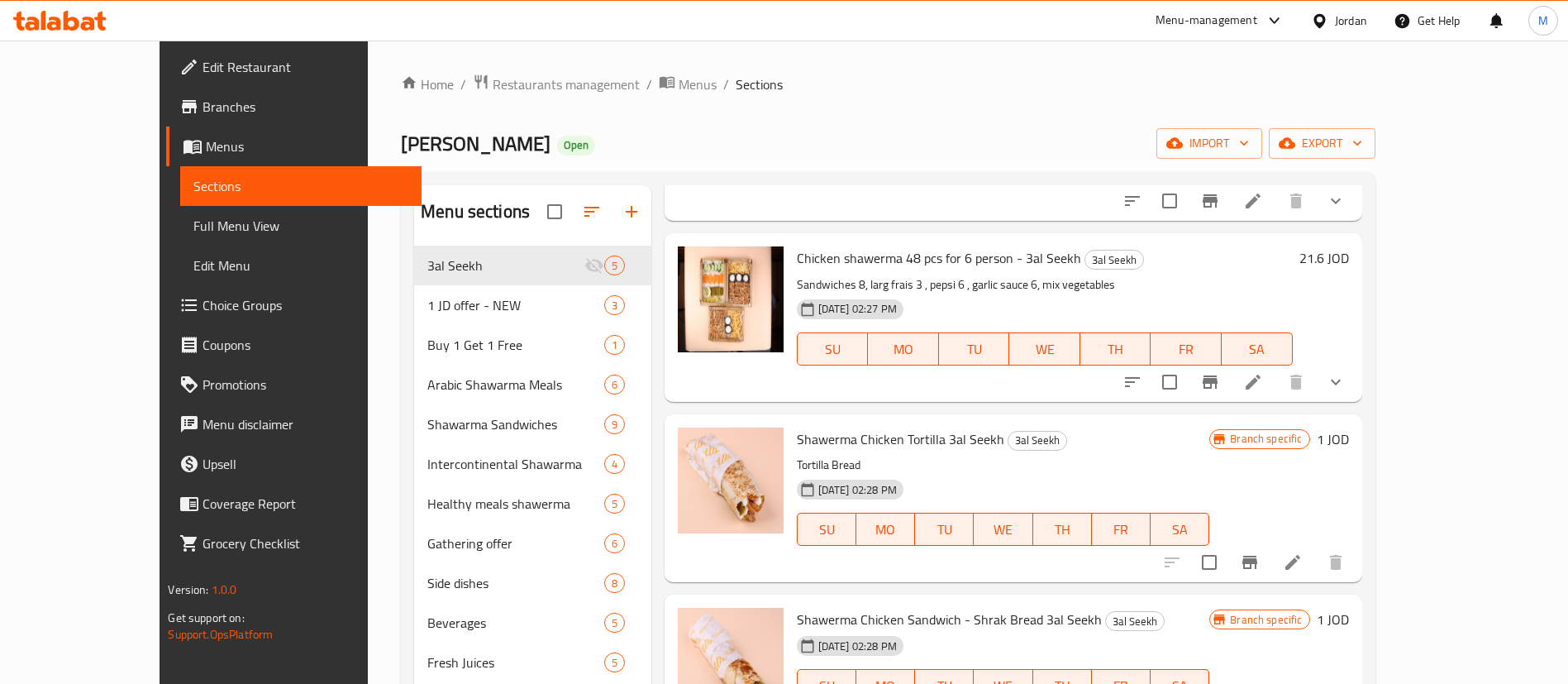
scroll to position [257, 0]
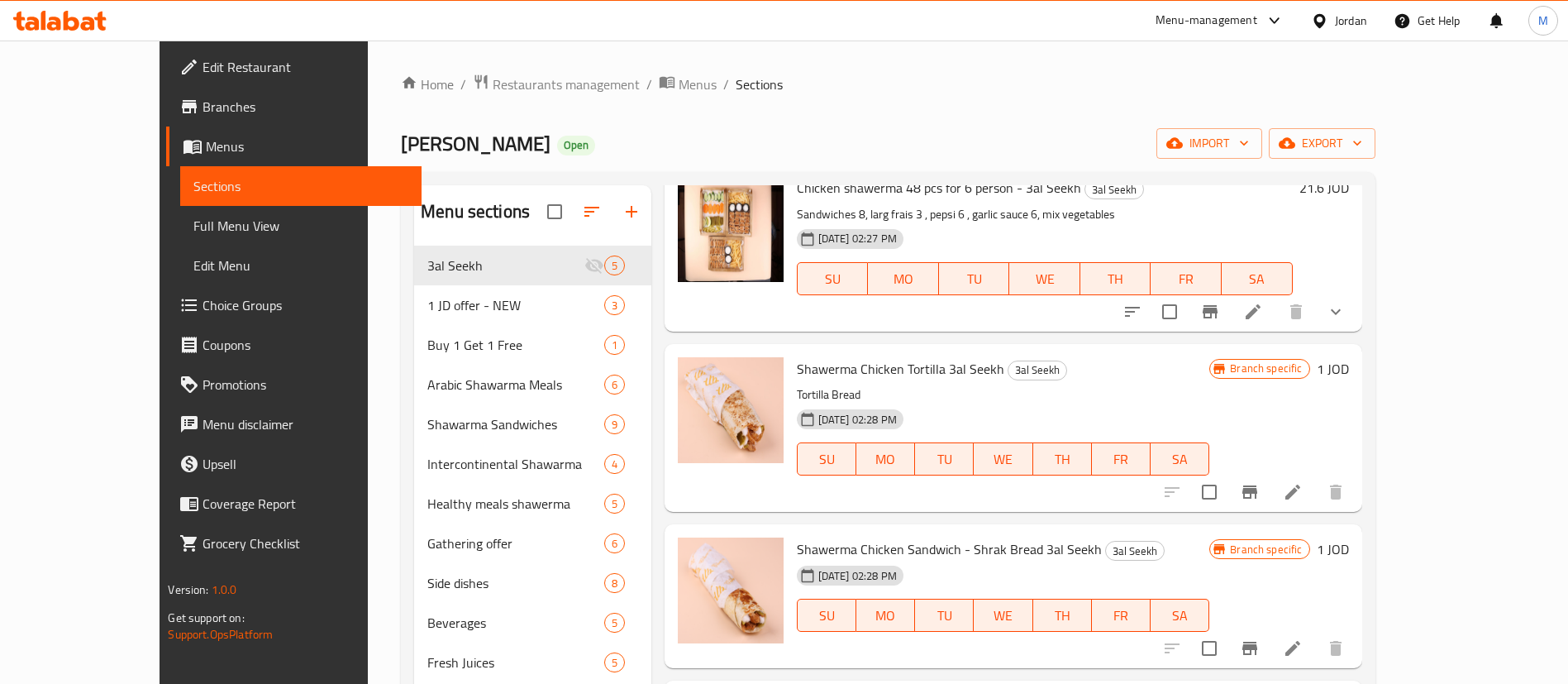
click at [1257, 498] on icon "Branch-specific-item" at bounding box center [1249, 492] width 14 height 14
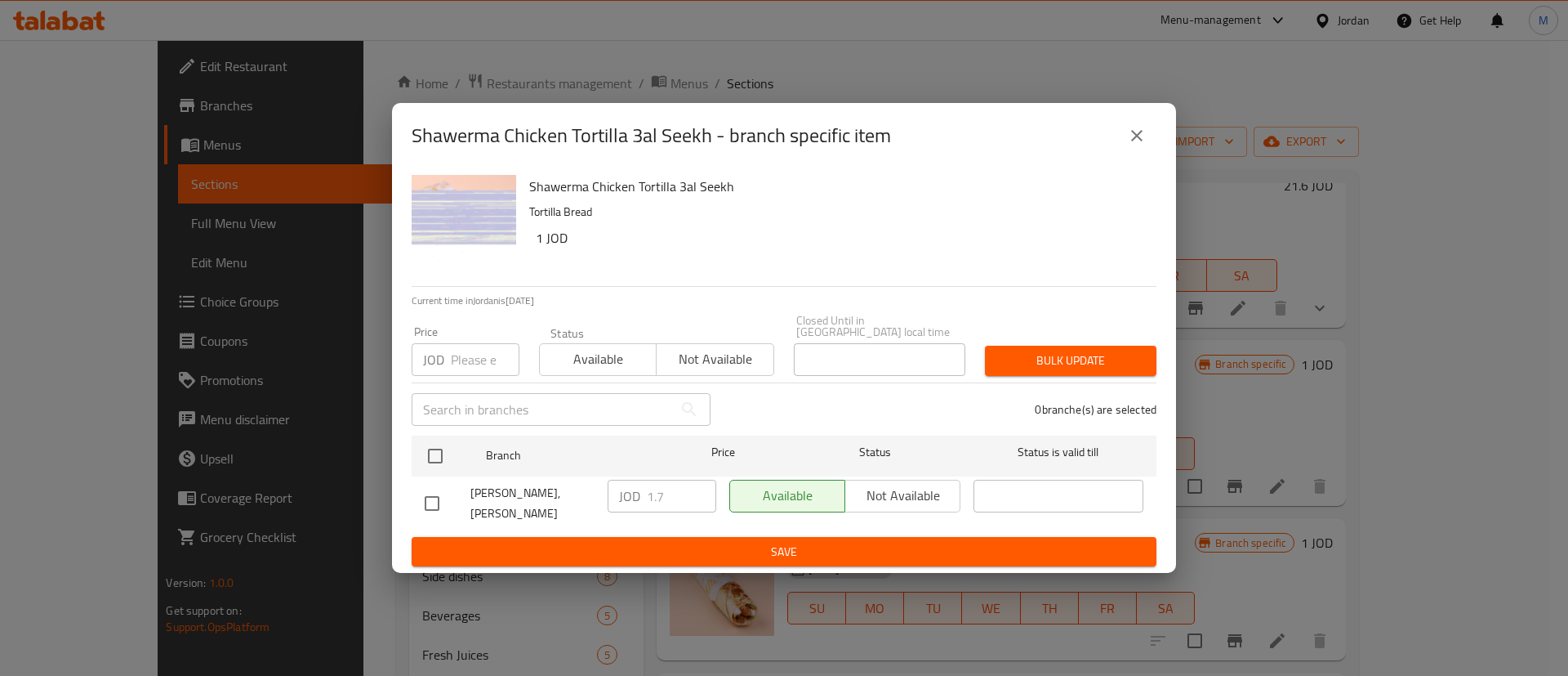
click at [1135, 146] on icon "close" at bounding box center [1136, 135] width 20 height 20
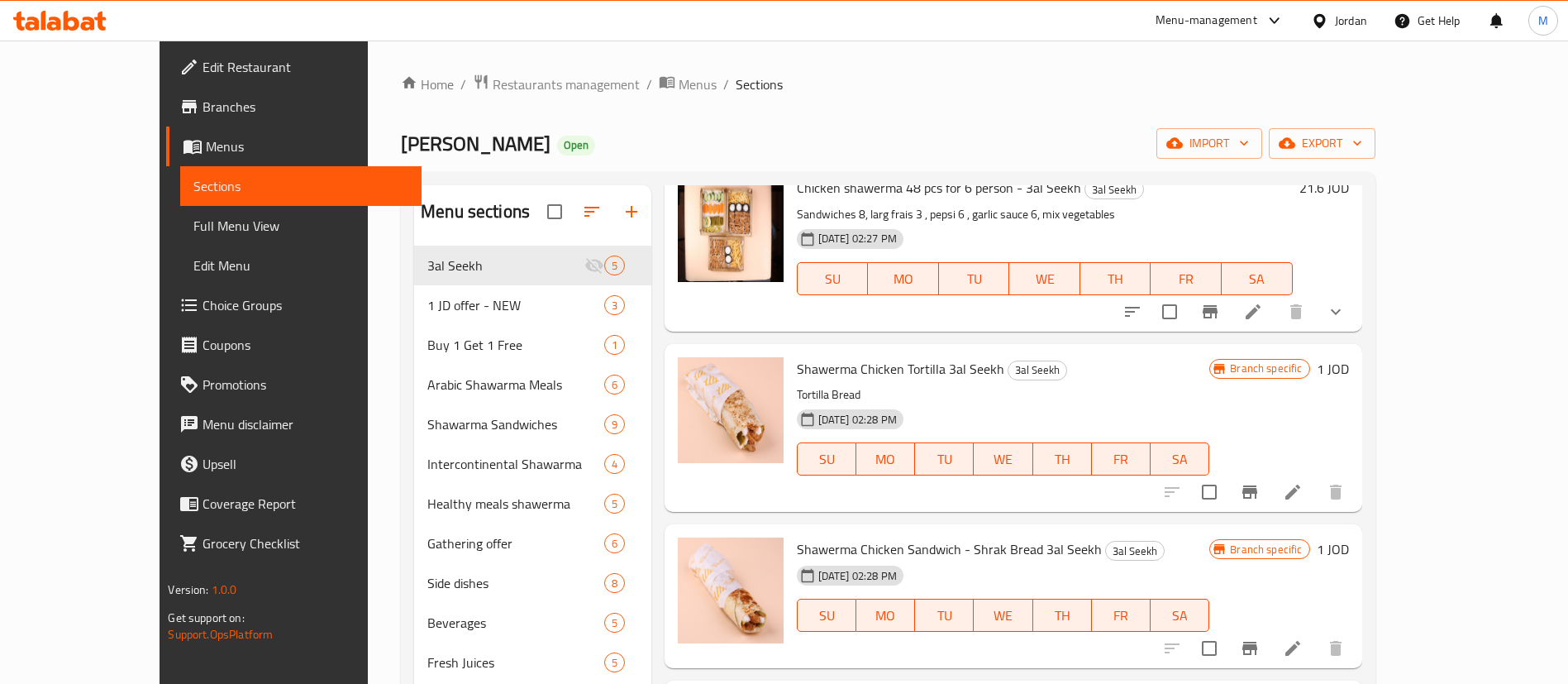
scroll to position [232, 0]
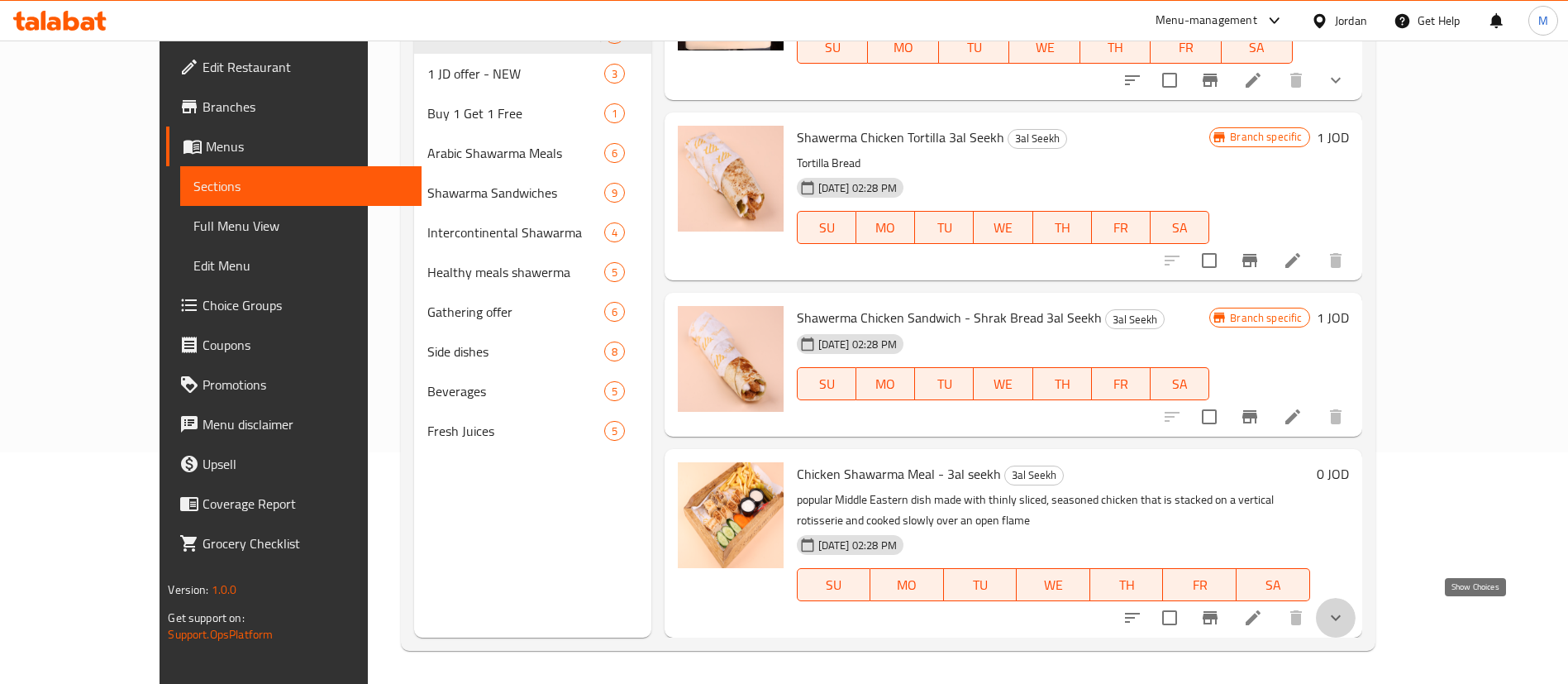
click at [1345, 620] on icon "show more" at bounding box center [1335, 617] width 20 height 20
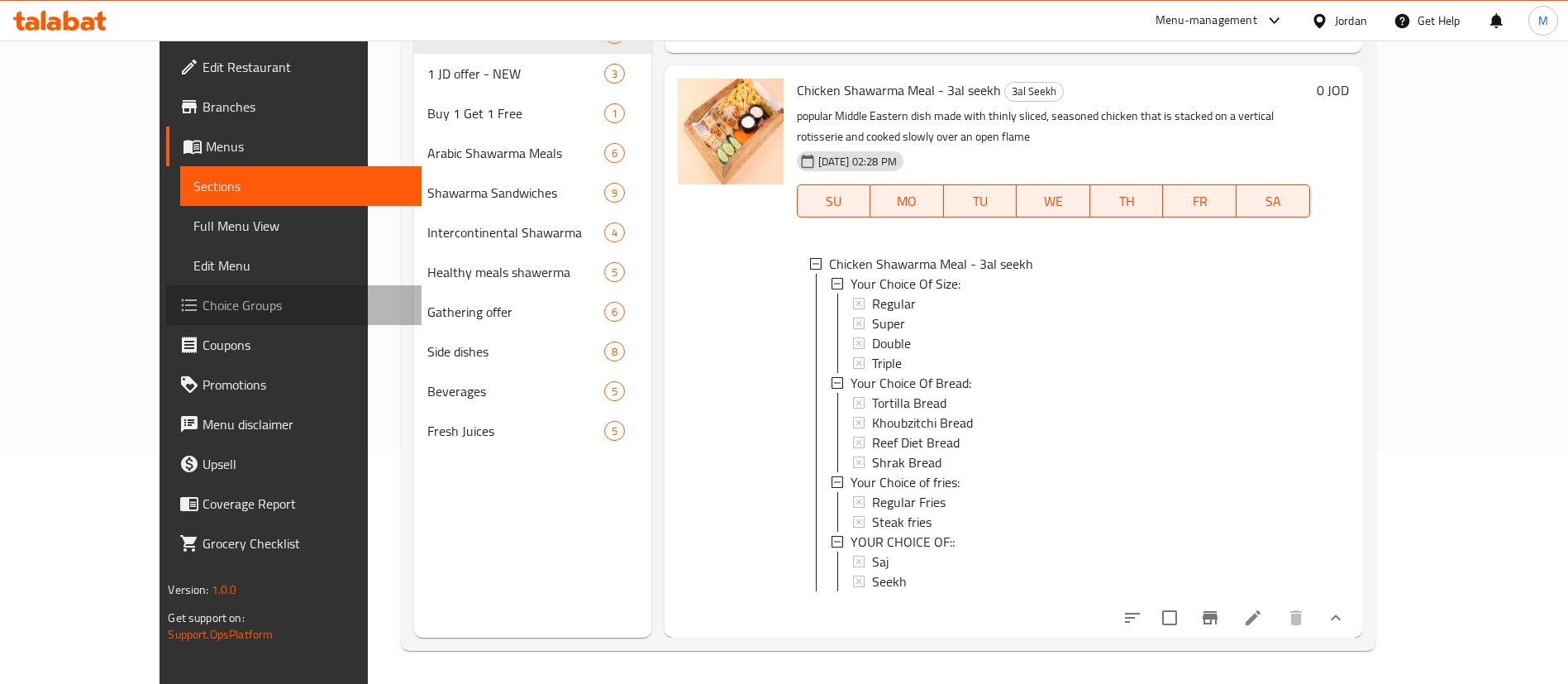
click at [203, 295] on span "Choice Groups" at bounding box center [305, 305] width 205 height 20
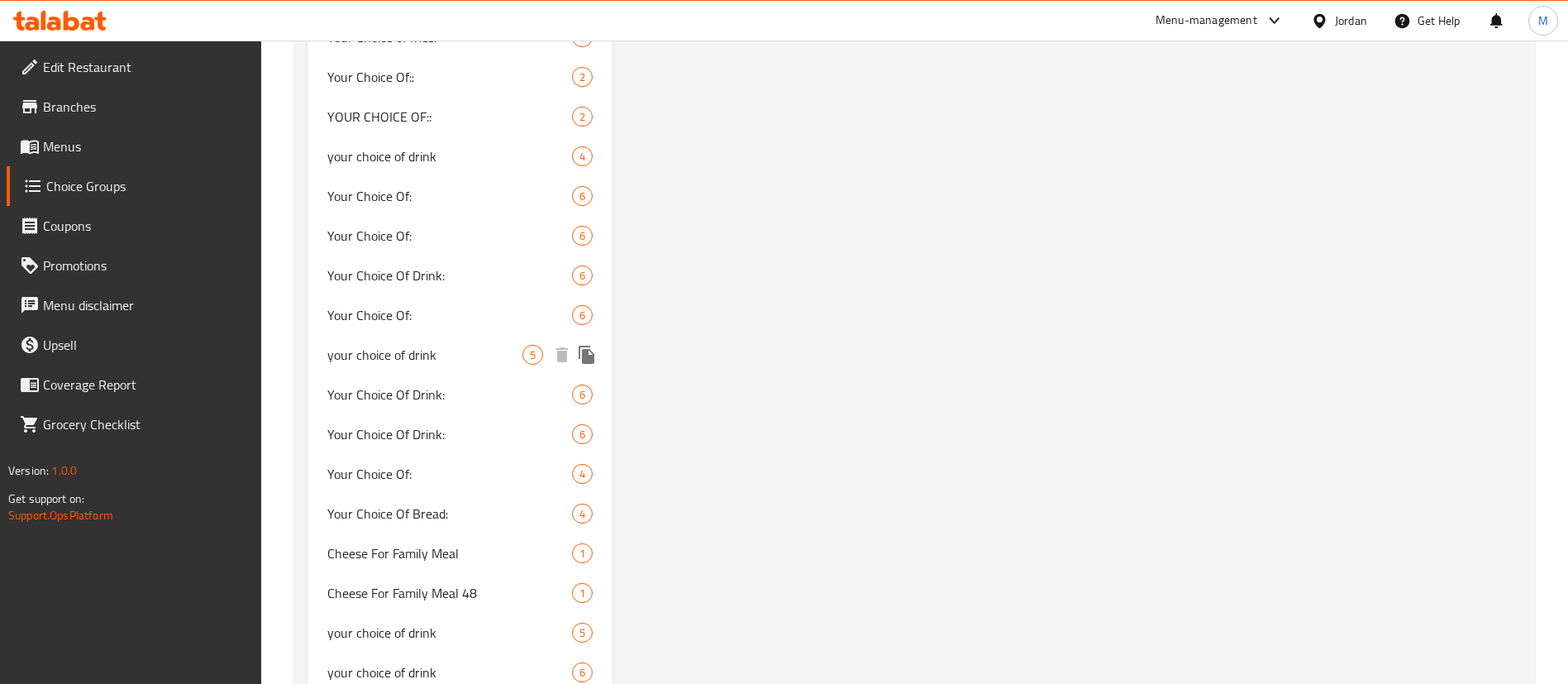
scroll to position [1603, 0]
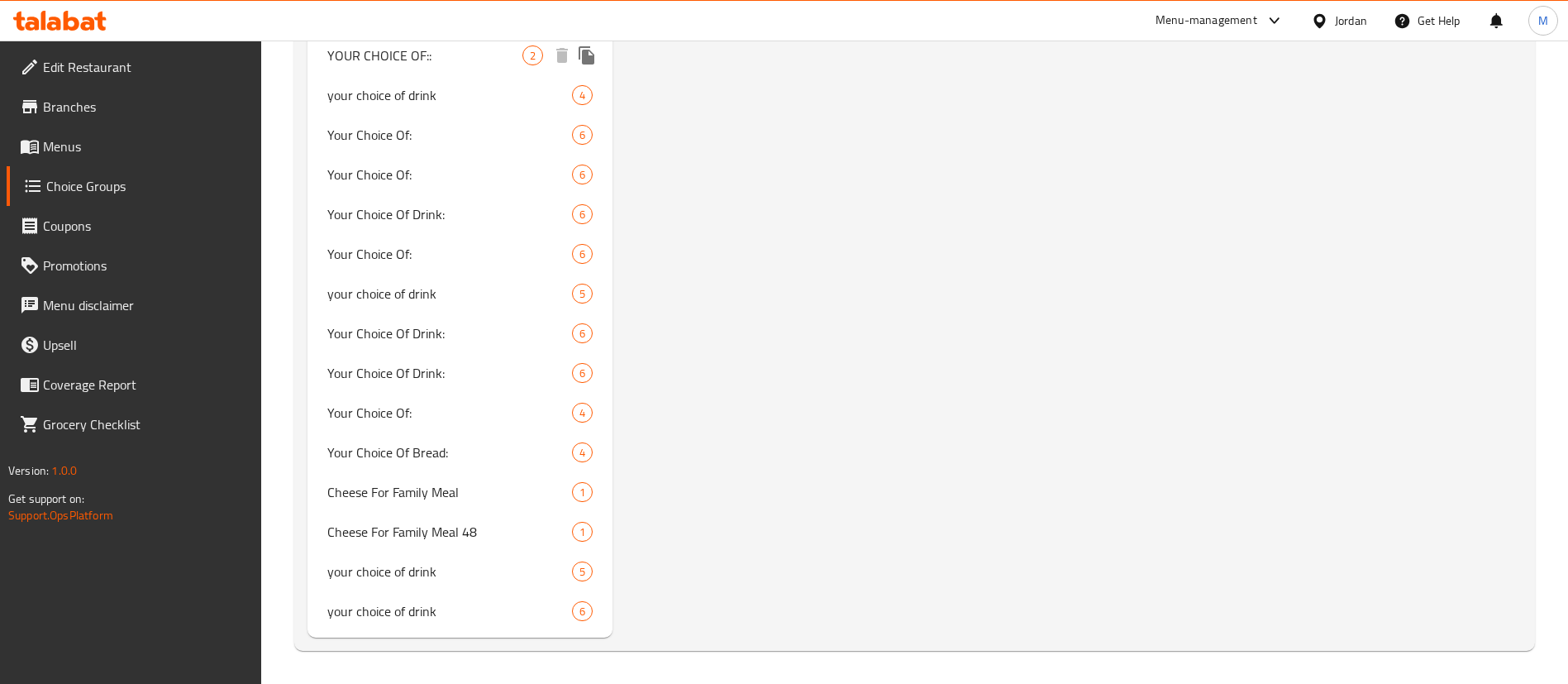
click at [459, 61] on span "YOUR CHOICE OF::" at bounding box center [424, 55] width 195 height 20
type input "YOUR CHOICE OF::"
type input "اختيارك من"
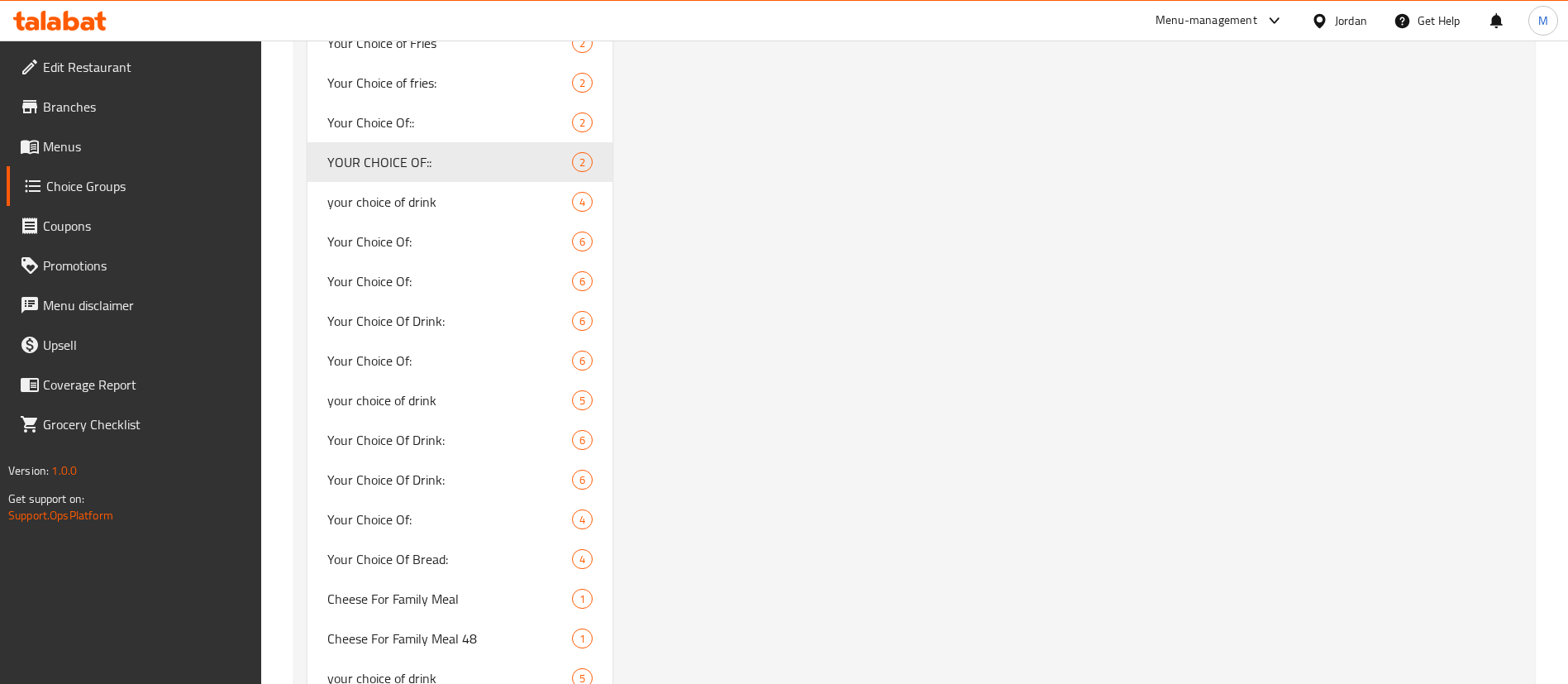
scroll to position [1496, 0]
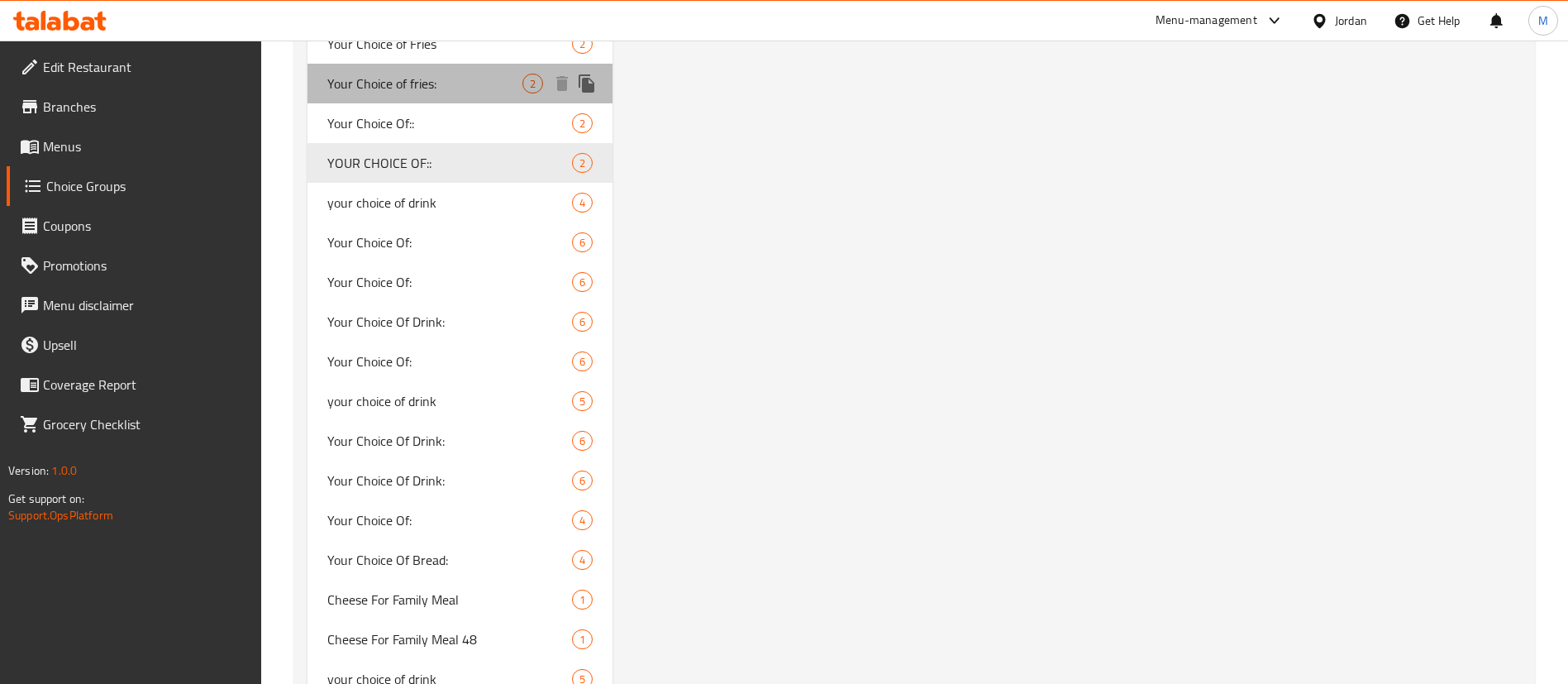
click at [454, 96] on div "Your Choice of fries: 2" at bounding box center [460, 83] width 305 height 40
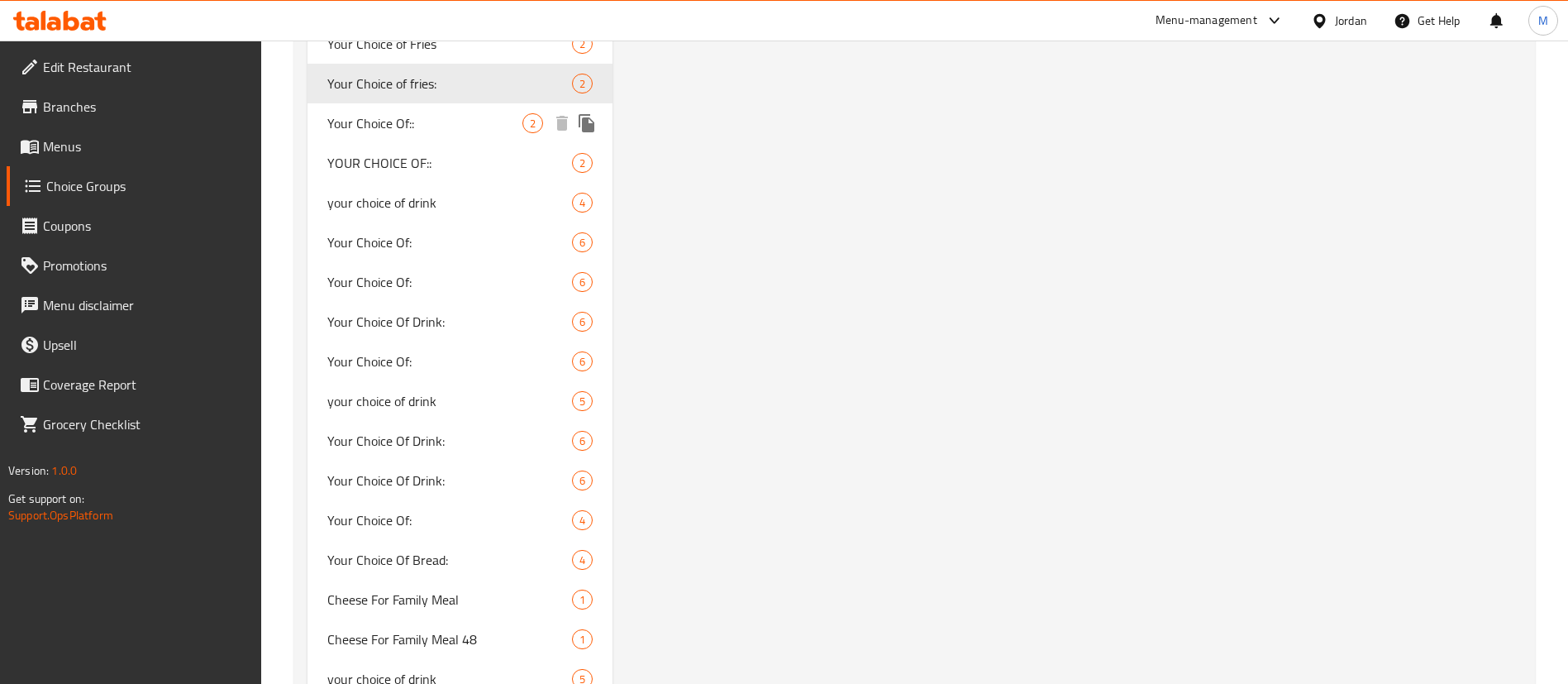
click at [450, 127] on span "Your Choice Of::" at bounding box center [424, 123] width 195 height 20
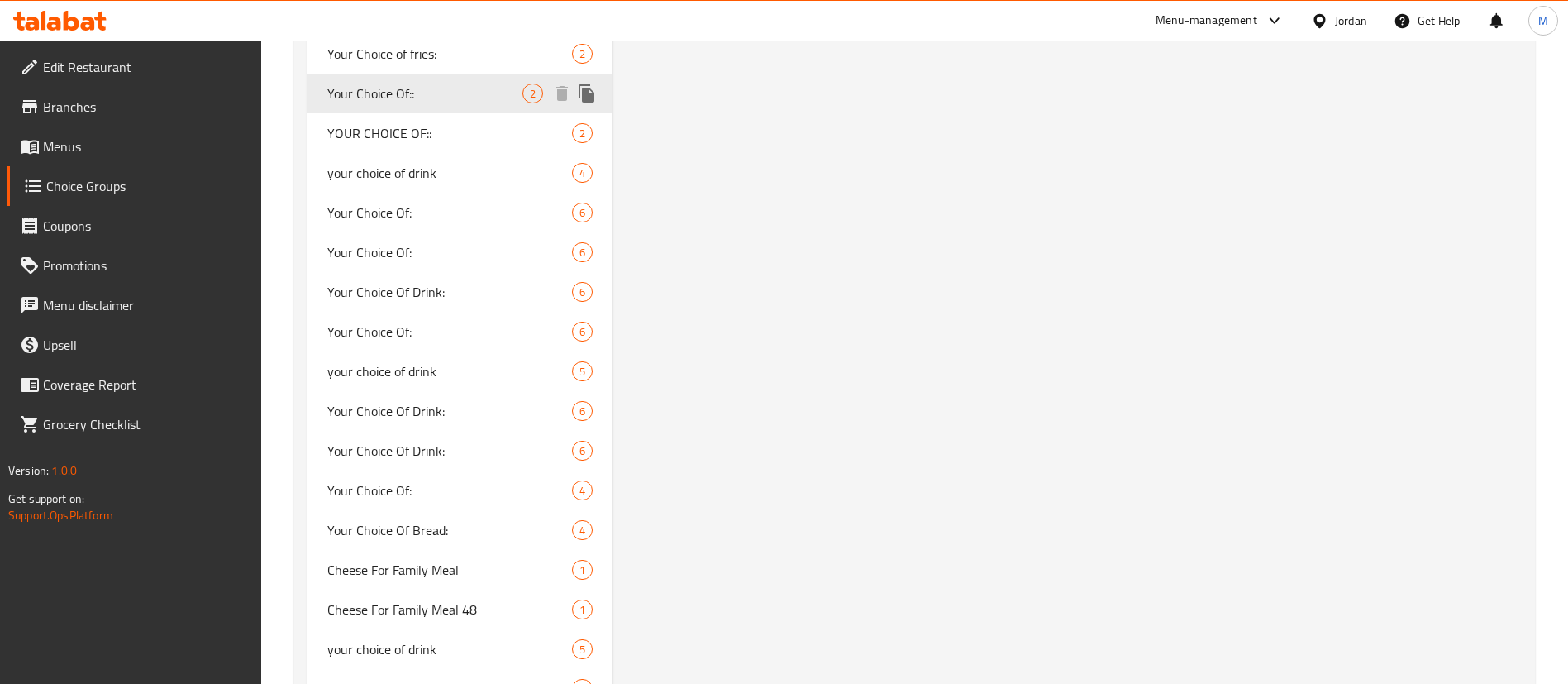
scroll to position [1524, 0]
click at [454, 126] on span "YOUR CHOICE OF::" at bounding box center [424, 134] width 195 height 20
type input "YOUR CHOICE OF::"
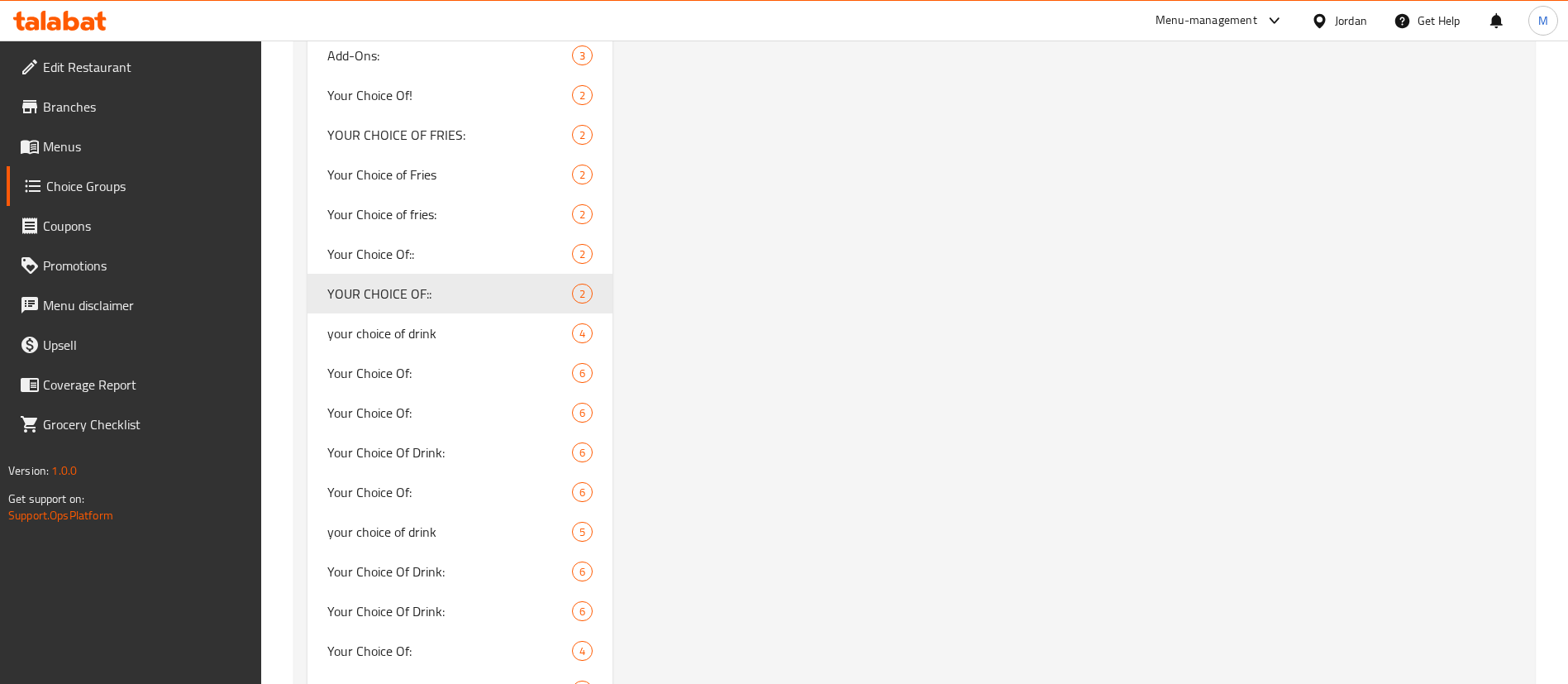
scroll to position [1366, 0]
click at [592, 297] on icon "duplicate" at bounding box center [586, 292] width 15 height 18
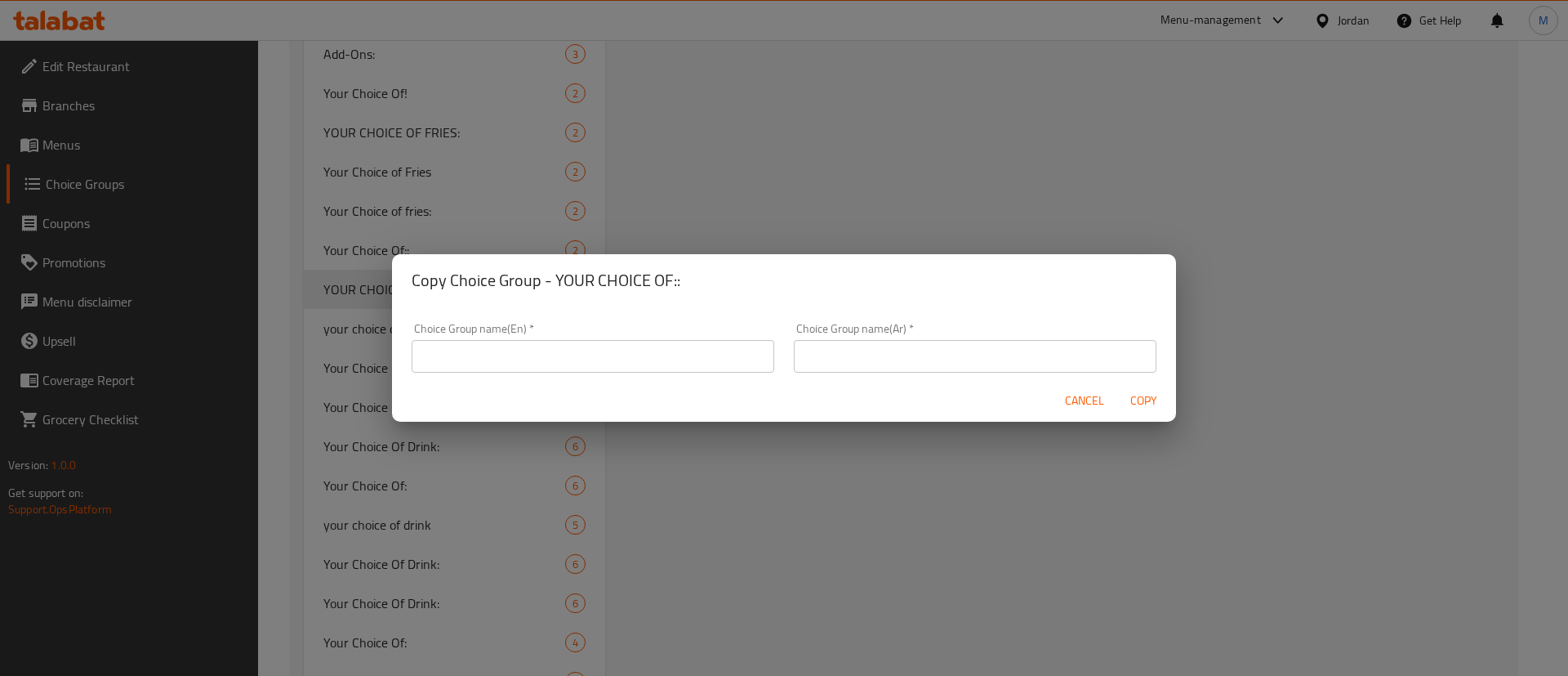
click at [655, 356] on input "text" at bounding box center [593, 356] width 362 height 32
type input "Choose from:"
click at [865, 368] on input "text" at bounding box center [975, 356] width 362 height 32
type input "h"
type input "اختر:"
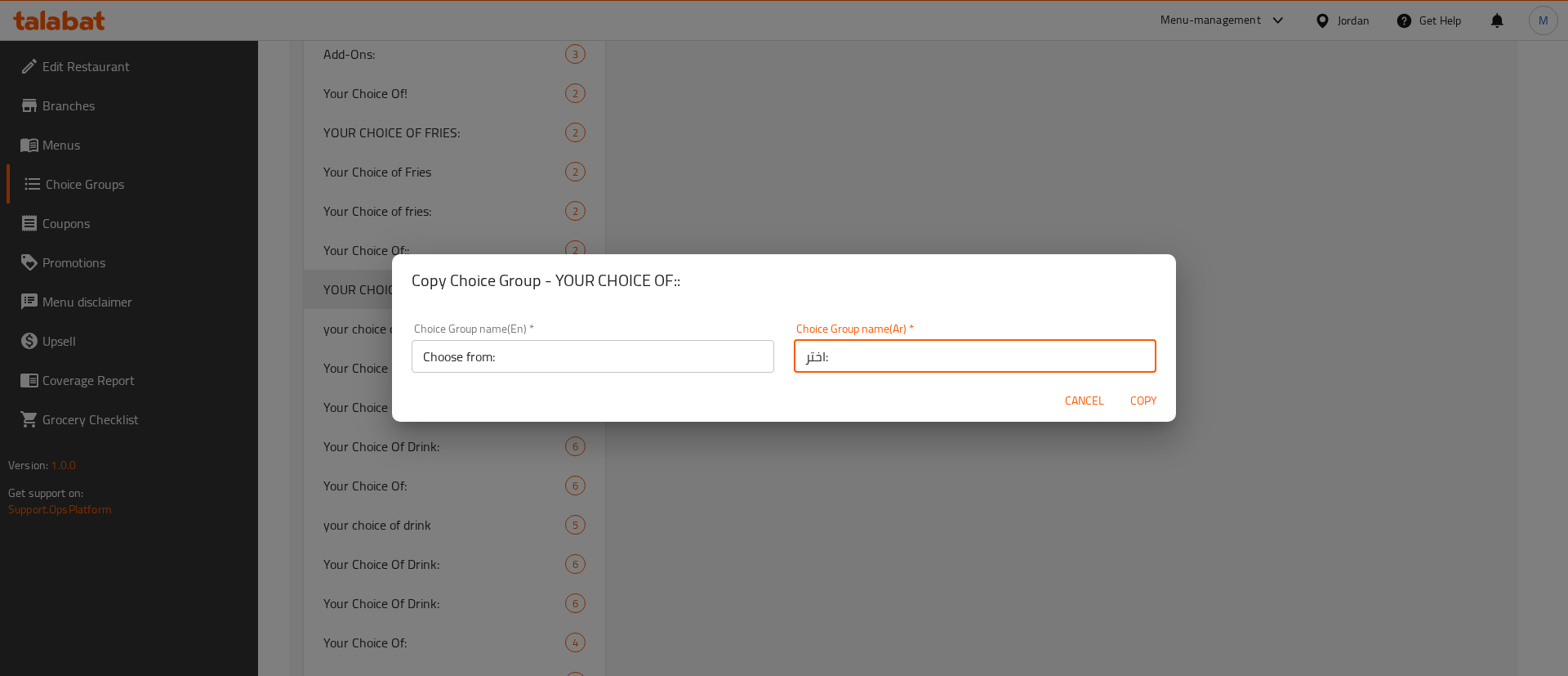
click at [1158, 397] on span "Copy" at bounding box center [1143, 400] width 39 height 20
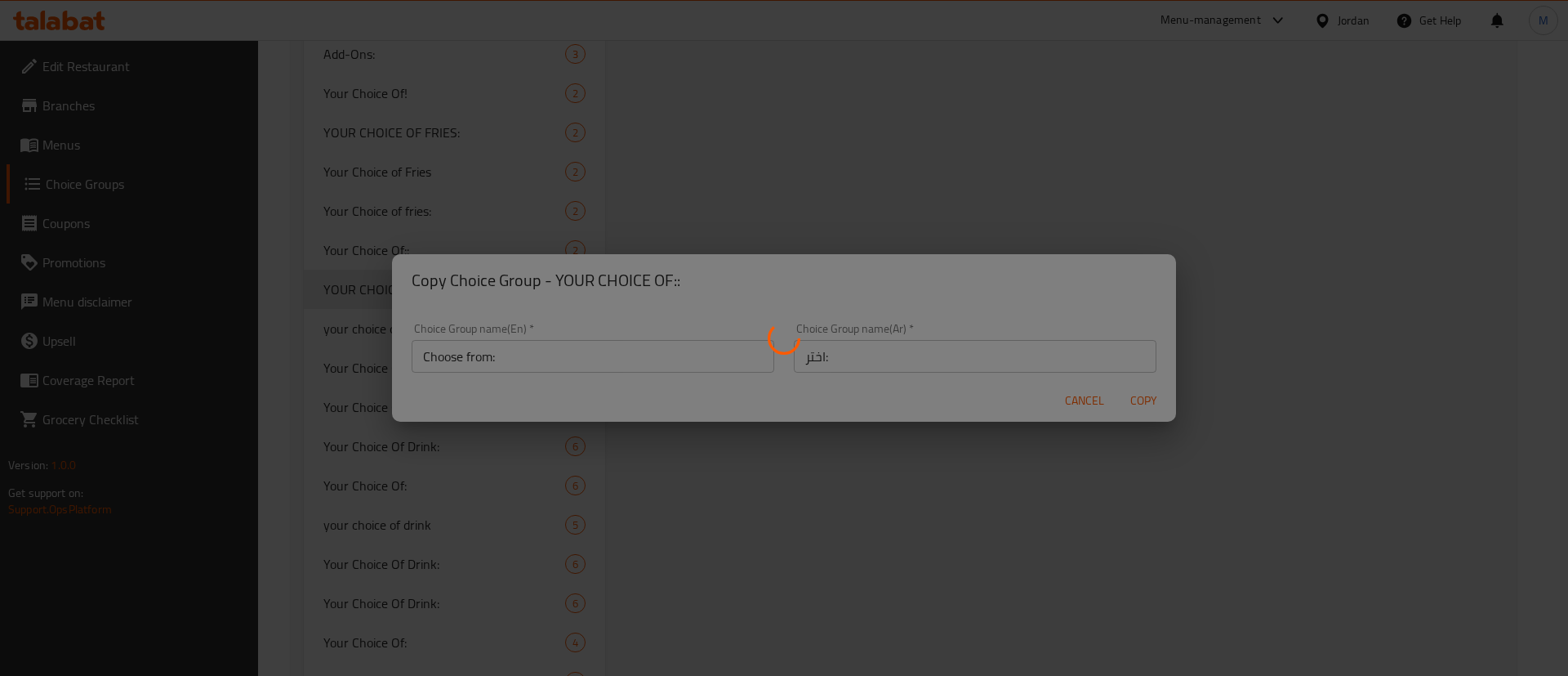
type input "Choose from:"
type input "اختر:"
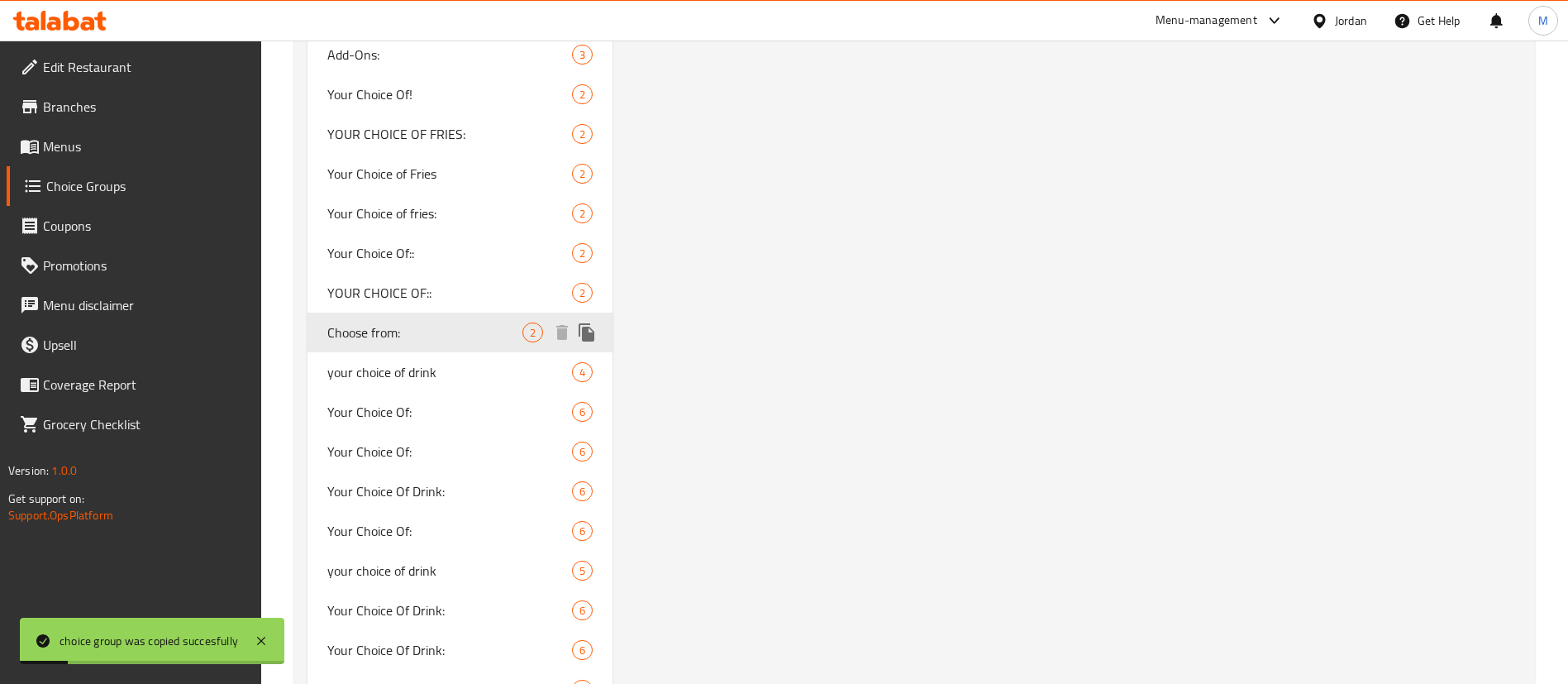
click at [490, 330] on span "Choose from:" at bounding box center [424, 332] width 195 height 20
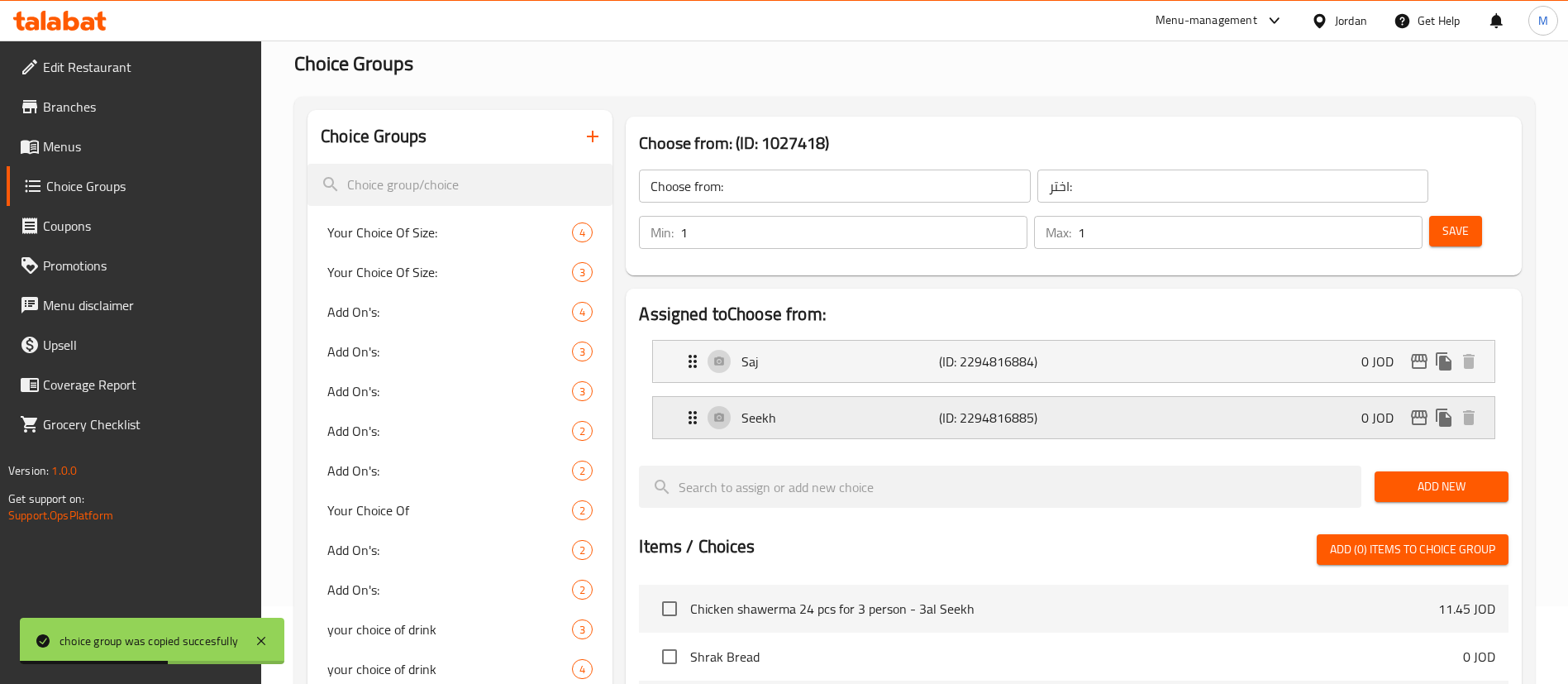
scroll to position [124, 0]
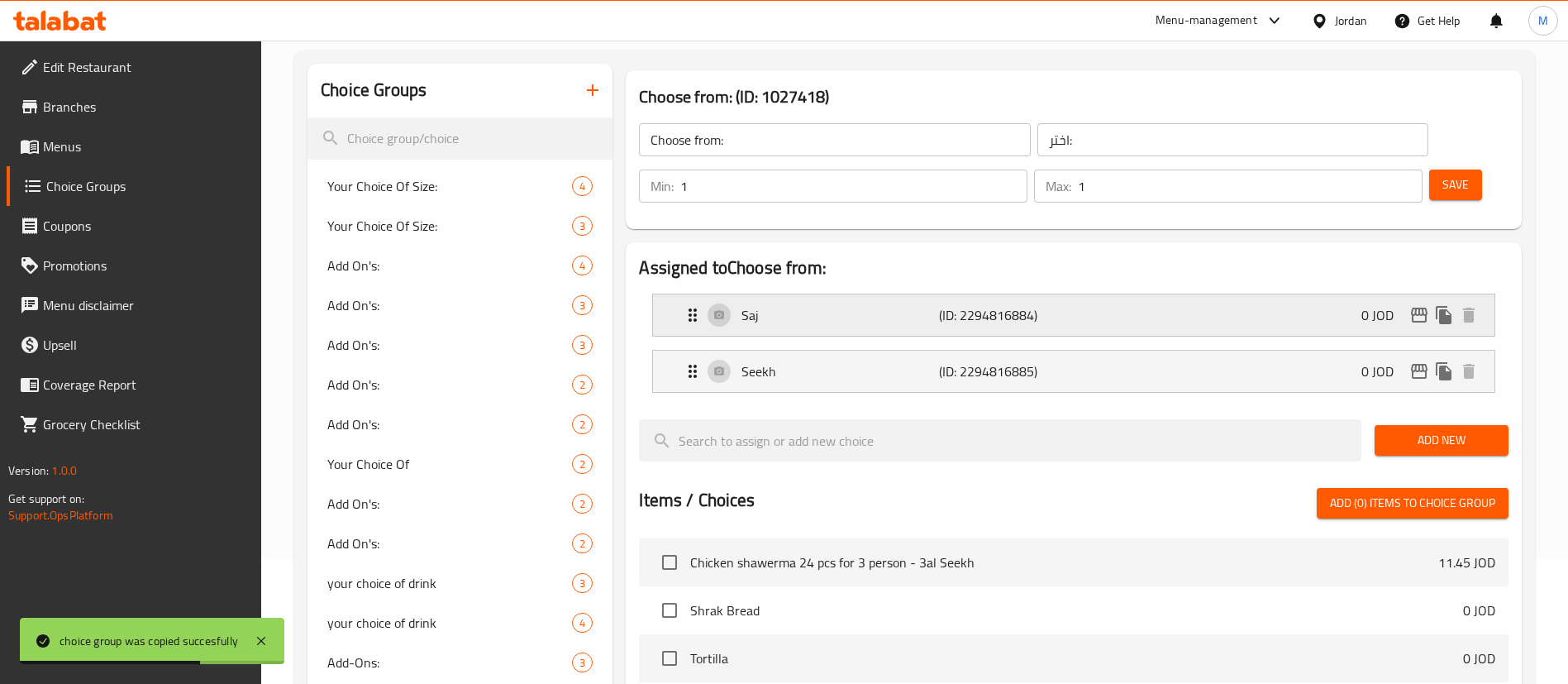
click at [1264, 294] on div "Saj (ID: 2294816884) 0 JOD" at bounding box center [1078, 315] width 792 height 41
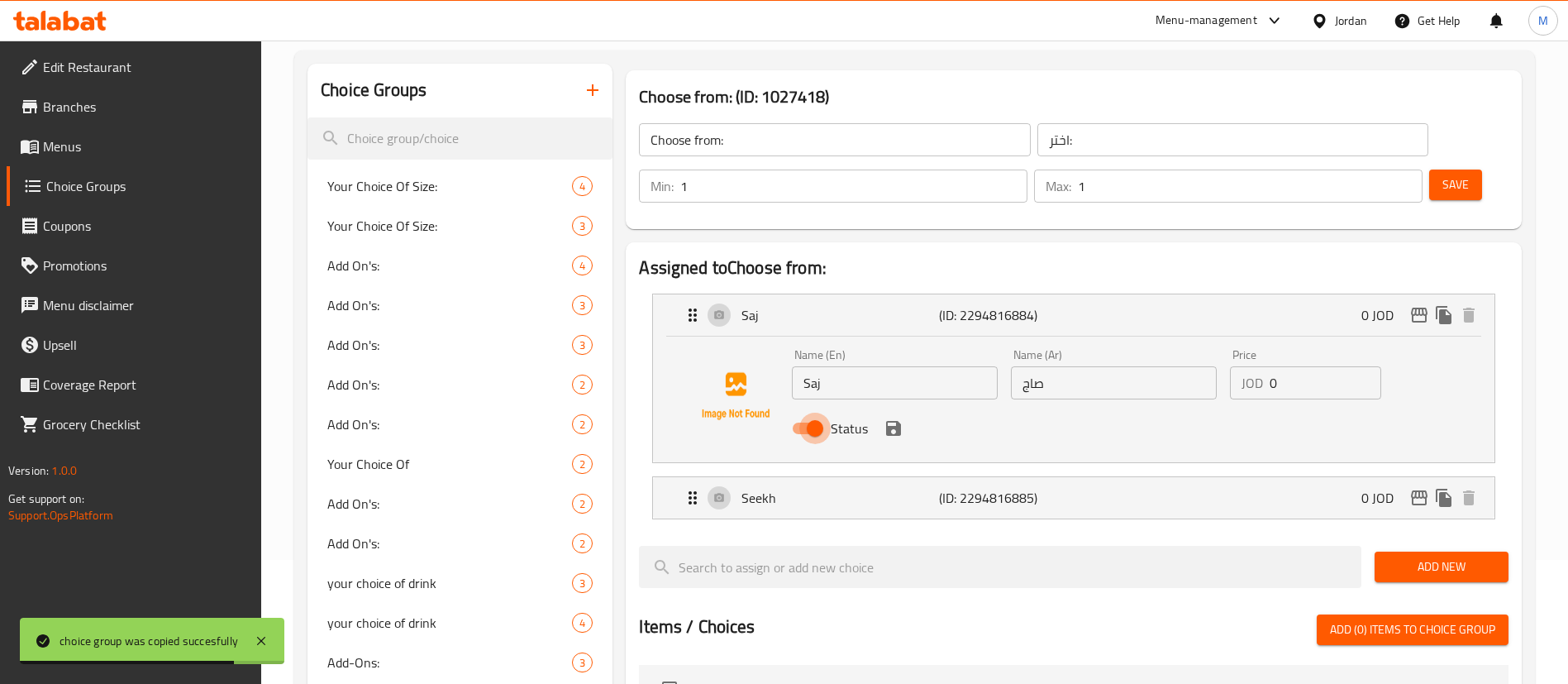
click at [821, 413] on input "Status" at bounding box center [815, 428] width 95 height 32
checkbox input "false"
click at [902, 419] on icon "save" at bounding box center [893, 428] width 20 height 20
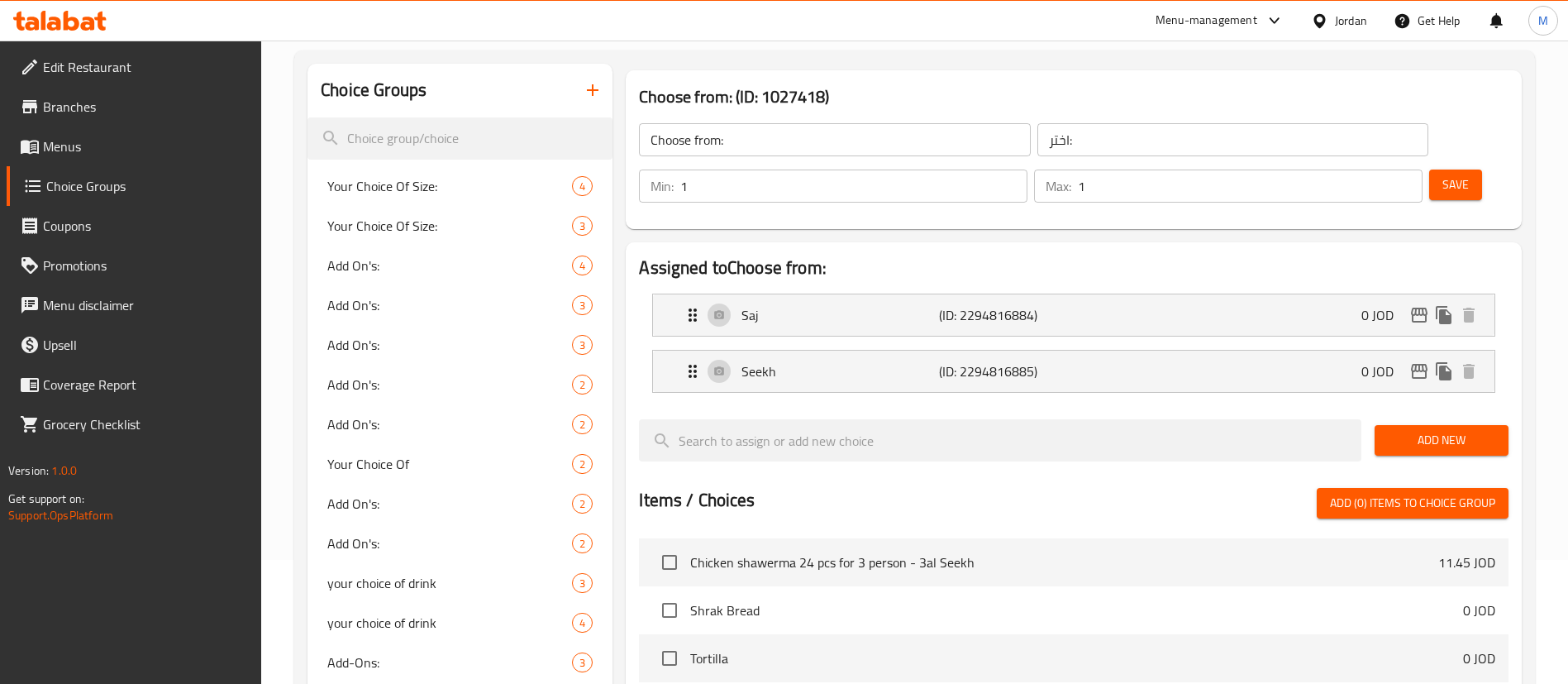
click at [1442, 175] on span "Save" at bounding box center [1454, 184] width 26 height 20
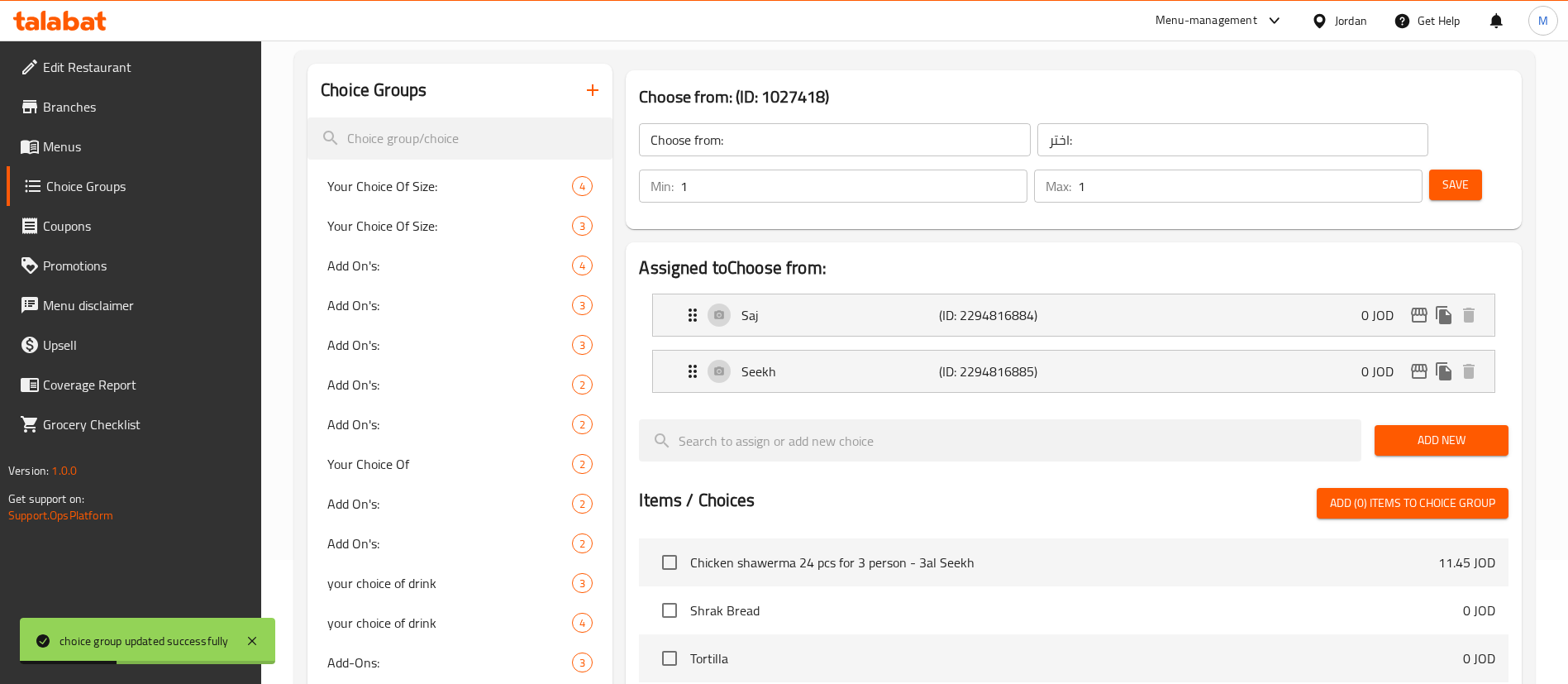
click at [102, 158] on link "Menus" at bounding box center [134, 146] width 256 height 40
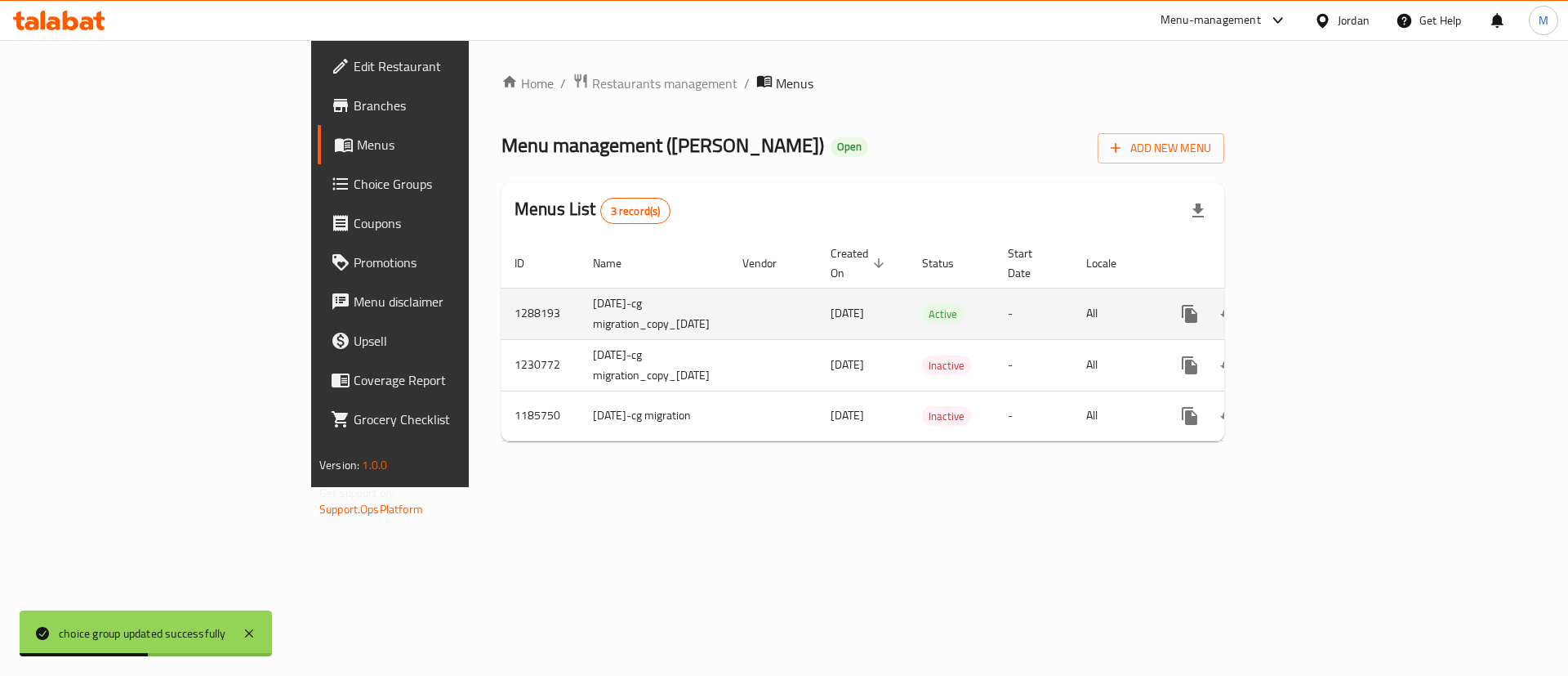
click at [1317, 304] on icon "enhanced table" at bounding box center [1308, 314] width 20 height 20
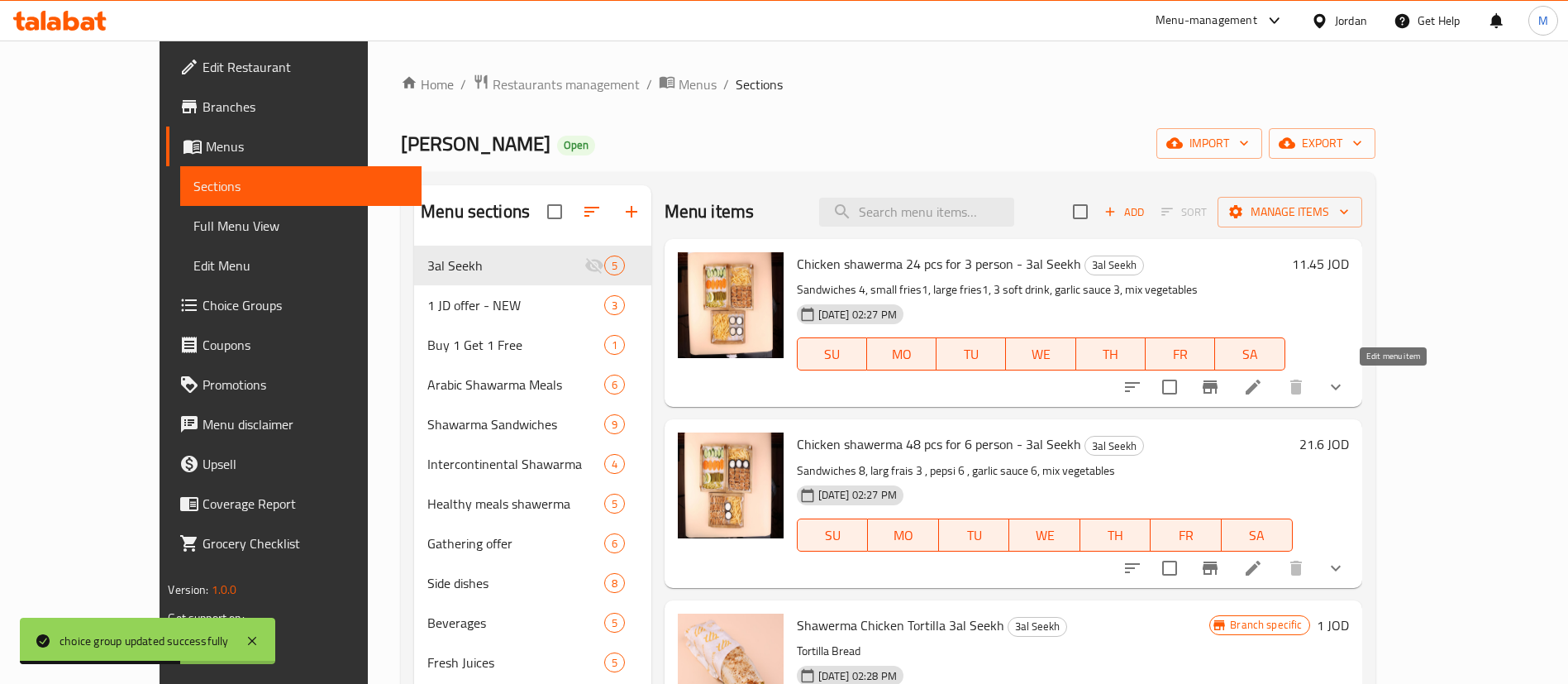
click at [1262, 394] on icon at bounding box center [1253, 387] width 20 height 20
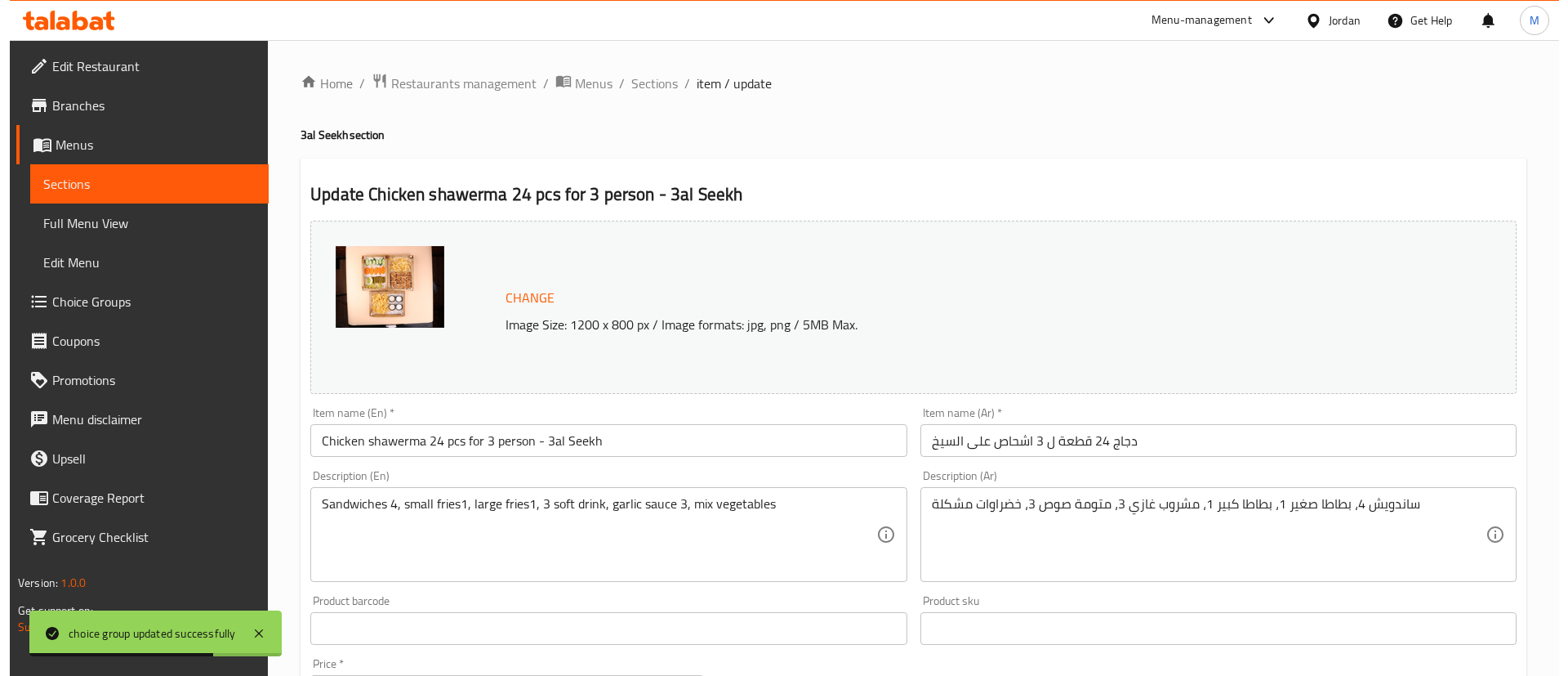
scroll to position [730, 0]
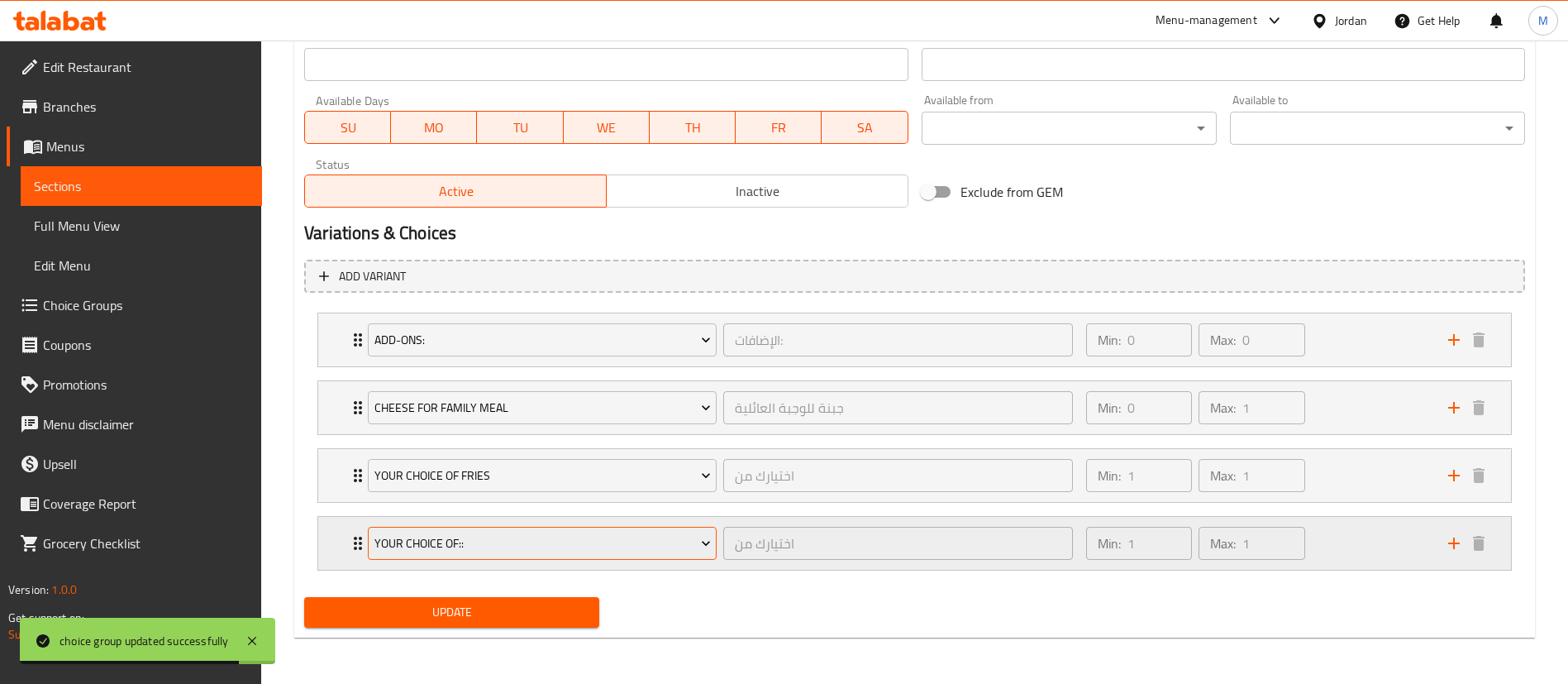
click at [577, 546] on span "YOUR CHOICE OF::" at bounding box center [542, 543] width 337 height 20
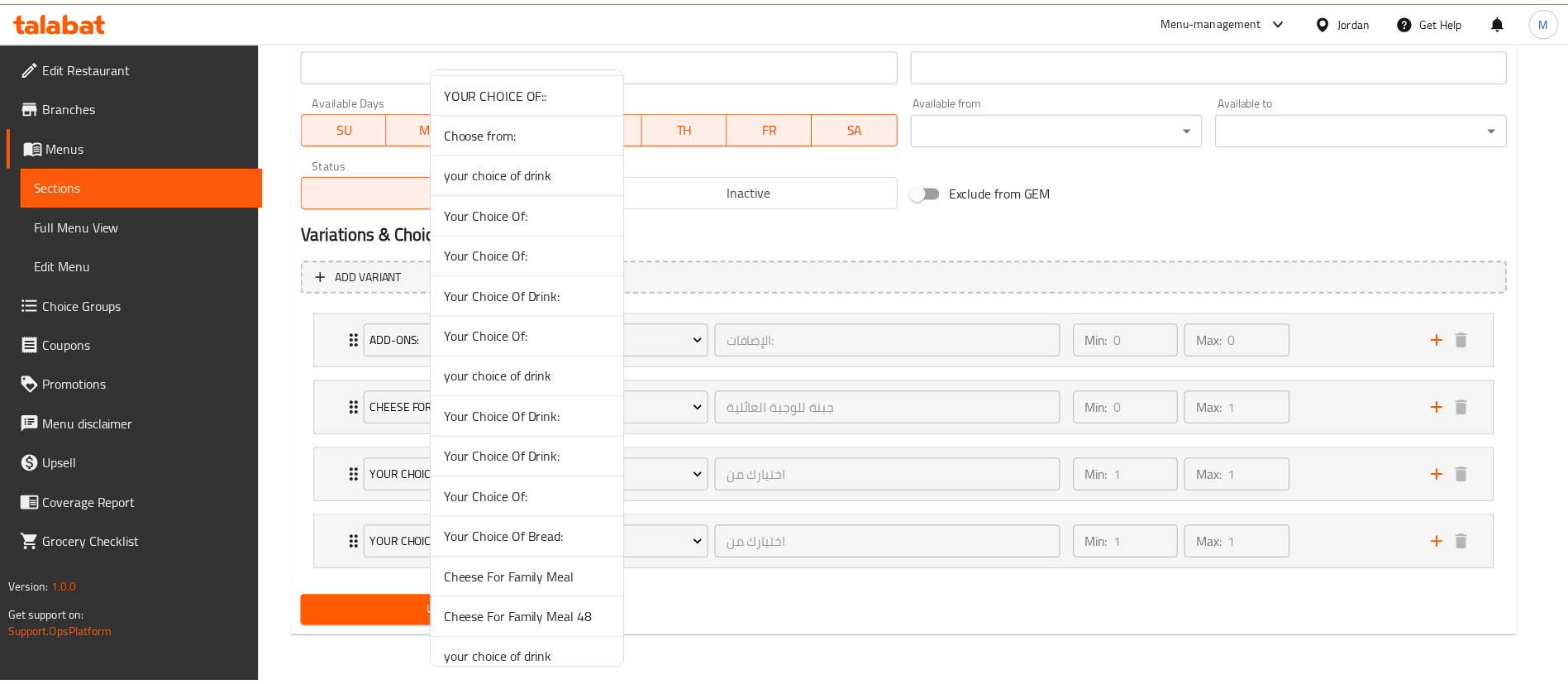
scroll to position [1379, 0]
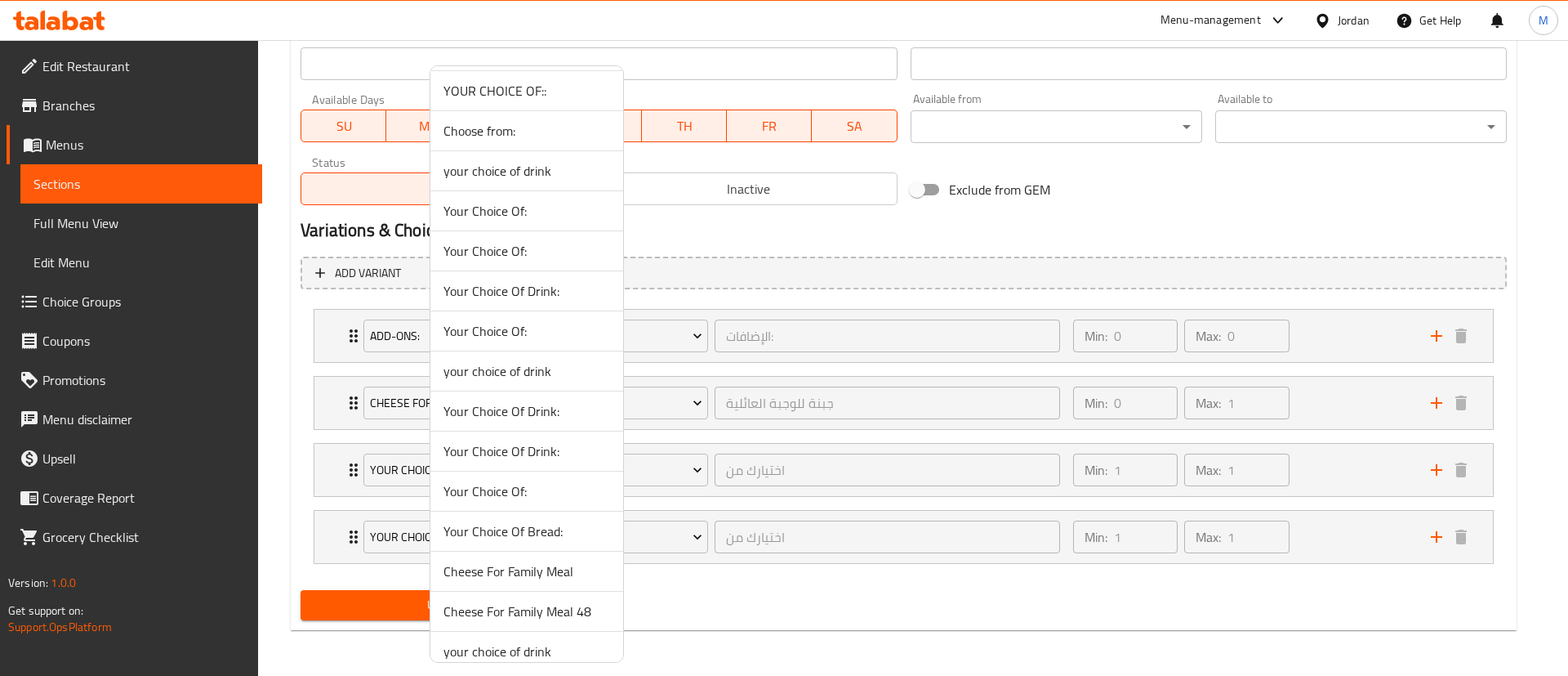
click at [514, 133] on span "Choose from:" at bounding box center [526, 131] width 167 height 20
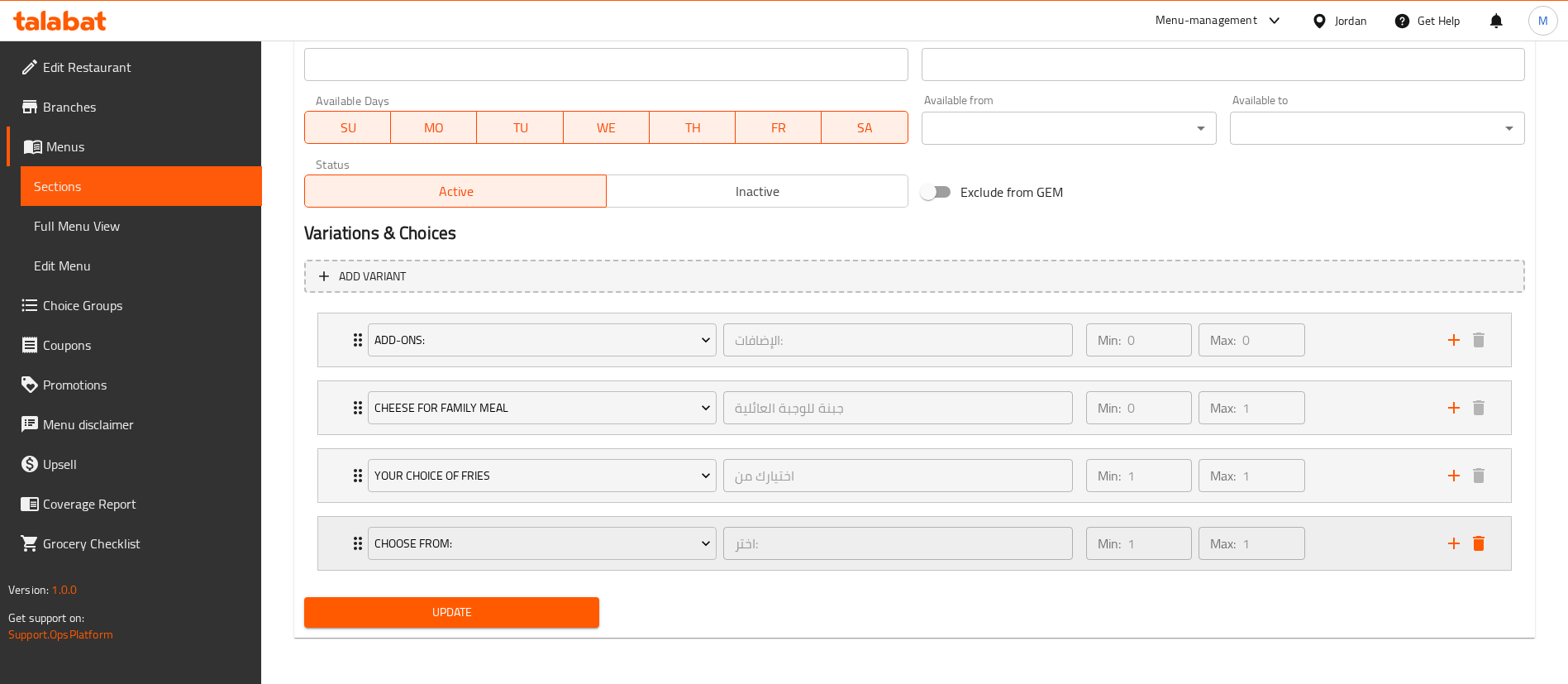
click at [1336, 552] on div "Min: 1 ​ Max: 1 ​" at bounding box center [1257, 543] width 362 height 53
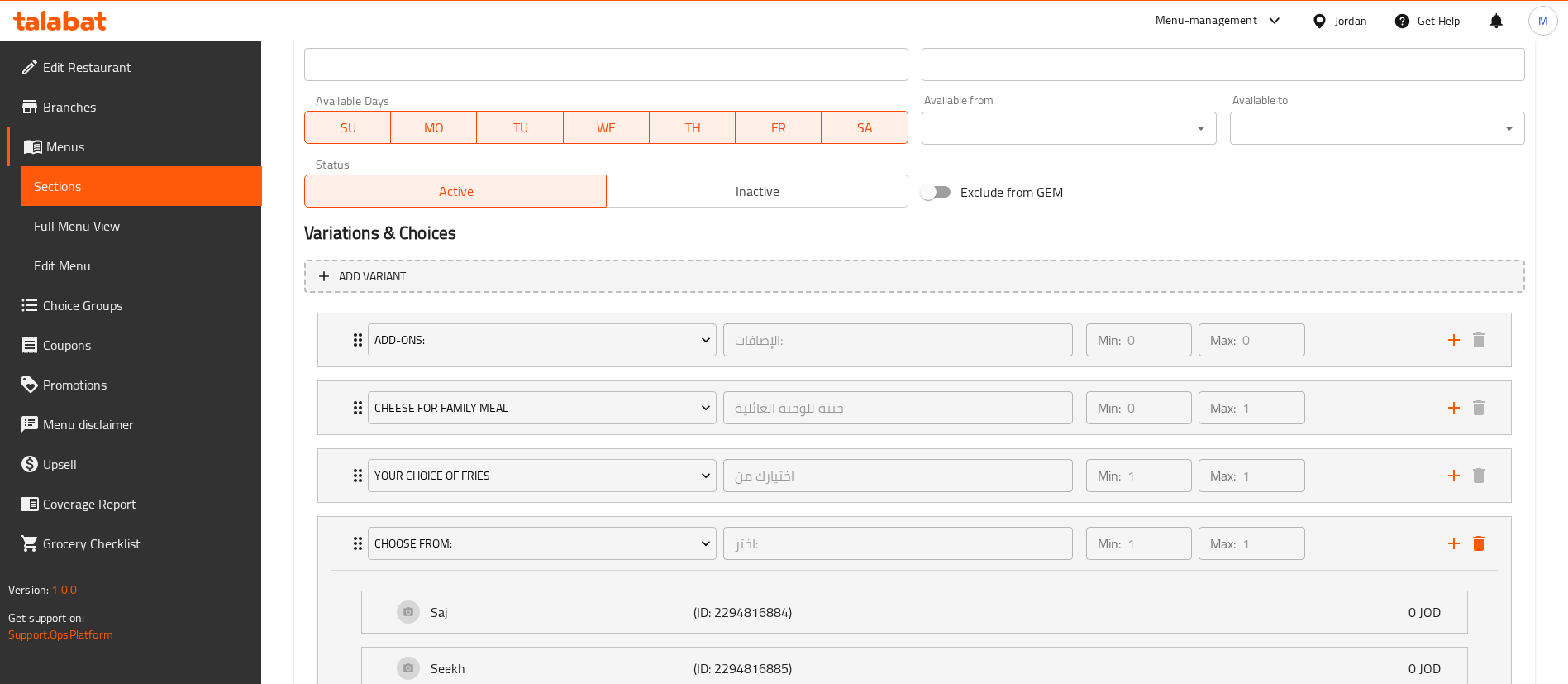
scroll to position [886, 0]
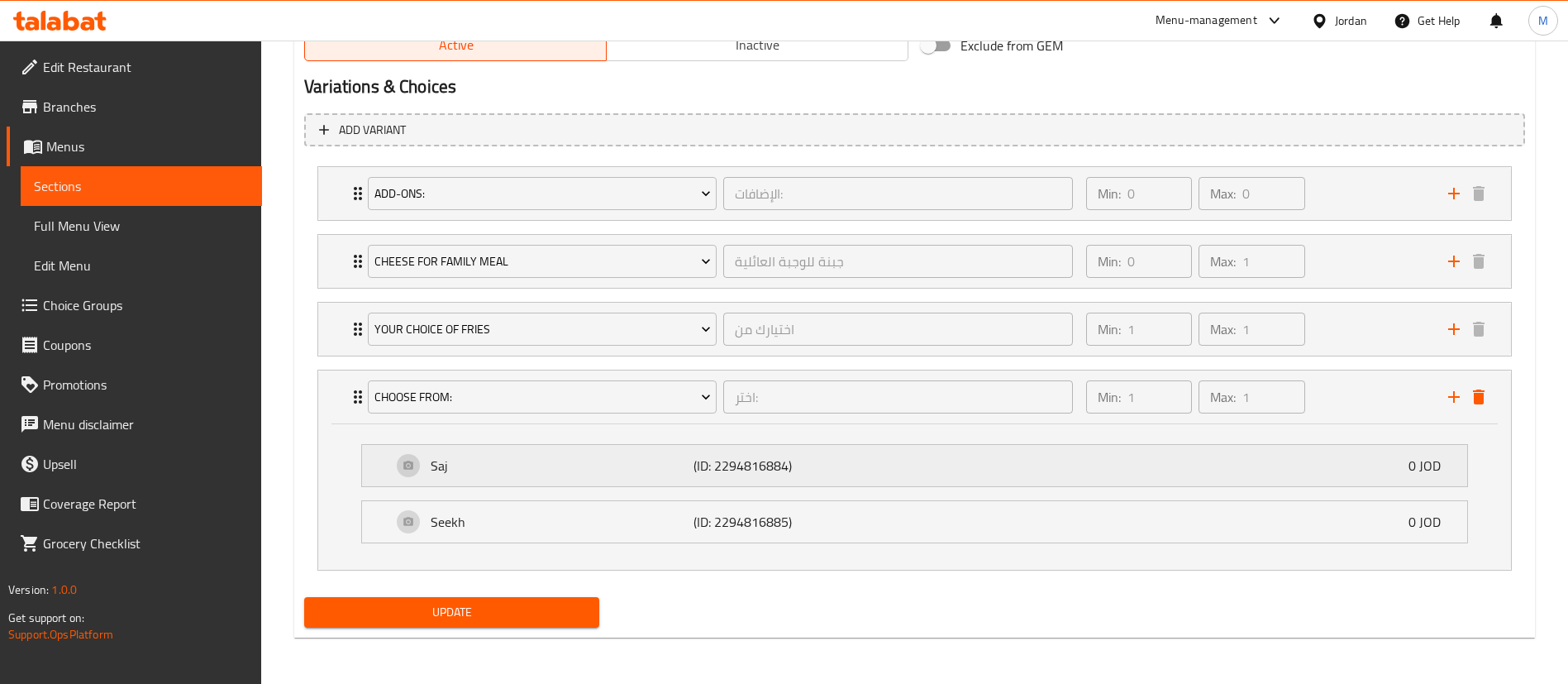
click at [1053, 479] on div "Saj (ID: 2294816884) 0 JOD" at bounding box center [919, 465] width 1055 height 41
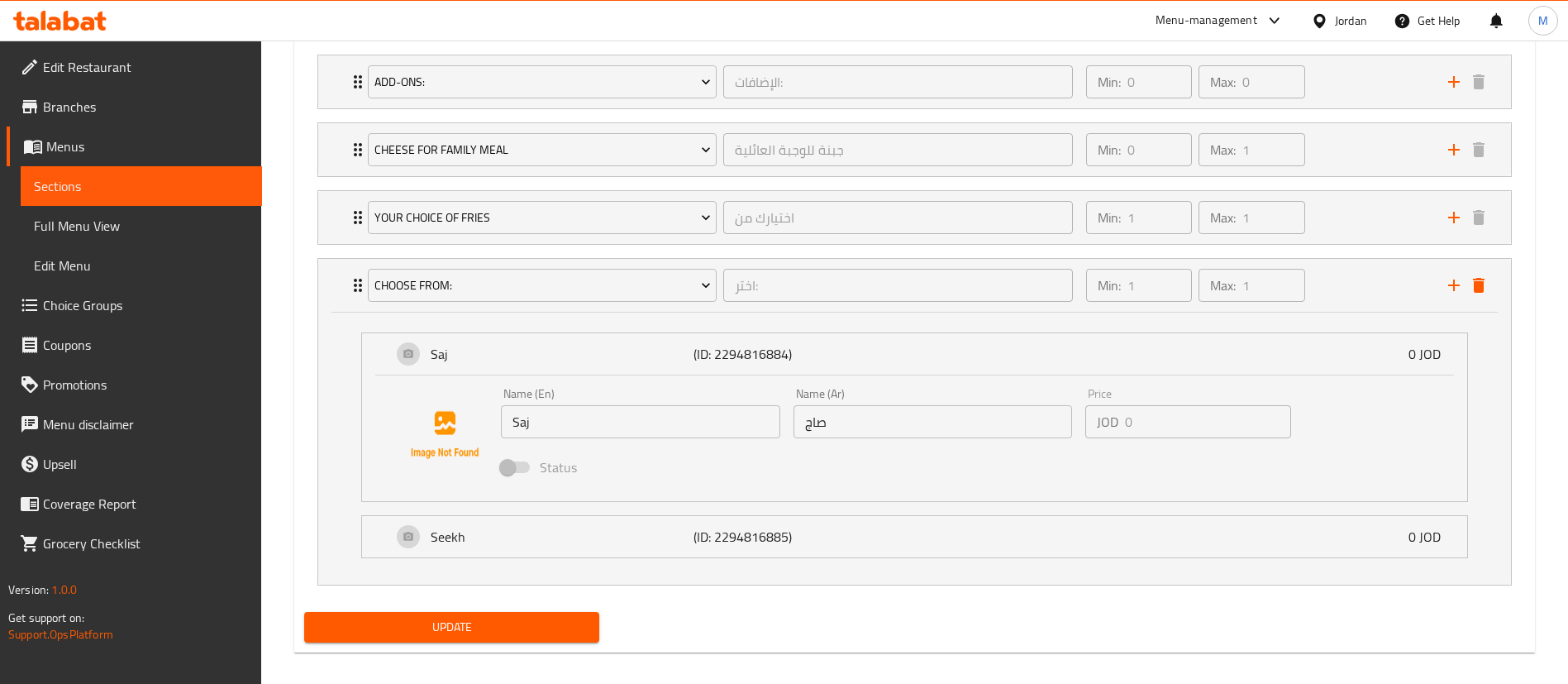
scroll to position [1012, 0]
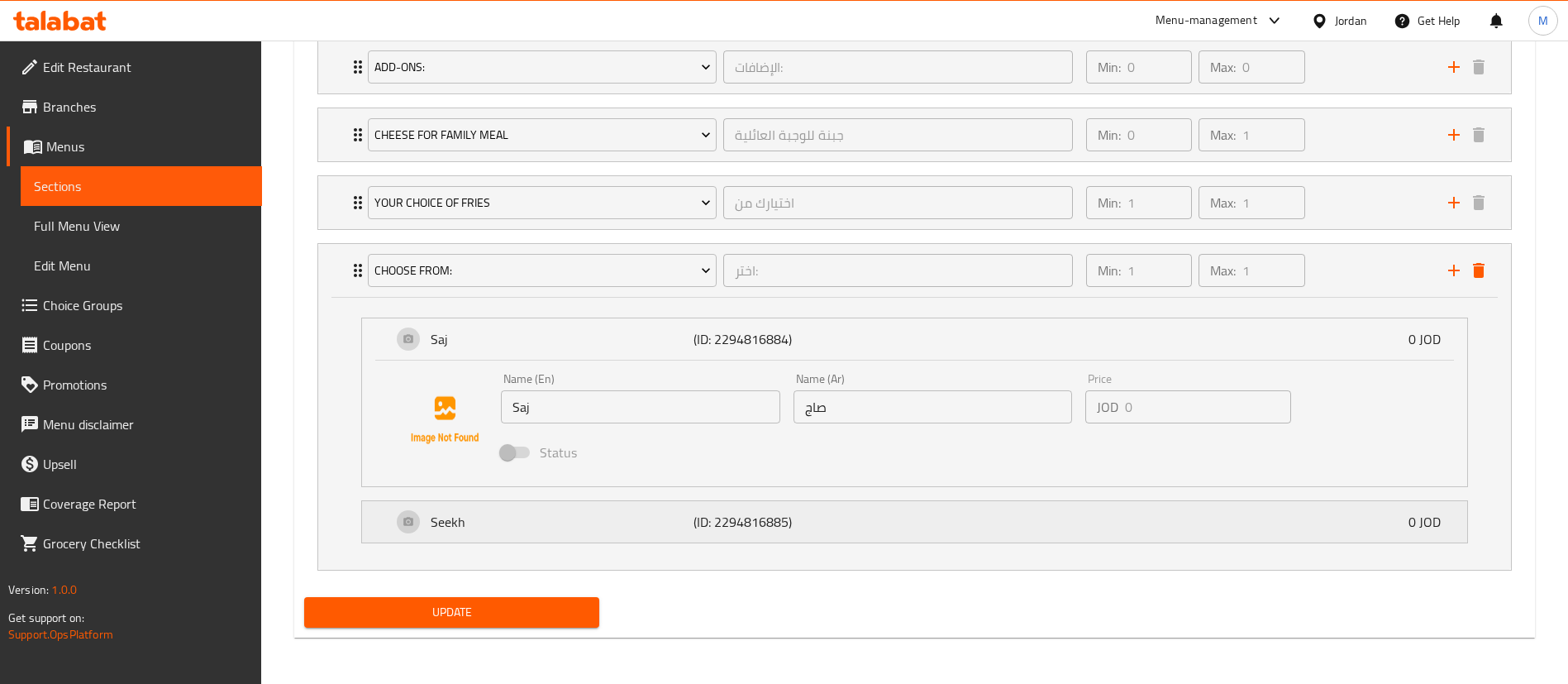
click at [851, 540] on div "Seekh (ID: 2294816885) 0 JOD" at bounding box center [919, 521] width 1055 height 41
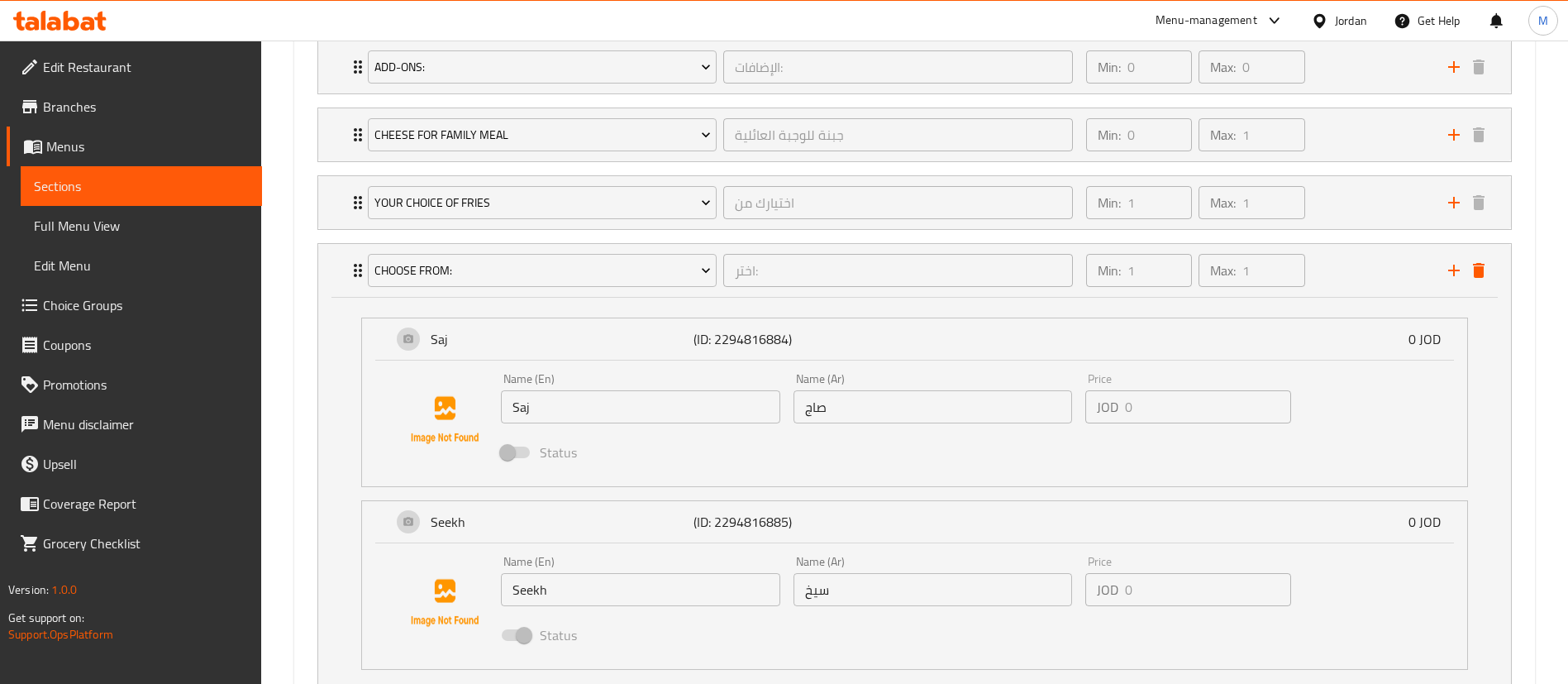
scroll to position [1138, 0]
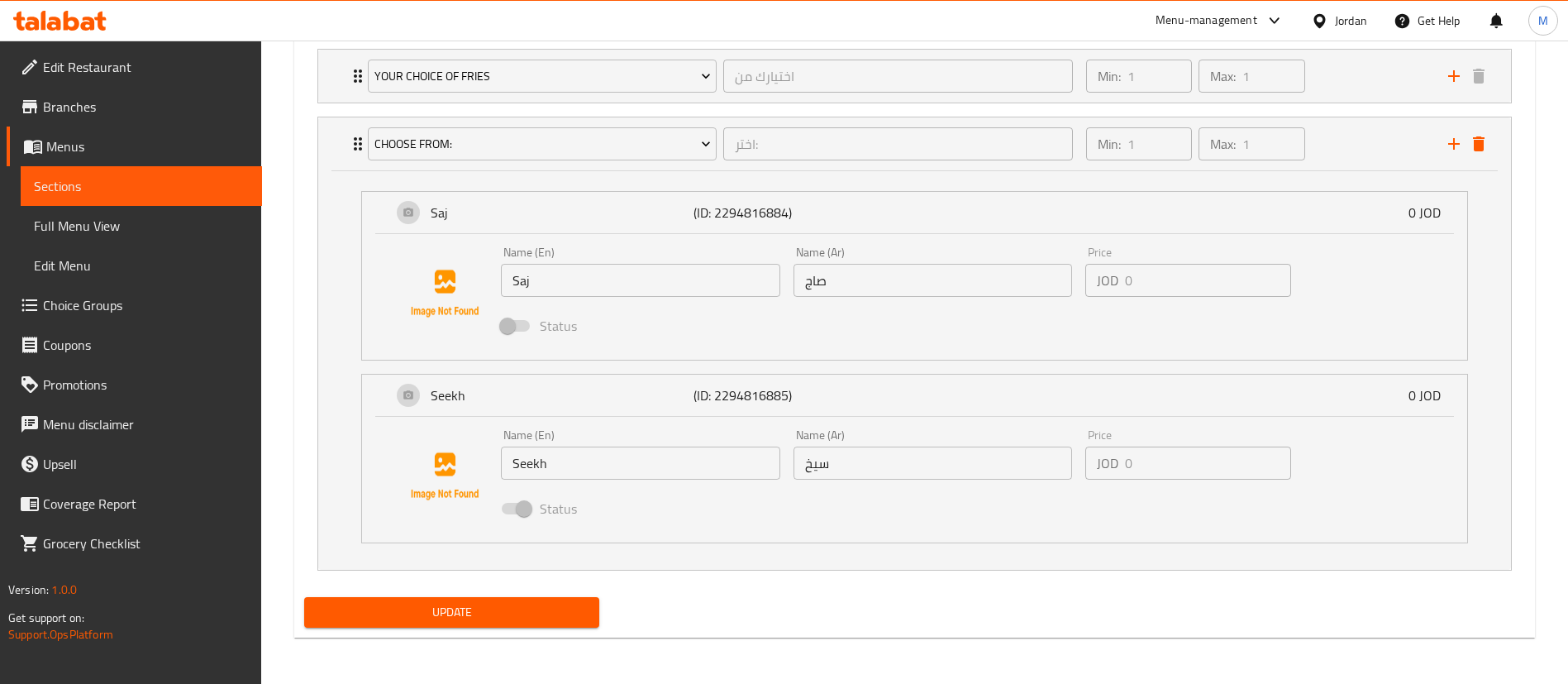
click at [562, 616] on span "Update" at bounding box center [451, 612] width 268 height 20
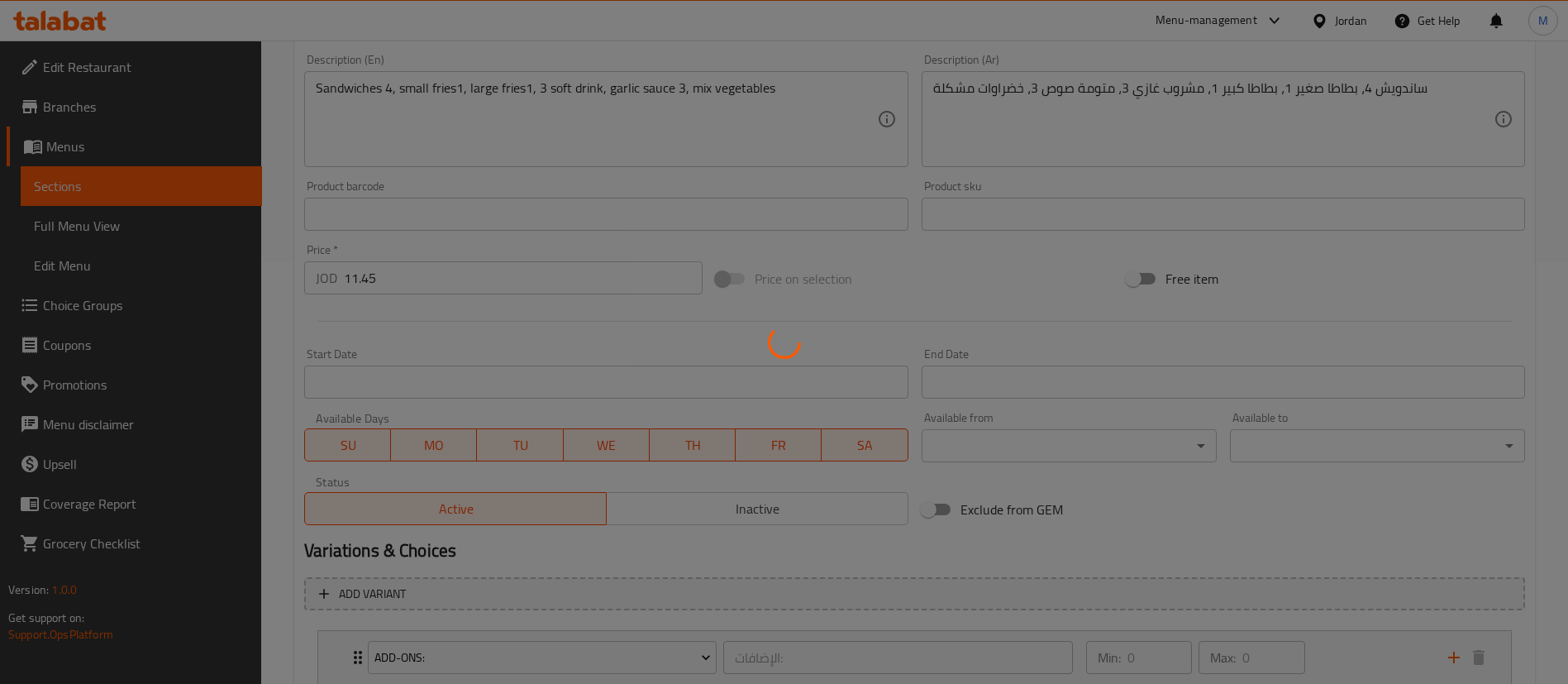
scroll to position [0, 0]
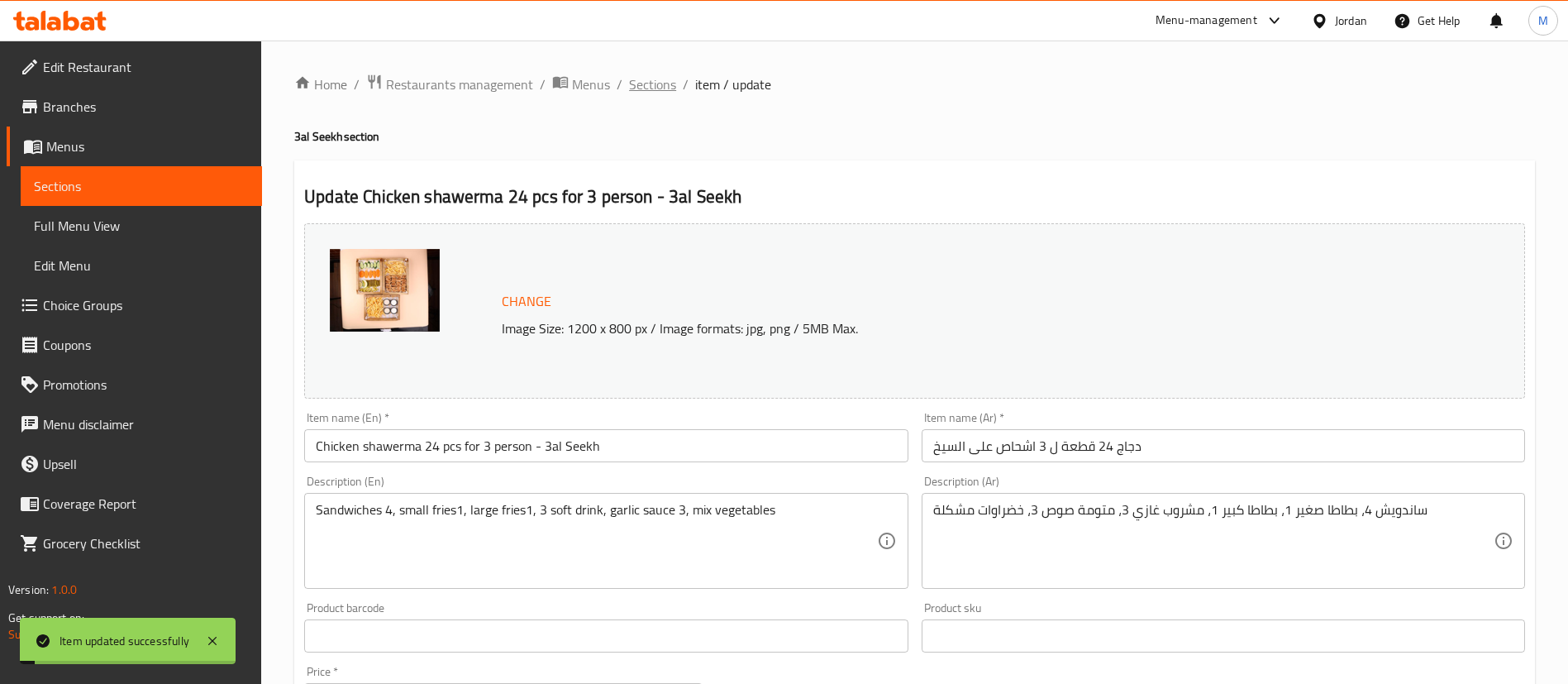
click at [654, 77] on span "Sections" at bounding box center [652, 84] width 47 height 20
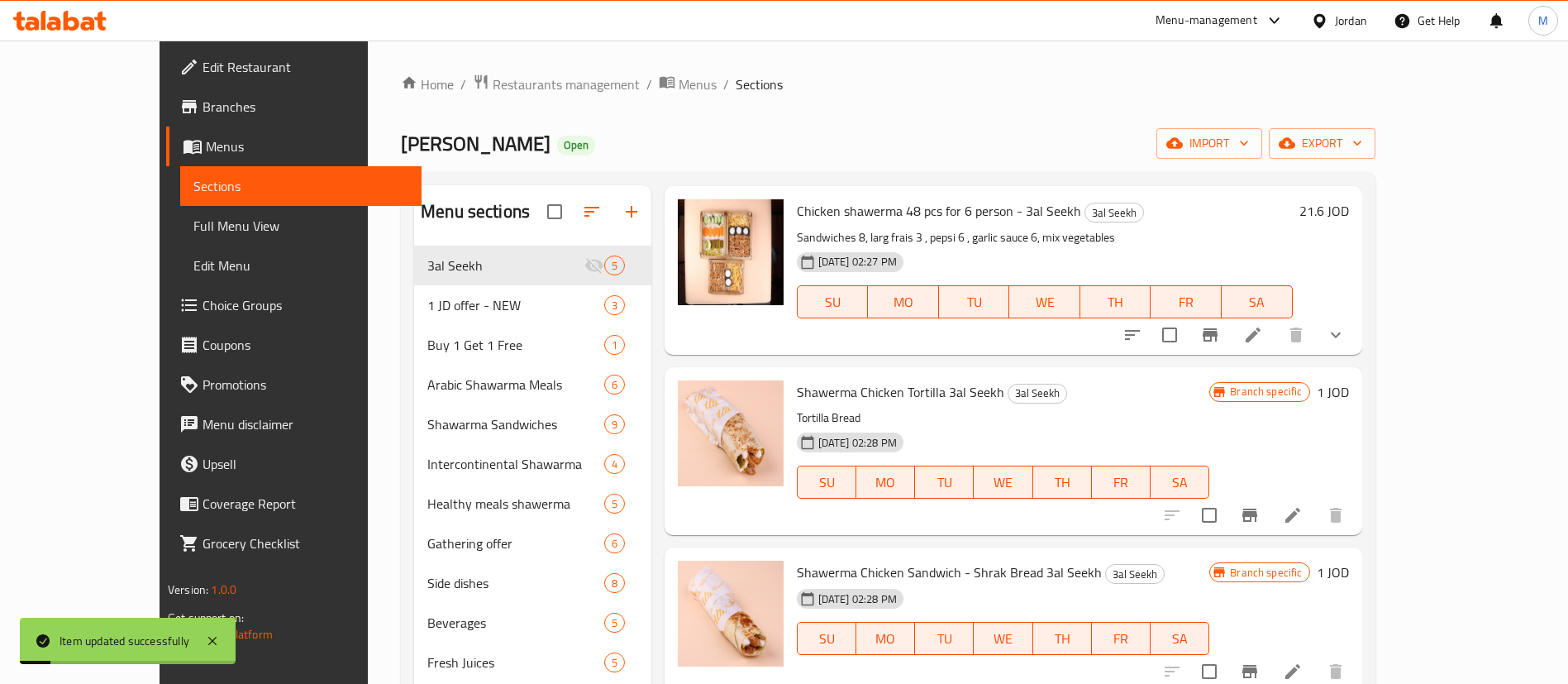
scroll to position [235, 0]
click at [1276, 325] on li at bounding box center [1253, 332] width 46 height 30
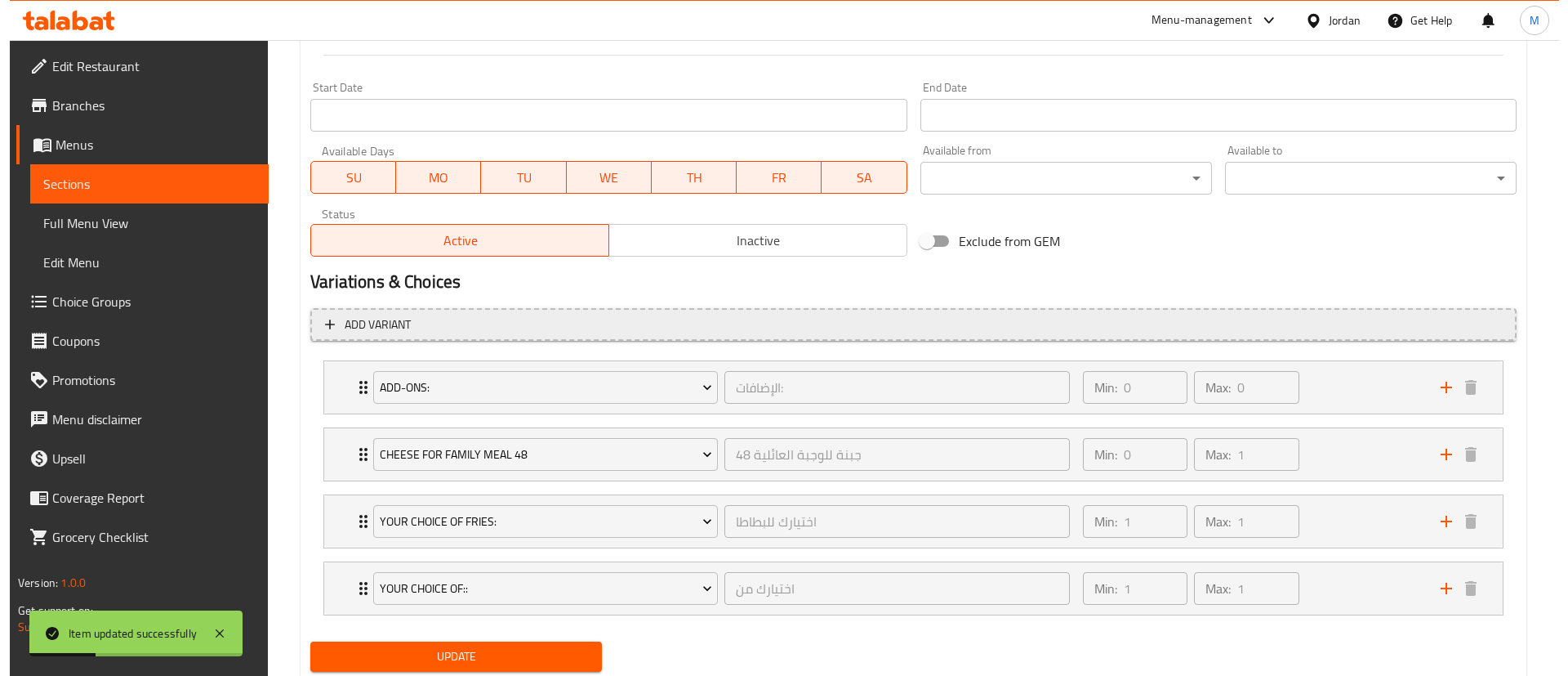
scroll to position [730, 0]
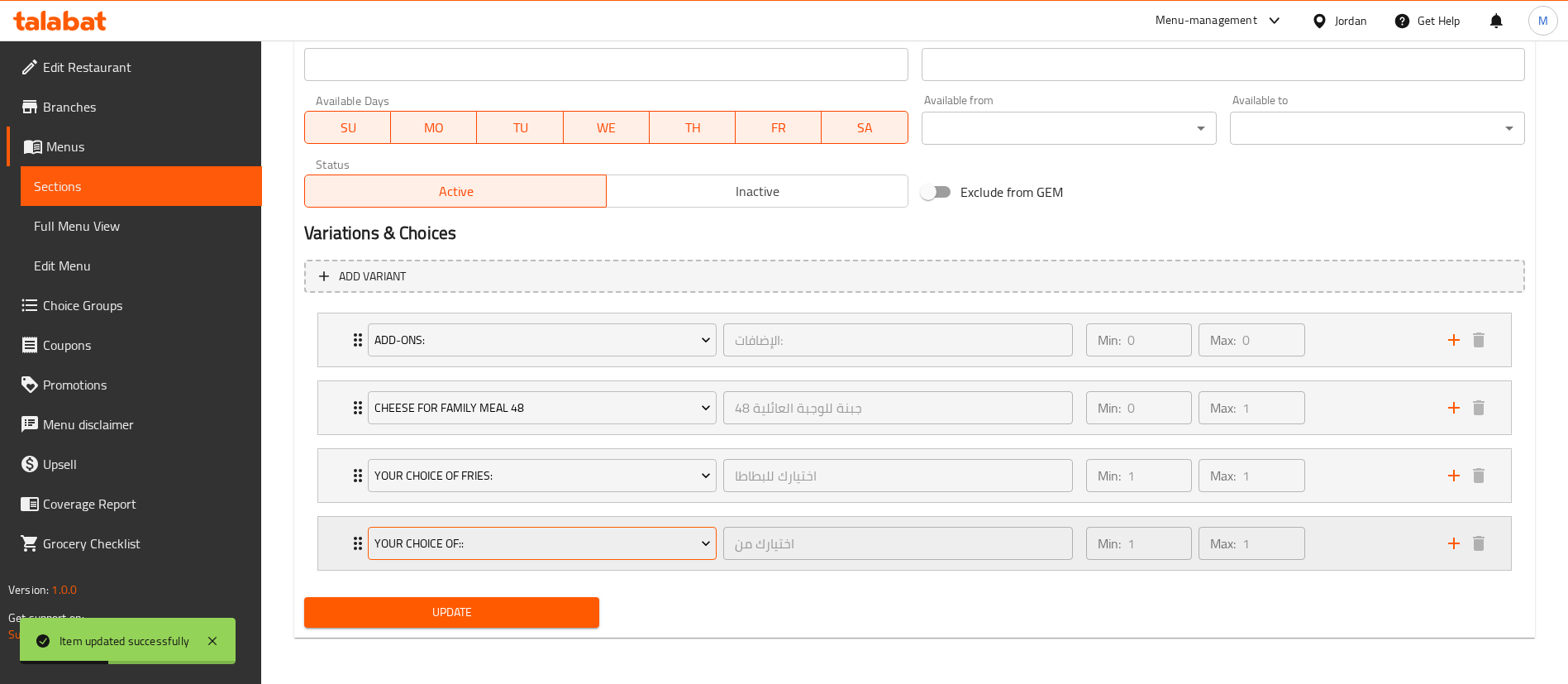
click at [624, 534] on span "YOUR CHOICE OF::" at bounding box center [542, 543] width 337 height 20
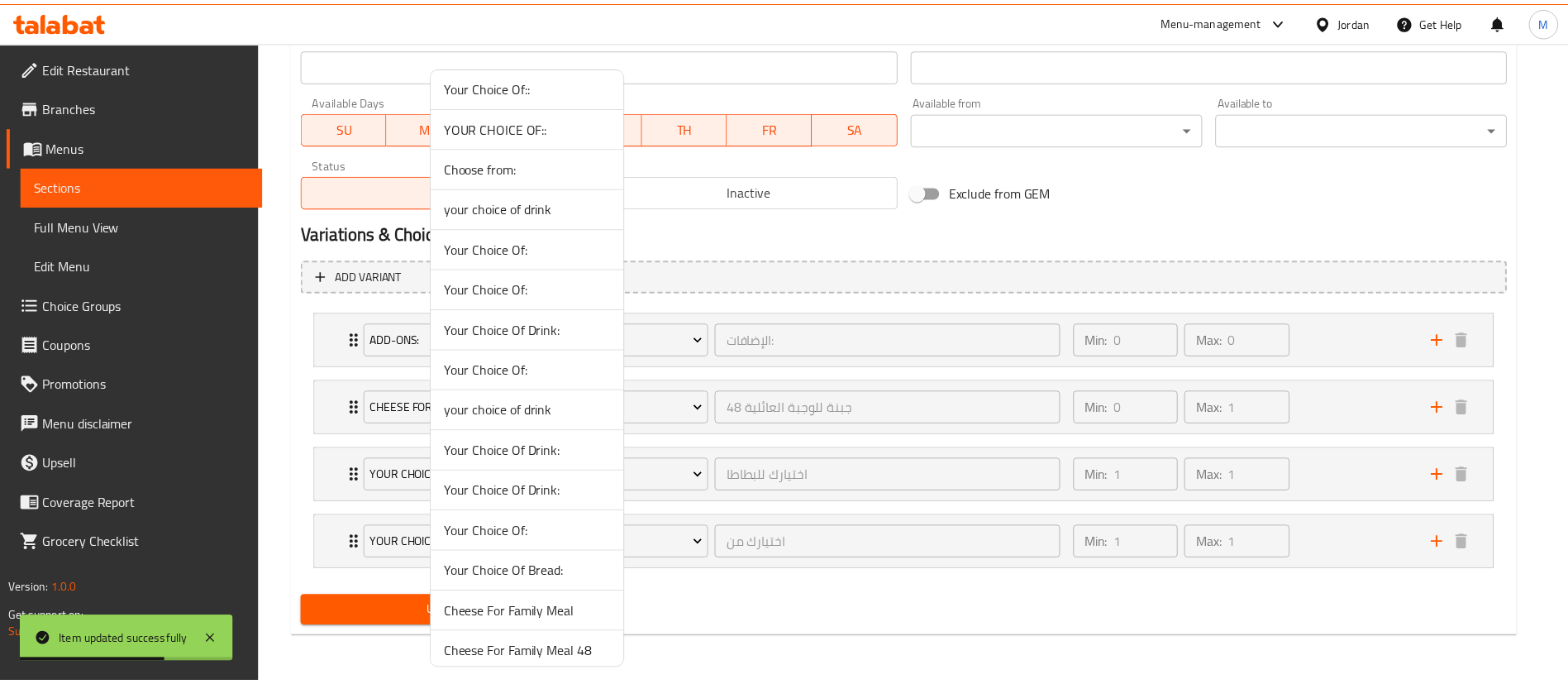
scroll to position [1383, 0]
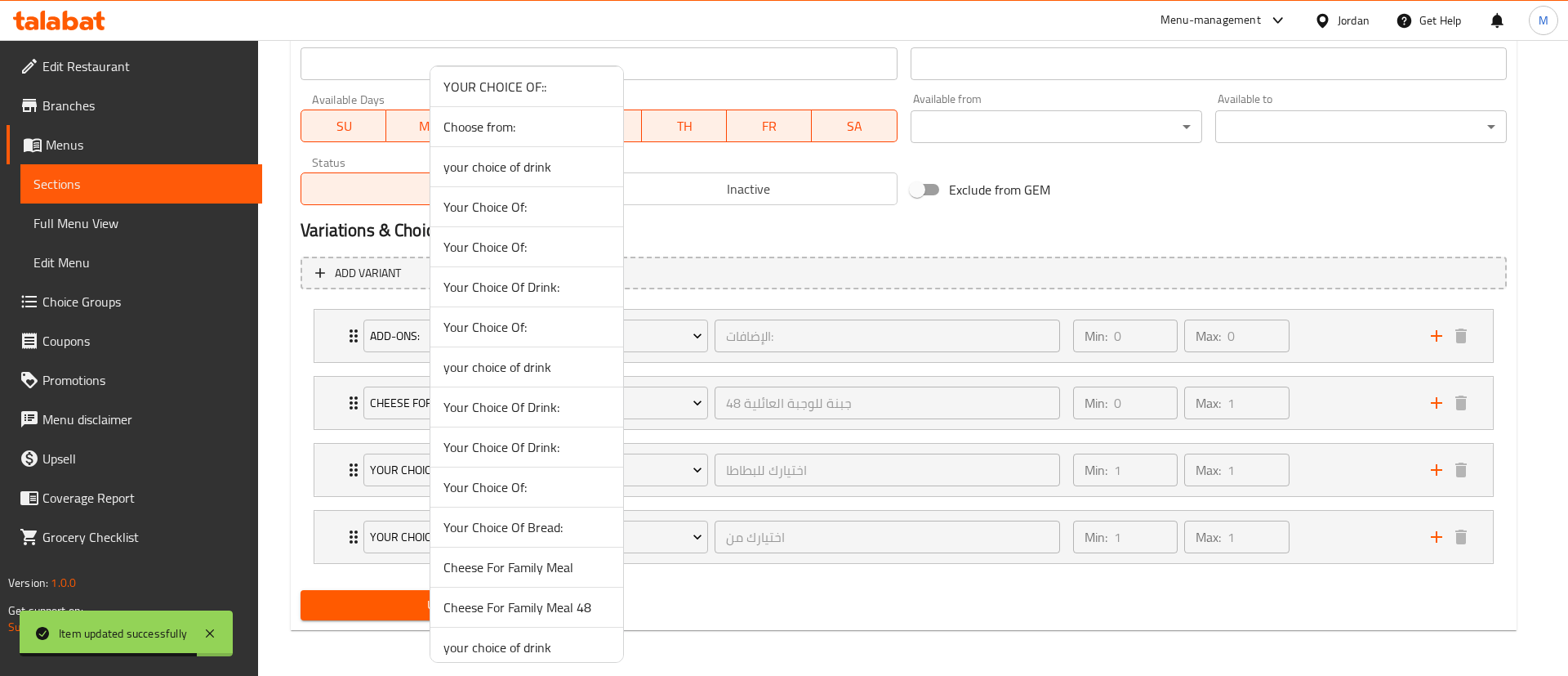
click at [511, 127] on span "Choose from:" at bounding box center [526, 127] width 167 height 20
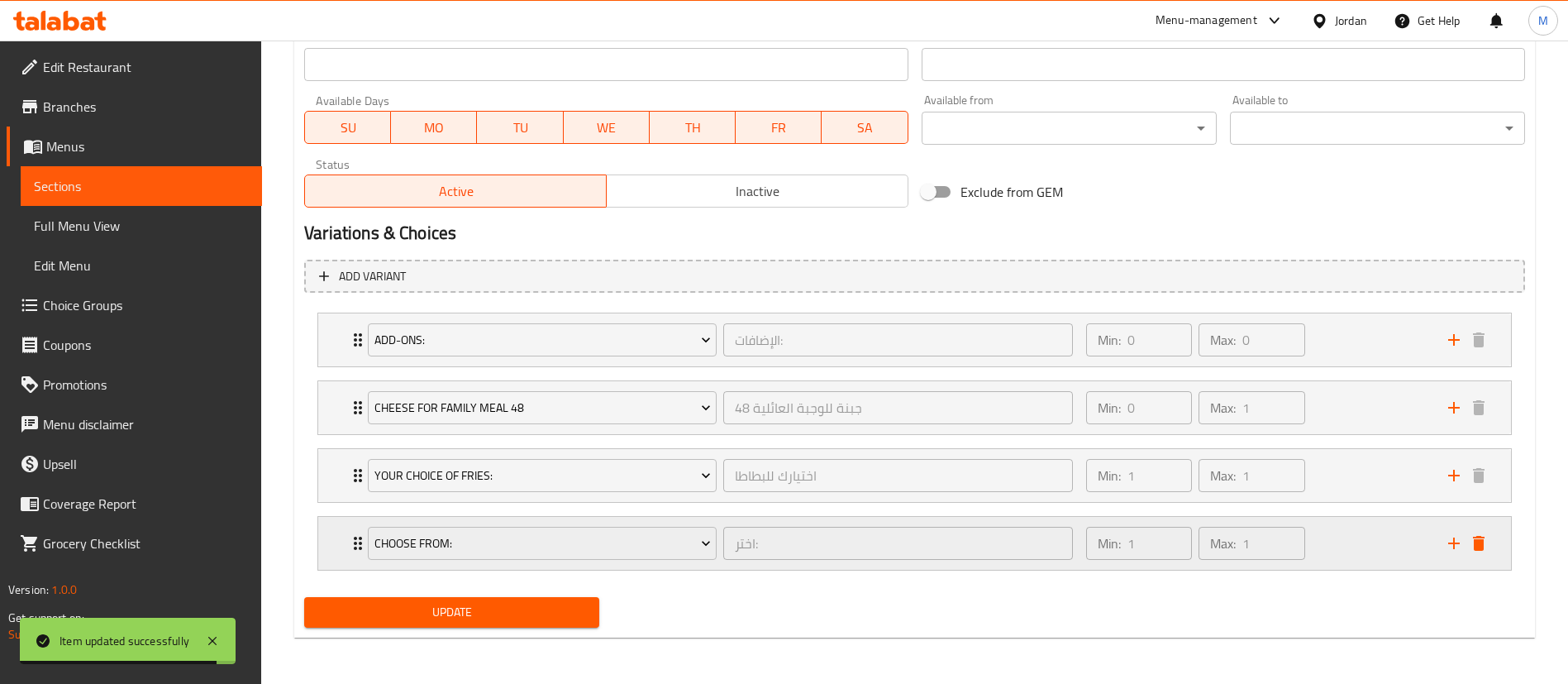
click at [1377, 563] on div "Min: 1 ​ Max: 1 ​" at bounding box center [1257, 543] width 362 height 53
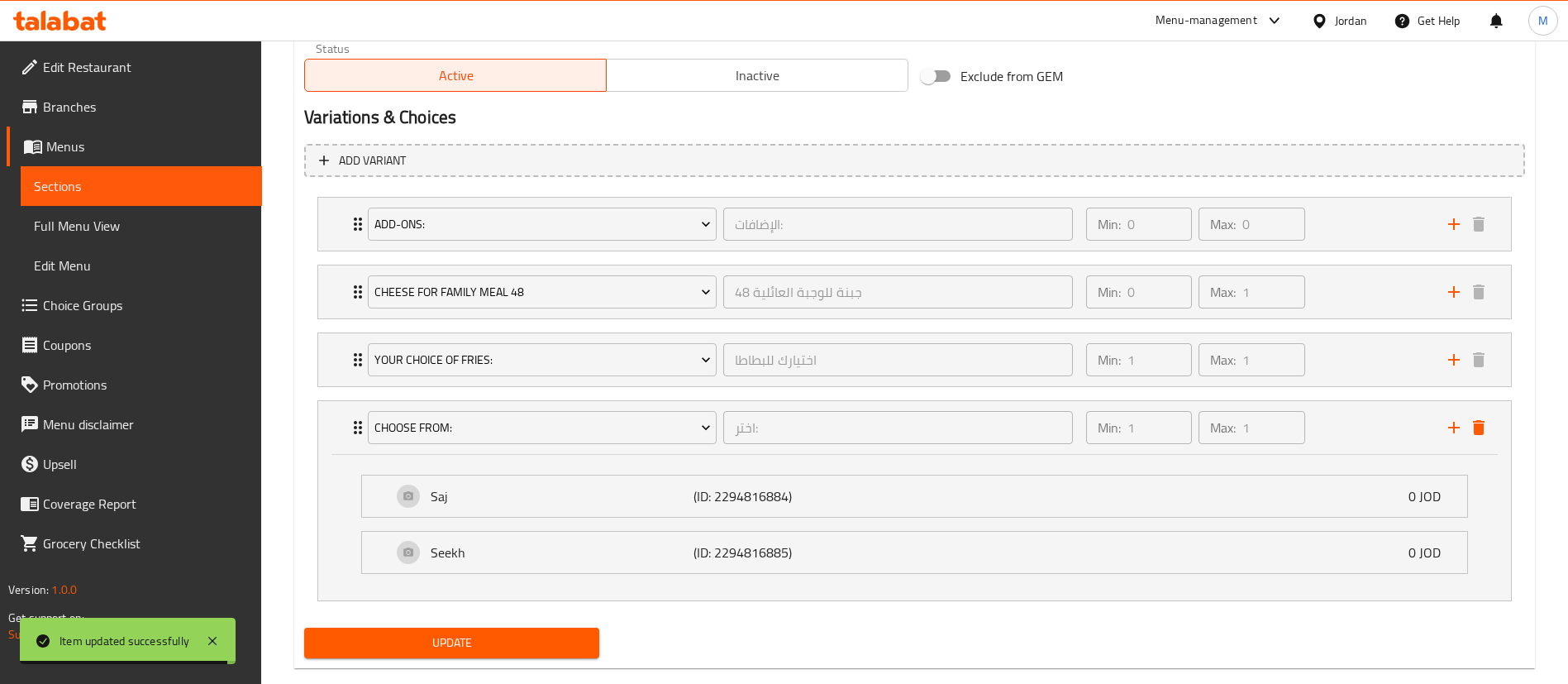
scroll to position [886, 0]
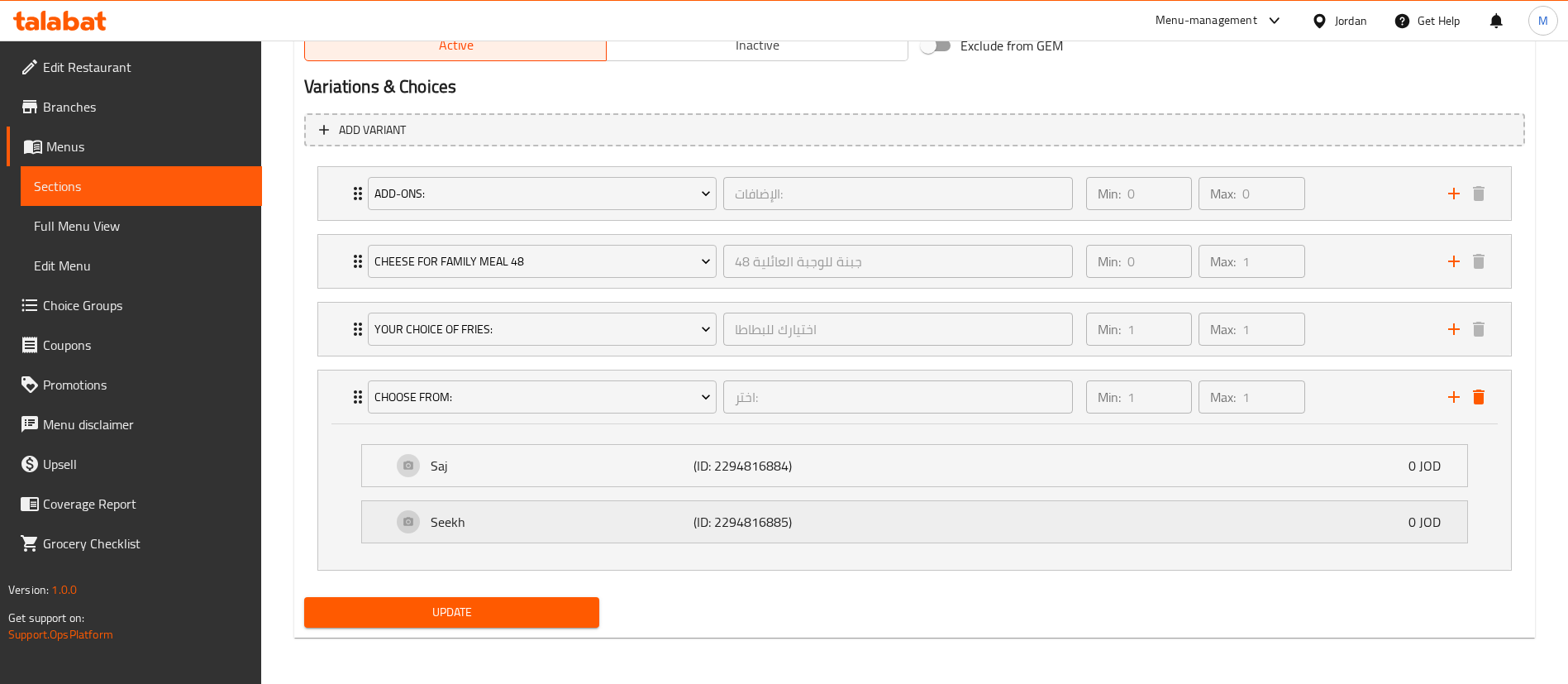
click at [683, 506] on div "Seekh (ID: 2294816885) 0 JOD" at bounding box center [919, 521] width 1055 height 41
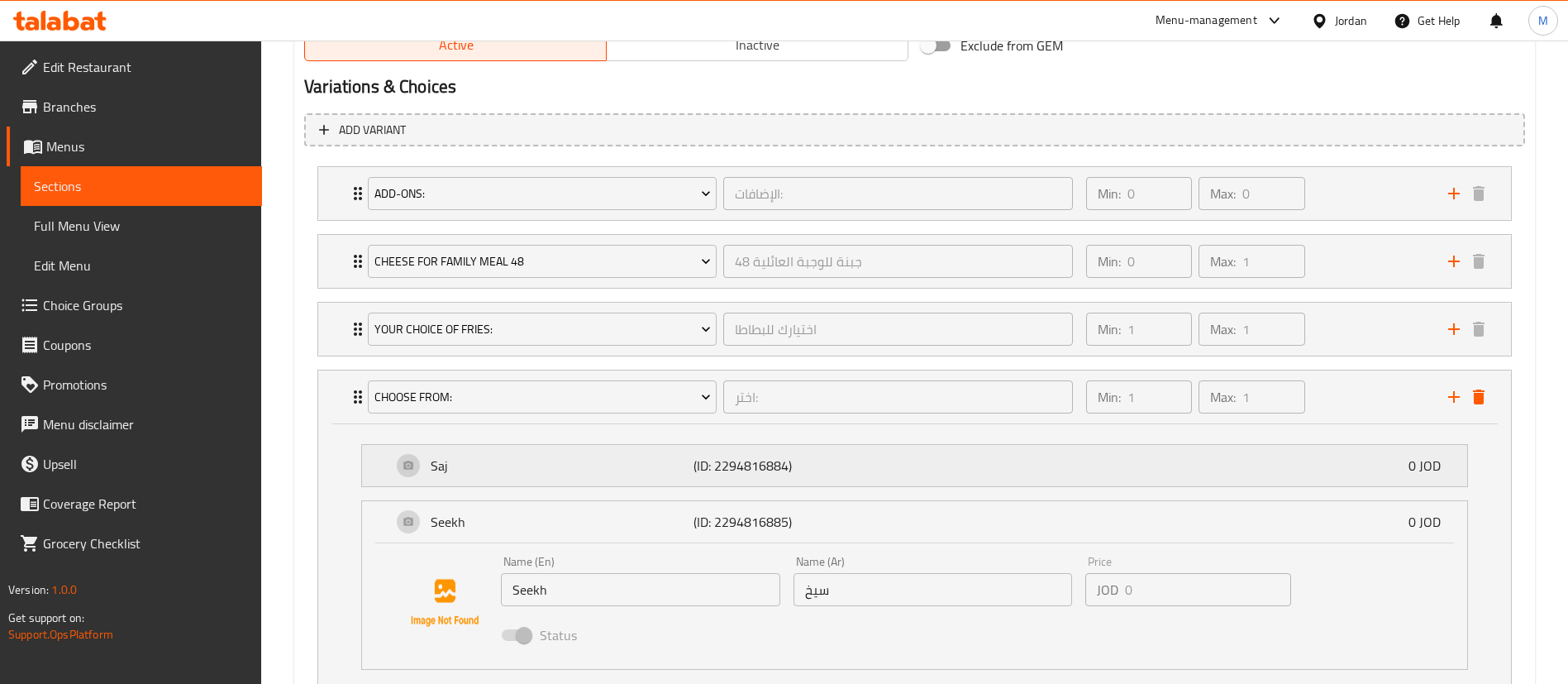
click at [679, 471] on p "Saj" at bounding box center [561, 465] width 262 height 20
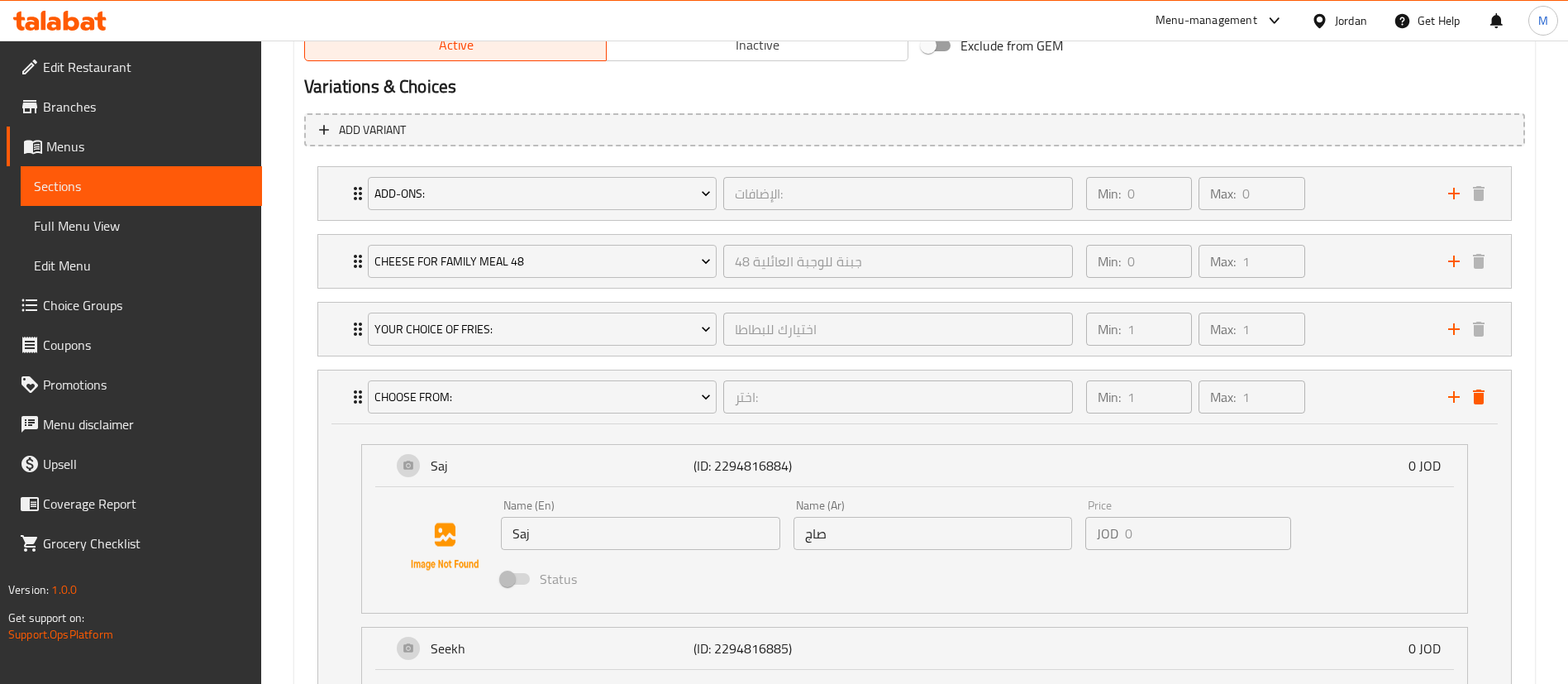
scroll to position [1138, 0]
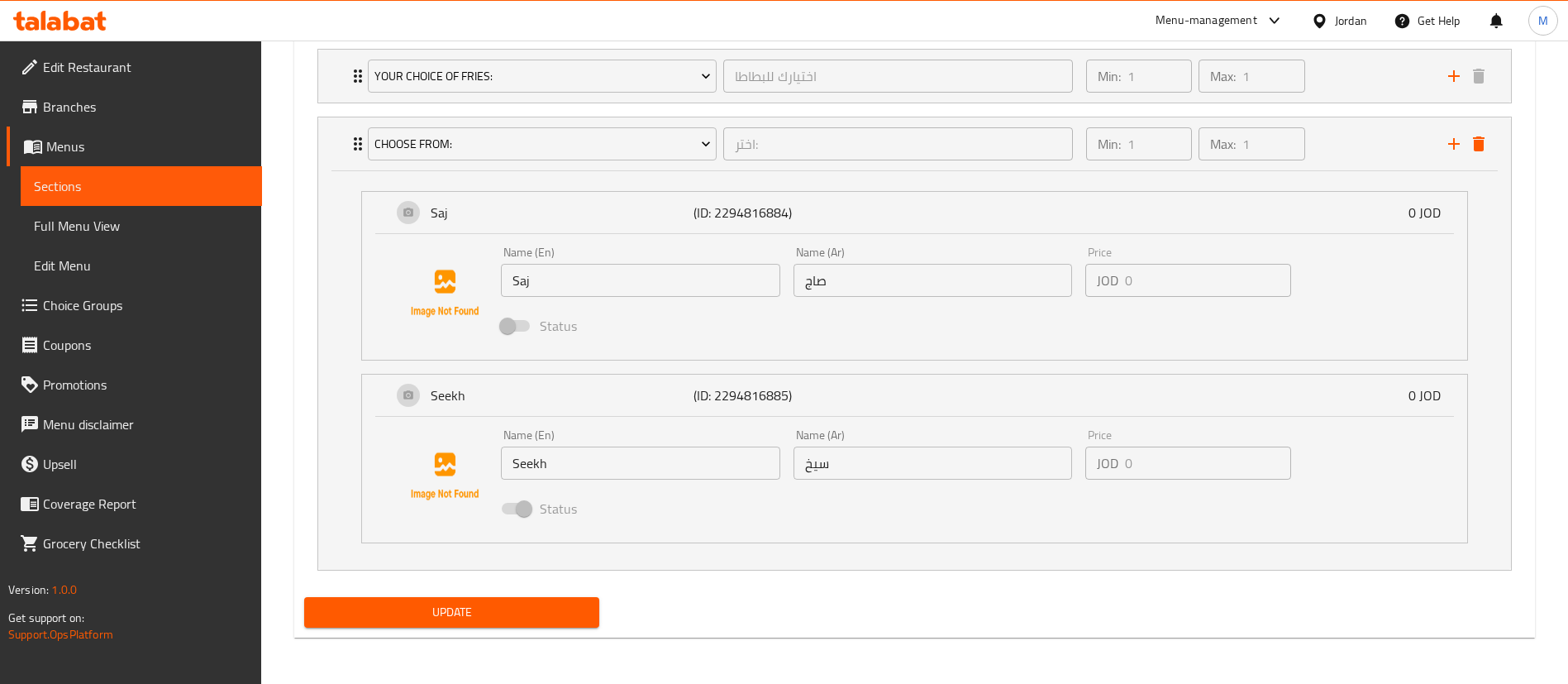
click at [550, 629] on div "Update" at bounding box center [451, 612] width 309 height 43
click at [552, 611] on span "Update" at bounding box center [451, 612] width 268 height 20
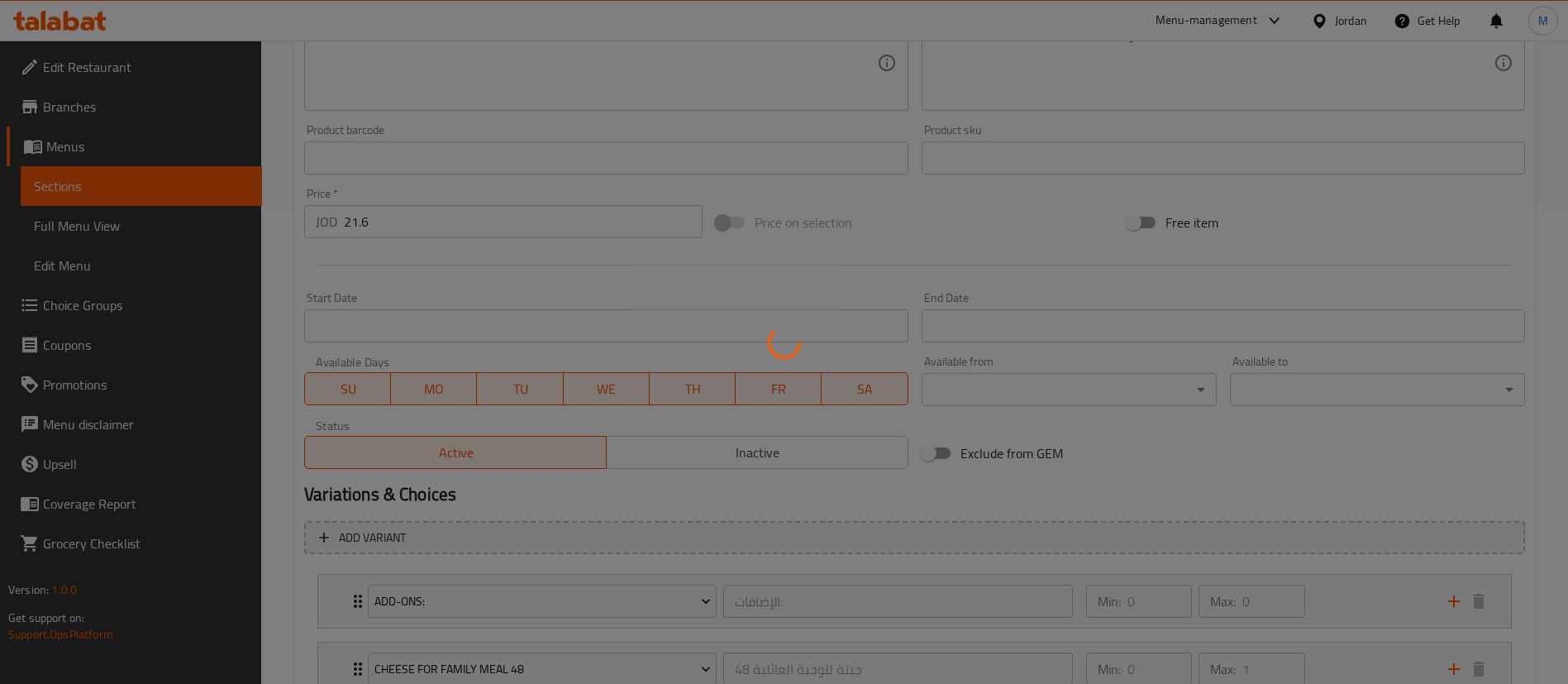
scroll to position [0, 0]
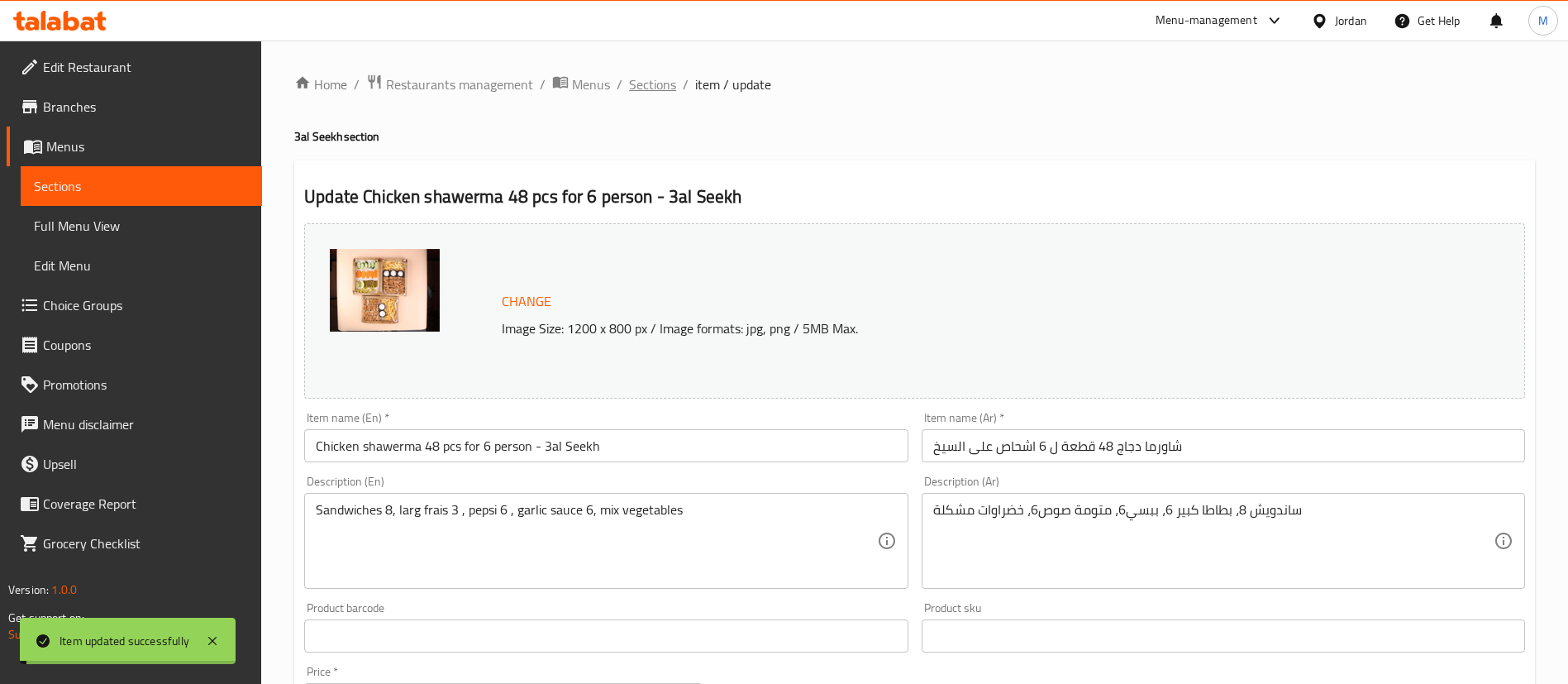
click at [662, 88] on span "Sections" at bounding box center [652, 84] width 47 height 20
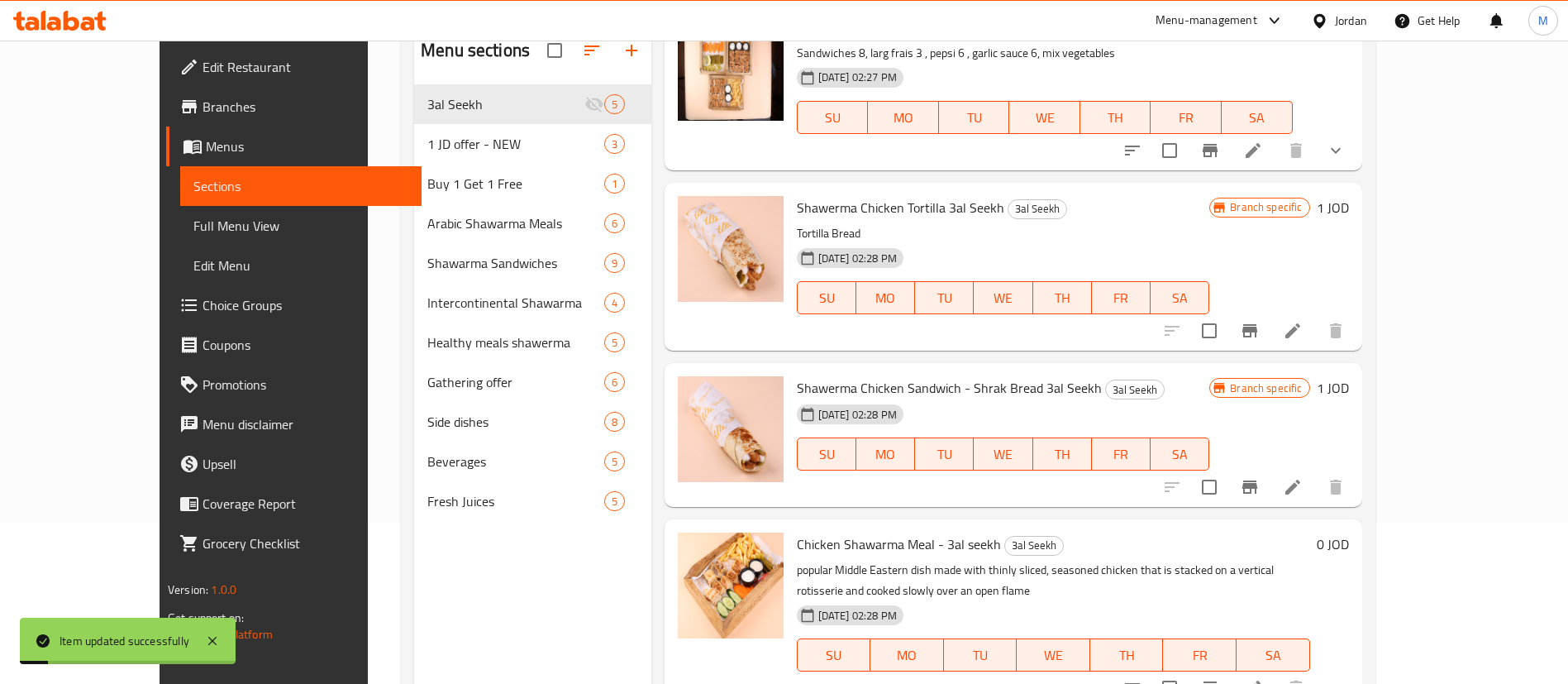
scroll to position [232, 0]
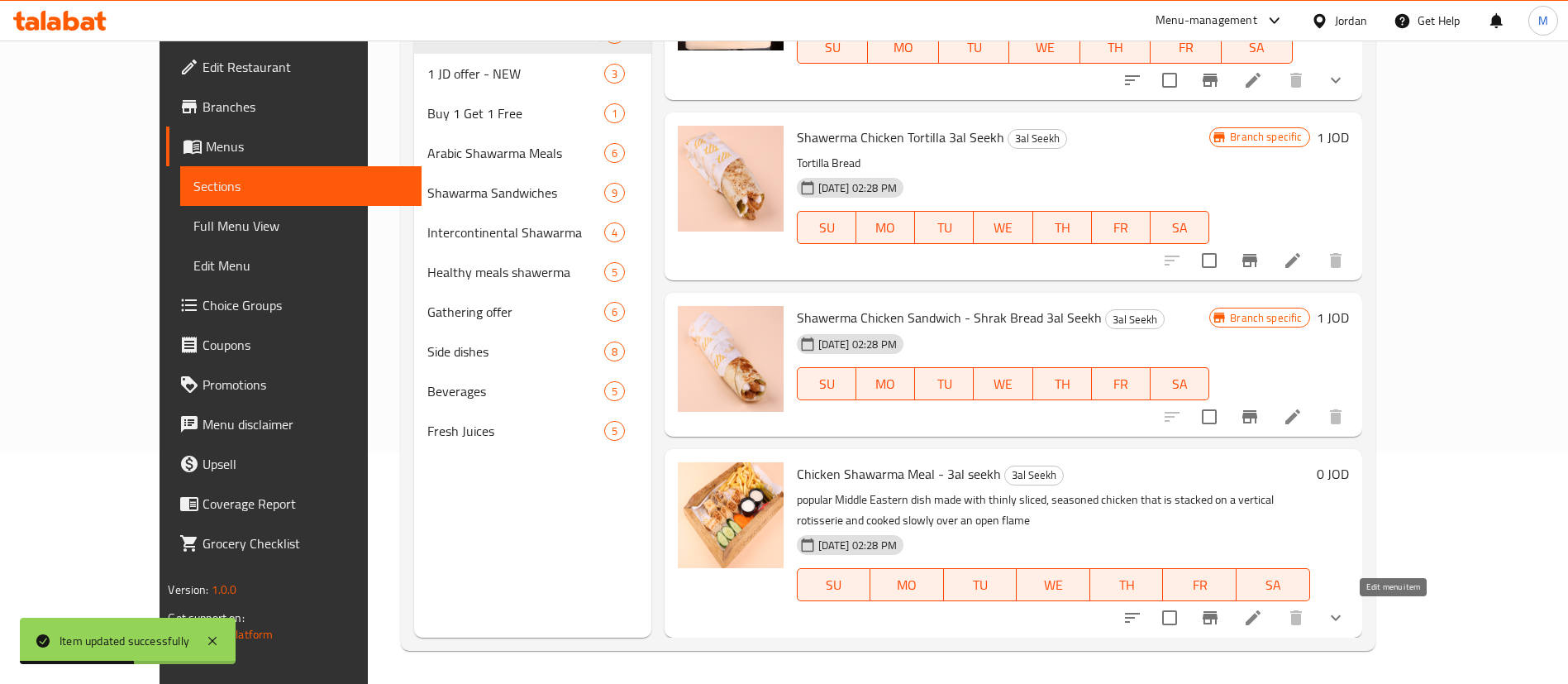
click at [1262, 617] on icon at bounding box center [1253, 617] width 20 height 20
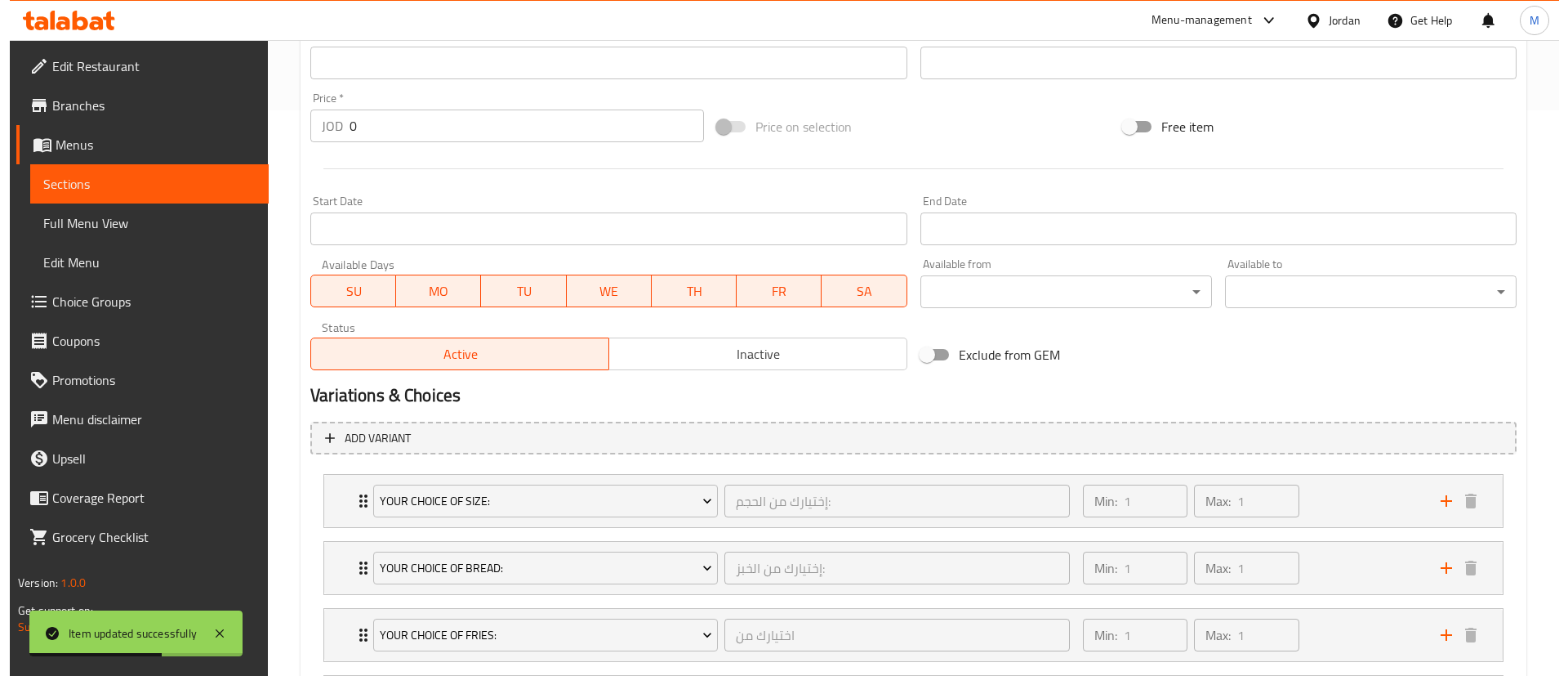
scroll to position [730, 0]
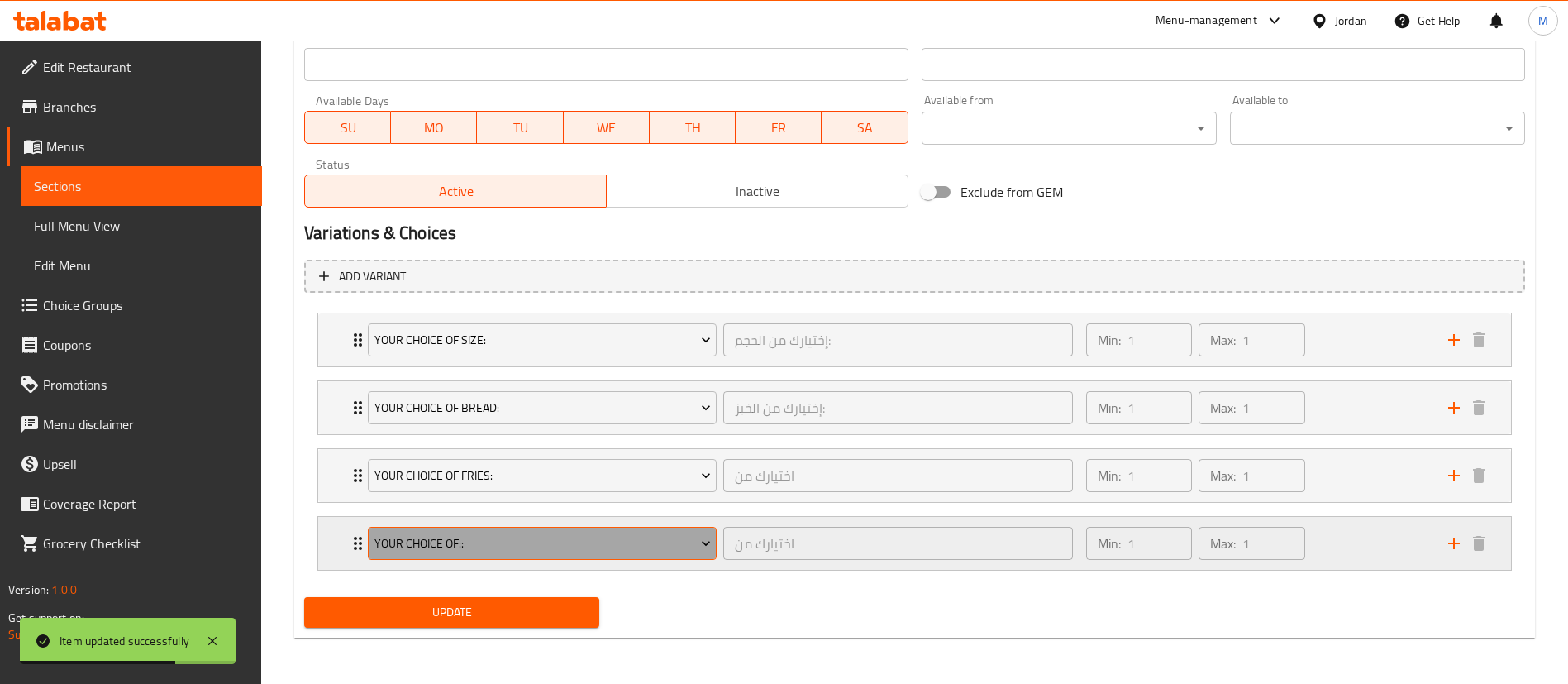
click at [621, 554] on button "YOUR CHOICE OF::" at bounding box center [542, 543] width 349 height 33
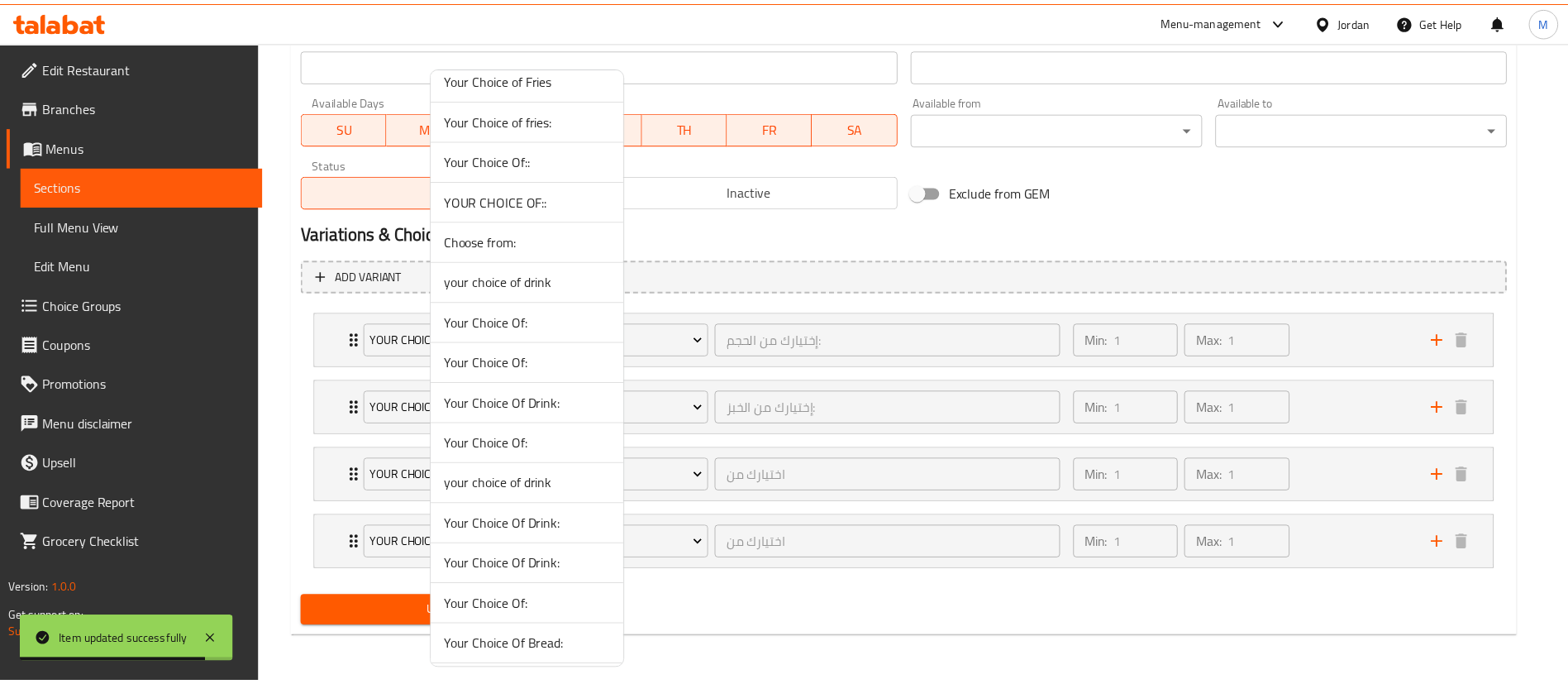
scroll to position [1272, 0]
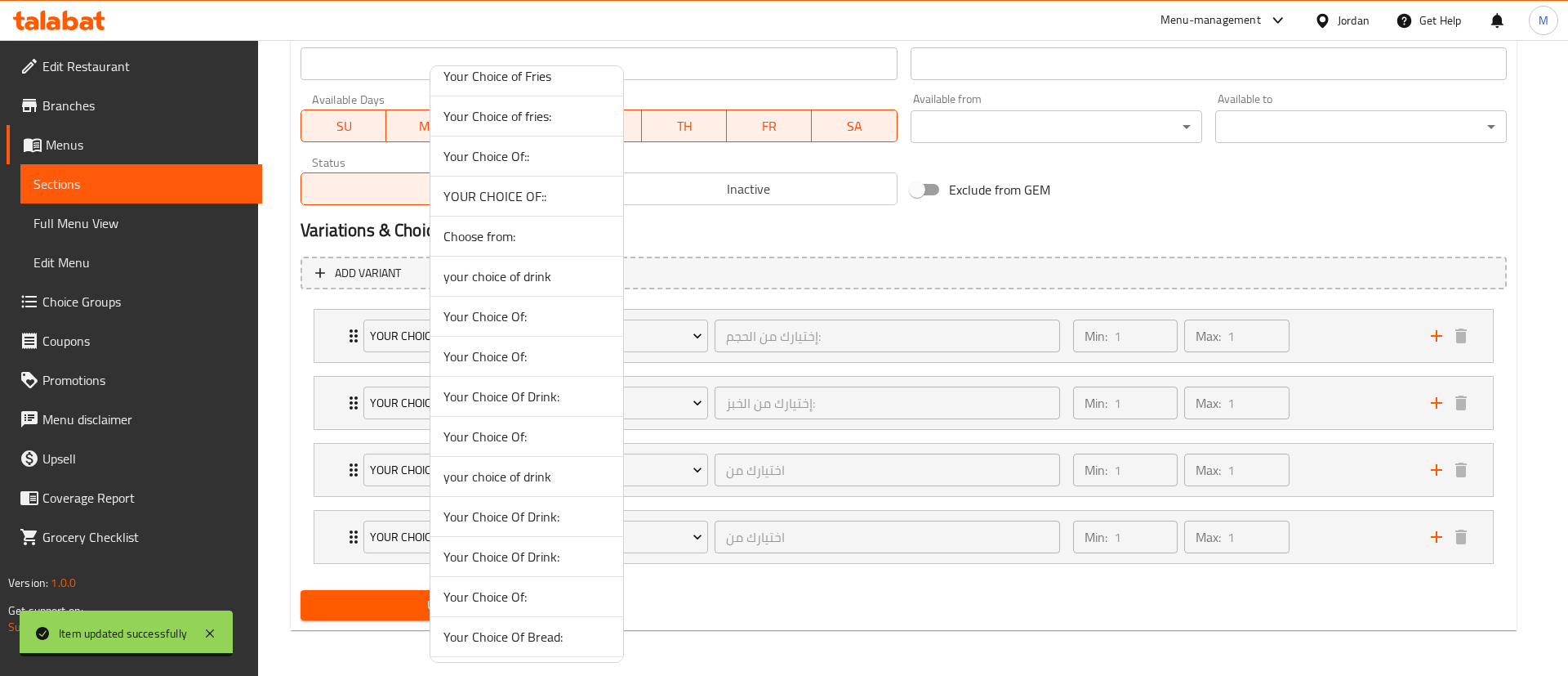
click at [515, 239] on span "Choose from:" at bounding box center [526, 236] width 167 height 20
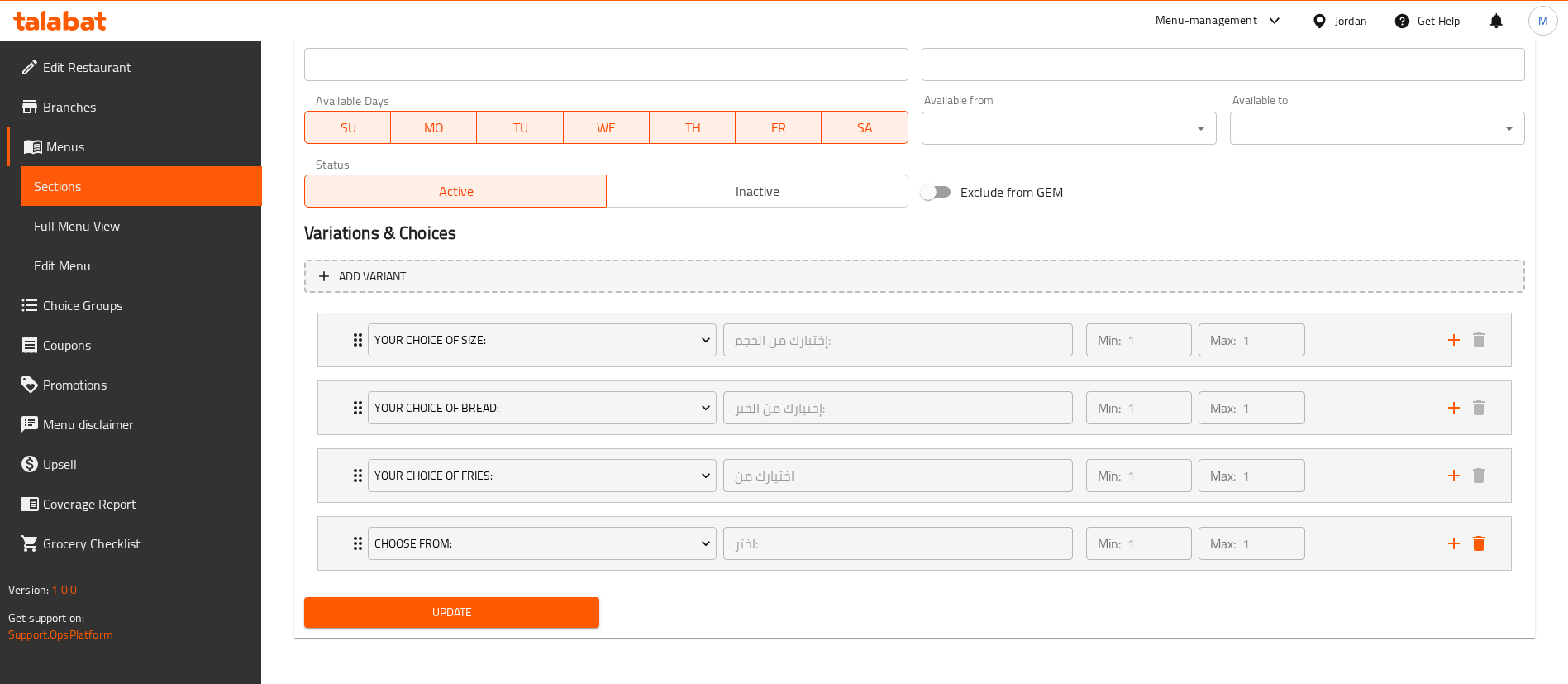
click at [508, 598] on button "Update" at bounding box center [451, 613] width 295 height 31
click at [1350, 544] on div "Min: 1 ​ Max: 1 ​" at bounding box center [1257, 543] width 362 height 53
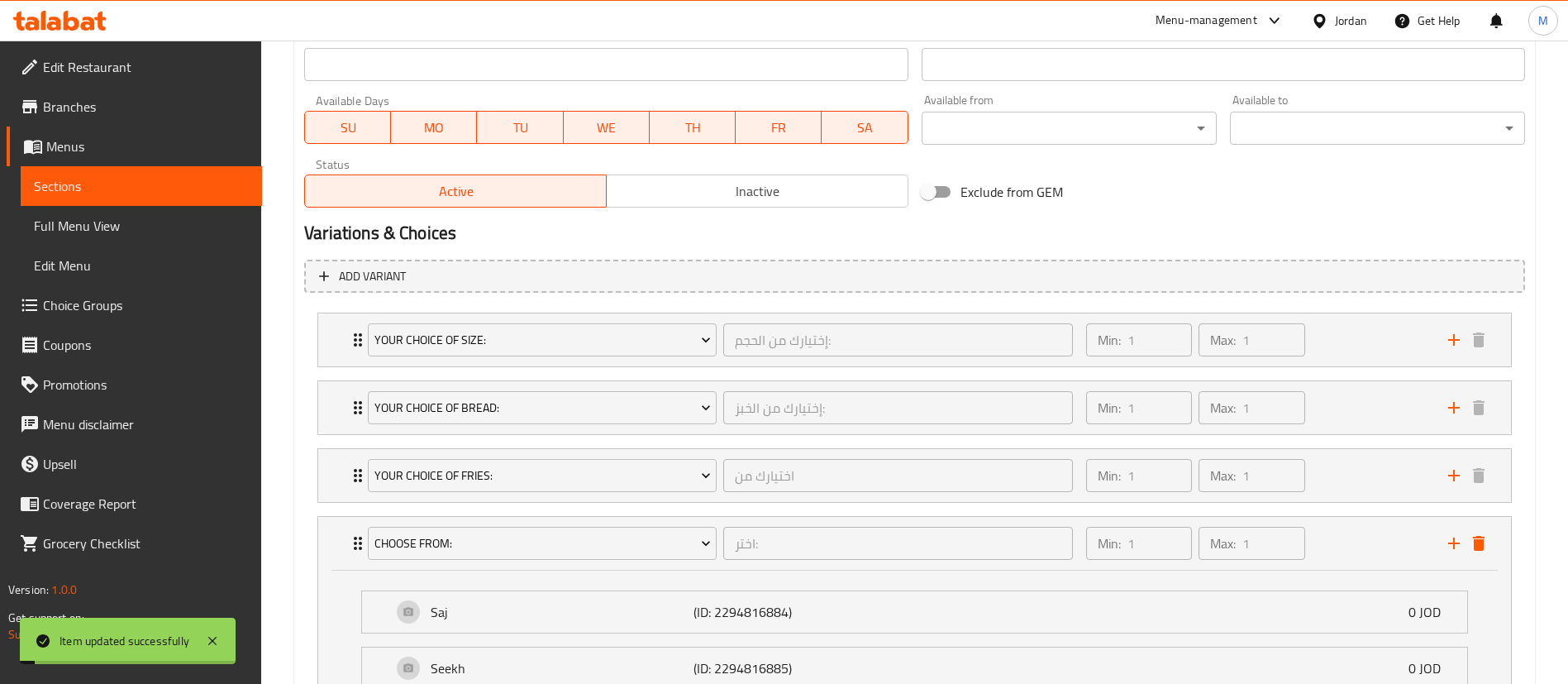
scroll to position [886, 0]
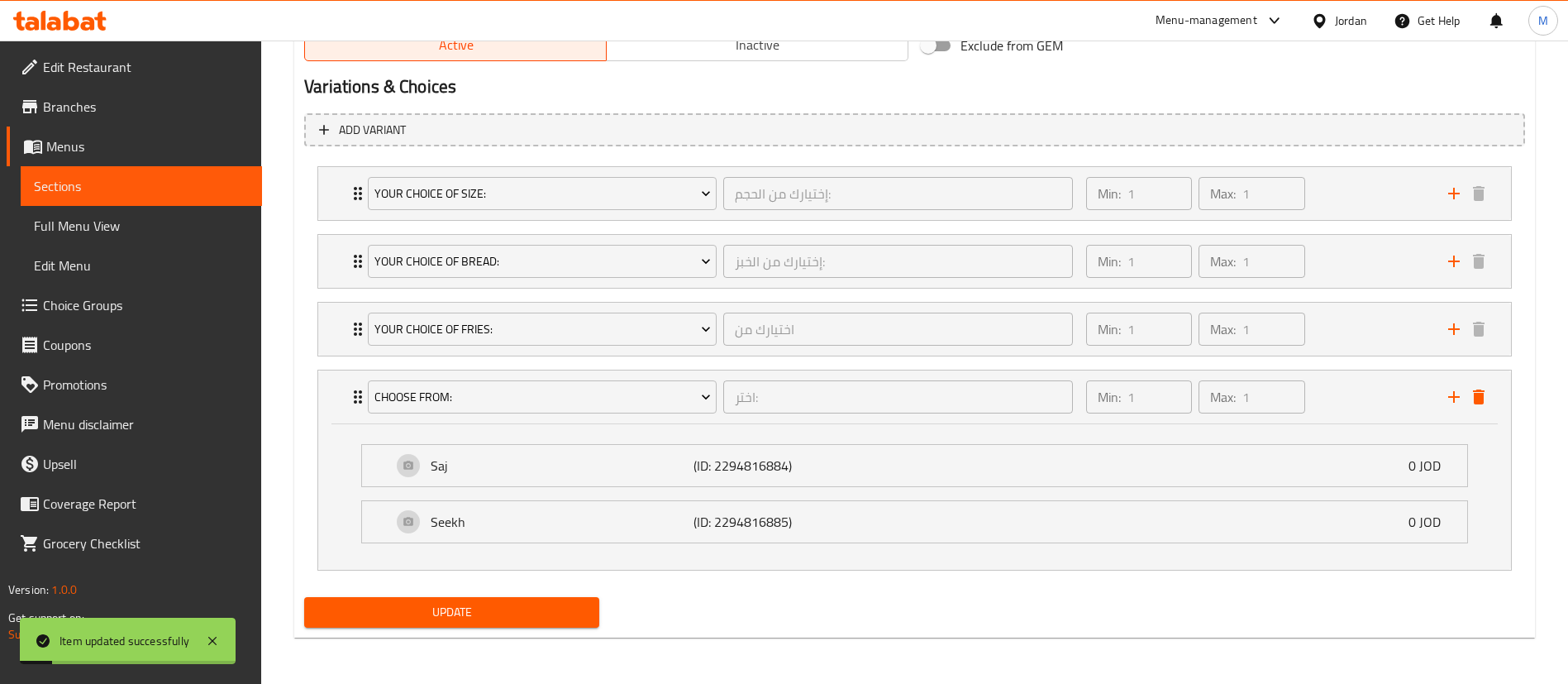
click at [582, 496] on li "Seekh (ID: 2294816885) 0 JOD Name (En) Seekh Name (En) Name (Ar) سيخ Name (Ar) …" at bounding box center [914, 522] width 1133 height 56
click at [602, 470] on p "Saj" at bounding box center [561, 465] width 262 height 20
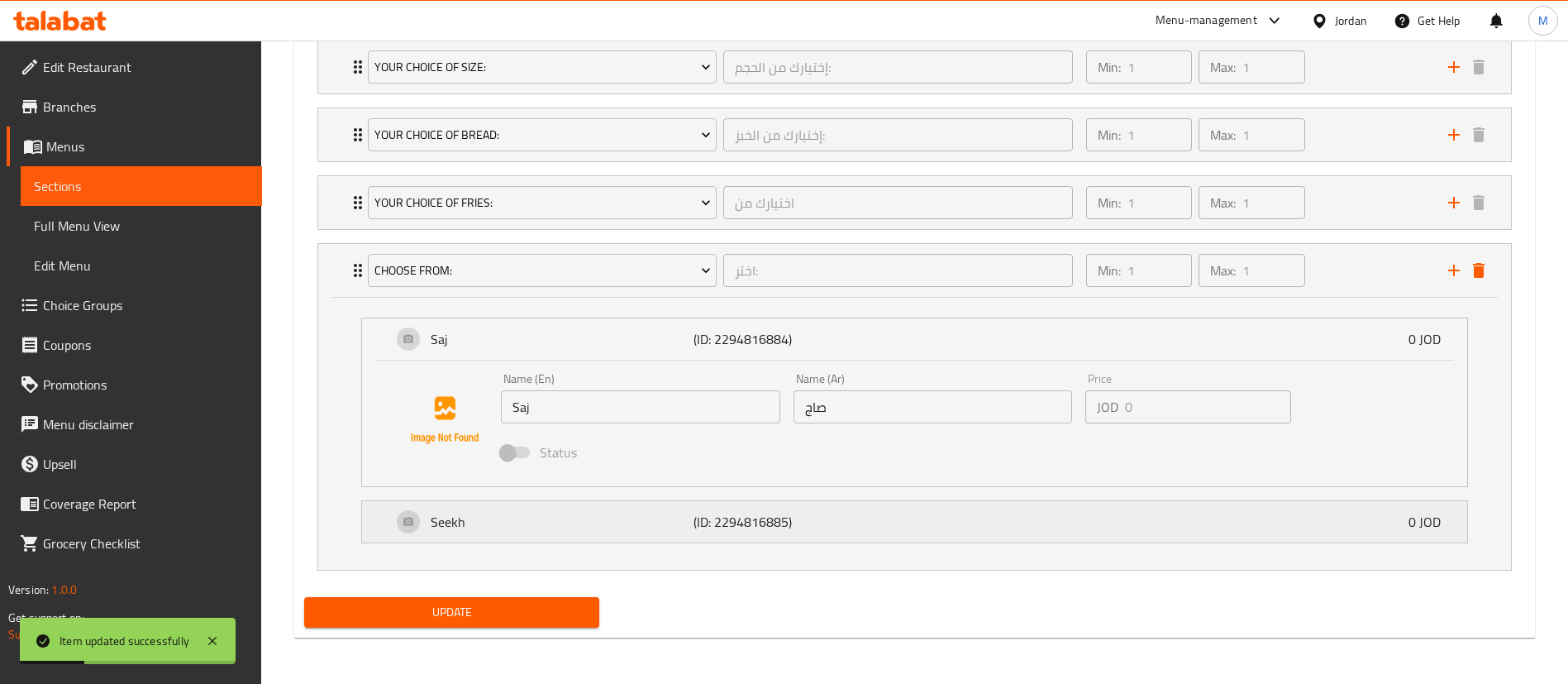
click at [610, 537] on div "Seekh (ID: 2294816885) 0 JOD" at bounding box center [919, 521] width 1055 height 41
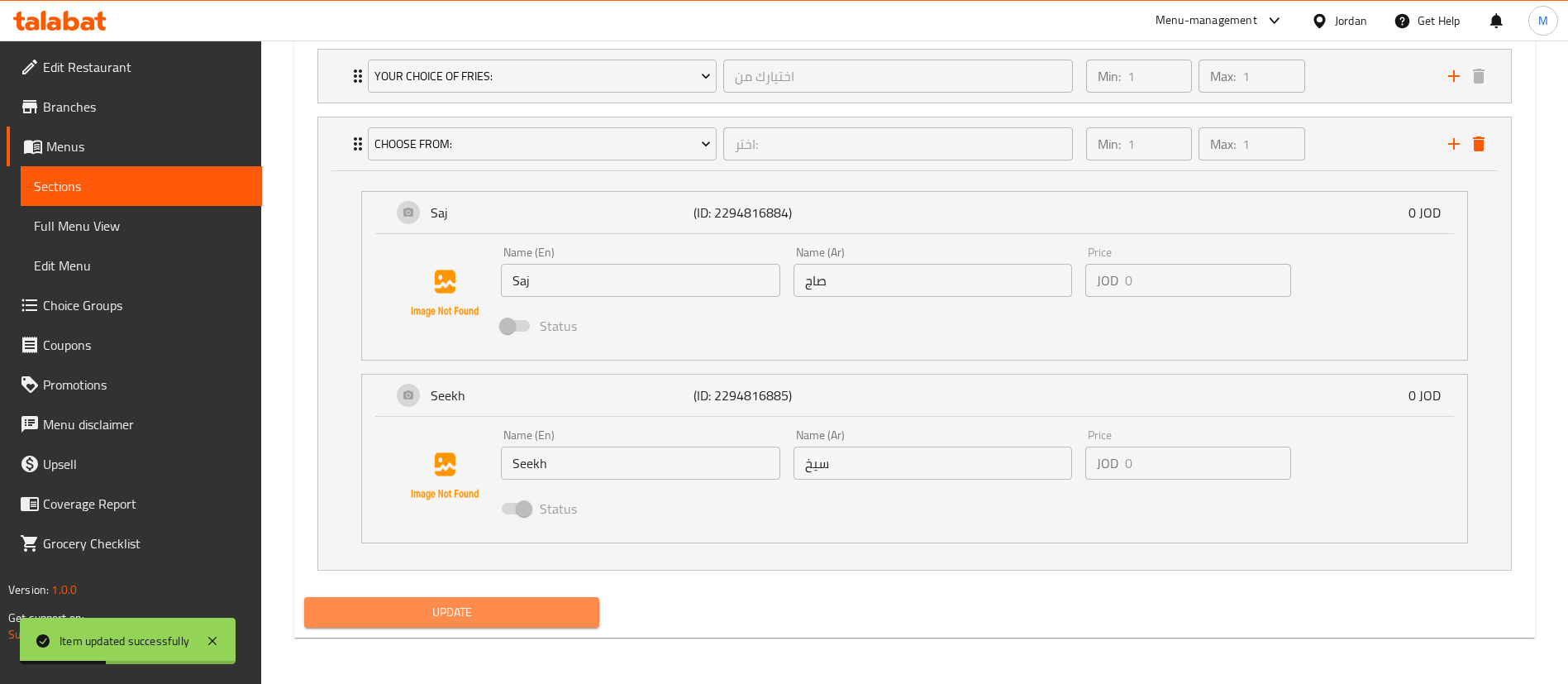
click at [549, 606] on span "Update" at bounding box center [451, 612] width 268 height 20
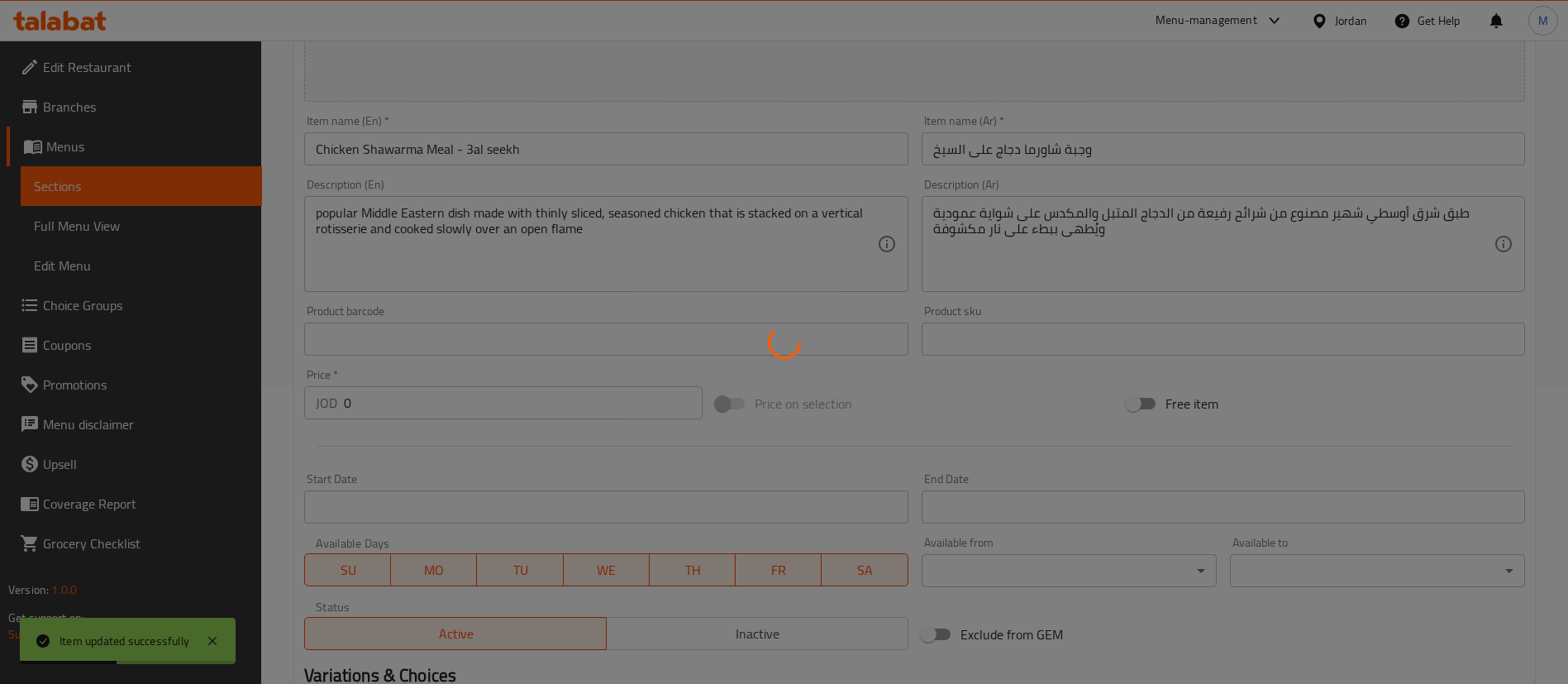
scroll to position [0, 0]
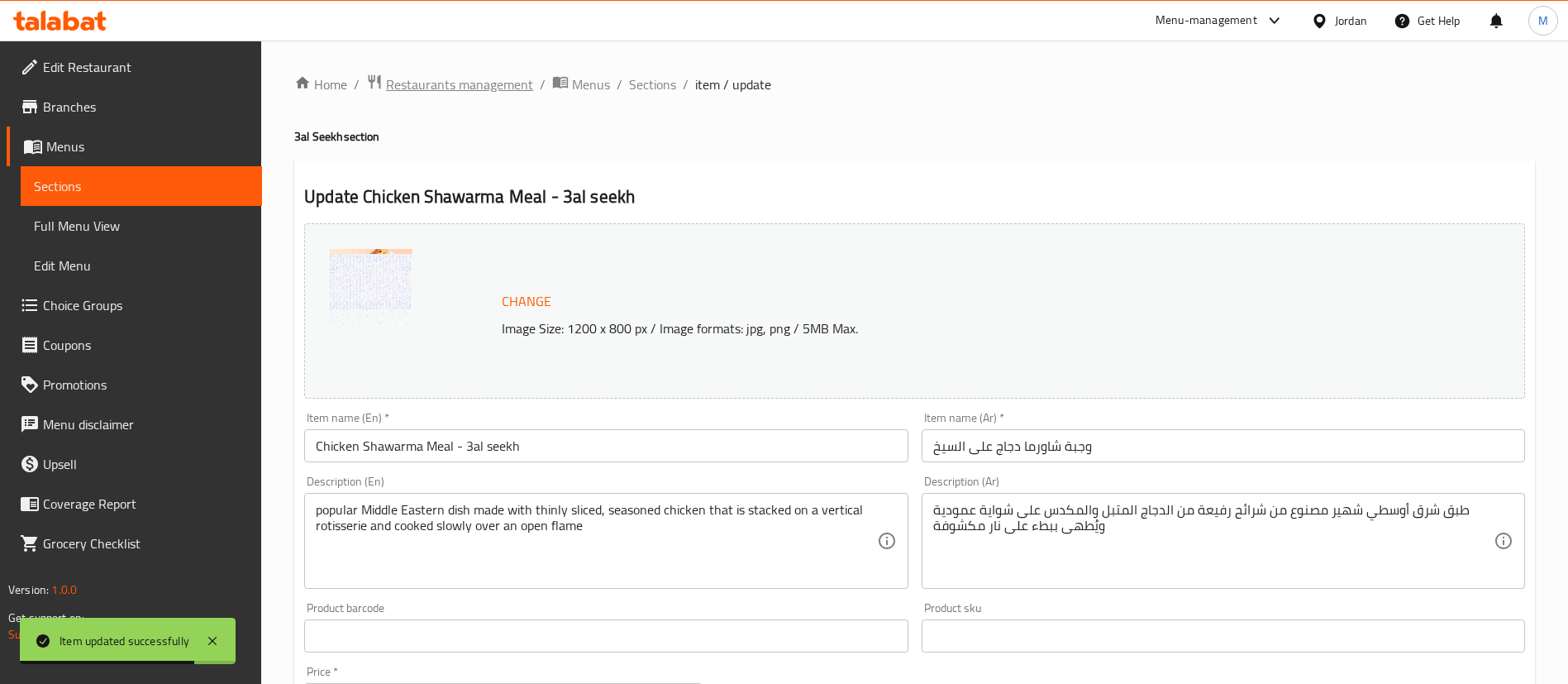
click at [485, 89] on span "Restaurants management" at bounding box center [459, 84] width 148 height 20
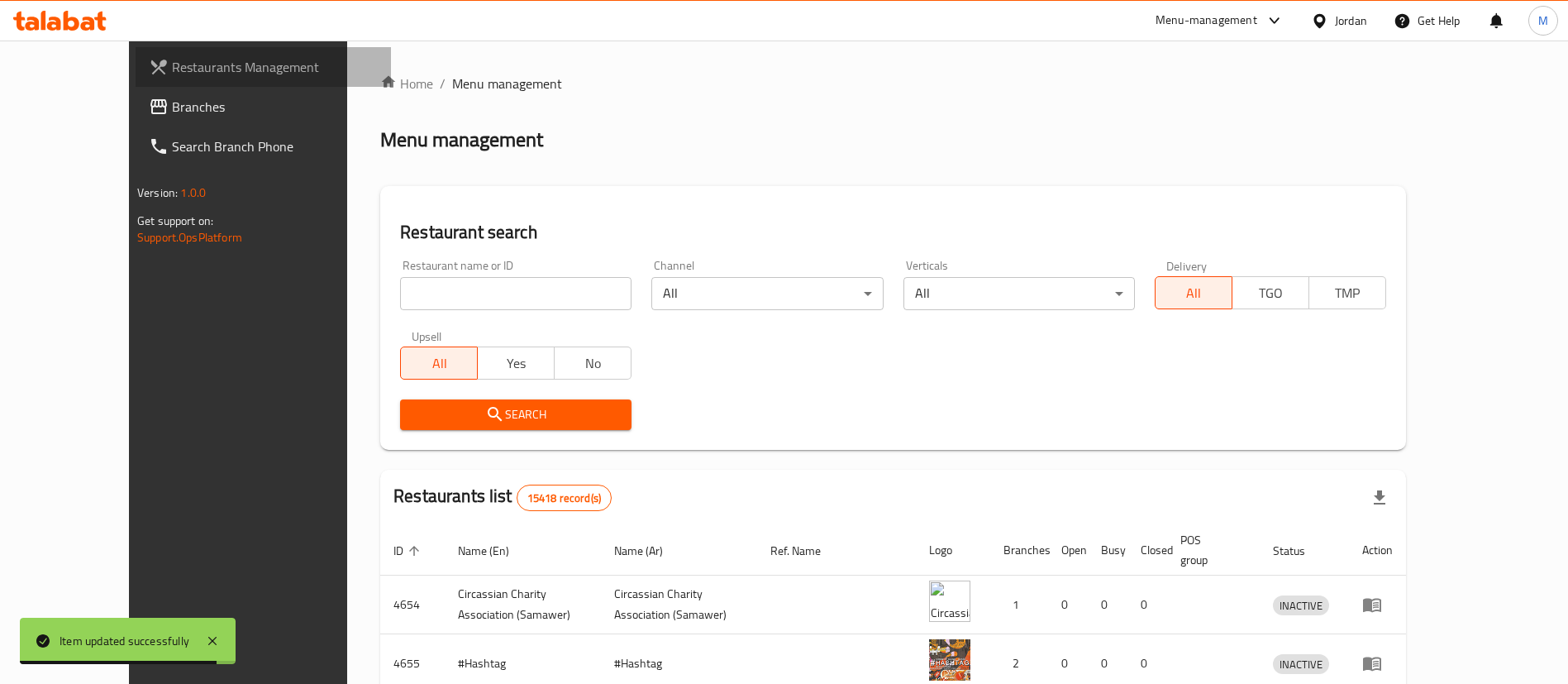
click at [190, 65] on span "Restaurants Management" at bounding box center [274, 67] width 205 height 20
